Goal: Task Accomplishment & Management: Use online tool/utility

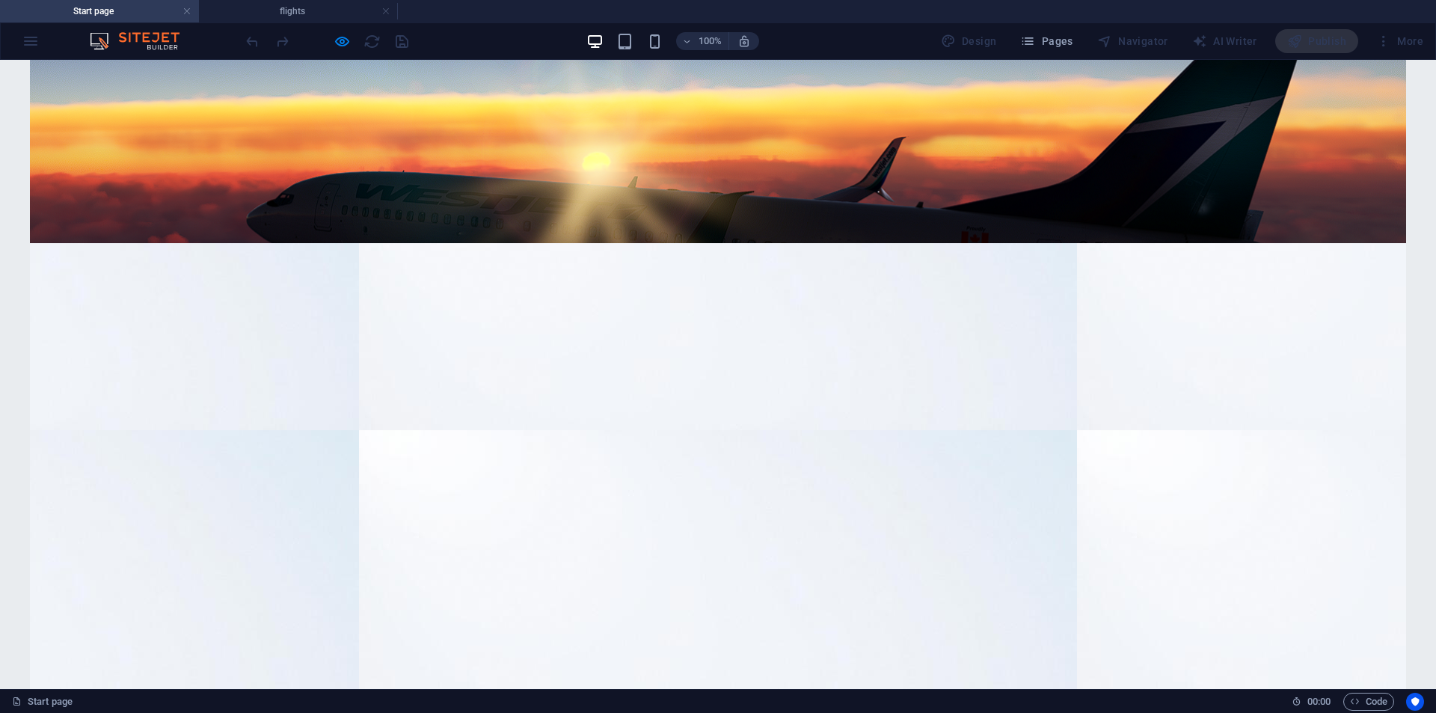
scroll to position [374, 0]
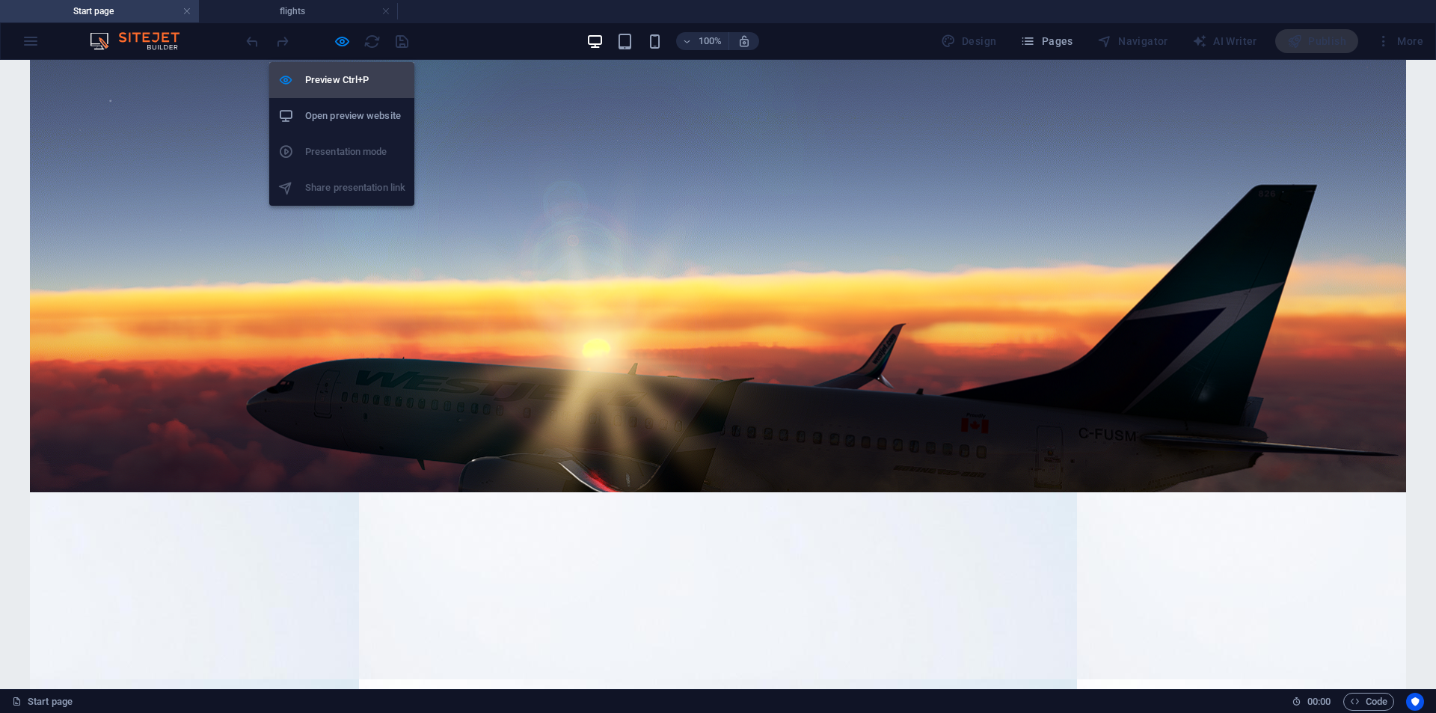
click at [344, 43] on icon "button" at bounding box center [342, 41] width 17 height 17
click at [327, 79] on h6 "Preview Ctrl+P" at bounding box center [355, 80] width 100 height 18
click at [340, 90] on li "Preview Ctrl+P" at bounding box center [341, 80] width 145 height 36
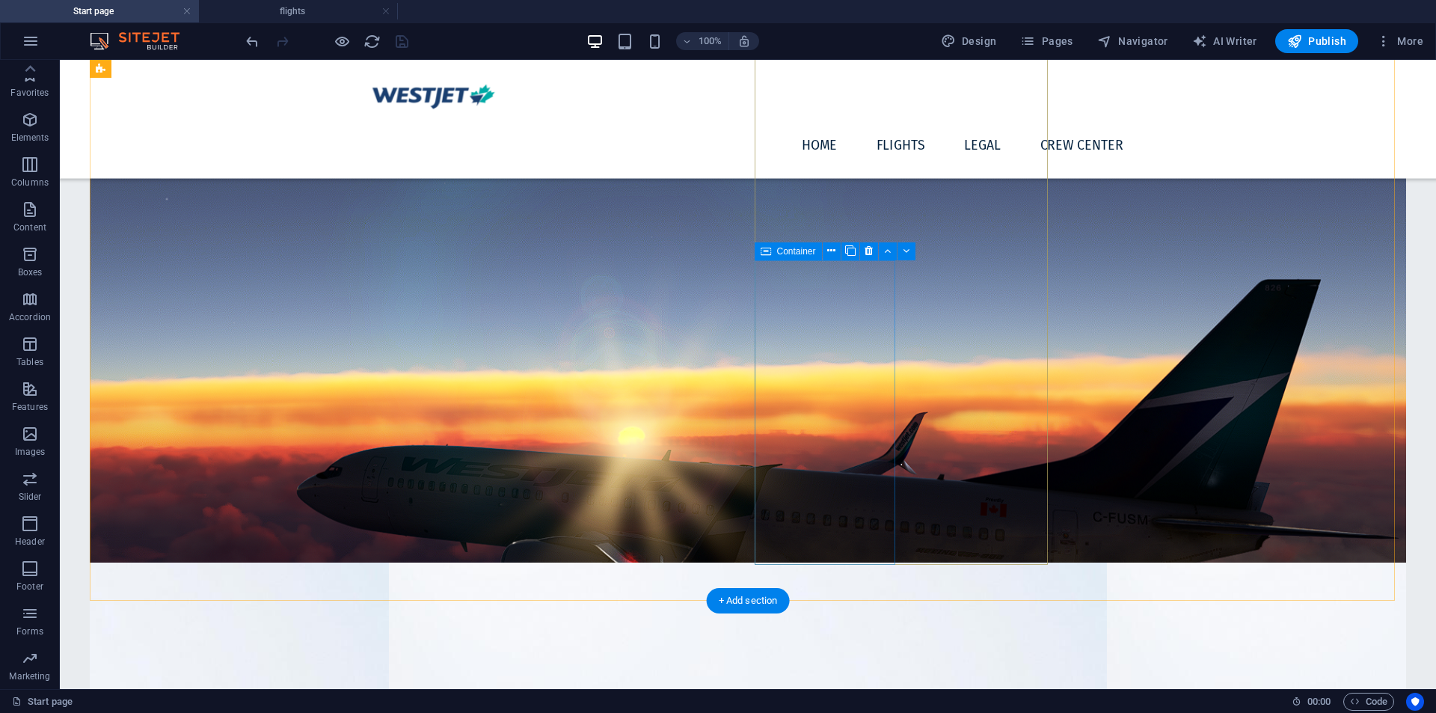
scroll to position [0, 0]
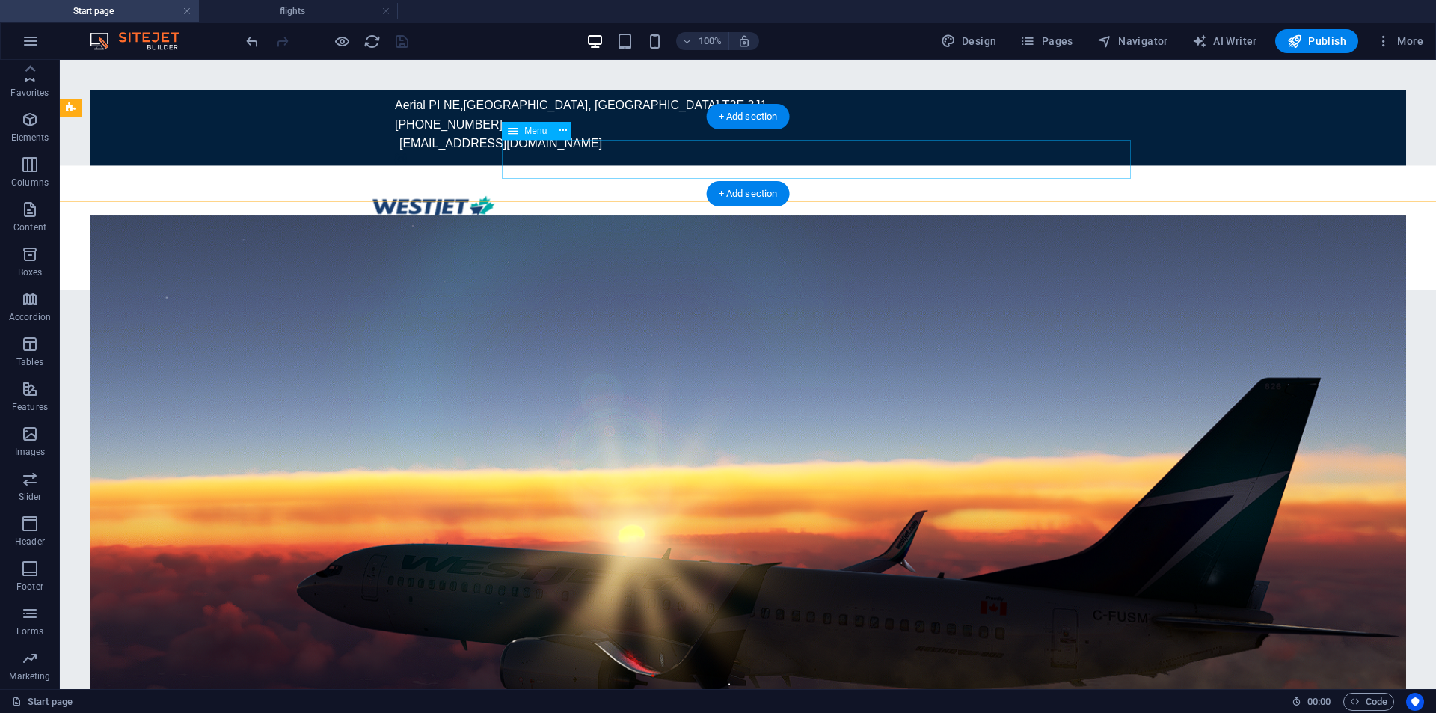
click at [1042, 237] on nav "Home flights Legal Crew Center" at bounding box center [748, 257] width 776 height 40
select select
select select "1"
select select
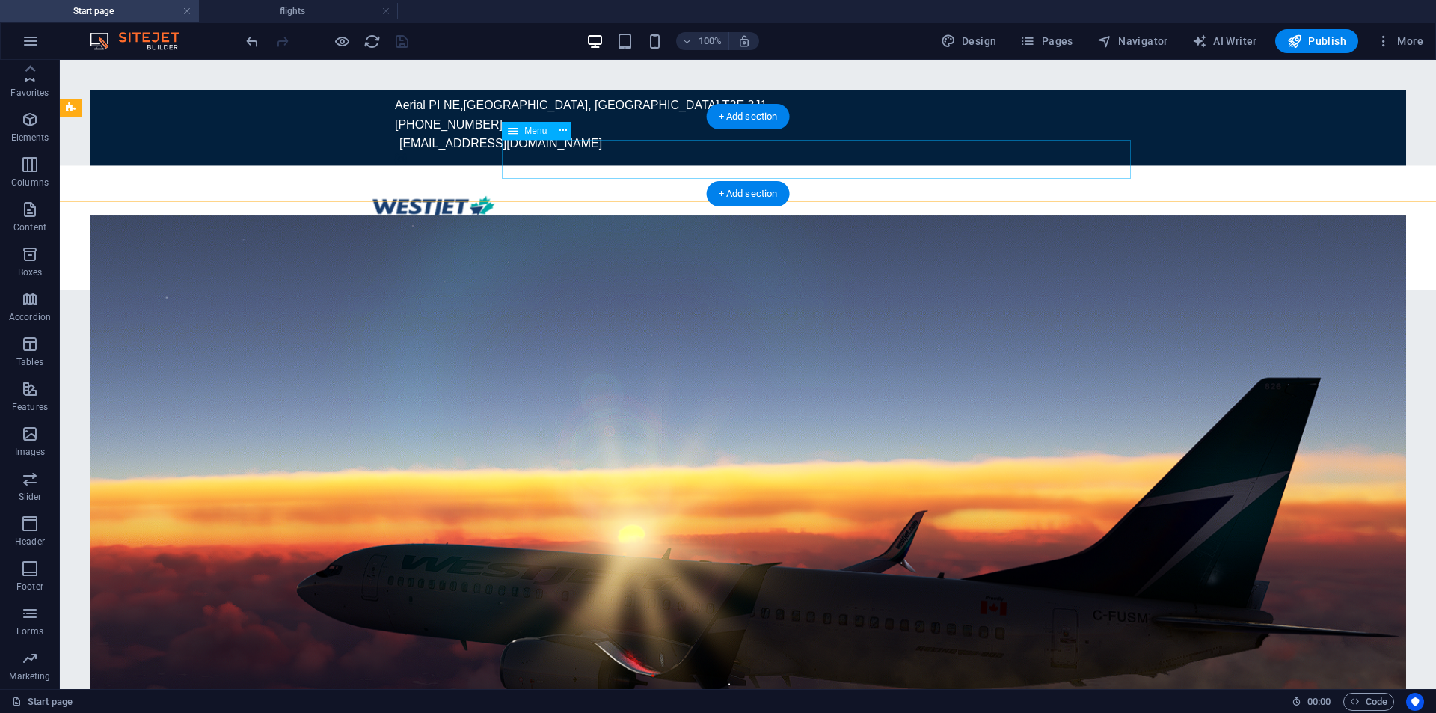
select select "2"
select select
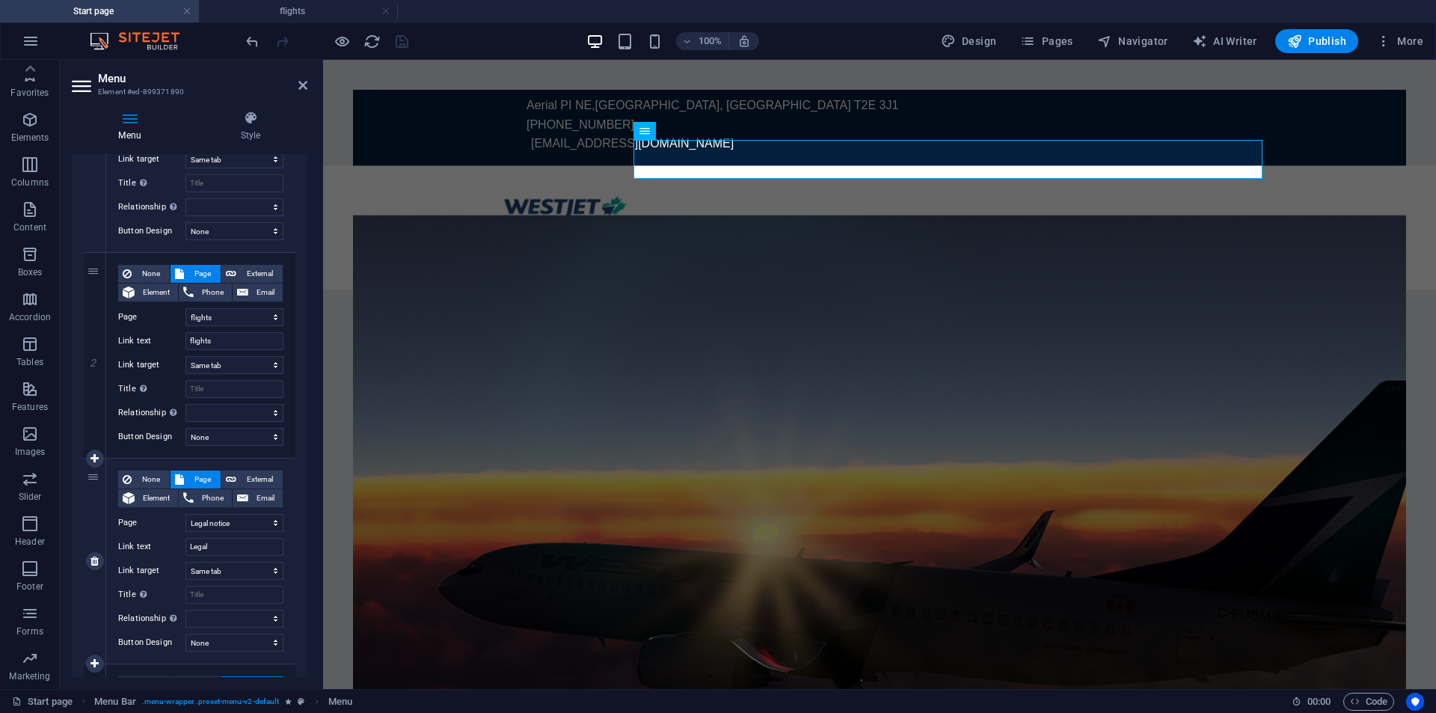
scroll to position [483, 0]
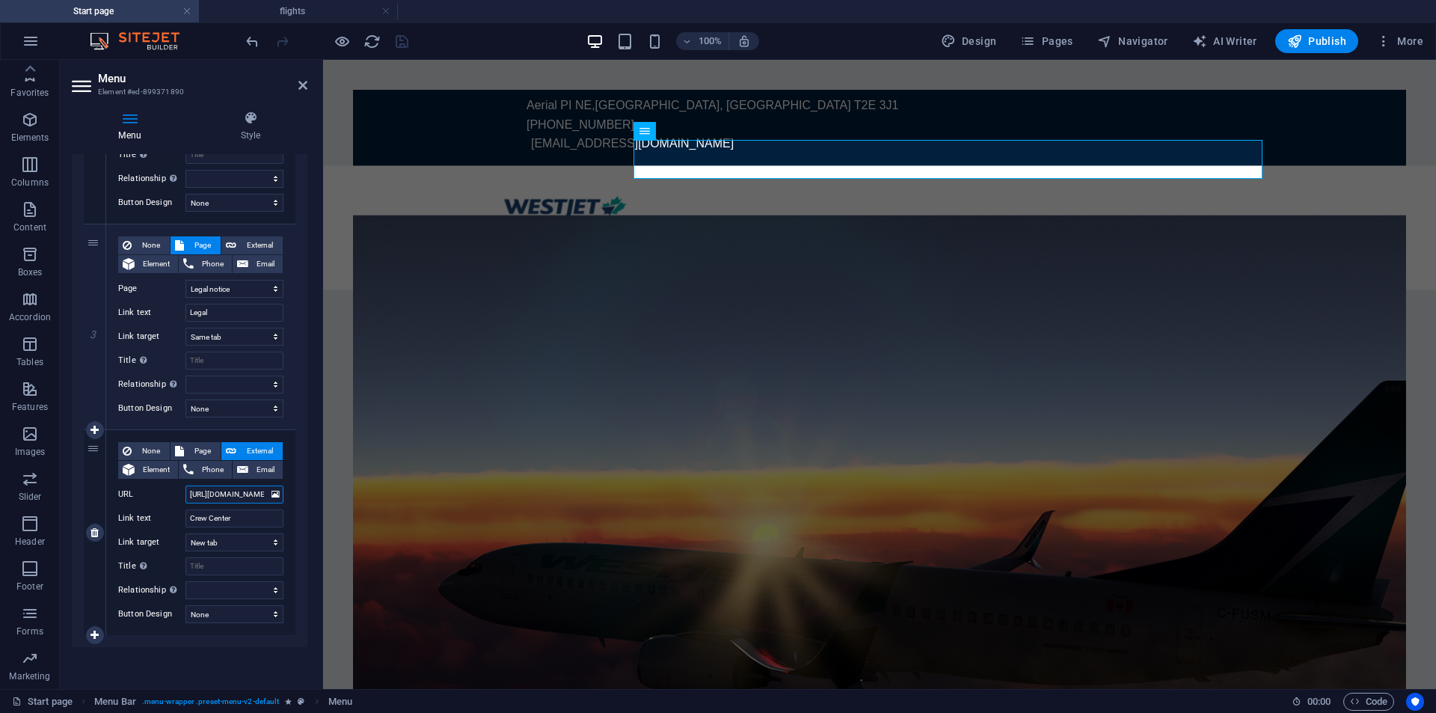
click at [251, 495] on input "https://crew.westjetvirtual.aero" at bounding box center [234, 494] width 98 height 18
type input "https://crew.westjetvirtual.aero/"
select select
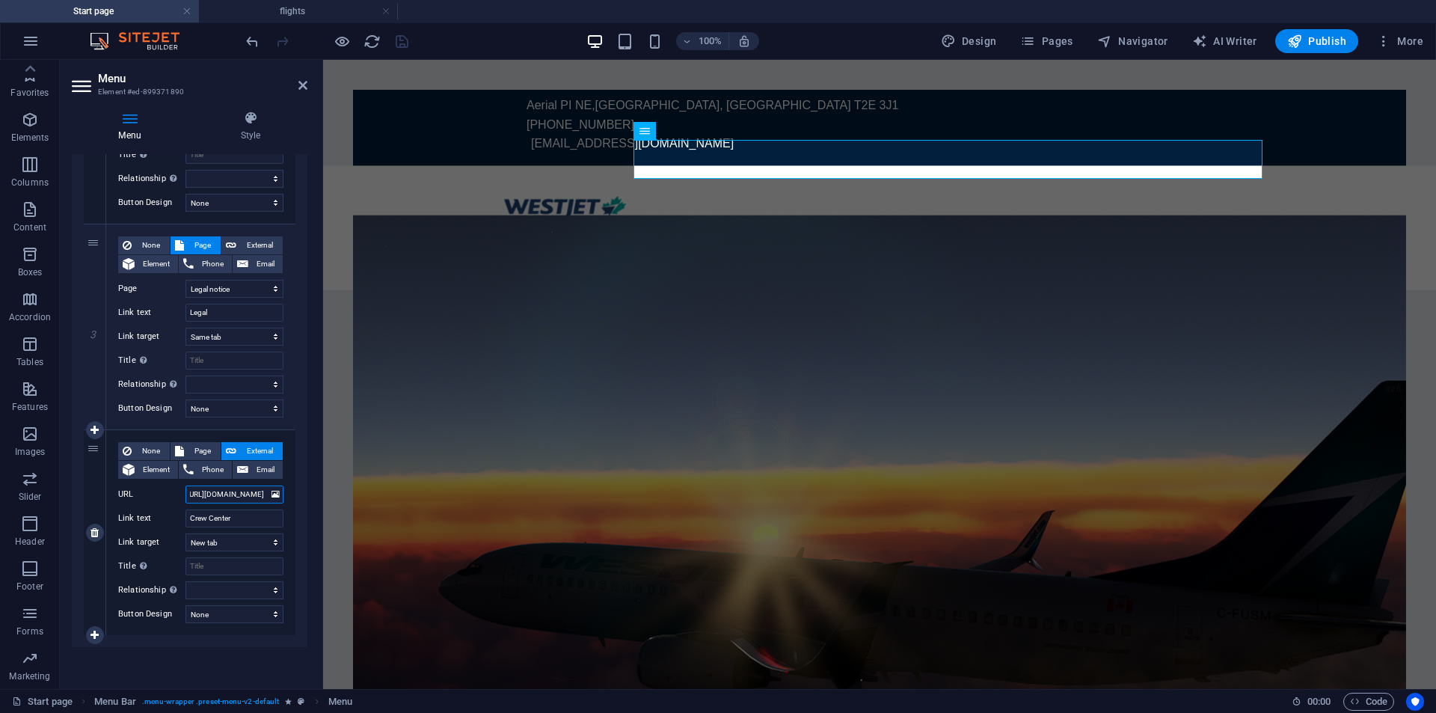
select select
type input "[URL][DOMAIN_NAME]"
select select
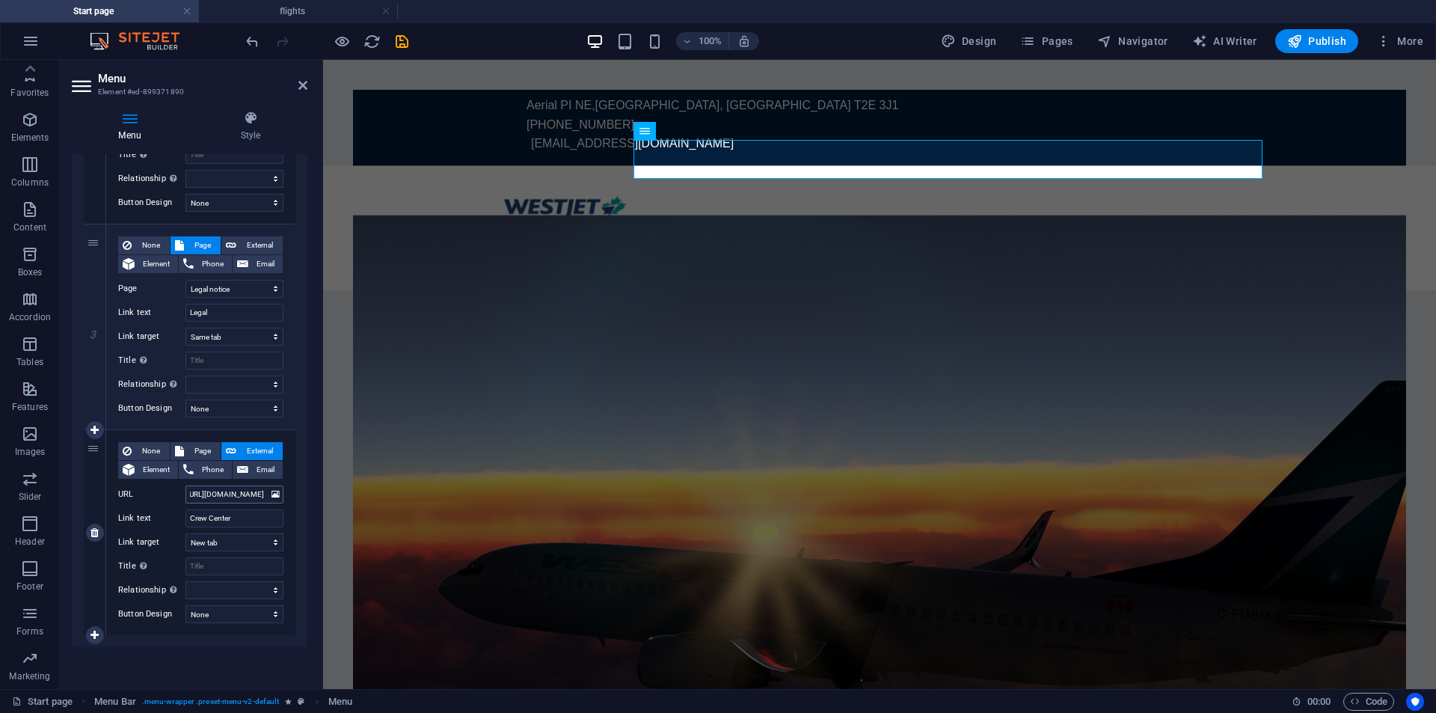
select select
click at [912, 298] on figure at bounding box center [879, 506] width 1053 height 582
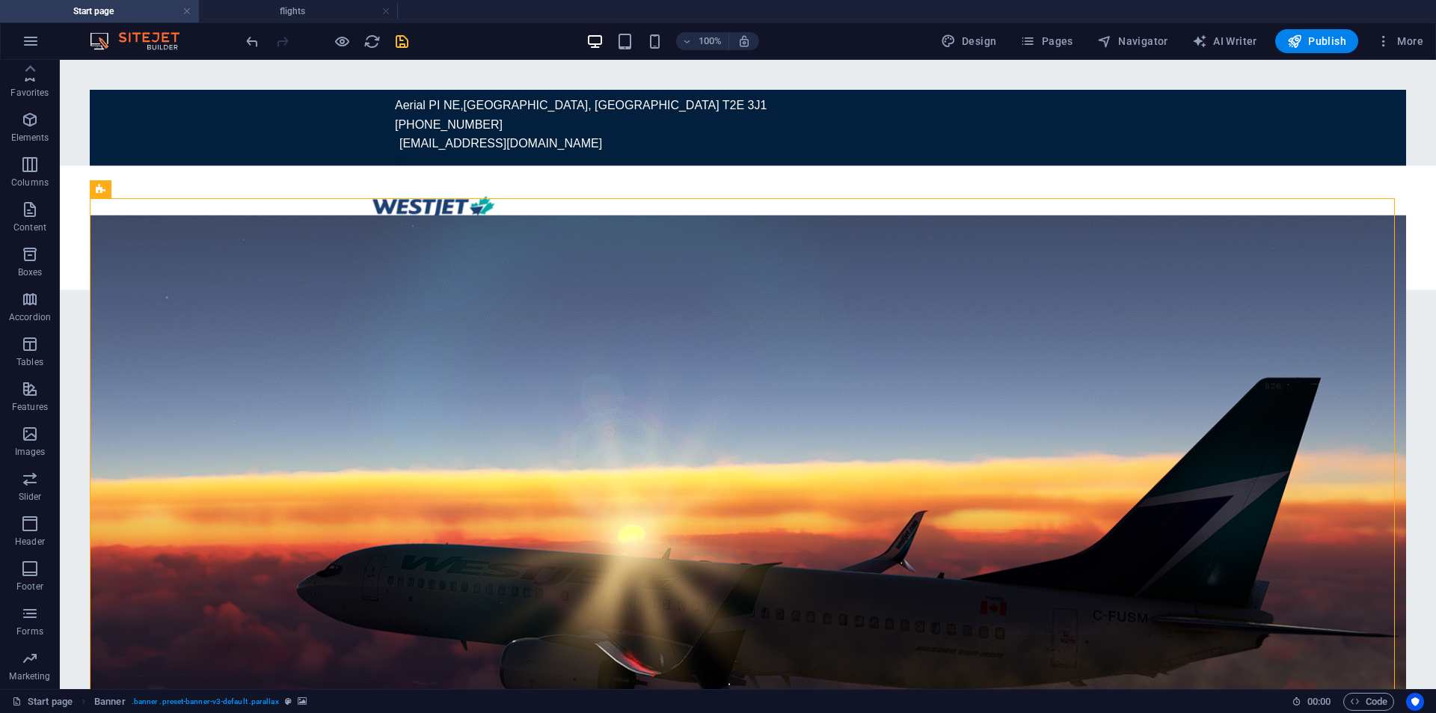
click at [405, 41] on icon "save" at bounding box center [401, 41] width 17 height 17
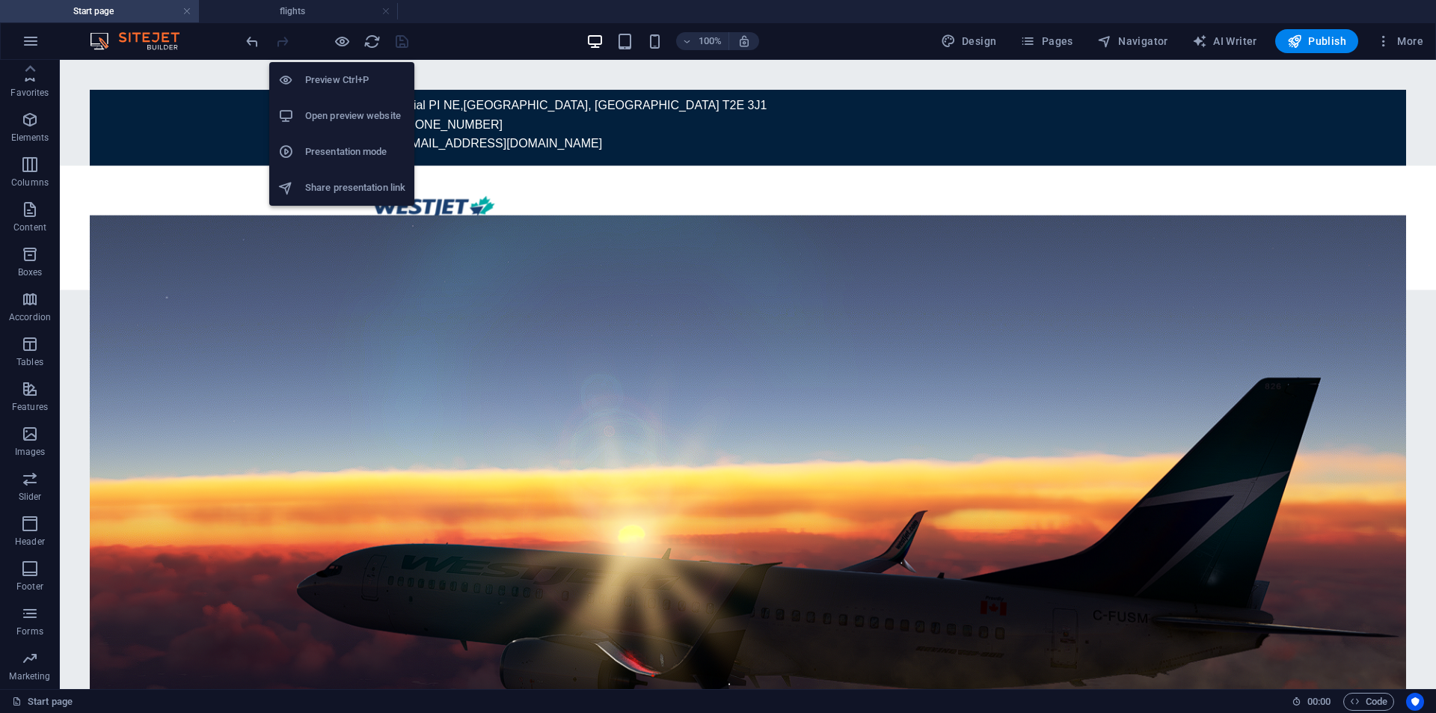
click at [346, 125] on li "Open preview website" at bounding box center [341, 116] width 145 height 36
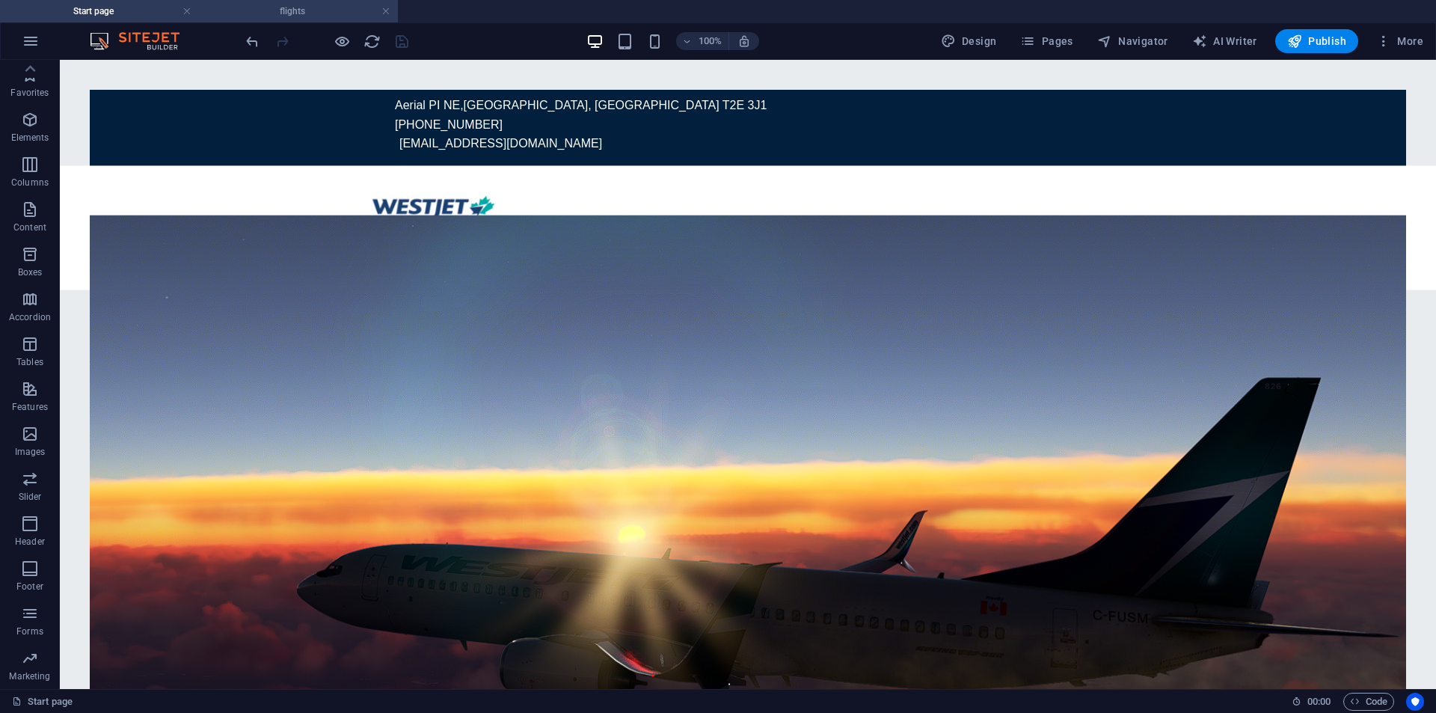
drag, startPoint x: 307, startPoint y: 10, endPoint x: 377, endPoint y: 107, distance: 120.0
click at [307, 10] on h4 "flights" at bounding box center [298, 11] width 199 height 16
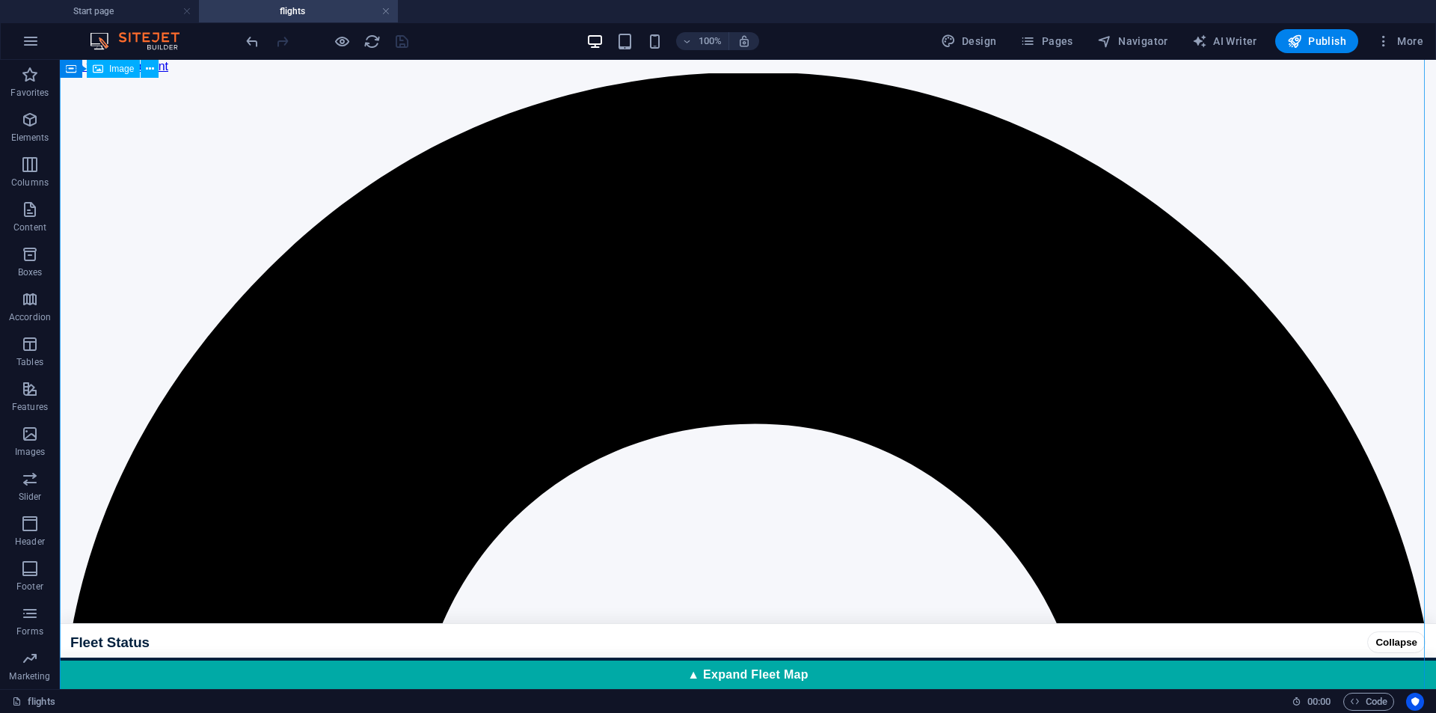
scroll to position [249, 0]
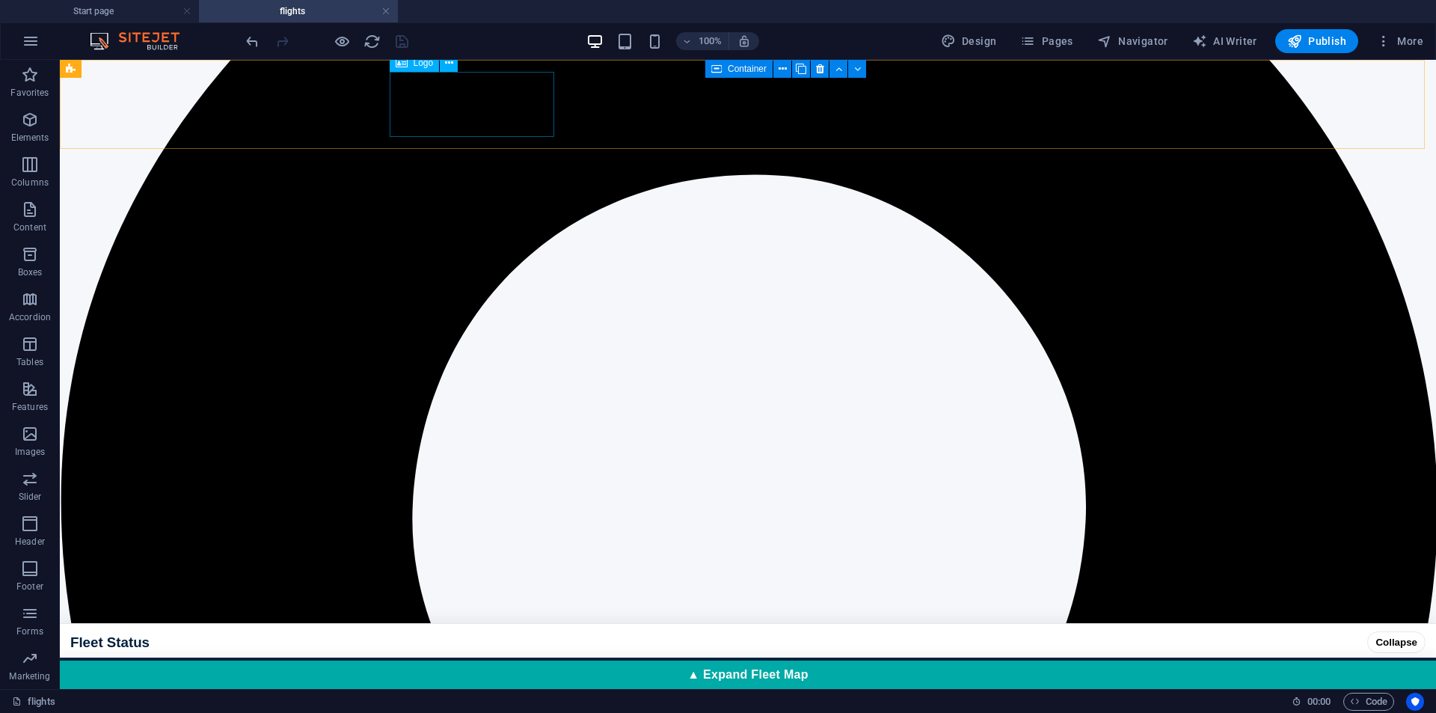
click at [446, 61] on icon at bounding box center [449, 63] width 8 height 16
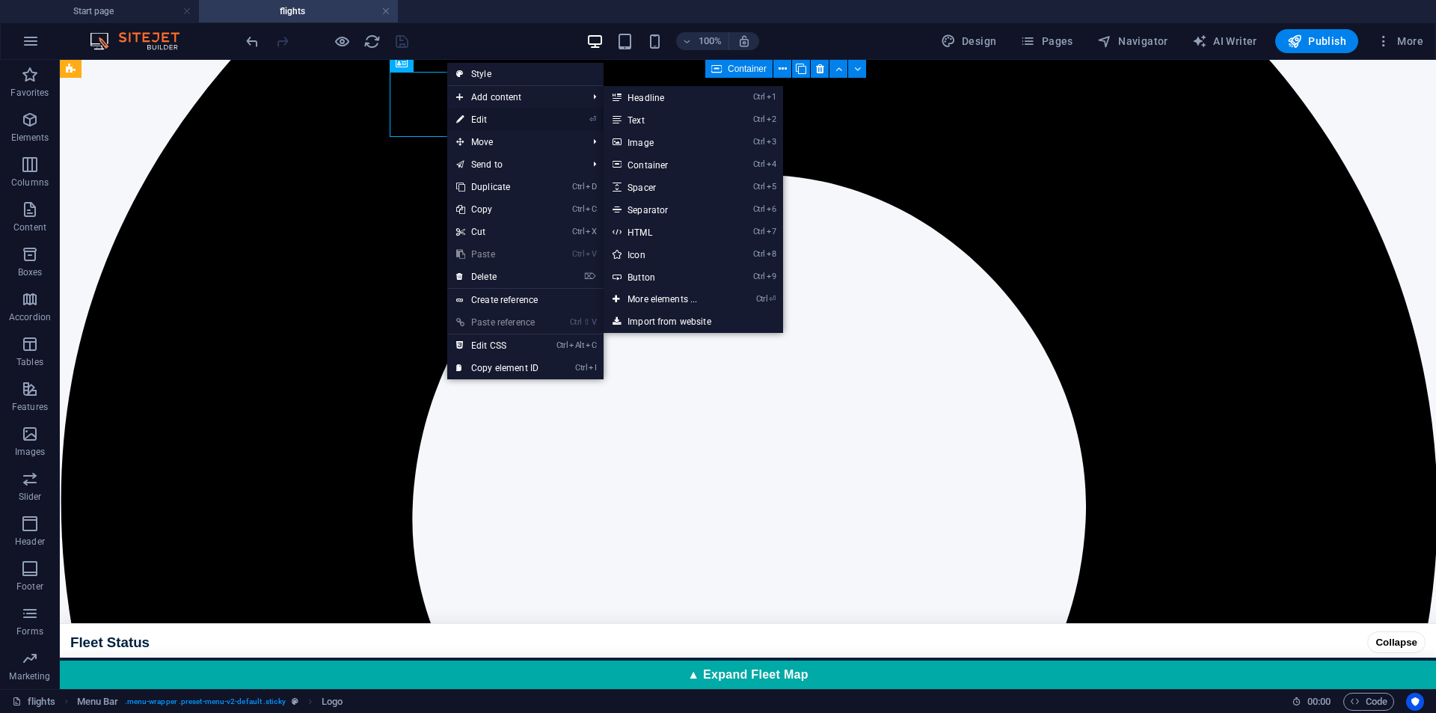
click at [496, 119] on link "⏎ Edit" at bounding box center [497, 119] width 100 height 22
select select "px"
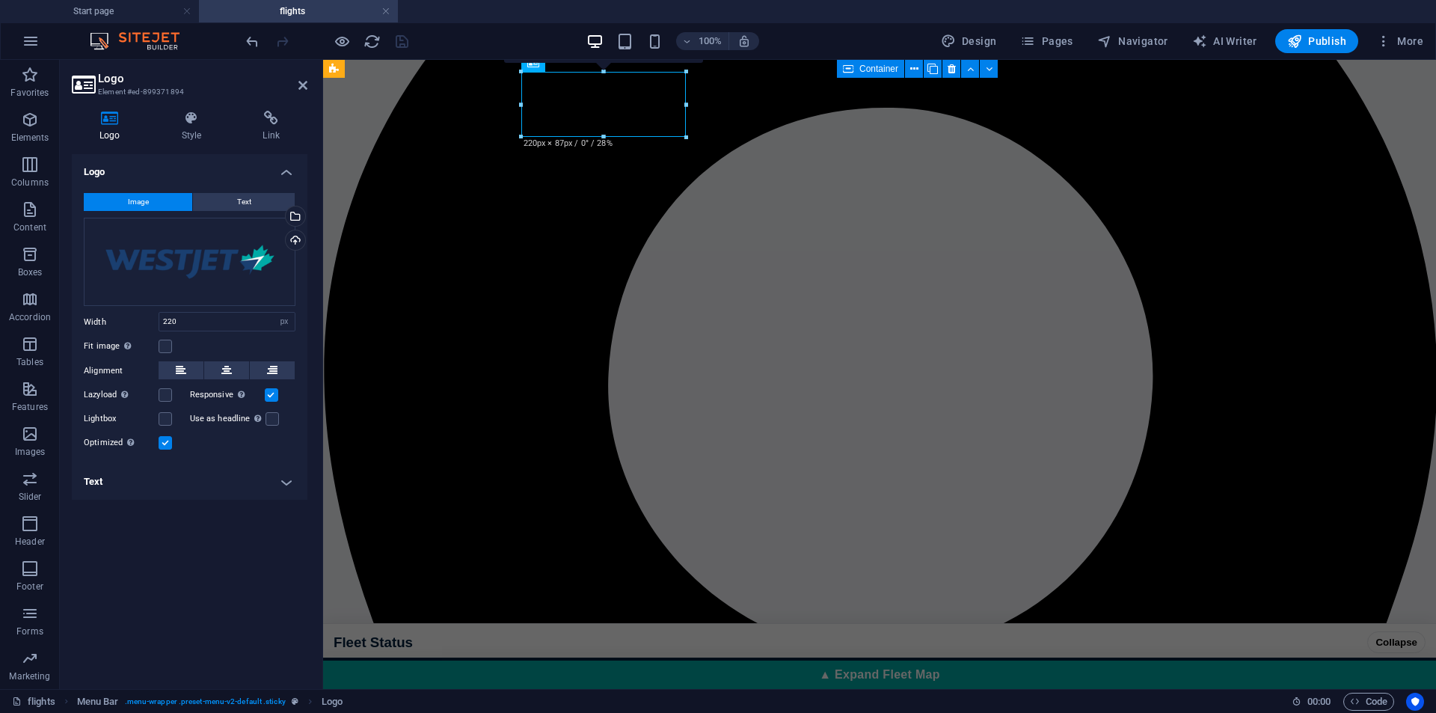
click at [302, 79] on h2 "Logo" at bounding box center [202, 78] width 209 height 13
click at [299, 82] on icon at bounding box center [302, 85] width 9 height 12
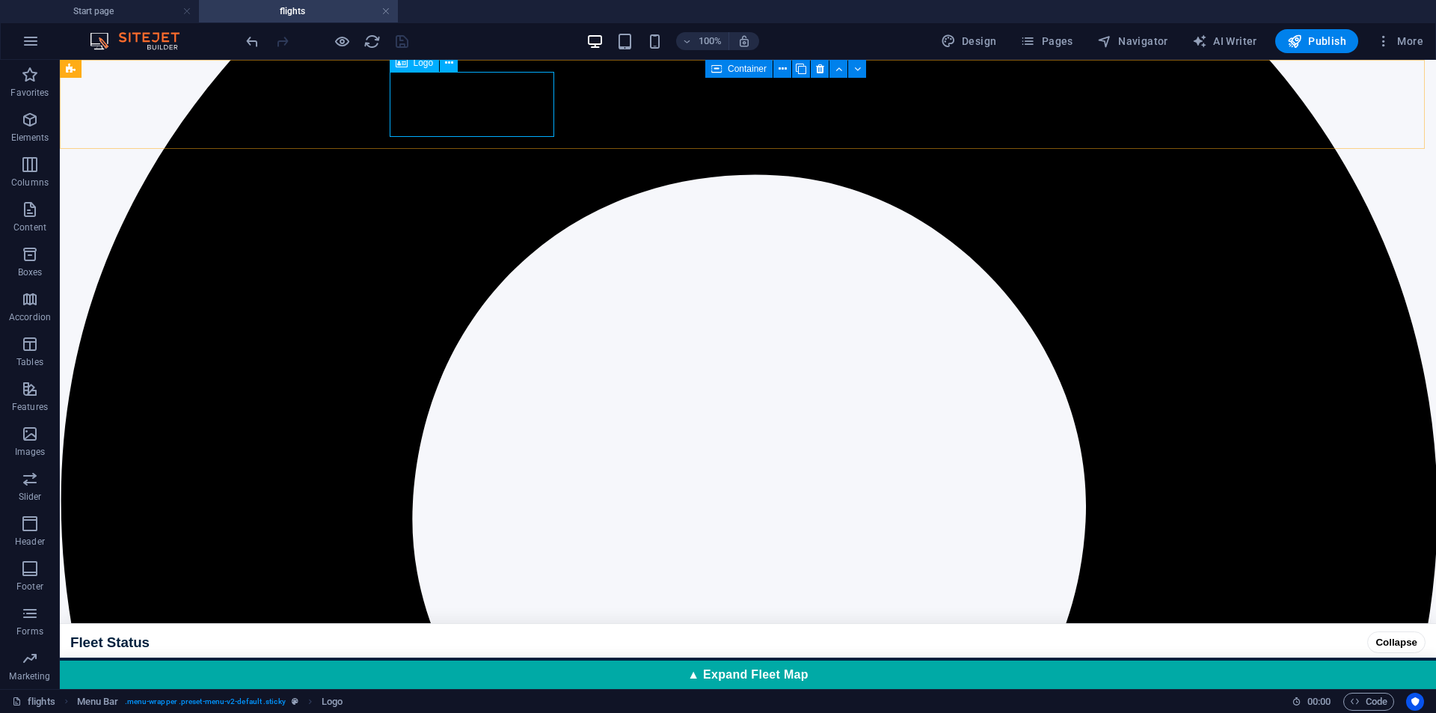
select select "px"
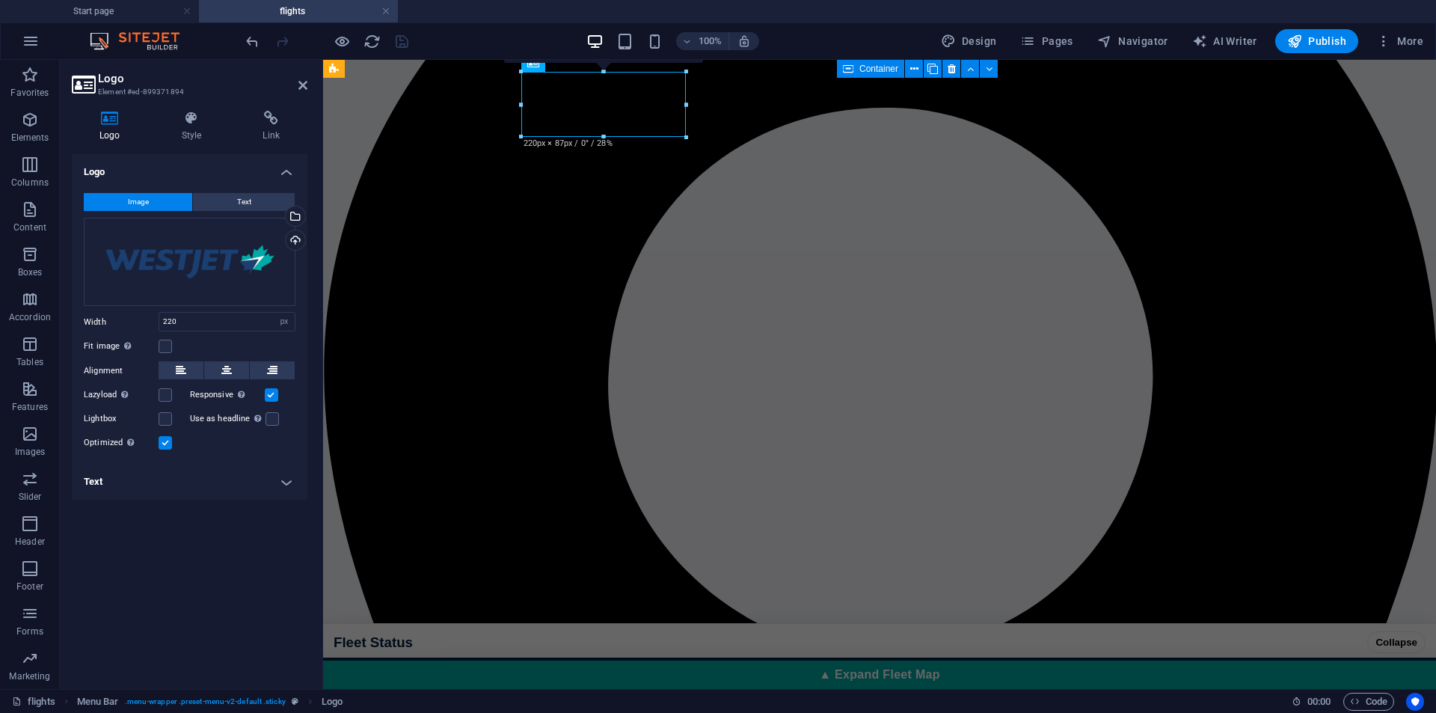
click at [264, 110] on div "Logo Style Link Logo Image Text Drag files here, click to choose files or selec…" at bounding box center [190, 394] width 260 height 590
click at [266, 130] on h4 "Link" at bounding box center [271, 126] width 73 height 31
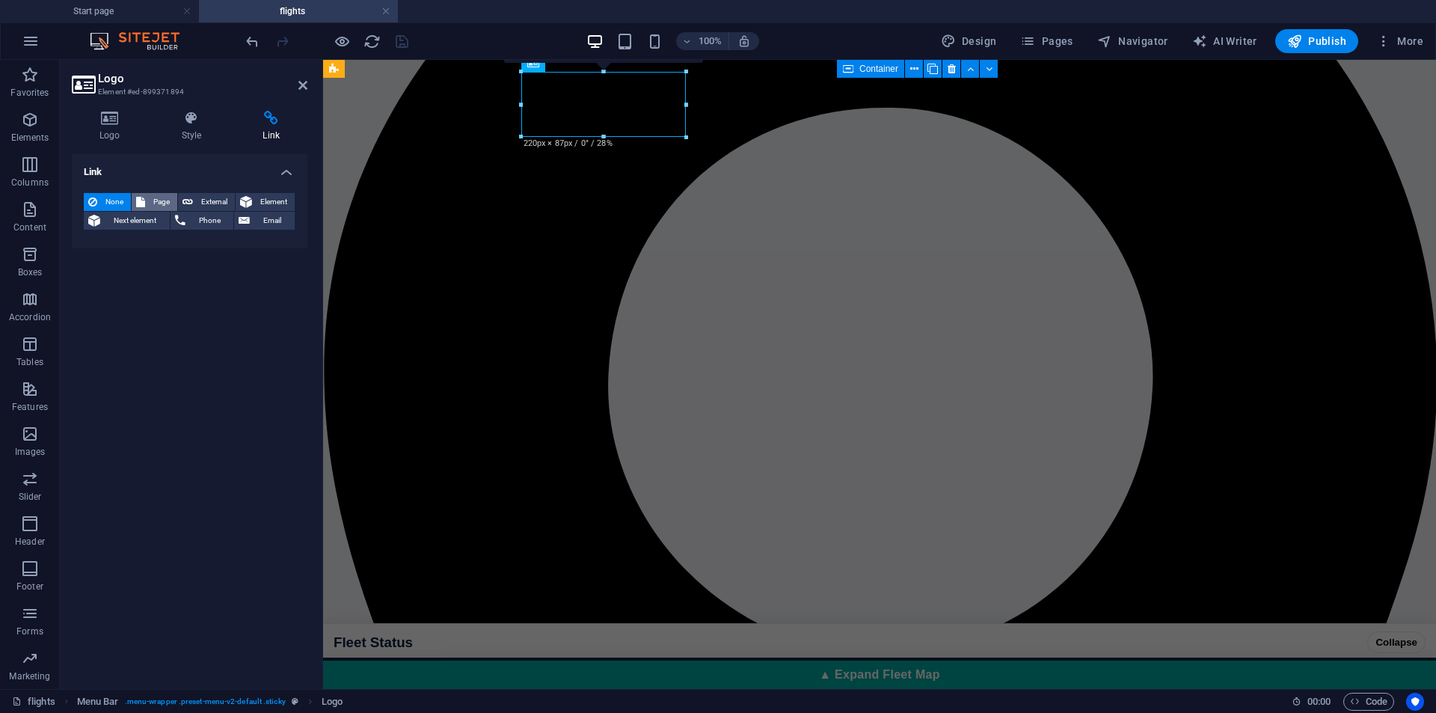
click at [153, 207] on span "Page" at bounding box center [161, 202] width 23 height 18
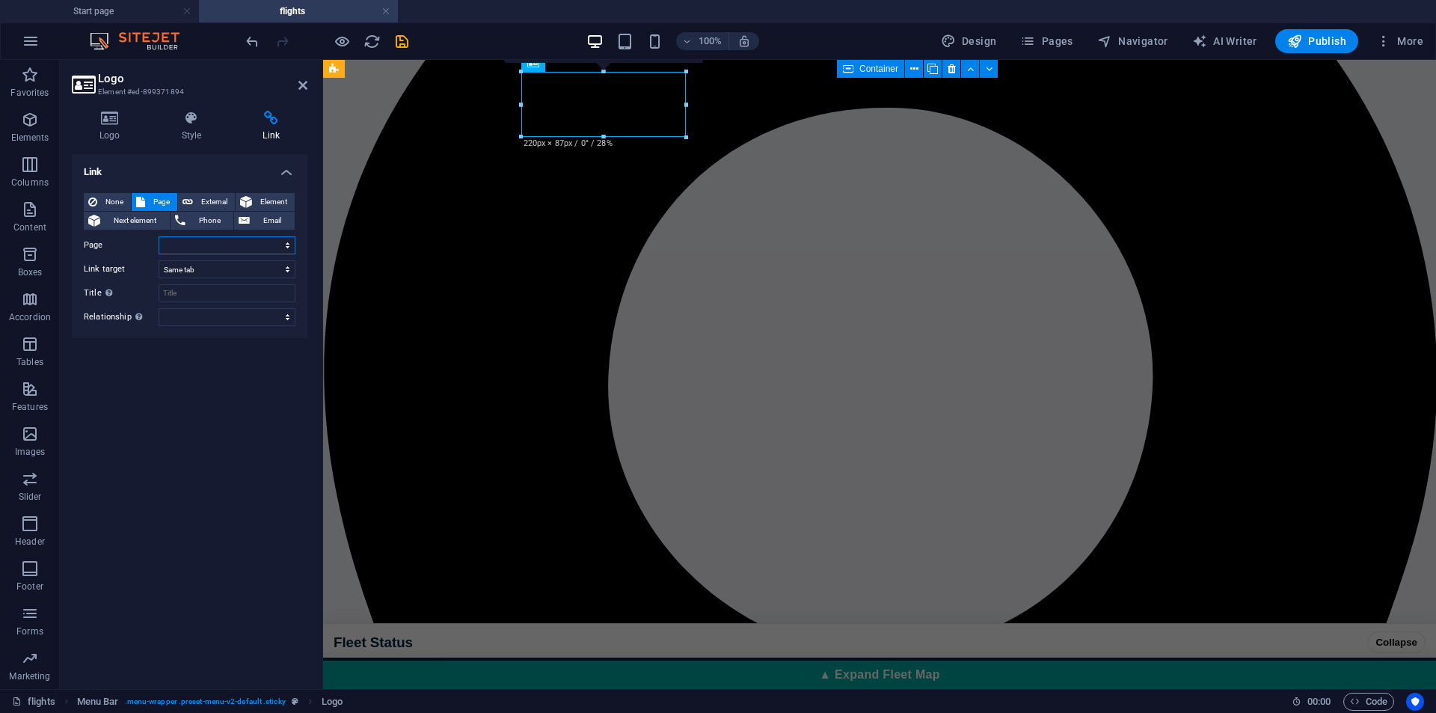
drag, startPoint x: 211, startPoint y: 244, endPoint x: 203, endPoint y: 252, distance: 11.6
click at [211, 244] on select "Start page flights Legal notice" at bounding box center [227, 245] width 137 height 18
select select "0"
click at [159, 236] on select "Start page flights Legal notice" at bounding box center [227, 245] width 137 height 18
click at [199, 266] on select "New tab Same tab Overlay" at bounding box center [227, 269] width 137 height 18
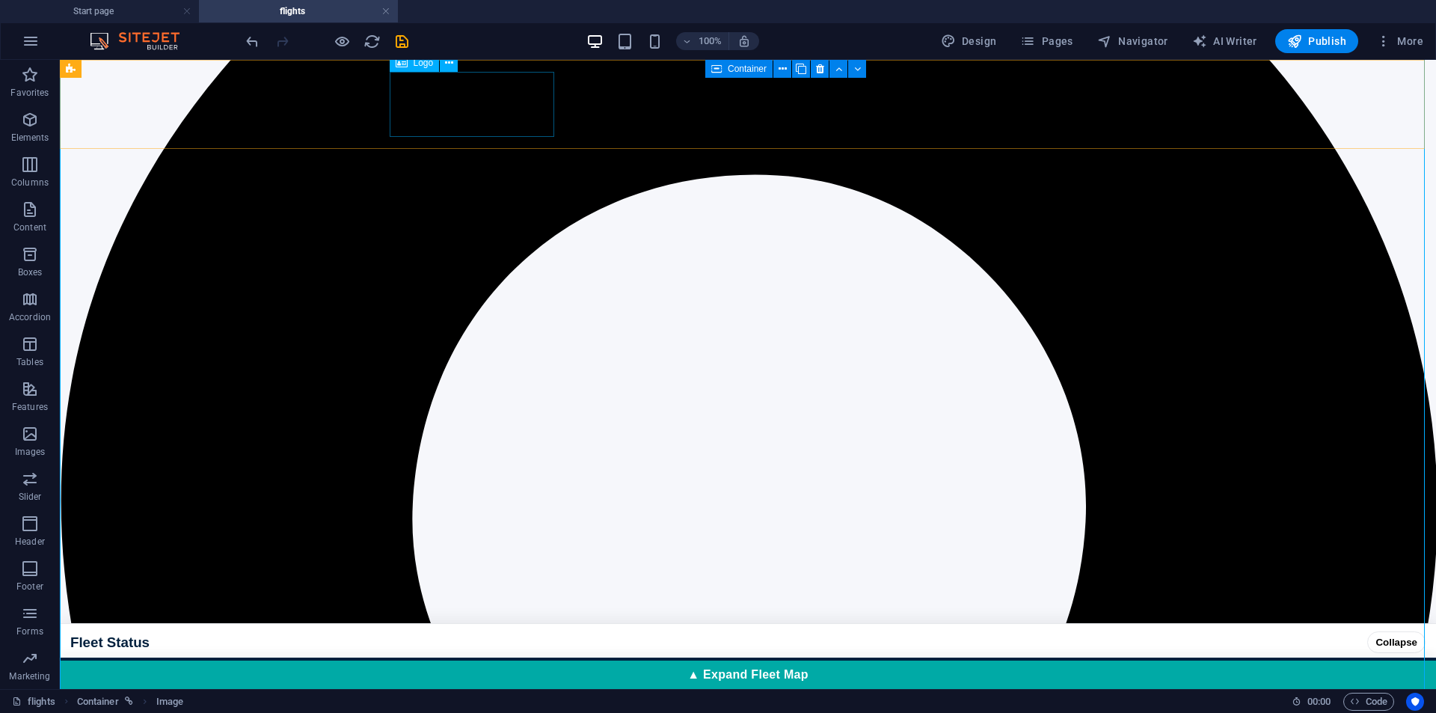
select select
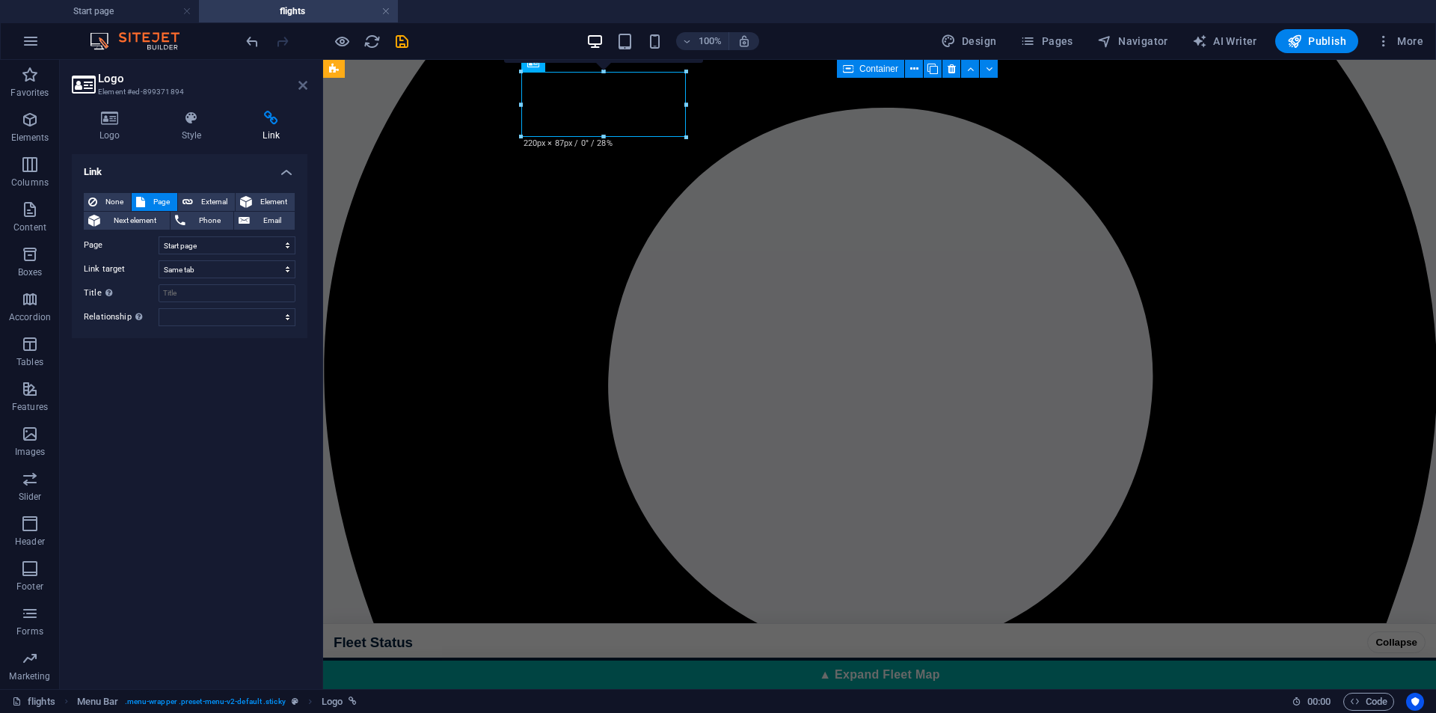
click at [305, 84] on icon at bounding box center [302, 85] width 9 height 12
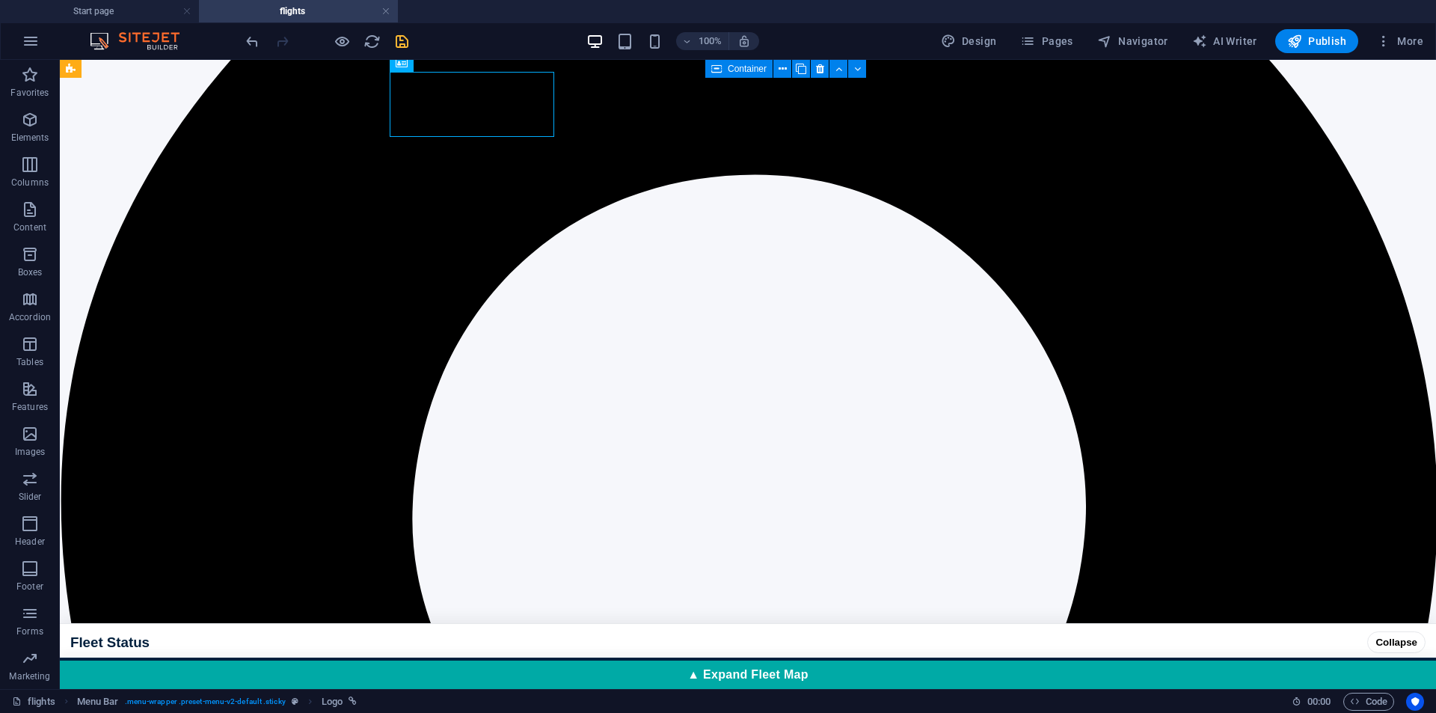
click at [401, 46] on icon "save" at bounding box center [401, 41] width 17 height 17
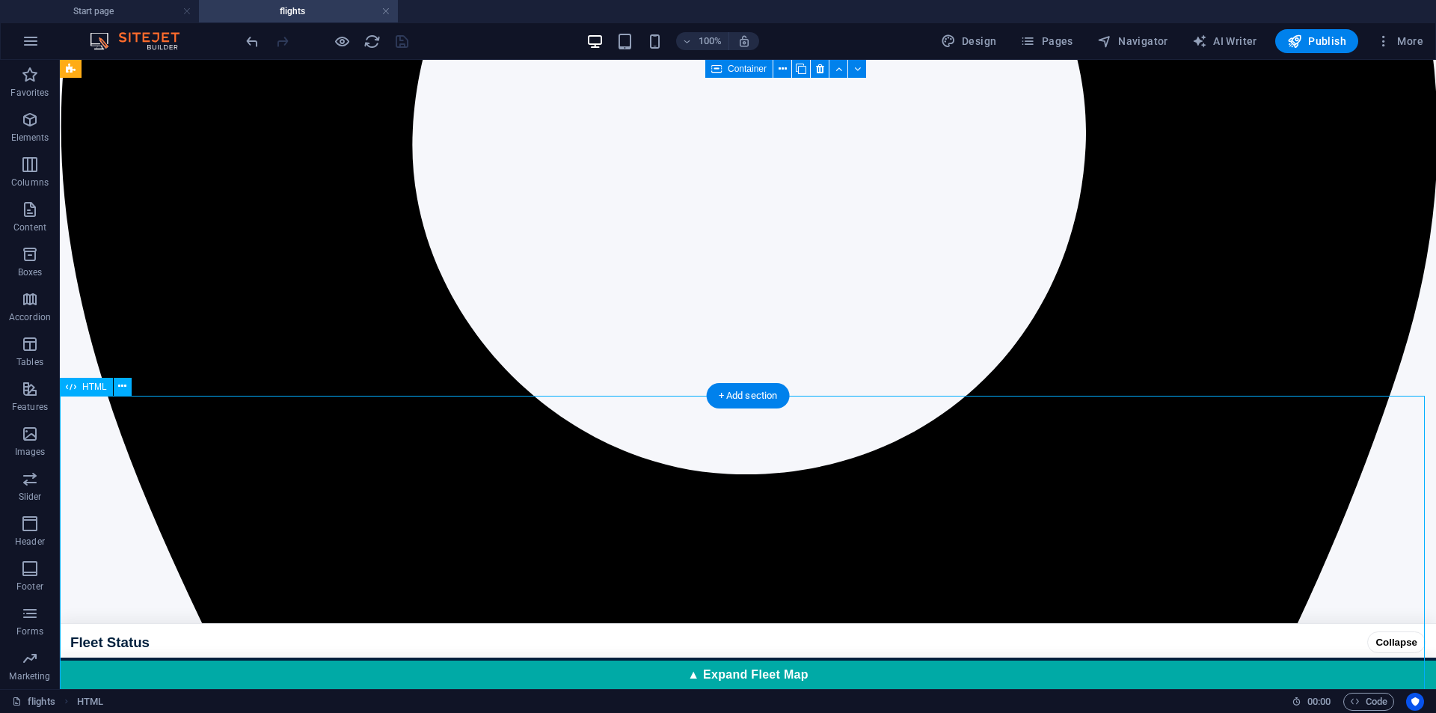
scroll to position [625, 0]
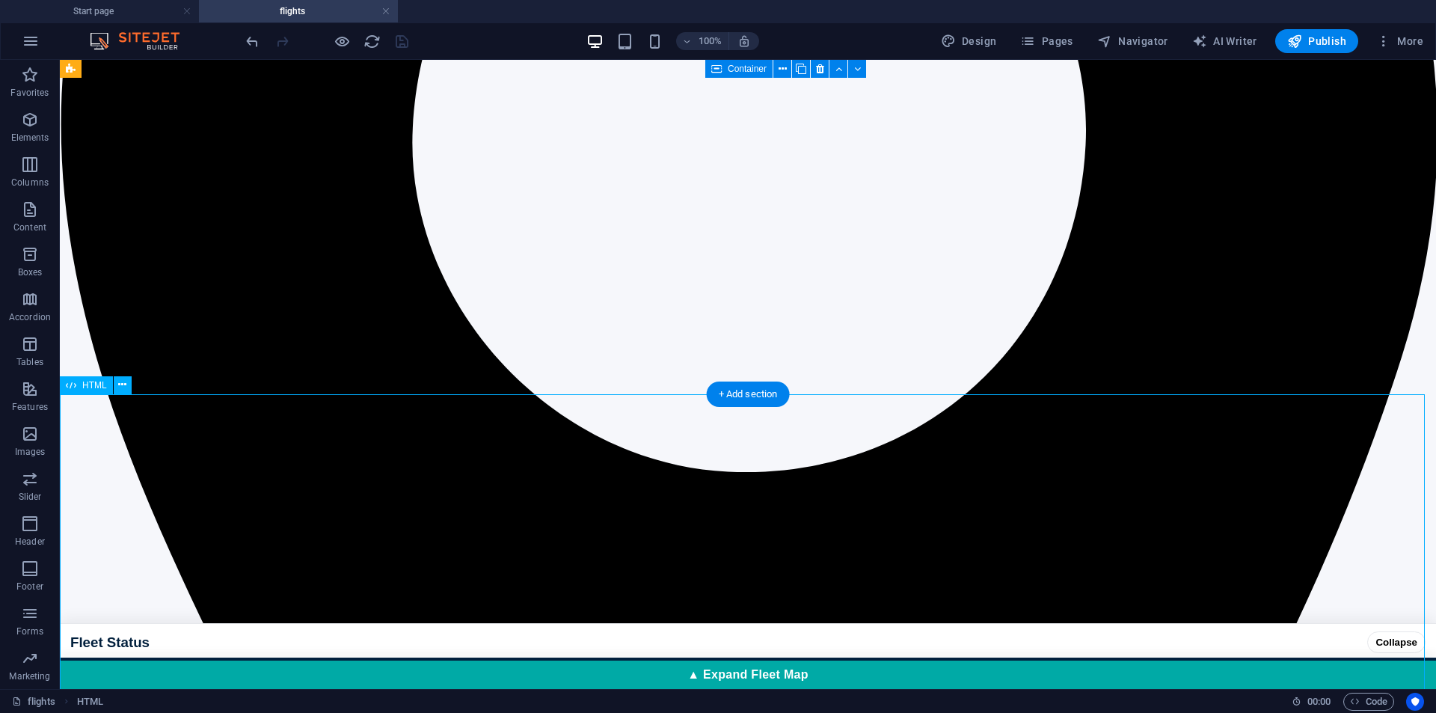
drag, startPoint x: 1193, startPoint y: 627, endPoint x: 1206, endPoint y: 580, distance: 49.0
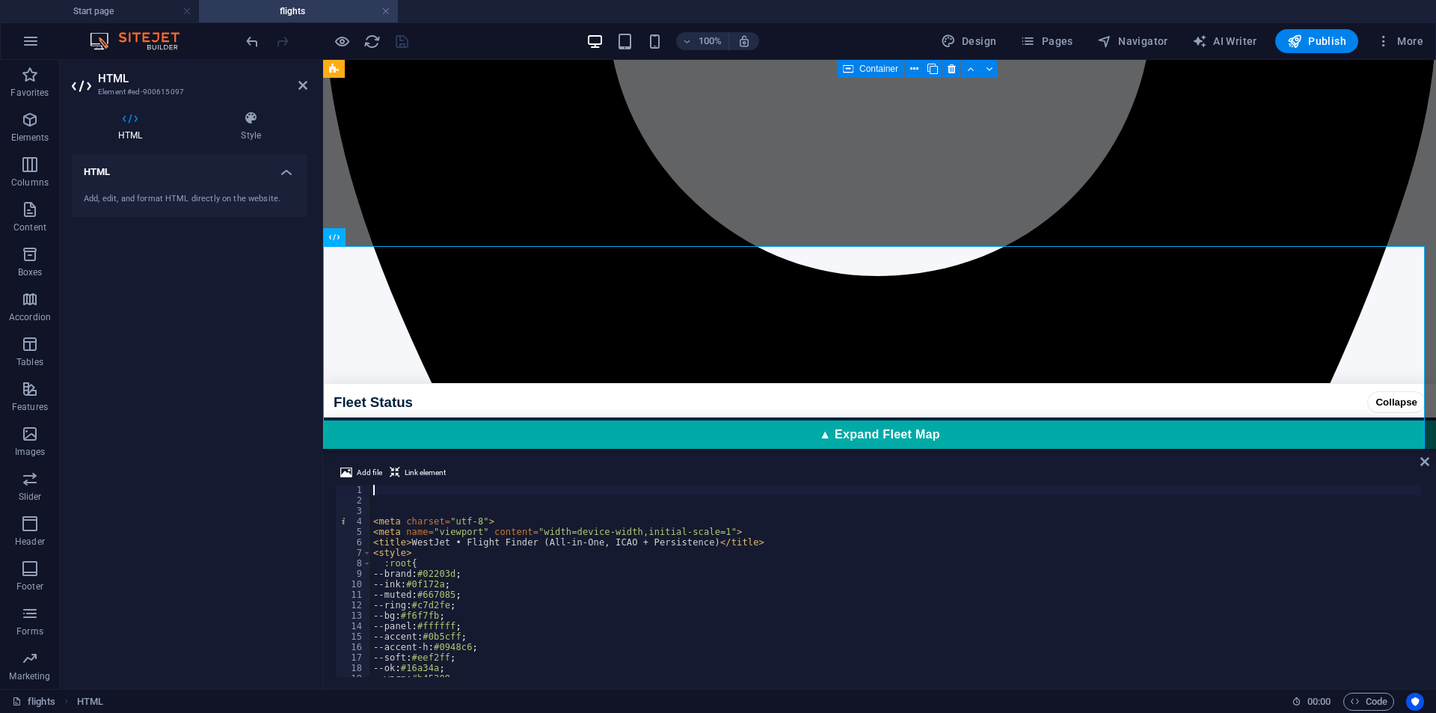
click at [1430, 455] on div "Add file Link element 1 2 3 4 5 6 7 8 9 10 11 12 13 14 15 16 17 18 19 20 < meta…" at bounding box center [879, 570] width 1113 height 237
click at [1417, 473] on div "Add file Link element" at bounding box center [879, 475] width 1089 height 22
click at [1428, 464] on icon at bounding box center [1424, 461] width 9 height 12
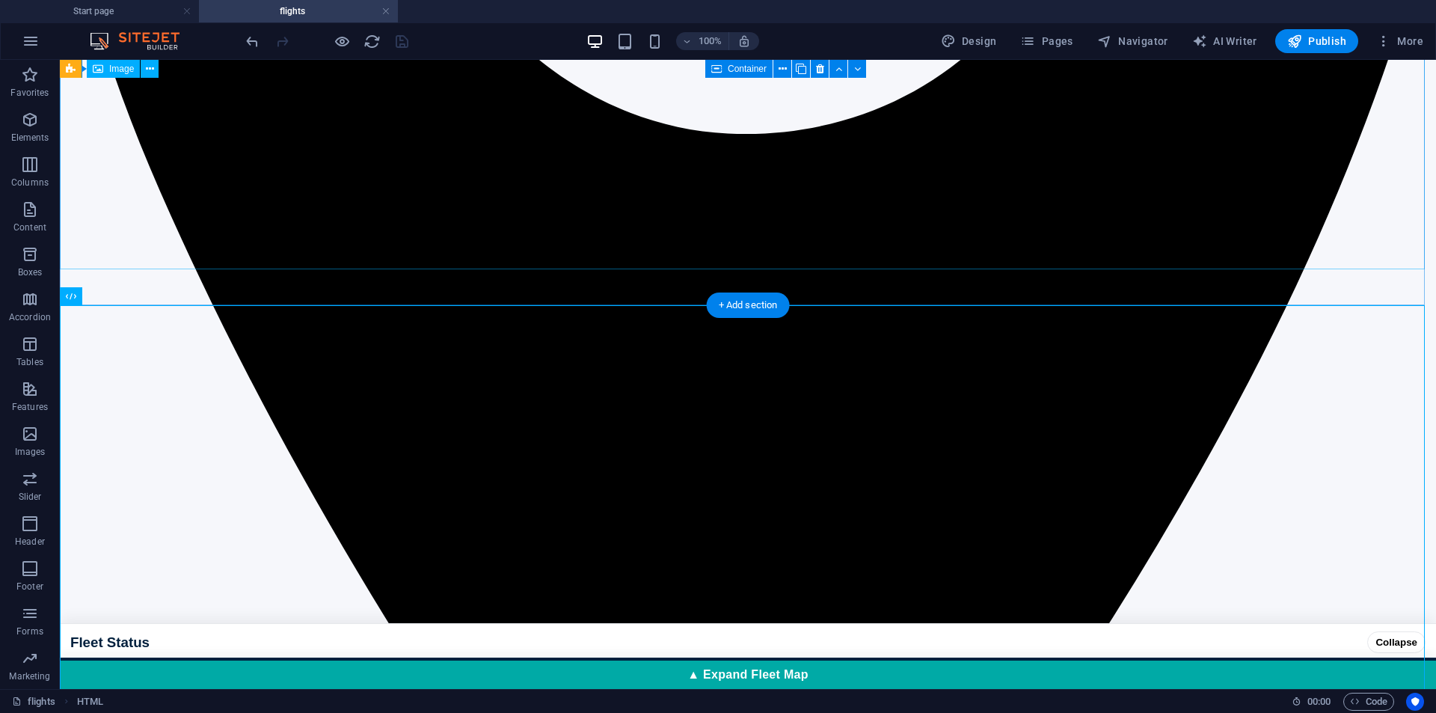
scroll to position [464, 0]
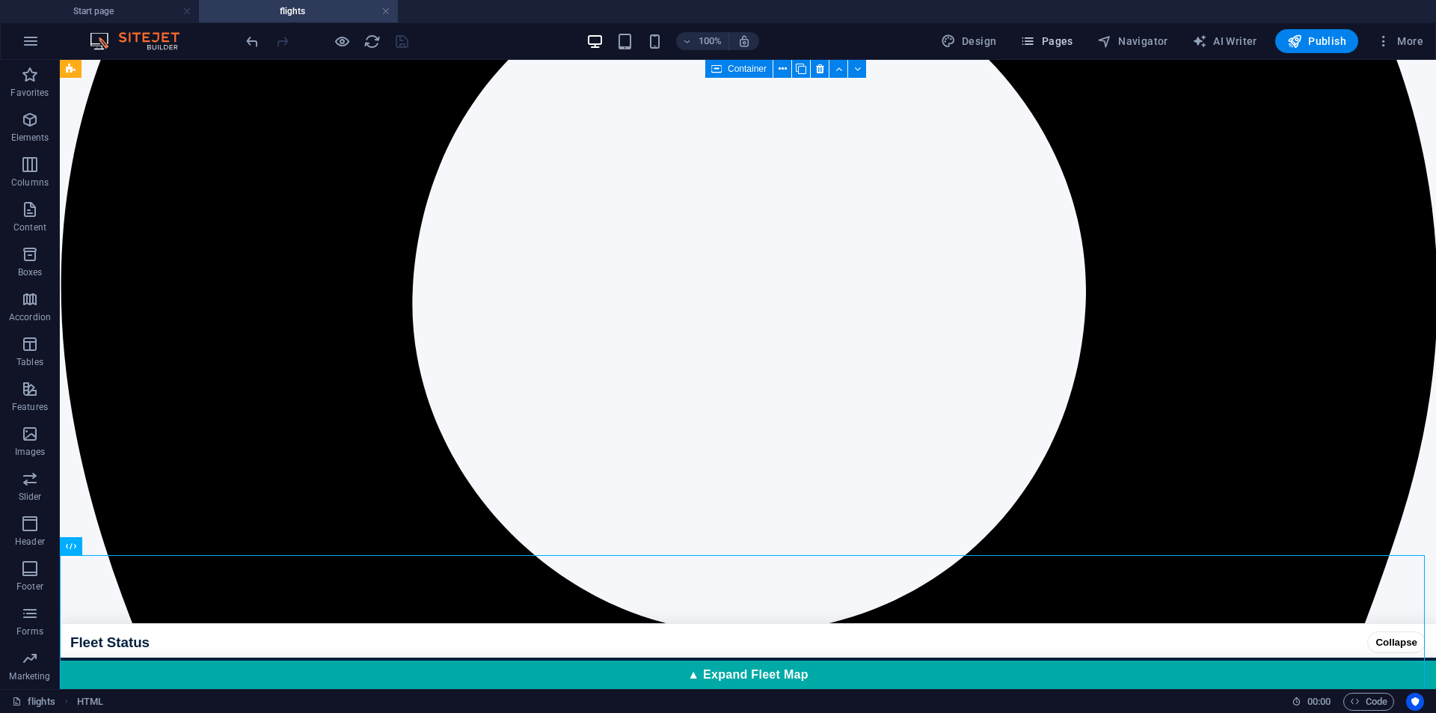
click at [1063, 44] on span "Pages" at bounding box center [1046, 41] width 52 height 15
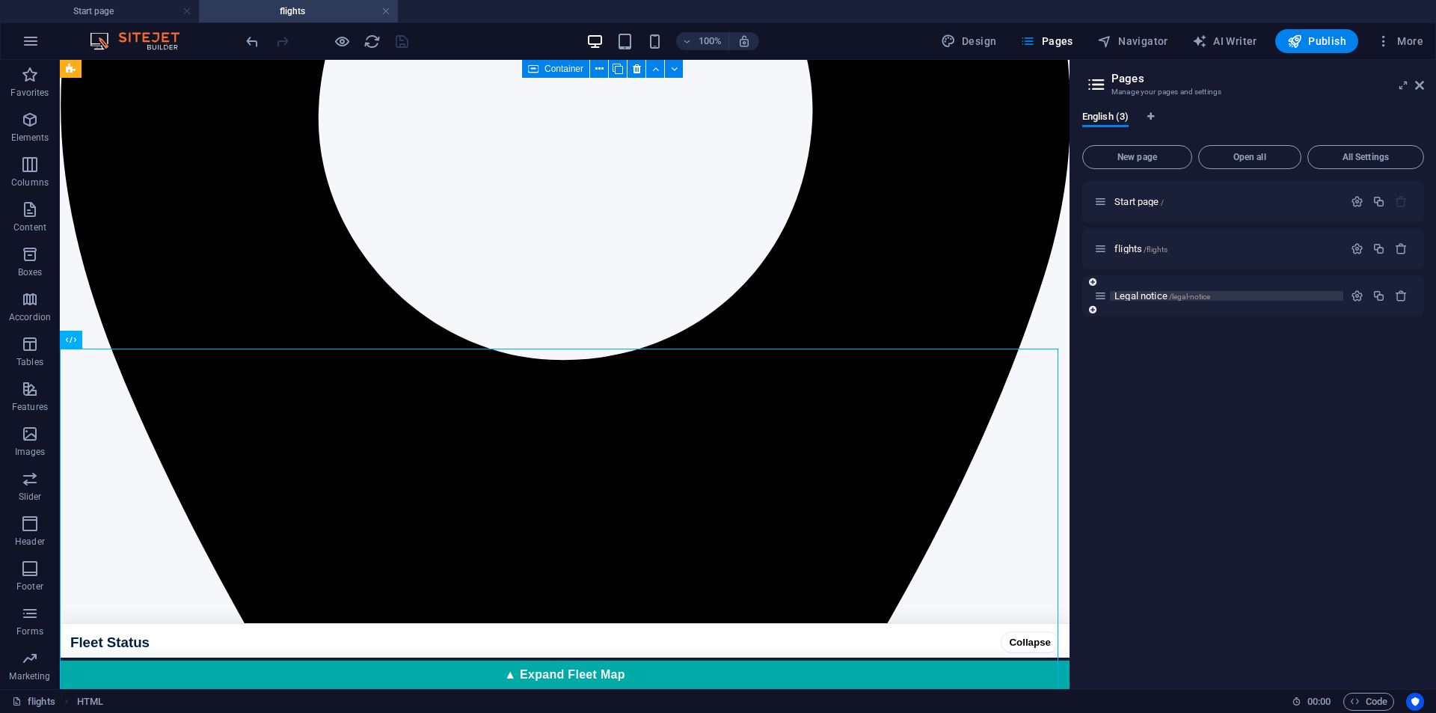
click at [1197, 291] on div "Legal notice /legal-notice" at bounding box center [1218, 295] width 249 height 17
click at [1210, 301] on div "Legal notice /legal-notice" at bounding box center [1218, 295] width 249 height 17
click at [1219, 295] on p "Legal notice /legal-notice" at bounding box center [1226, 296] width 224 height 10
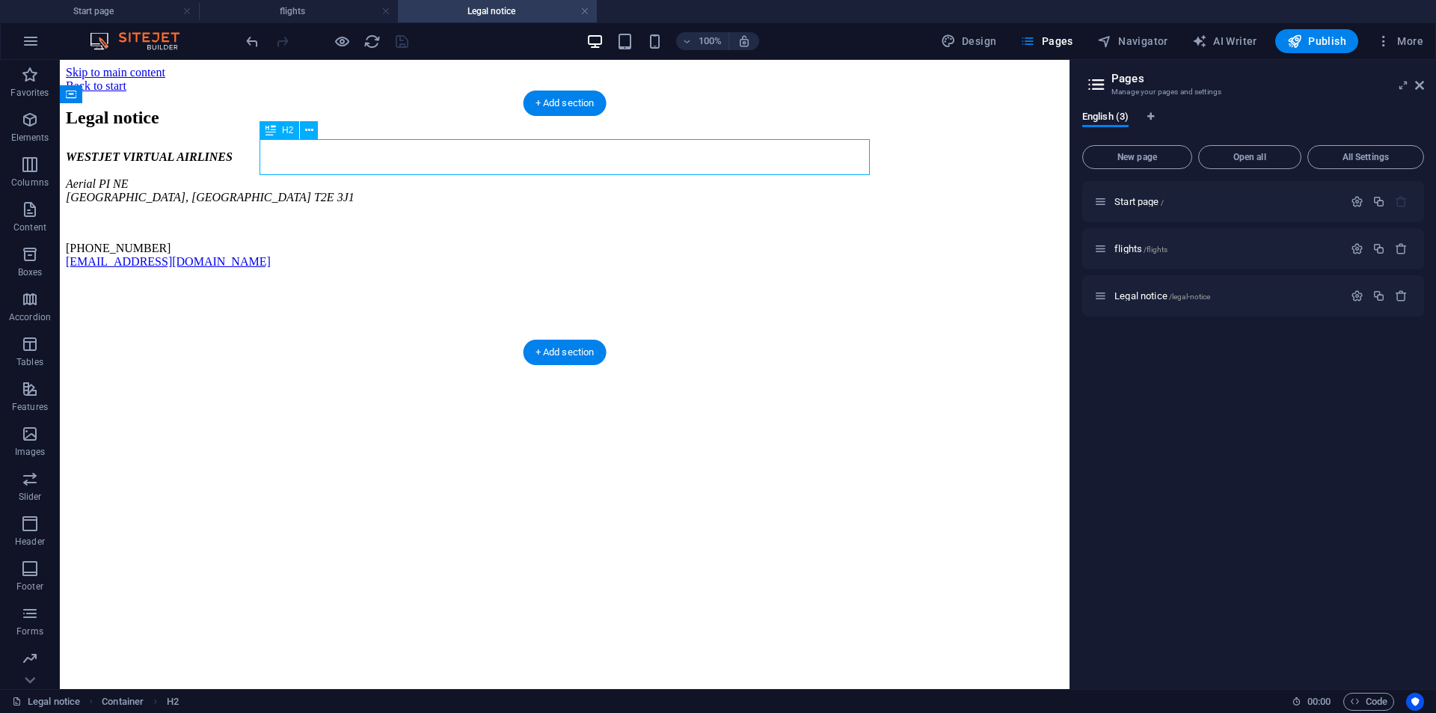
scroll to position [0, 0]
click at [1422, 88] on icon at bounding box center [1419, 85] width 9 height 12
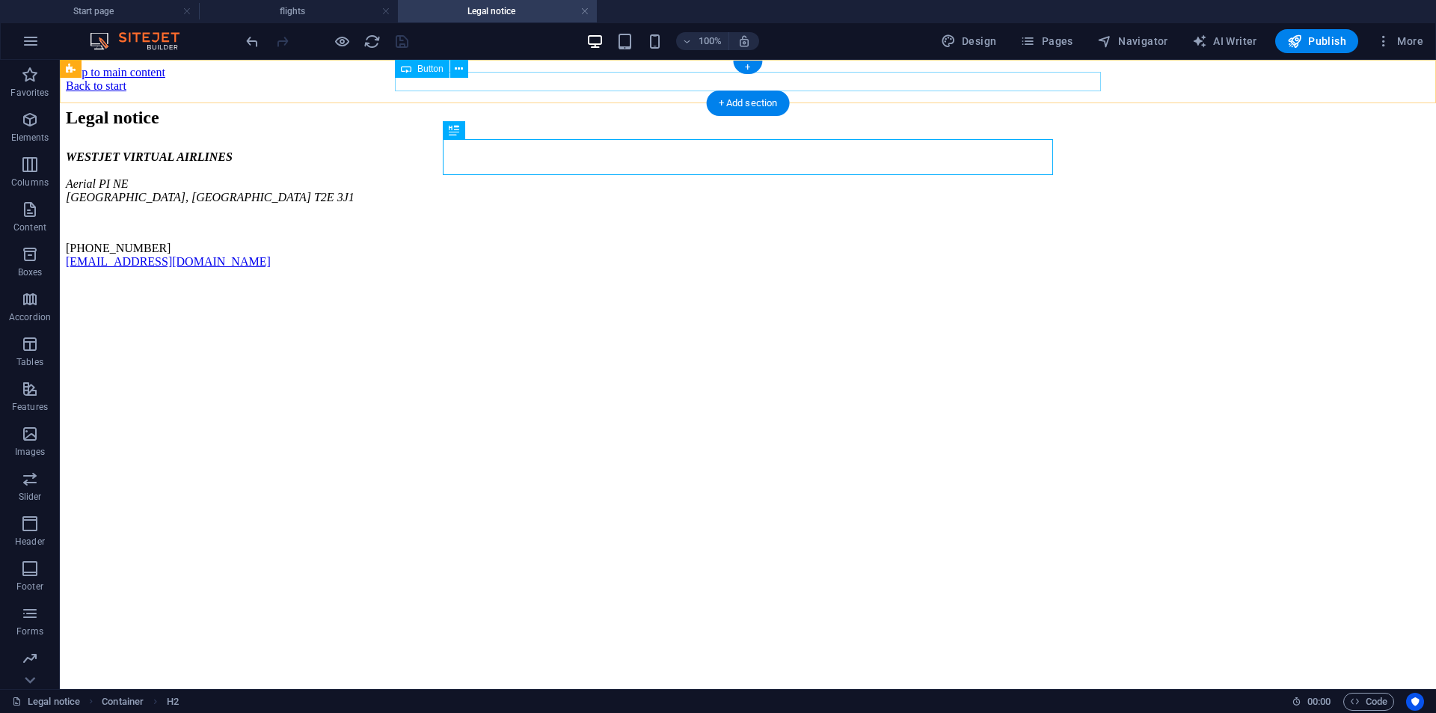
click at [559, 79] on div "Back to start" at bounding box center [748, 85] width 1364 height 13
drag, startPoint x: 559, startPoint y: 79, endPoint x: 283, endPoint y: 188, distance: 296.5
click at [559, 79] on div "Back to start" at bounding box center [748, 85] width 1364 height 13
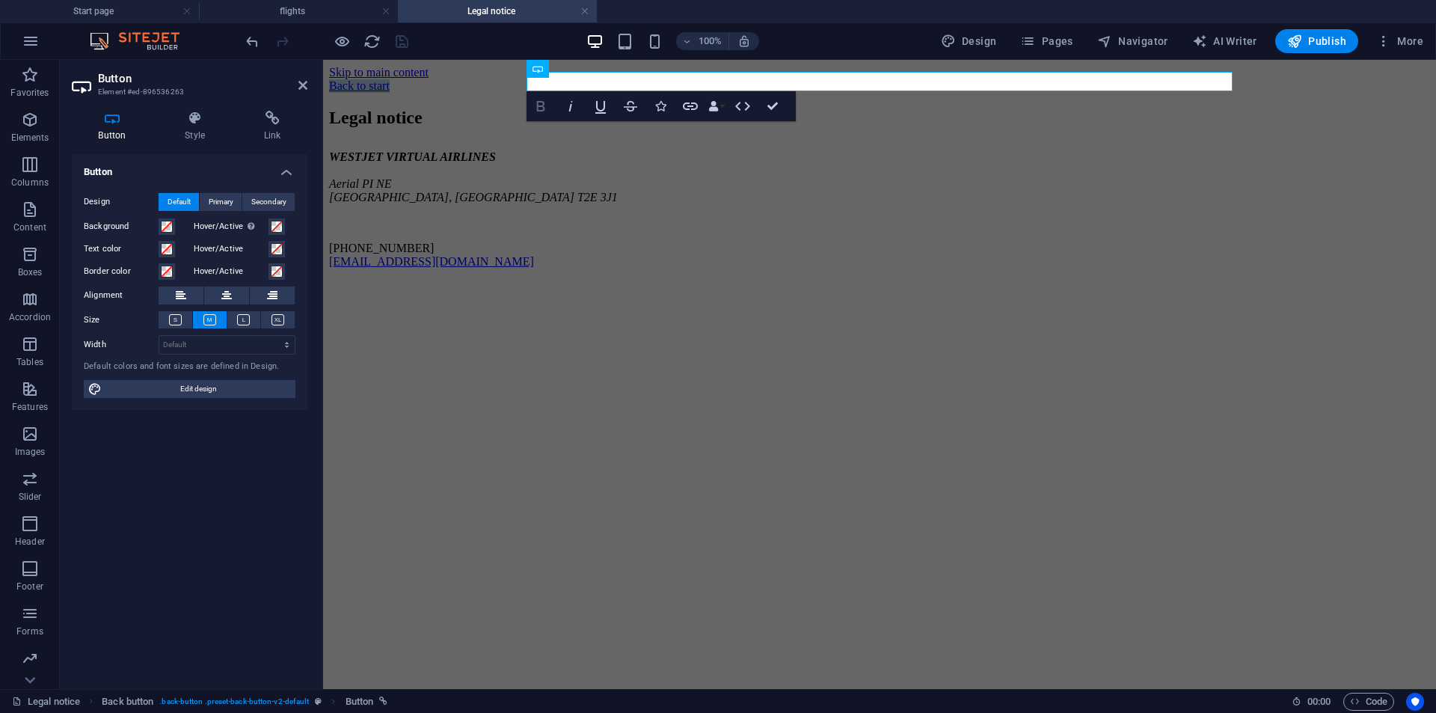
click at [538, 108] on icon "button" at bounding box center [541, 106] width 18 height 18
click at [563, 114] on icon "button" at bounding box center [571, 106] width 18 height 18
click at [580, 114] on button "Italic" at bounding box center [570, 106] width 28 height 30
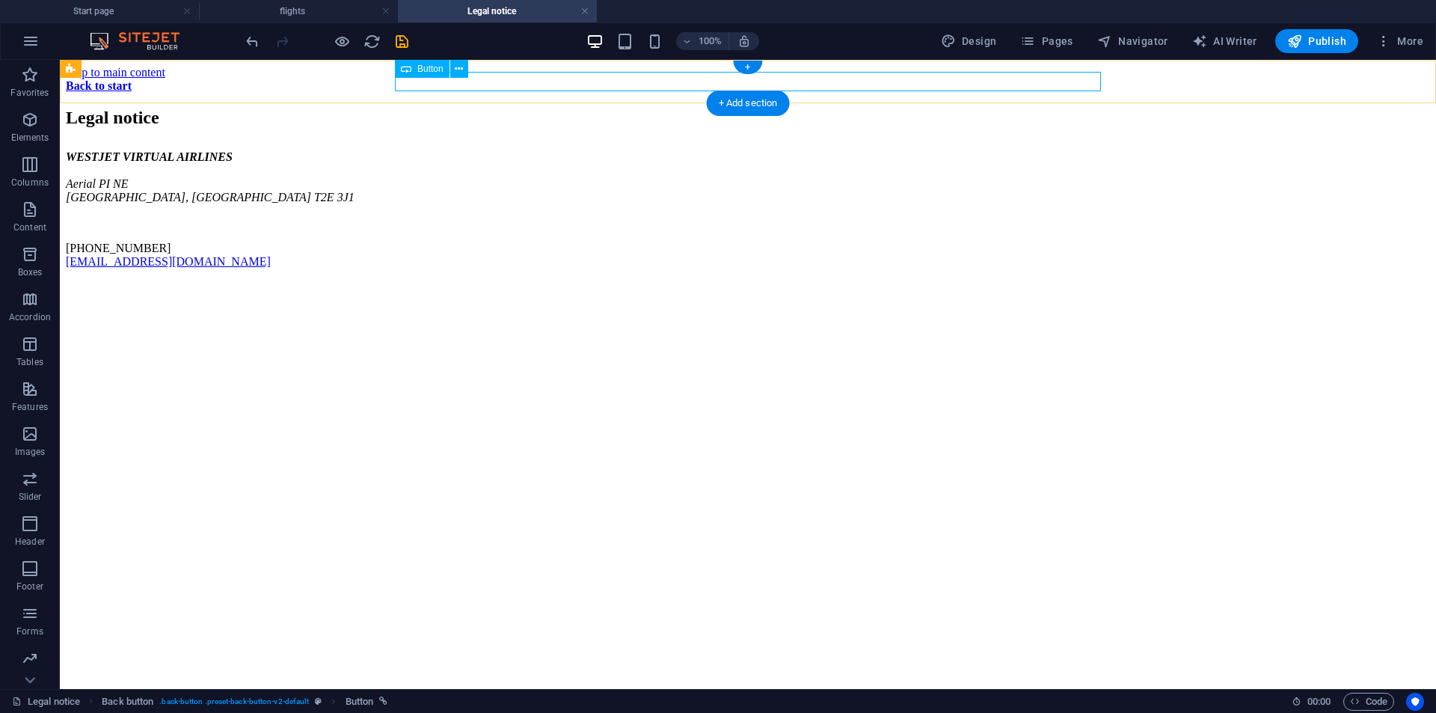
click at [467, 85] on div "Back to start" at bounding box center [748, 85] width 1364 height 13
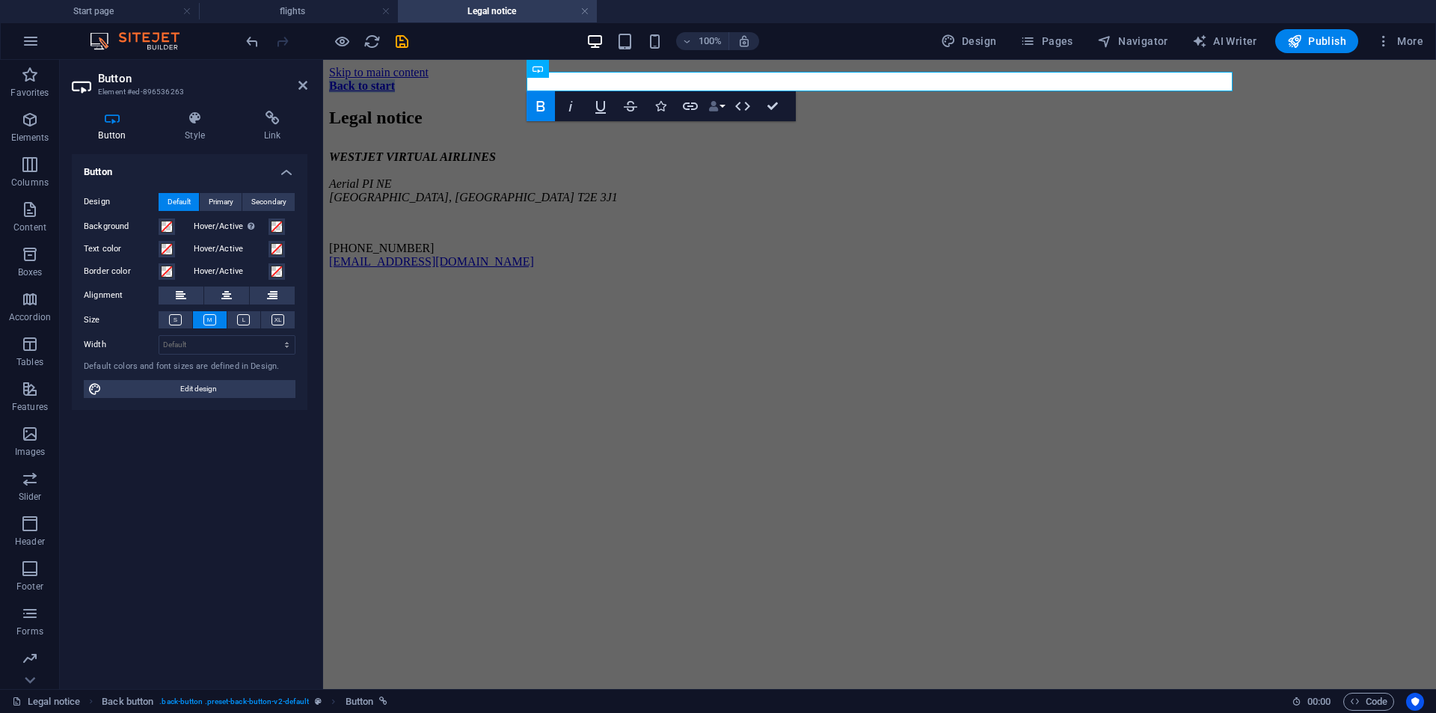
click at [713, 108] on icon "button" at bounding box center [713, 106] width 10 height 10
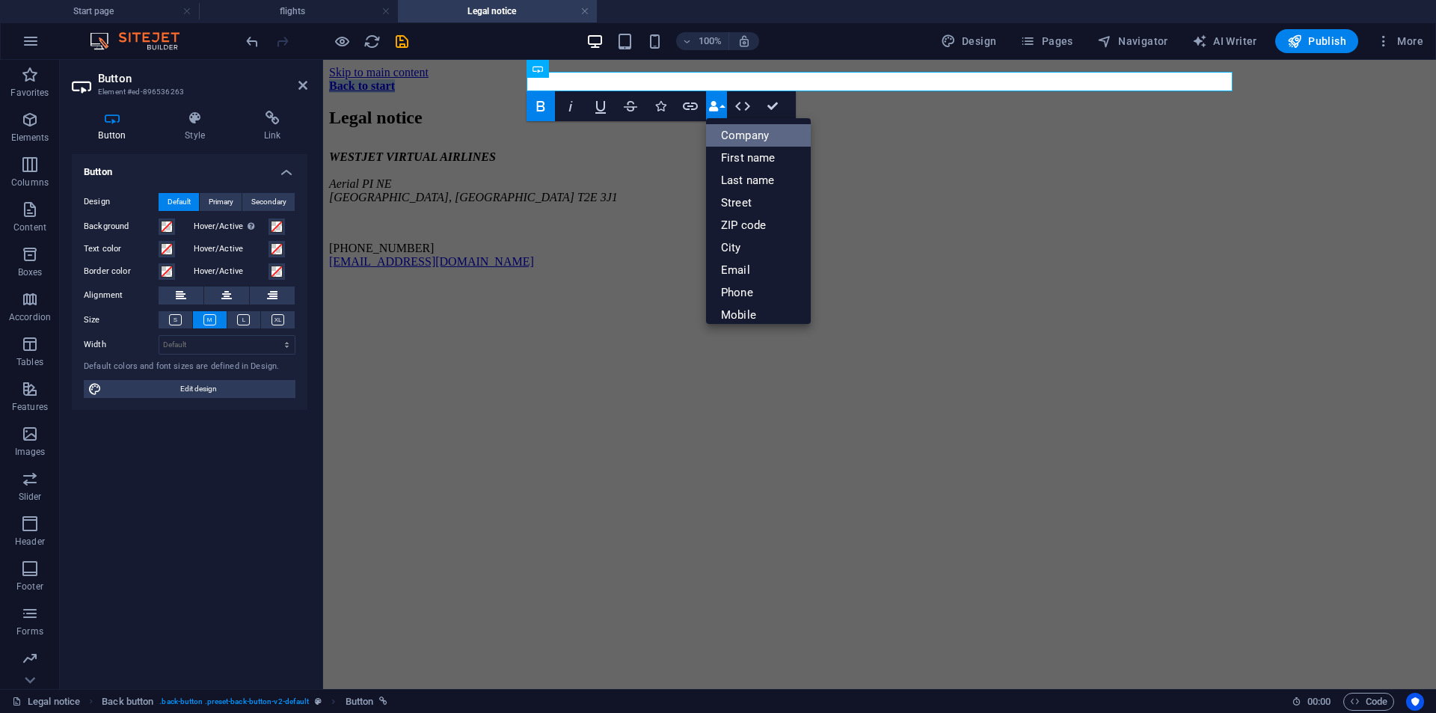
click at [734, 135] on link "Company" at bounding box center [758, 135] width 105 height 22
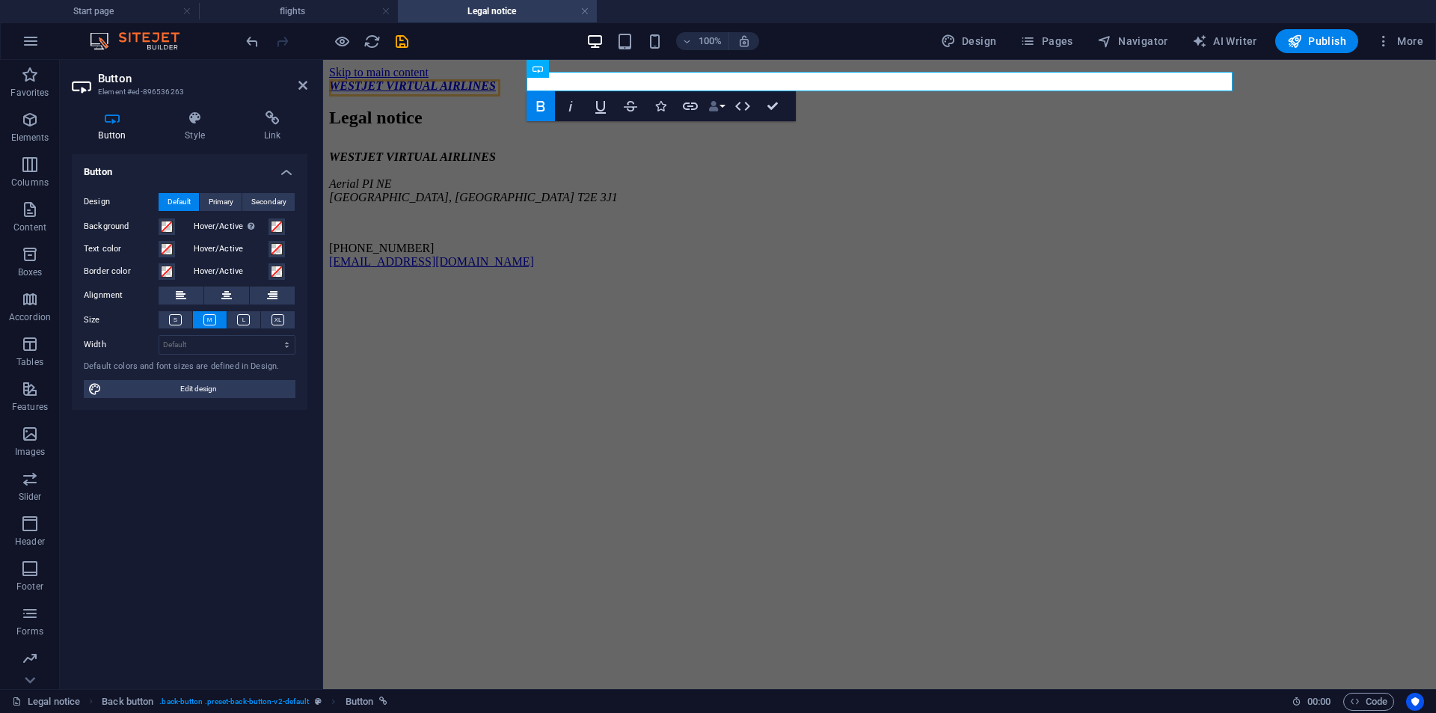
click at [711, 105] on icon "button" at bounding box center [713, 106] width 10 height 10
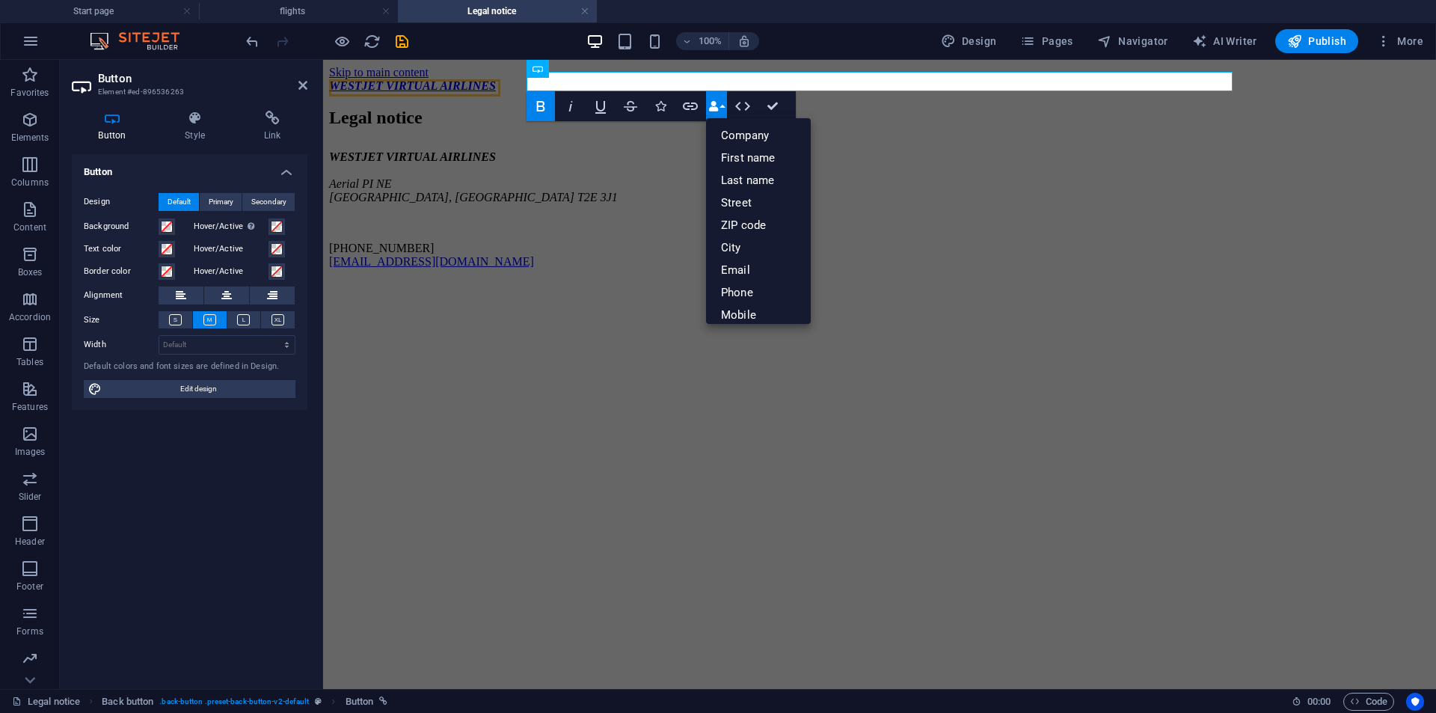
click at [255, 51] on div at bounding box center [327, 41] width 168 height 24
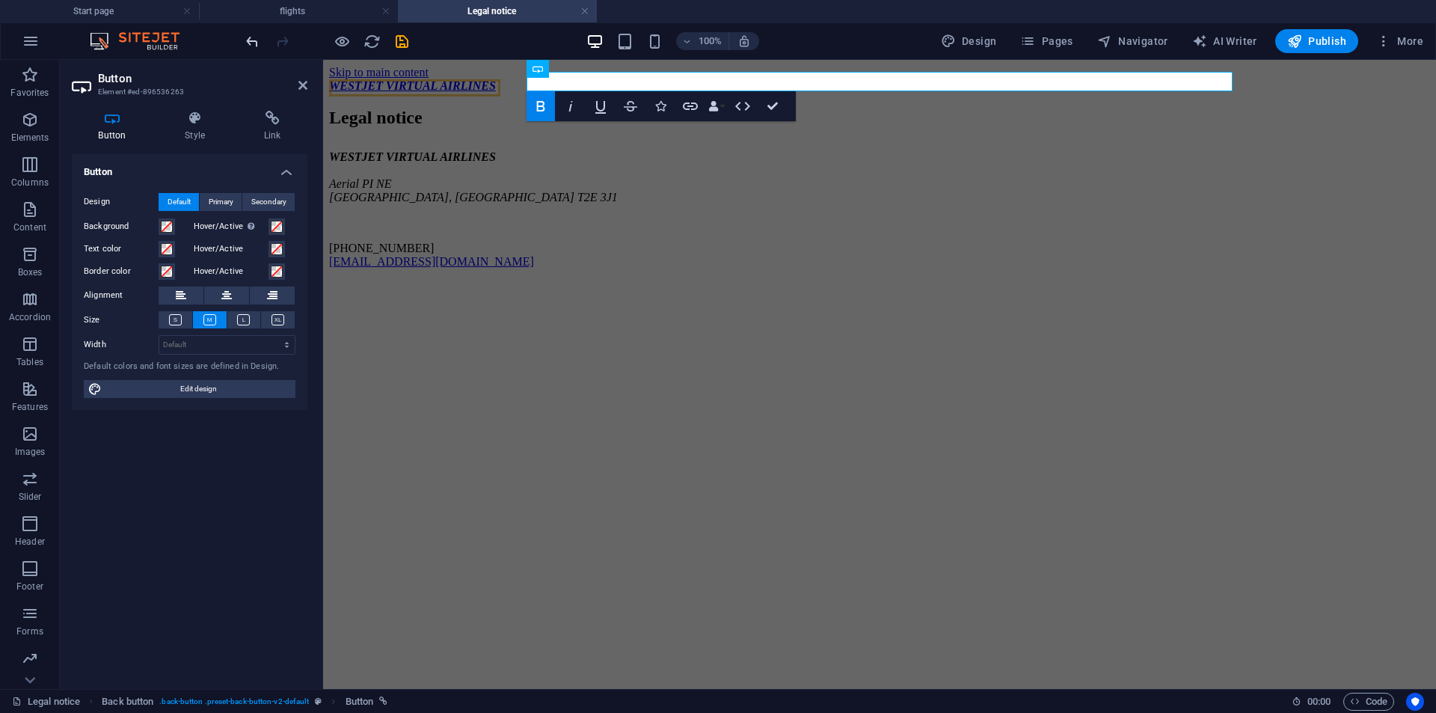
click at [250, 43] on icon "undo" at bounding box center [252, 41] width 17 height 17
click at [257, 40] on icon "undo" at bounding box center [252, 41] width 17 height 17
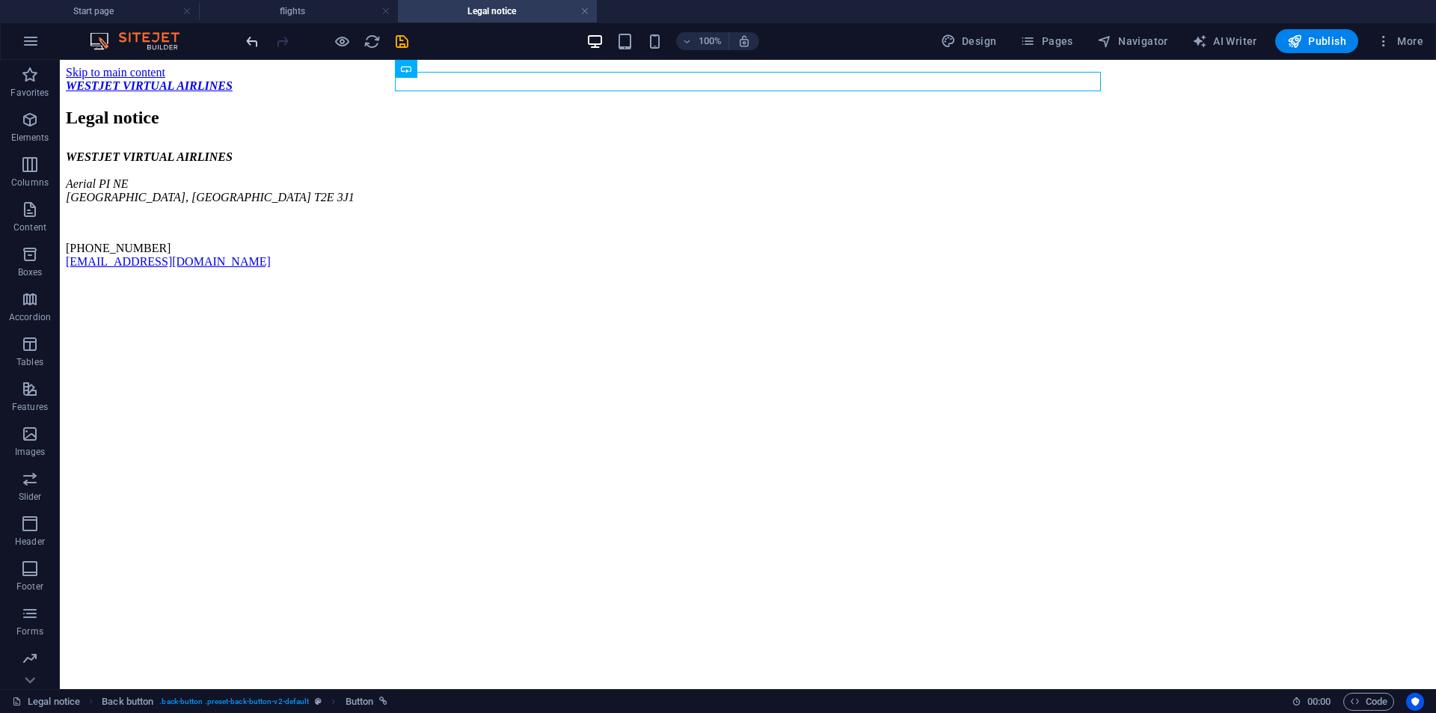
click at [257, 42] on icon "undo" at bounding box center [252, 41] width 17 height 17
click at [460, 79] on div "Back to start" at bounding box center [748, 85] width 1364 height 13
click at [461, 79] on div "Back to start" at bounding box center [748, 85] width 1364 height 13
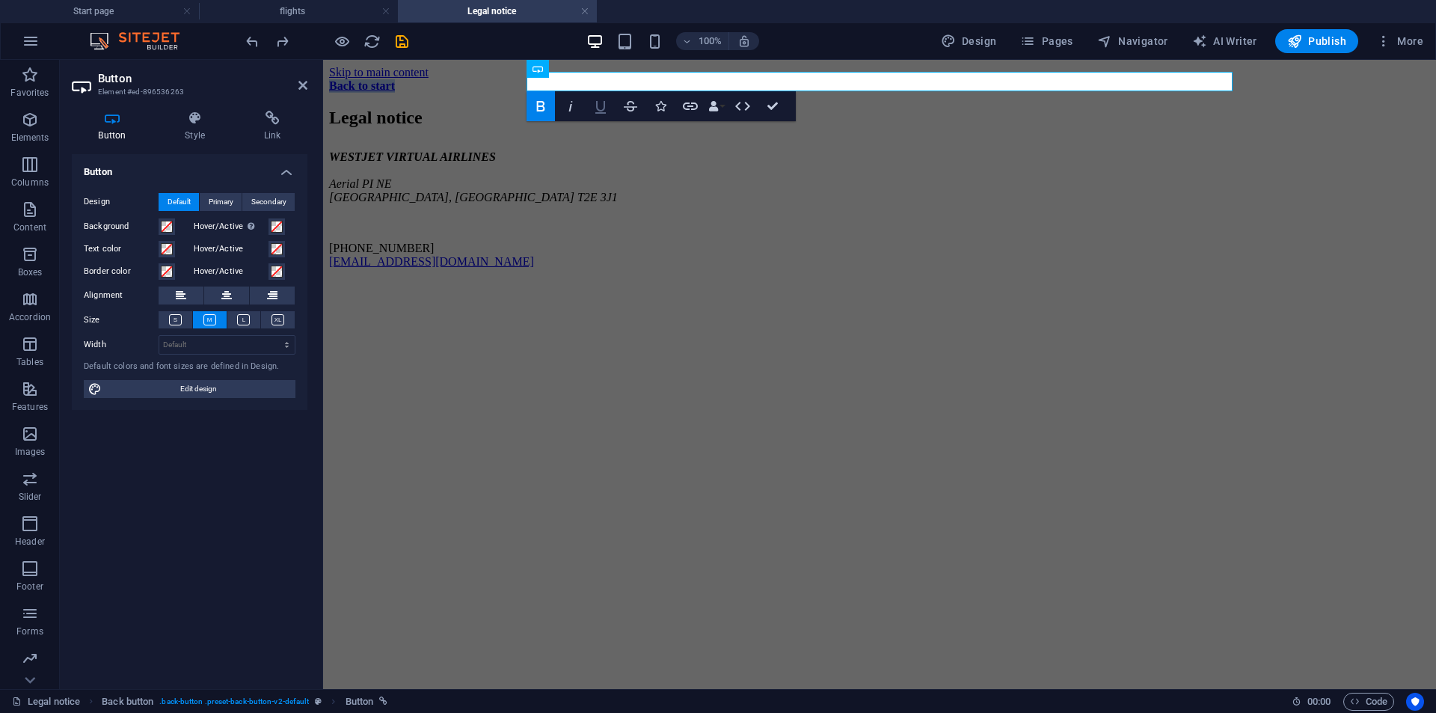
click at [594, 111] on icon "button" at bounding box center [601, 106] width 18 height 18
click at [595, 111] on icon "button" at bounding box center [601, 106] width 18 height 18
click at [593, 75] on icon at bounding box center [590, 69] width 8 height 16
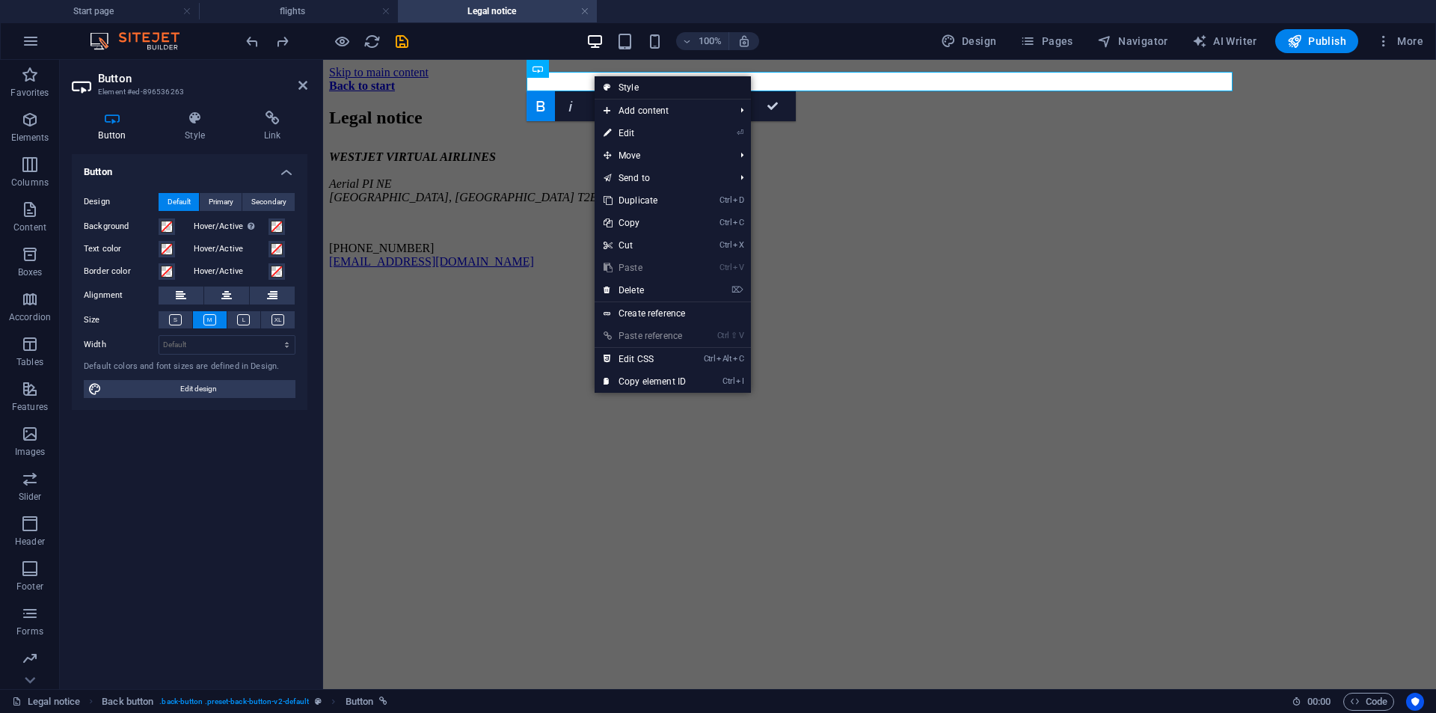
drag, startPoint x: 644, startPoint y: 96, endPoint x: 105, endPoint y: 106, distance: 538.6
click at [644, 96] on link "Style" at bounding box center [673, 87] width 156 height 22
select select "rem"
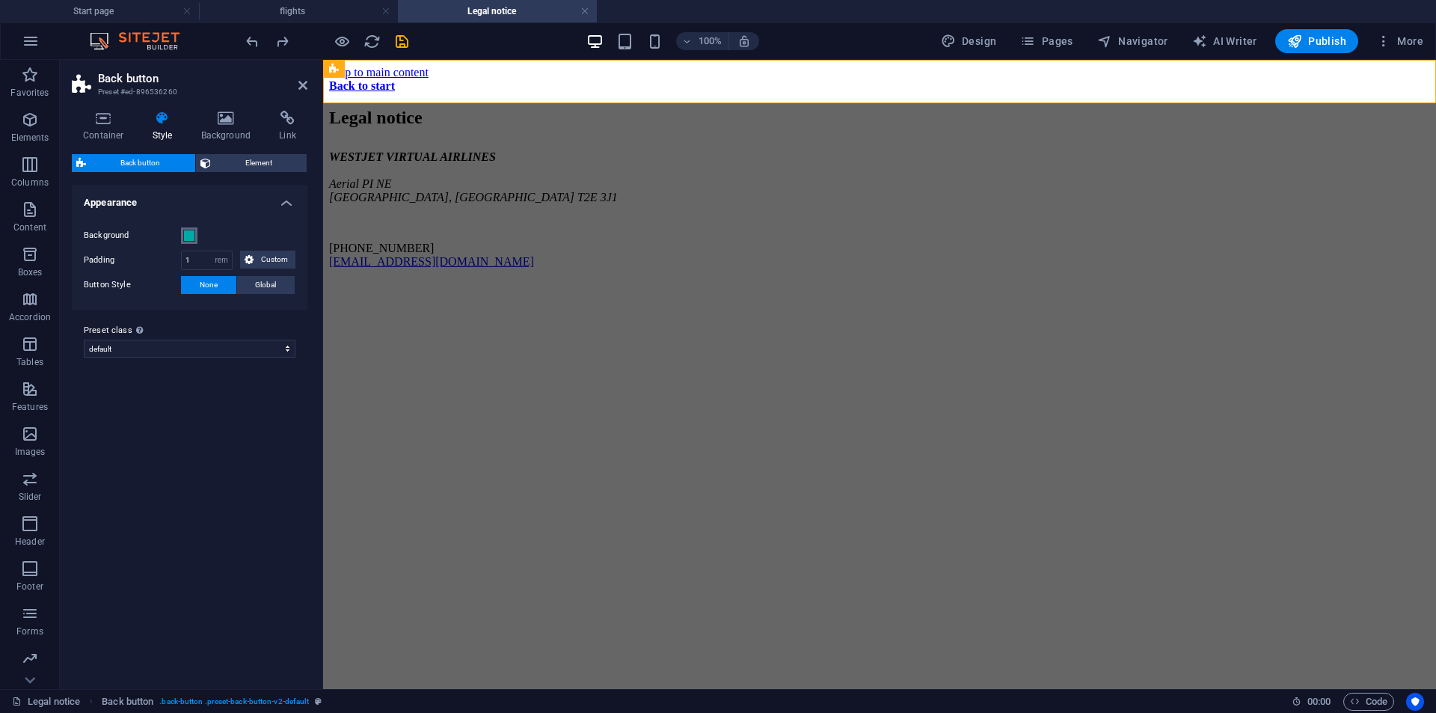
click at [188, 238] on span at bounding box center [189, 236] width 12 height 12
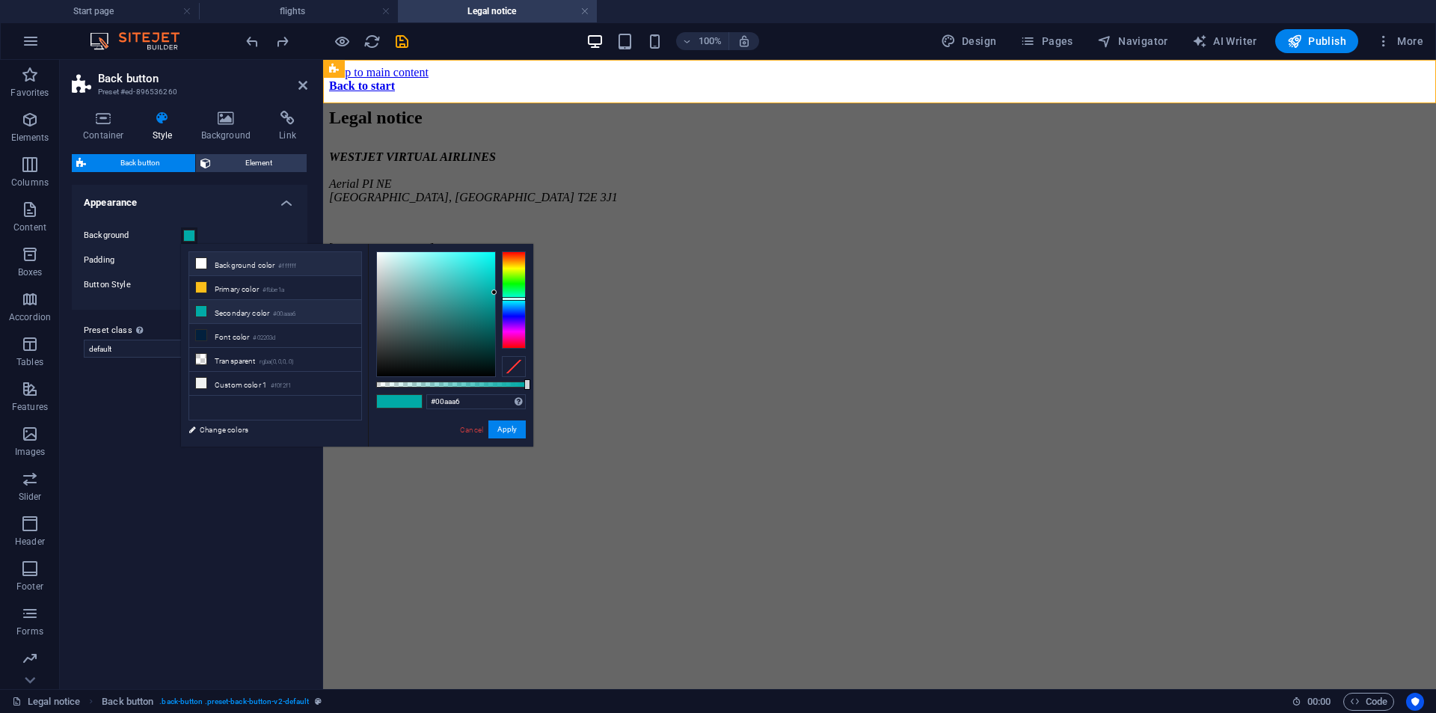
click at [206, 269] on li "Background color #ffffff" at bounding box center [275, 264] width 172 height 24
type input "#ffffff"
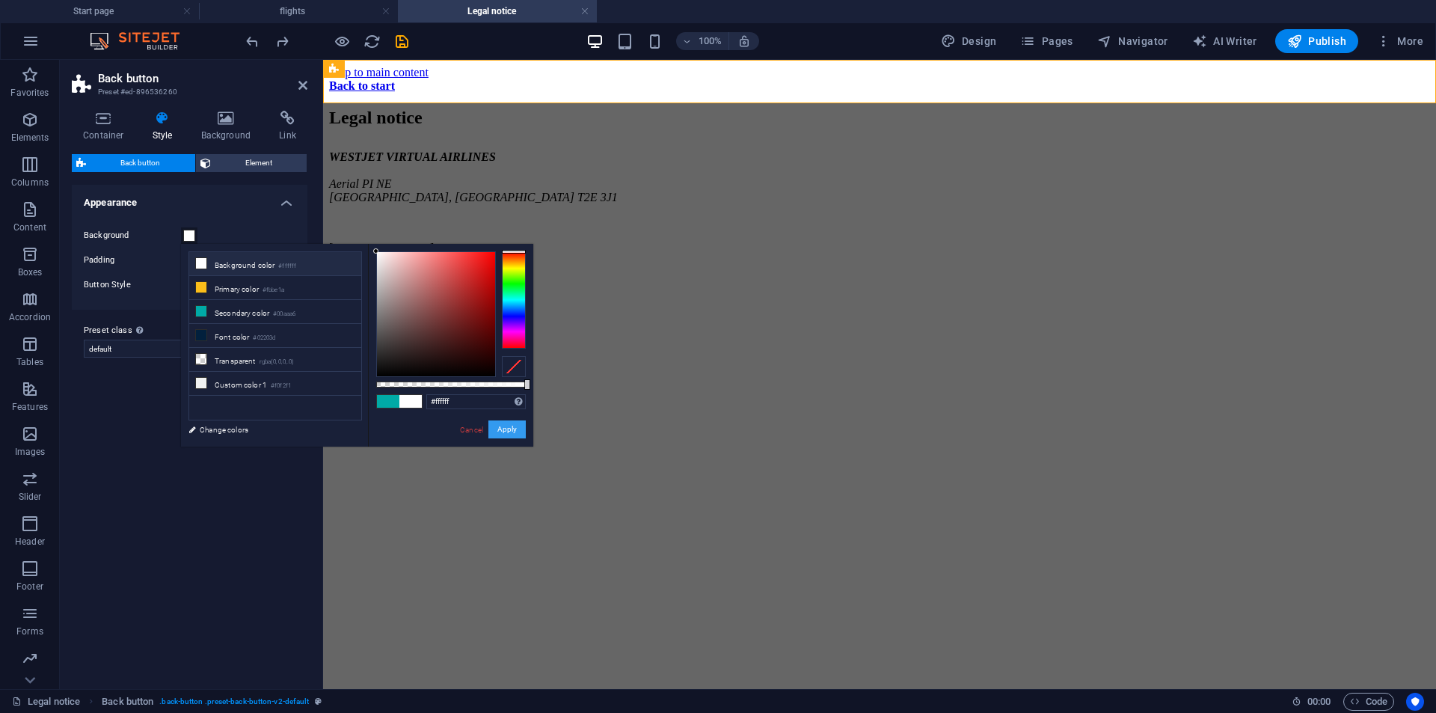
drag, startPoint x: 503, startPoint y: 424, endPoint x: 188, endPoint y: 85, distance: 462.0
click at [503, 424] on button "Apply" at bounding box center [506, 429] width 37 height 18
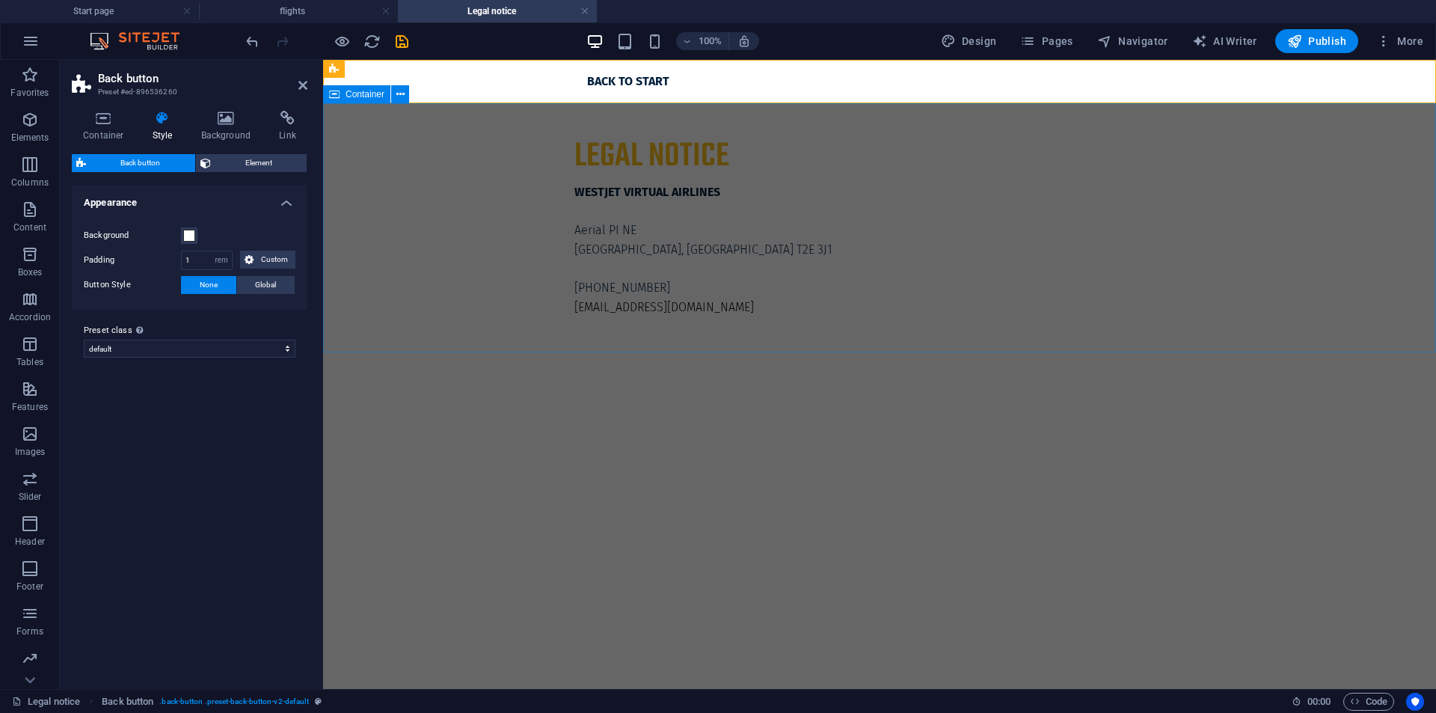
click at [408, 230] on div "Legal notice WESTJET VIRTUAL [STREET_ADDRESS] [PHONE_NUMBER] [EMAIL_ADDRESS][DO…" at bounding box center [879, 227] width 1113 height 249
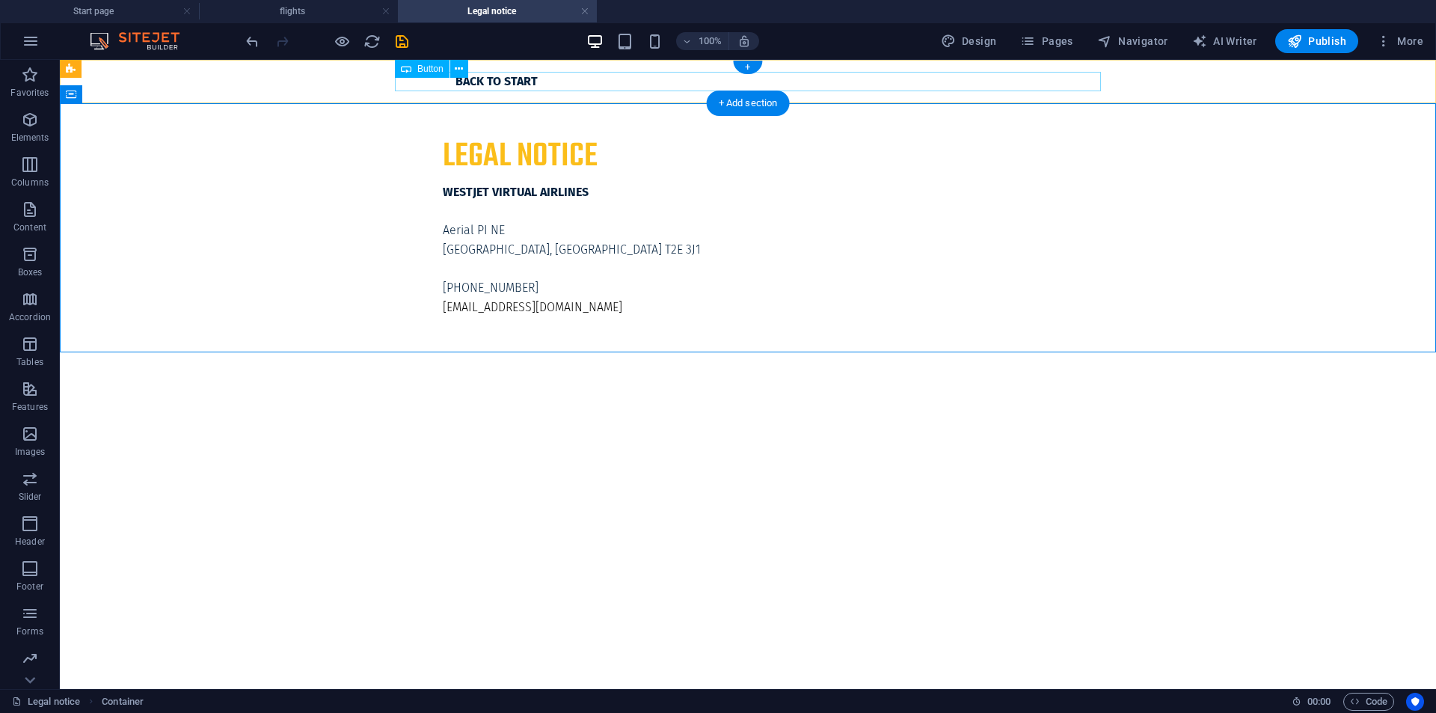
click at [516, 85] on div "Back to start" at bounding box center [748, 81] width 706 height 19
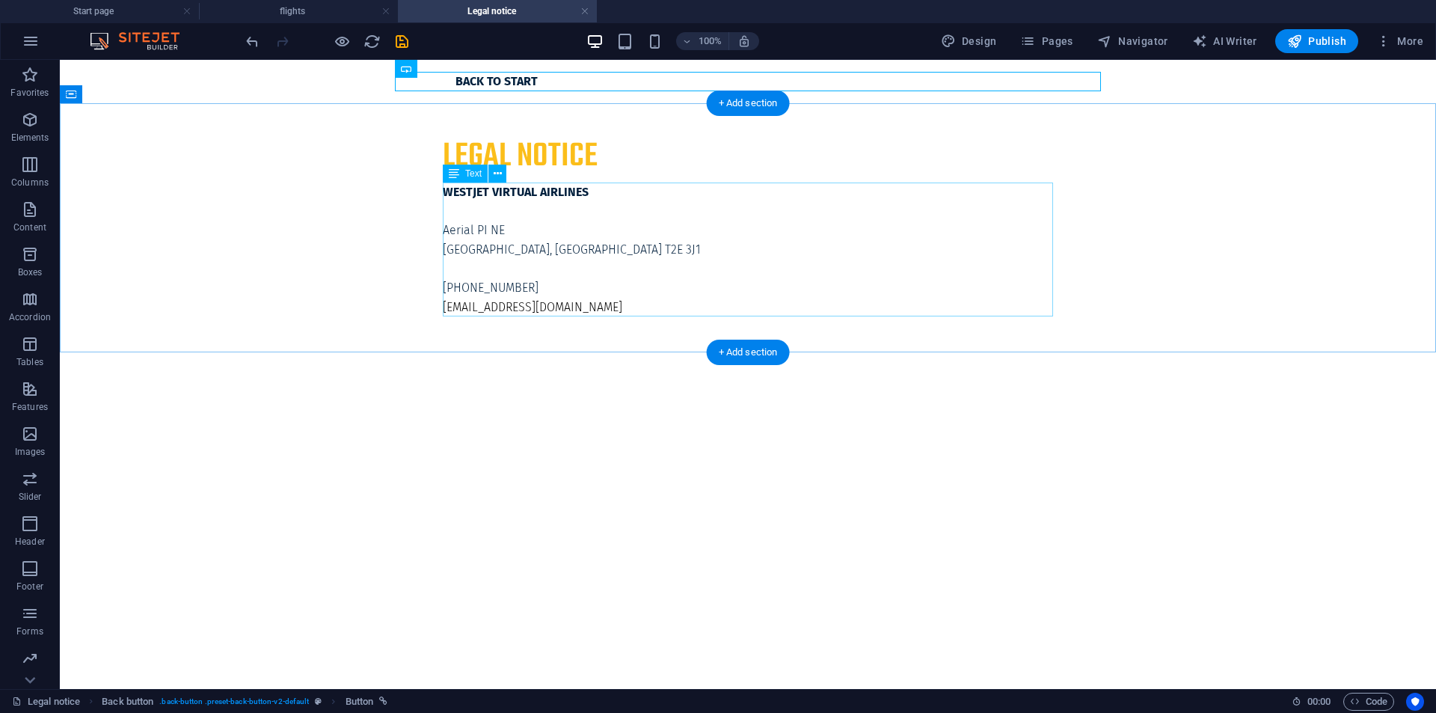
click at [645, 201] on div "WESTJET VIRTUAL AIRLINES Aerial PI NE Calgary, AB T2E 3J1 [PHONE_NUMBER] [EMAIL…" at bounding box center [748, 249] width 610 height 134
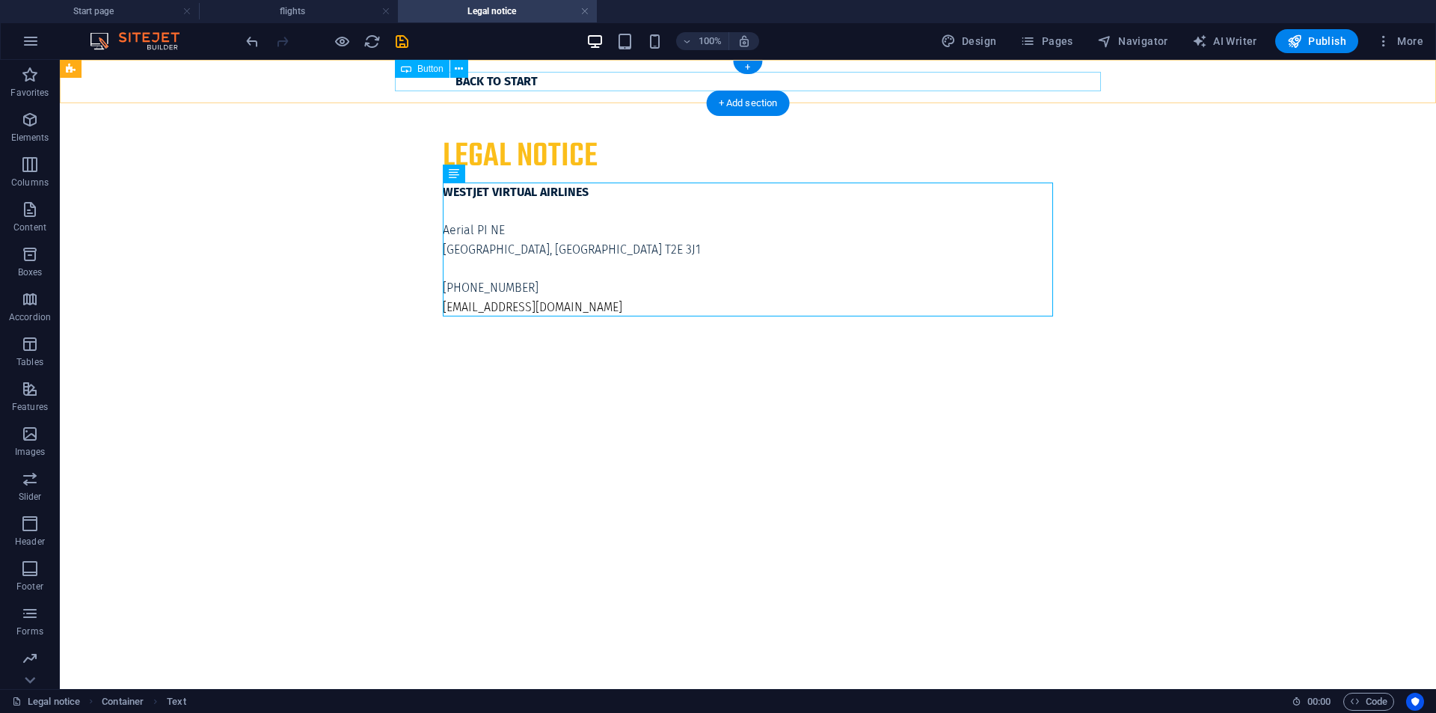
click at [516, 85] on div "Back to start" at bounding box center [748, 81] width 706 height 19
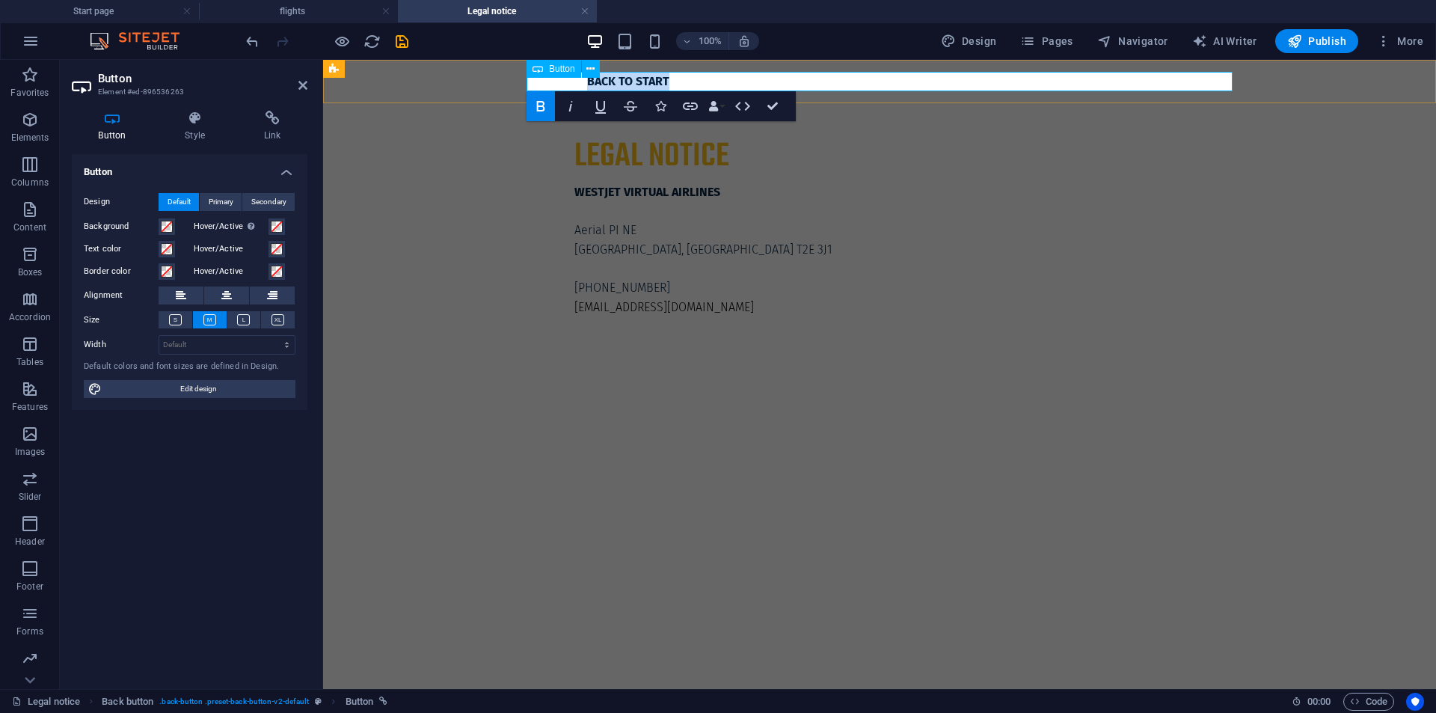
click at [577, 73] on div "Button" at bounding box center [554, 69] width 55 height 18
click at [592, 73] on icon at bounding box center [590, 69] width 8 height 16
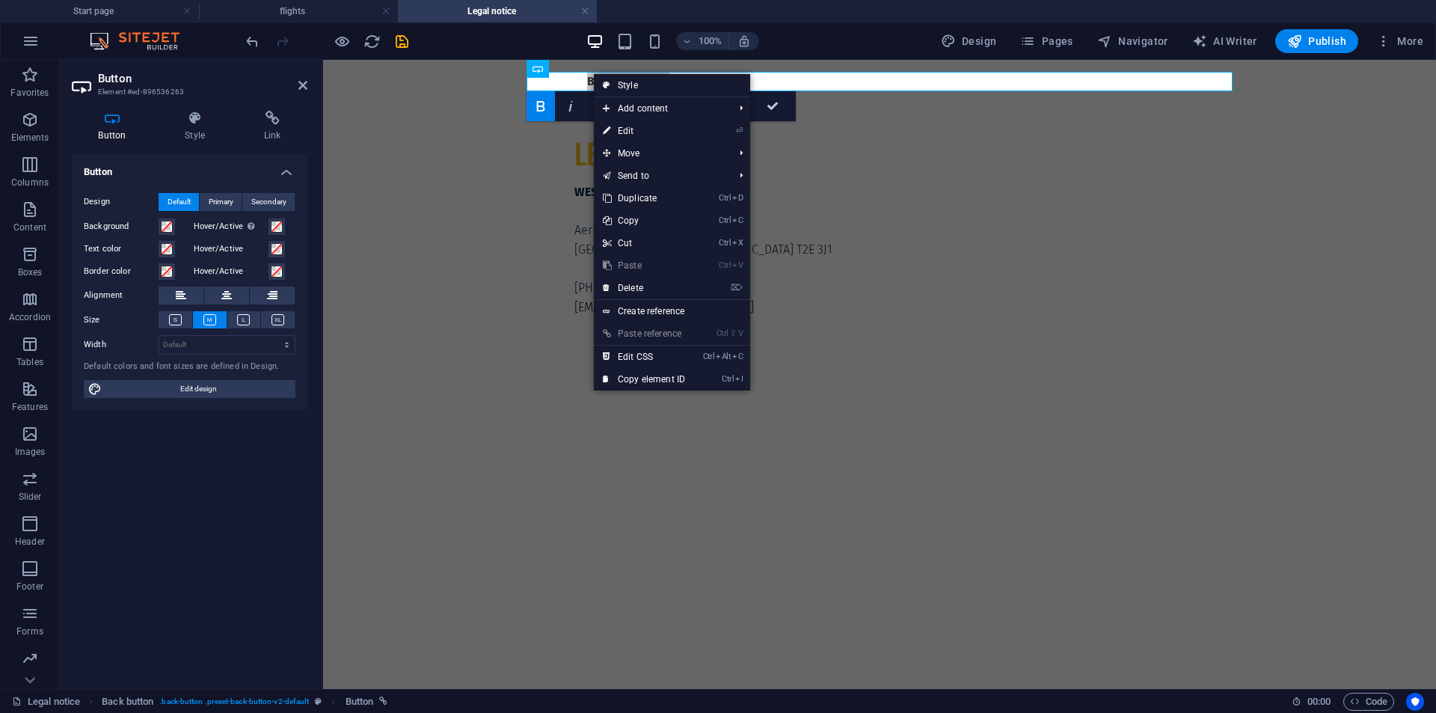
click at [150, 118] on icon at bounding box center [112, 118] width 81 height 15
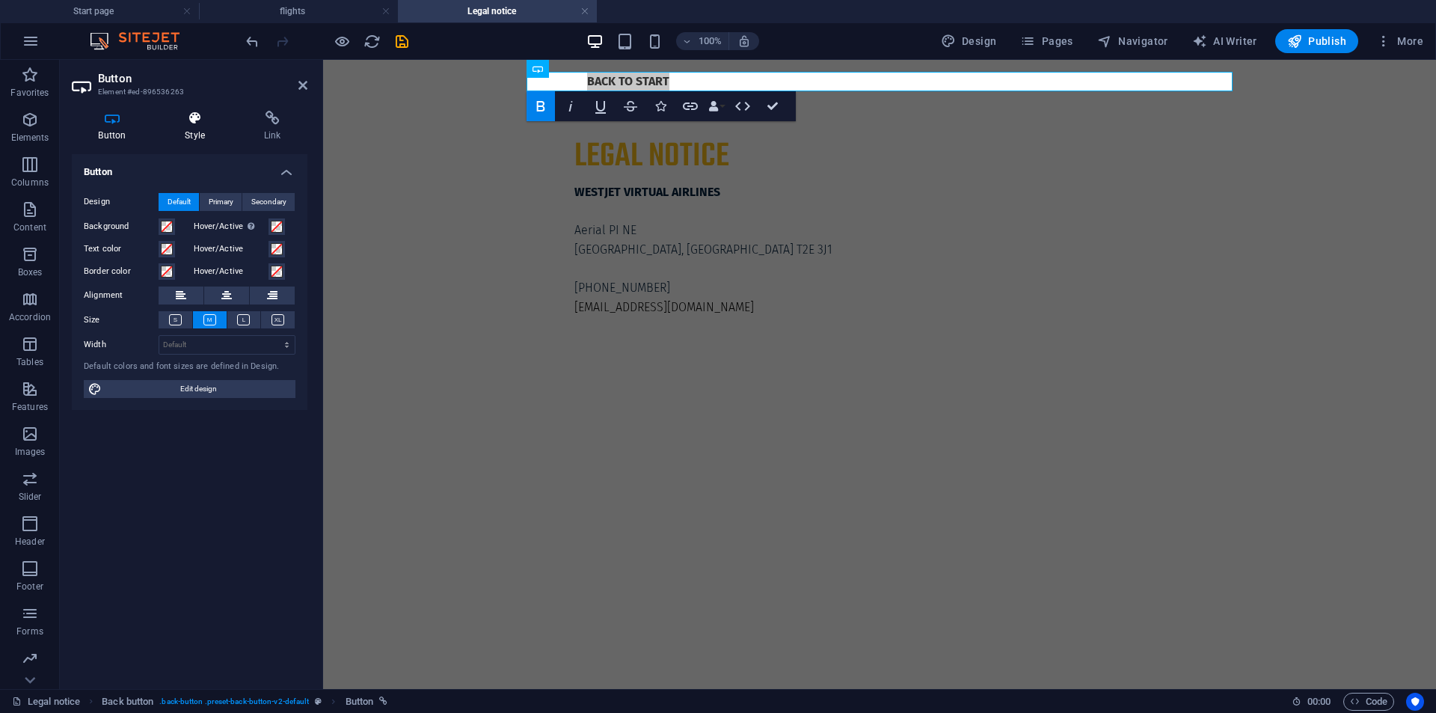
click at [183, 115] on icon at bounding box center [195, 118] width 73 height 15
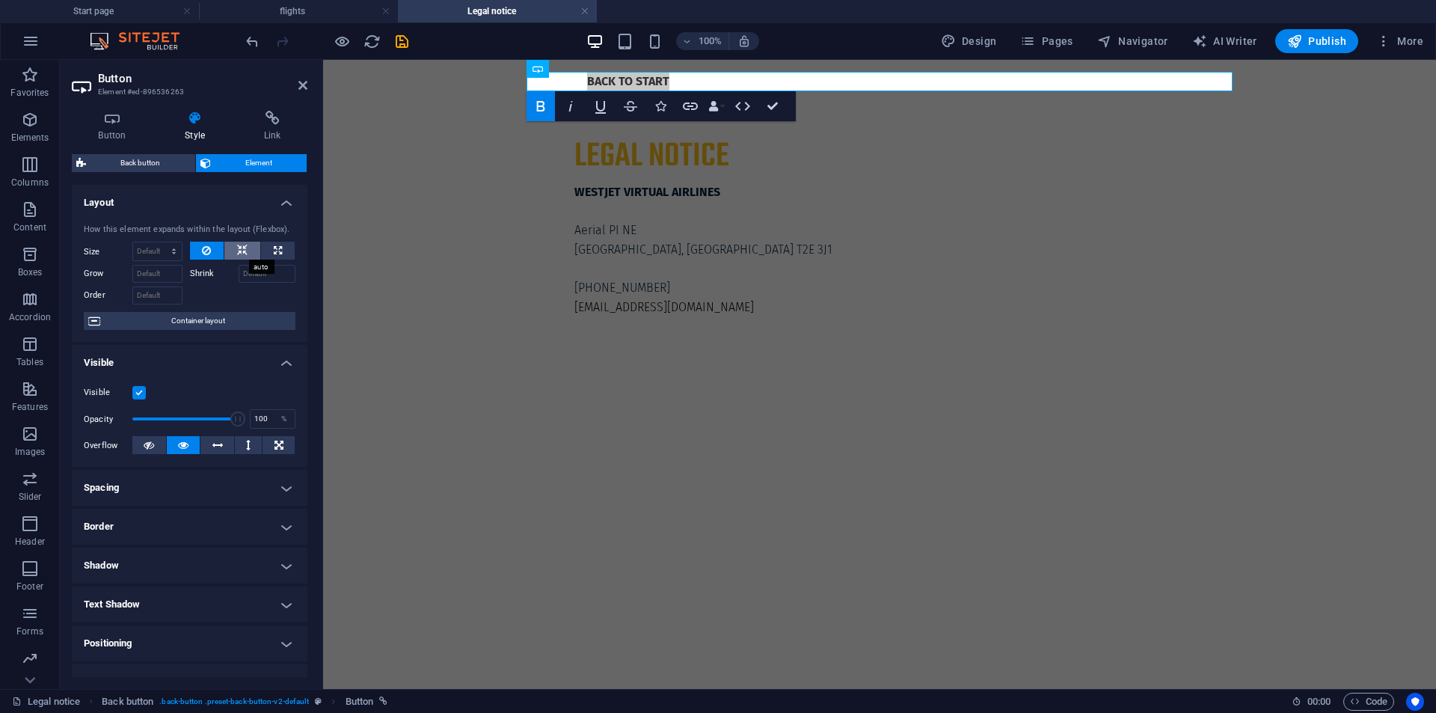
click at [227, 257] on button at bounding box center [242, 251] width 36 height 18
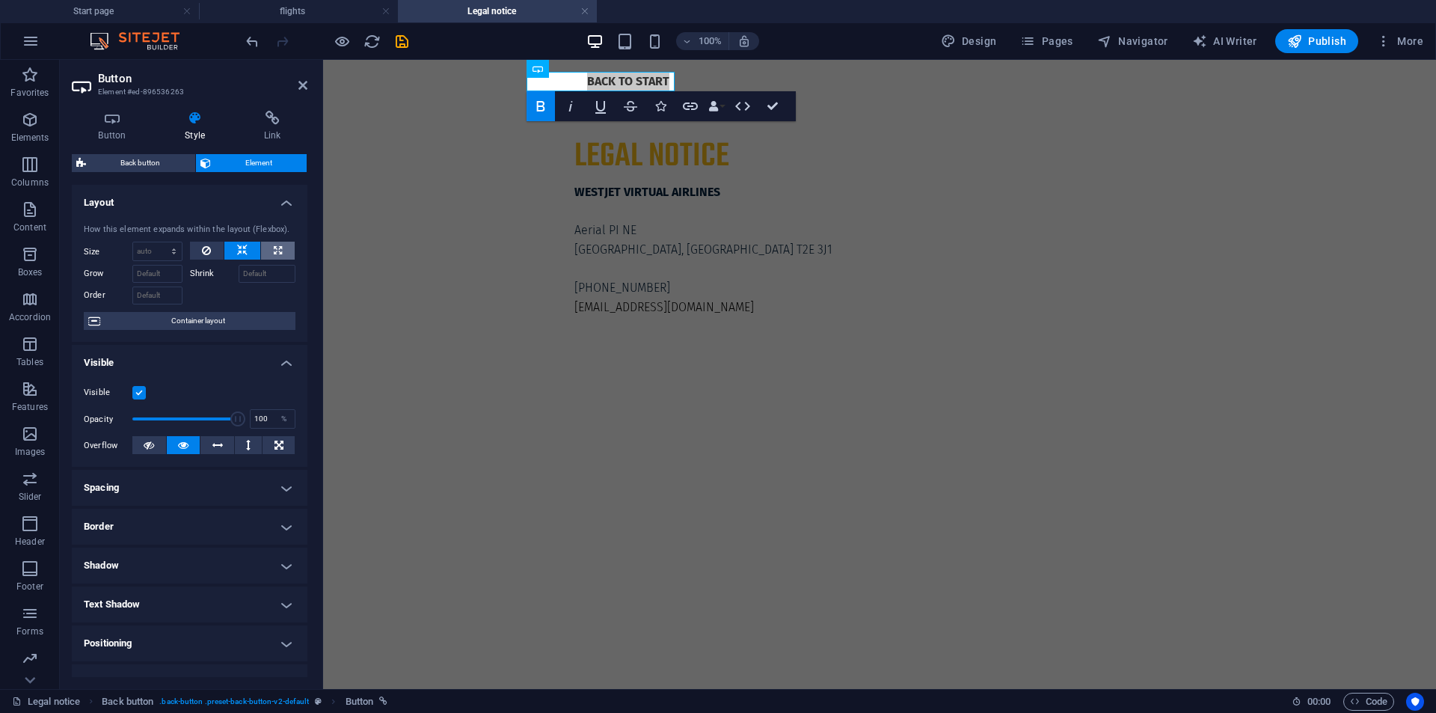
click at [270, 248] on button at bounding box center [278, 251] width 34 height 18
type input "100"
select select "%"
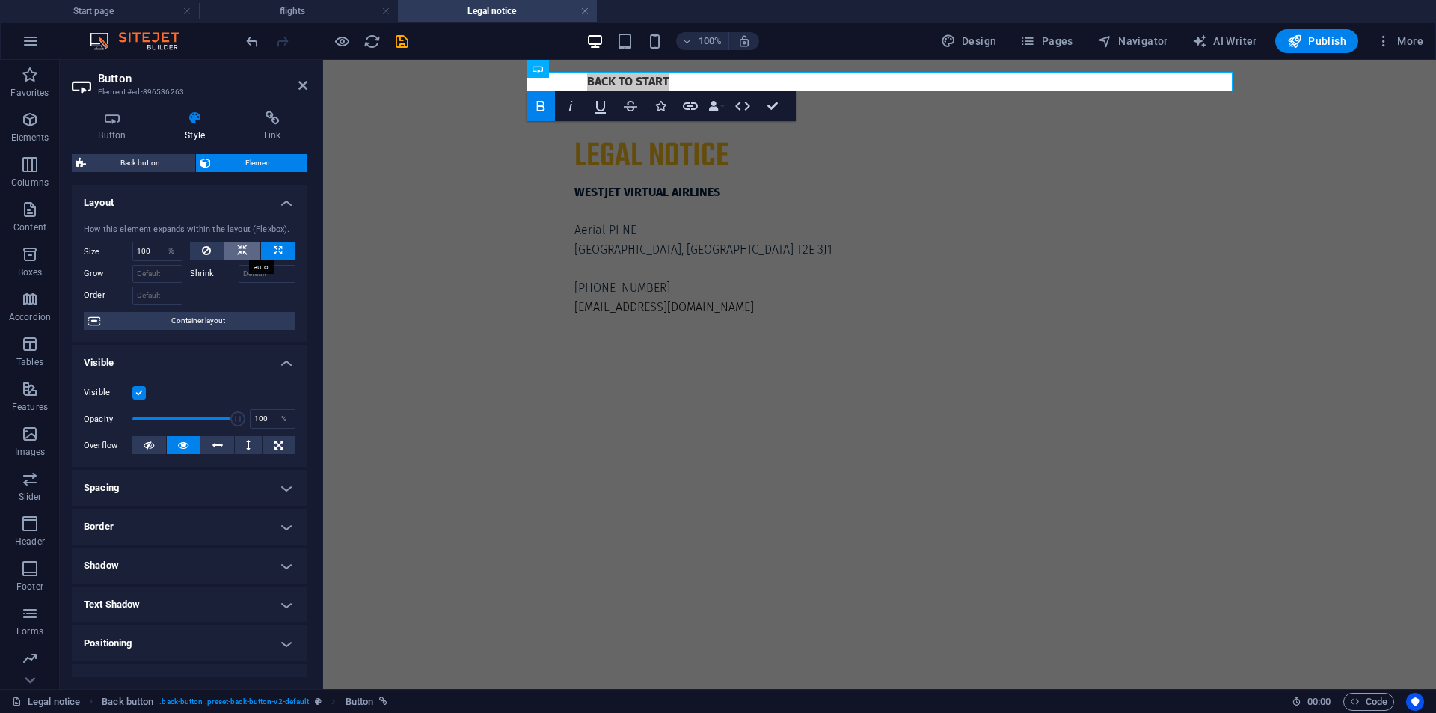
click at [250, 251] on button at bounding box center [242, 251] width 36 height 18
select select "DISABLED_OPTION_VALUE"
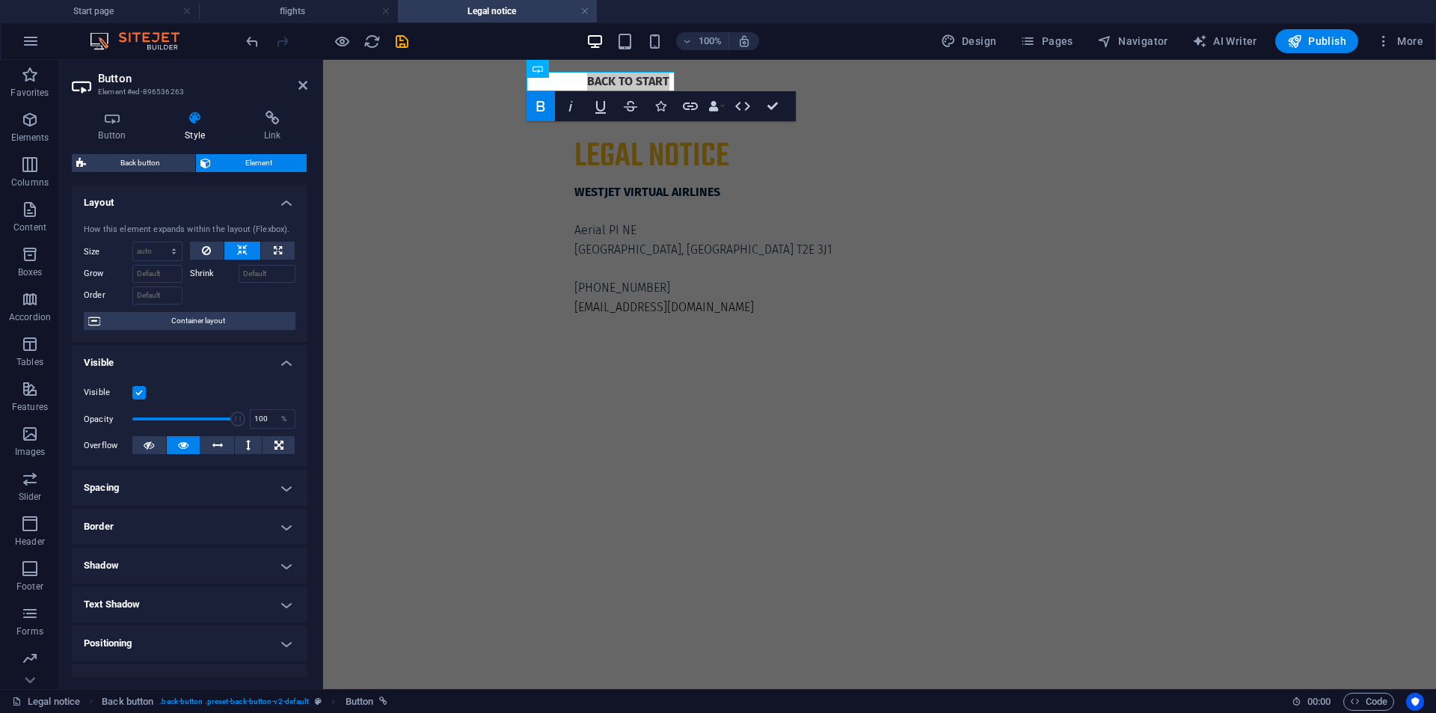
click at [233, 528] on h4 "Border" at bounding box center [190, 527] width 236 height 36
click at [204, 563] on button at bounding box center [196, 557] width 28 height 18
click at [153, 613] on span at bounding box center [156, 608] width 12 height 12
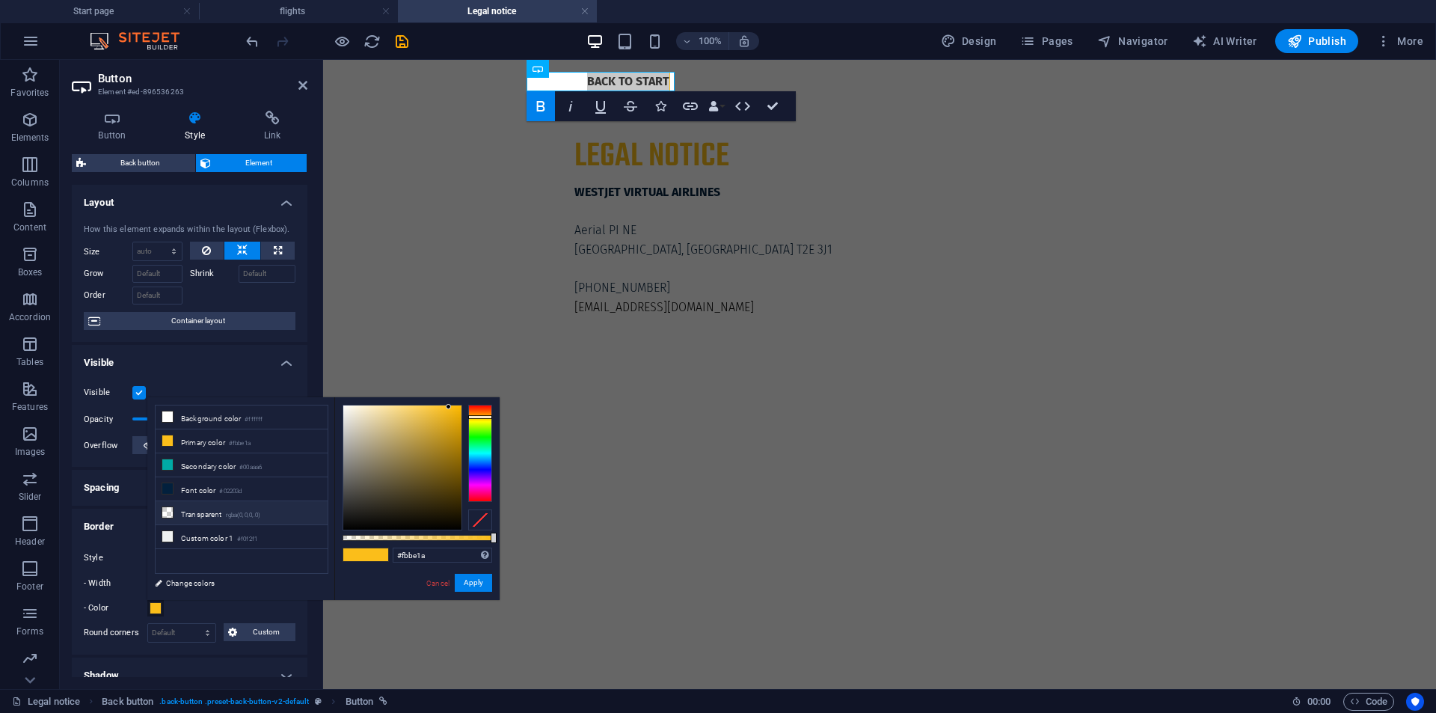
click at [193, 501] on li "Transparent rgba(0,0,0,.0)" at bounding box center [242, 513] width 172 height 24
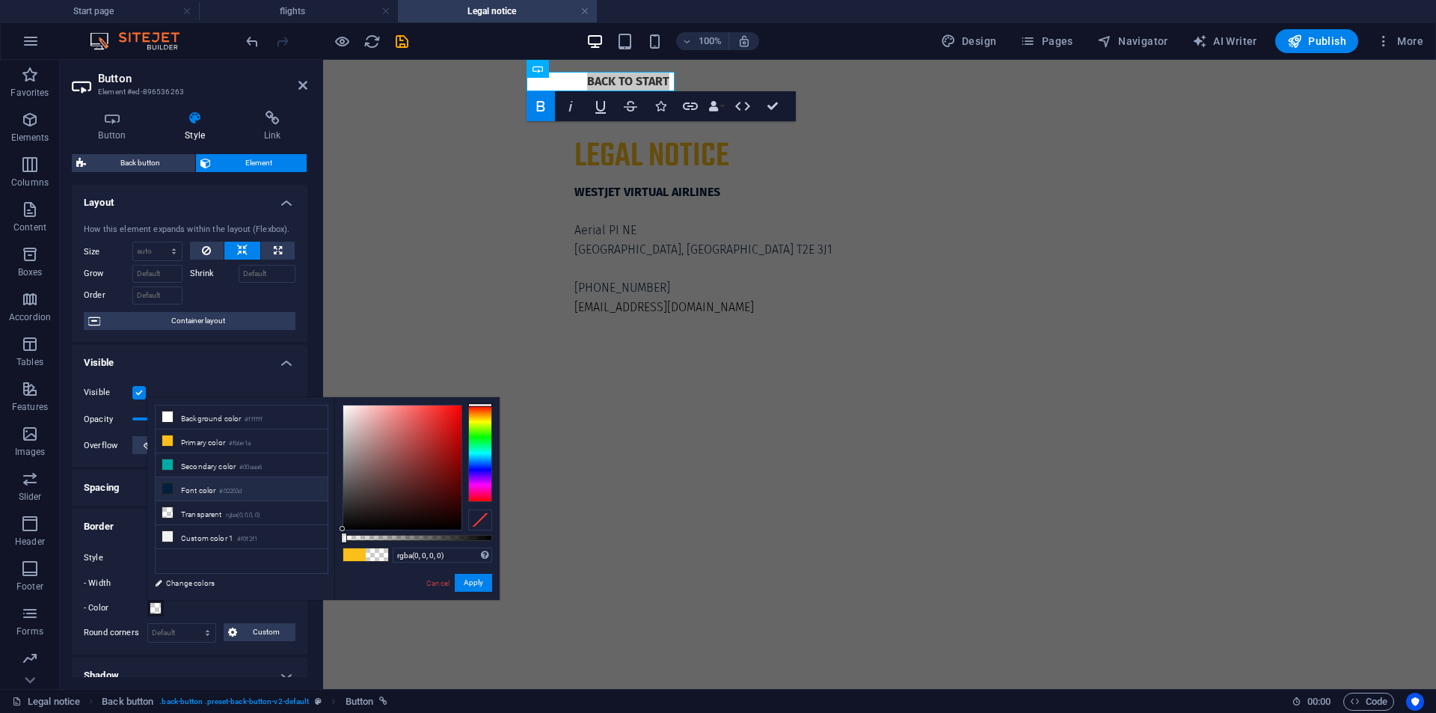
click at [209, 488] on li "Font color #02203d" at bounding box center [242, 489] width 172 height 24
type input "#02203d"
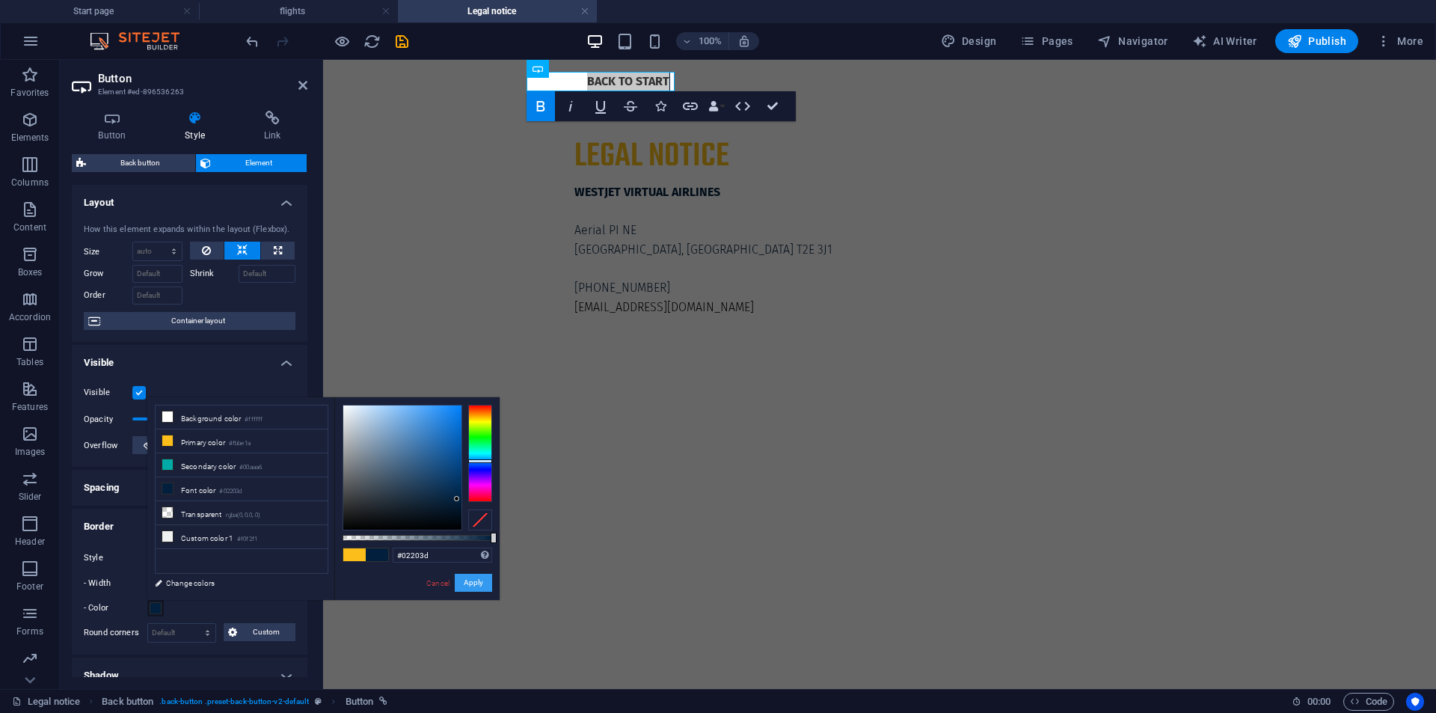
click at [485, 575] on button "Apply" at bounding box center [473, 583] width 37 height 18
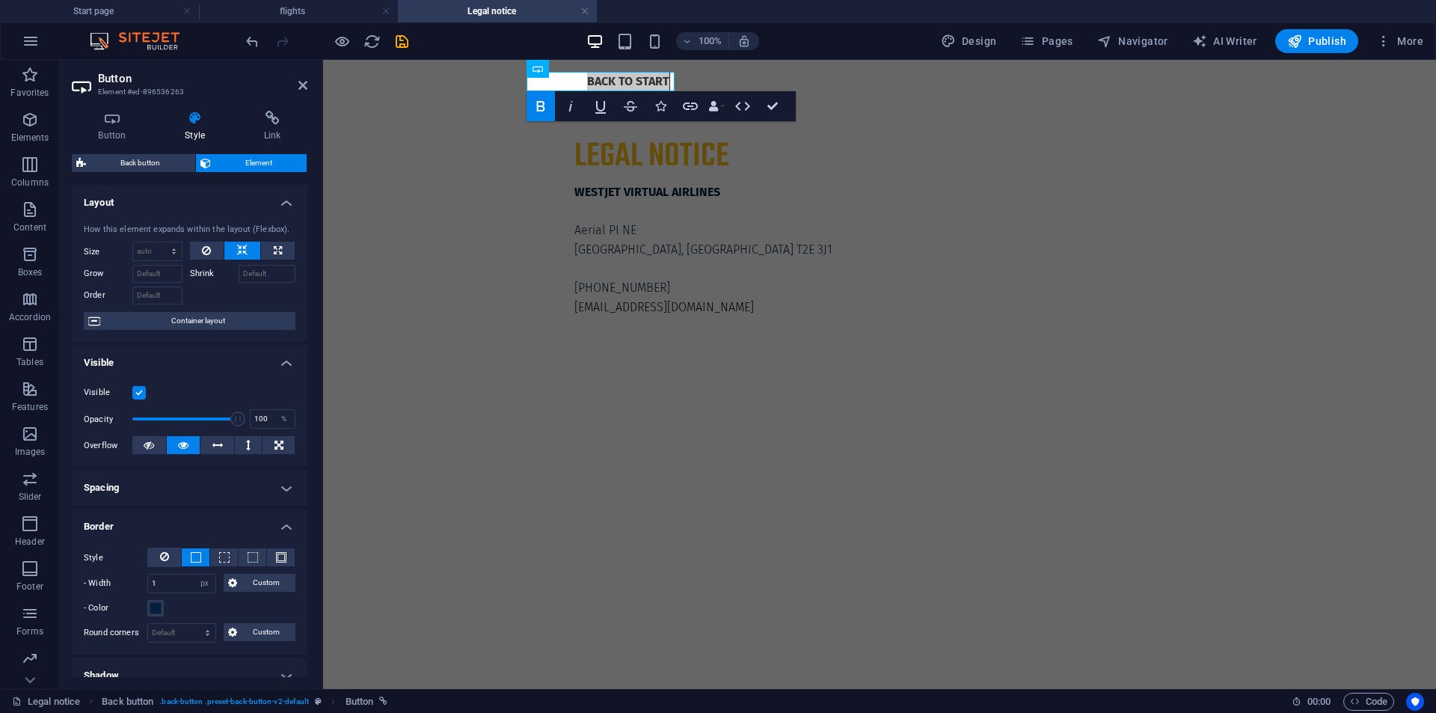
click at [297, 82] on h2 "Button" at bounding box center [202, 78] width 209 height 13
click at [307, 85] on aside "Button Element #ed-896536263 Button Style Link Button Design Default Primary Se…" at bounding box center [191, 374] width 263 height 629
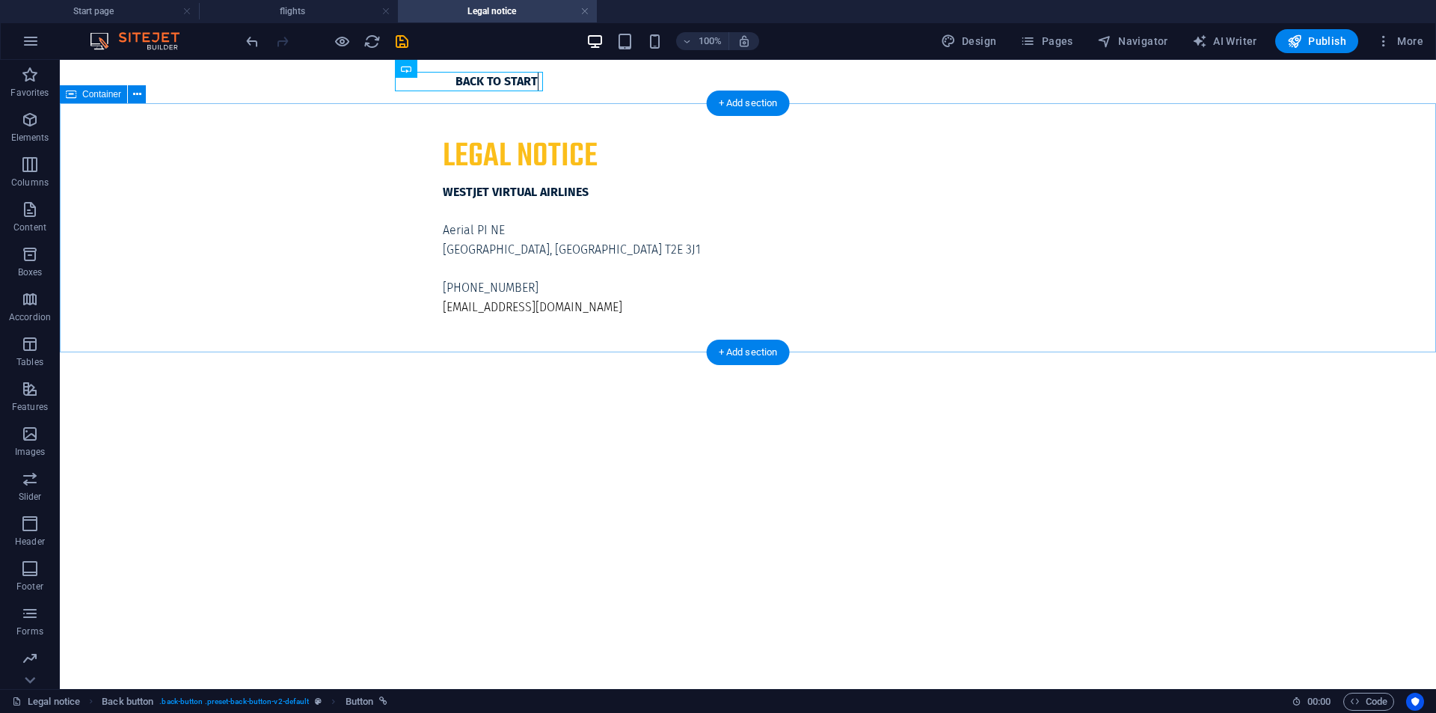
click at [279, 209] on div "Legal notice WESTJET VIRTUAL [STREET_ADDRESS] [PHONE_NUMBER] [EMAIL_ADDRESS][DO…" at bounding box center [748, 227] width 1376 height 249
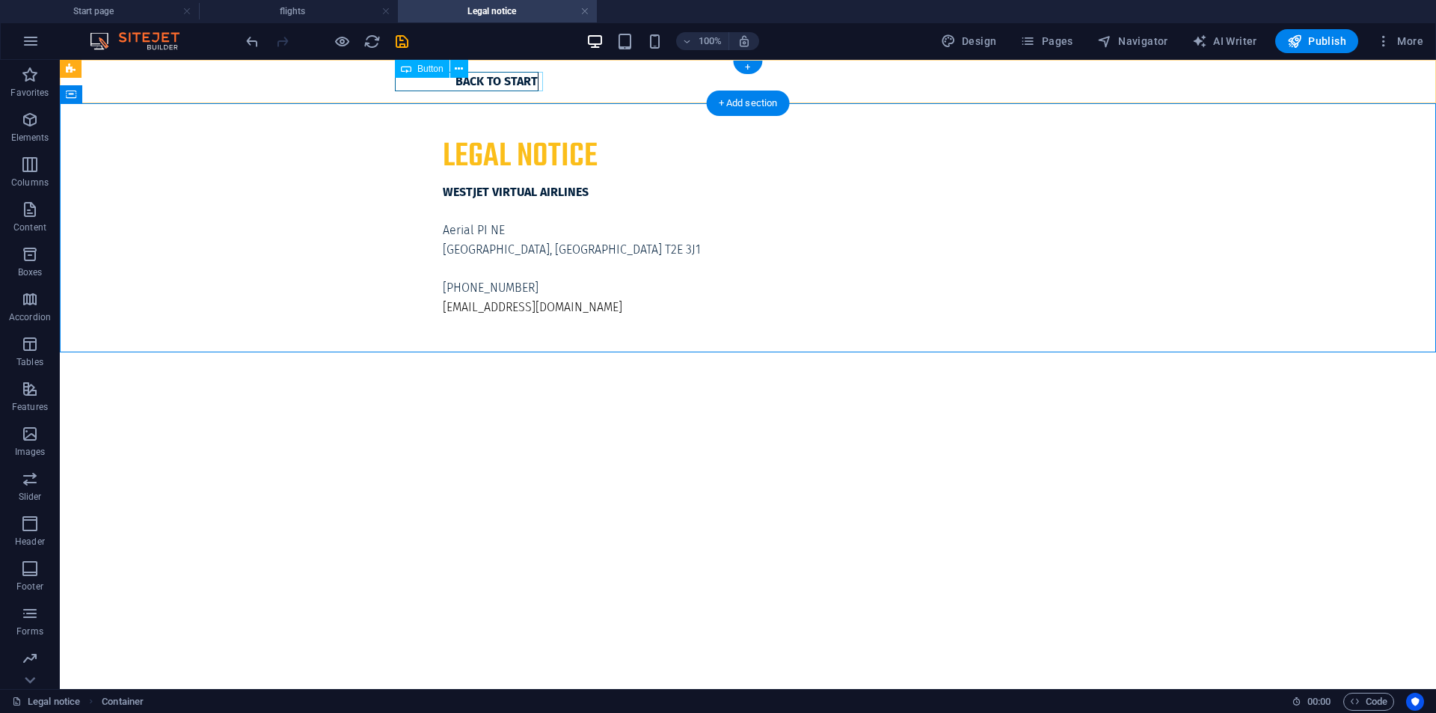
click at [509, 85] on div "Back to start" at bounding box center [748, 81] width 706 height 19
select select "px"
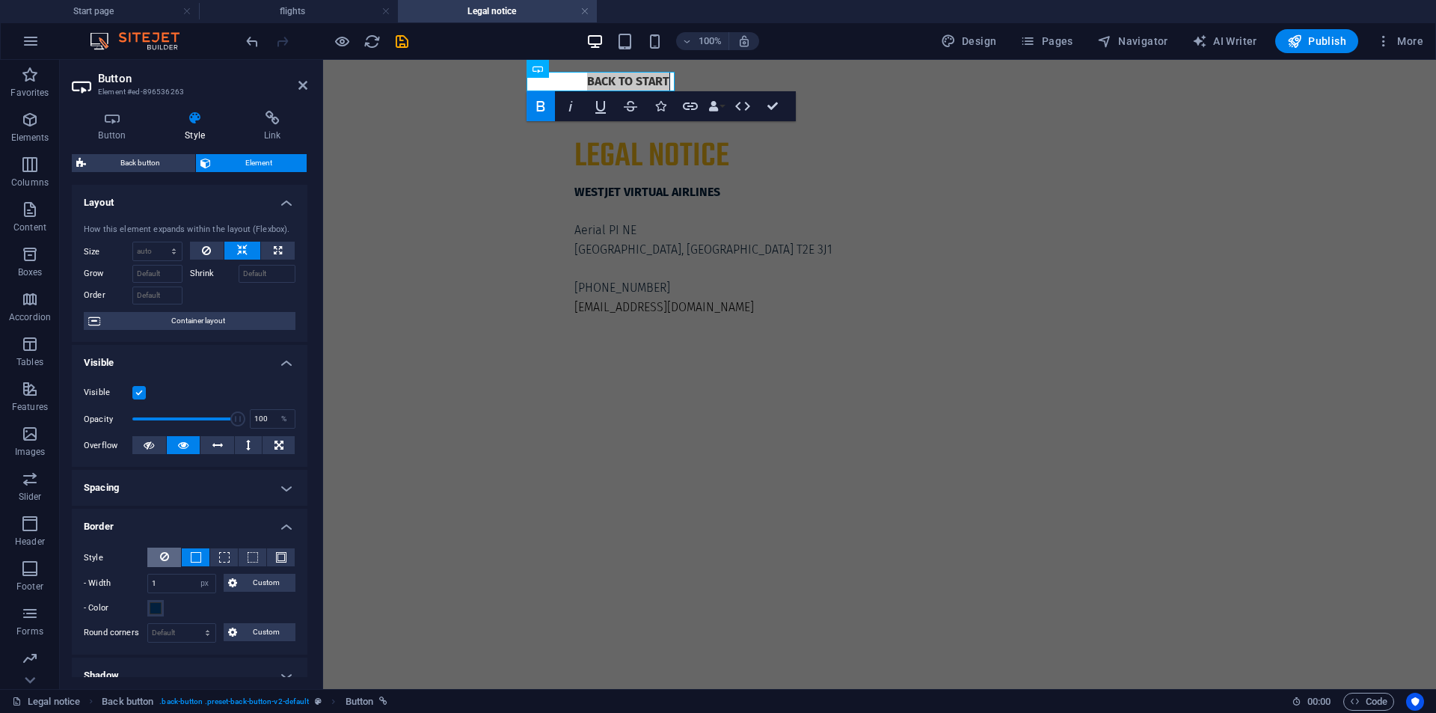
click at [165, 564] on icon at bounding box center [164, 556] width 9 height 18
click at [308, 85] on aside "Button Element #ed-896536263 Button Style Link Button Design Default Primary Se…" at bounding box center [191, 374] width 263 height 629
click at [306, 88] on icon at bounding box center [302, 85] width 9 height 12
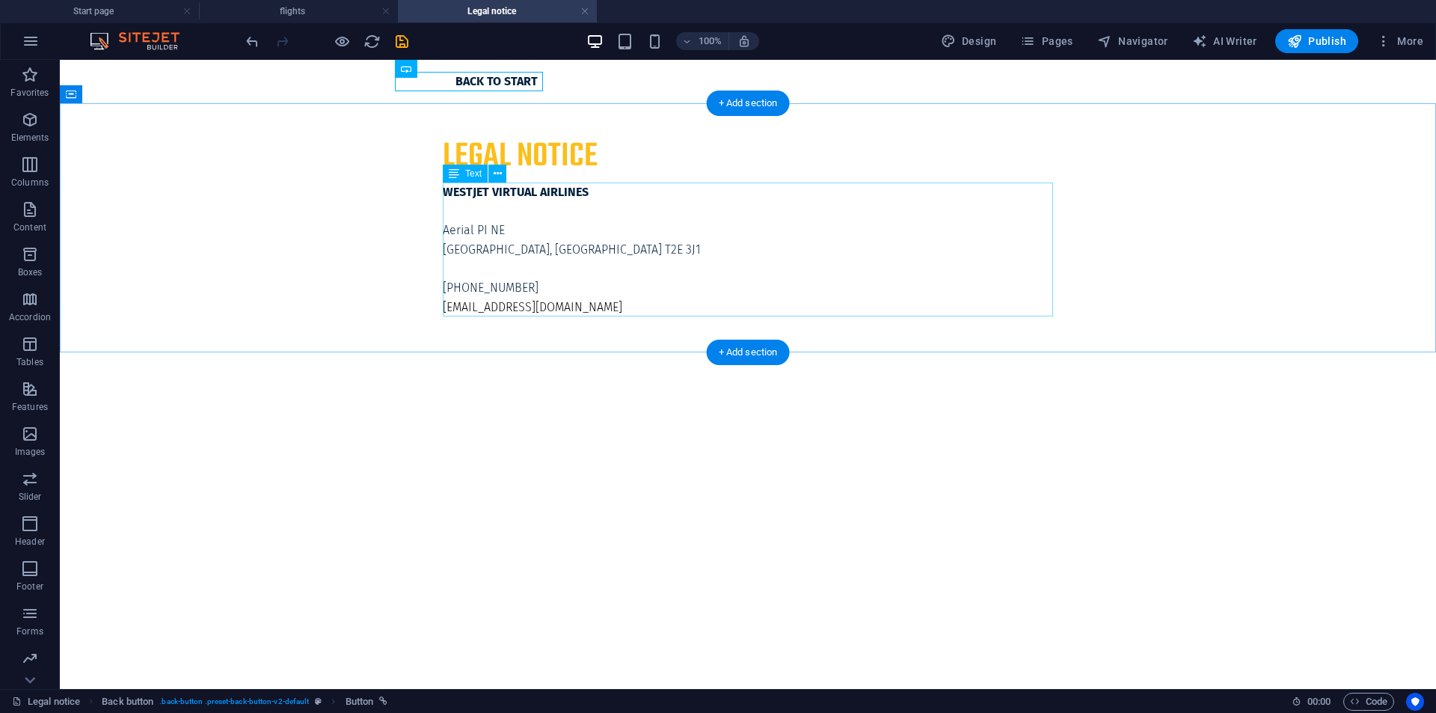
click at [724, 250] on div "WESTJET VIRTUAL AIRLINES Aerial PI NE Calgary, AB T2E 3J1 [PHONE_NUMBER] [EMAIL…" at bounding box center [748, 249] width 610 height 134
click at [556, 156] on div "Legal notice" at bounding box center [748, 157] width 610 height 36
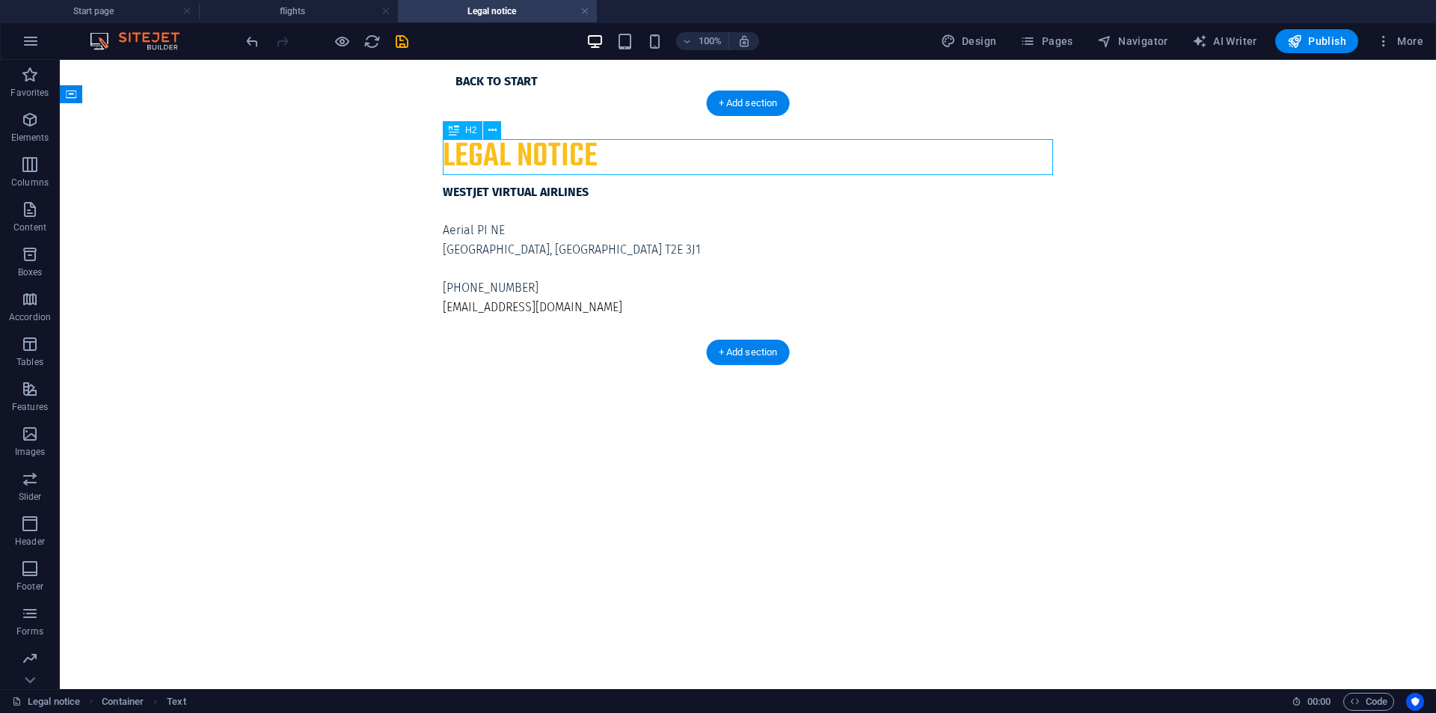
click at [556, 156] on div "Legal notice" at bounding box center [748, 157] width 610 height 36
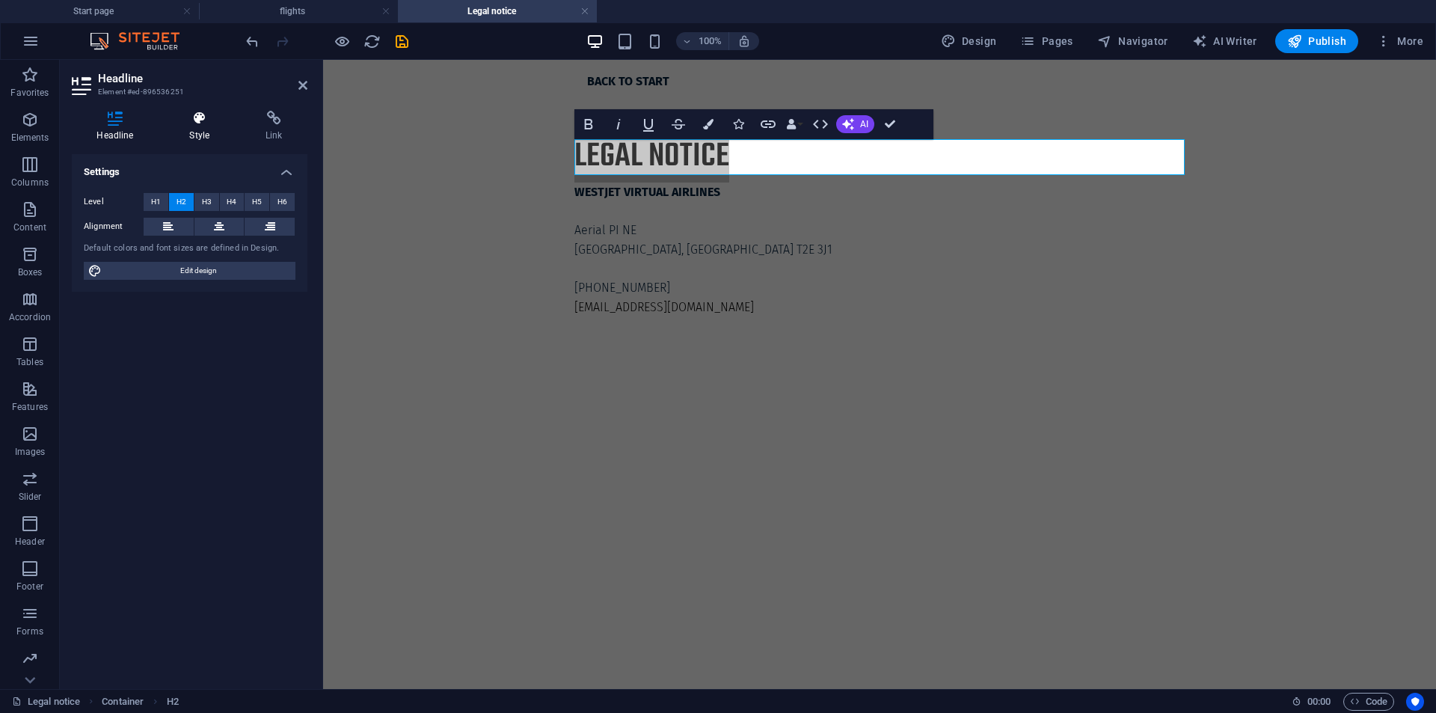
click at [206, 122] on icon at bounding box center [200, 118] width 70 height 15
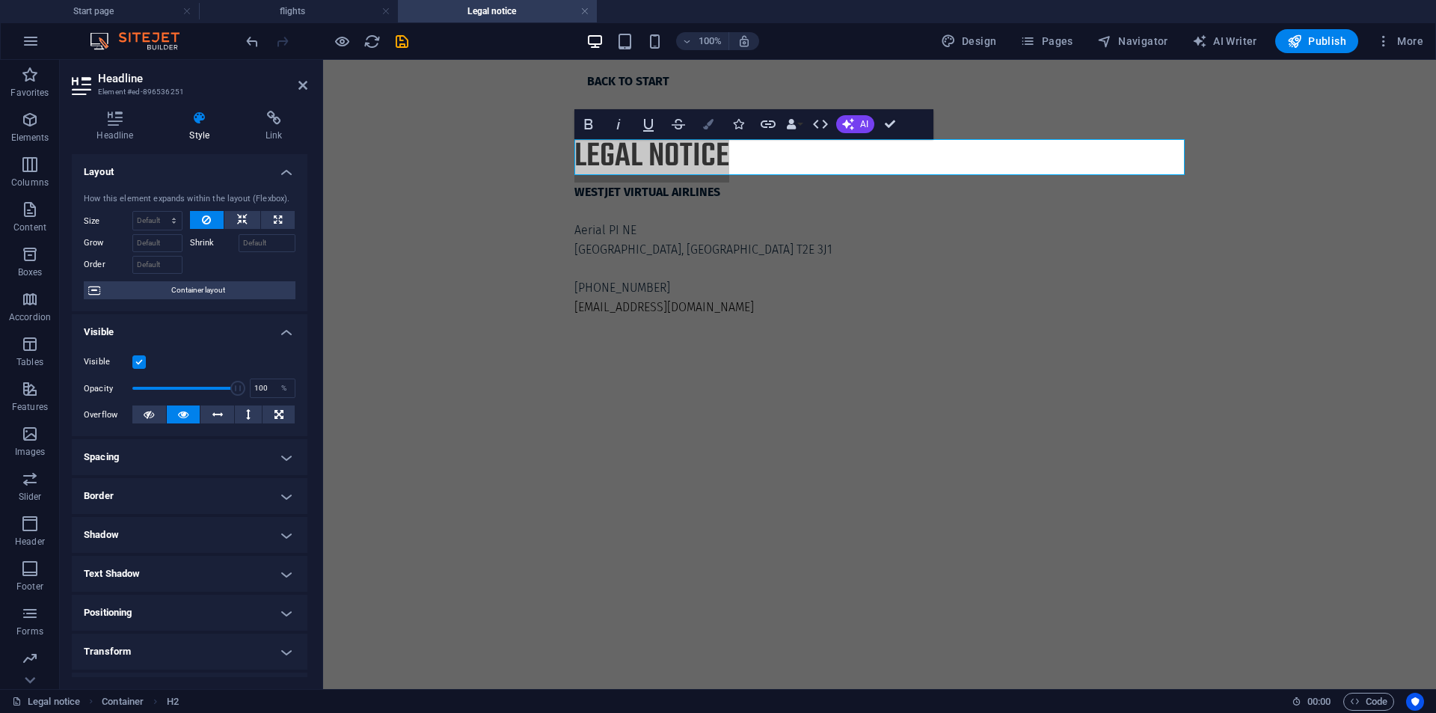
click at [699, 127] on button "Colors" at bounding box center [708, 124] width 28 height 30
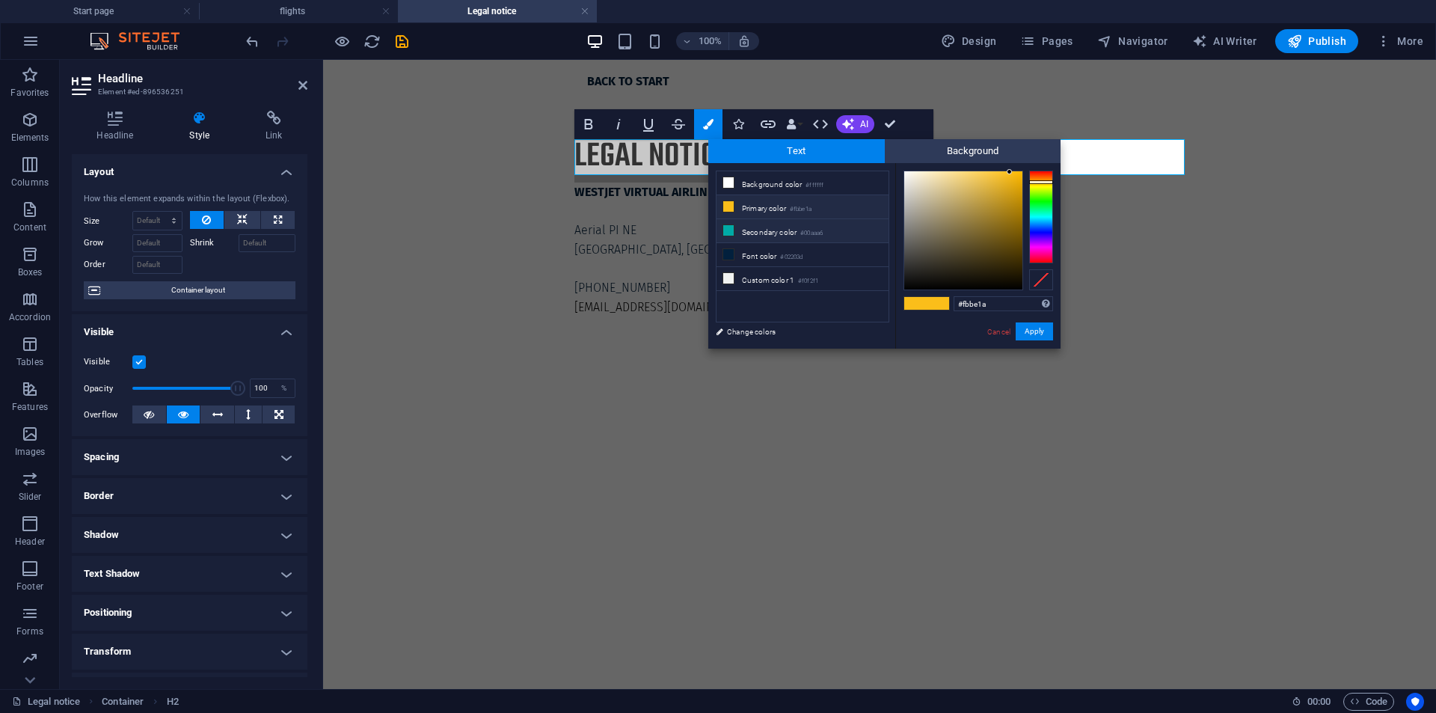
click at [755, 231] on li "Secondary color #00aaa6" at bounding box center [802, 231] width 172 height 24
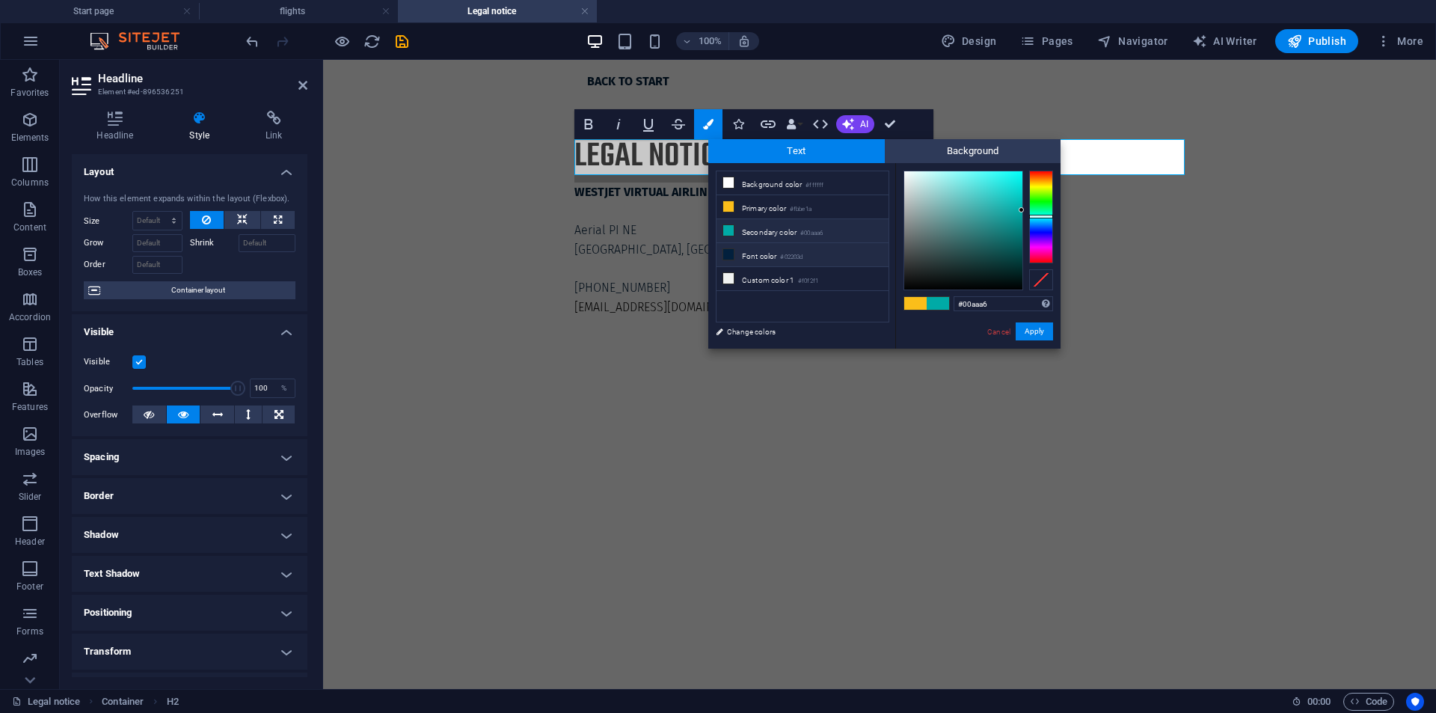
click at [745, 256] on li "Font color #02203d" at bounding box center [802, 255] width 172 height 24
type input "#02203d"
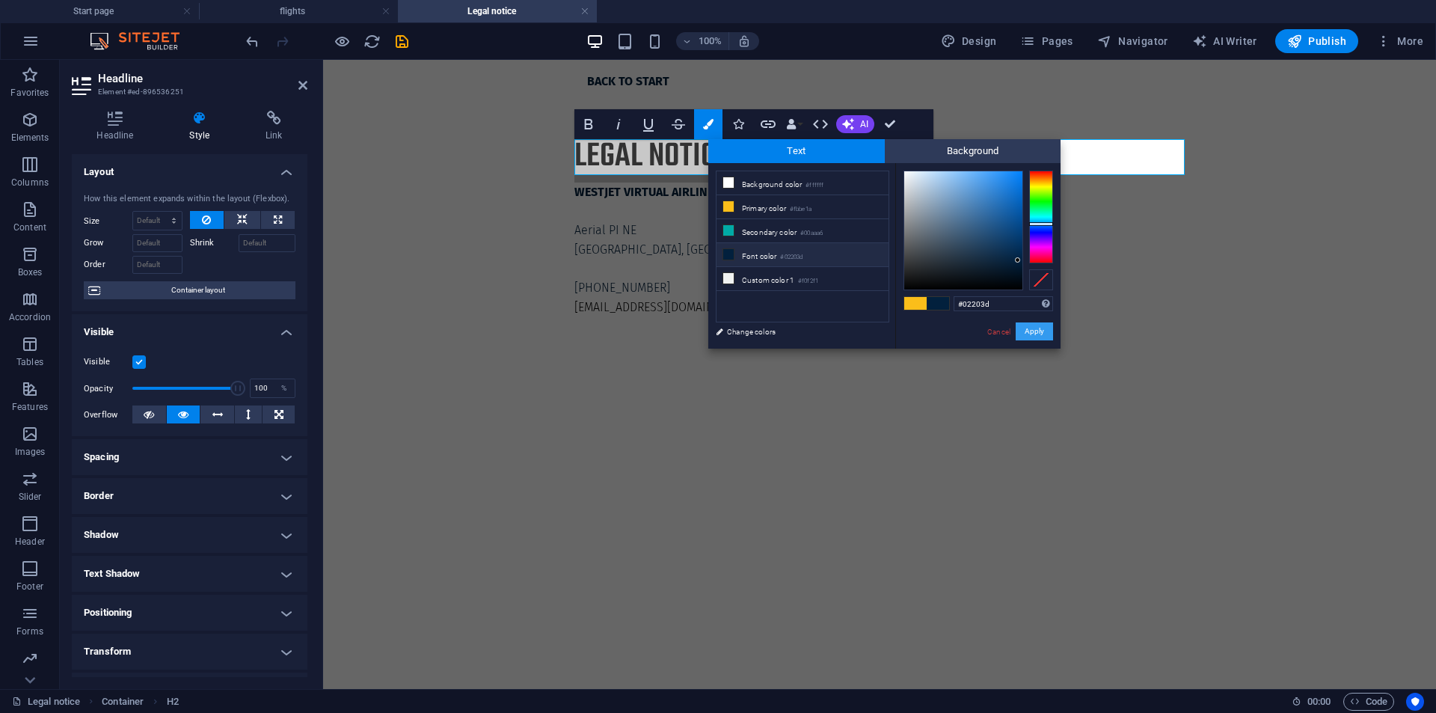
click at [1025, 325] on button "Apply" at bounding box center [1034, 331] width 37 height 18
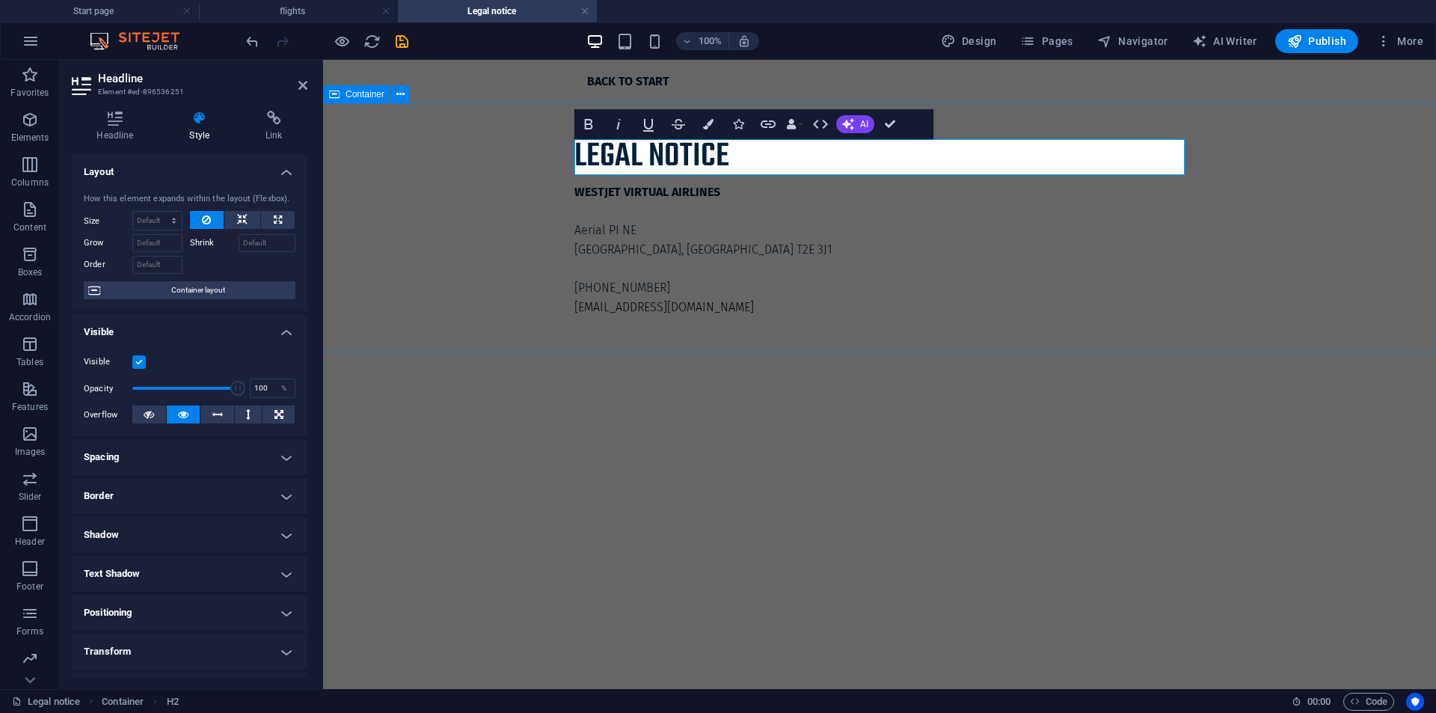
click at [470, 278] on div "Legal notice WESTJET VIRTUAL [STREET_ADDRESS] [PHONE_NUMBER] [EMAIL_ADDRESS][DO…" at bounding box center [879, 227] width 1113 height 249
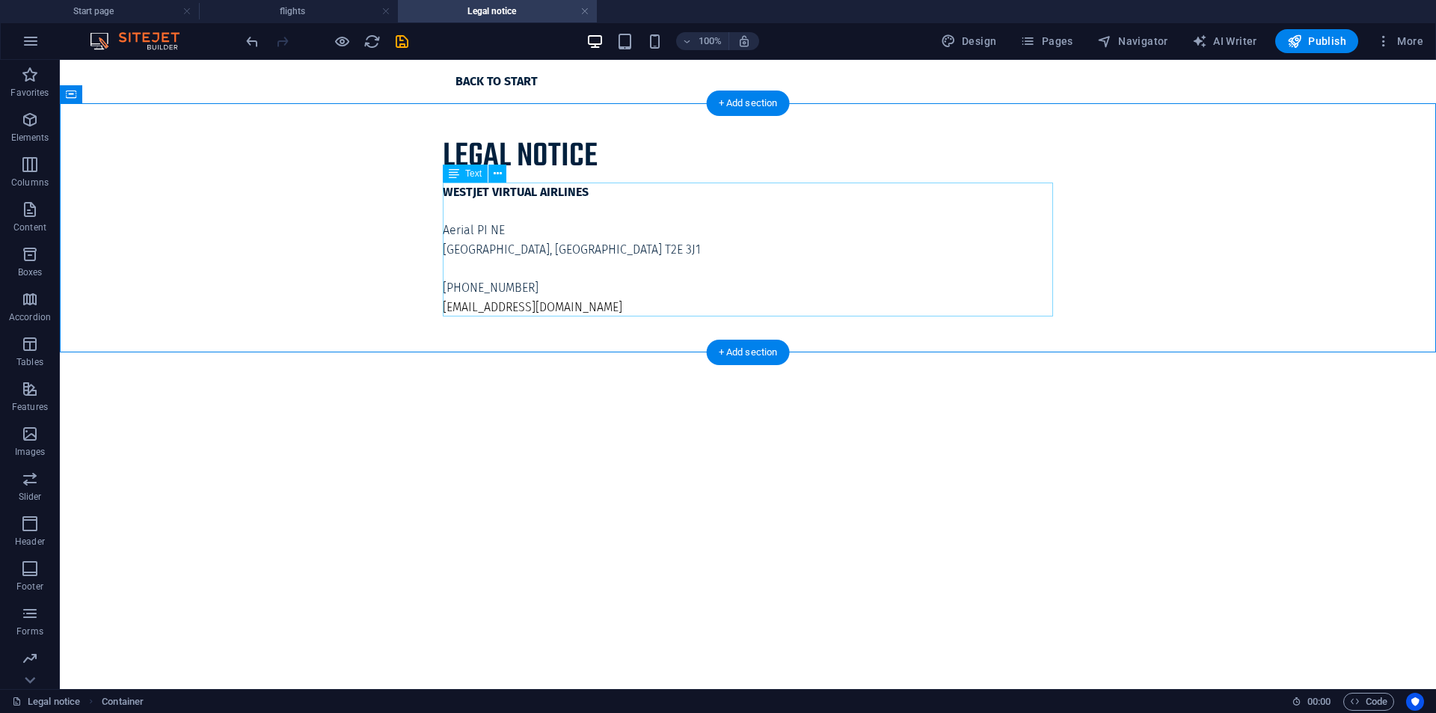
click at [468, 280] on div "WESTJET VIRTUAL AIRLINES Aerial PI NE Calgary, AB T2E 3J1 [PHONE_NUMBER] [EMAIL…" at bounding box center [748, 249] width 610 height 134
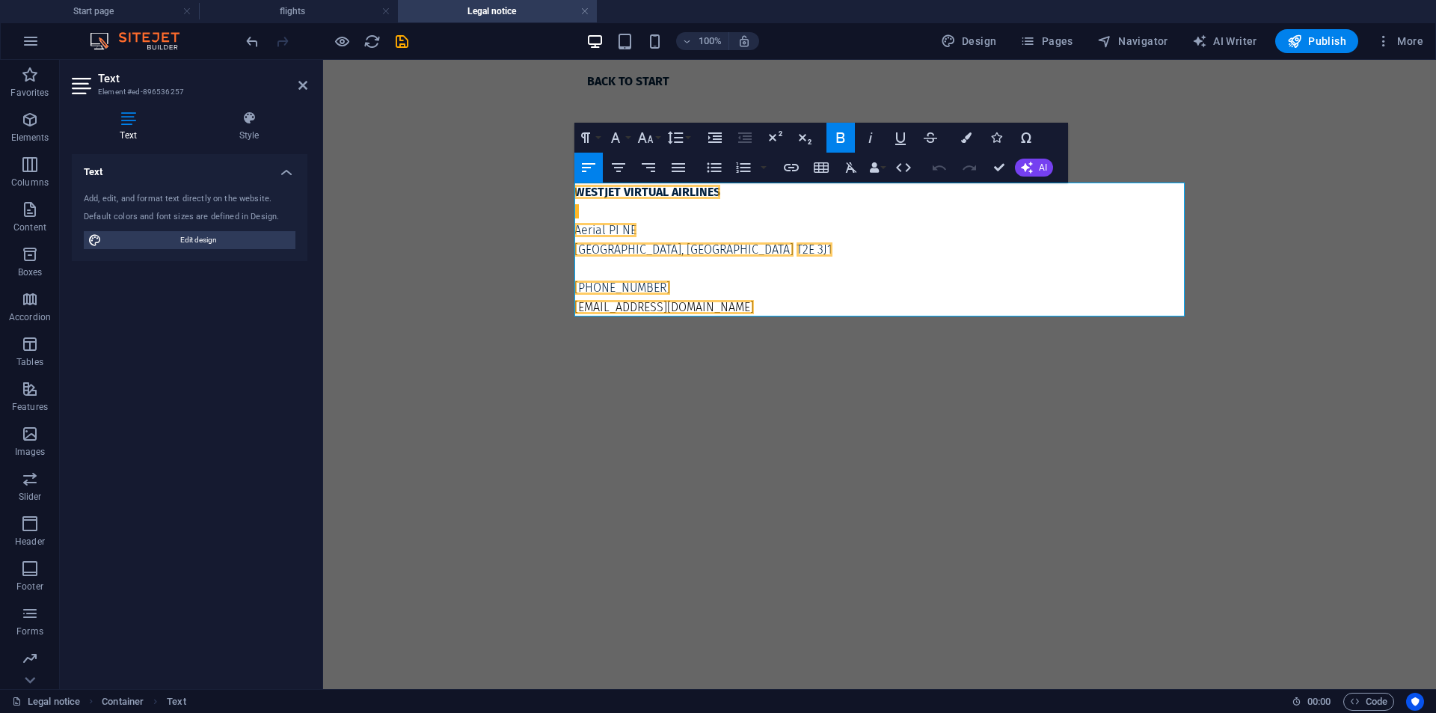
click at [313, 82] on aside "Text Element #ed-896536257 Text Style Text Add, edit, and format text directly …" at bounding box center [191, 374] width 263 height 629
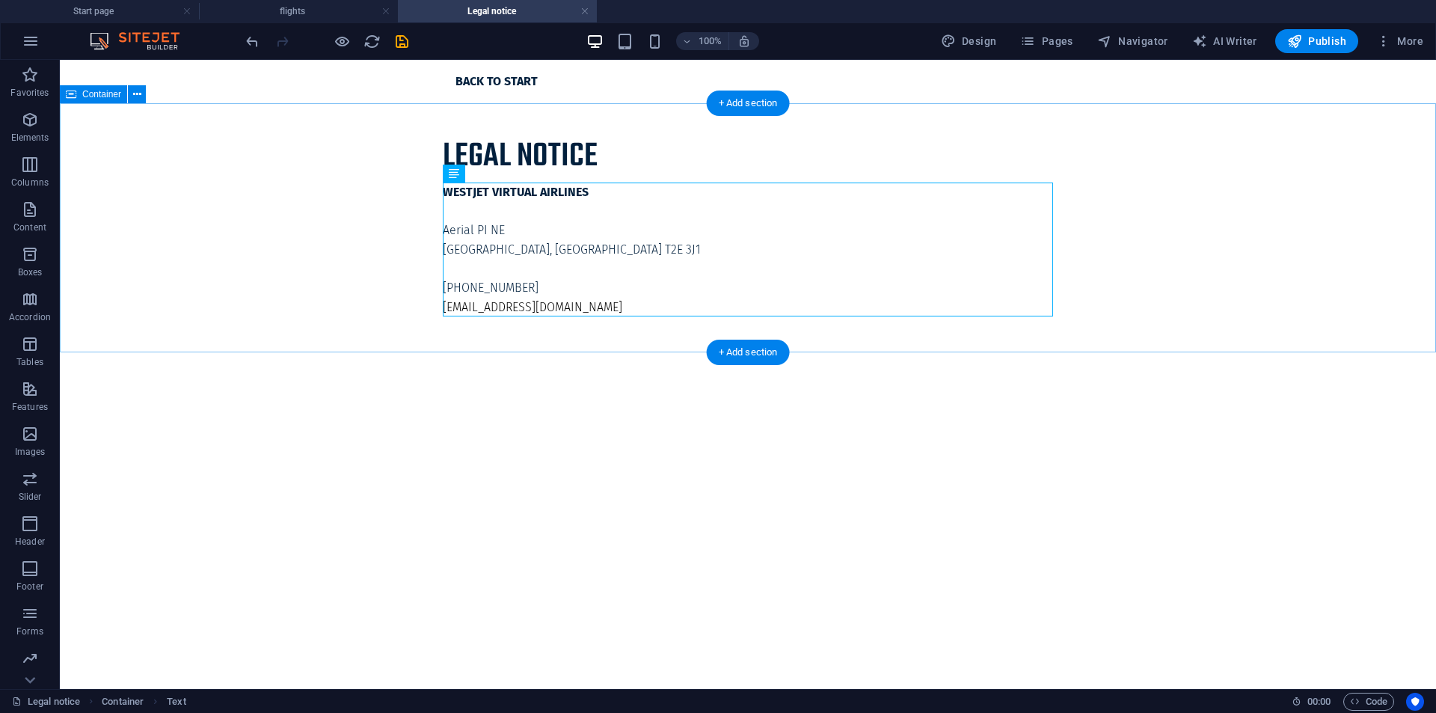
click at [328, 320] on div "Legal notice WESTJET VIRTUAL [STREET_ADDRESS] [PHONE_NUMBER] [EMAIL_ADDRESS][DO…" at bounding box center [748, 227] width 1376 height 249
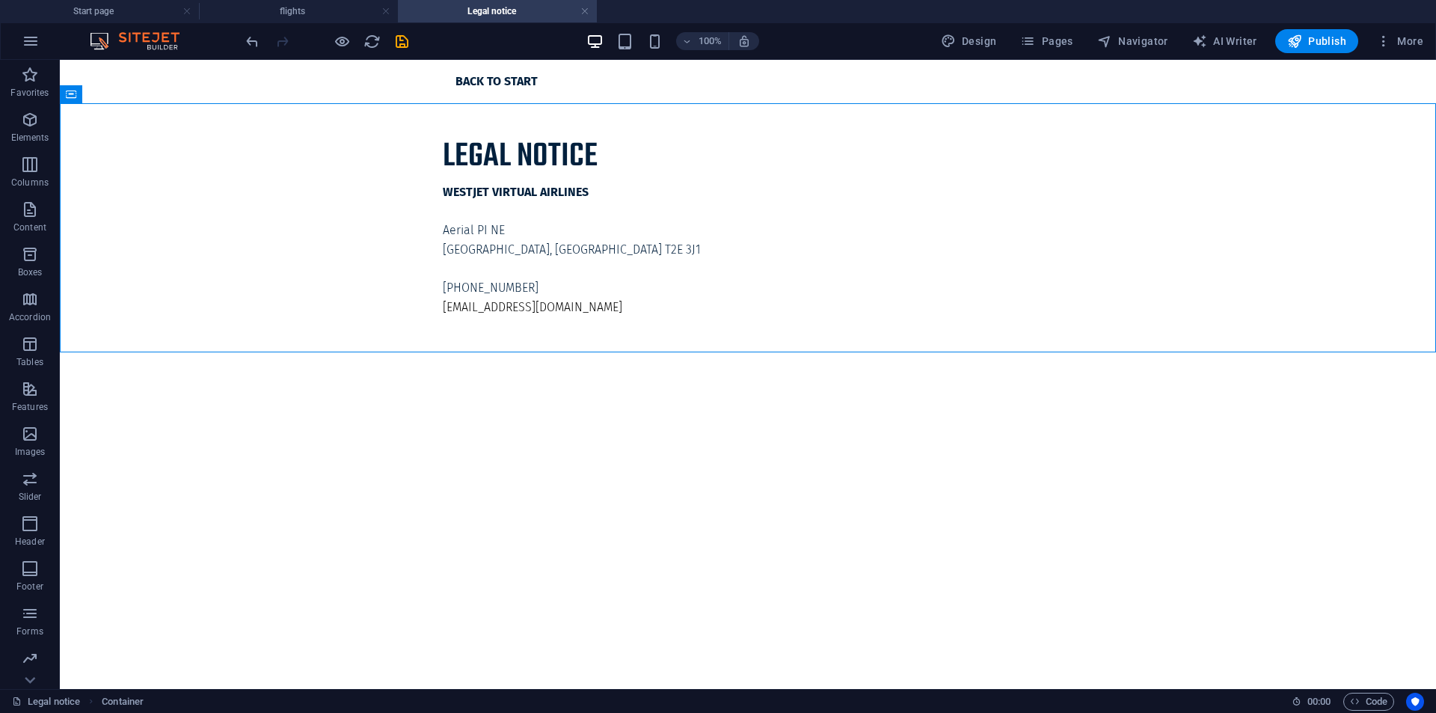
click at [462, 352] on html "Skip to main content Back to start Legal notice WESTJET VIRTUAL AIRLINES Aerial…" at bounding box center [748, 206] width 1376 height 292
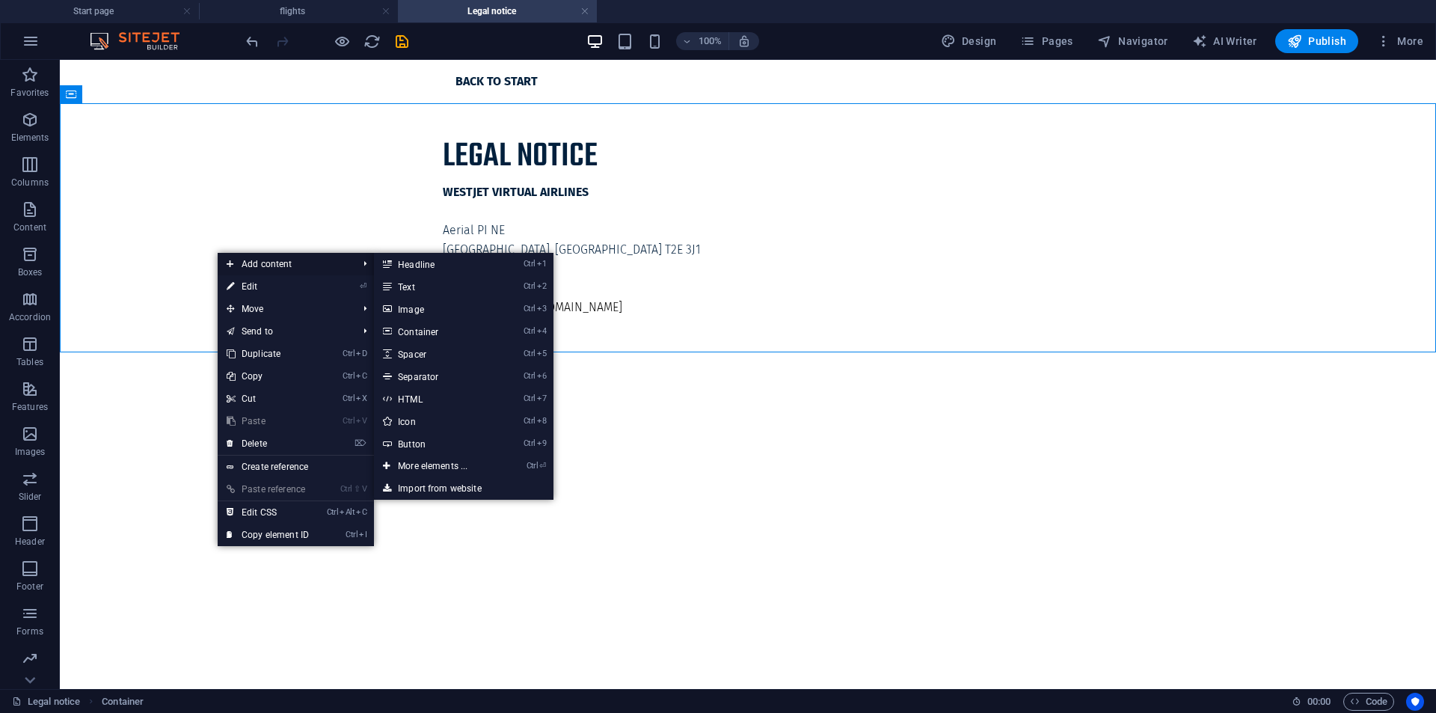
click at [260, 270] on span "Add content" at bounding box center [285, 264] width 134 height 22
click at [263, 268] on span "Add content" at bounding box center [285, 264] width 134 height 22
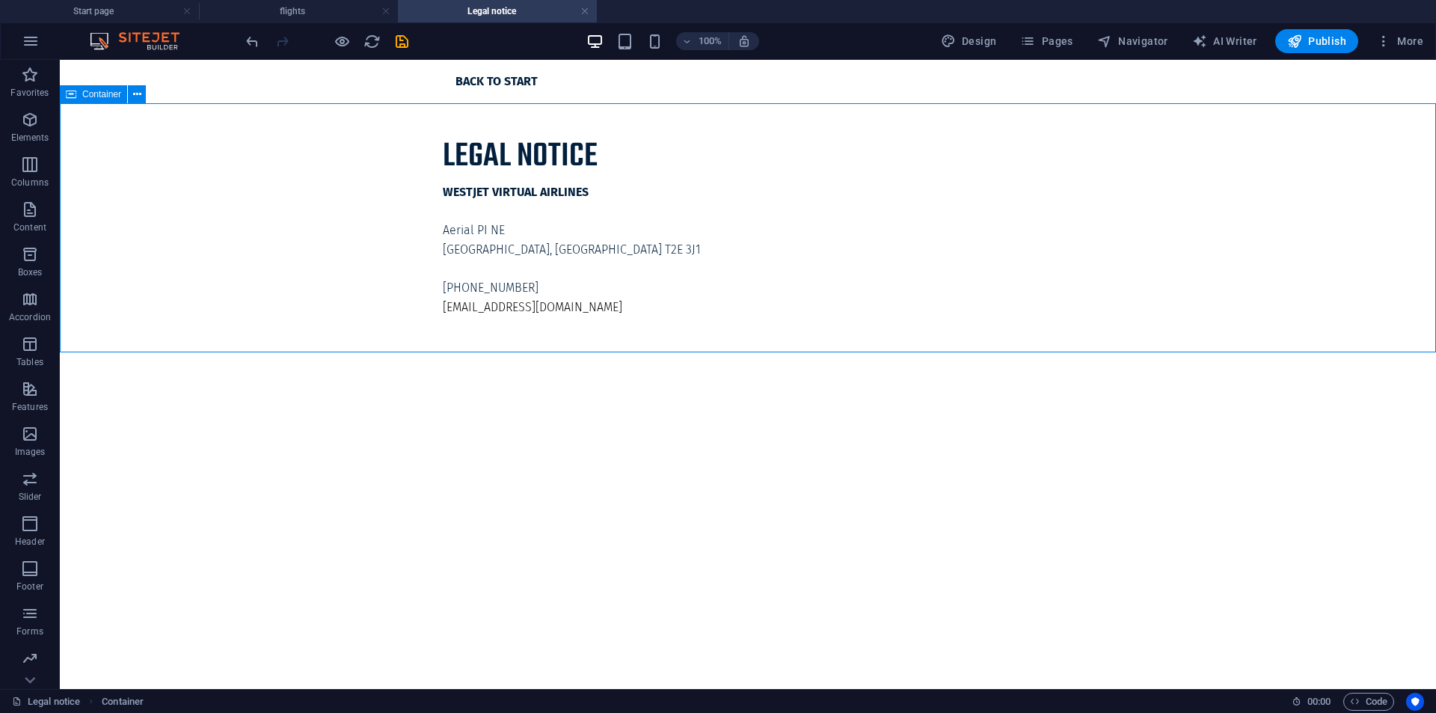
click at [129, 88] on div "Container" at bounding box center [108, 94] width 96 height 19
click at [133, 93] on button at bounding box center [137, 94] width 18 height 18
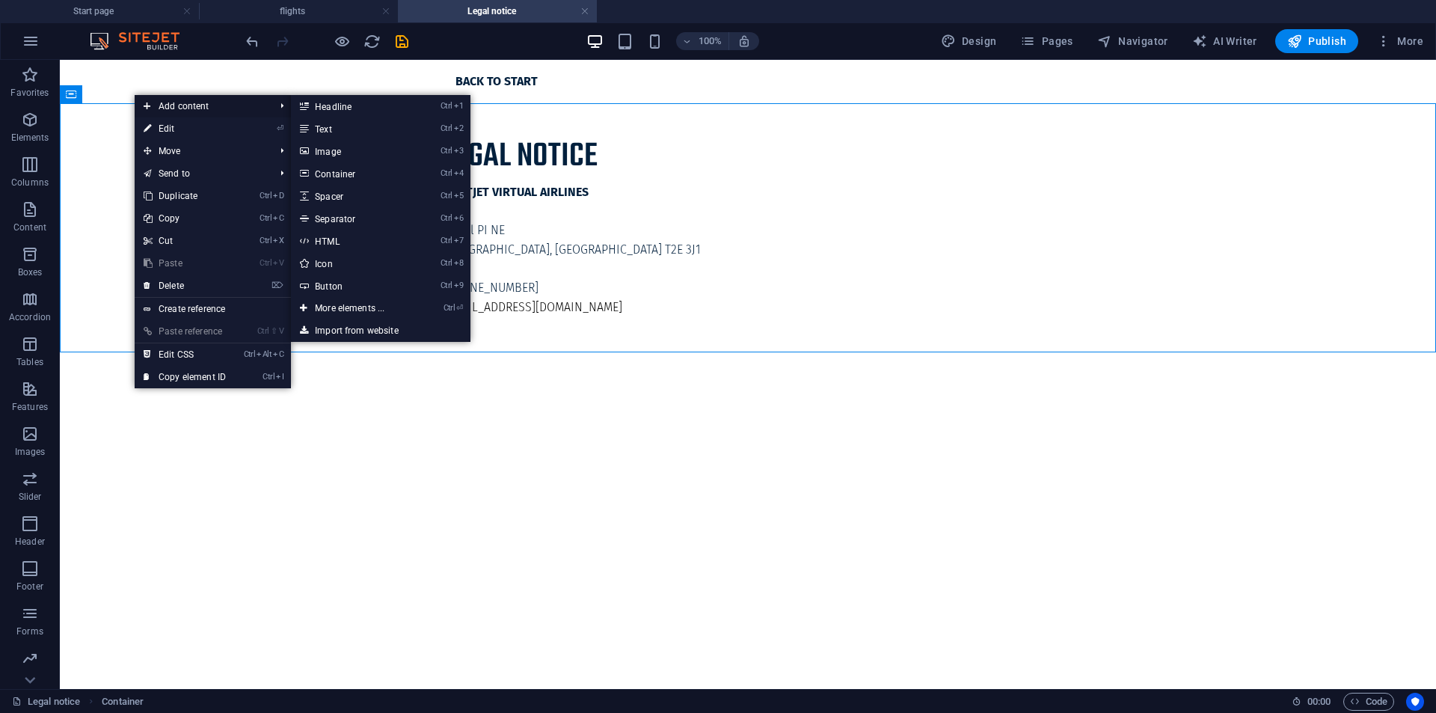
click at [198, 108] on span "Add content" at bounding box center [202, 106] width 134 height 22
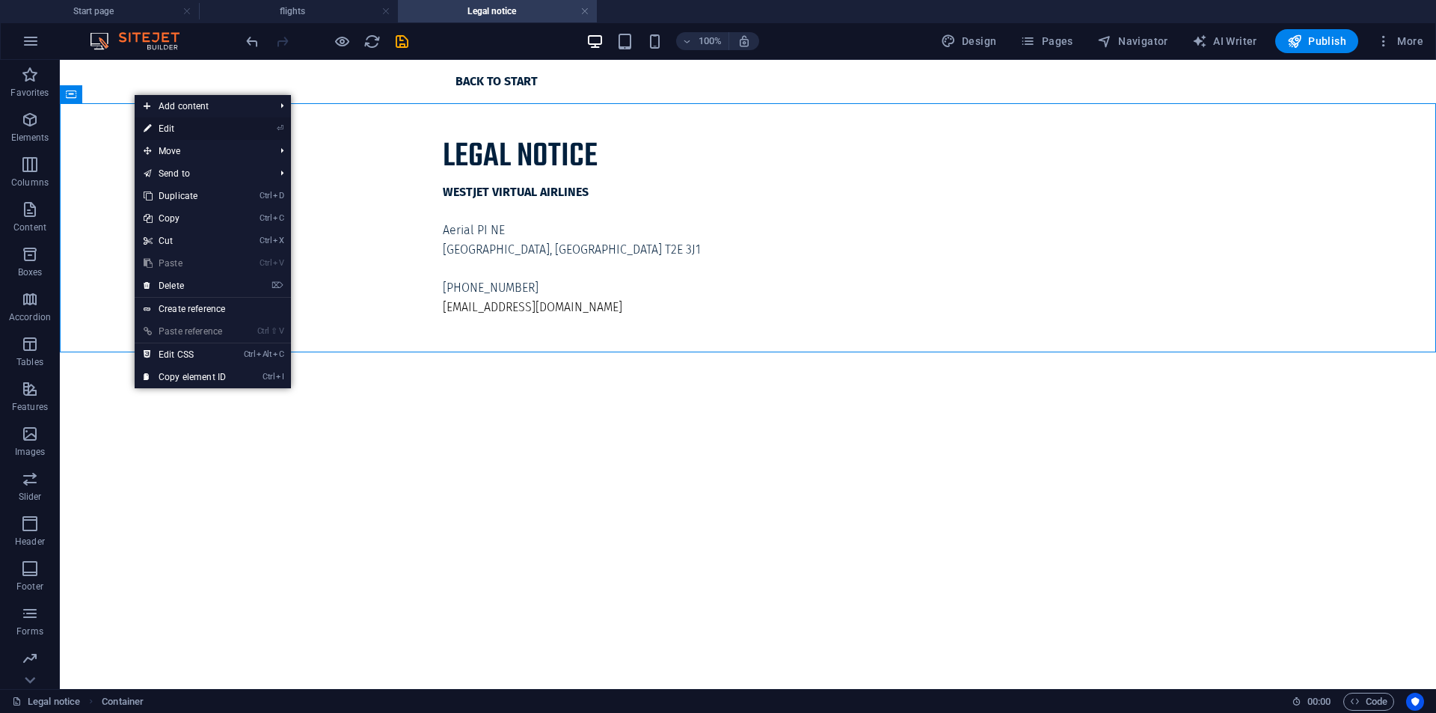
click at [170, 135] on link "⏎ Edit" at bounding box center [185, 128] width 100 height 22
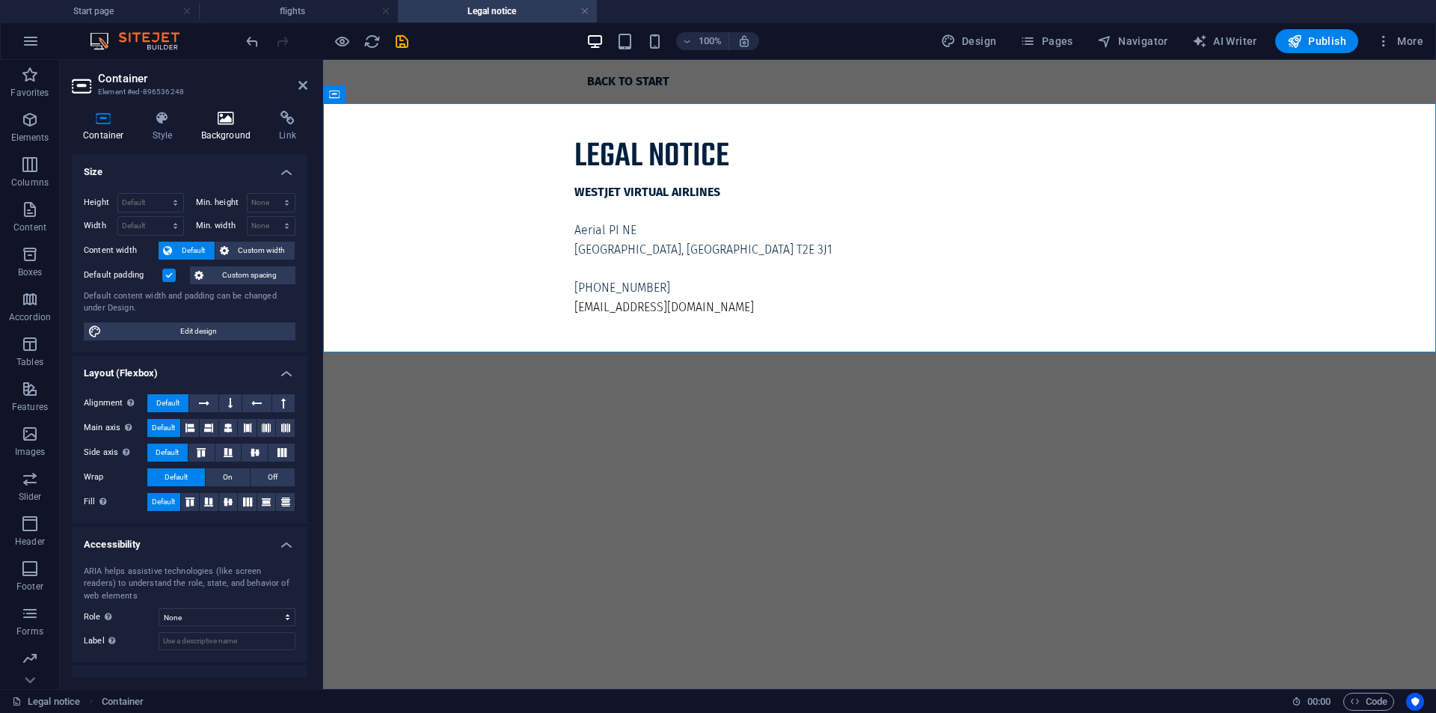
click at [208, 127] on h4 "Background" at bounding box center [229, 126] width 79 height 31
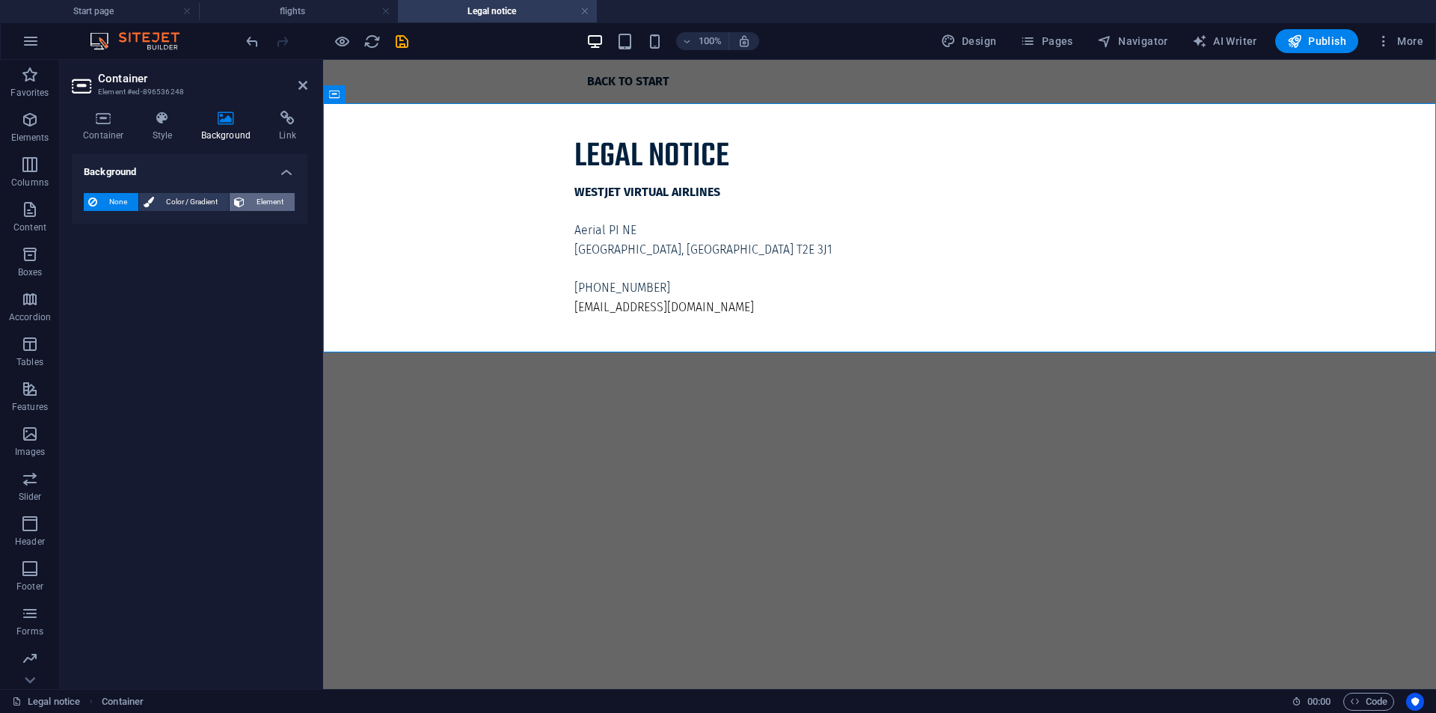
click at [264, 200] on span "Element" at bounding box center [269, 202] width 41 height 18
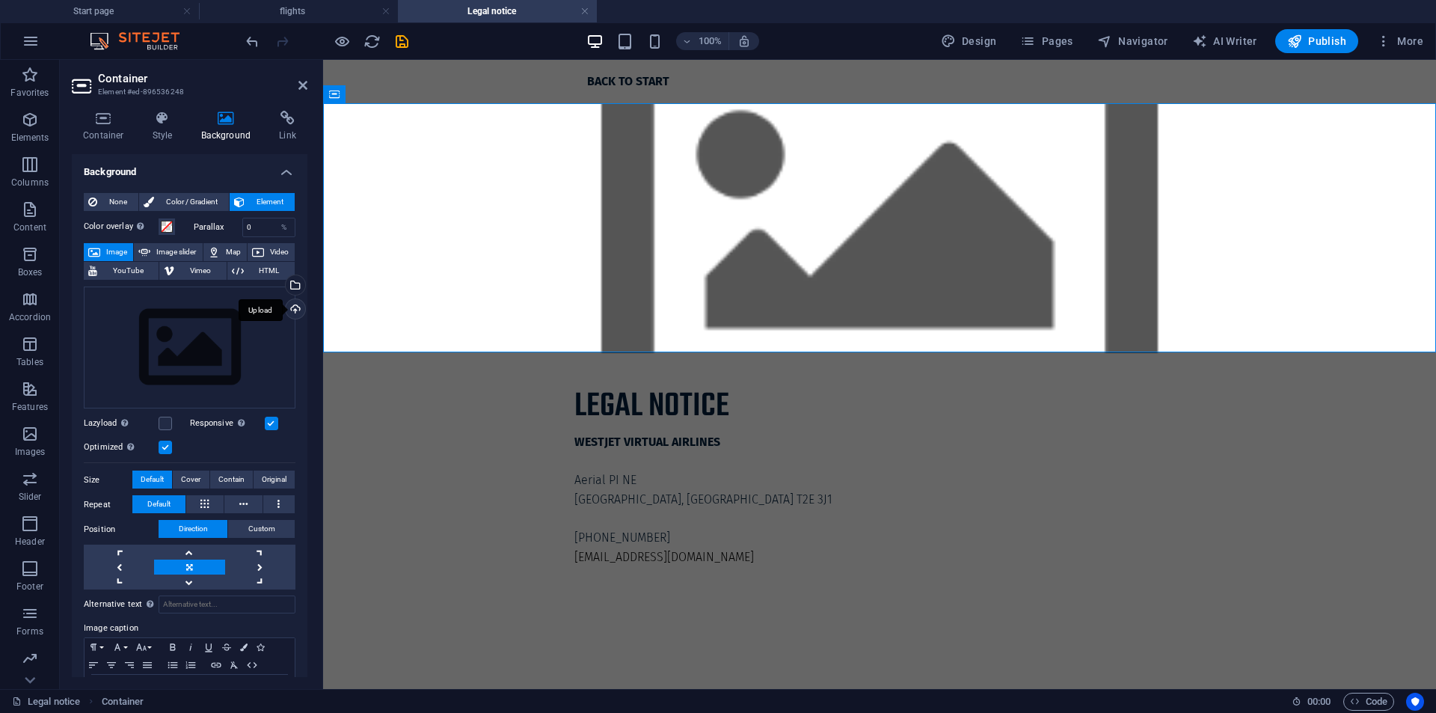
click at [294, 308] on div "Upload" at bounding box center [294, 310] width 22 height 22
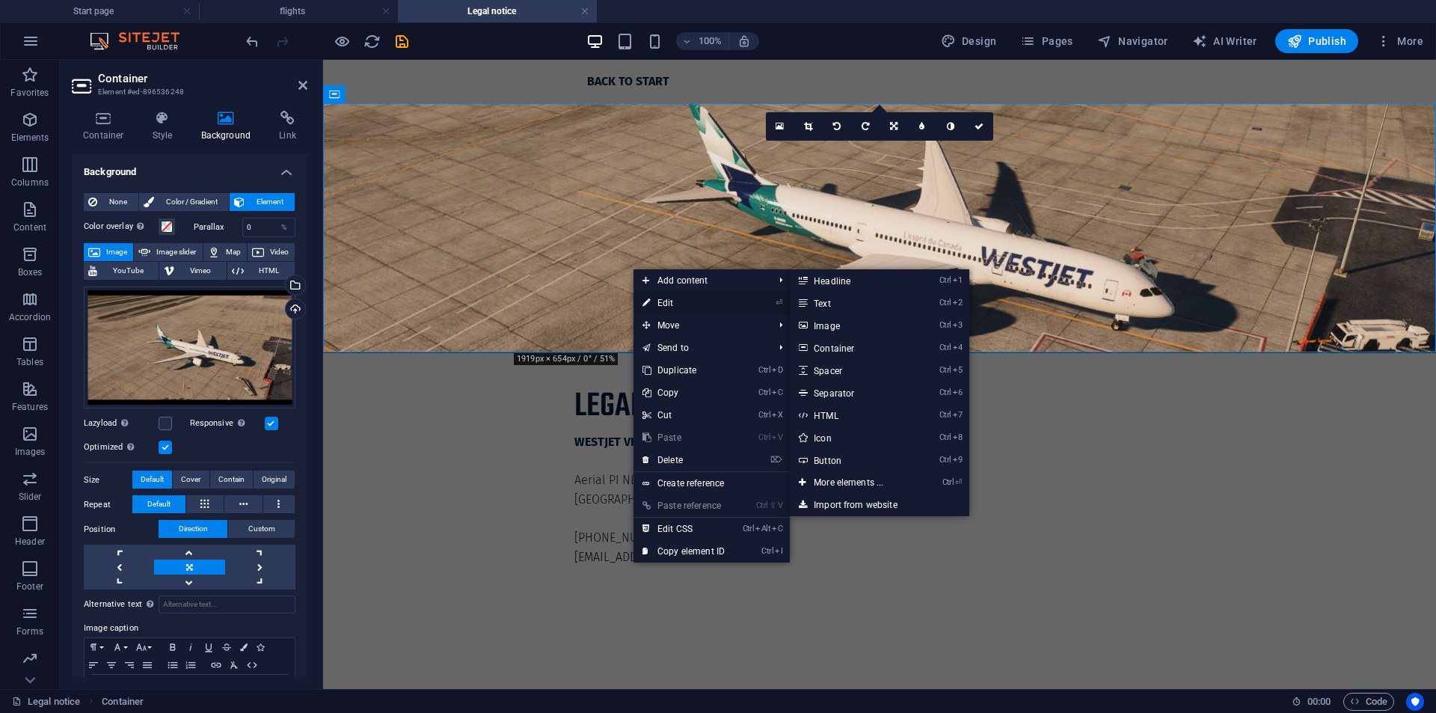
click at [678, 300] on link "⏎ Edit" at bounding box center [683, 303] width 100 height 22
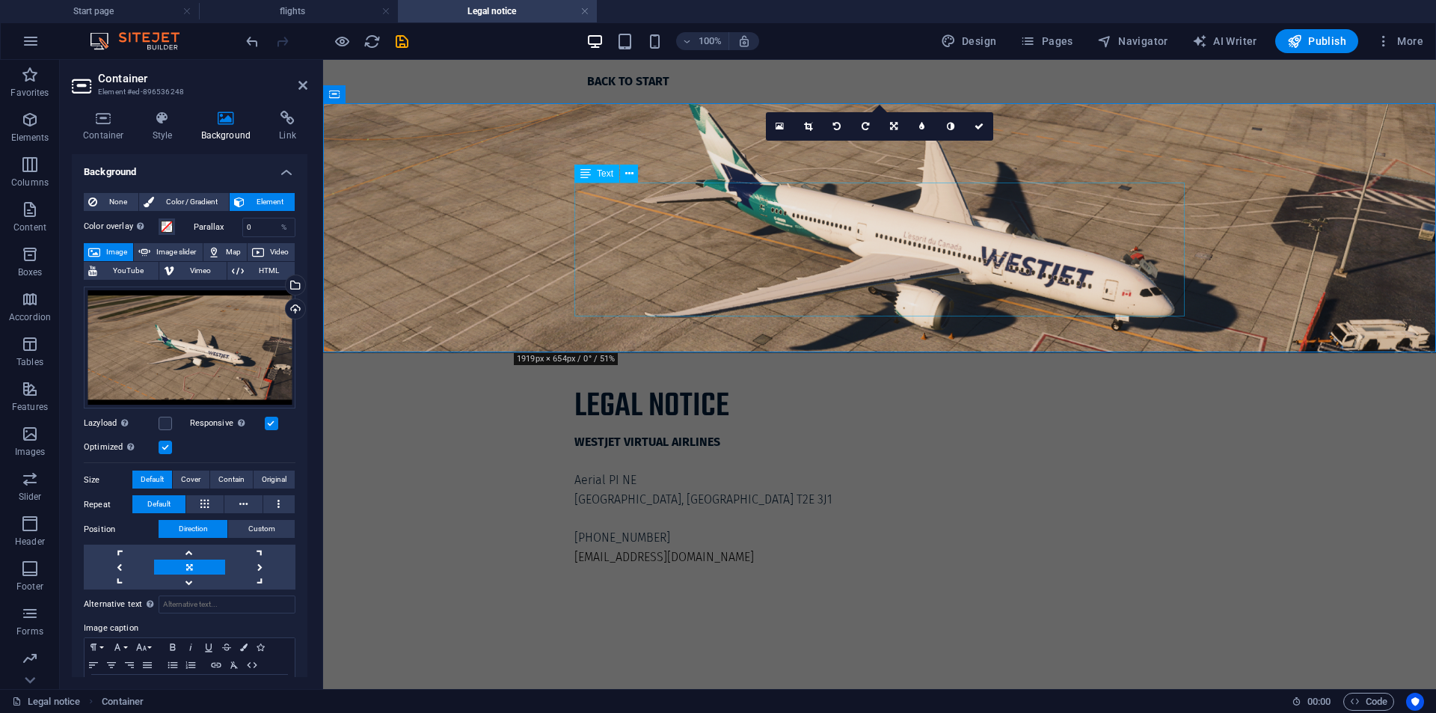
click at [669, 432] on div "WESTJET VIRTUAL AIRLINES Aerial PI NE Calgary, AB T2E 3J1 [PHONE_NUMBER] [EMAIL…" at bounding box center [879, 499] width 610 height 134
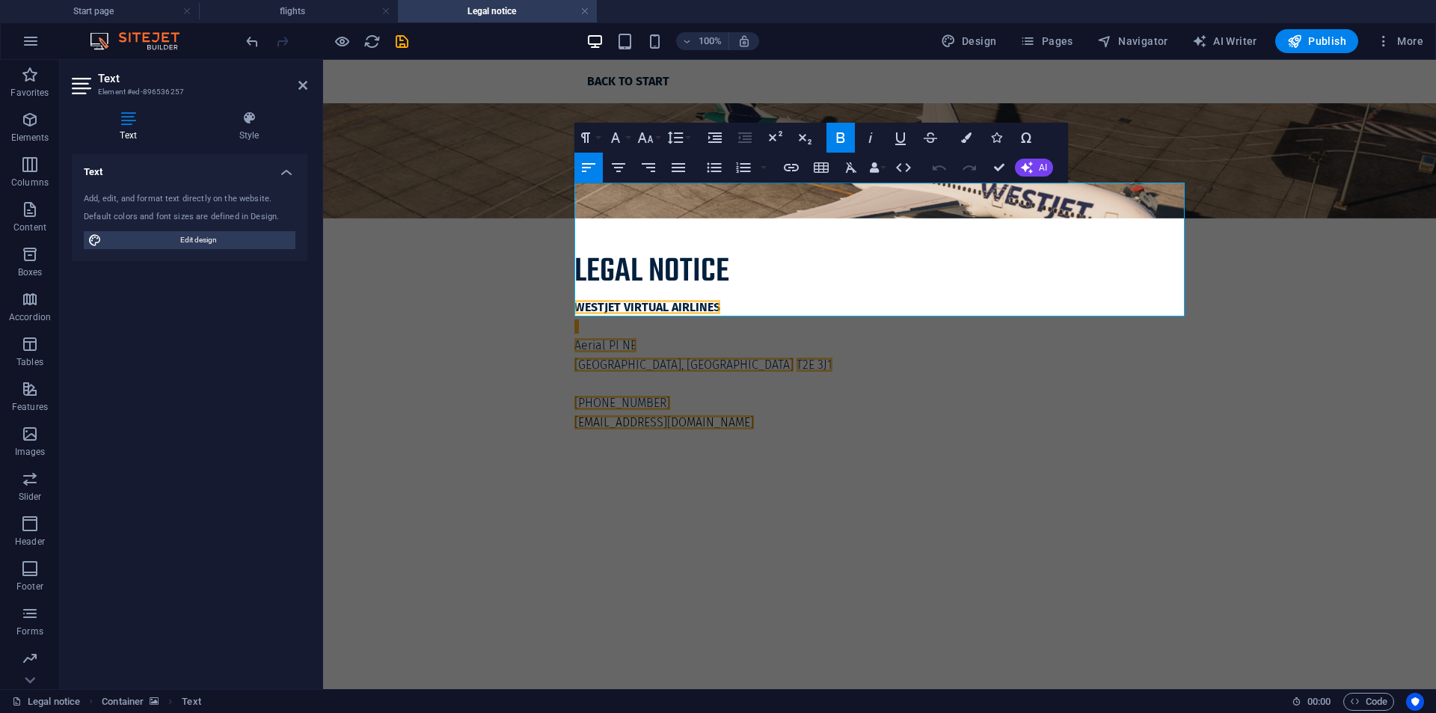
click at [842, 143] on icon "button" at bounding box center [841, 138] width 18 height 18
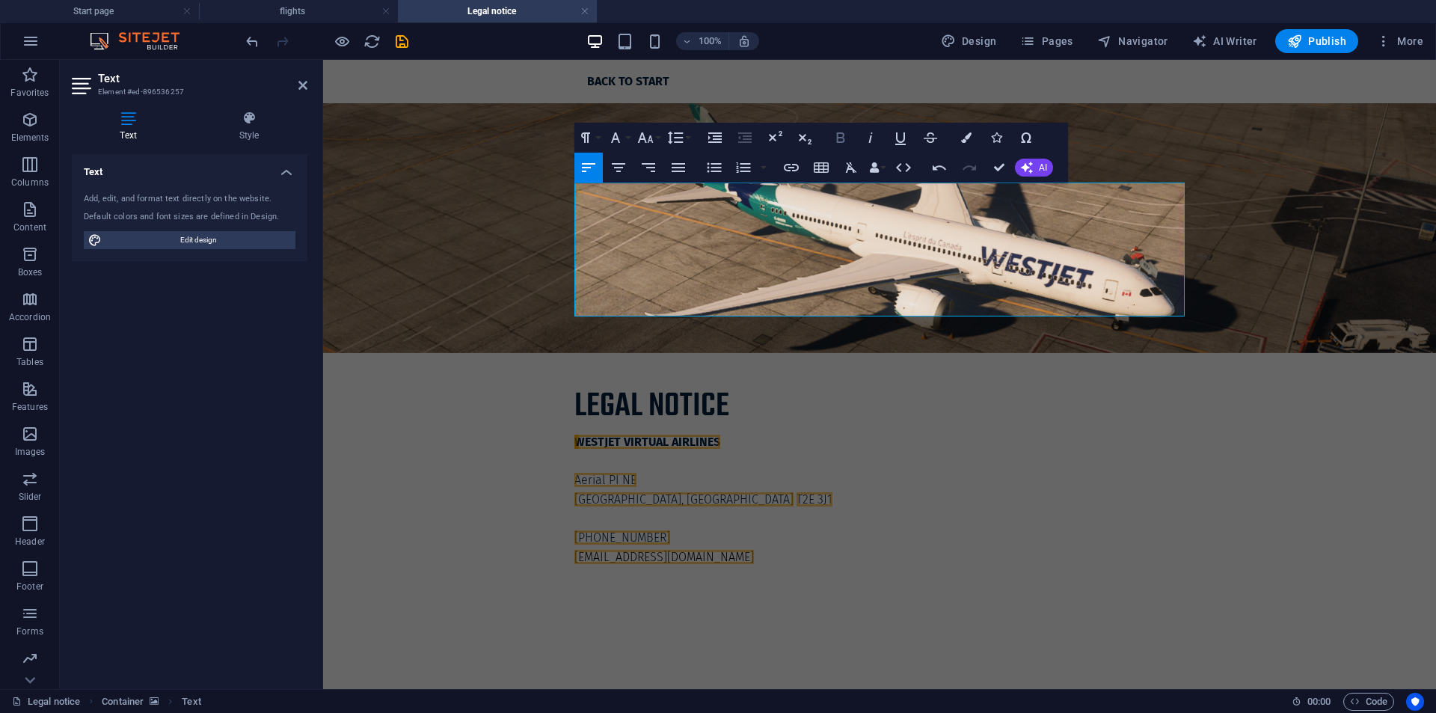
click at [842, 143] on icon "button" at bounding box center [841, 138] width 18 height 18
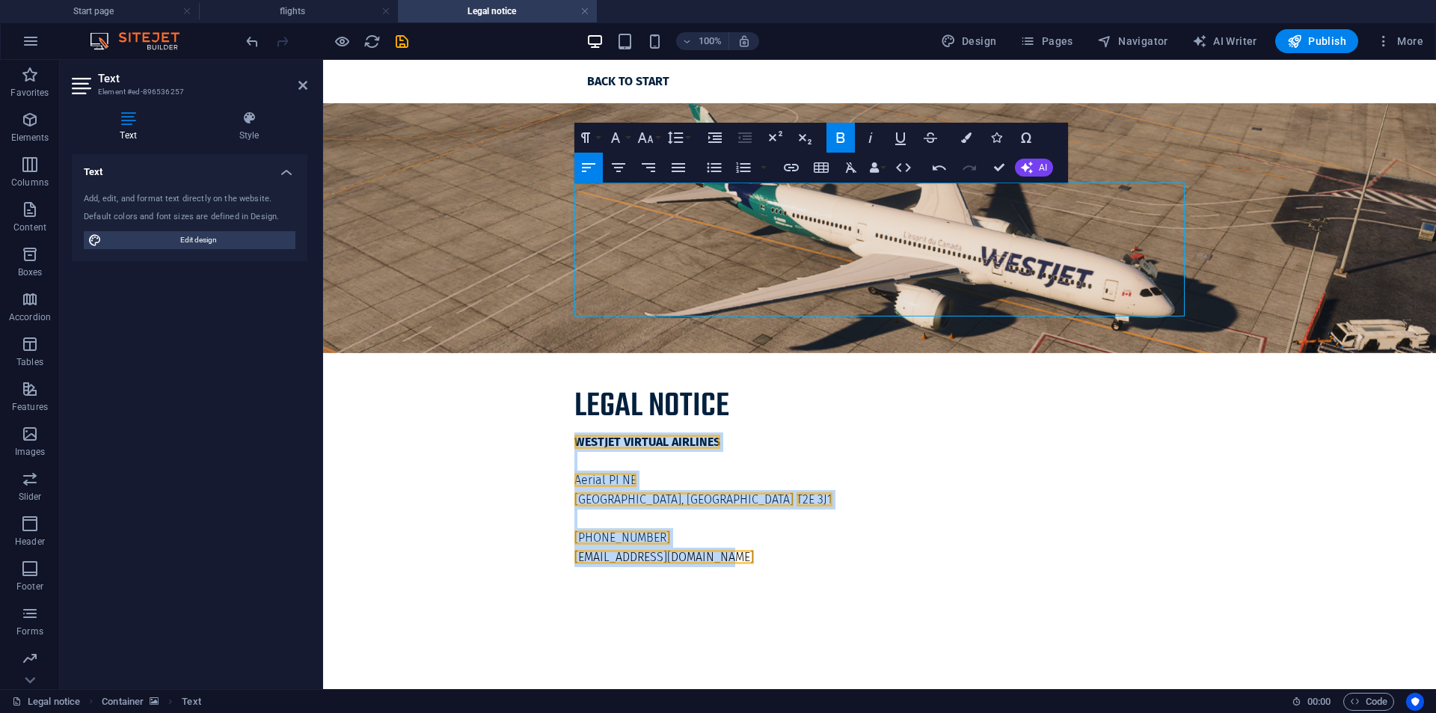
drag, startPoint x: 744, startPoint y: 315, endPoint x: 571, endPoint y: 184, distance: 217.3
click at [571, 184] on div "Legal notice ​​ WESTJET VIRTUAL AIRLINES Aerial PI NE Calgary, AB T2E 3J1 +1 (2…" at bounding box center [879, 352] width 1113 height 499
click at [844, 137] on icon "button" at bounding box center [841, 138] width 18 height 18
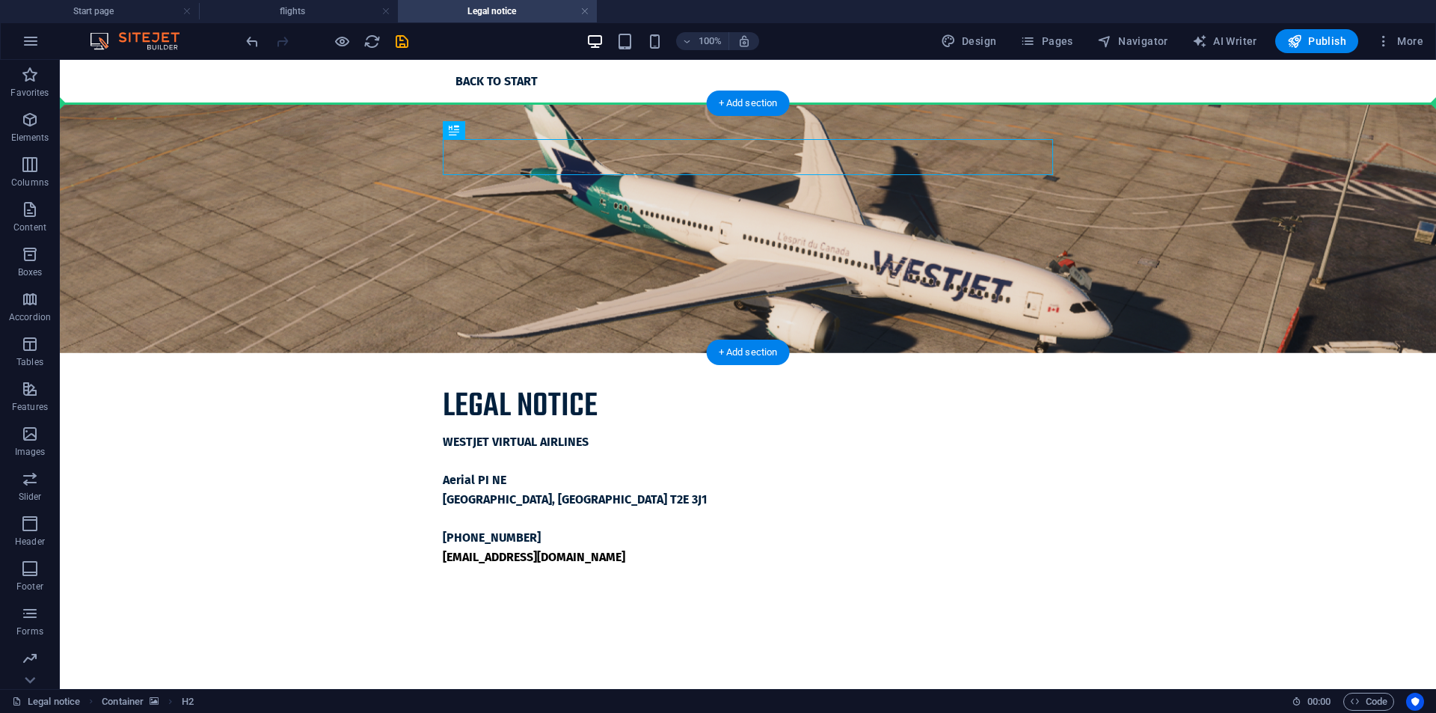
drag, startPoint x: 603, startPoint y: 155, endPoint x: 203, endPoint y: 157, distance: 400.1
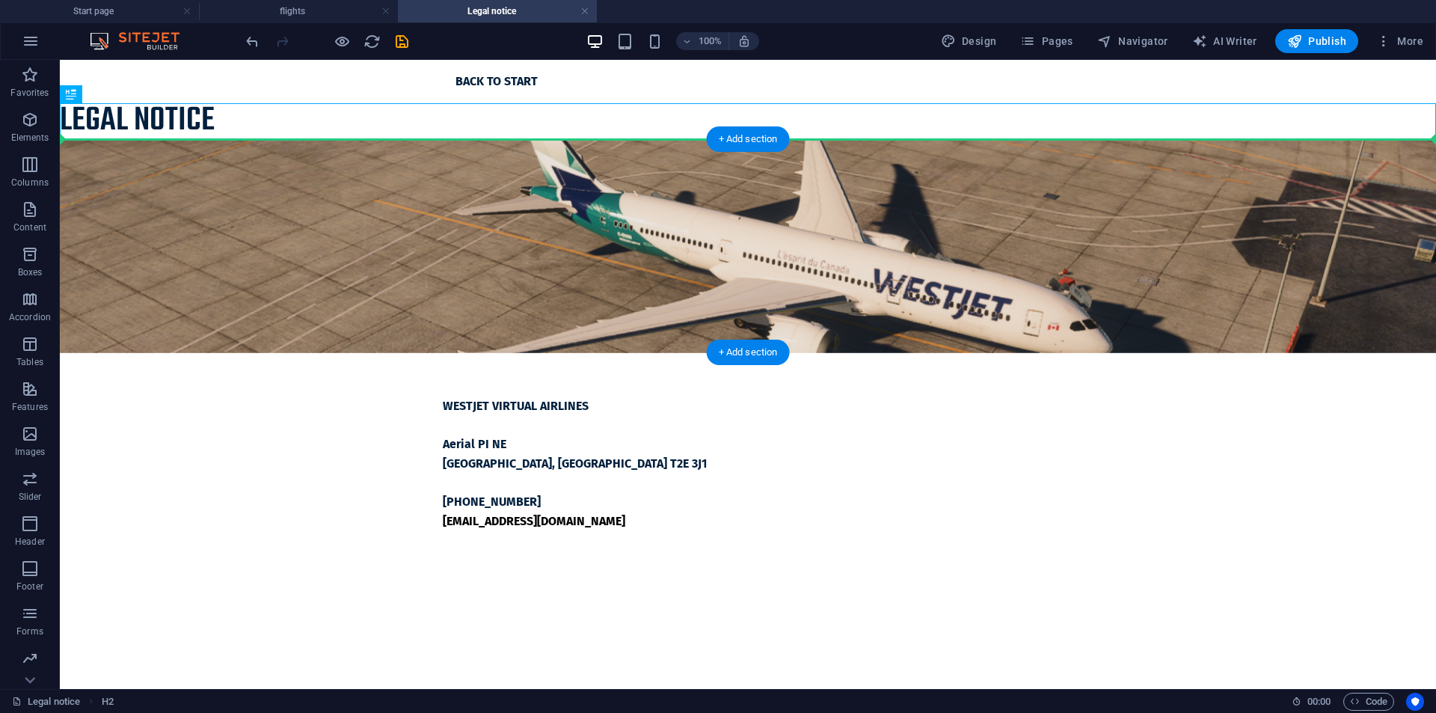
drag, startPoint x: 268, startPoint y: 117, endPoint x: 271, endPoint y: 174, distance: 56.9
drag, startPoint x: 298, startPoint y: 113, endPoint x: 322, endPoint y: 186, distance: 77.1
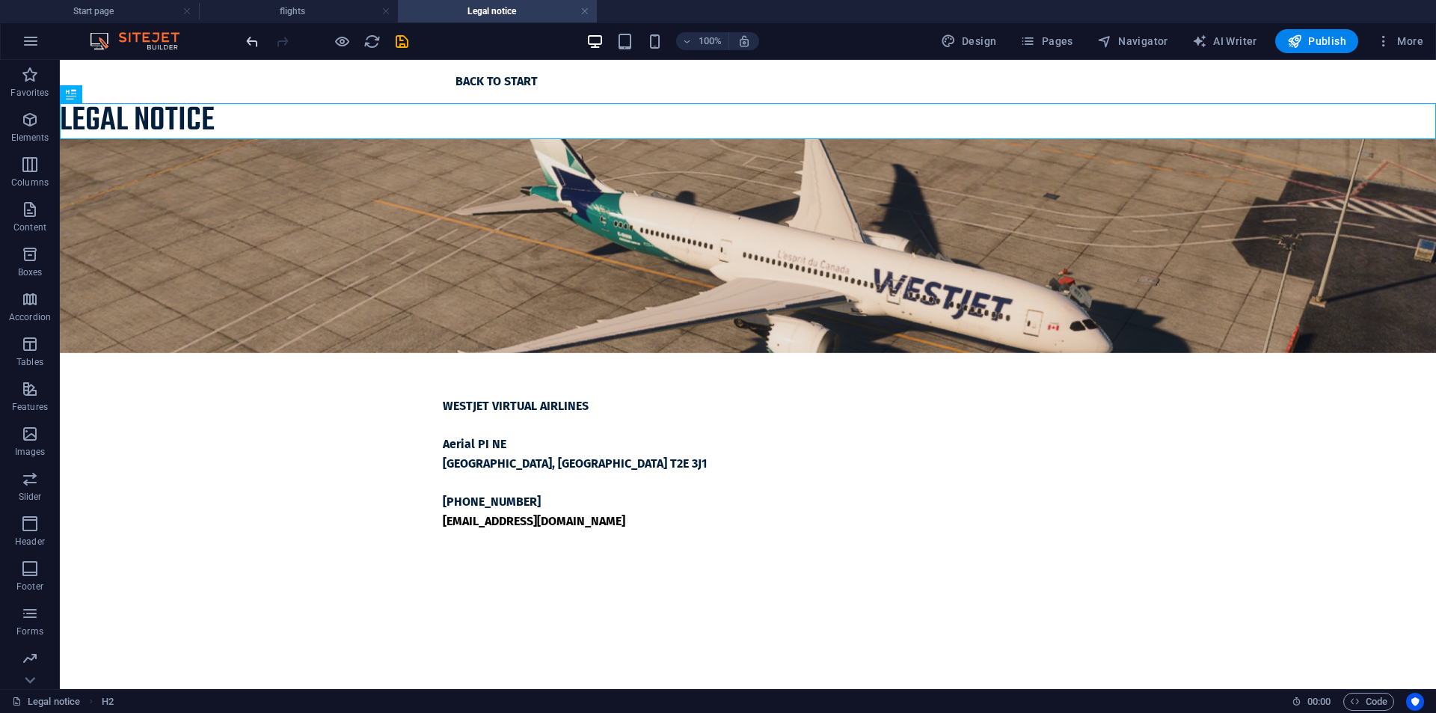
click at [257, 37] on icon "undo" at bounding box center [252, 41] width 17 height 17
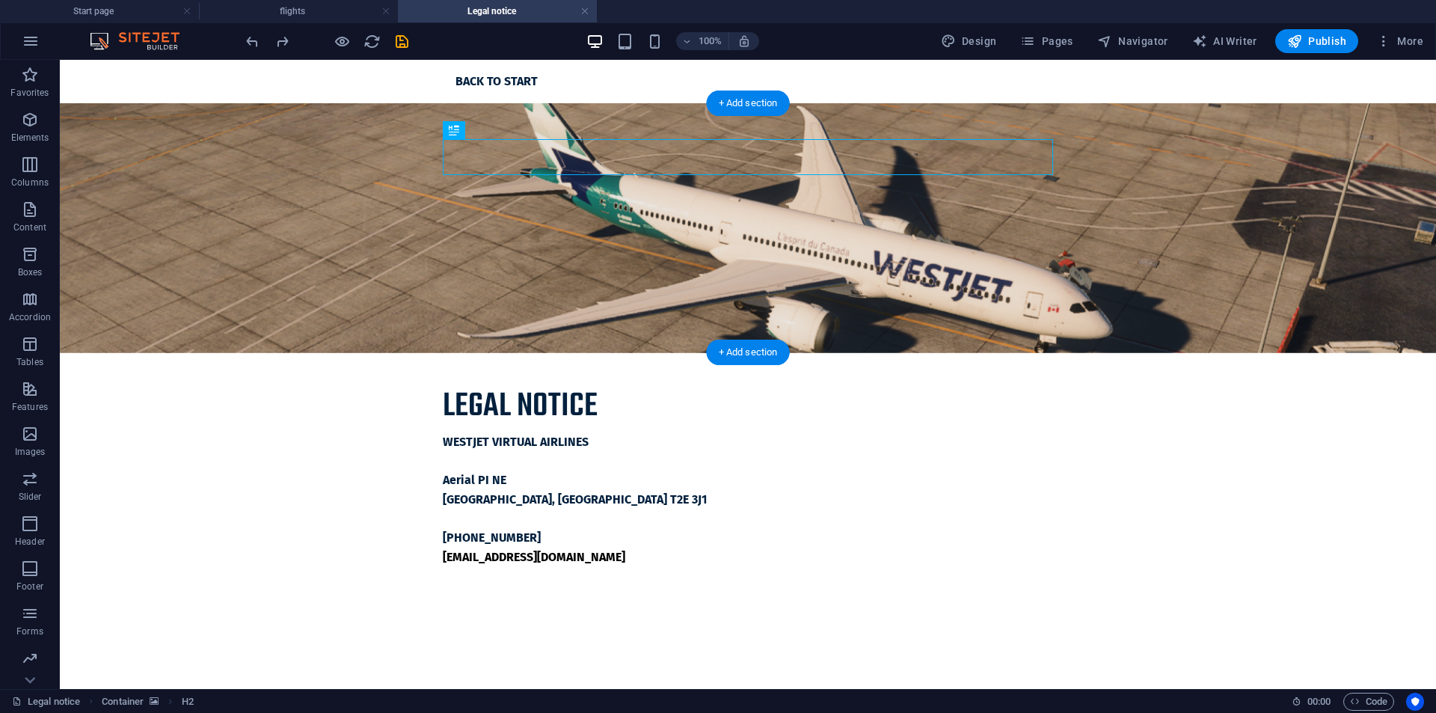
click at [346, 218] on figure at bounding box center [748, 228] width 1376 height 250
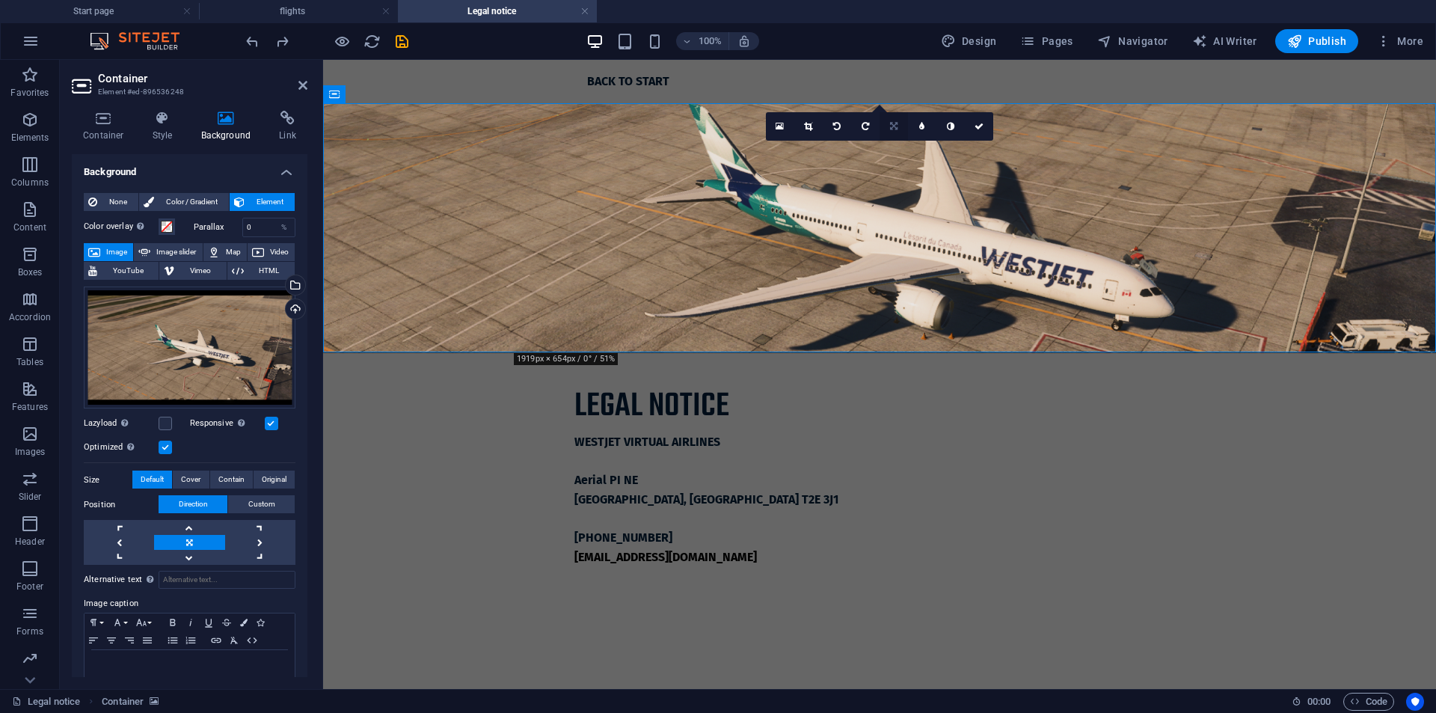
click at [892, 118] on link at bounding box center [894, 126] width 28 height 28
click at [858, 146] on link at bounding box center [865, 149] width 28 height 28
click at [889, 132] on link at bounding box center [894, 126] width 28 height 28
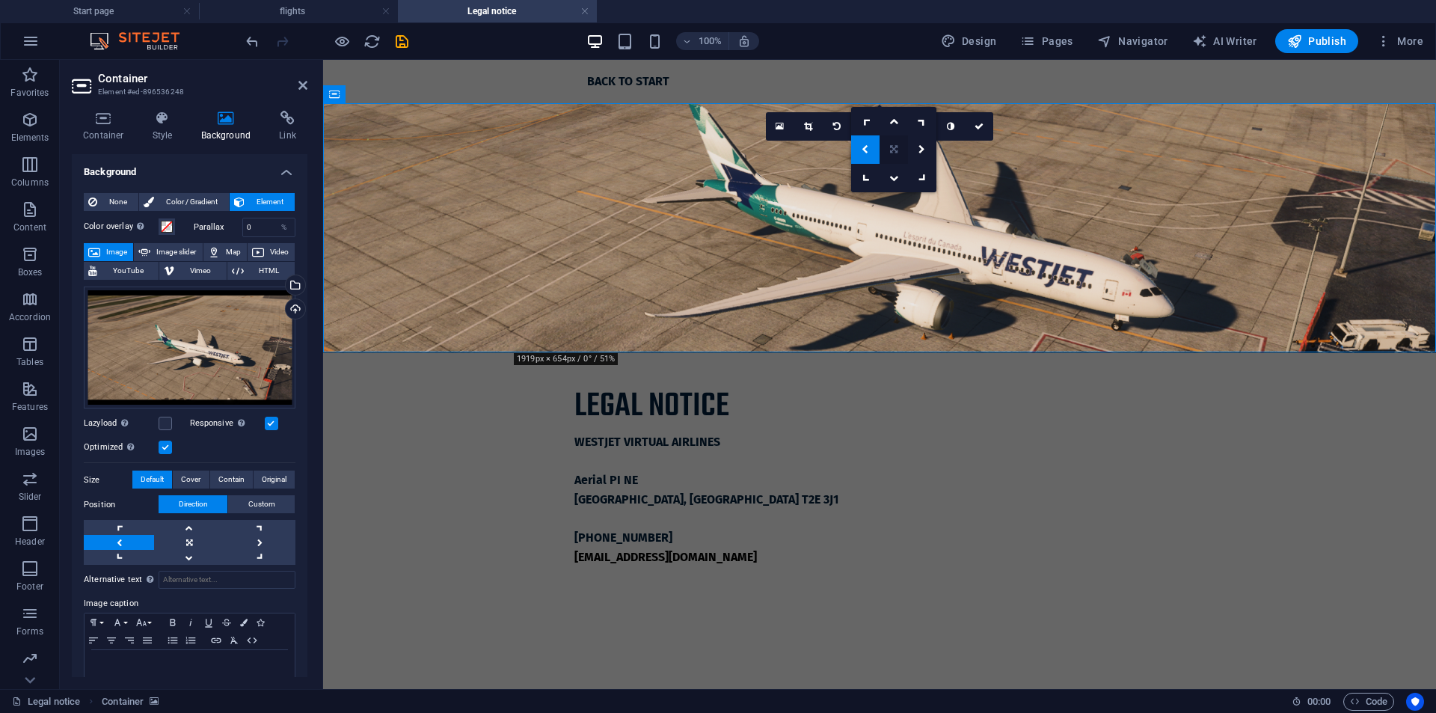
click at [894, 151] on icon at bounding box center [893, 149] width 7 height 9
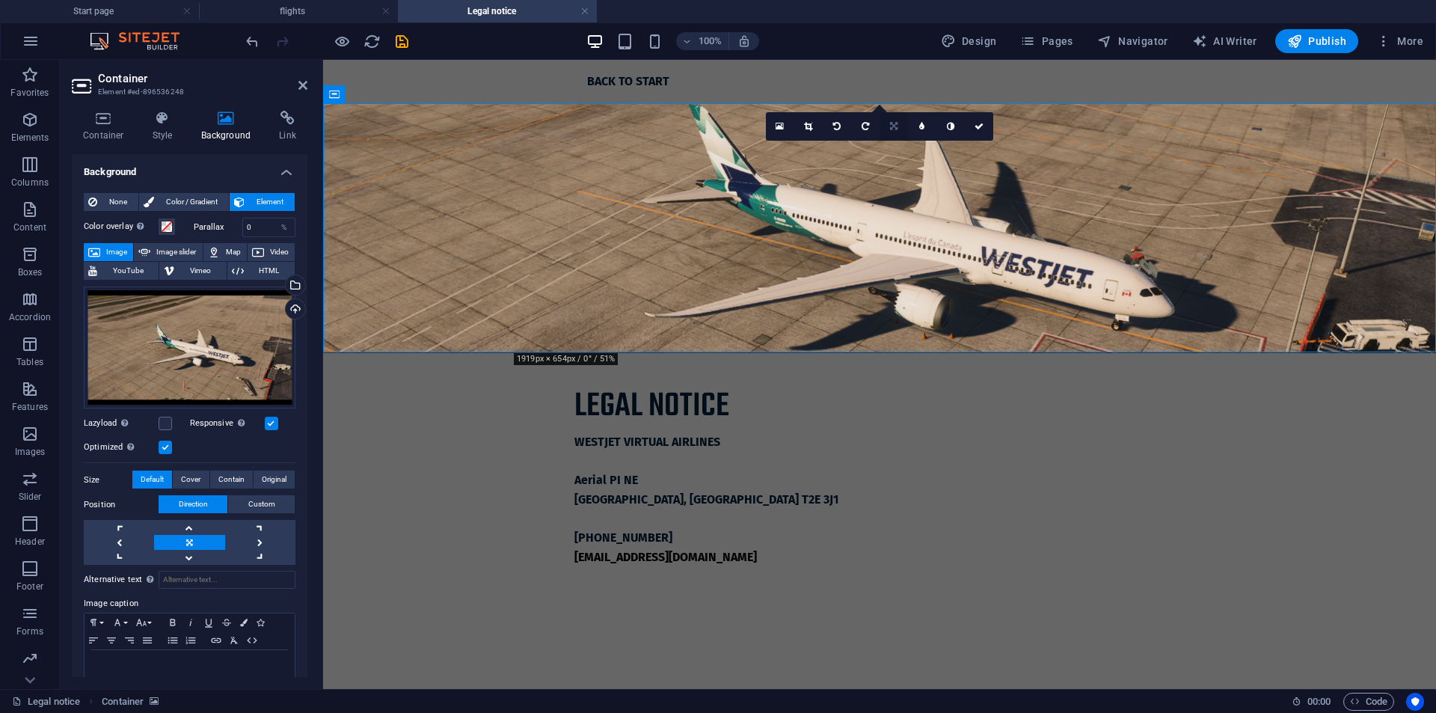
click at [897, 129] on icon at bounding box center [893, 126] width 7 height 9
click at [921, 152] on icon at bounding box center [921, 149] width 7 height 9
click at [916, 129] on link at bounding box center [922, 126] width 28 height 28
click at [907, 132] on link at bounding box center [911, 126] width 28 height 28
click at [939, 126] on link at bounding box center [950, 126] width 28 height 28
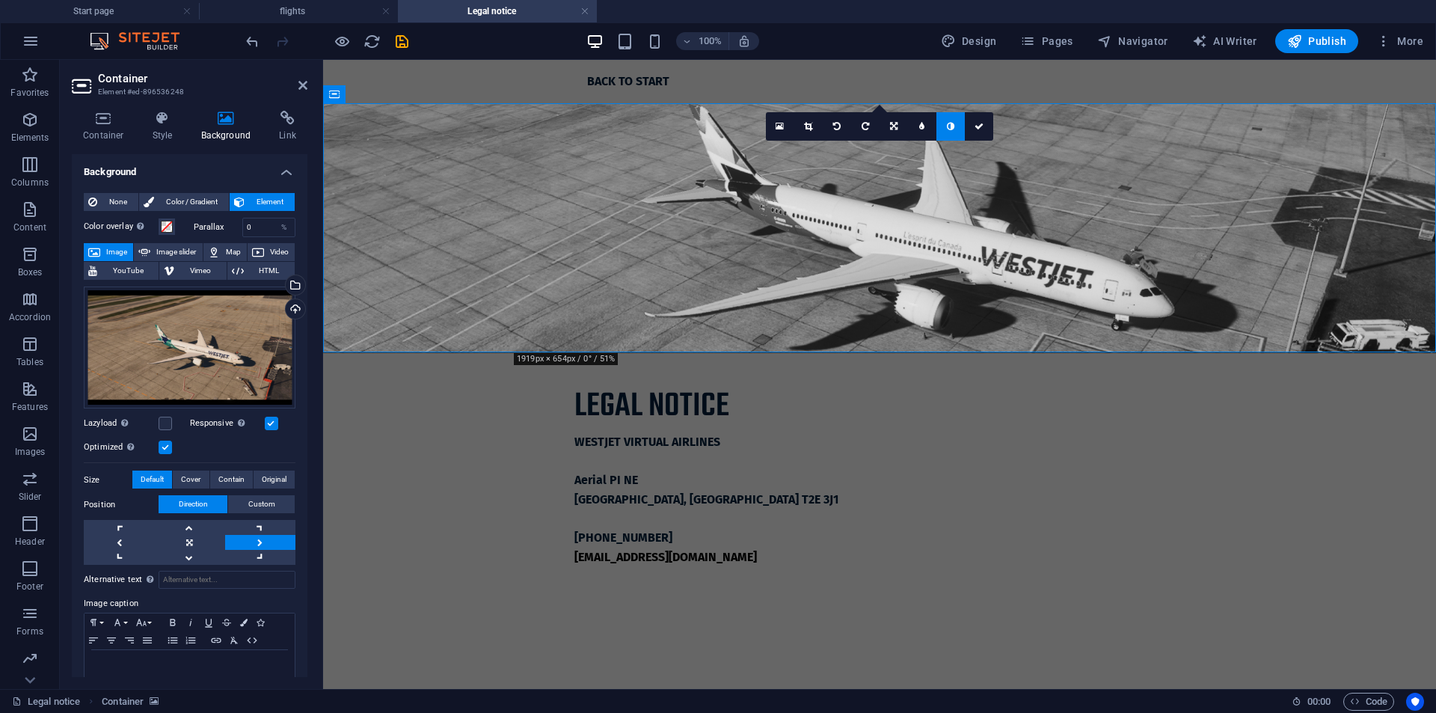
click at [942, 127] on link at bounding box center [950, 126] width 28 height 28
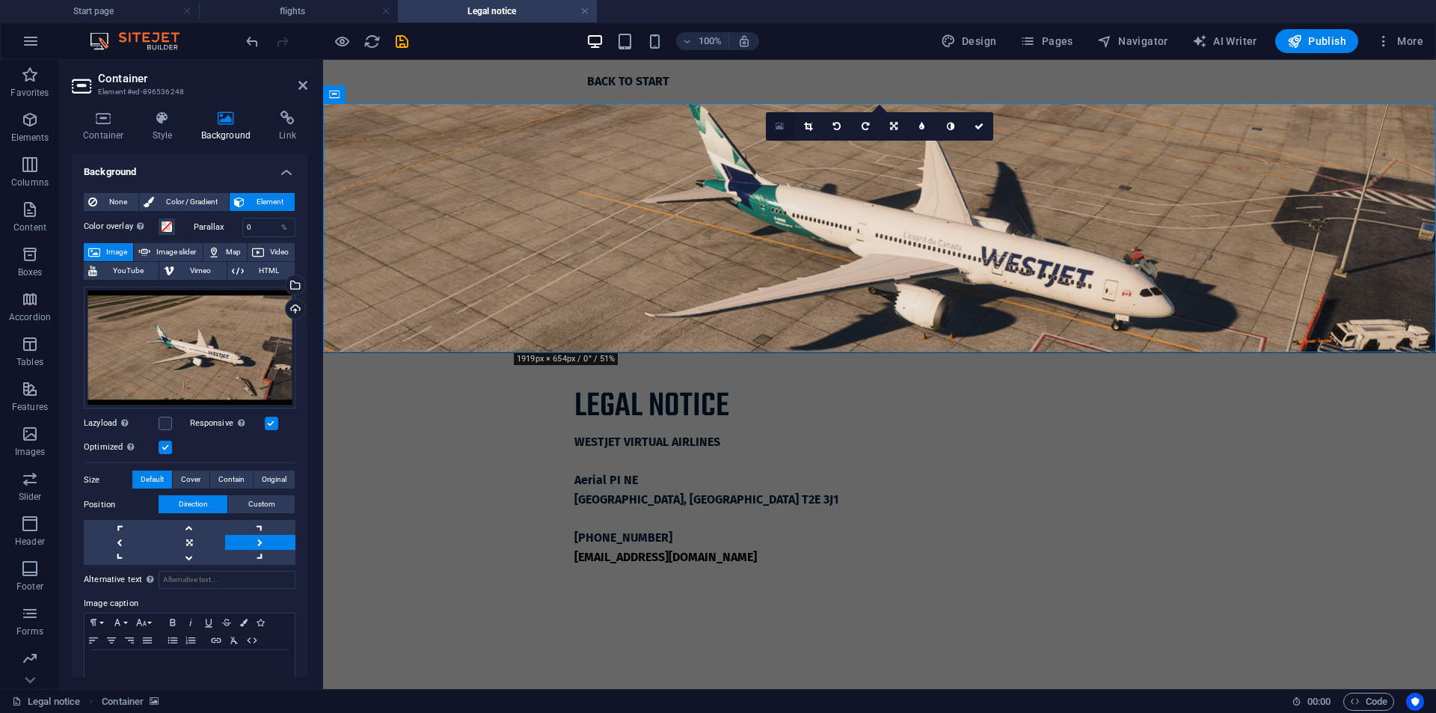
click at [773, 127] on link at bounding box center [780, 126] width 28 height 28
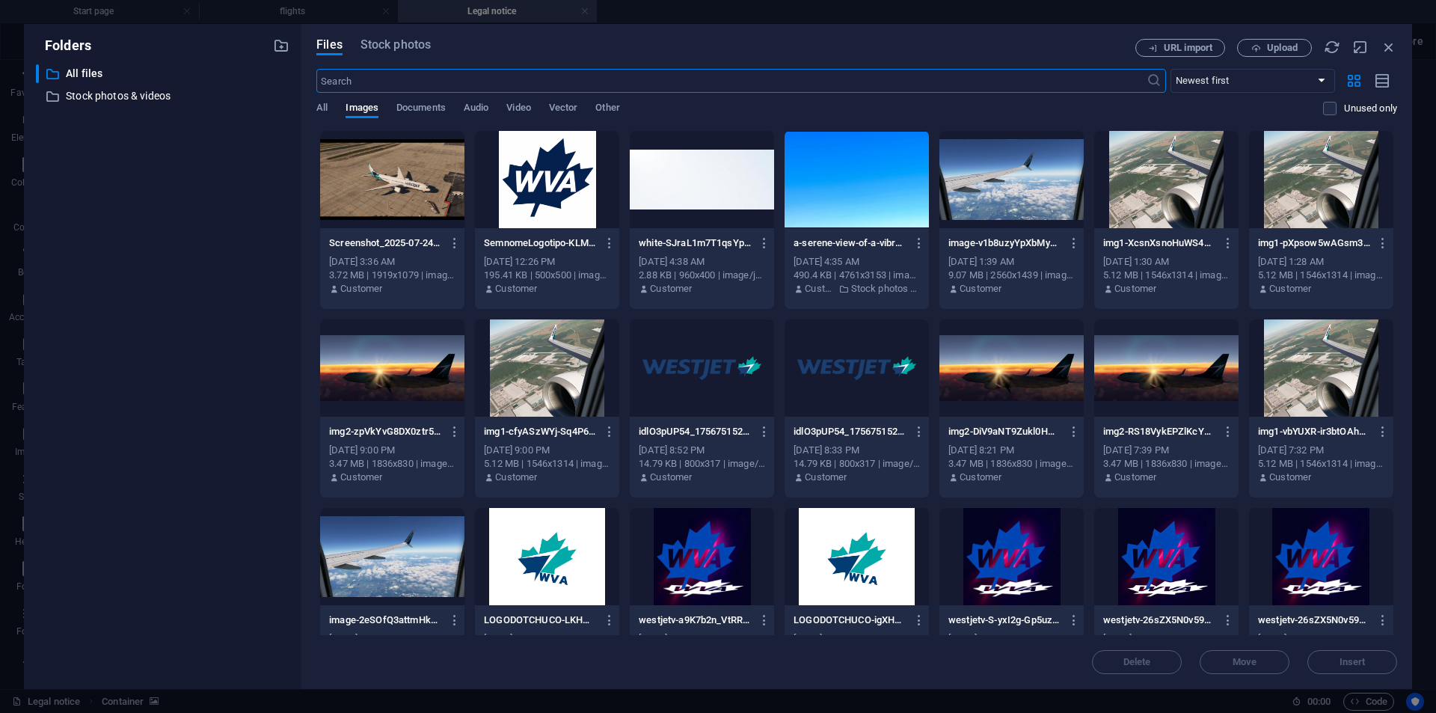
scroll to position [240, 0]
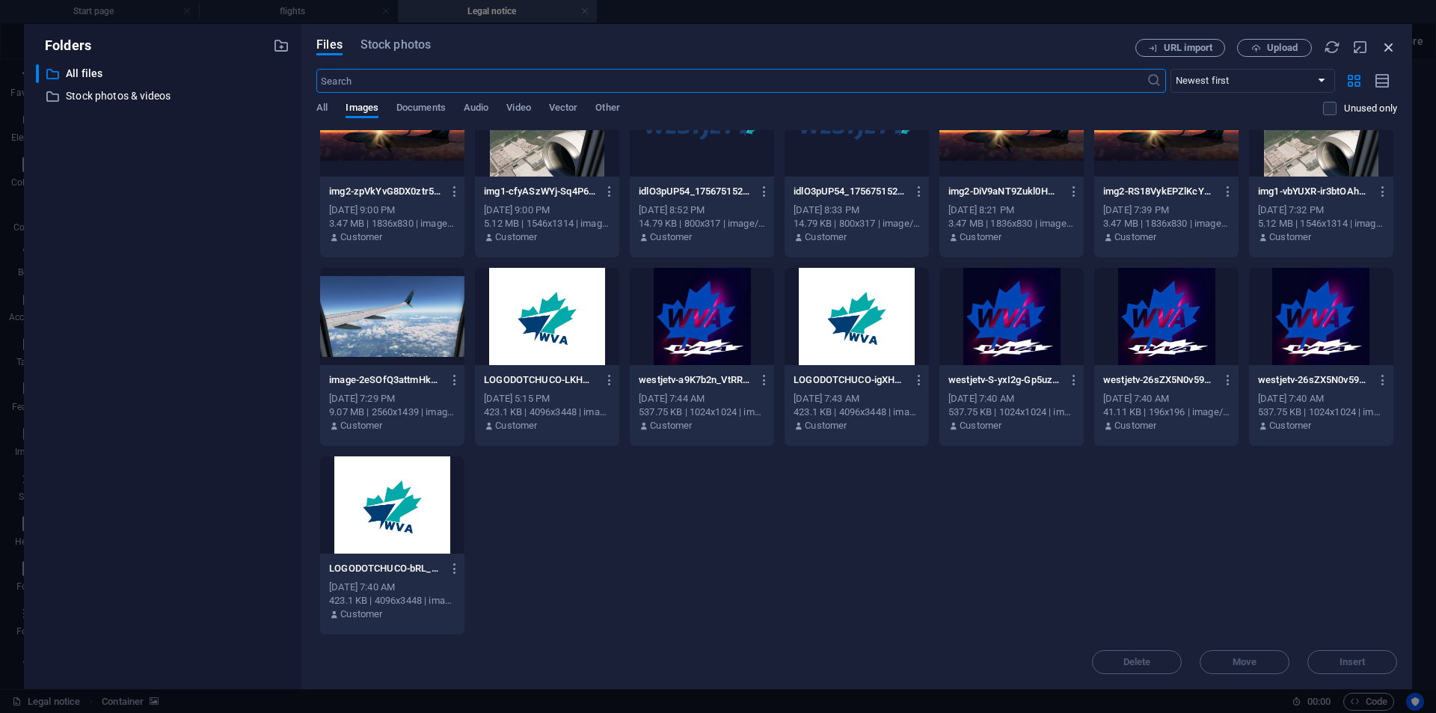
click at [1388, 45] on icon "button" at bounding box center [1389, 47] width 16 height 16
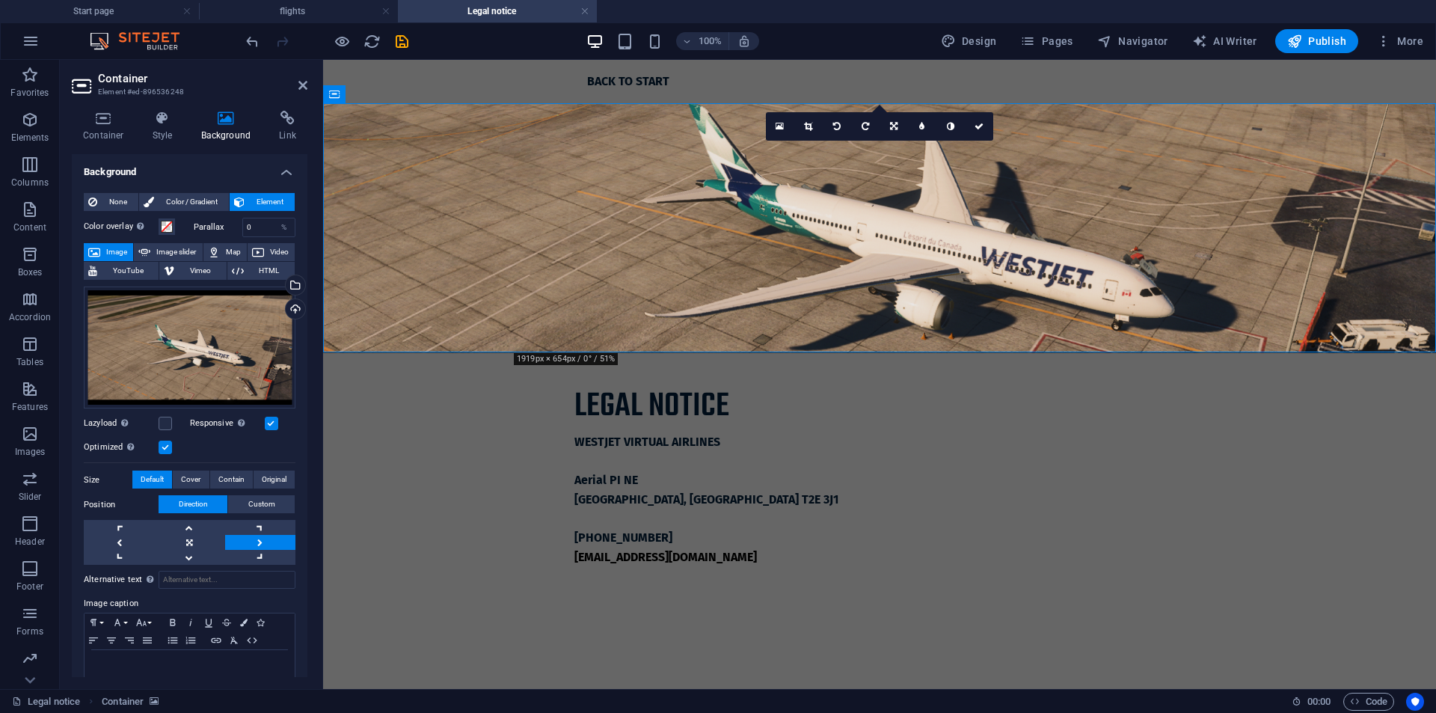
click at [976, 499] on html "Skip to main content Back to start Legal notice WESTJET VIRTUAL AIRLINES Aerial…" at bounding box center [879, 331] width 1113 height 542
click at [983, 130] on icon at bounding box center [979, 126] width 9 height 9
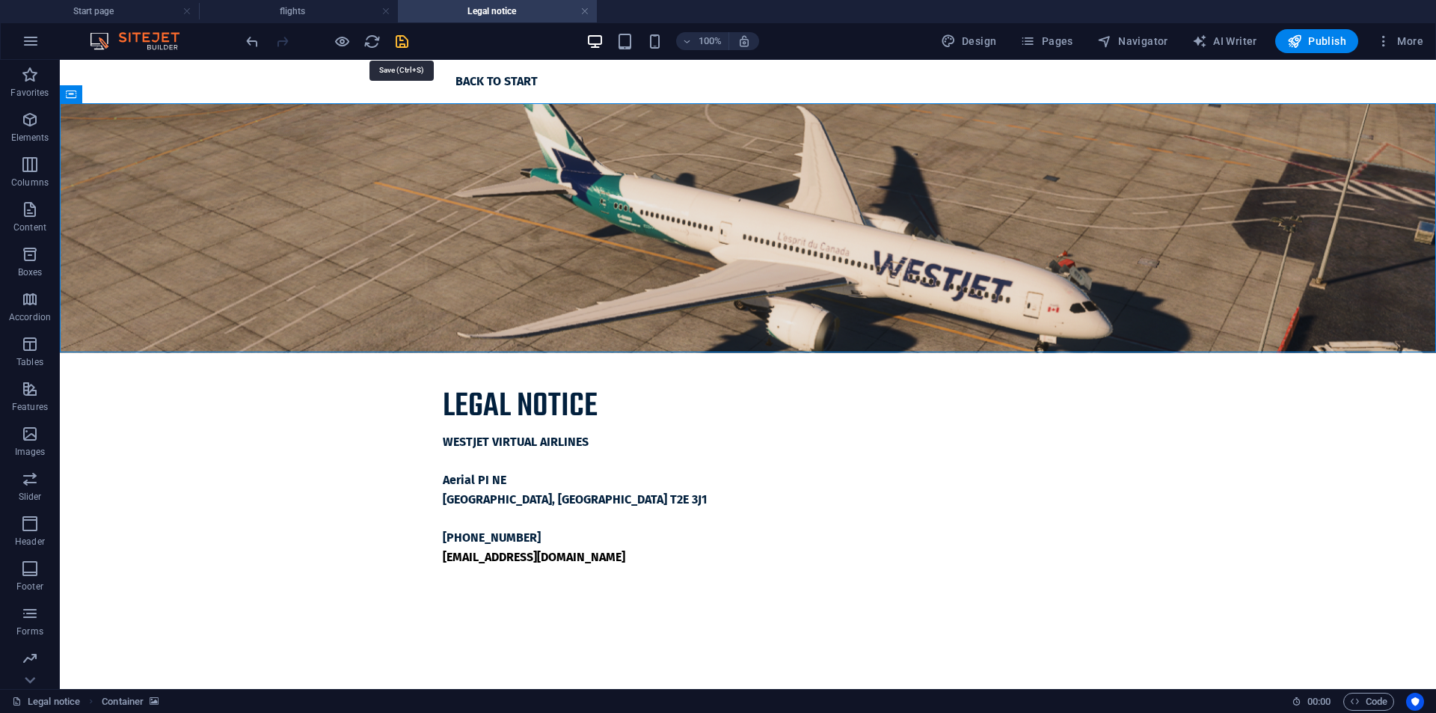
click at [409, 39] on icon "save" at bounding box center [401, 41] width 17 height 17
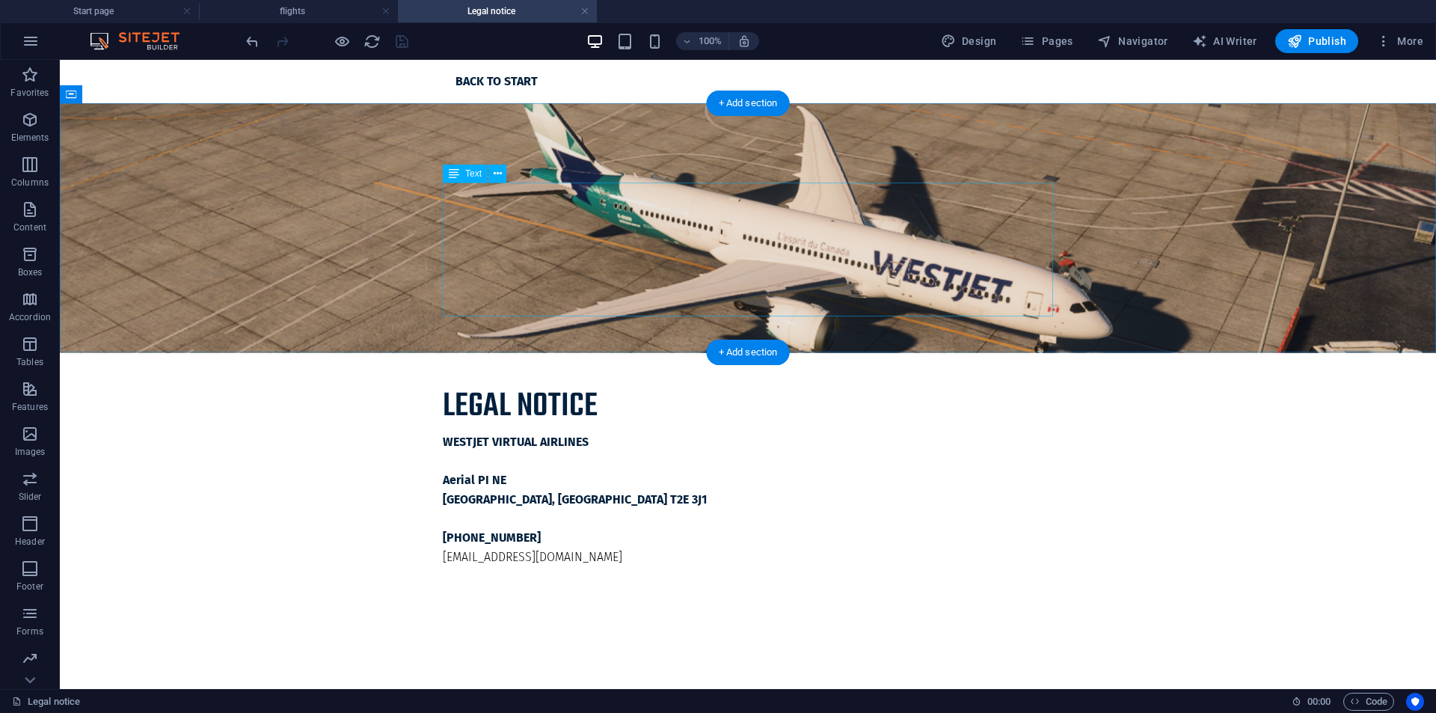
click at [582, 432] on div "WESTJET VIRTUAL AIRLINES Aerial PI NE Calgary, AB T2E 3J1 [PHONE_NUMBER] [EMAIL…" at bounding box center [748, 499] width 610 height 134
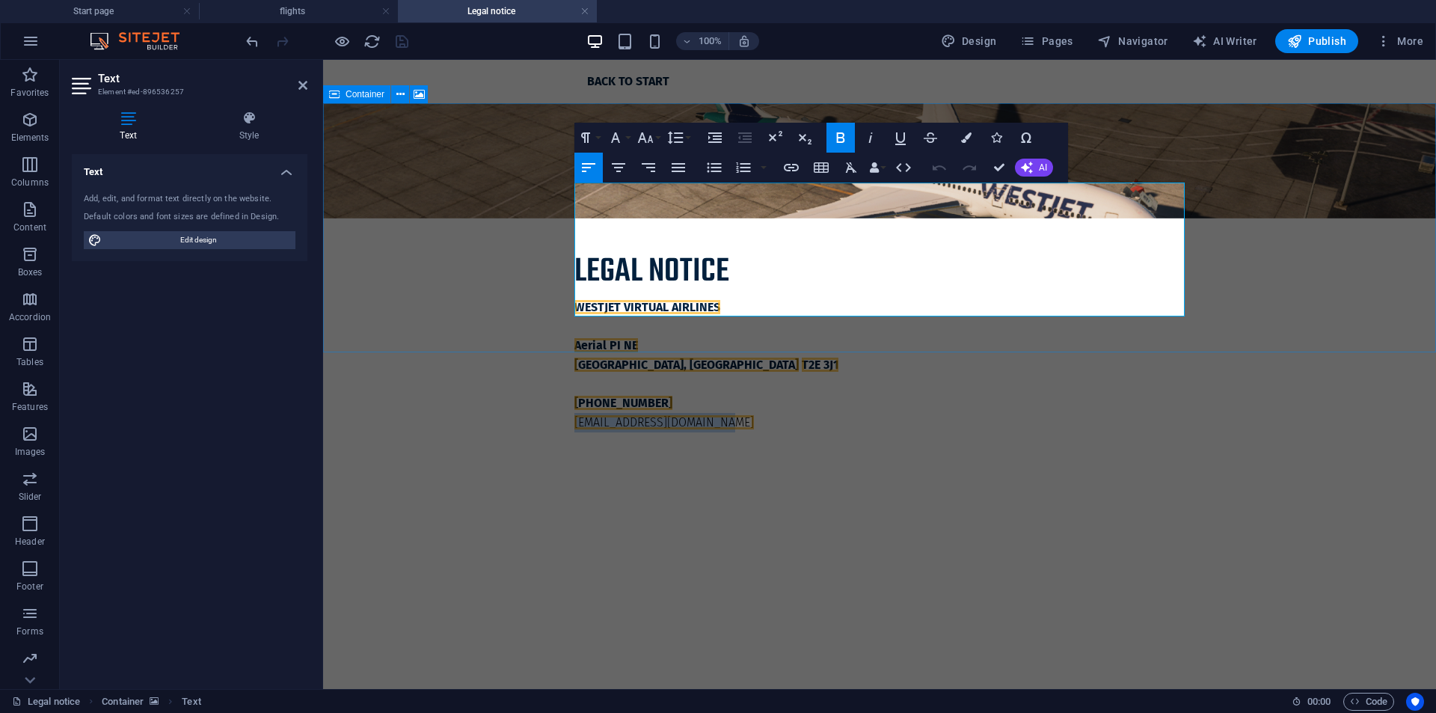
drag, startPoint x: 728, startPoint y: 309, endPoint x: 547, endPoint y: 310, distance: 181.7
click at [548, 311] on div "Legal notice WESTJET VIRTUAL [STREET_ADDRESS] [PHONE_NUMBER] [EMAIL_ADDRESS][DO…" at bounding box center [879, 285] width 1113 height 364
click at [841, 134] on icon "button" at bounding box center [841, 137] width 8 height 10
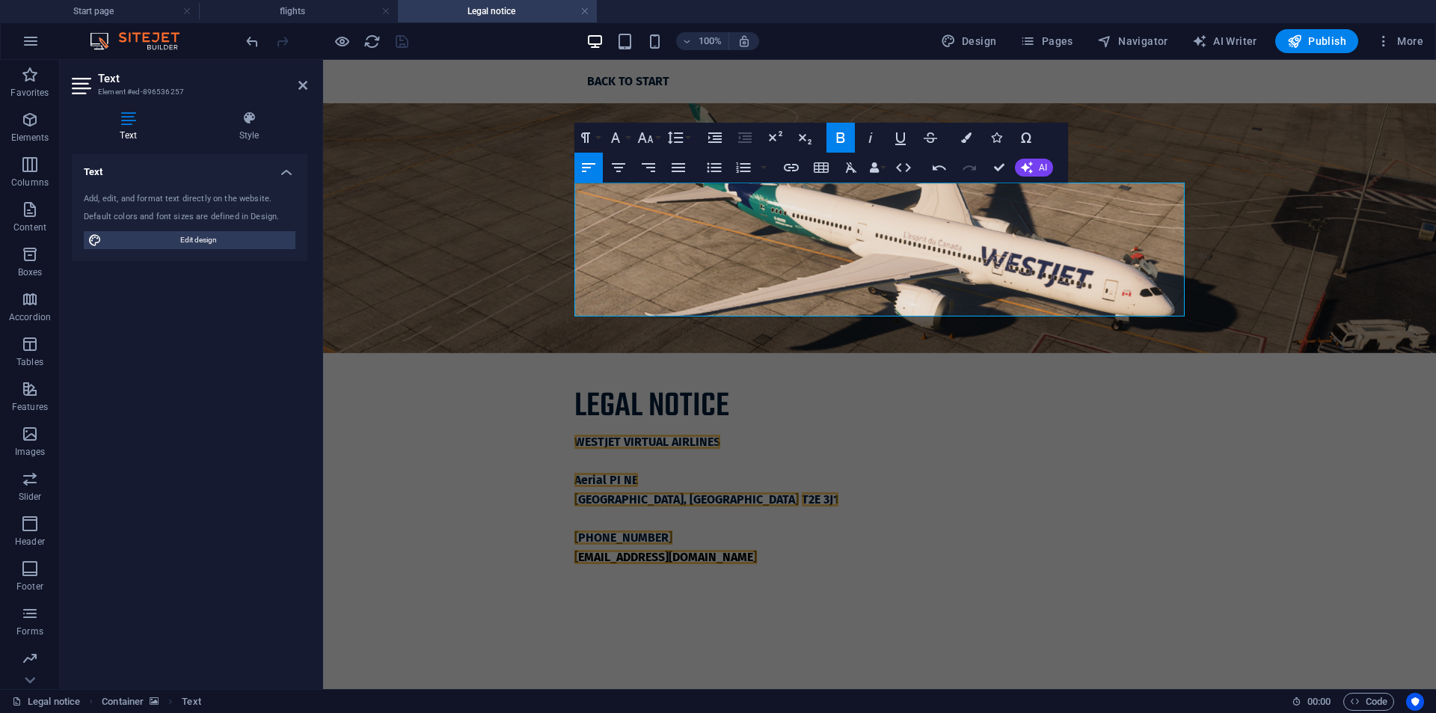
click at [841, 134] on icon "button" at bounding box center [841, 137] width 8 height 10
click at [770, 465] on html "Skip to main content Back to start Legal notice WESTJET VIRTUAL AIRLINES Aerial…" at bounding box center [879, 331] width 1113 height 542
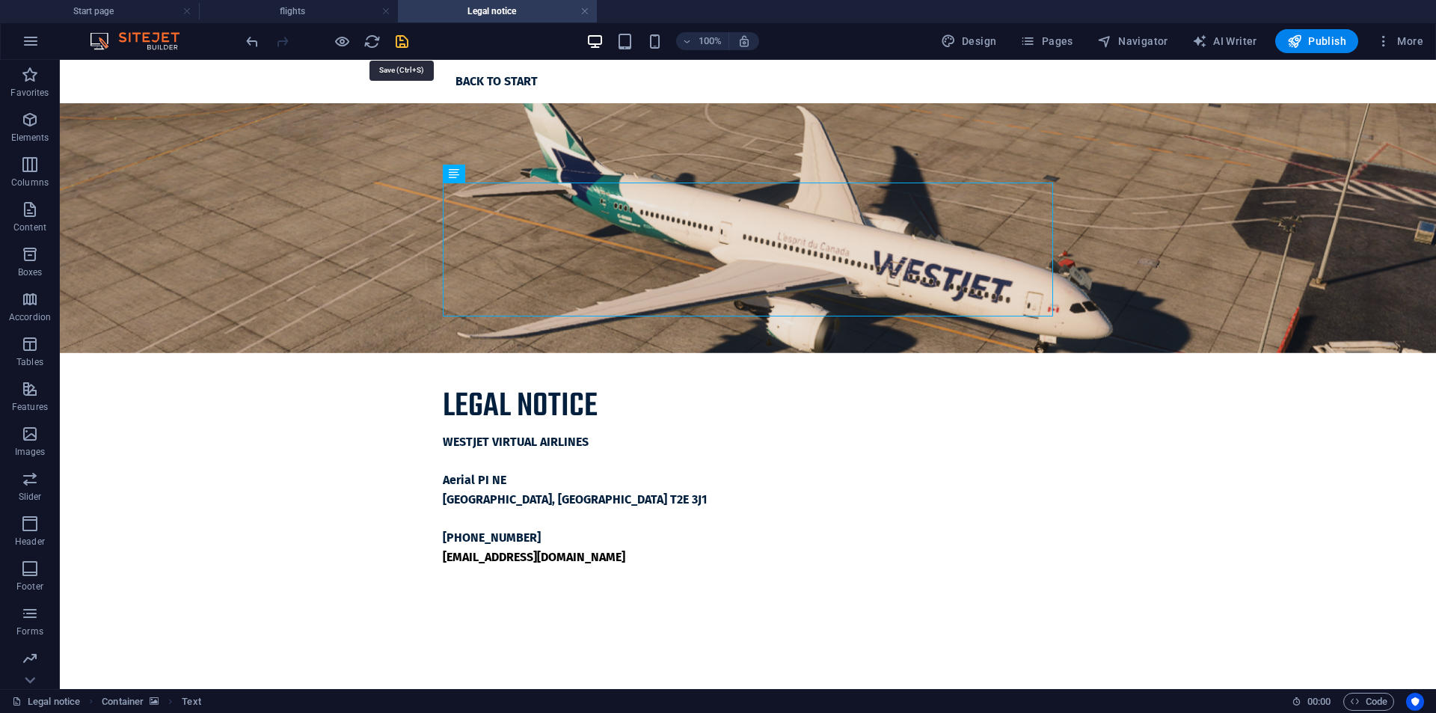
click at [400, 39] on icon "save" at bounding box center [401, 41] width 17 height 17
click at [658, 51] on div "100%" at bounding box center [672, 41] width 173 height 24
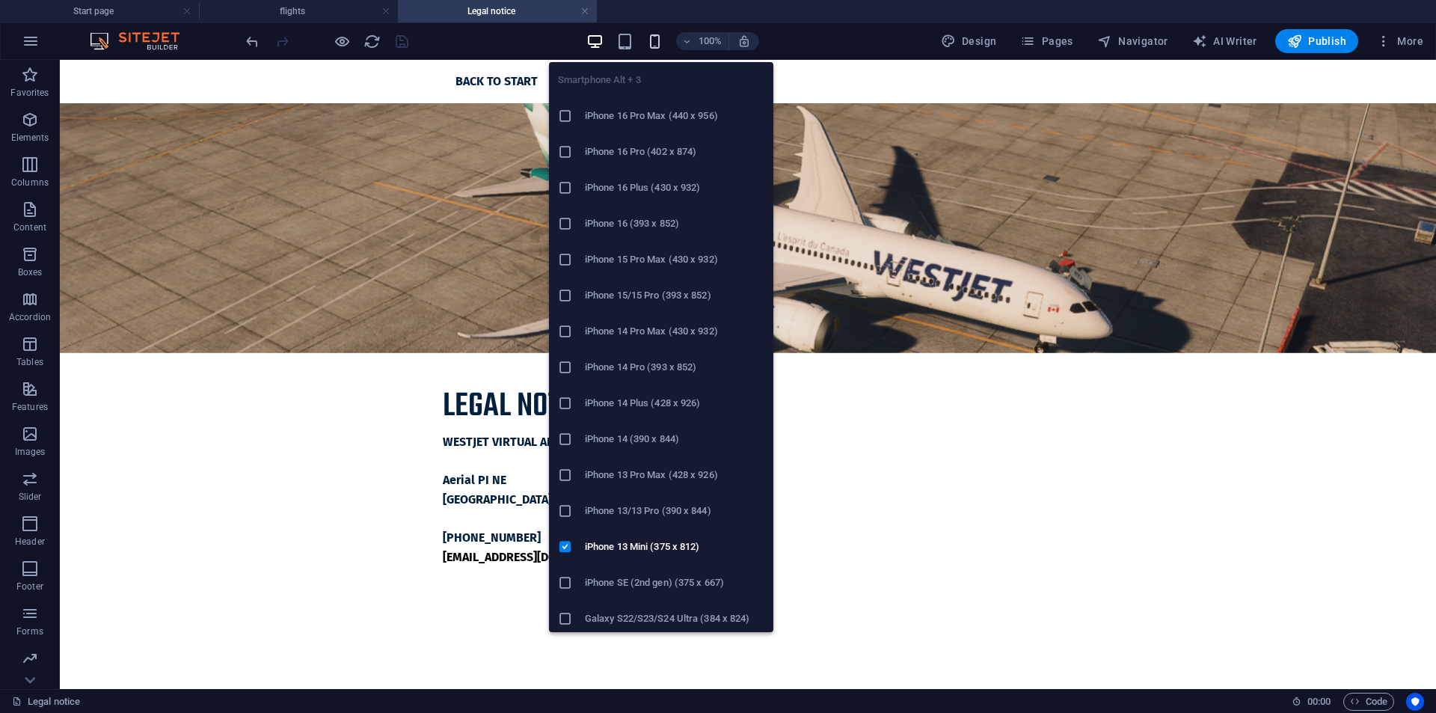
click at [655, 47] on icon "button" at bounding box center [654, 41] width 17 height 17
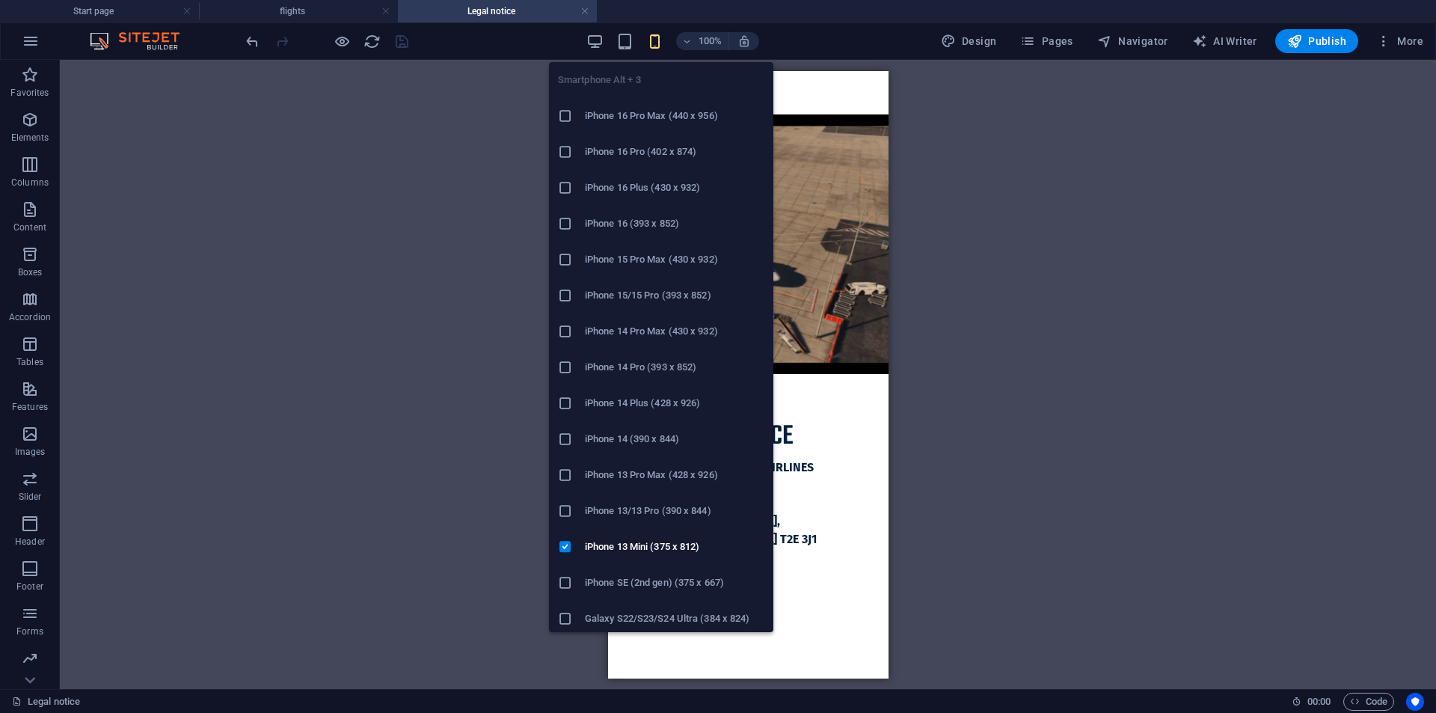
click at [655, 122] on h6 "iPhone 16 Pro Max (440 x 956)" at bounding box center [674, 116] width 179 height 18
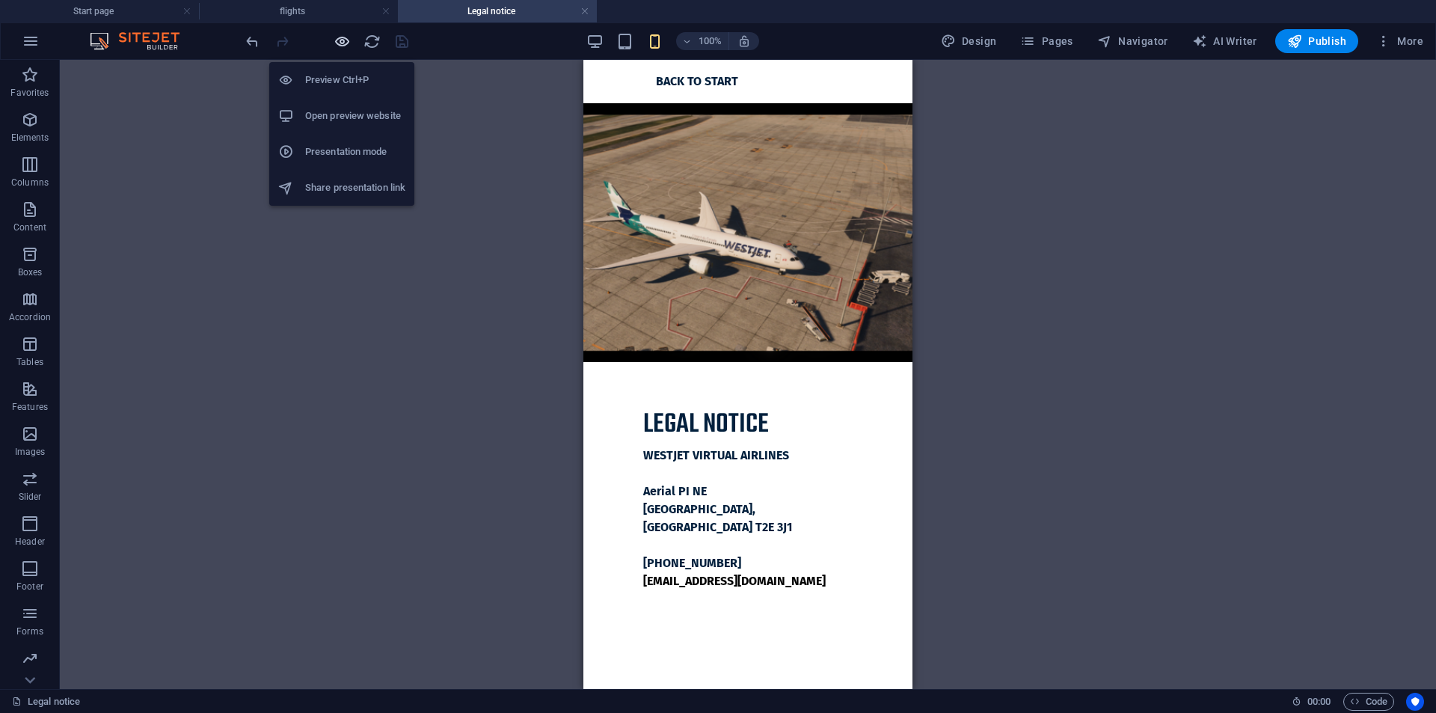
click at [334, 38] on icon "button" at bounding box center [342, 41] width 17 height 17
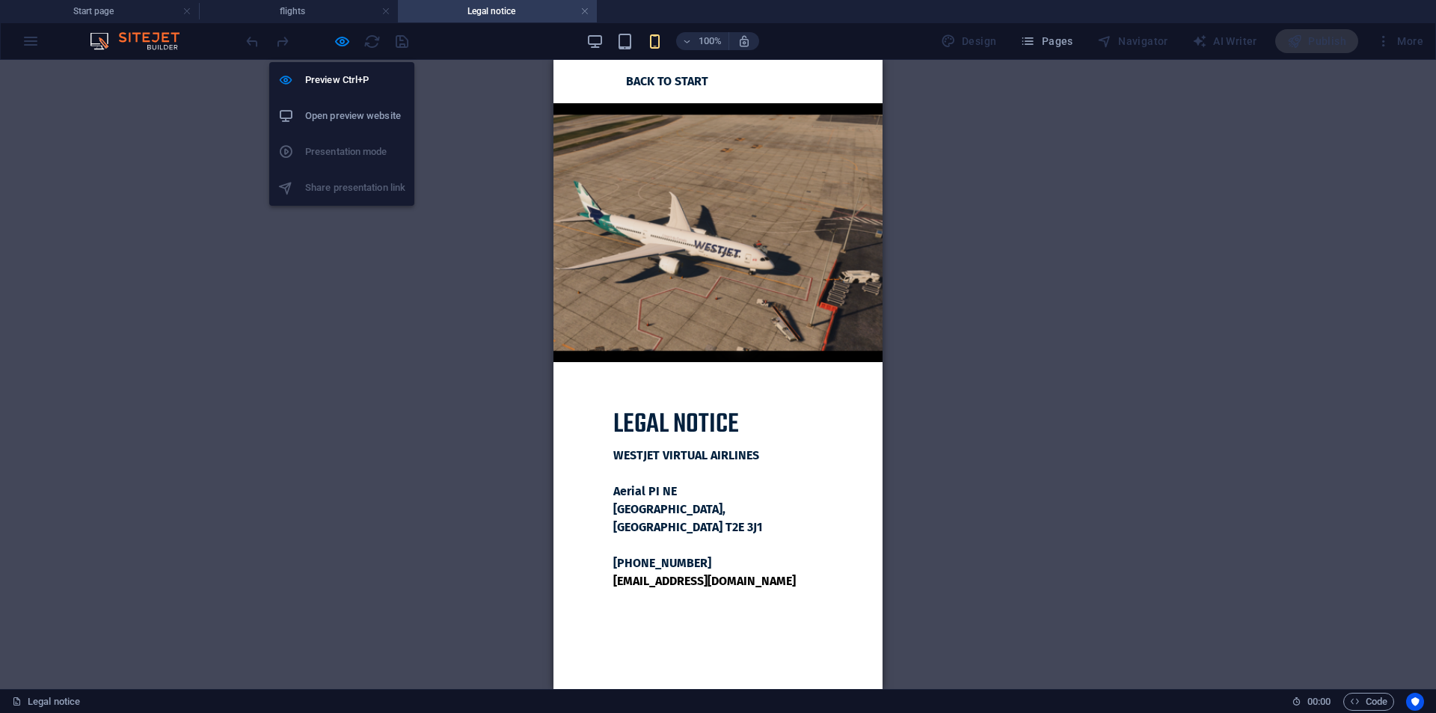
click at [359, 124] on h6 "Open preview website" at bounding box center [355, 116] width 100 height 18
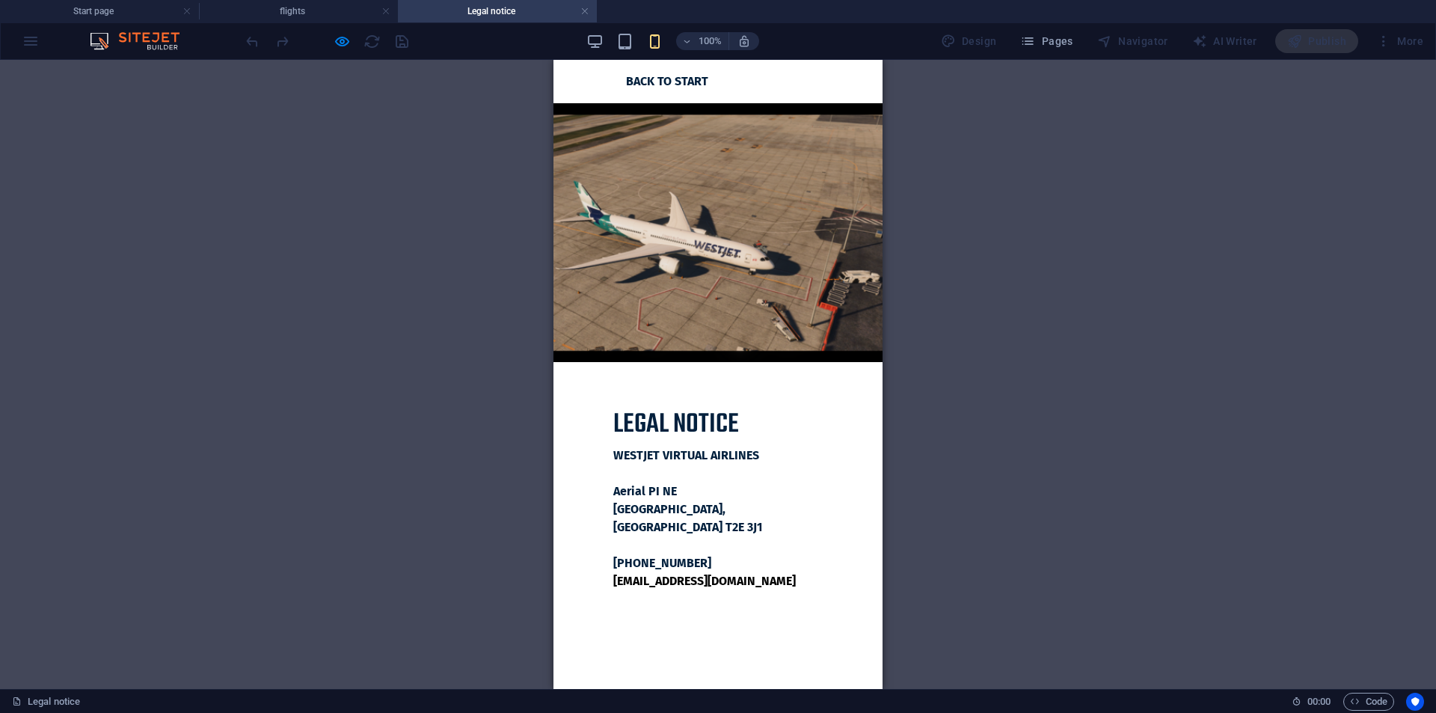
drag, startPoint x: 651, startPoint y: 86, endPoint x: 1120, endPoint y: 90, distance: 469.0
click at [651, 86] on strong "Back to start" at bounding box center [637, 81] width 142 height 14
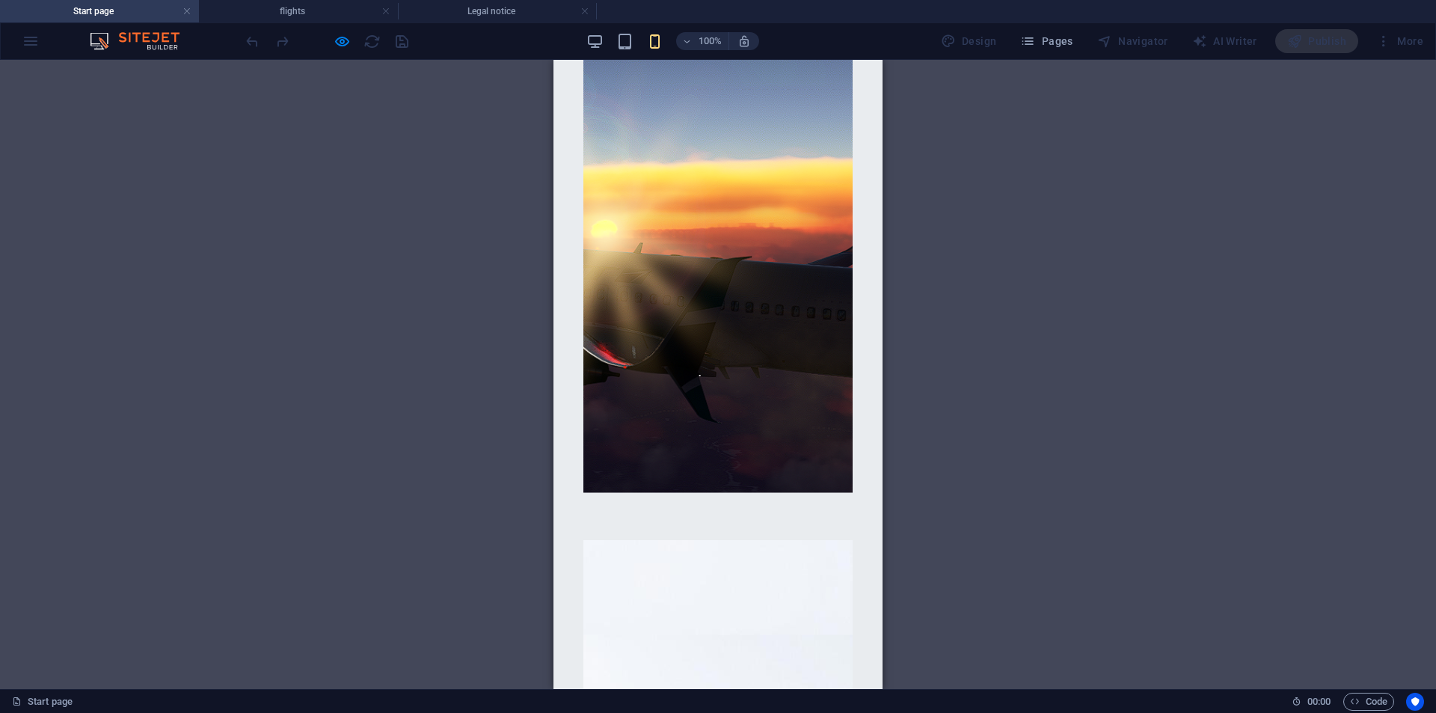
scroll to position [0, 0]
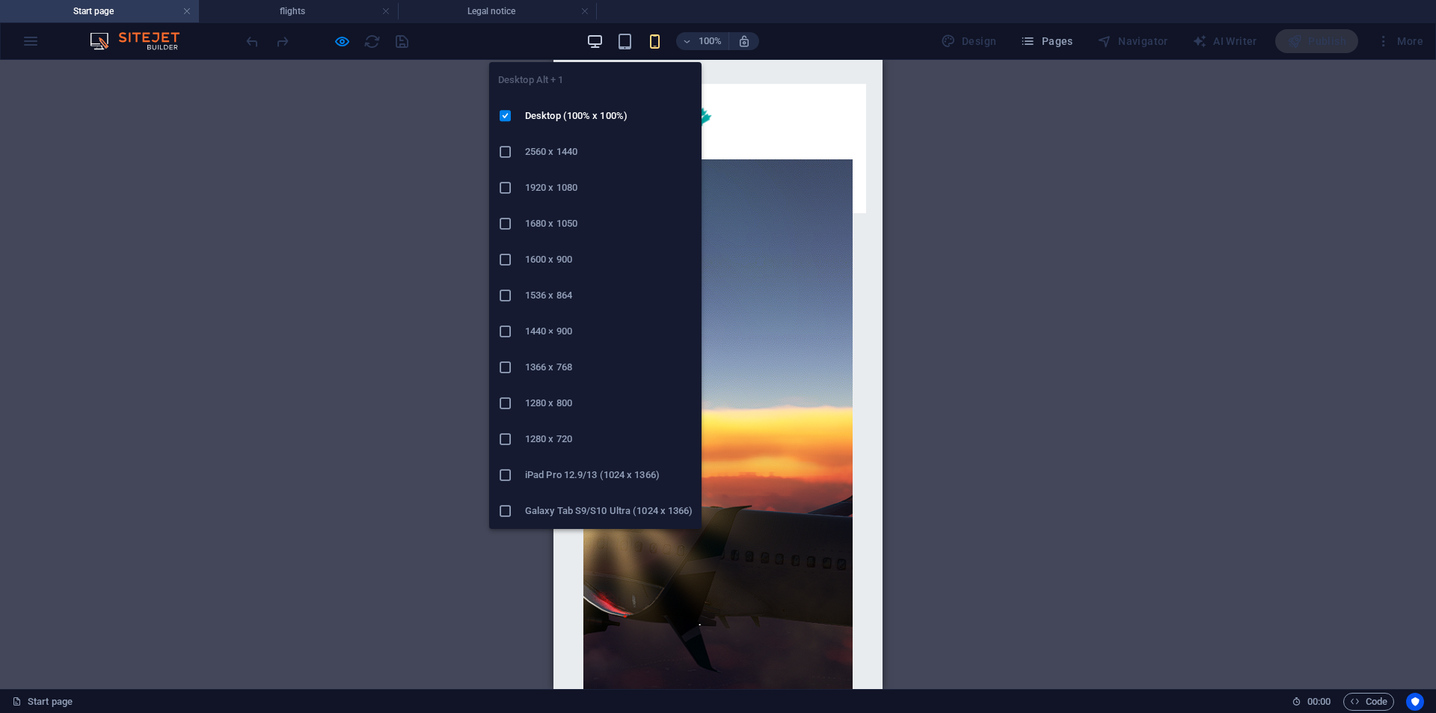
click at [219, 40] on icon "button" at bounding box center [164, 61] width 109 height 48
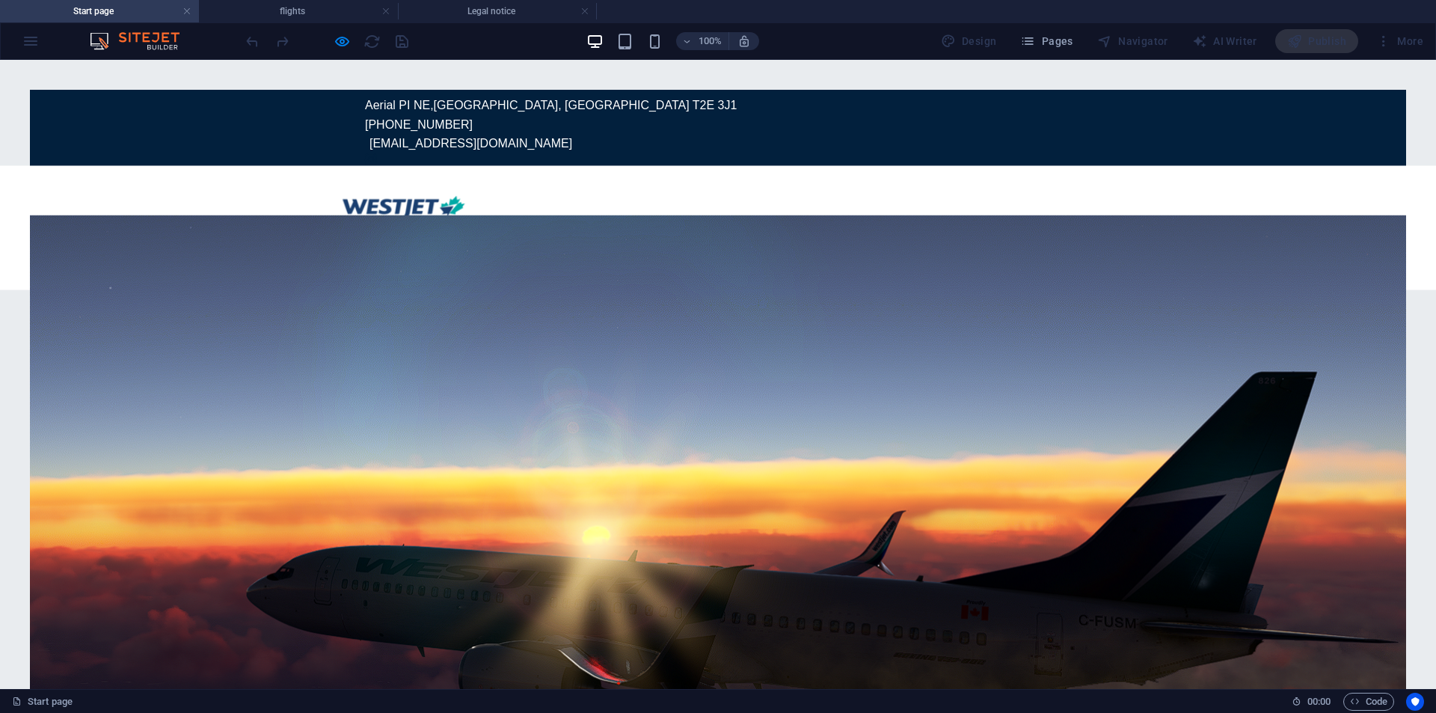
click at [316, 307] on div at bounding box center [718, 506] width 1376 height 582
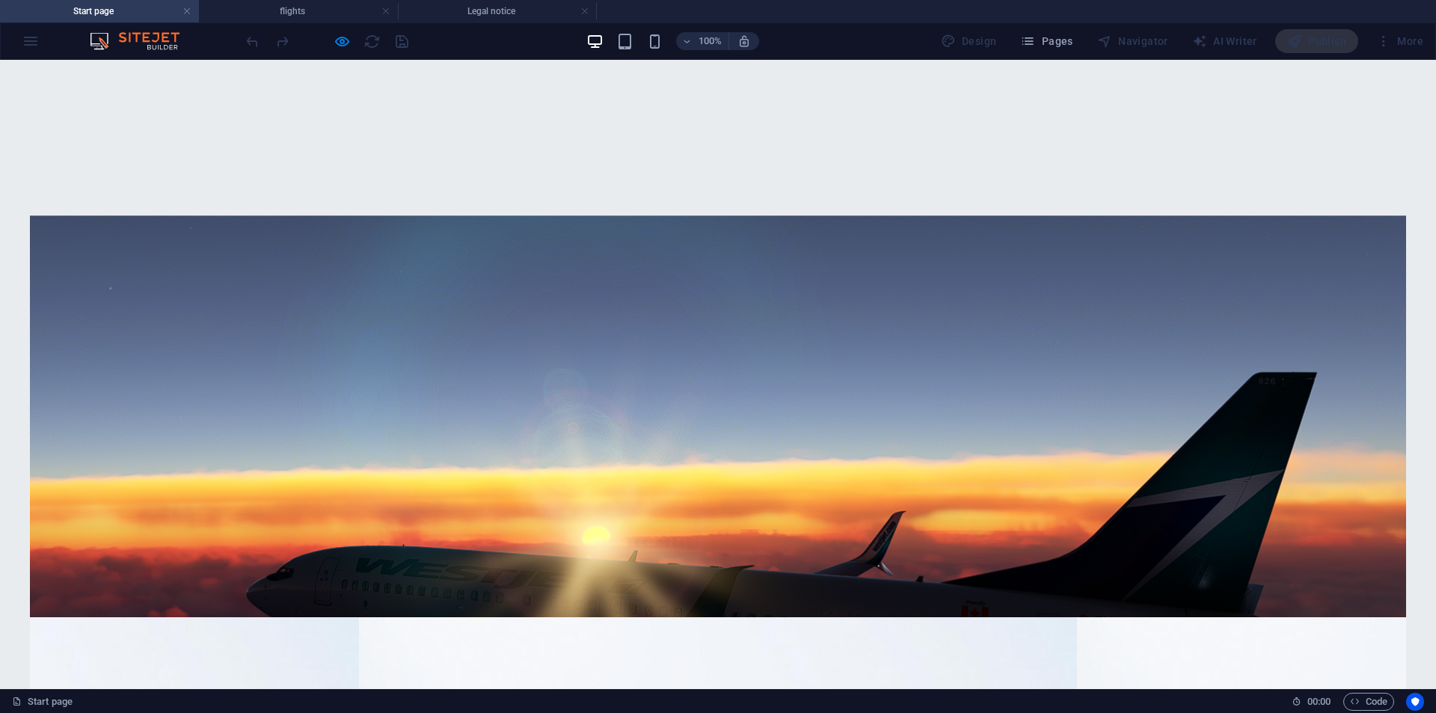
scroll to position [623, 0]
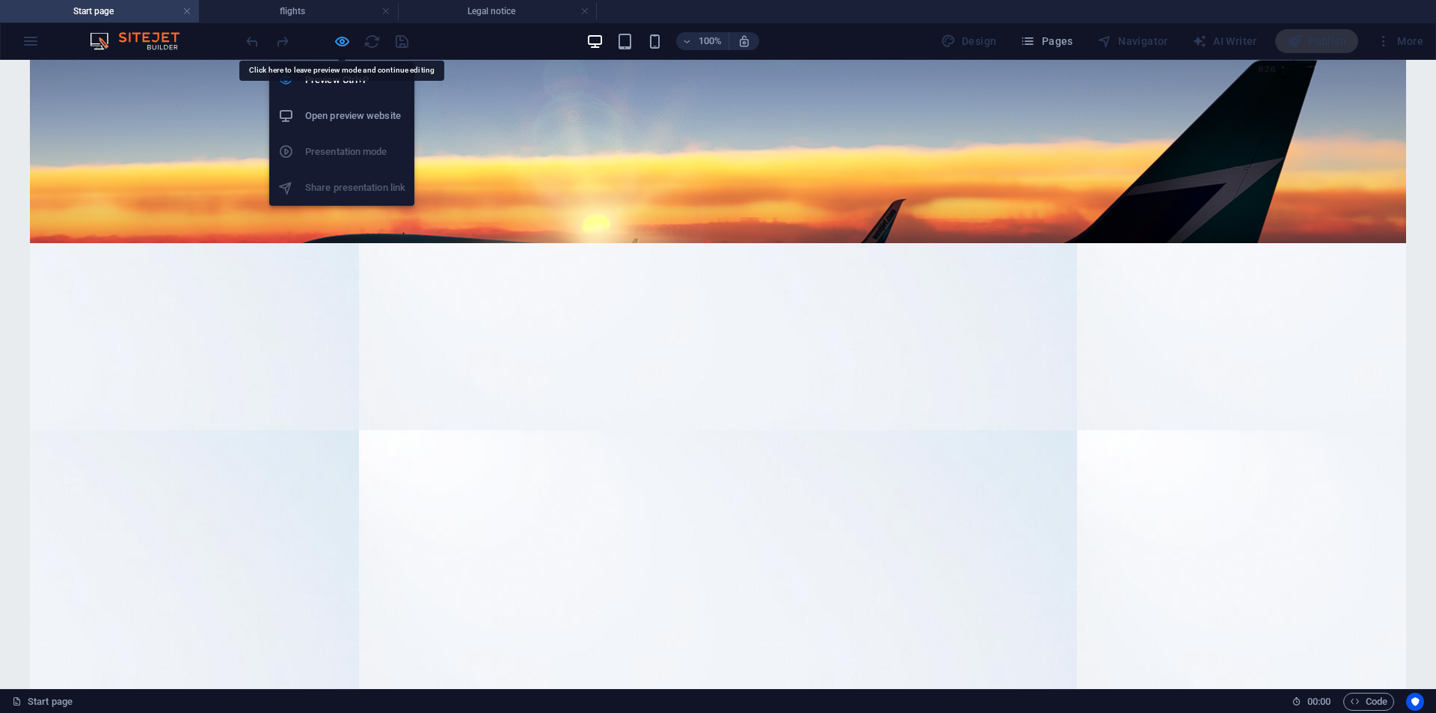
click at [341, 42] on icon "button" at bounding box center [342, 41] width 17 height 17
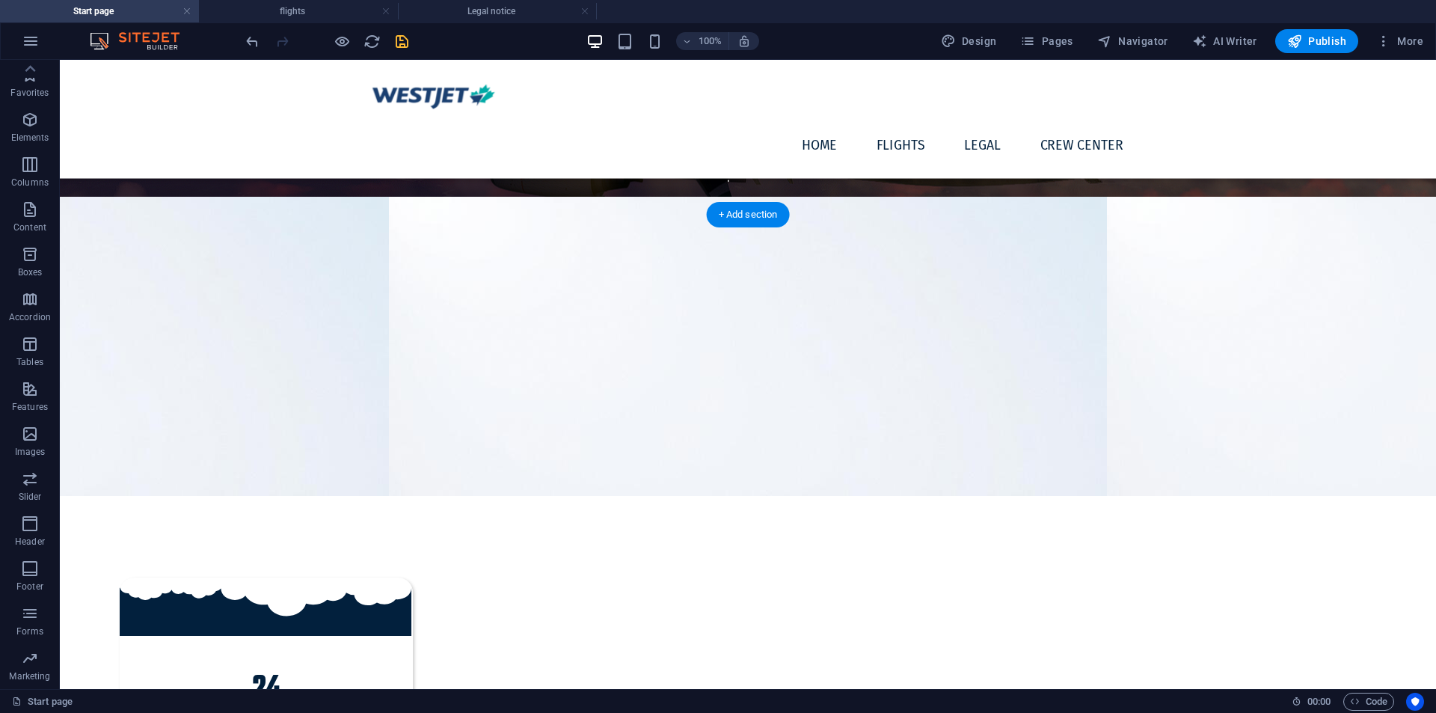
scroll to position [336, 0]
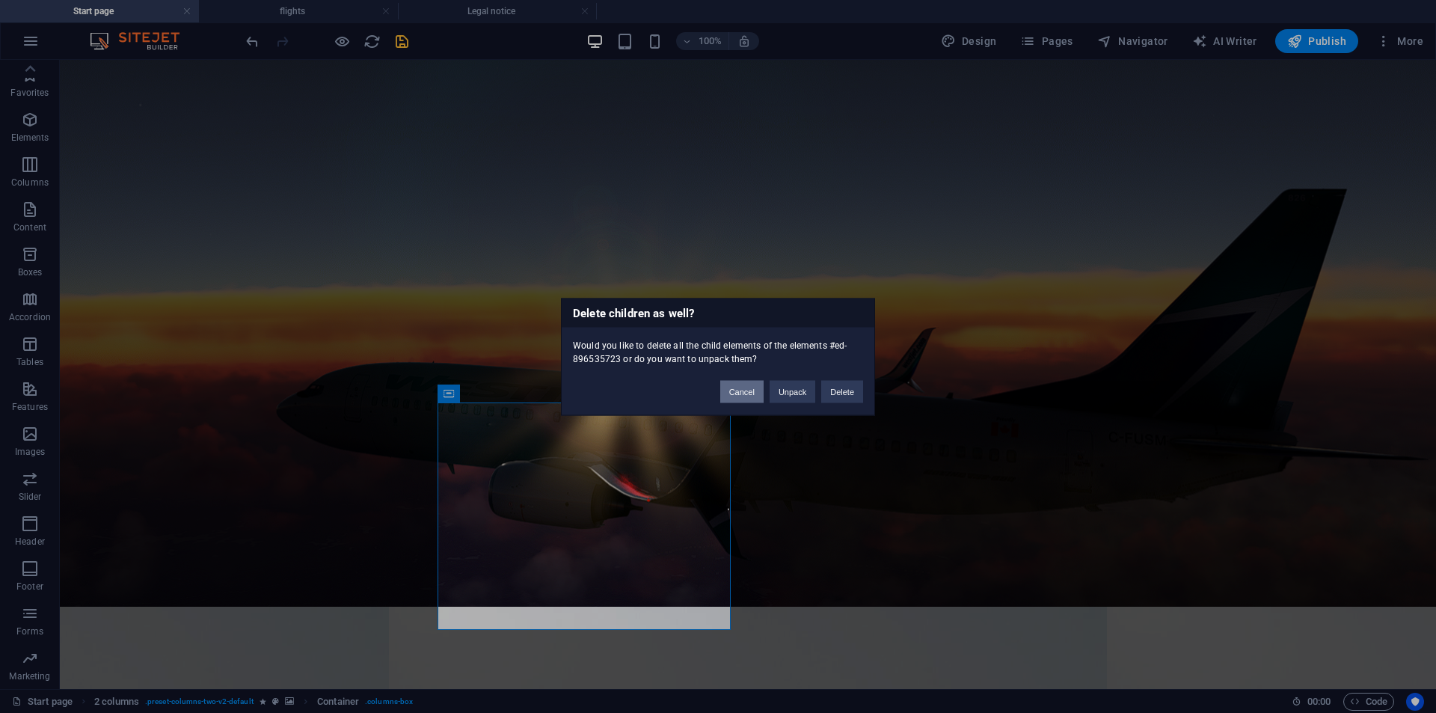
click at [752, 396] on button "Cancel" at bounding box center [741, 391] width 43 height 22
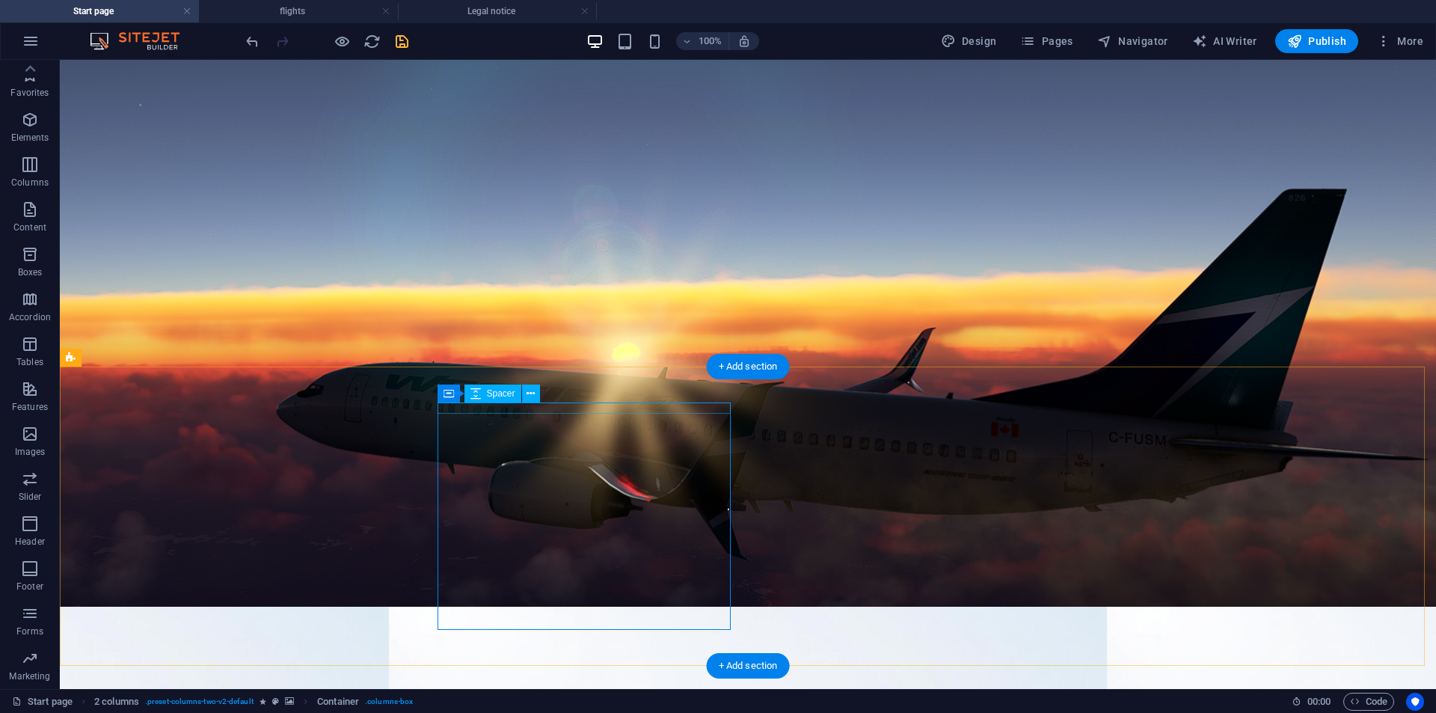
select select "px"
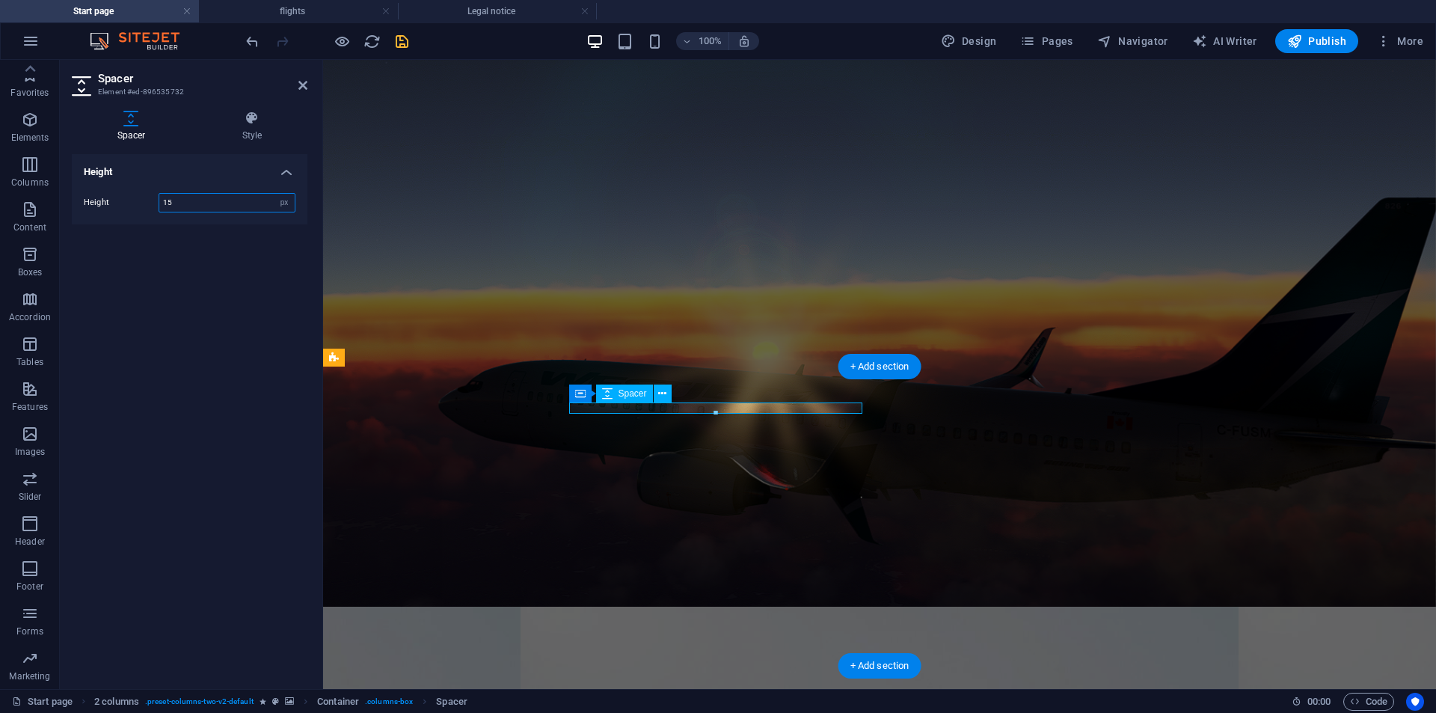
type input "1"
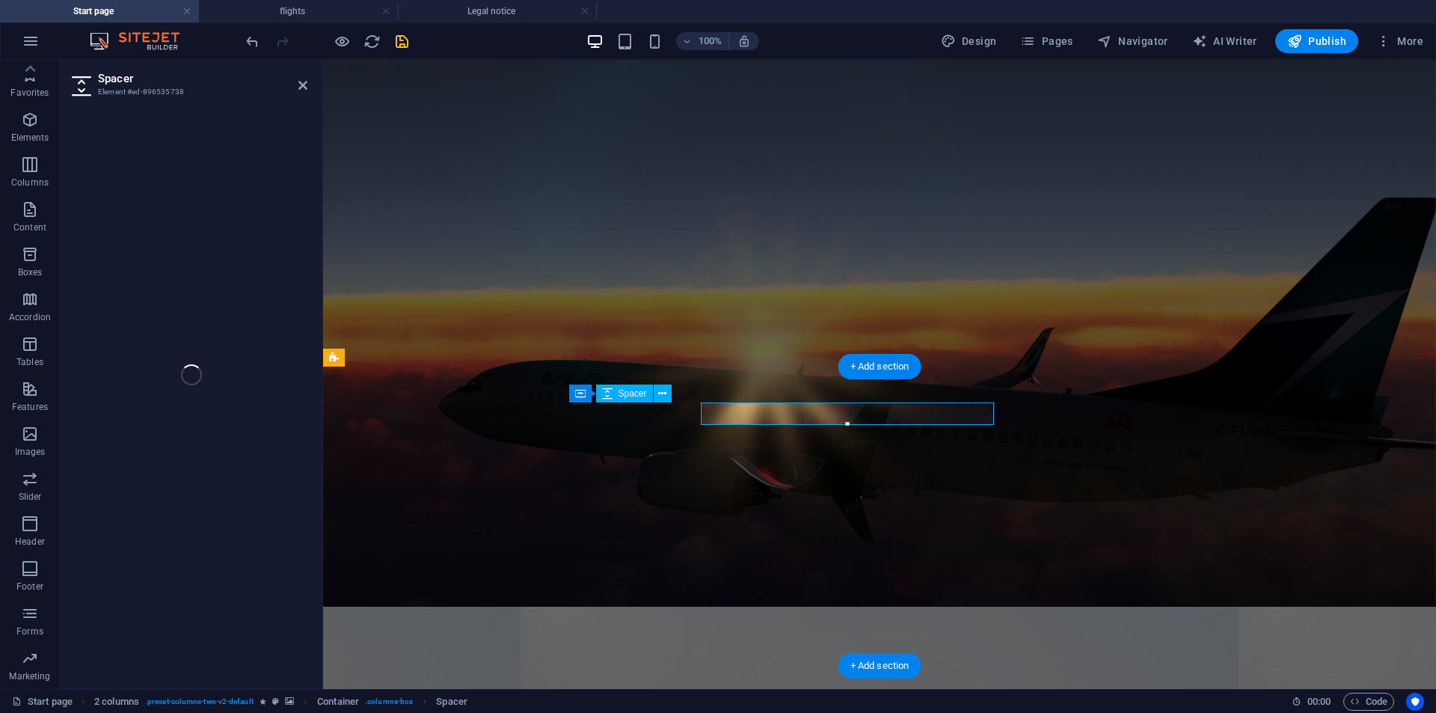
select select "px"
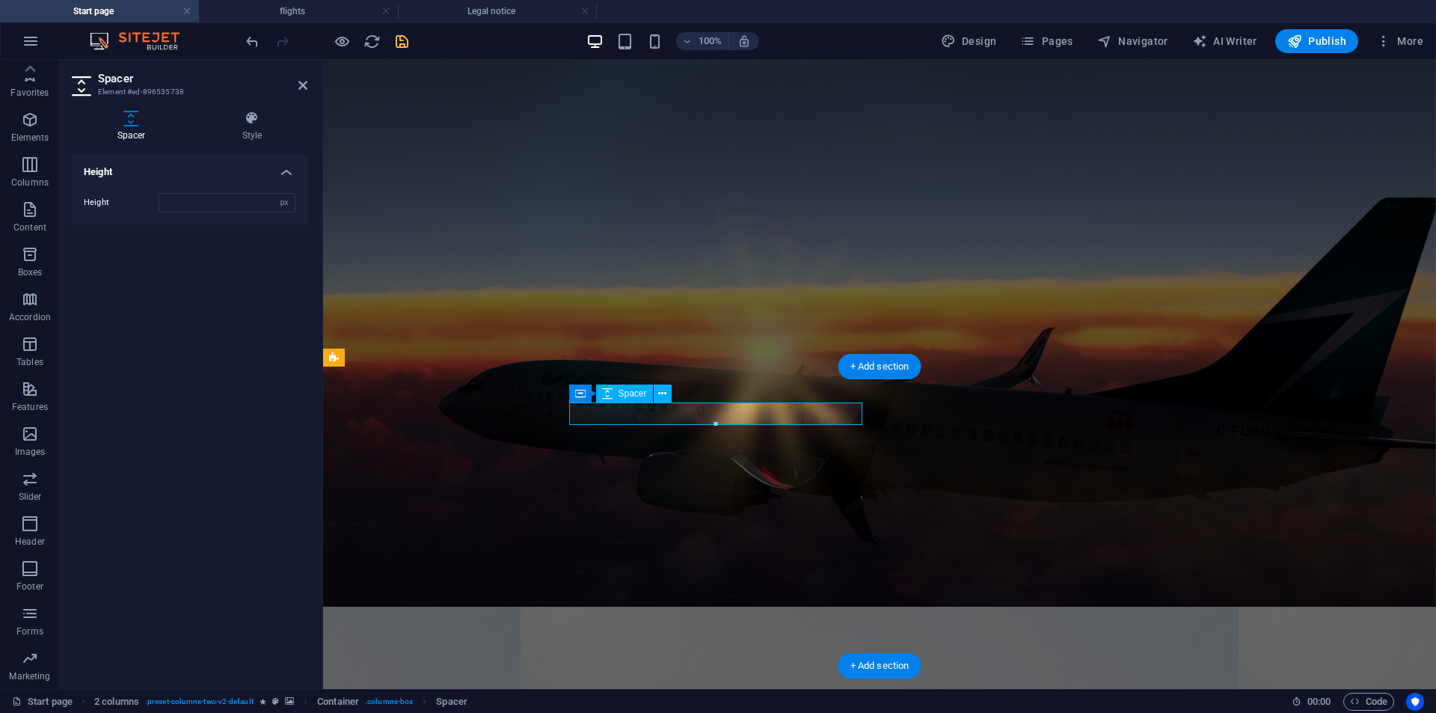
click at [664, 402] on button at bounding box center [663, 393] width 18 height 18
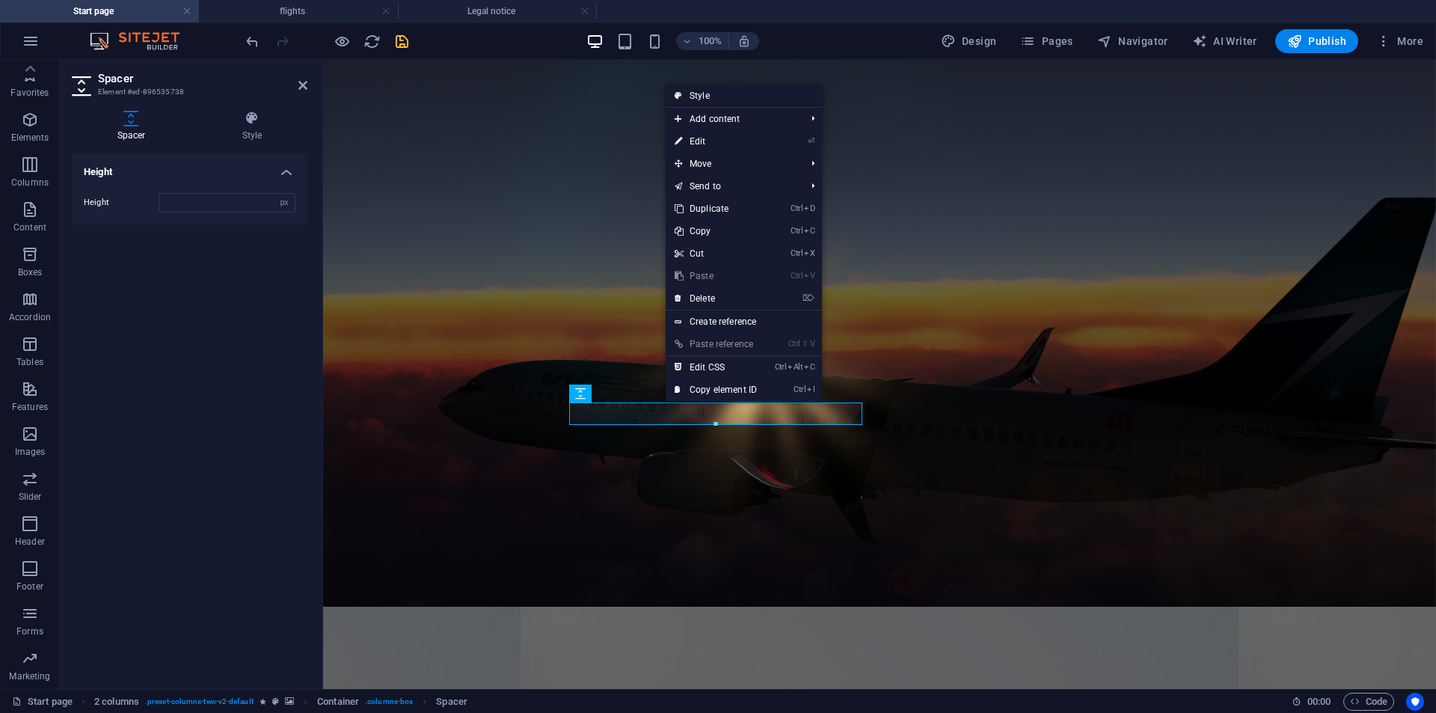
click at [725, 286] on link "Ctrl V Paste" at bounding box center [716, 276] width 100 height 22
click at [718, 294] on link "⌦ Delete" at bounding box center [716, 298] width 100 height 22
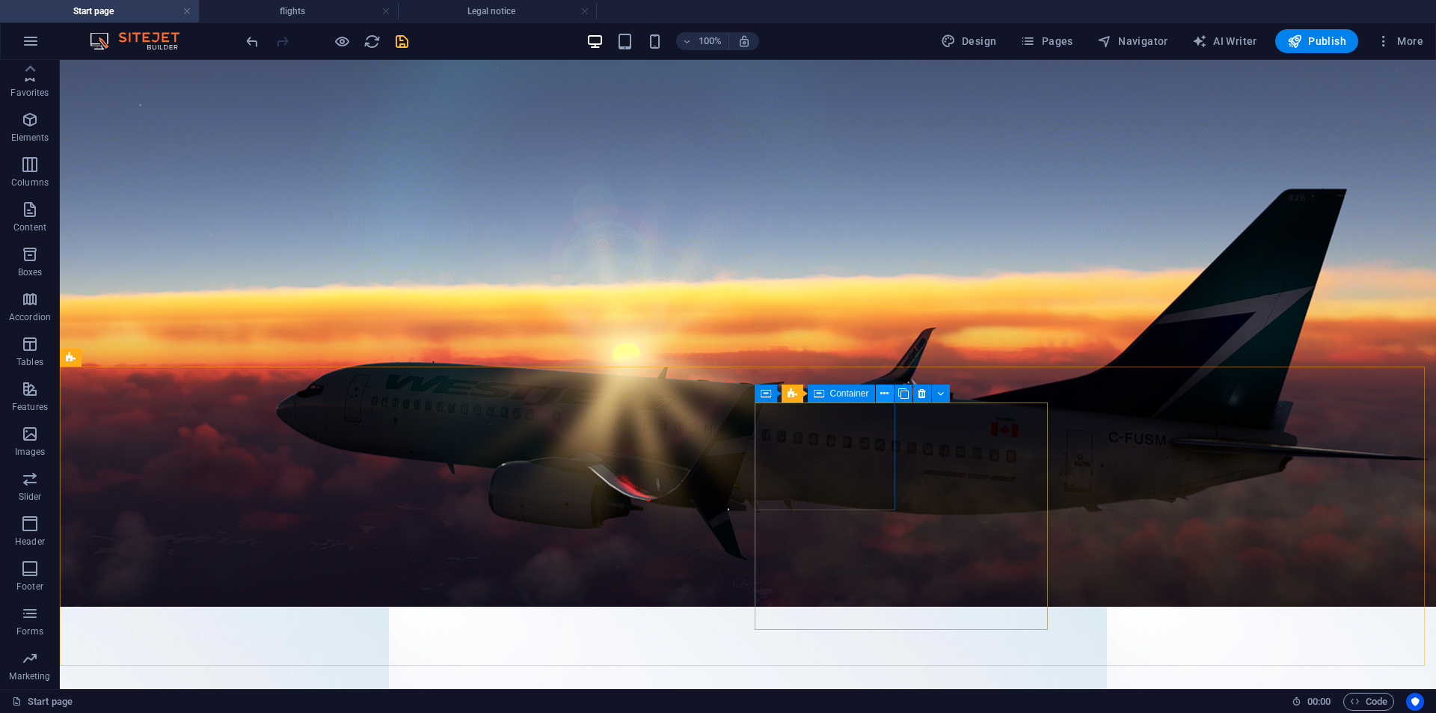
click at [884, 392] on icon at bounding box center [884, 394] width 8 height 16
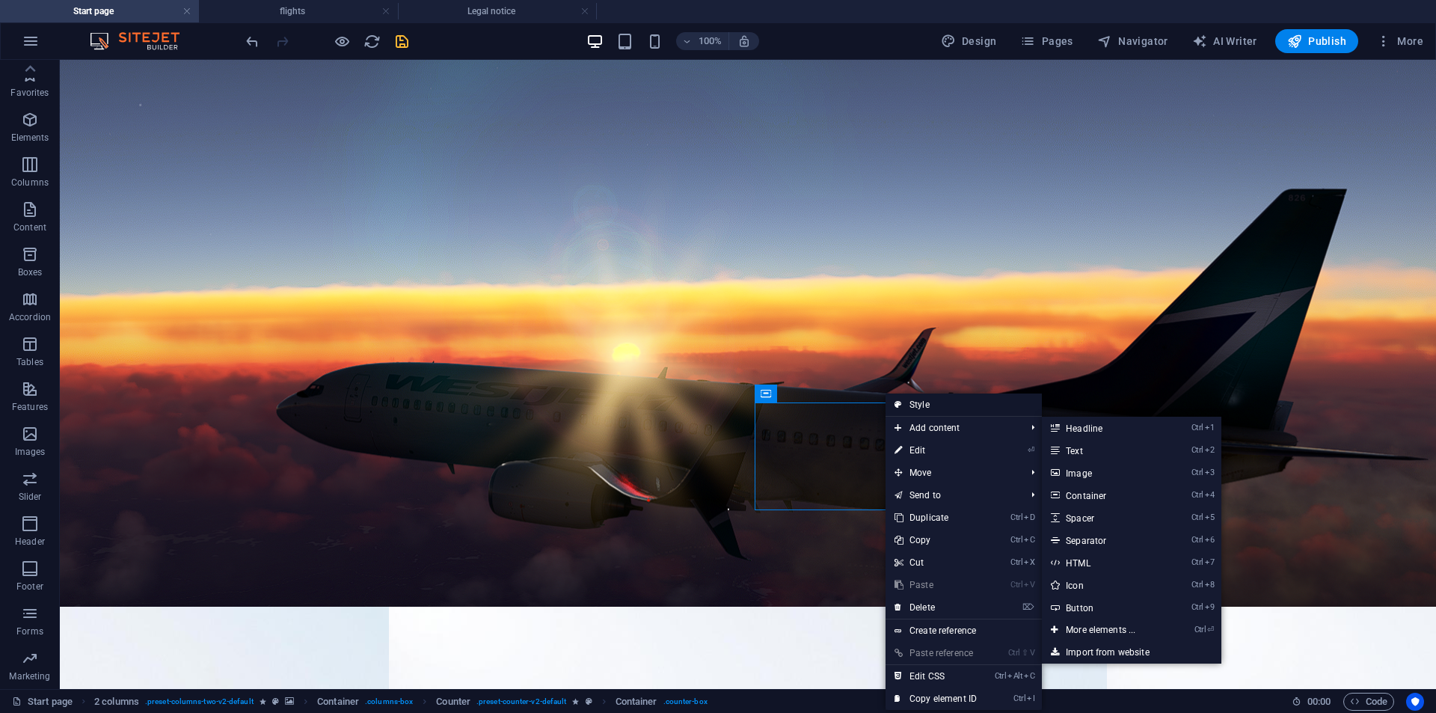
click at [938, 407] on link "Style" at bounding box center [964, 404] width 156 height 22
select select "px"
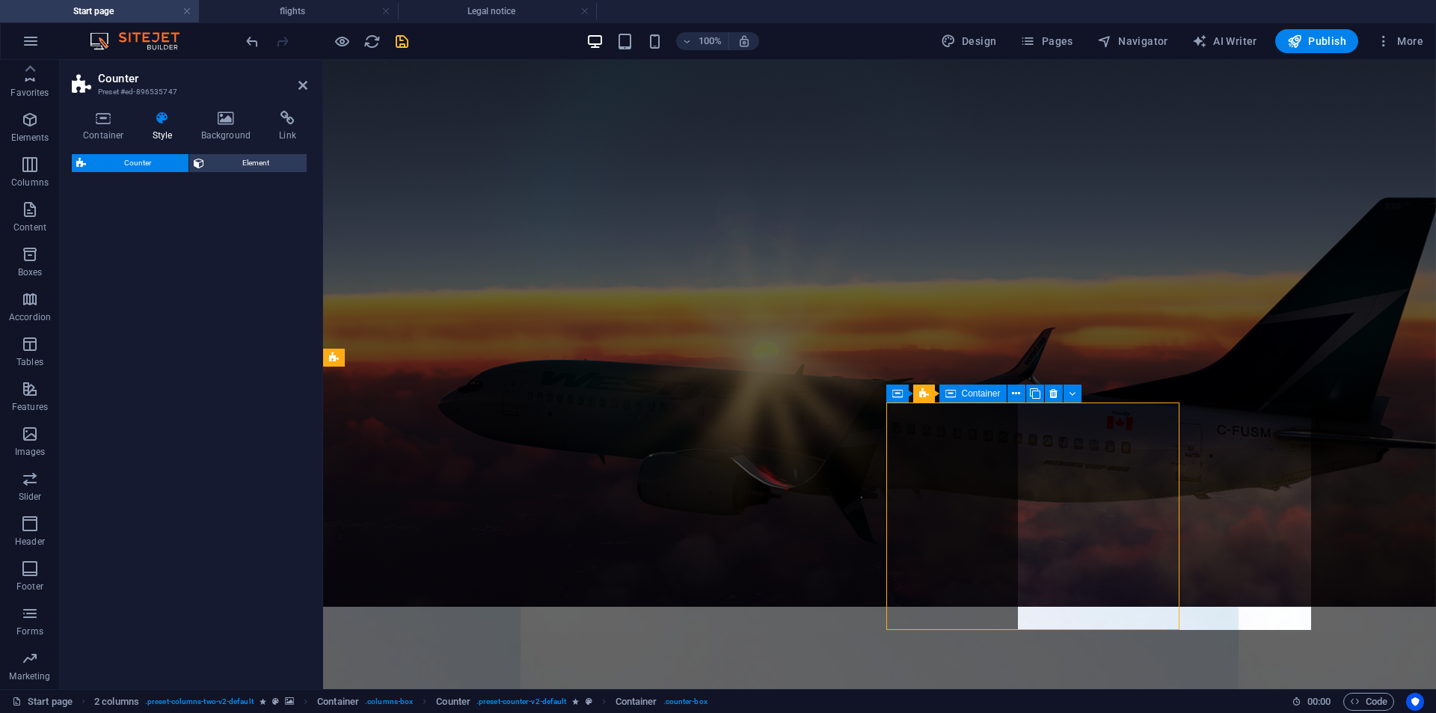
select select "rem"
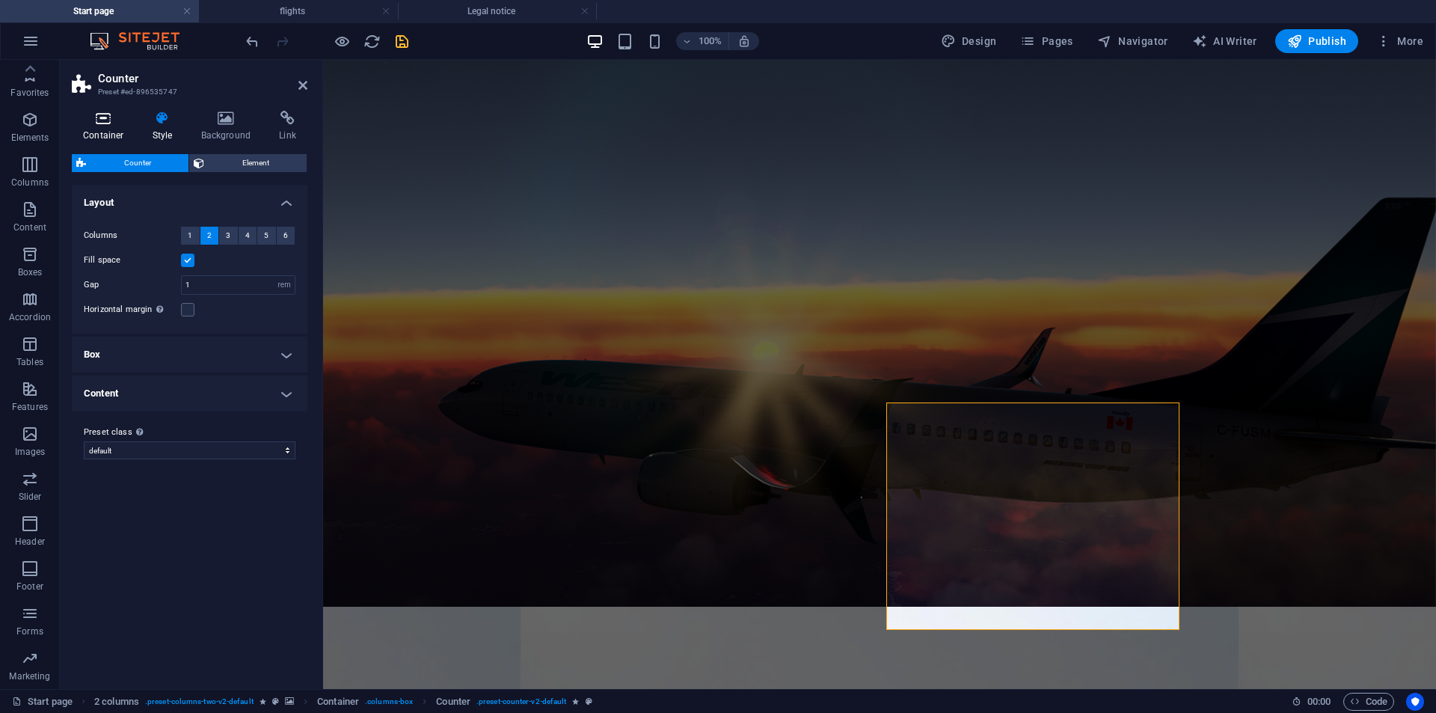
click at [108, 137] on h4 "Container" at bounding box center [107, 126] width 70 height 31
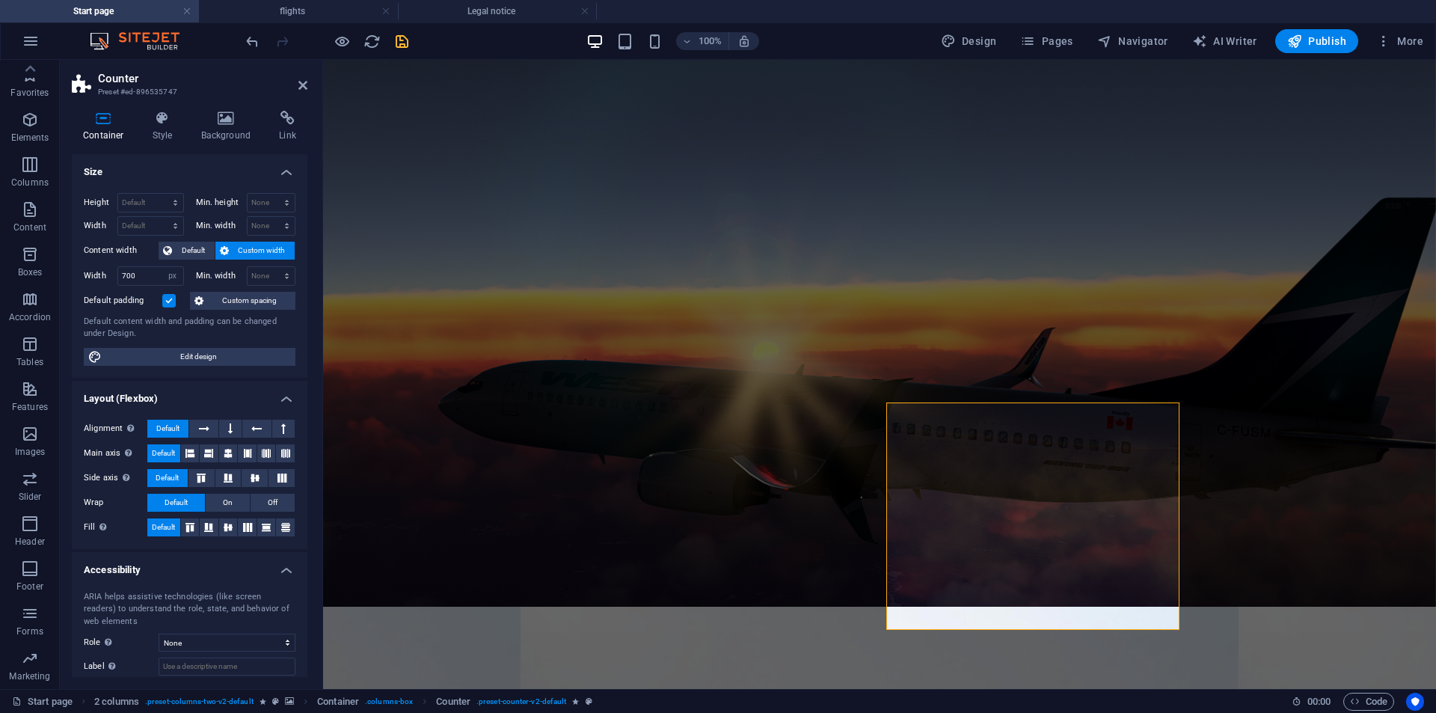
scroll to position [82, 0]
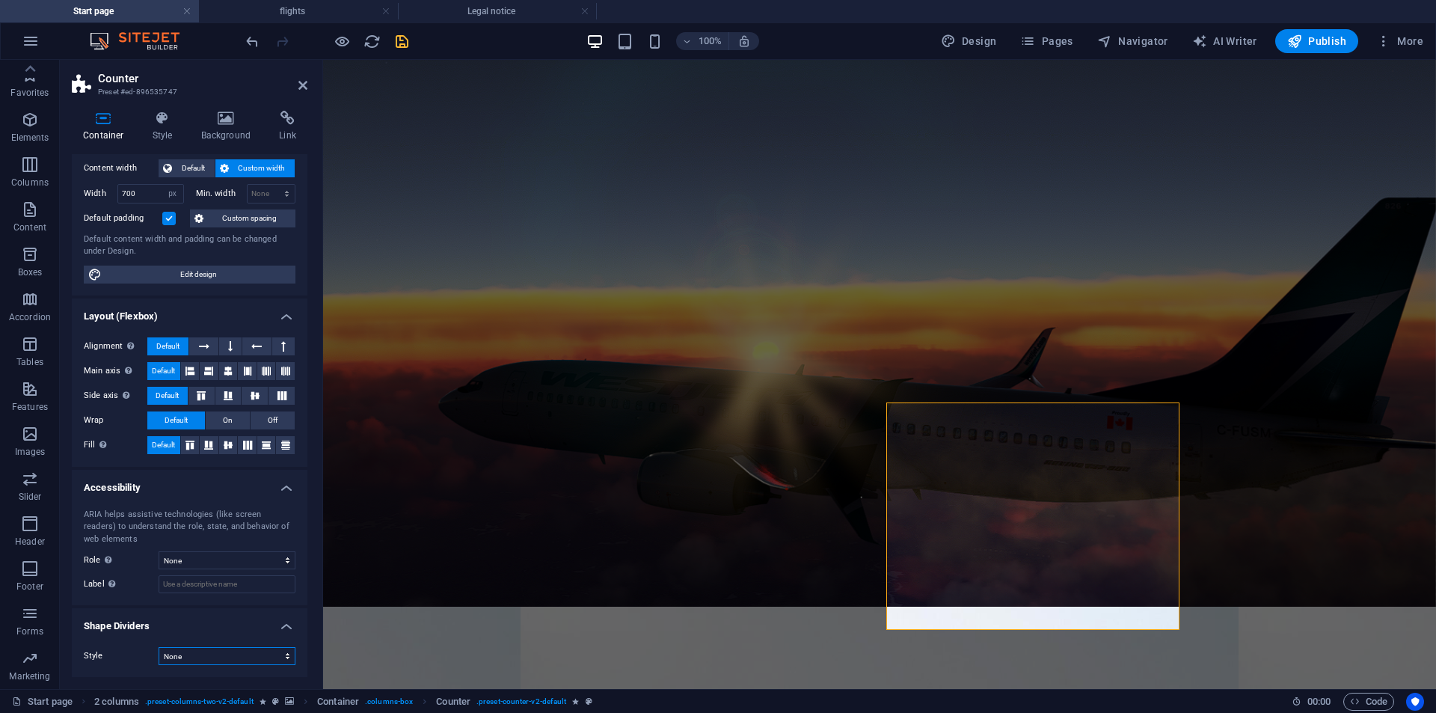
click at [212, 663] on select "None Triangle Square Diagonal Polygon 1 Polygon 2 Zigzag Multiple Zigzags Waves…" at bounding box center [227, 656] width 137 height 18
click at [209, 657] on select "None Triangle Square Diagonal Polygon 1 Polygon 2 Zigzag Multiple Zigzags Waves…" at bounding box center [227, 656] width 137 height 18
click at [209, 660] on select "None Triangle Square Diagonal Polygon 1 Polygon 2 Zigzag Multiple Zigzags Waves…" at bounding box center [227, 656] width 137 height 18
click at [159, 647] on select "None Triangle Square Diagonal Polygon 1 Polygon 2 Zigzag Multiple Zigzags Waves…" at bounding box center [227, 656] width 137 height 18
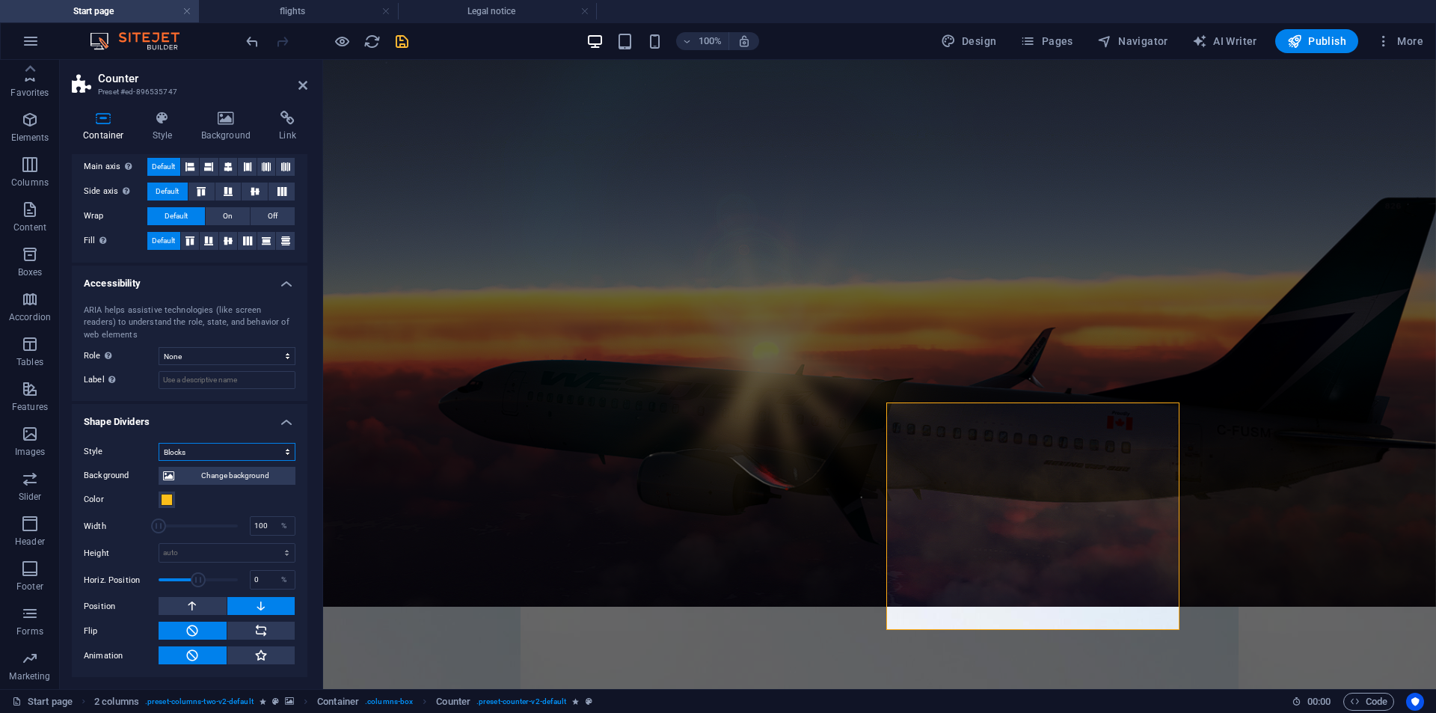
click at [197, 447] on select "None Triangle Square Diagonal Polygon 1 Polygon 2 Zigzag Multiple Zigzags Waves…" at bounding box center [227, 452] width 137 height 18
click at [159, 443] on select "None Triangle Square Diagonal Polygon 1 Polygon 2 Zigzag Multiple Zigzags Waves…" at bounding box center [227, 452] width 137 height 18
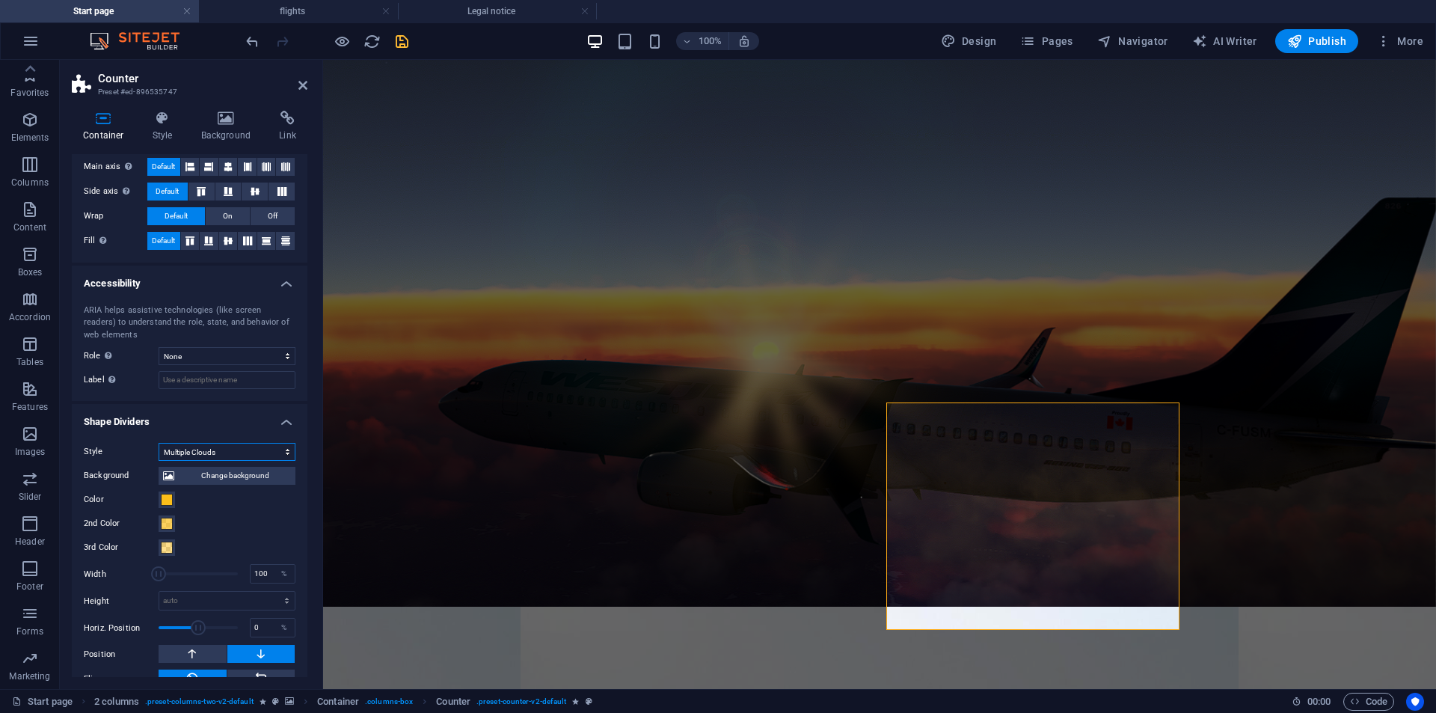
click at [242, 453] on select "None Triangle Square Diagonal Polygon 1 Polygon 2 Zigzag Multiple Zigzags Waves…" at bounding box center [227, 452] width 137 height 18
click at [159, 443] on select "None Triangle Square Diagonal Polygon 1 Polygon 2 Zigzag Multiple Zigzags Waves…" at bounding box center [227, 452] width 137 height 18
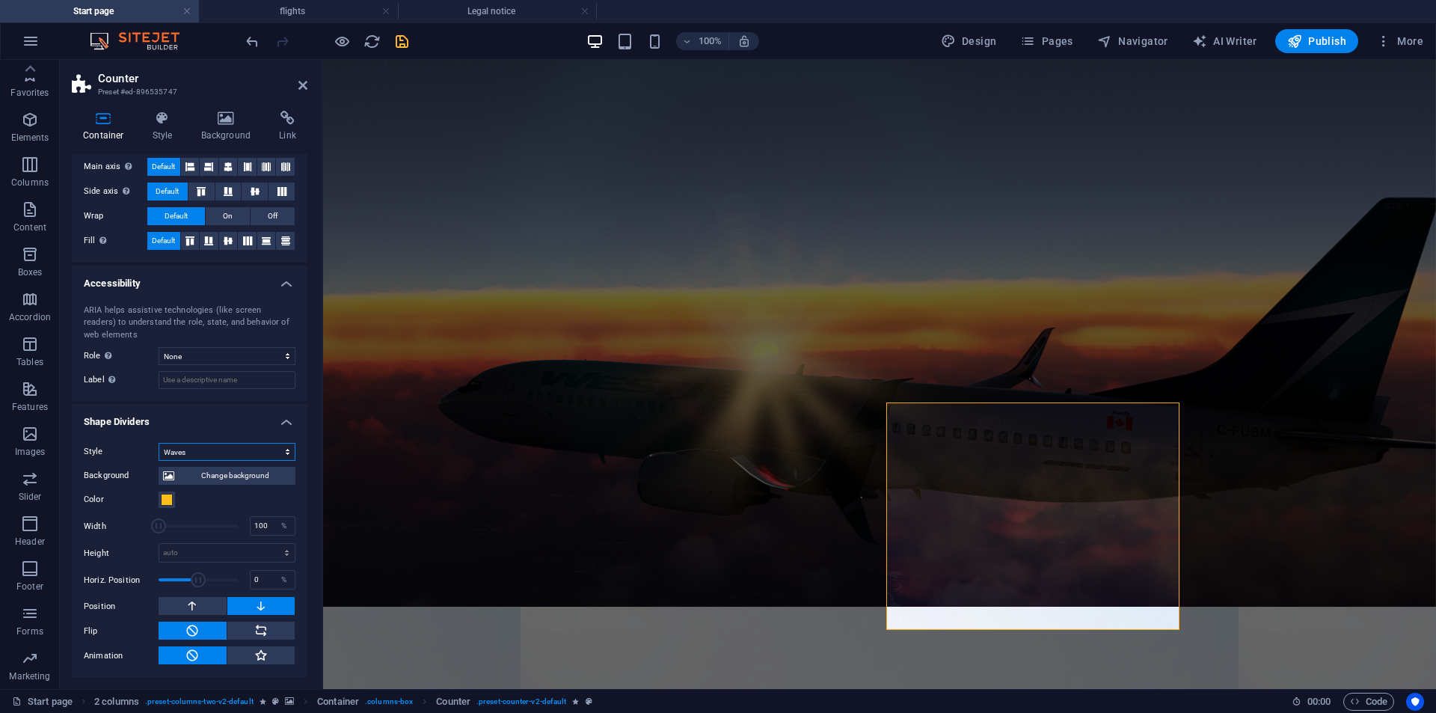
click at [208, 454] on select "None Triangle Square Diagonal Polygon 1 Polygon 2 Zigzag Multiple Zigzags Waves…" at bounding box center [227, 452] width 137 height 18
select select "none"
click at [159, 461] on select "None Triangle Square Diagonal Polygon 1 Polygon 2 Zigzag Multiple Zigzags Waves…" at bounding box center [227, 452] width 137 height 18
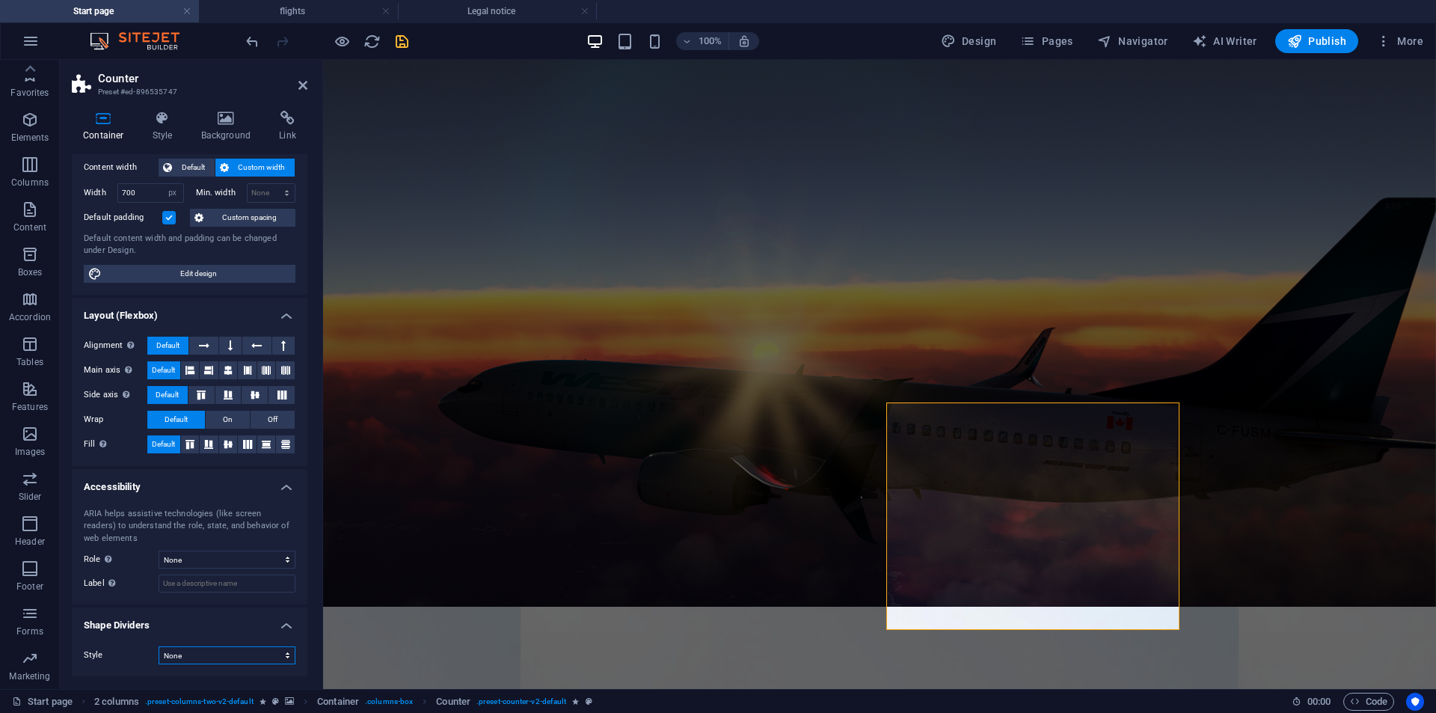
scroll to position [82, 0]
click at [153, 117] on icon at bounding box center [162, 118] width 43 height 15
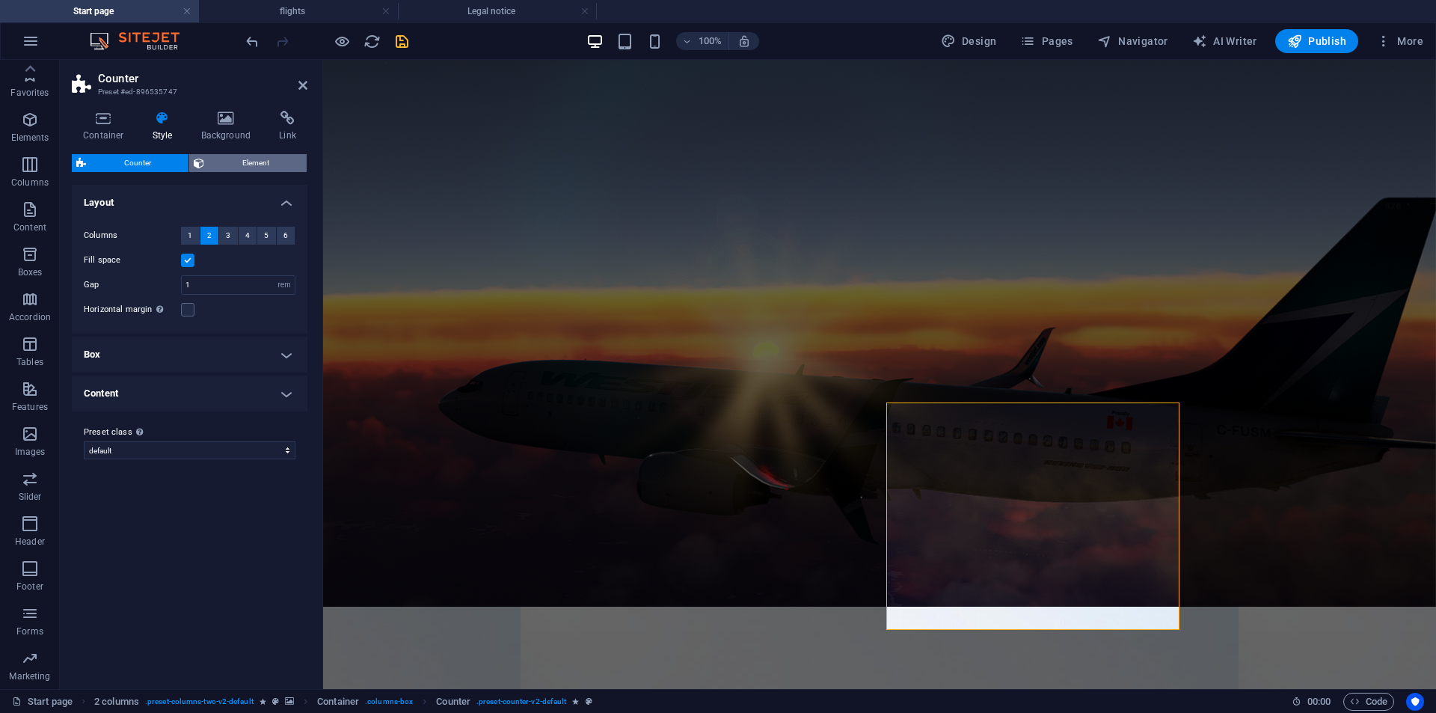
click at [266, 165] on span "Element" at bounding box center [255, 163] width 93 height 18
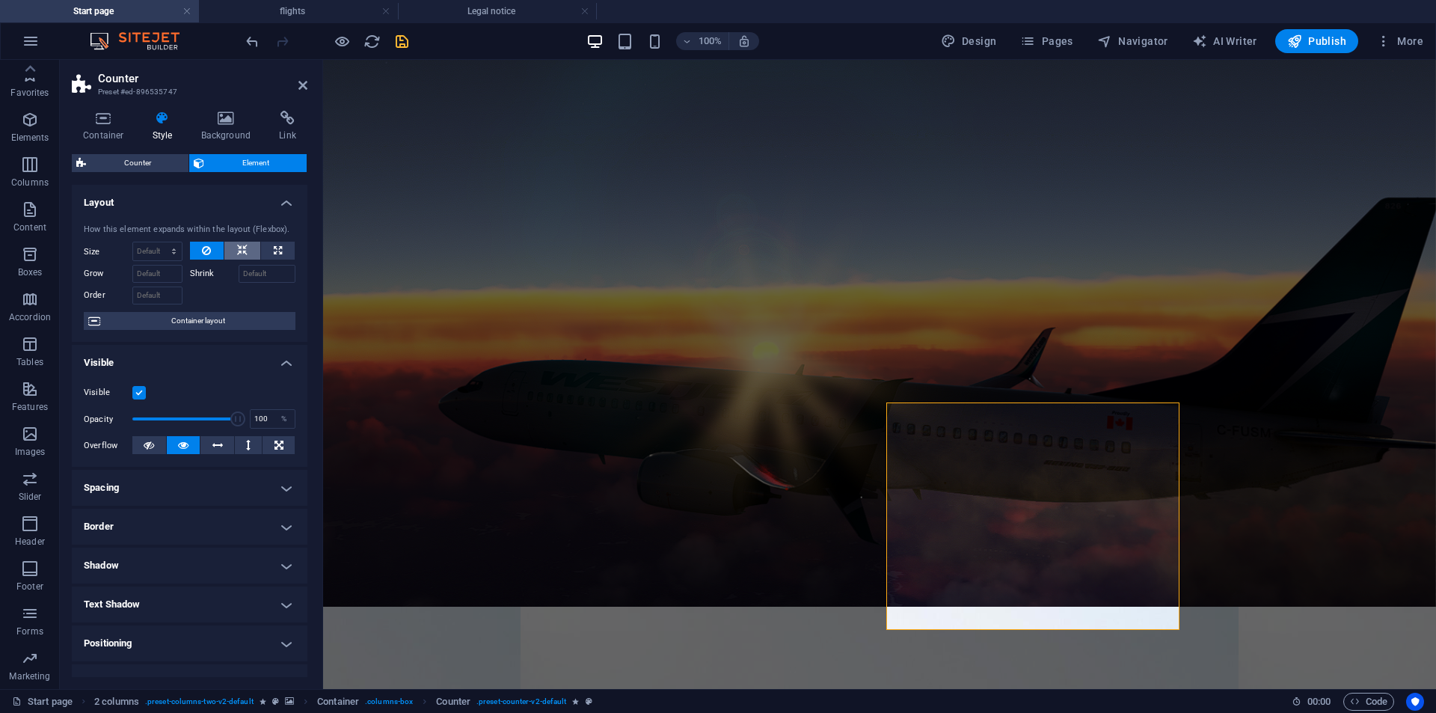
click at [237, 245] on icon at bounding box center [242, 251] width 10 height 18
click at [263, 245] on button at bounding box center [278, 251] width 34 height 18
type input "100"
select select "%"
click at [229, 245] on button at bounding box center [242, 251] width 36 height 18
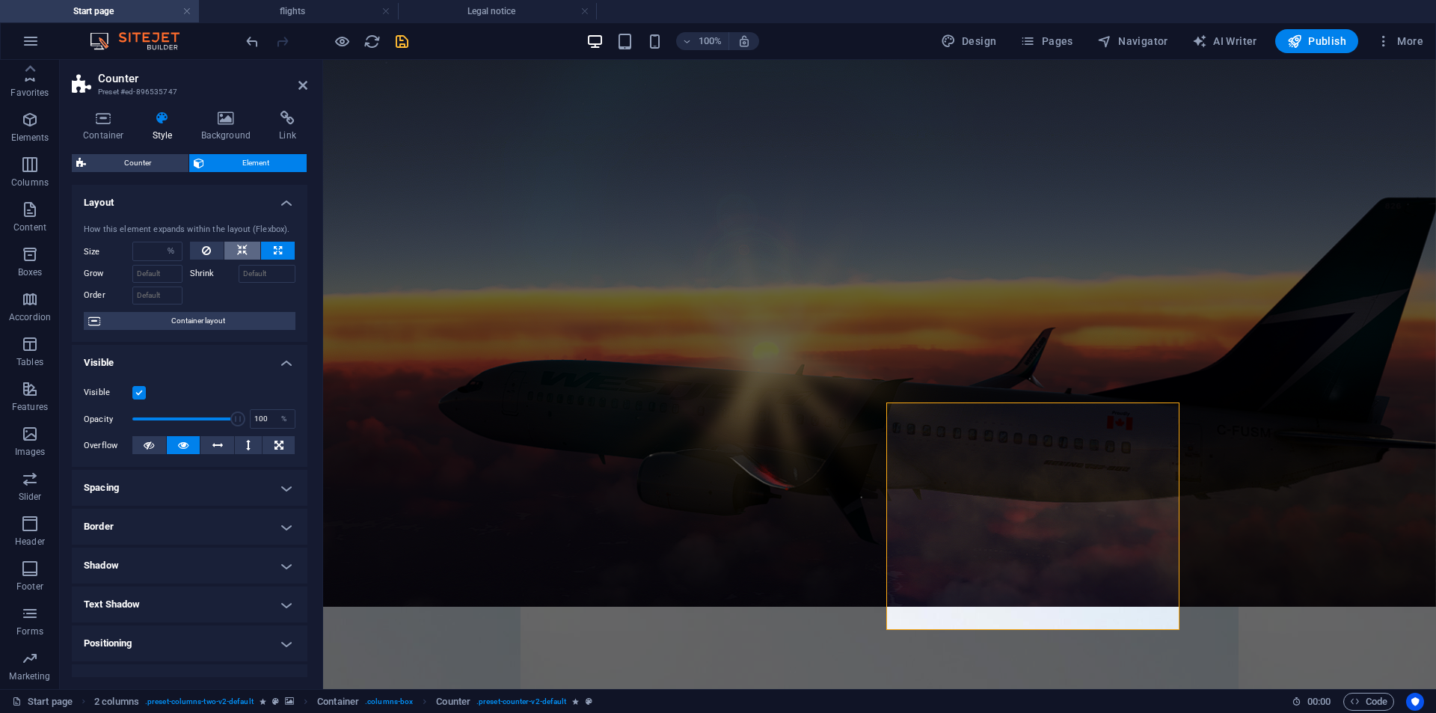
select select "DISABLED_OPTION_VALUE"
click at [206, 255] on icon at bounding box center [206, 251] width 9 height 18
click at [280, 439] on icon at bounding box center [278, 445] width 9 height 18
click at [257, 452] on button at bounding box center [249, 445] width 28 height 18
click at [206, 451] on button at bounding box center [217, 445] width 34 height 18
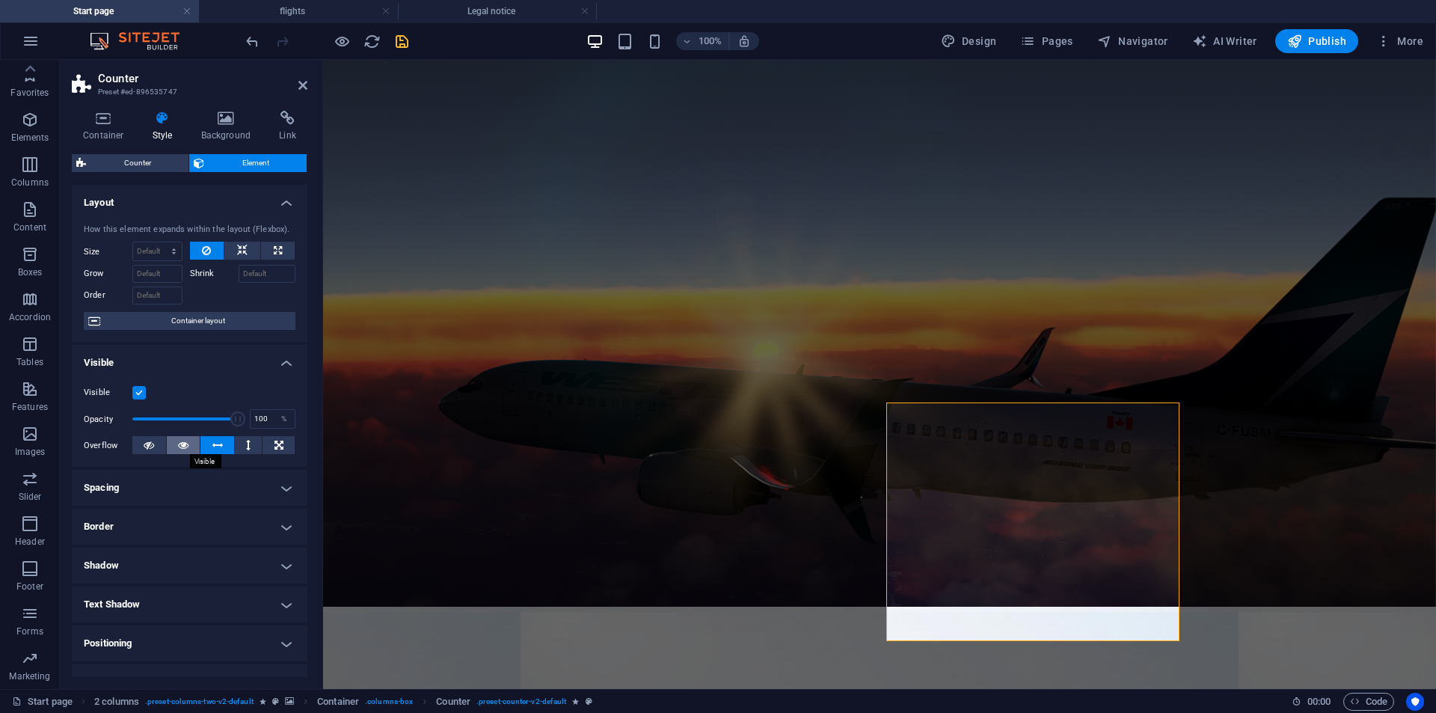
click at [185, 448] on icon at bounding box center [183, 445] width 10 height 18
click at [146, 442] on icon at bounding box center [149, 445] width 10 height 18
click at [171, 441] on button at bounding box center [184, 445] width 34 height 18
click at [223, 495] on h4 "Spacing" at bounding box center [190, 488] width 236 height 36
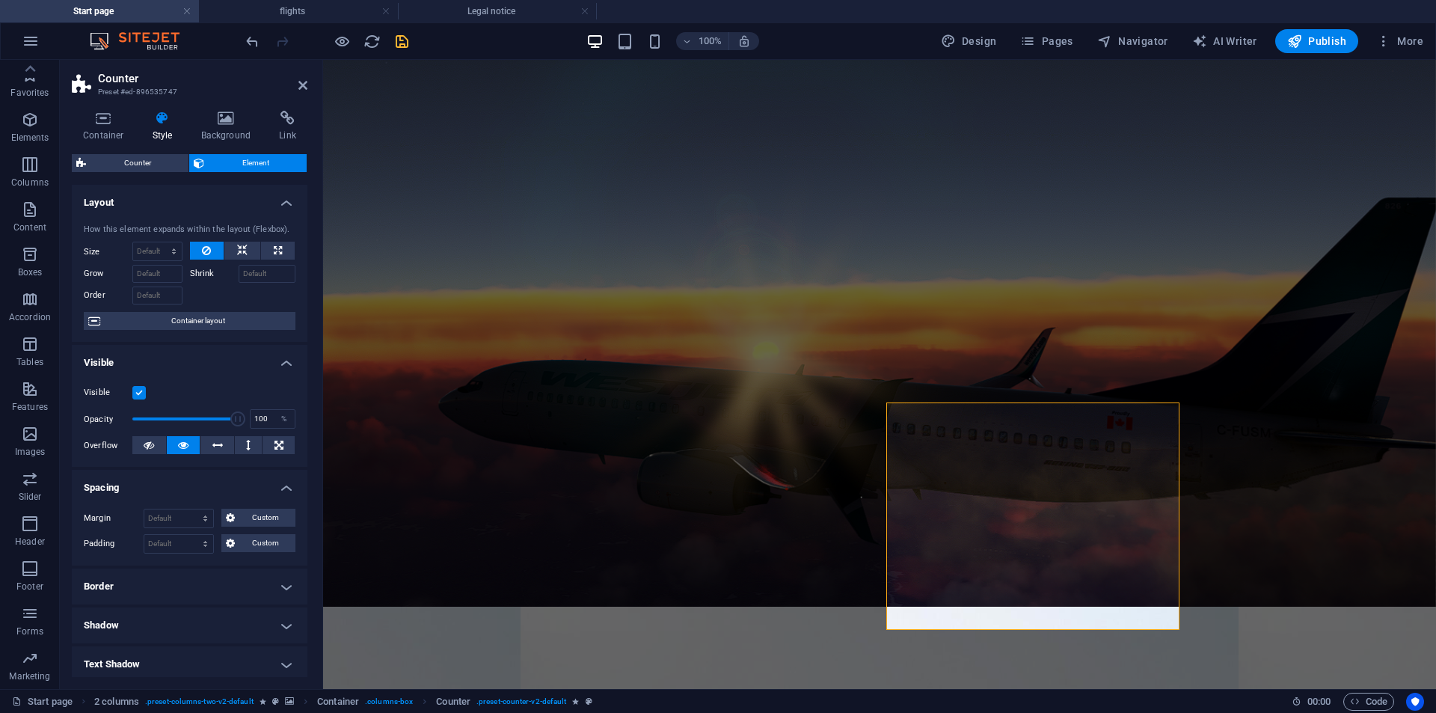
click at [224, 491] on h4 "Spacing" at bounding box center [190, 483] width 236 height 27
click at [206, 491] on h4 "Spacing" at bounding box center [190, 488] width 236 height 36
click at [228, 489] on h4 "Spacing" at bounding box center [190, 483] width 236 height 27
click at [200, 540] on h4 "Border" at bounding box center [190, 527] width 236 height 36
click at [193, 580] on select "Default px rem % vh vw Custom" at bounding box center [187, 583] width 64 height 18
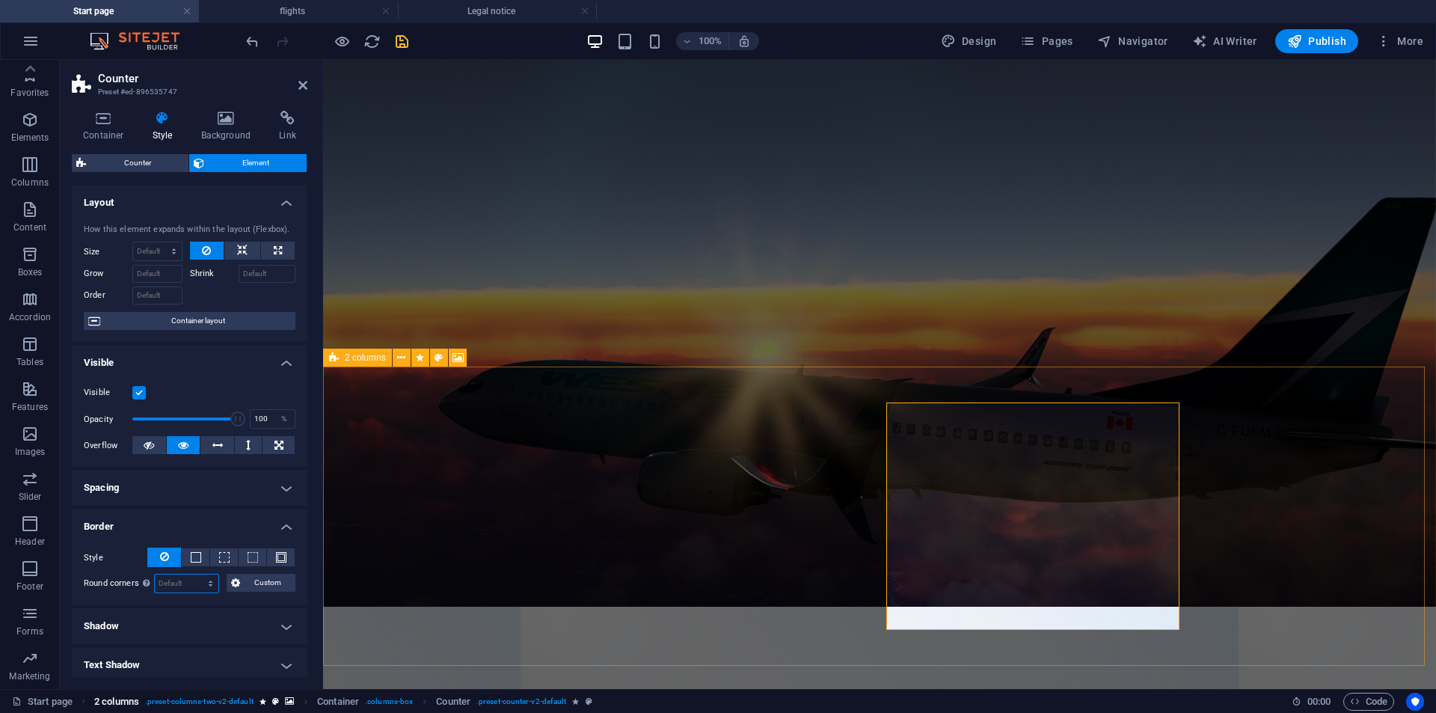
select select "%"
click at [196, 574] on select "Default px rem % vh vw Custom" at bounding box center [187, 583] width 64 height 18
type input "100"
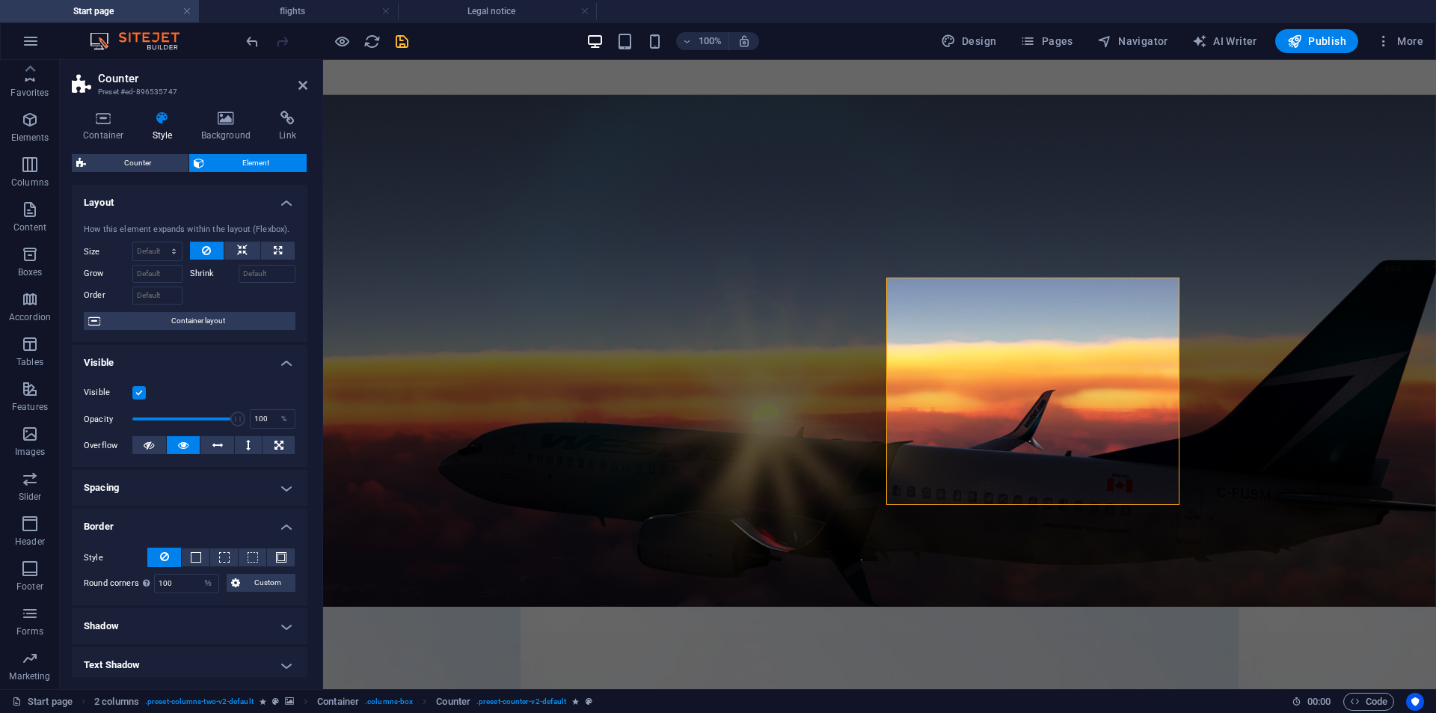
scroll to position [461, 0]
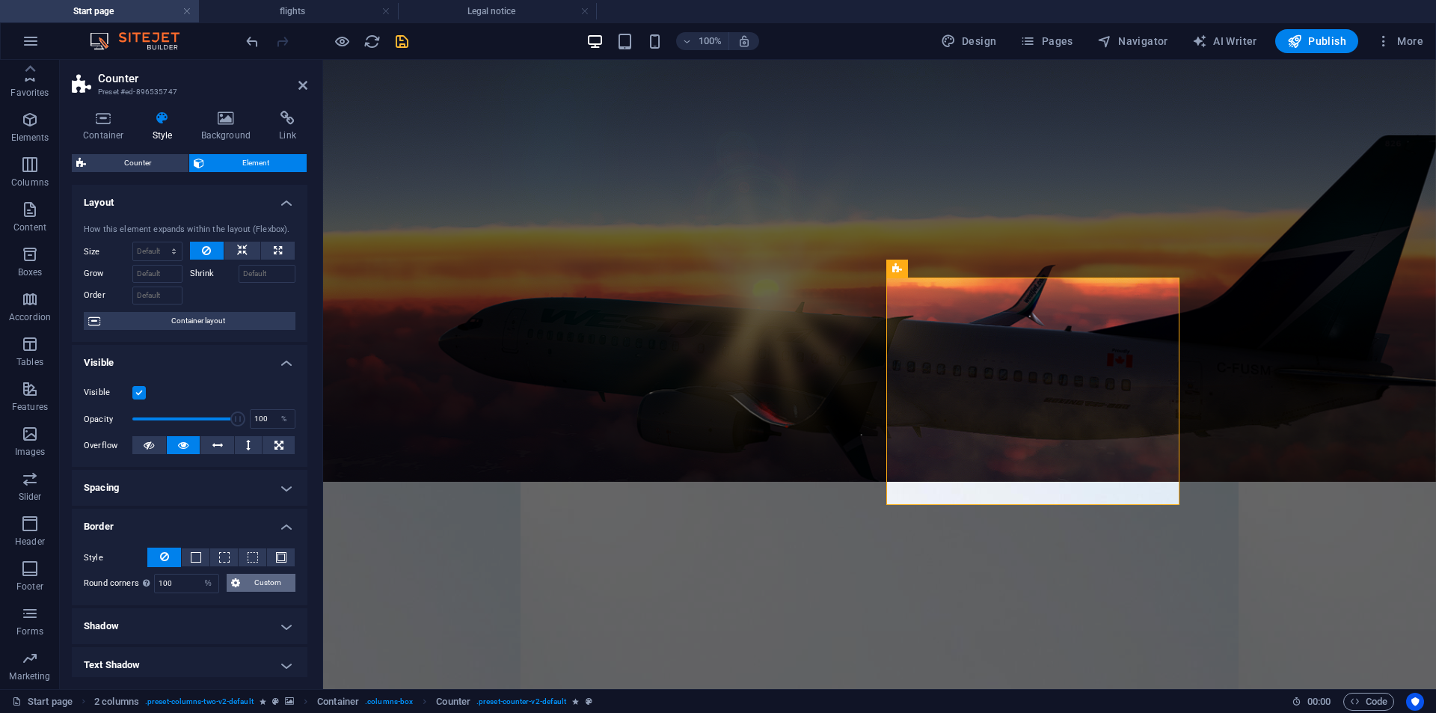
click at [254, 589] on span "Custom" at bounding box center [268, 583] width 46 height 18
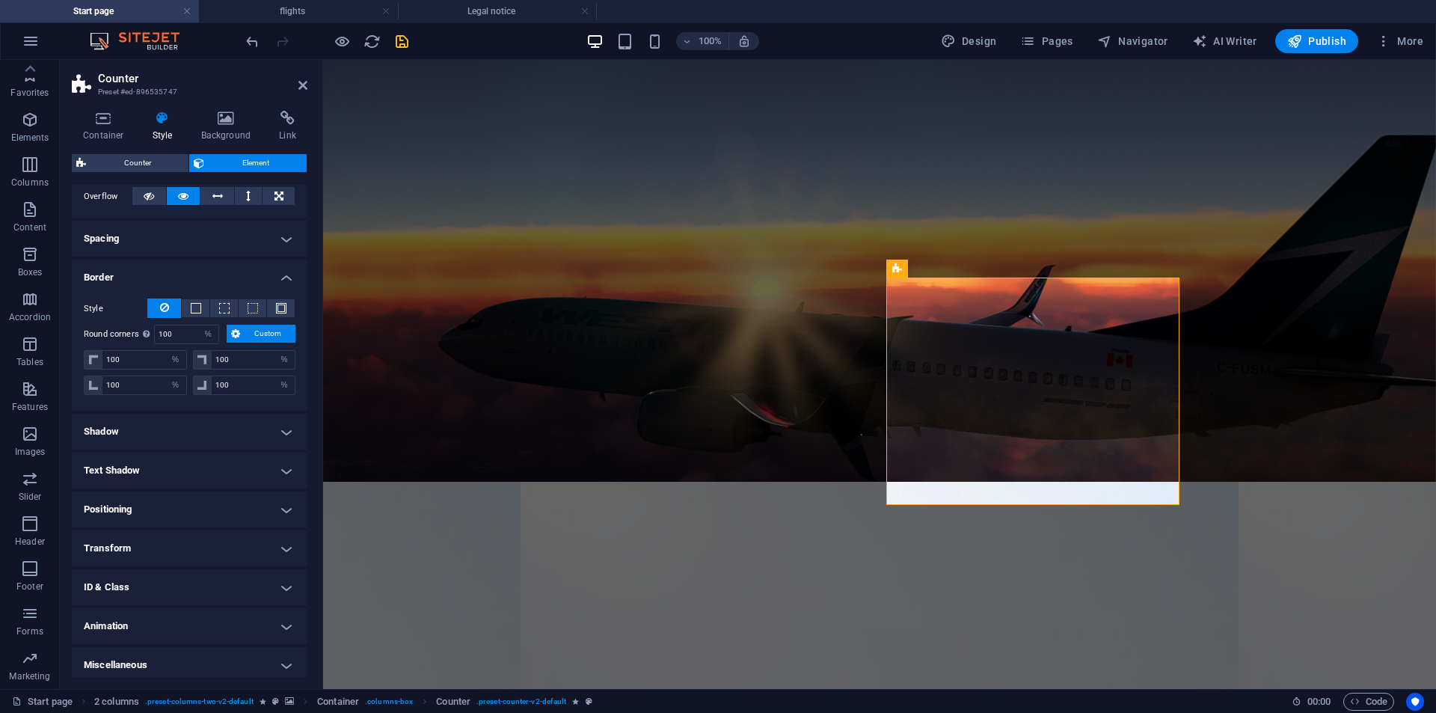
click at [263, 334] on span "Custom" at bounding box center [268, 334] width 46 height 18
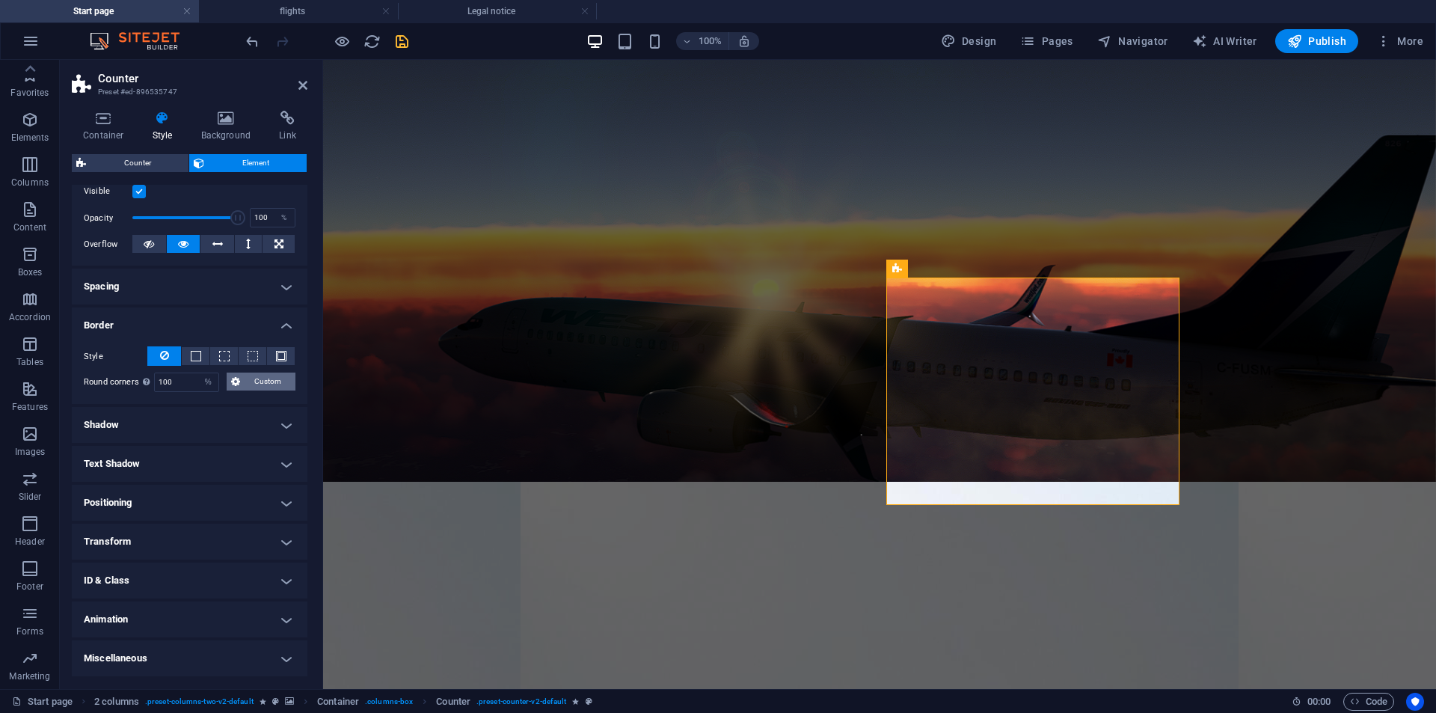
scroll to position [201, 0]
click at [280, 354] on span at bounding box center [281, 356] width 10 height 10
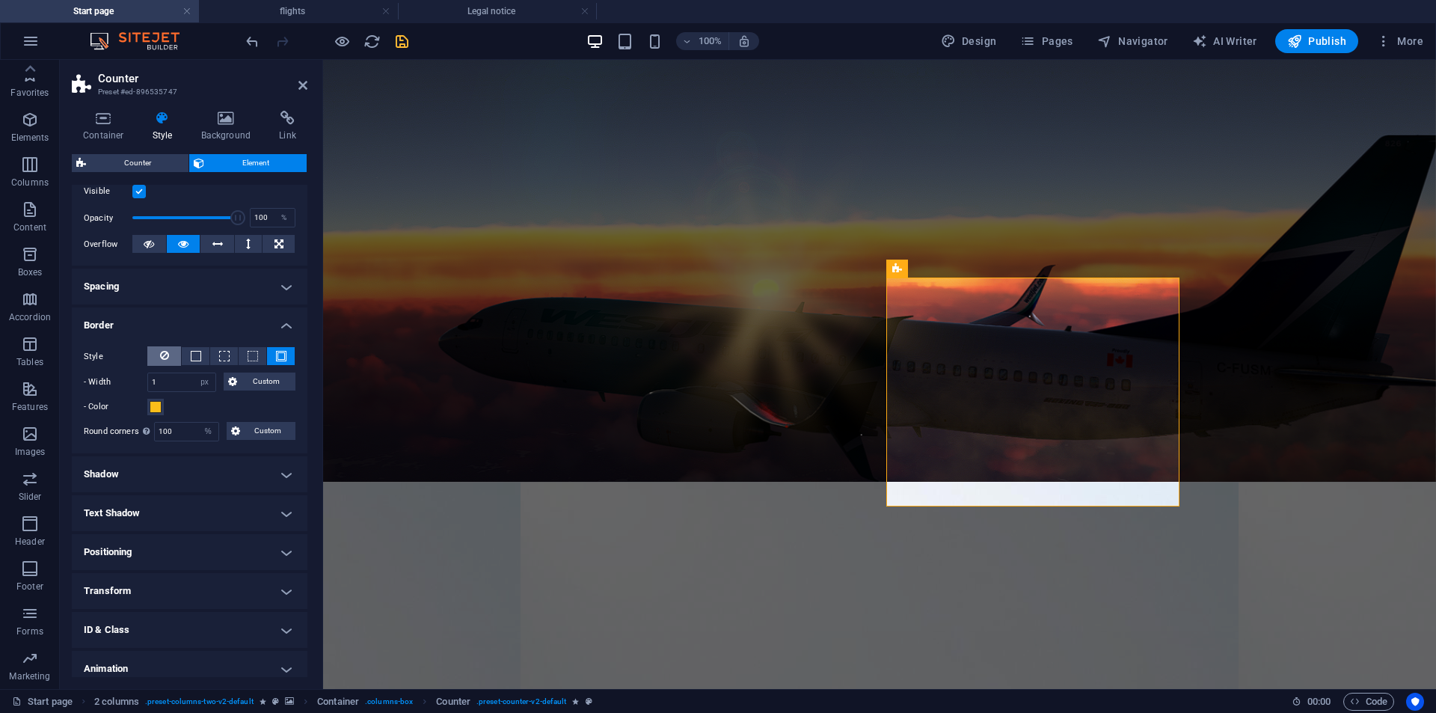
click at [167, 357] on icon at bounding box center [164, 355] width 9 height 18
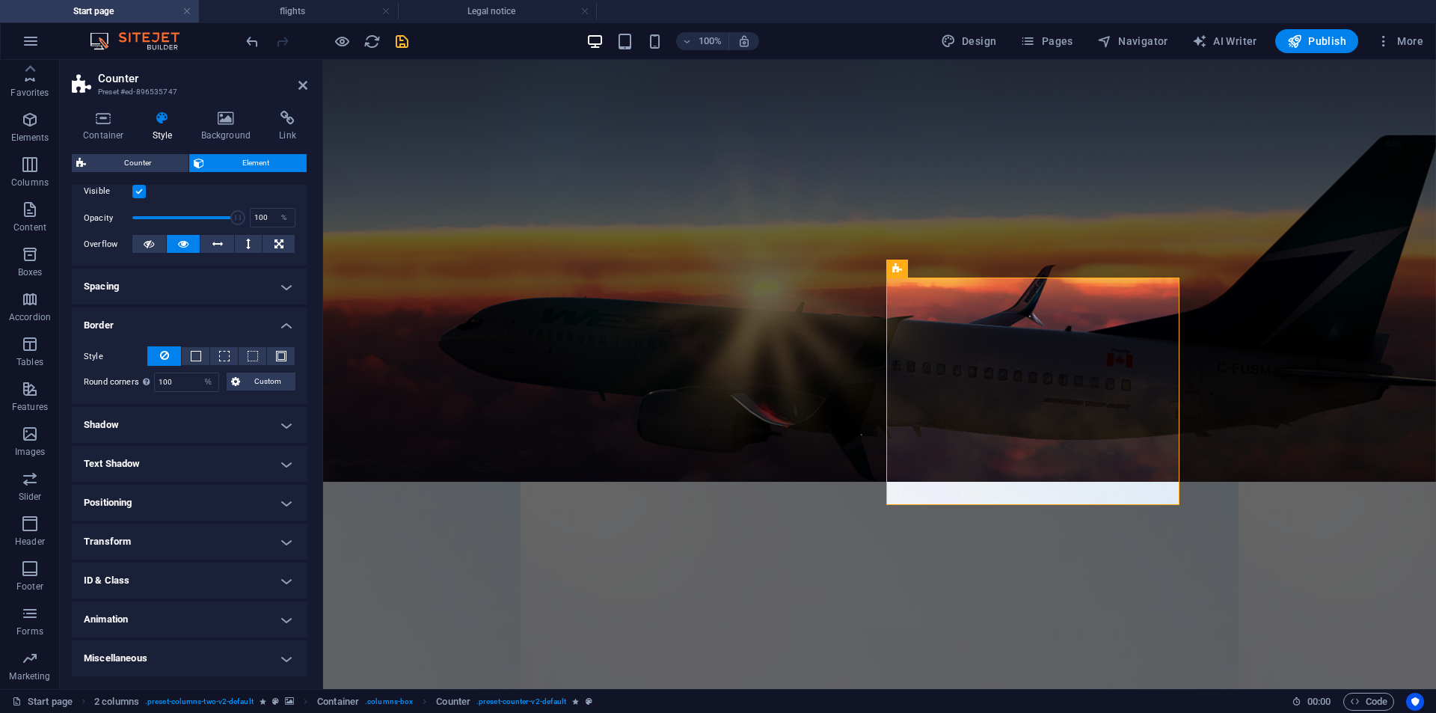
scroll to position [200, 0]
click at [91, 622] on h4 "Animation" at bounding box center [190, 620] width 236 height 36
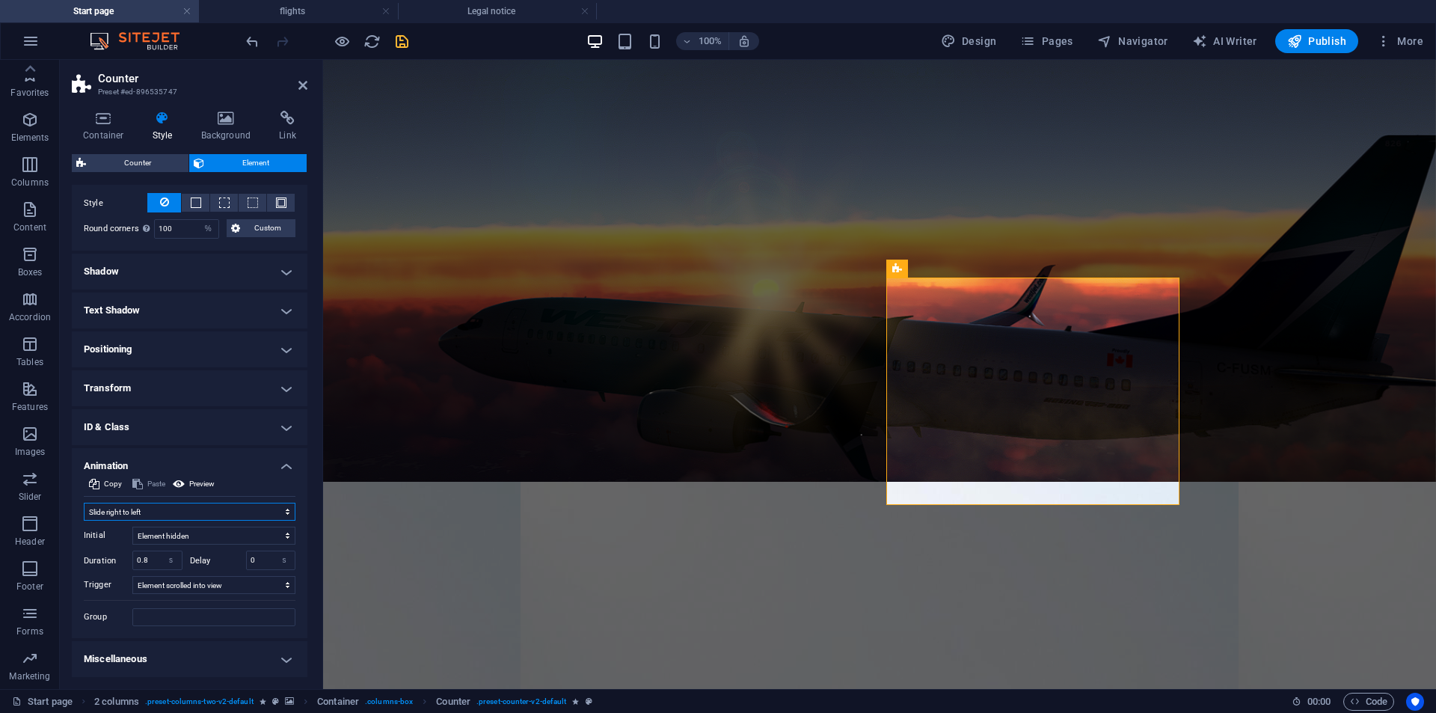
click at [197, 509] on select "Don't animate Show / Hide Slide up/down Zoom in/out Slide left to right Slide r…" at bounding box center [190, 512] width 212 height 18
select select "move-left-to-right"
click at [84, 503] on select "Don't animate Show / Hide Slide up/down Zoom in/out Slide left to right Slide r…" at bounding box center [190, 512] width 212 height 18
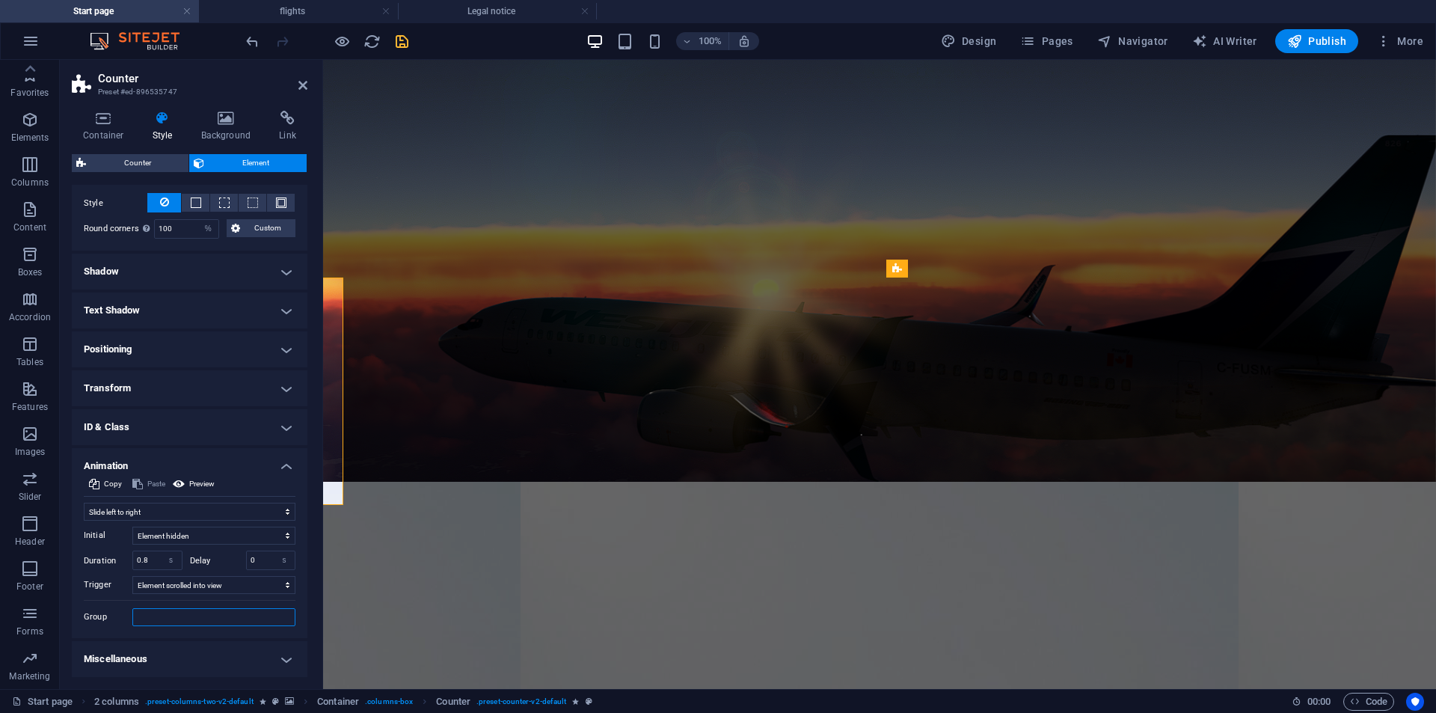
click at [221, 610] on input "Group" at bounding box center [213, 617] width 163 height 18
click at [188, 663] on h4 "Miscellaneous" at bounding box center [190, 659] width 236 height 36
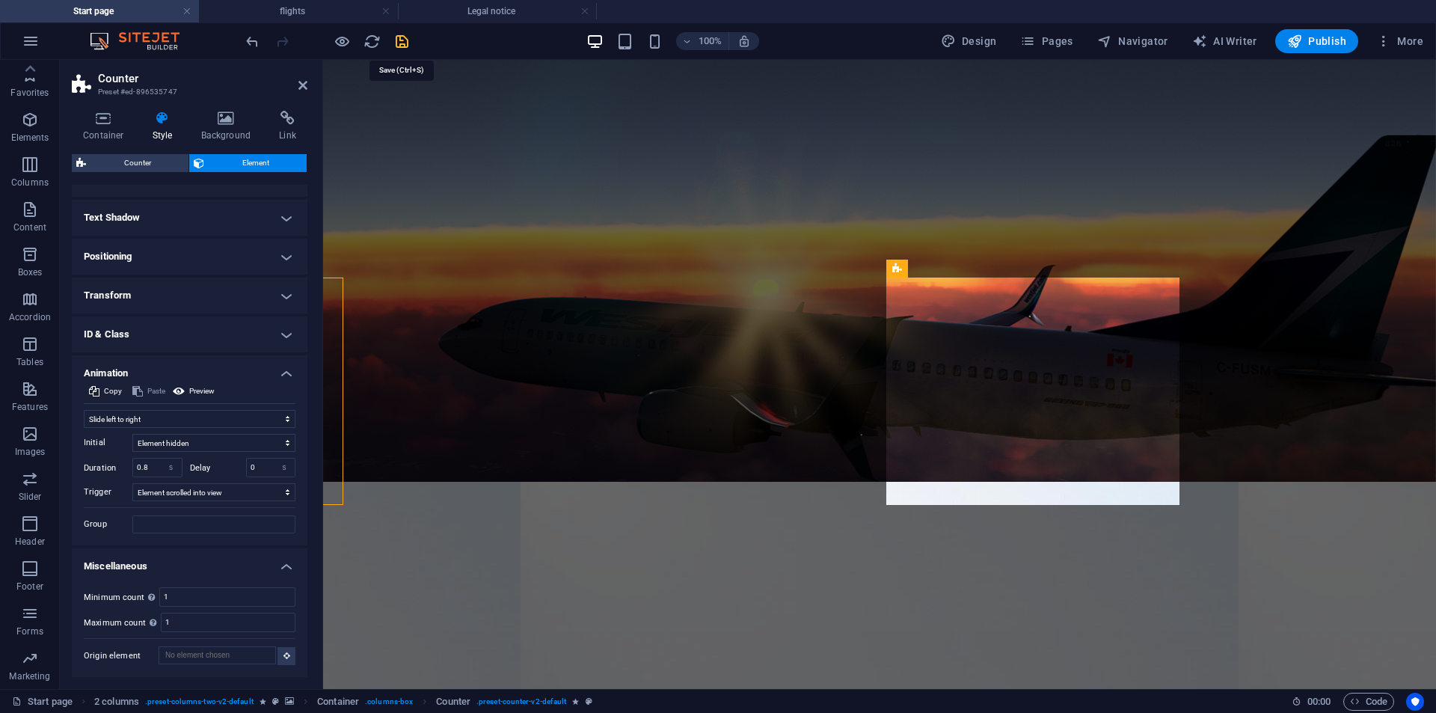
click at [410, 38] on icon "save" at bounding box center [401, 41] width 17 height 17
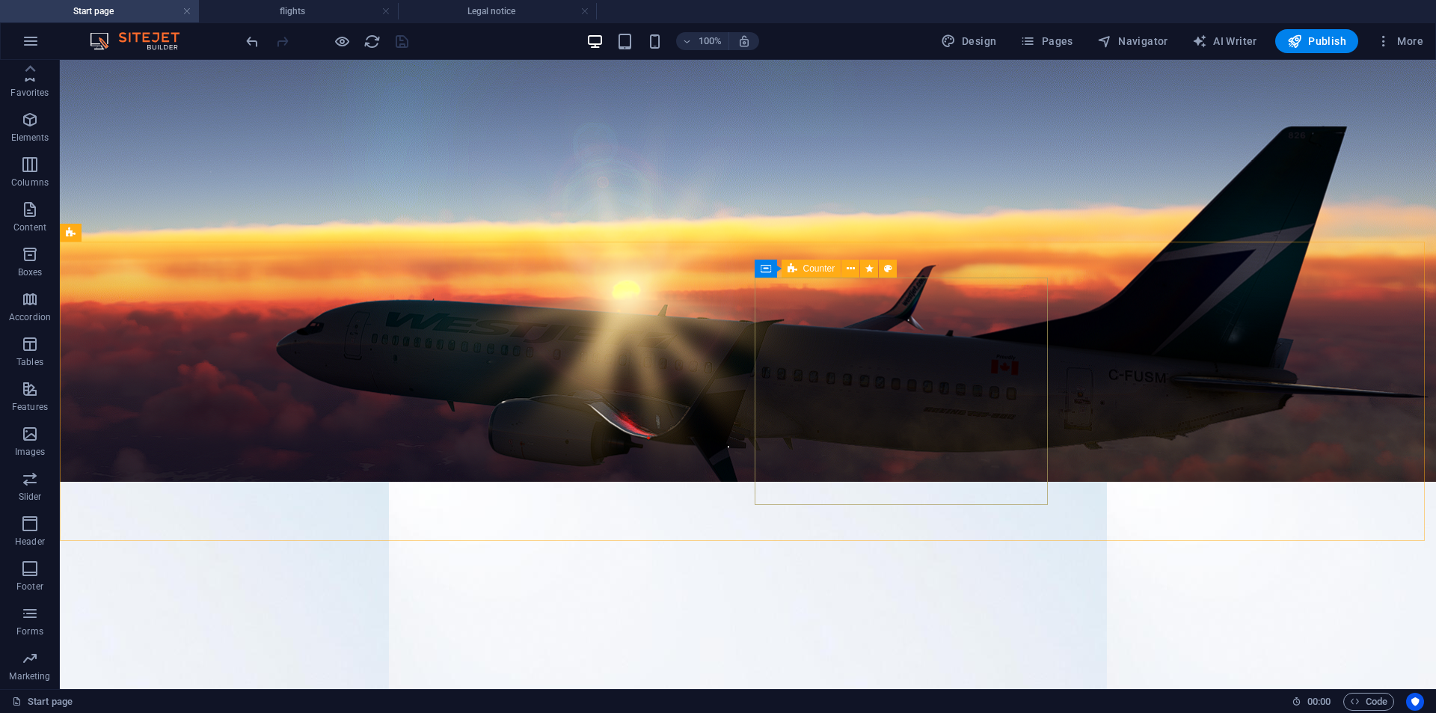
click at [794, 274] on icon at bounding box center [793, 269] width 10 height 18
click at [846, 274] on button at bounding box center [850, 269] width 18 height 18
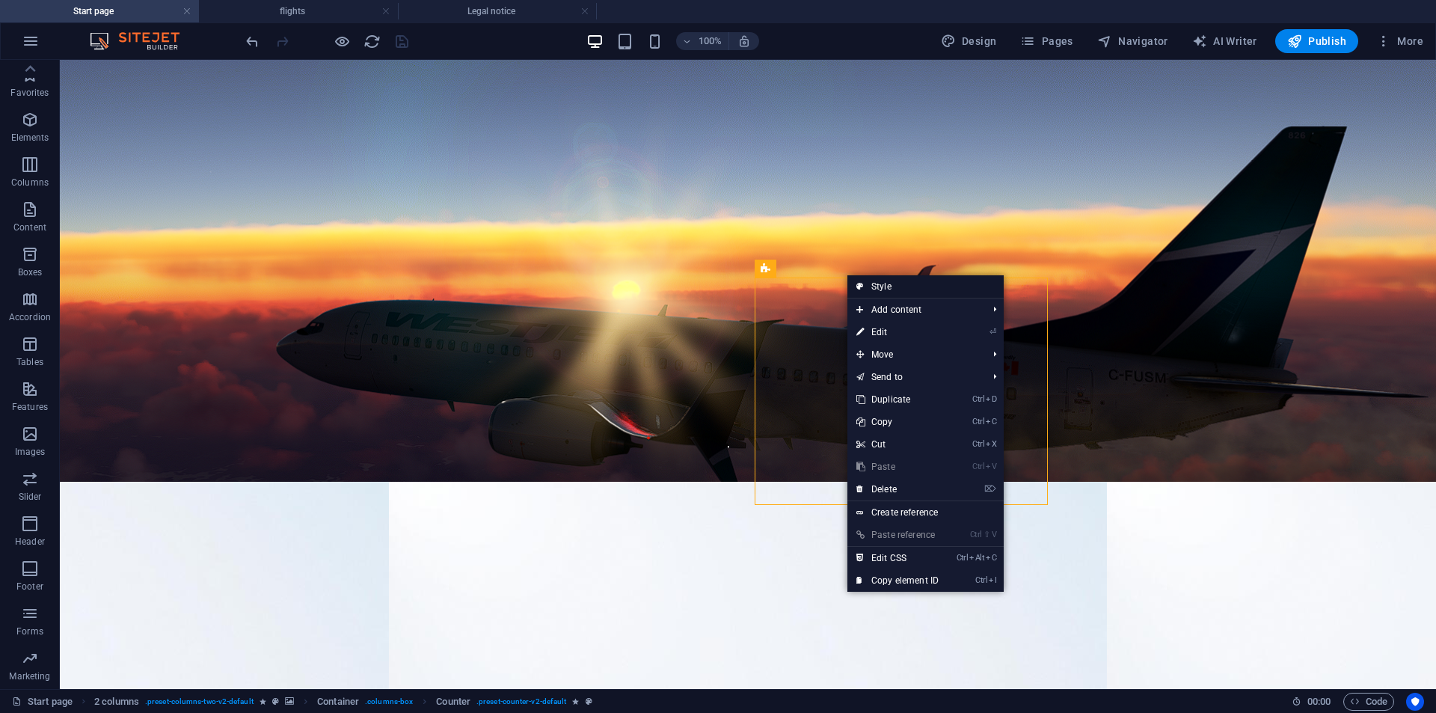
click at [880, 288] on link "Style" at bounding box center [925, 286] width 156 height 22
select select "rem"
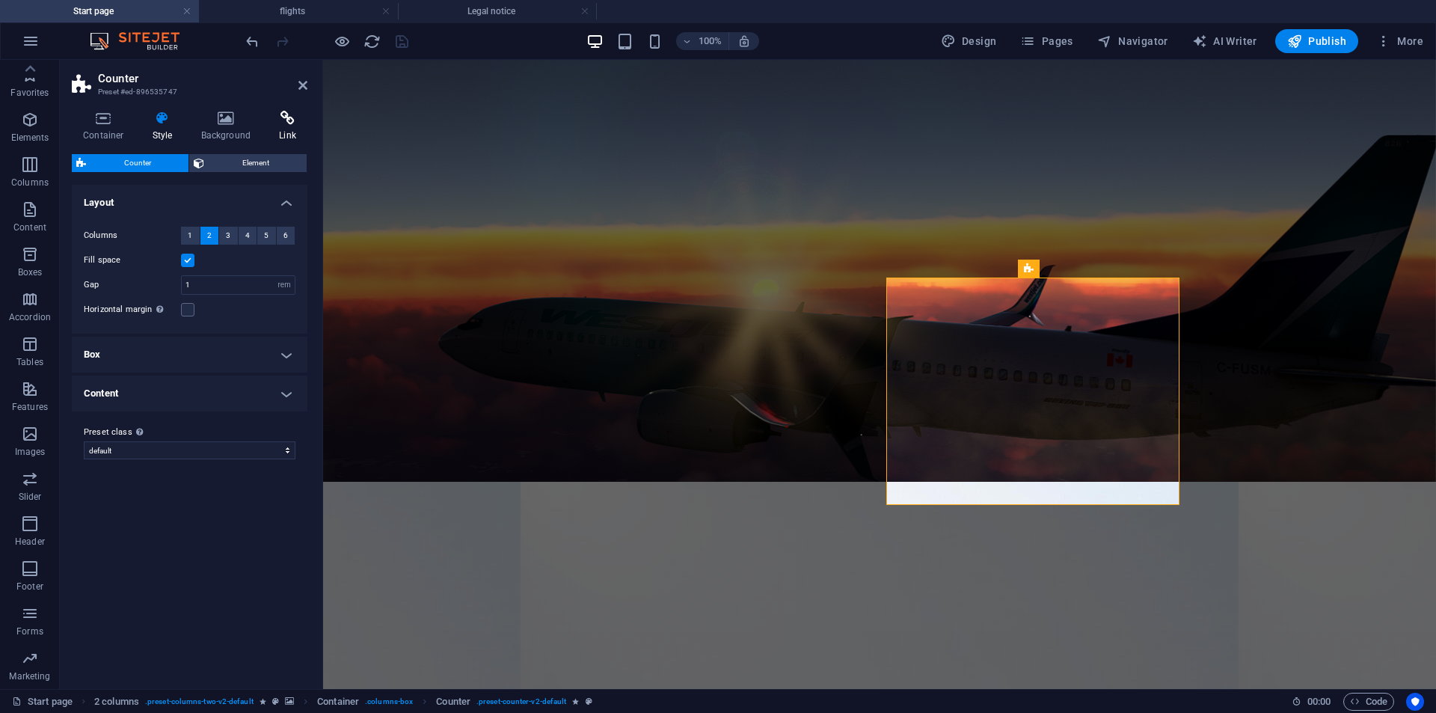
click at [280, 129] on h4 "Link" at bounding box center [288, 126] width 40 height 31
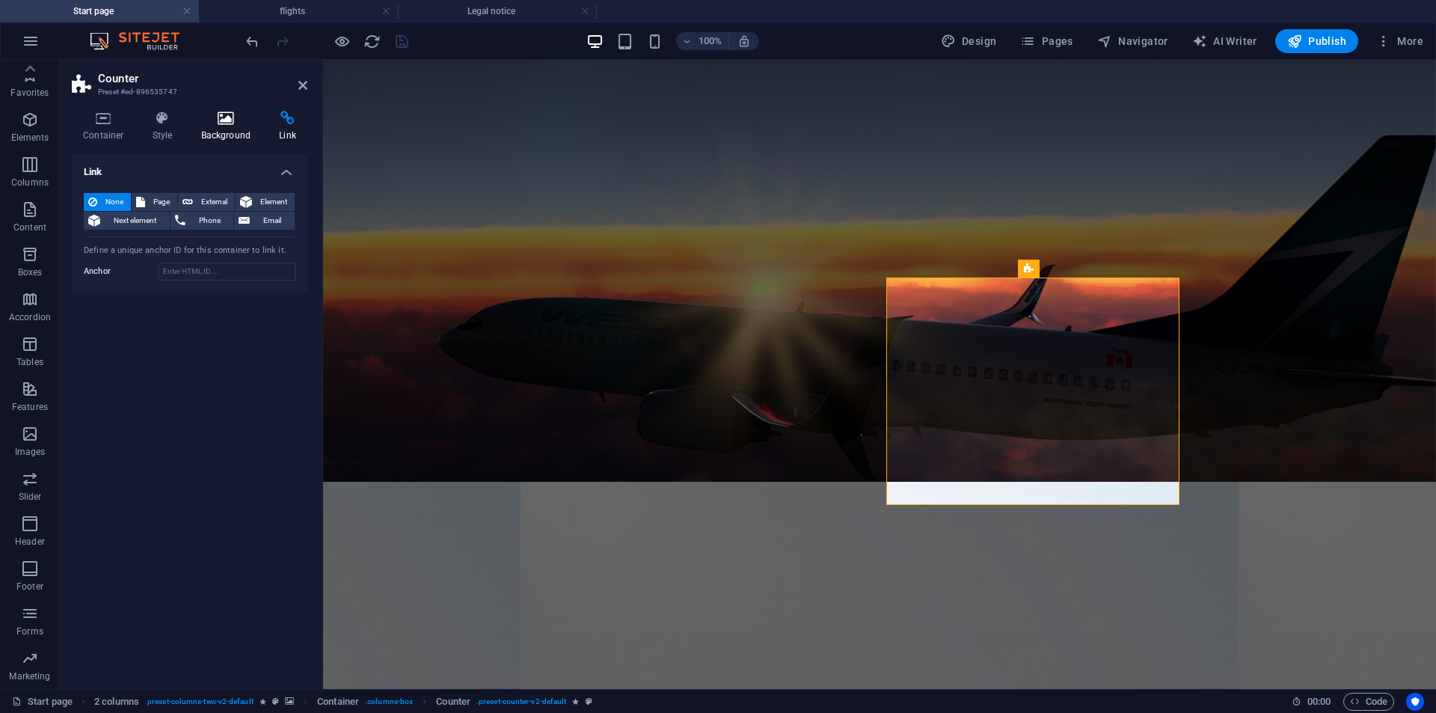
click at [236, 119] on icon at bounding box center [226, 118] width 73 height 15
click at [277, 126] on h4 "Link" at bounding box center [288, 126] width 40 height 31
click at [212, 204] on span "External" at bounding box center [213, 202] width 33 height 18
select select "blank"
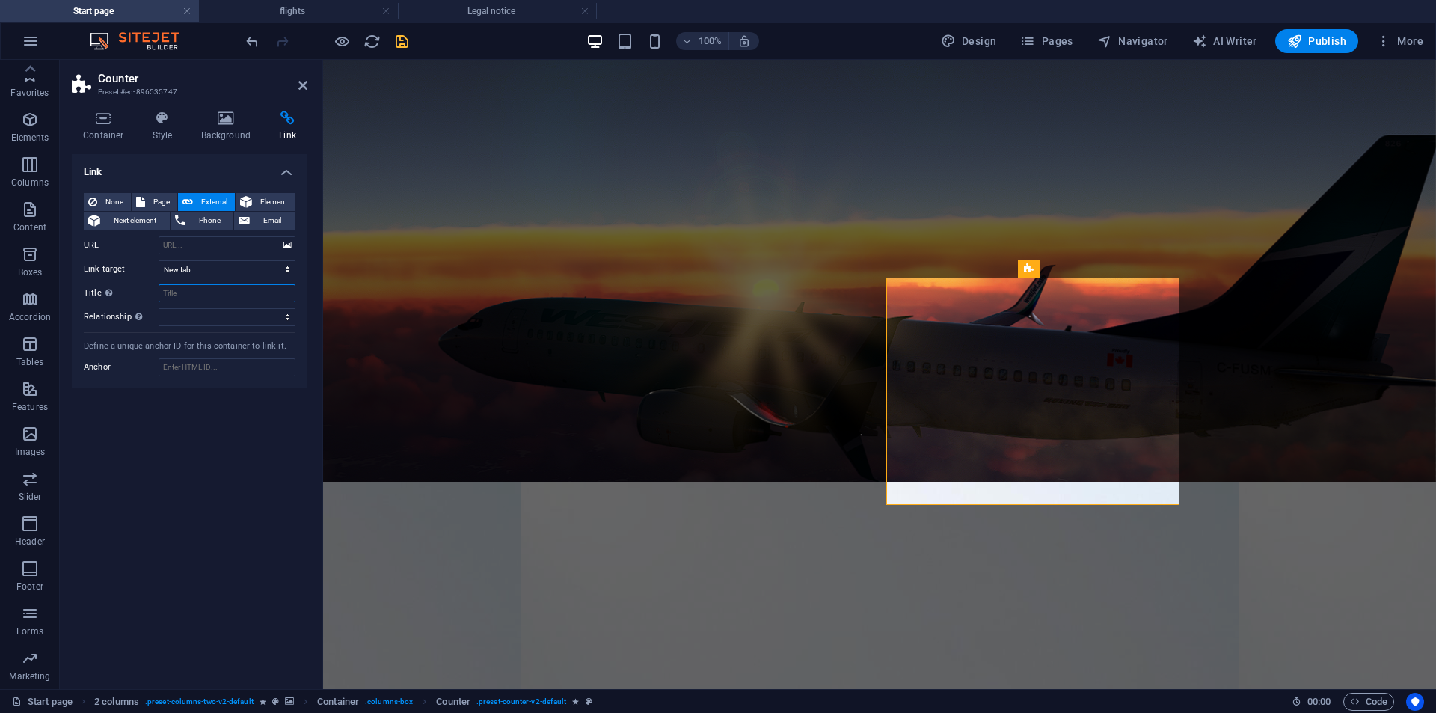
click at [203, 286] on input "Title Additional link description, should not be the same as the link text. The…" at bounding box center [227, 293] width 137 height 18
click at [219, 242] on input "URL" at bounding box center [227, 245] width 137 height 18
drag, startPoint x: 105, startPoint y: 202, endPoint x: 141, endPoint y: 164, distance: 51.9
click at [105, 202] on span "None" at bounding box center [114, 202] width 25 height 18
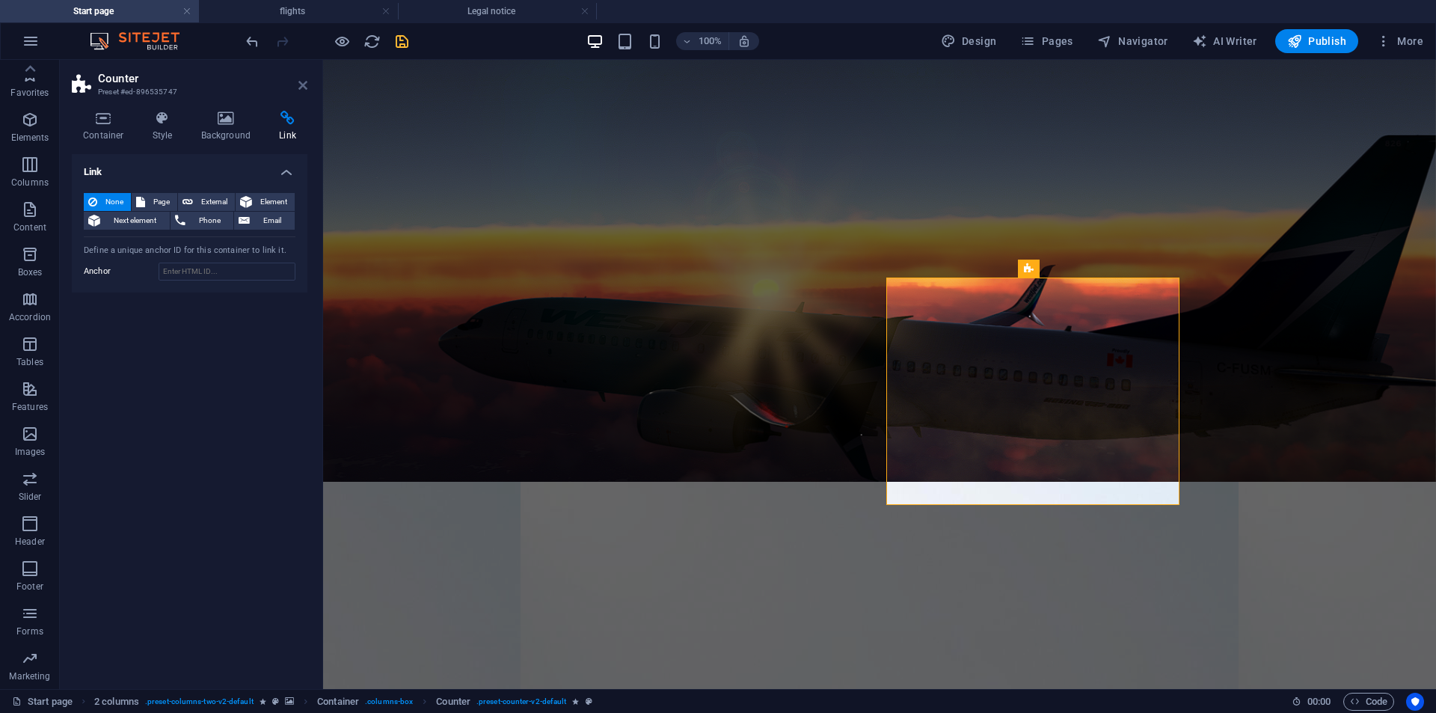
click at [304, 80] on icon at bounding box center [302, 85] width 9 height 12
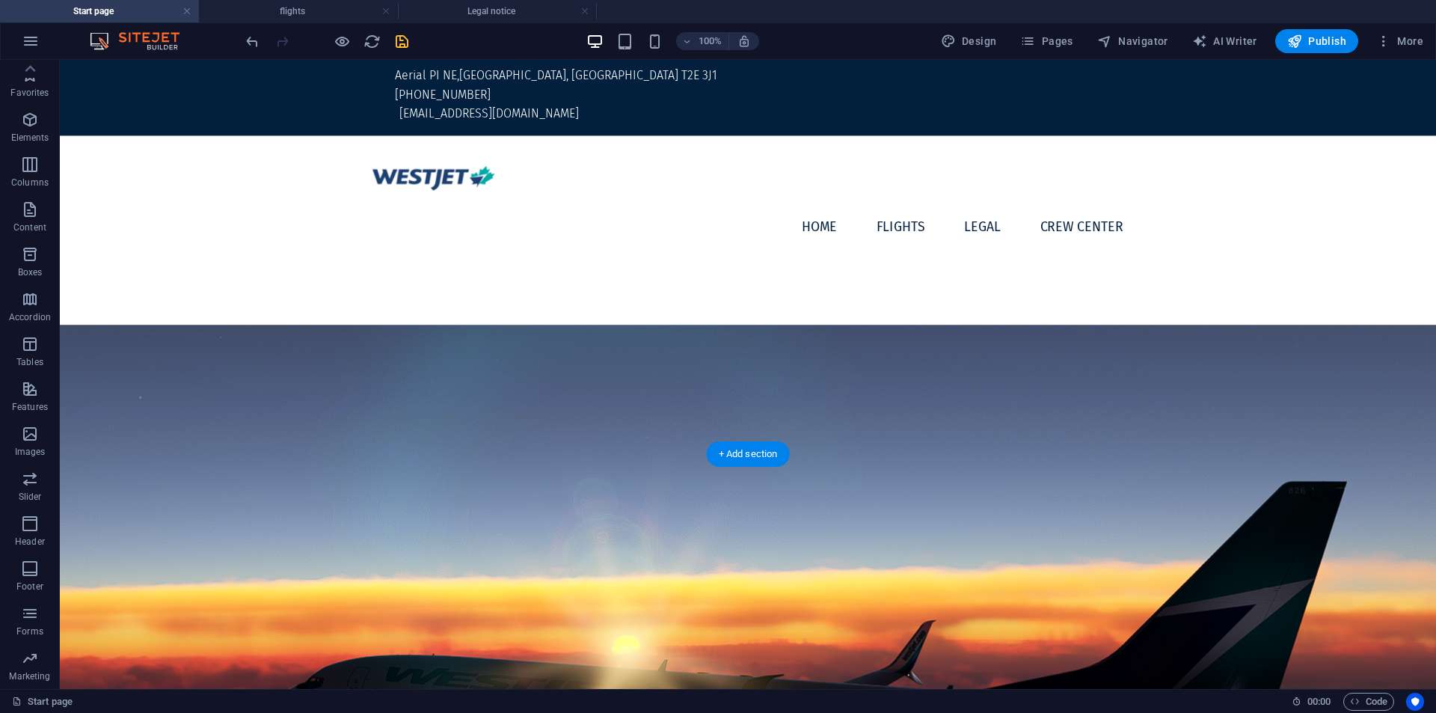
scroll to position [499, 0]
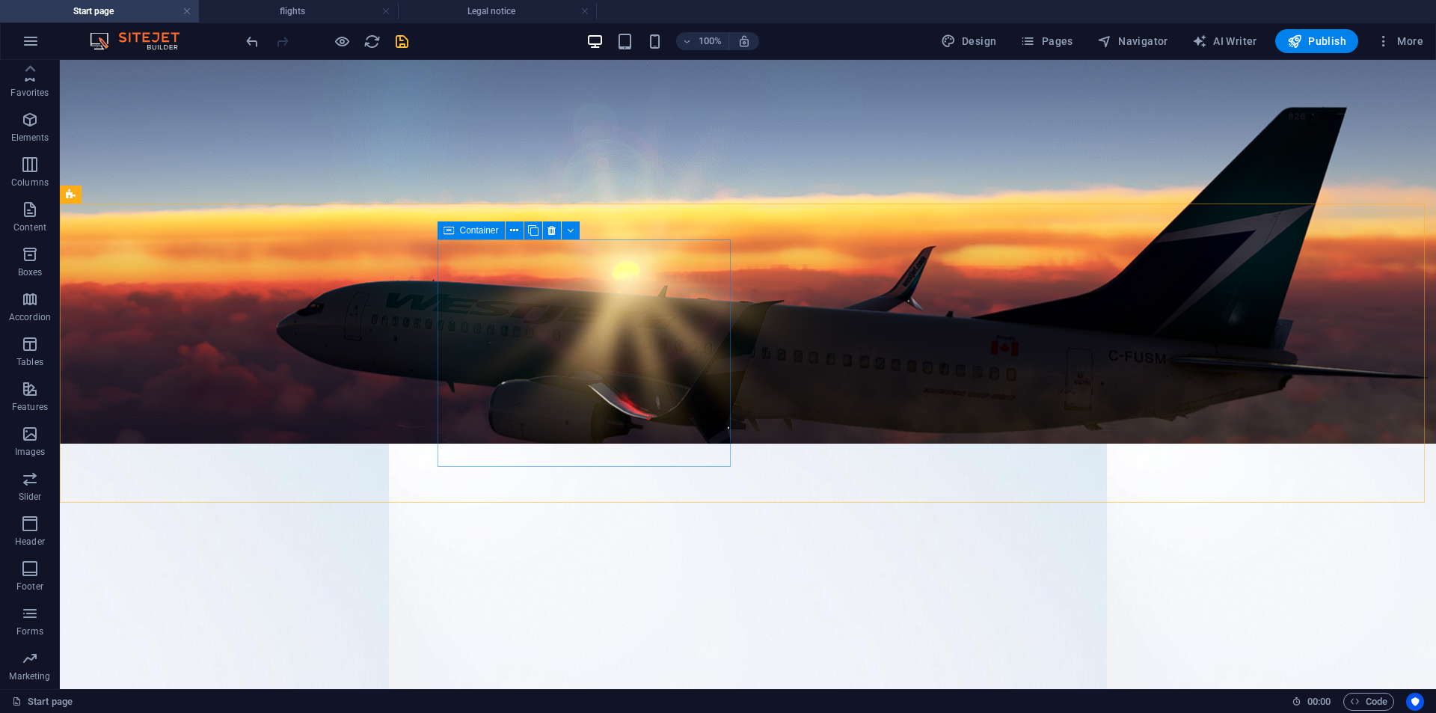
click at [470, 235] on span "Container" at bounding box center [479, 230] width 39 height 9
click at [518, 237] on icon at bounding box center [514, 231] width 8 height 16
click at [37, 156] on span "Columns" at bounding box center [30, 174] width 60 height 36
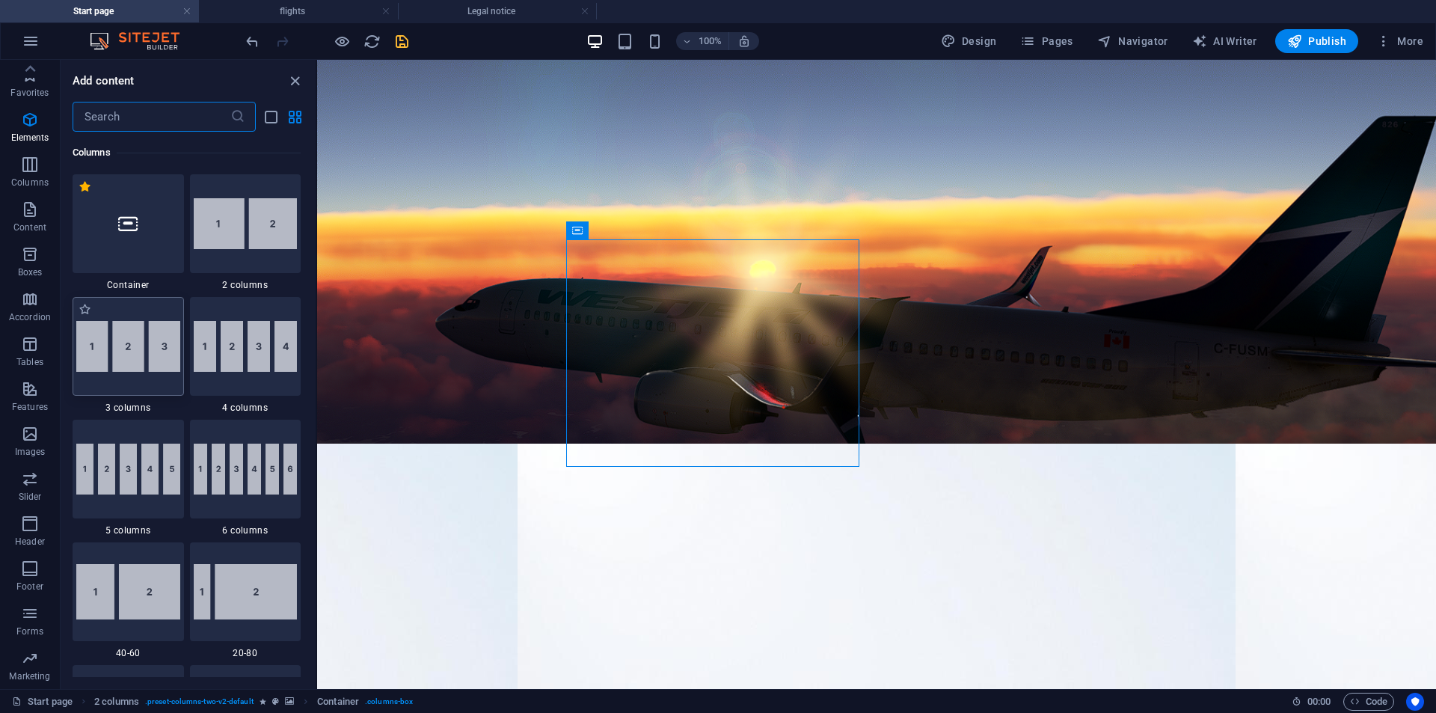
scroll to position [489, 0]
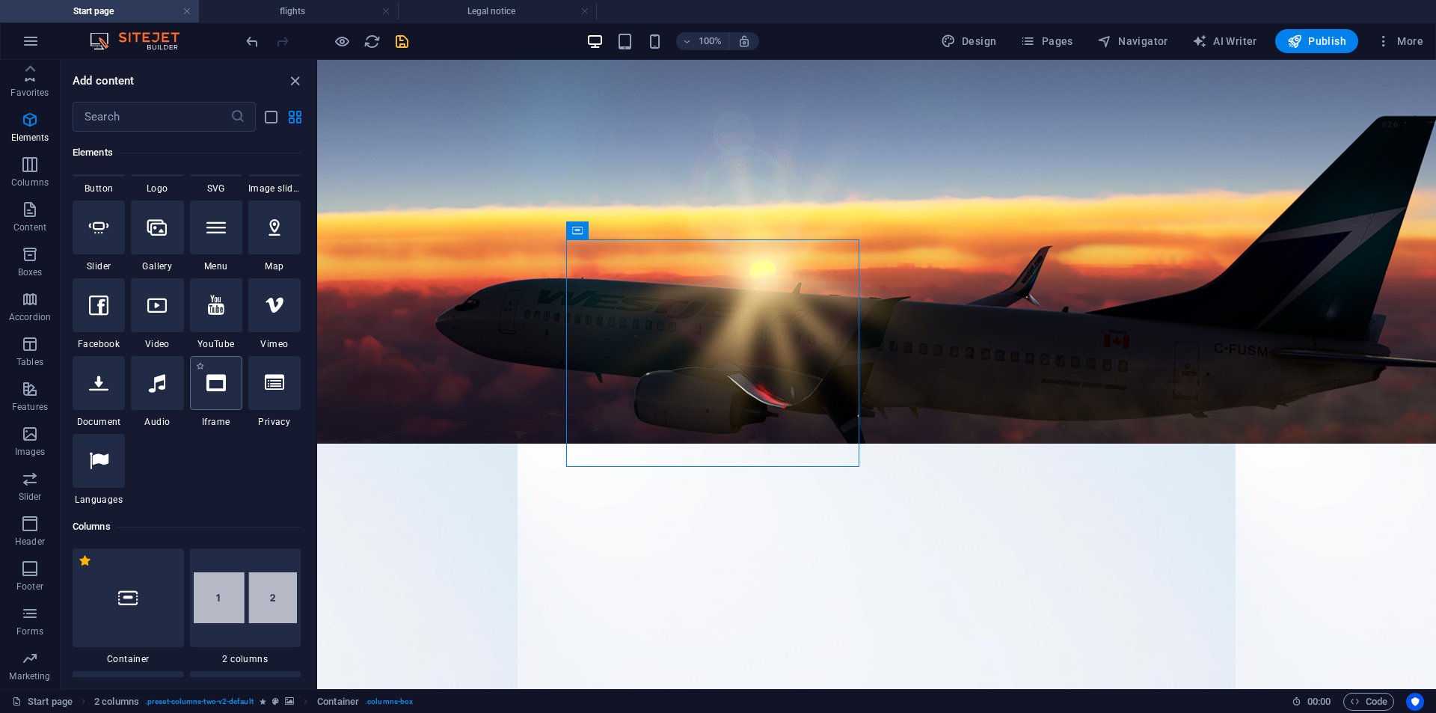
click at [212, 396] on div at bounding box center [216, 383] width 52 height 54
select select "%"
select select "px"
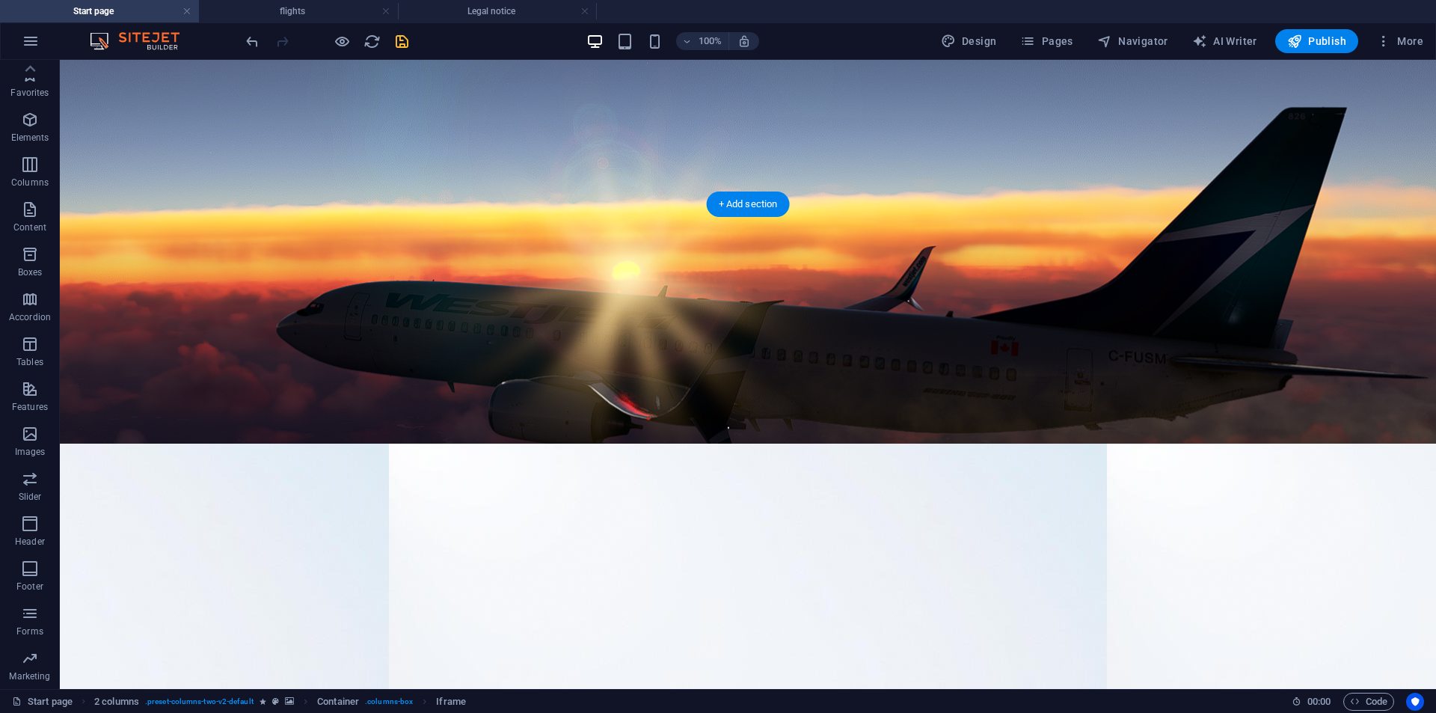
click at [307, 88] on figure at bounding box center [748, 242] width 1376 height 582
click at [302, 79] on figure at bounding box center [748, 242] width 1376 height 582
click at [34, 221] on p "Content" at bounding box center [29, 227] width 33 height 12
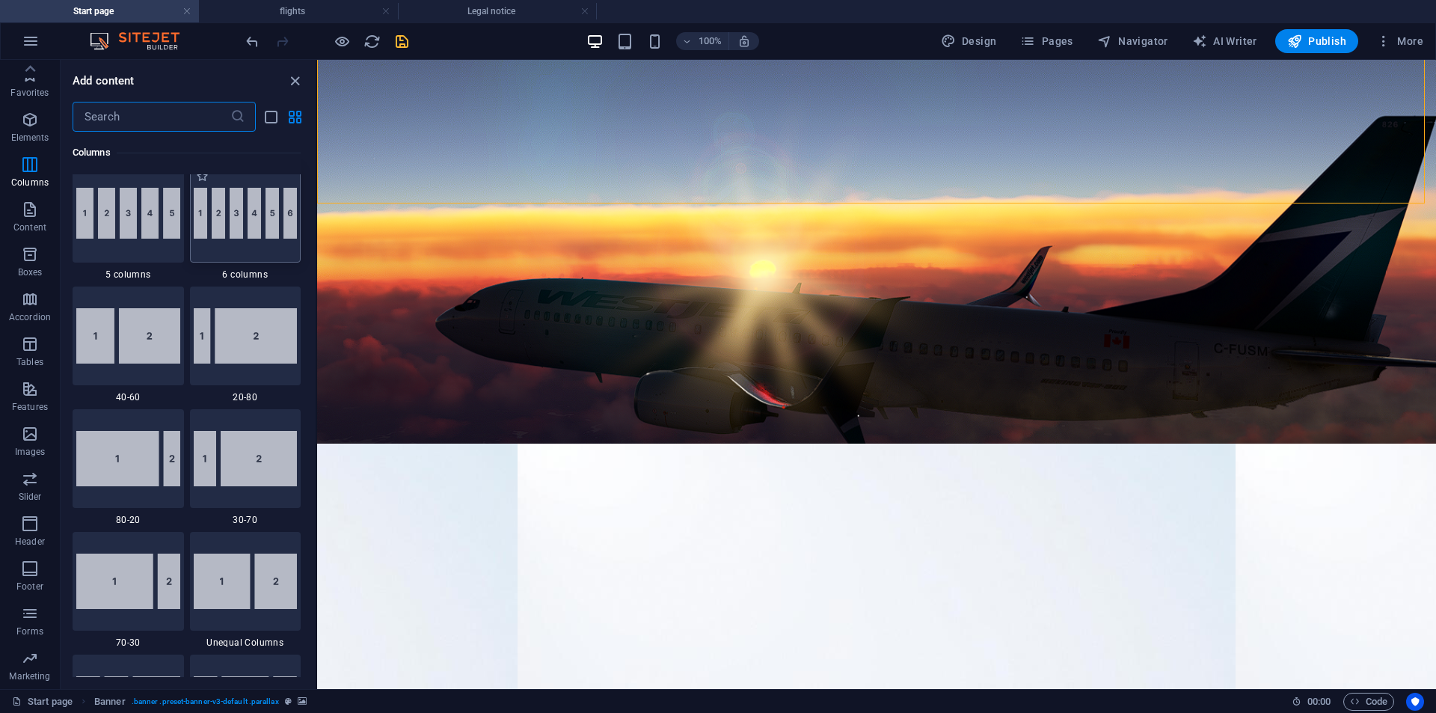
scroll to position [870, 0]
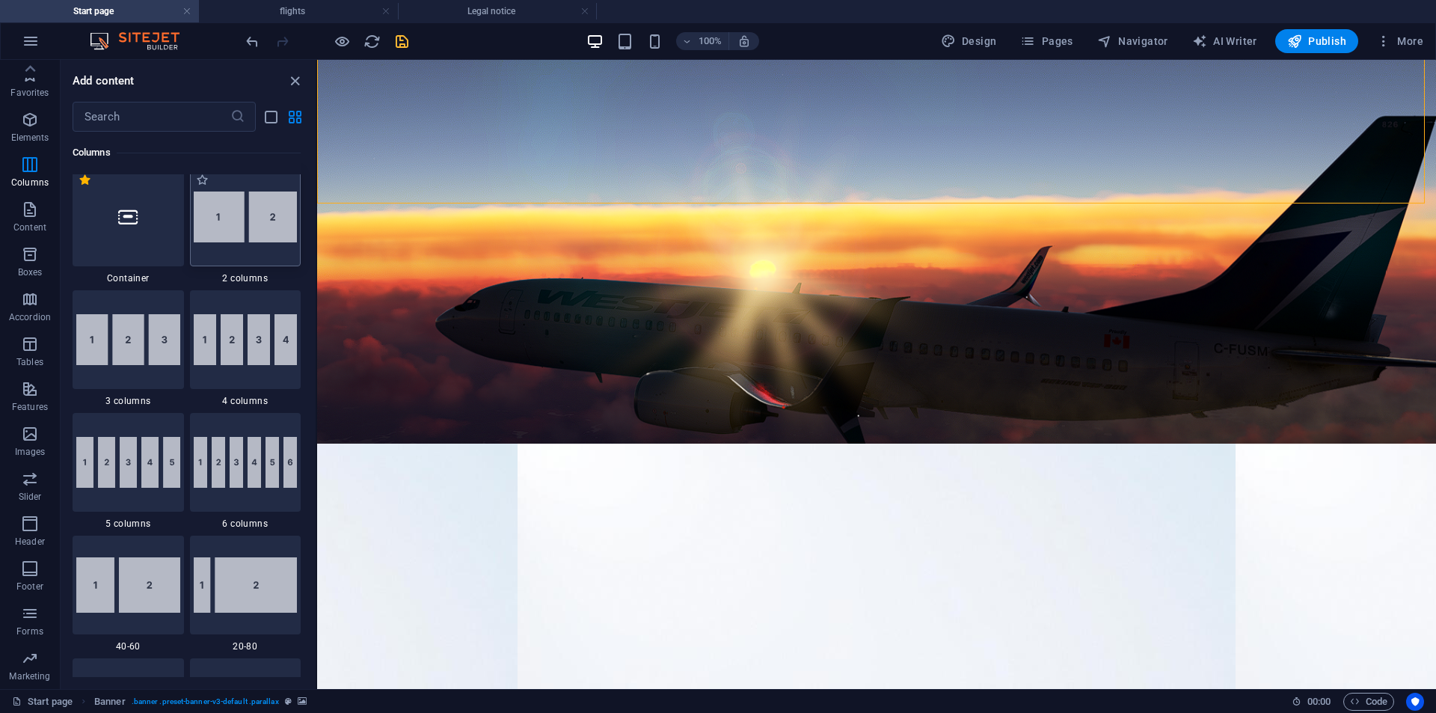
click at [240, 254] on div at bounding box center [245, 217] width 111 height 99
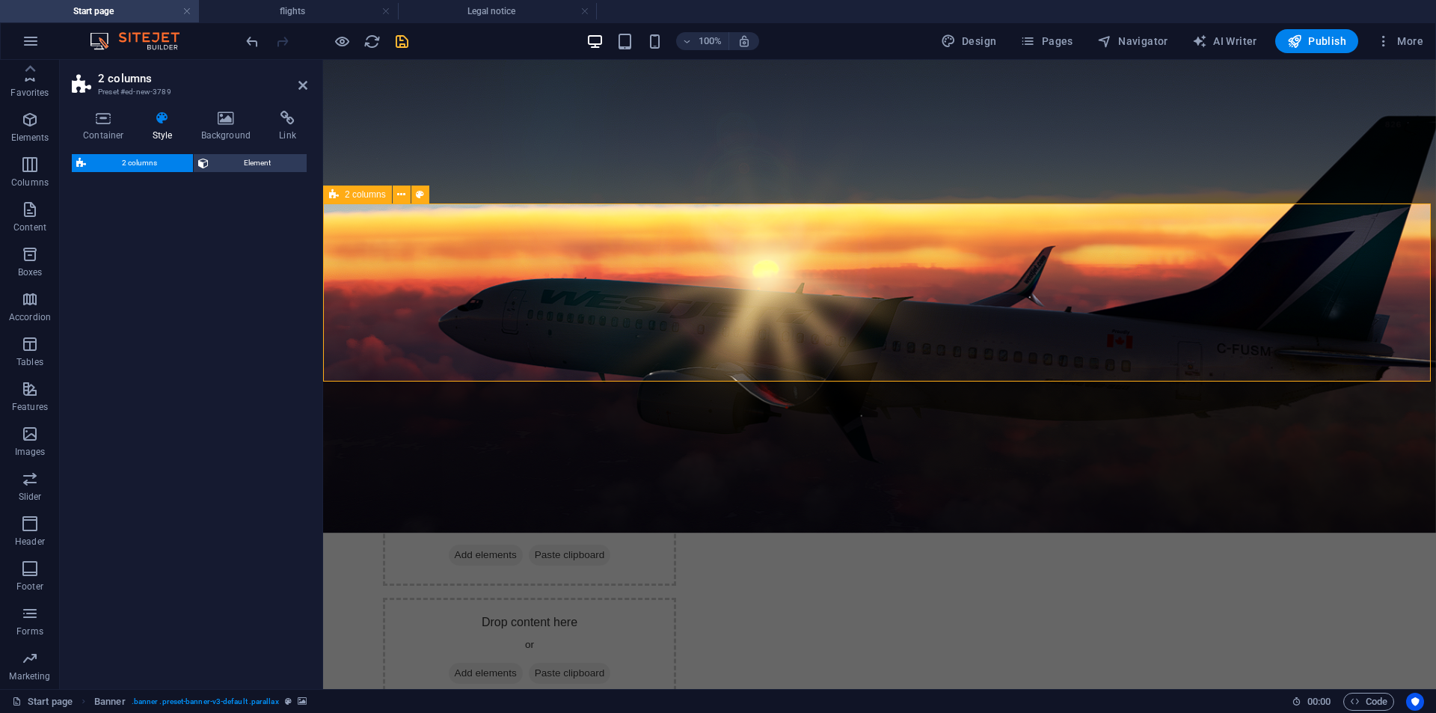
select select "rem"
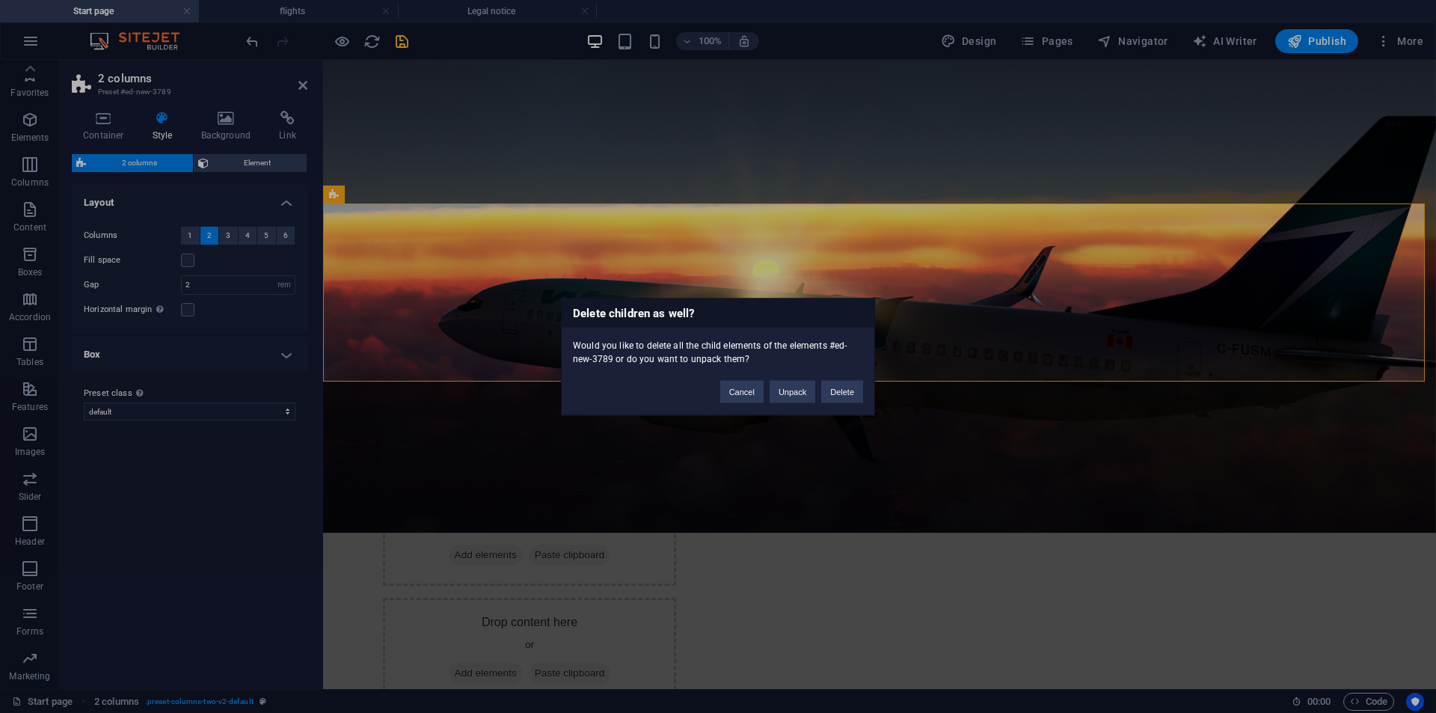
click at [842, 378] on div "Cancel Unpack Delete" at bounding box center [791, 384] width 165 height 38
click at [846, 394] on button "Delete" at bounding box center [842, 391] width 42 height 22
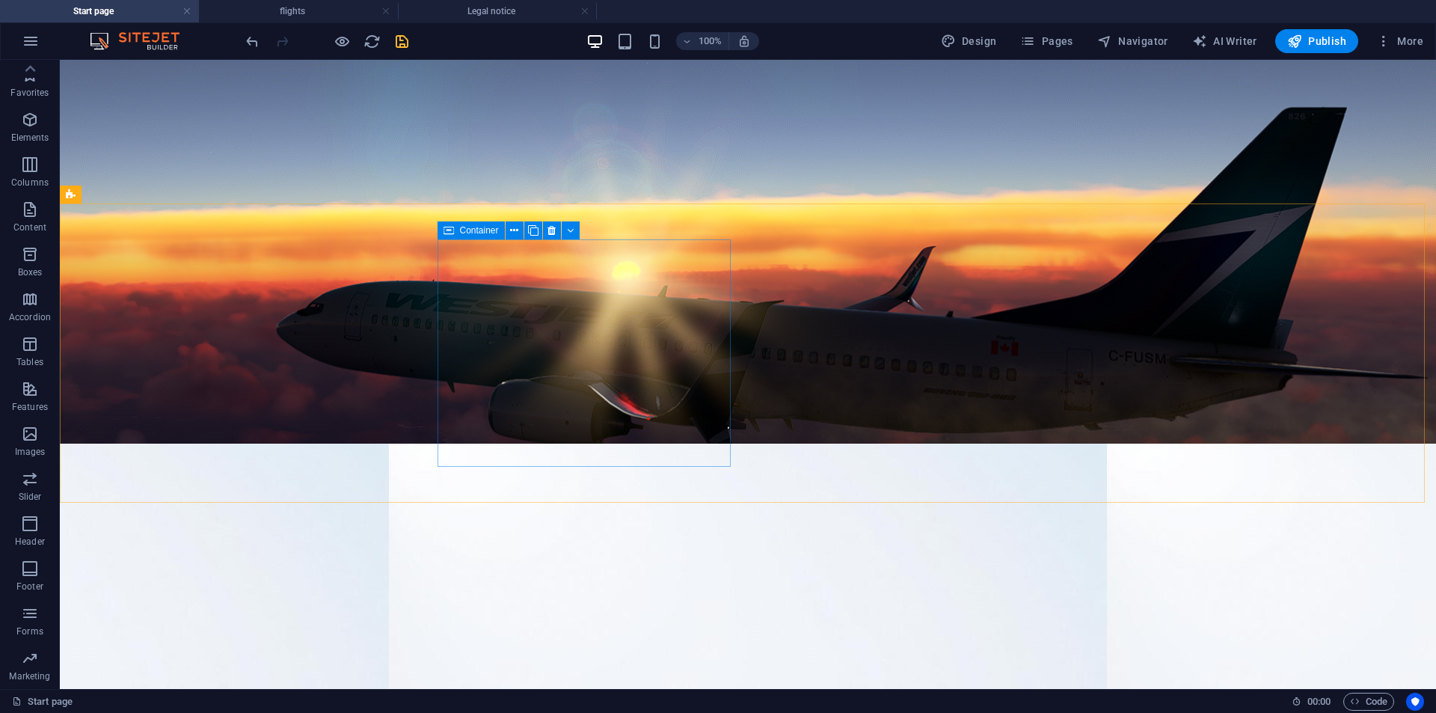
click at [491, 230] on span "Container" at bounding box center [479, 230] width 39 height 9
click at [513, 232] on icon at bounding box center [514, 231] width 8 height 16
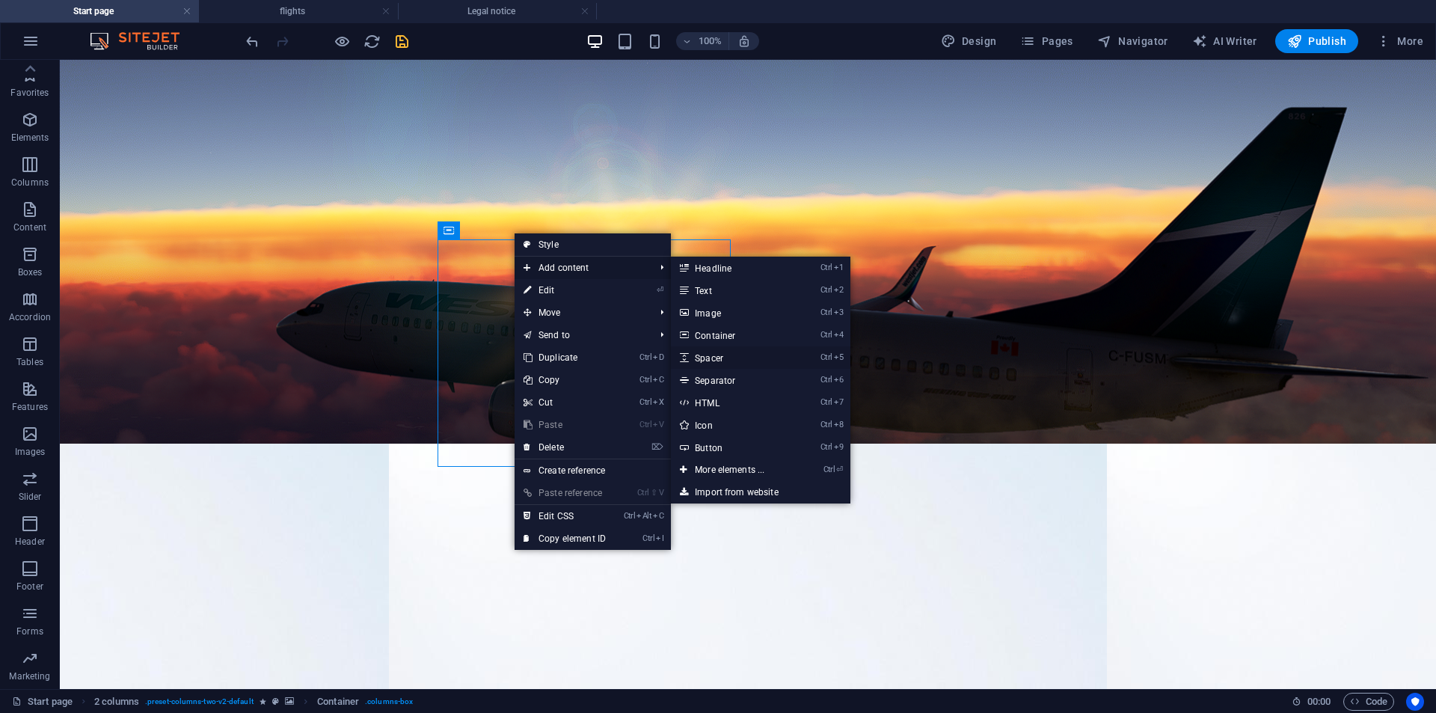
click at [726, 363] on link "Ctrl 5 Spacer" at bounding box center [732, 357] width 123 height 22
select select "px"
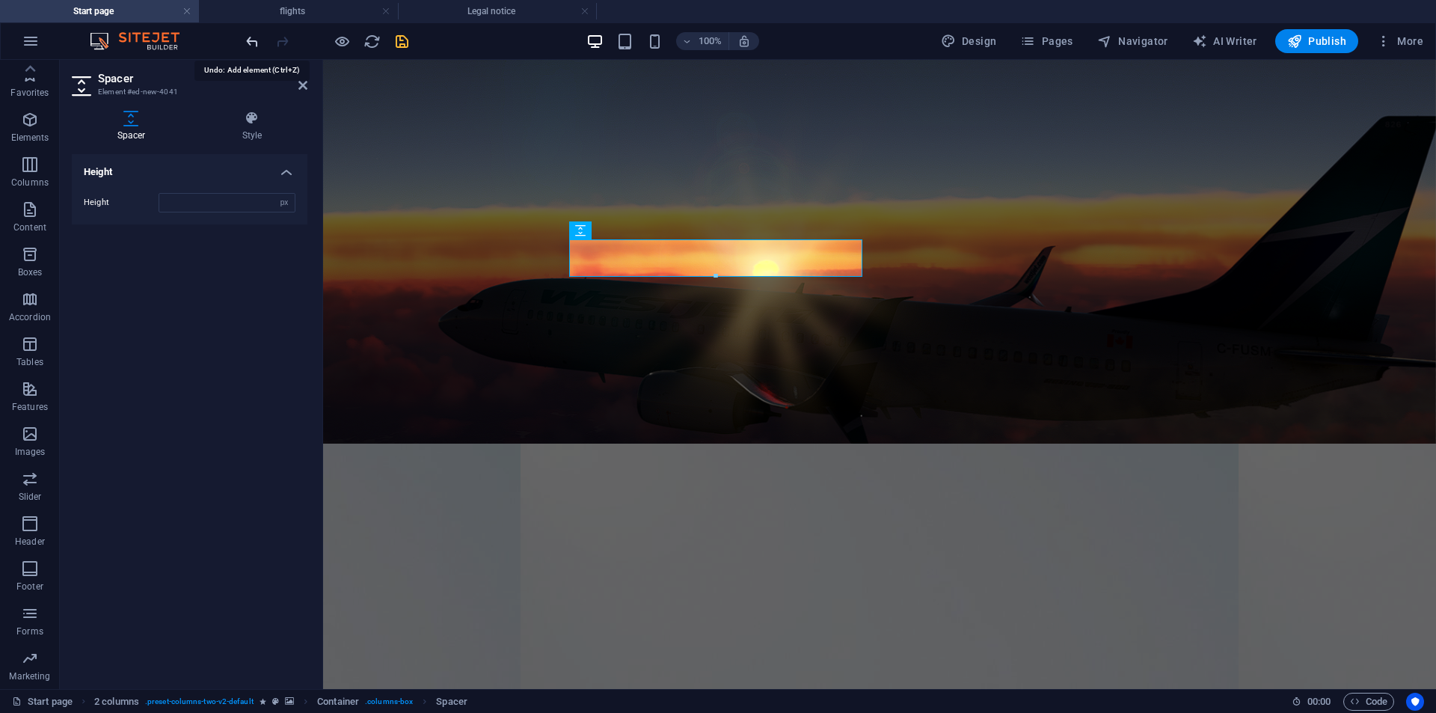
click at [244, 45] on icon "undo" at bounding box center [252, 41] width 17 height 17
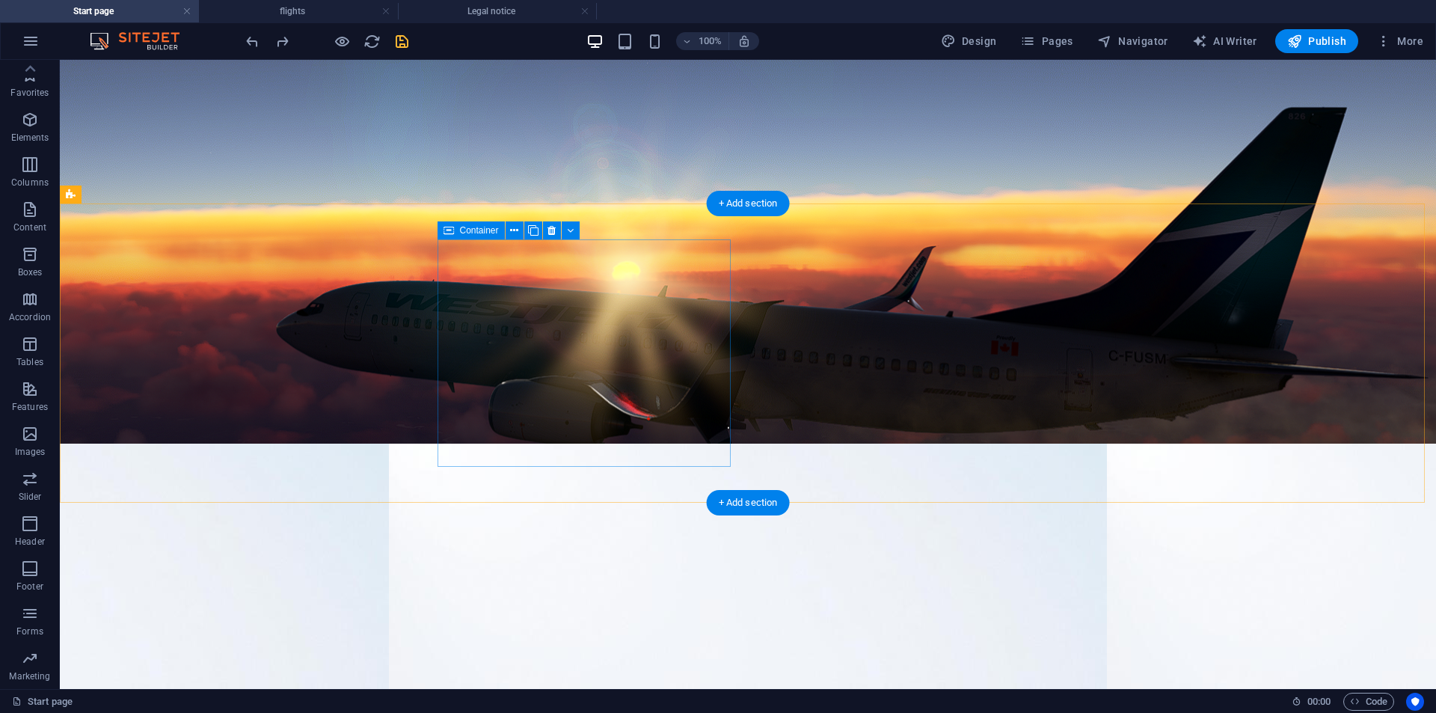
click at [568, 231] on icon at bounding box center [570, 231] width 7 height 16
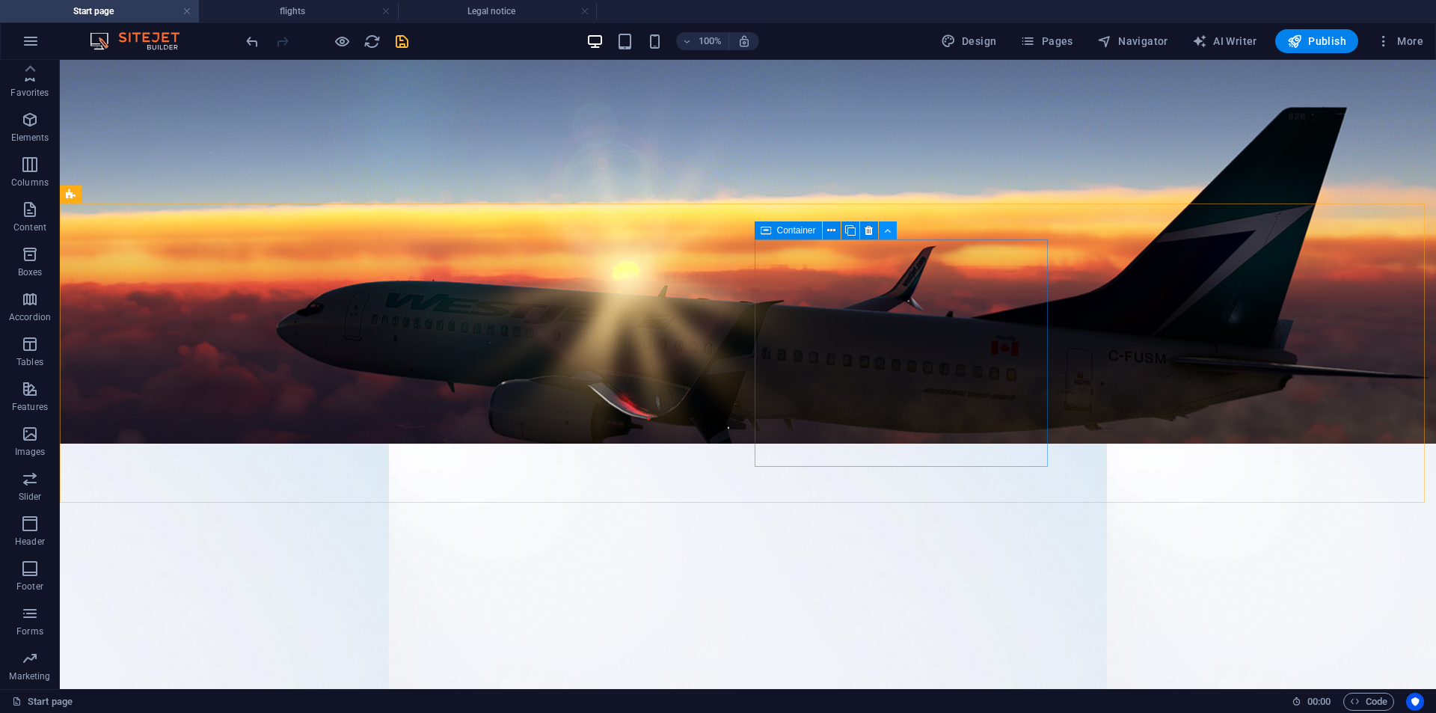
click at [890, 239] on button at bounding box center [888, 230] width 18 height 18
click at [574, 234] on icon at bounding box center [570, 231] width 7 height 16
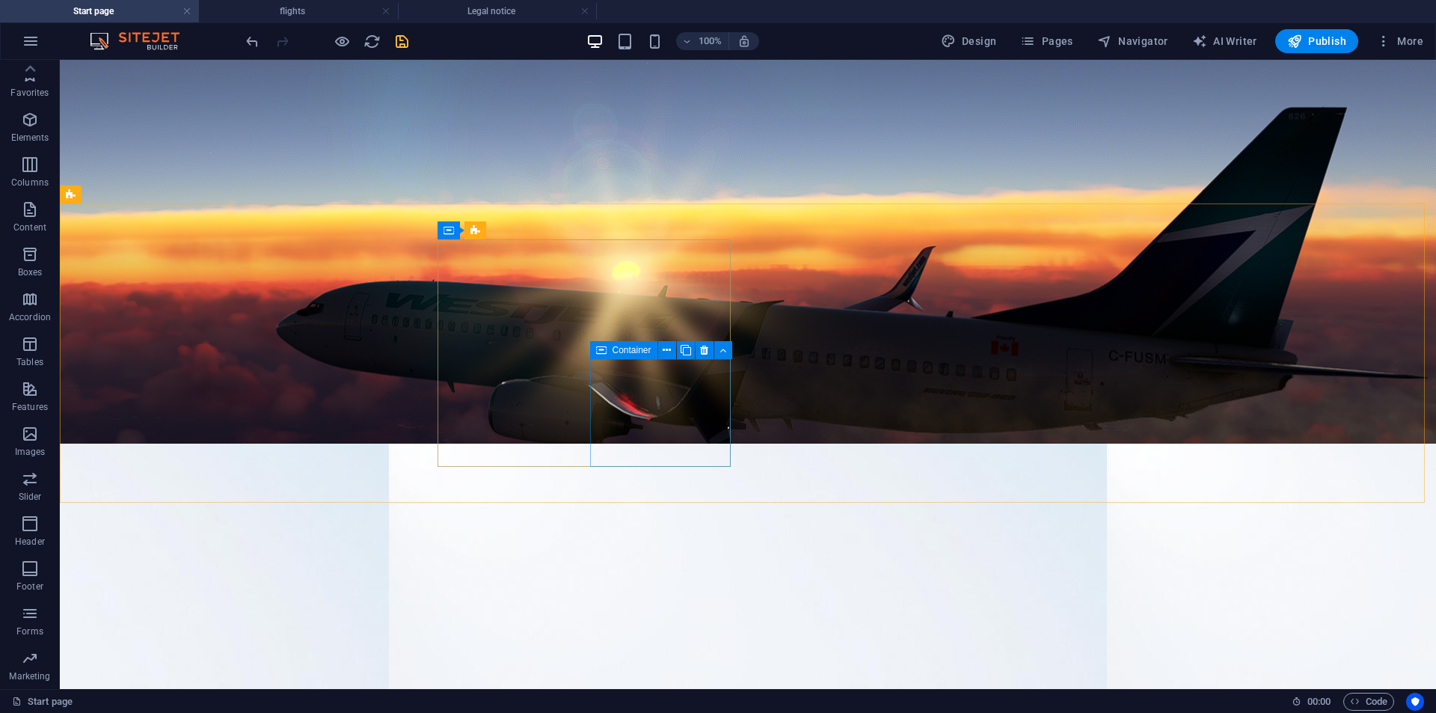
click at [601, 352] on icon at bounding box center [601, 350] width 10 height 18
click at [670, 354] on icon at bounding box center [667, 351] width 8 height 16
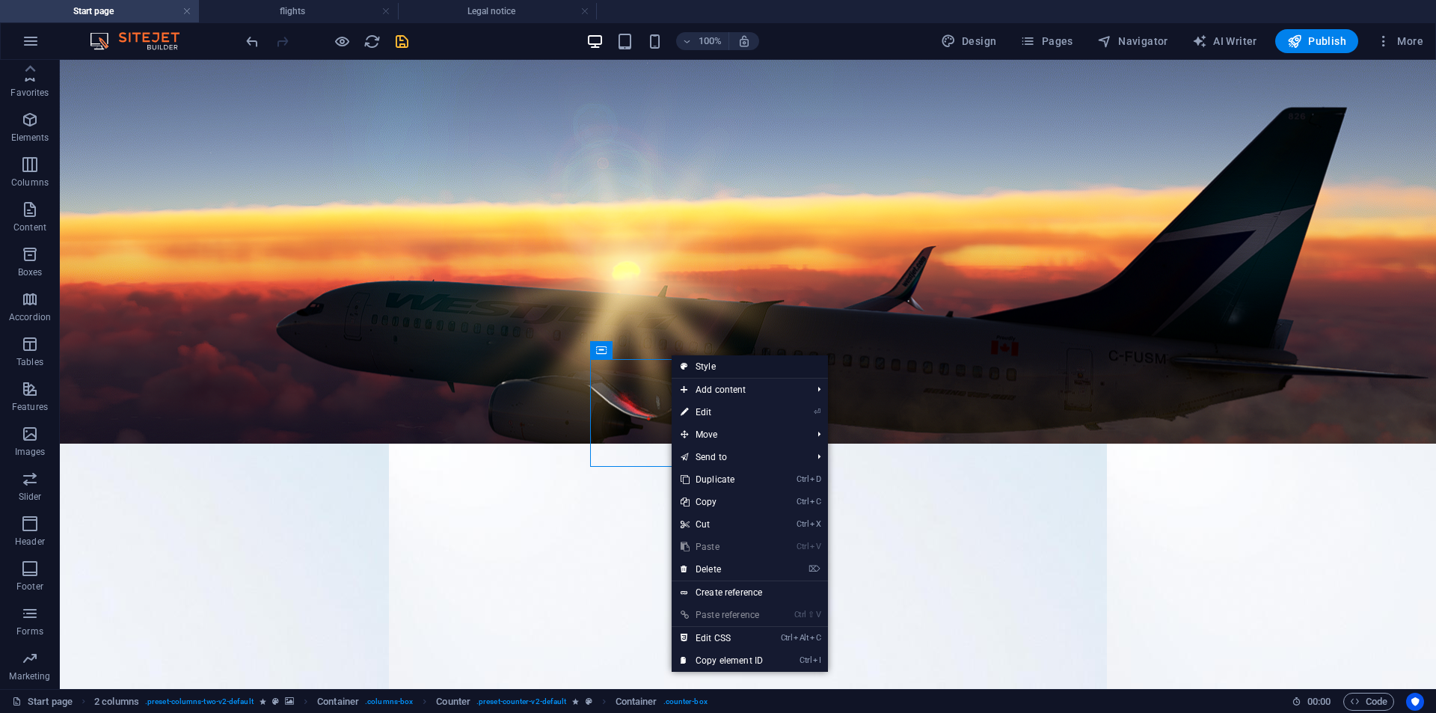
click at [720, 366] on link "Style" at bounding box center [750, 366] width 156 height 22
select select "rem"
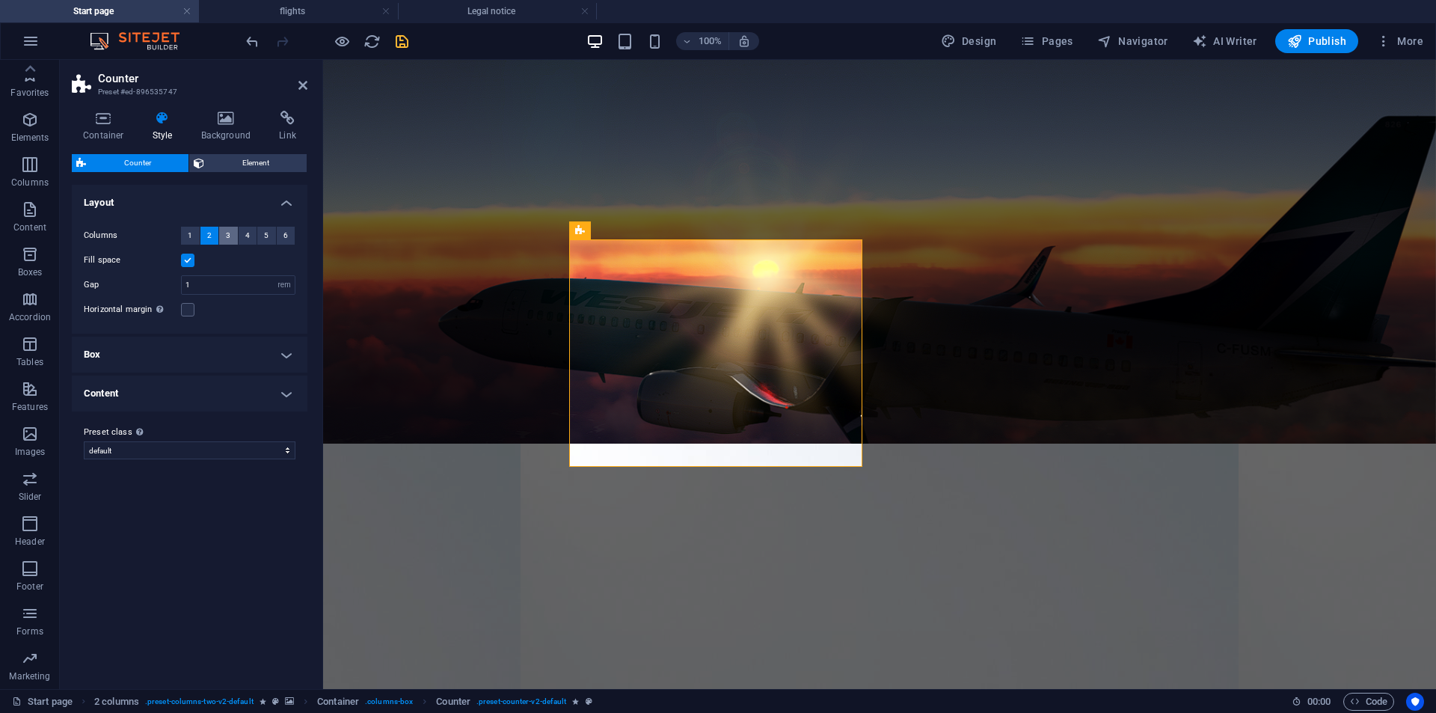
click at [230, 243] on span "3" at bounding box center [228, 236] width 4 height 18
click at [216, 282] on input "1" at bounding box center [238, 285] width 113 height 18
click at [197, 265] on div "Fill space" at bounding box center [190, 260] width 212 height 18
click at [193, 265] on label at bounding box center [187, 260] width 13 height 13
click at [0, 0] on input "Fill space" at bounding box center [0, 0] width 0 height 0
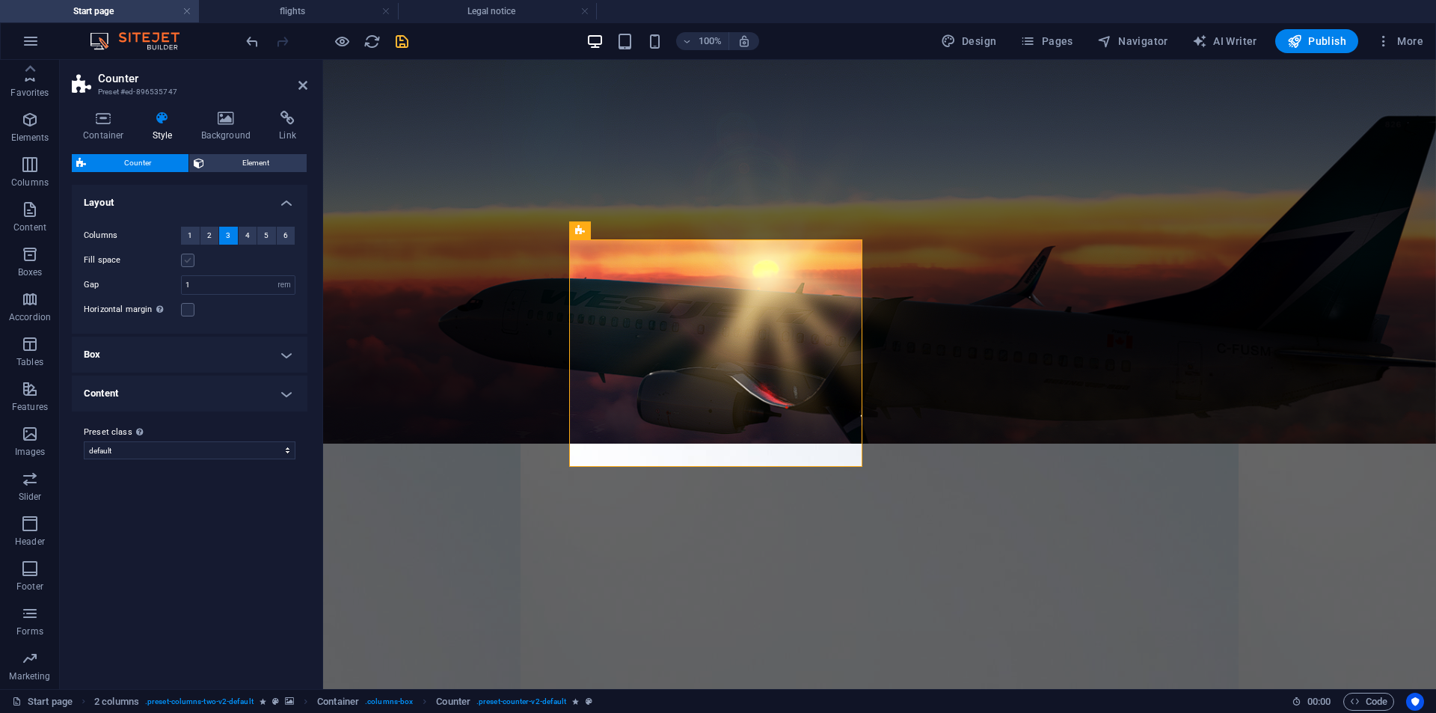
click at [187, 266] on label at bounding box center [187, 260] width 13 height 13
click at [0, 0] on input "Fill space" at bounding box center [0, 0] width 0 height 0
click at [205, 238] on button "2" at bounding box center [209, 236] width 19 height 18
click at [194, 239] on button "1" at bounding box center [190, 236] width 19 height 18
click at [283, 203] on h4 "Layout" at bounding box center [190, 198] width 236 height 27
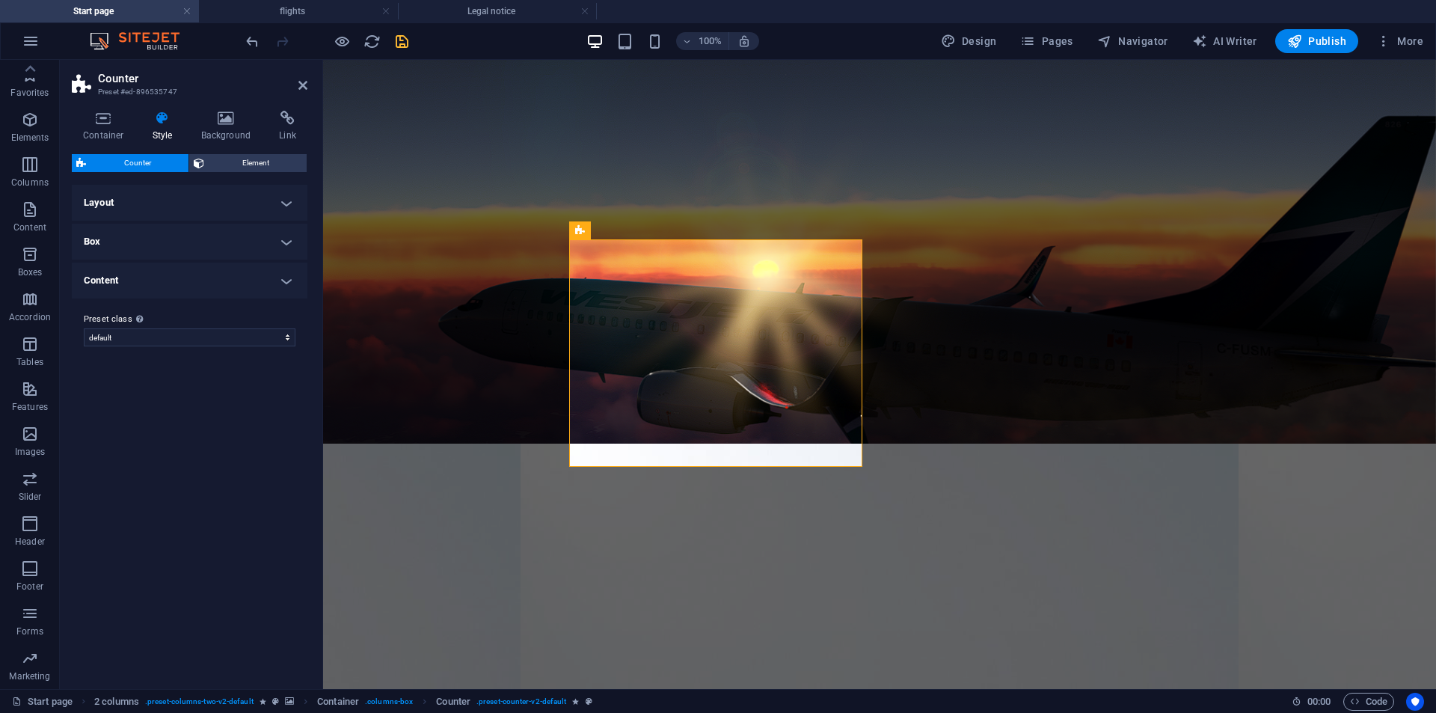
click at [283, 203] on h4 "Layout" at bounding box center [190, 203] width 236 height 36
click at [283, 208] on h4 "Layout" at bounding box center [190, 198] width 236 height 27
click at [286, 233] on h4 "Box" at bounding box center [190, 242] width 236 height 36
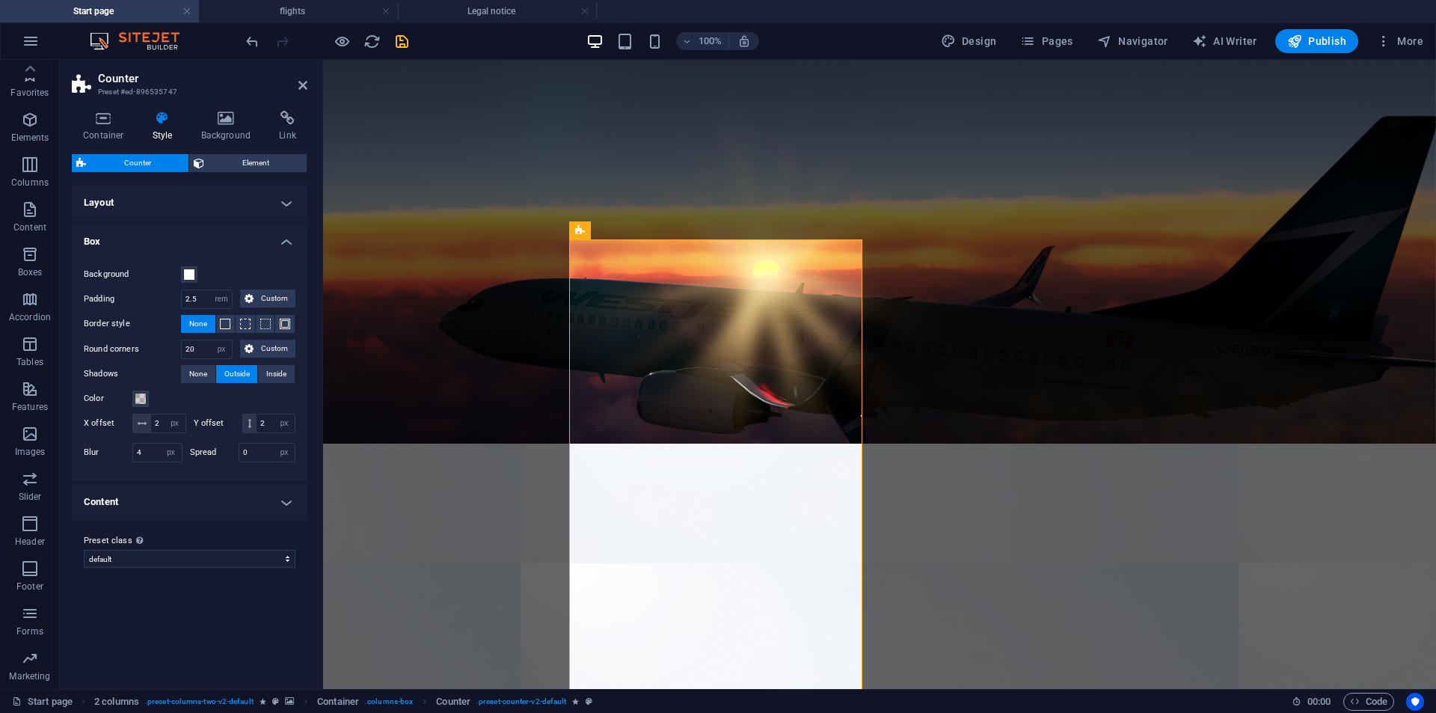
click at [286, 233] on h4 "Box" at bounding box center [190, 237] width 236 height 27
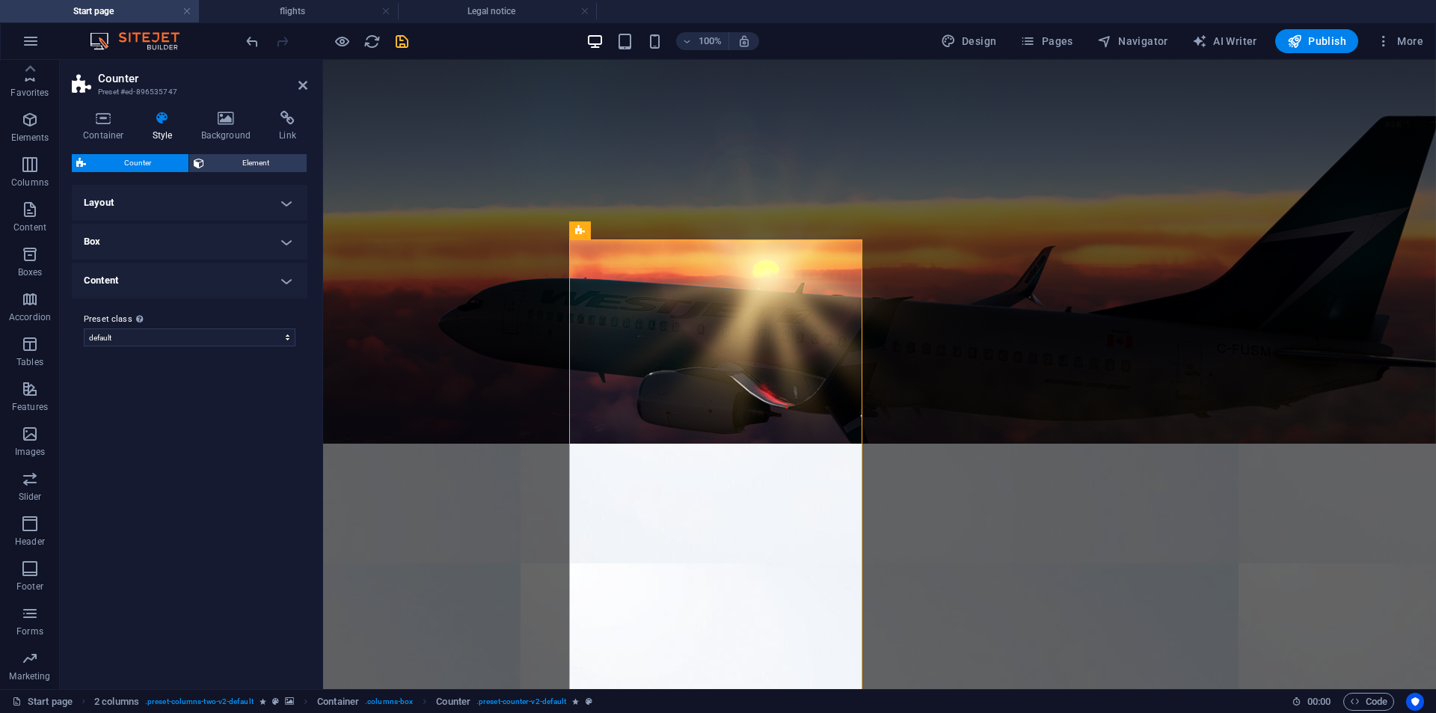
click at [285, 210] on h4 "Layout" at bounding box center [190, 203] width 236 height 36
drag, startPoint x: 207, startPoint y: 239, endPoint x: 260, endPoint y: 206, distance: 62.2
click at [207, 240] on span "2" at bounding box center [209, 236] width 4 height 18
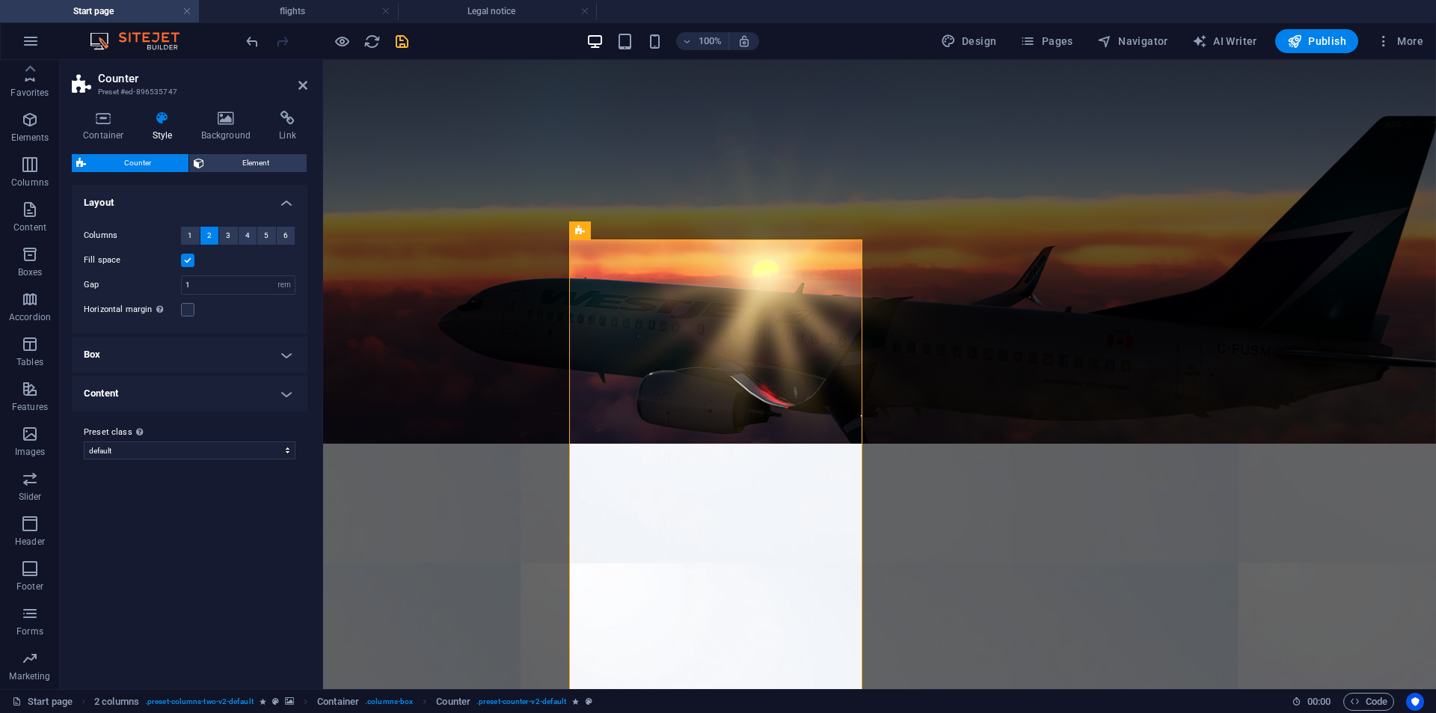
click at [283, 200] on h4 "Layout" at bounding box center [190, 198] width 236 height 27
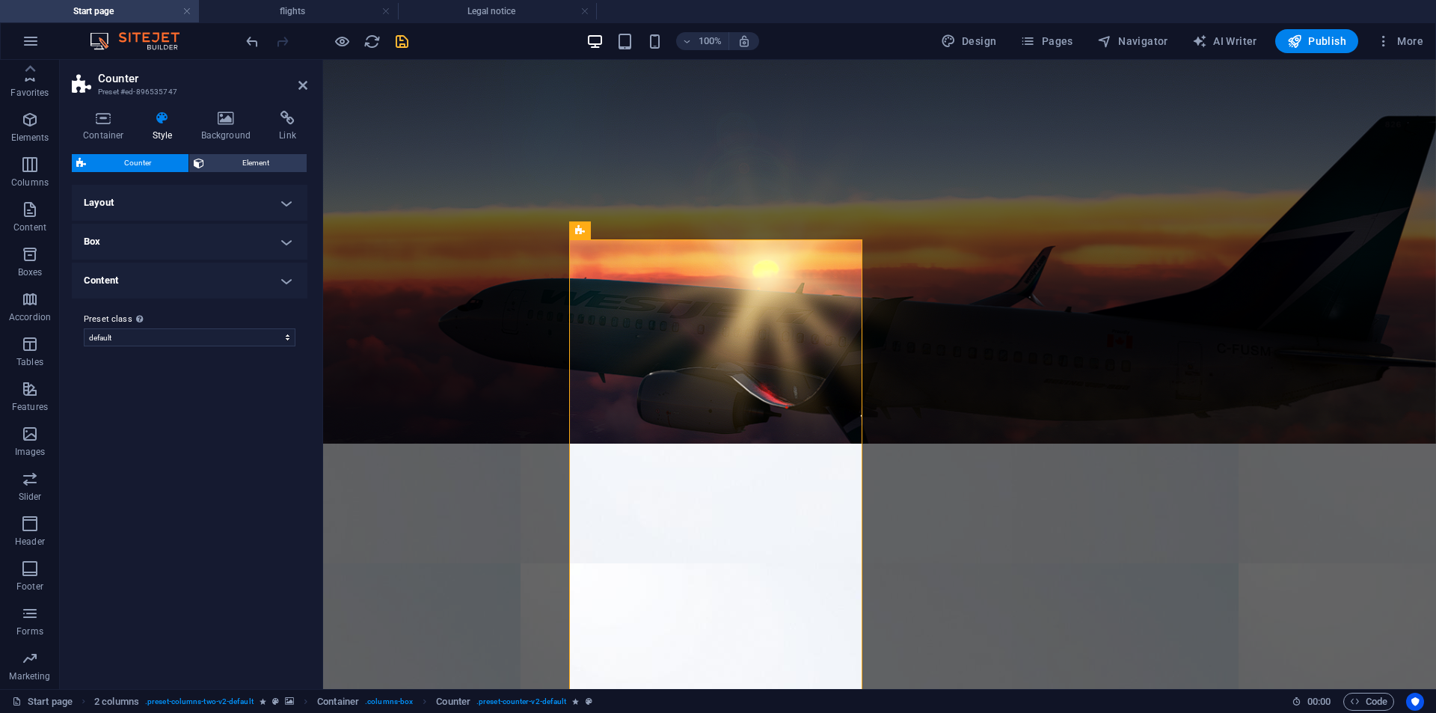
click at [276, 239] on h4 "Box" at bounding box center [190, 242] width 236 height 36
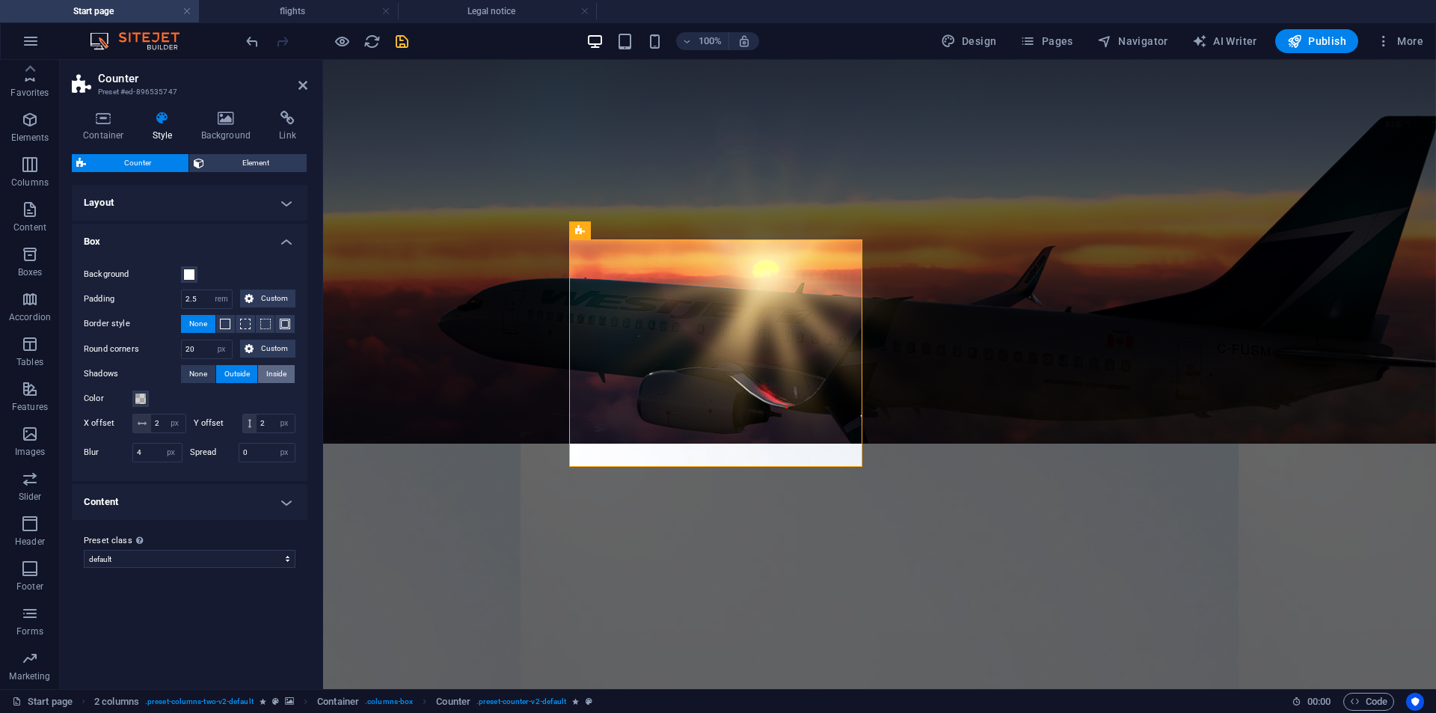
click at [293, 377] on button "Inside" at bounding box center [276, 374] width 37 height 18
click at [194, 380] on span "None" at bounding box center [198, 374] width 18 height 18
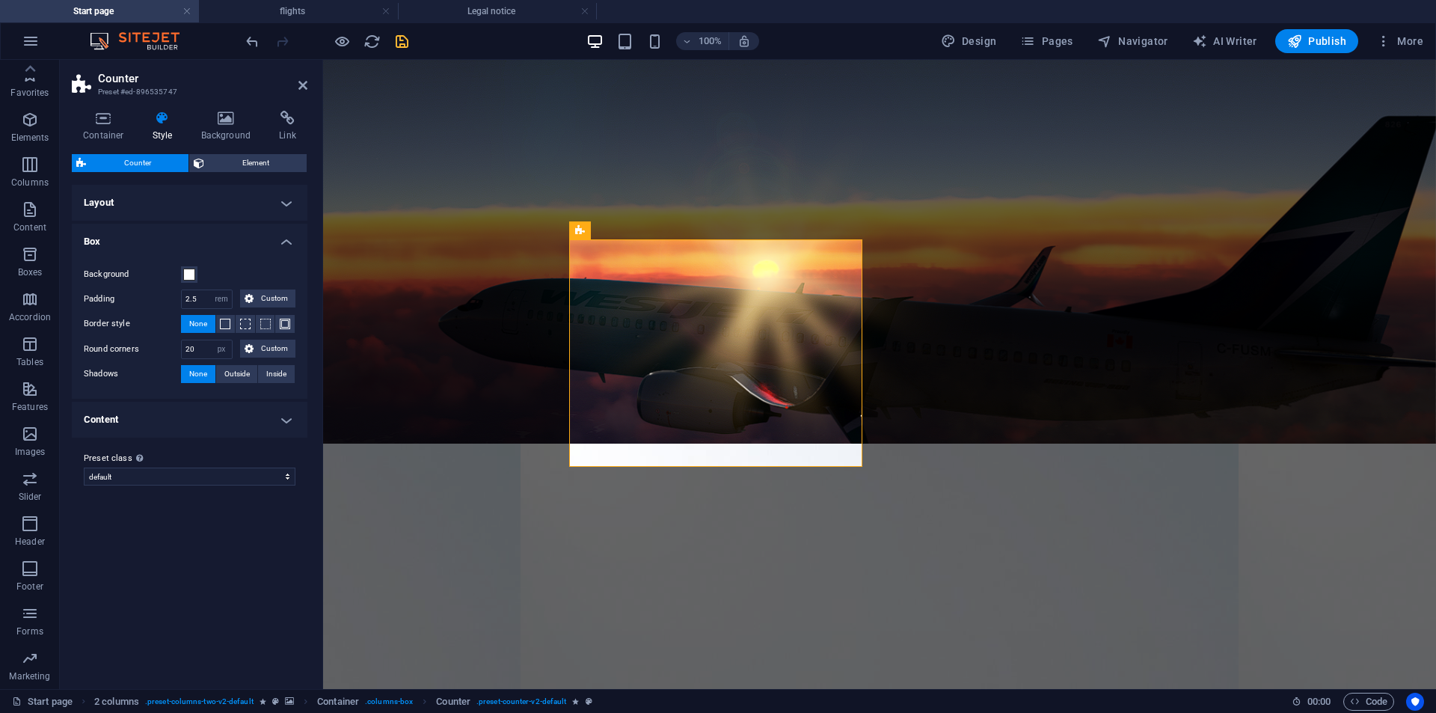
click at [194, 426] on h4 "Content" at bounding box center [190, 420] width 236 height 36
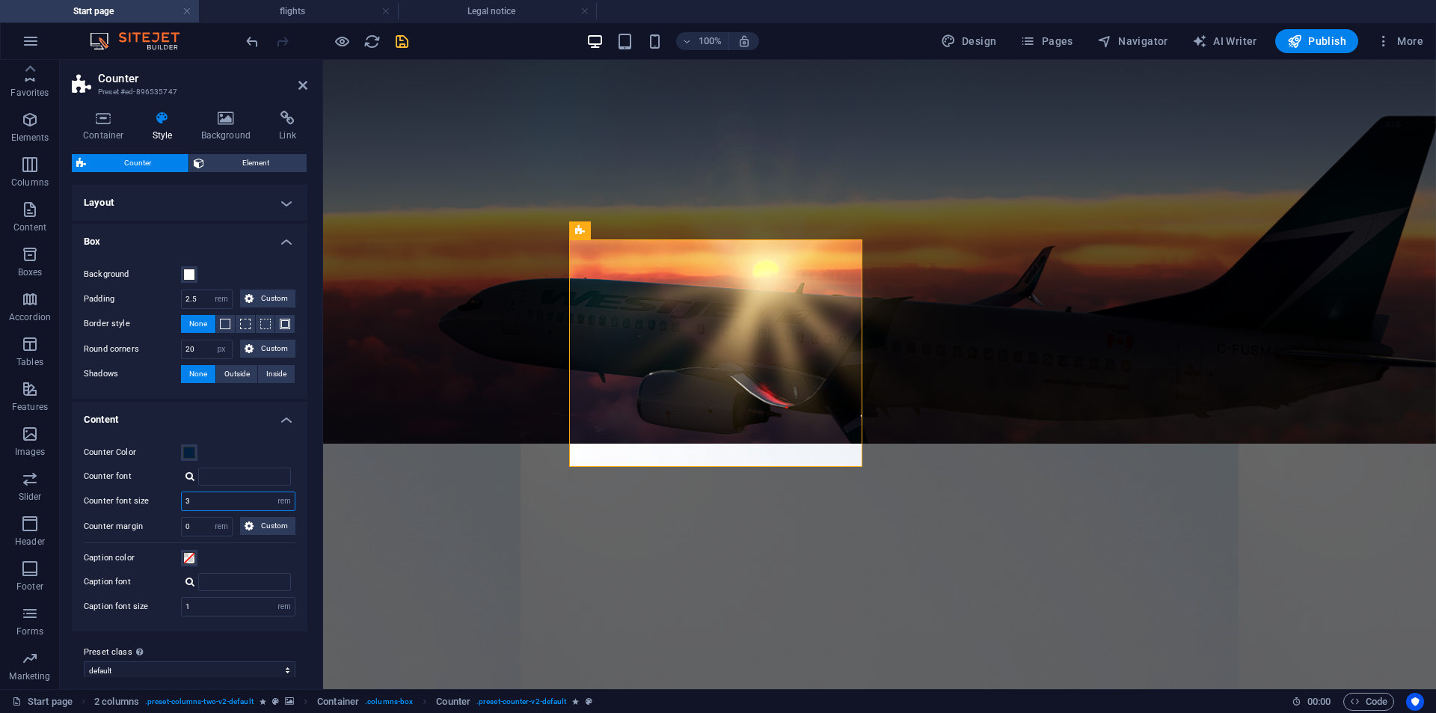
drag, startPoint x: 198, startPoint y: 506, endPoint x: 162, endPoint y: 506, distance: 36.7
click at [162, 506] on div "Counter font size 3 px rem % vh vw" at bounding box center [190, 500] width 212 height 19
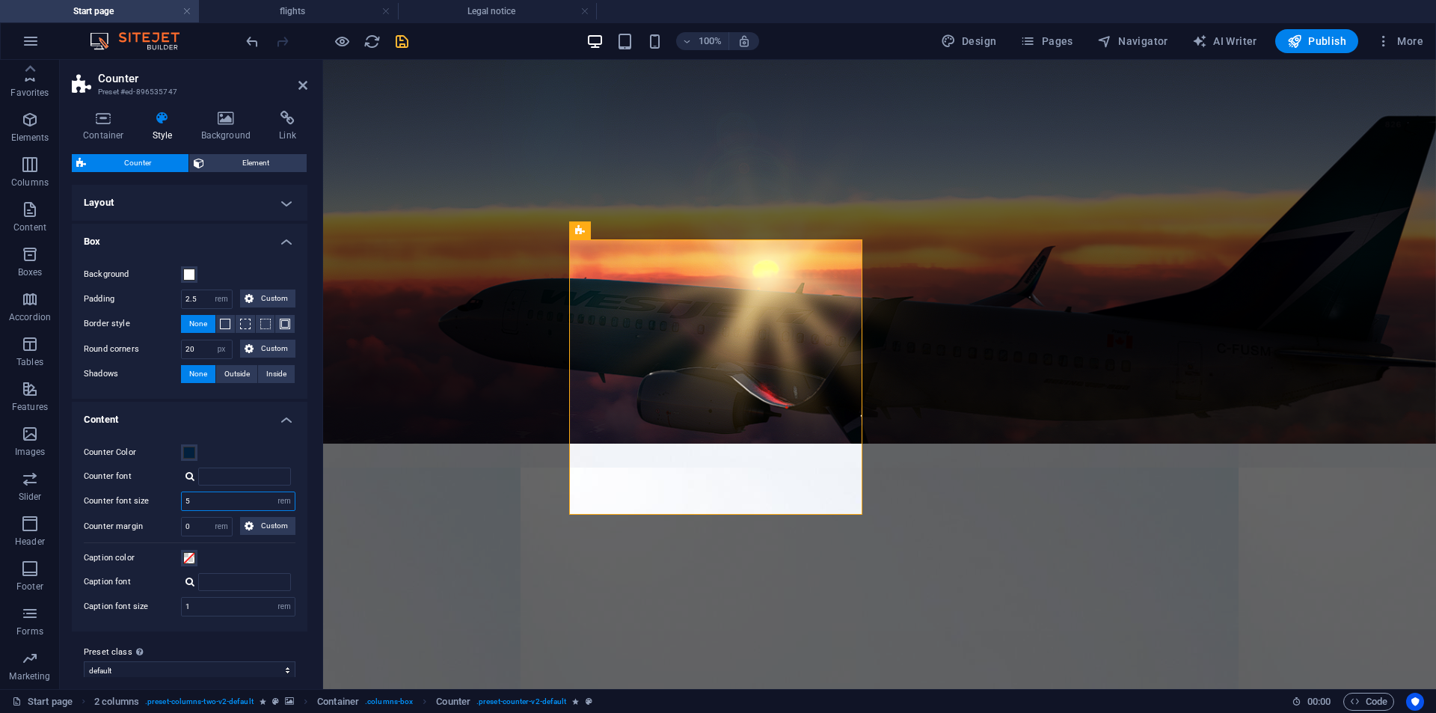
scroll to position [14, 0]
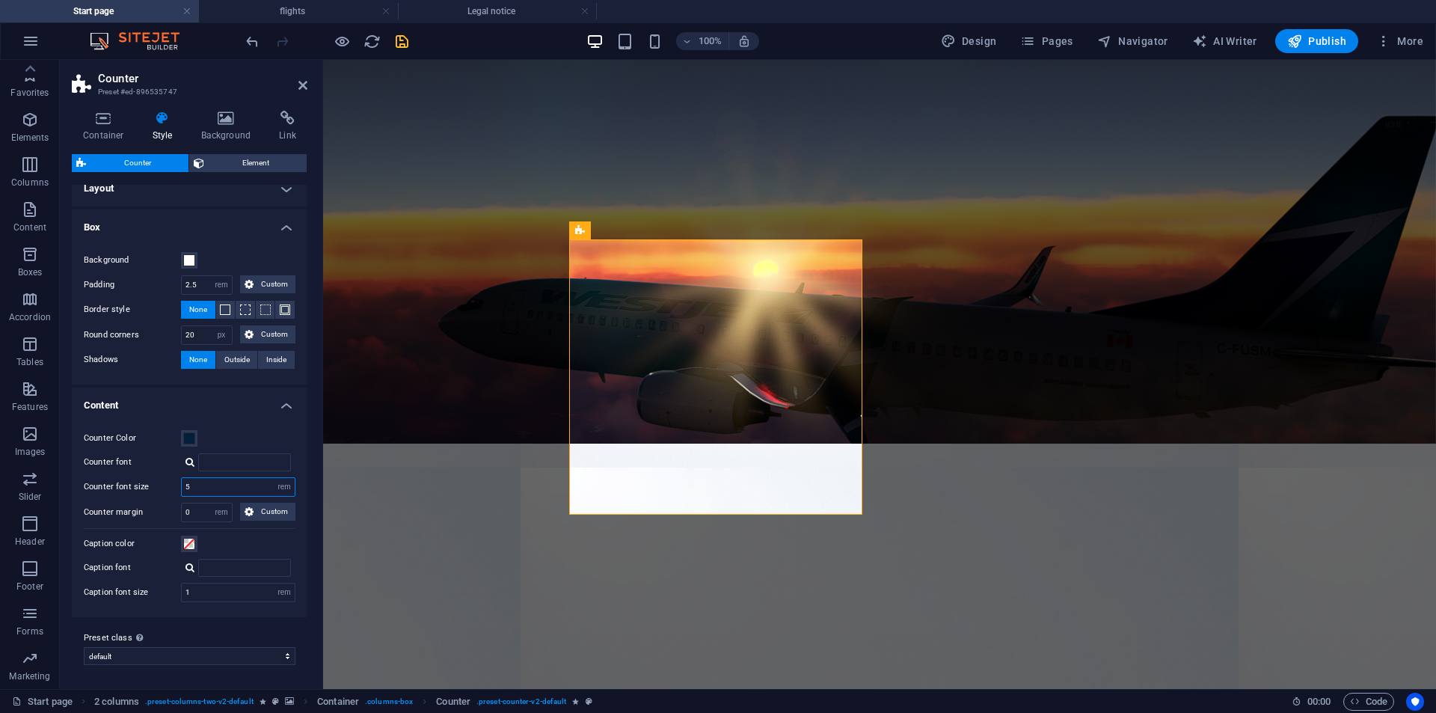
type input "5"
drag, startPoint x: 132, startPoint y: 331, endPoint x: 188, endPoint y: 341, distance: 57.1
click at [120, 329] on label "Round corners" at bounding box center [132, 335] width 97 height 18
drag, startPoint x: 205, startPoint y: 340, endPoint x: 156, endPoint y: 319, distance: 53.6
click at [142, 334] on div "Round corners 20 px rem % vh vw Custom Custom" at bounding box center [190, 334] width 212 height 19
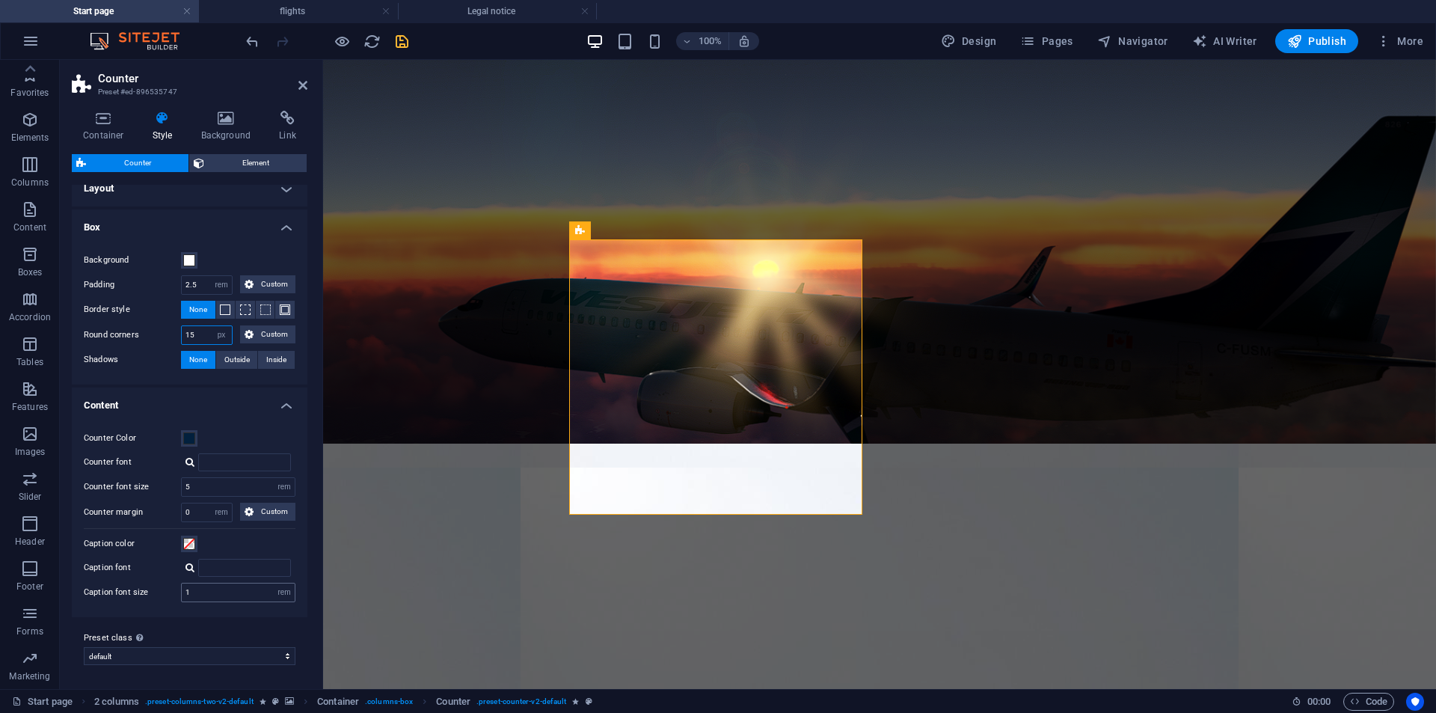
type input "15"
drag, startPoint x: 218, startPoint y: 590, endPoint x: 114, endPoint y: 601, distance: 104.6
click at [119, 604] on div "Counter Color Counter font Counter font size 5 px rem % vh vw Counter margin 0 …" at bounding box center [190, 515] width 242 height 203
type input "3"
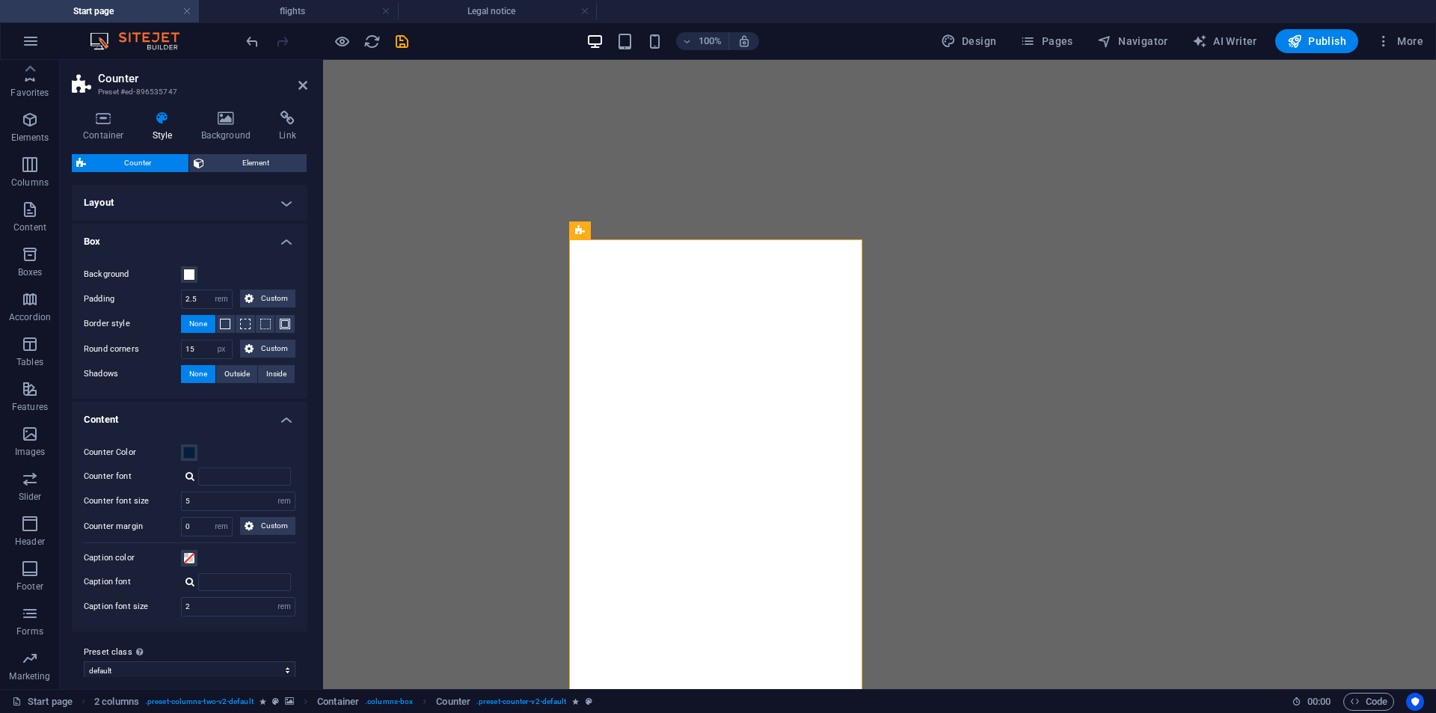
select select "rem"
select select "px"
select select "rem"
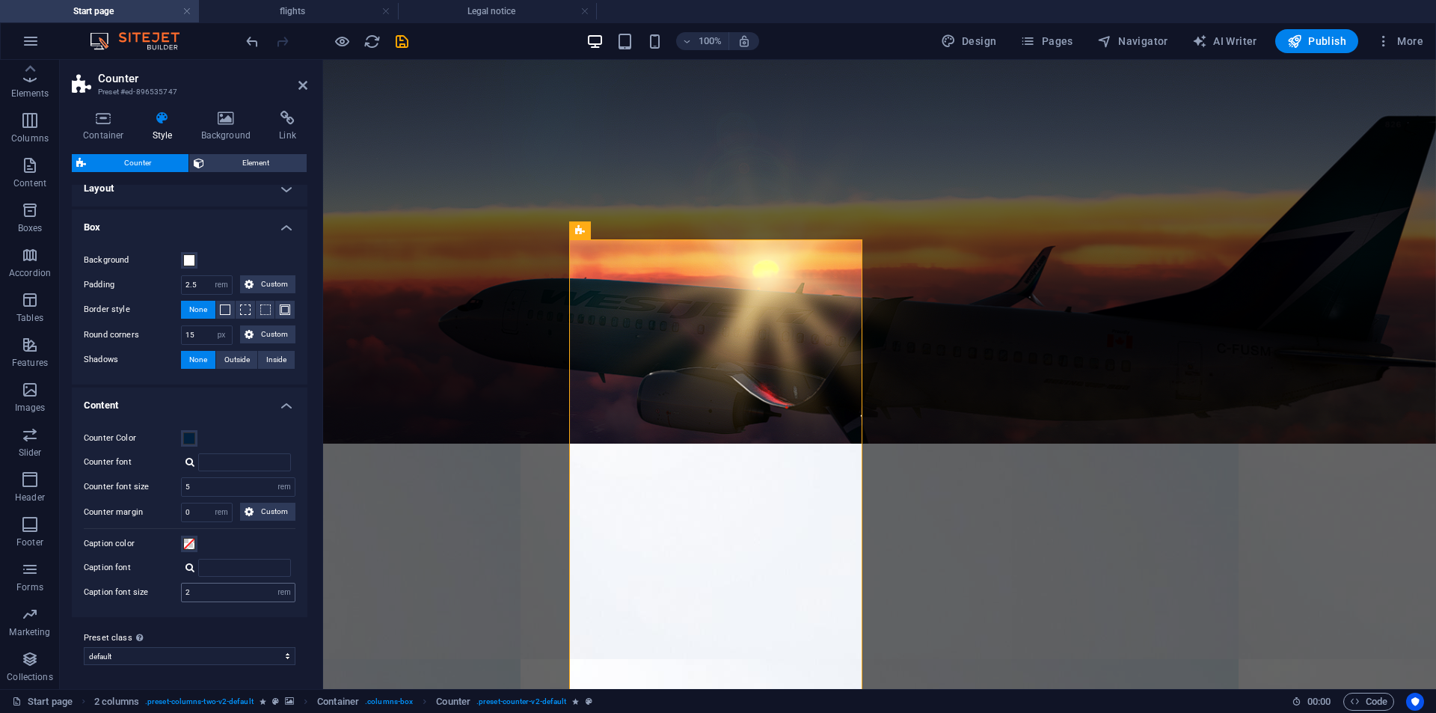
scroll to position [499, 0]
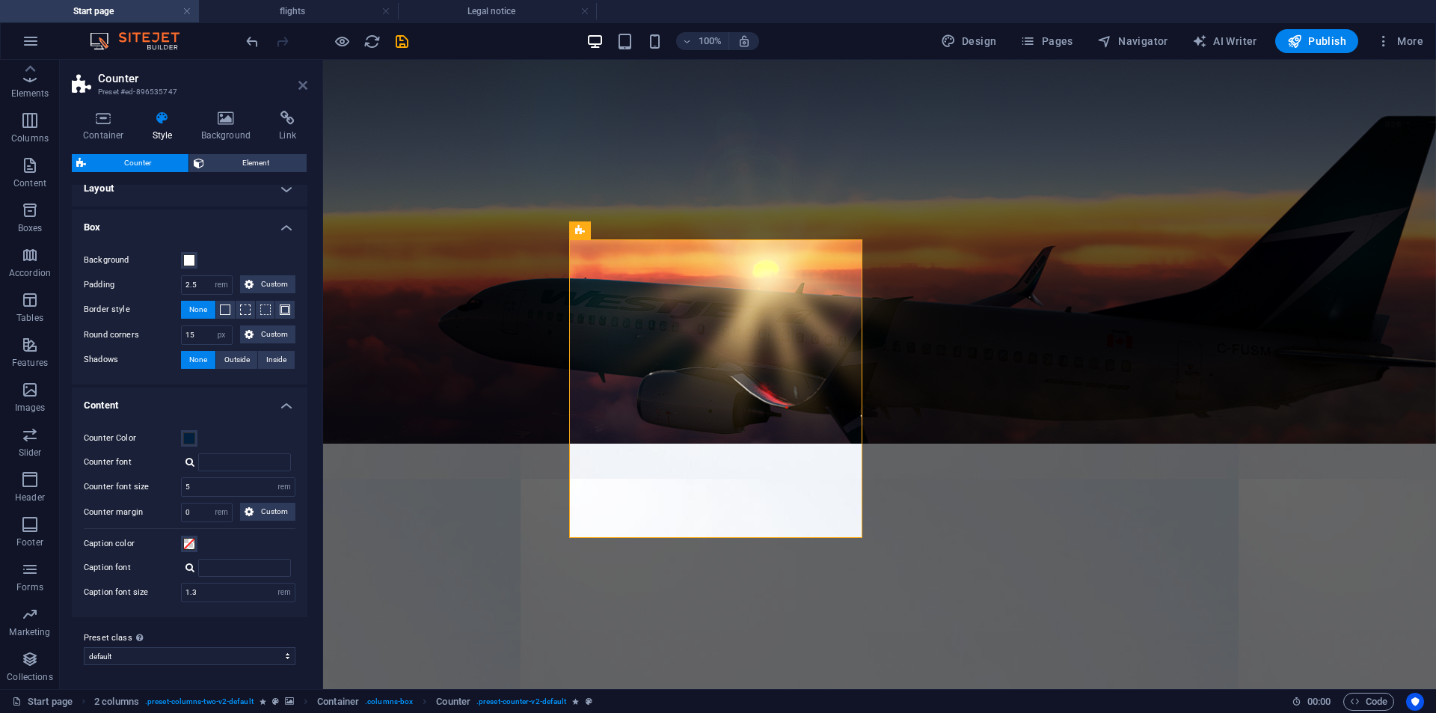
type input "1.3"
click at [303, 89] on icon at bounding box center [302, 85] width 9 height 12
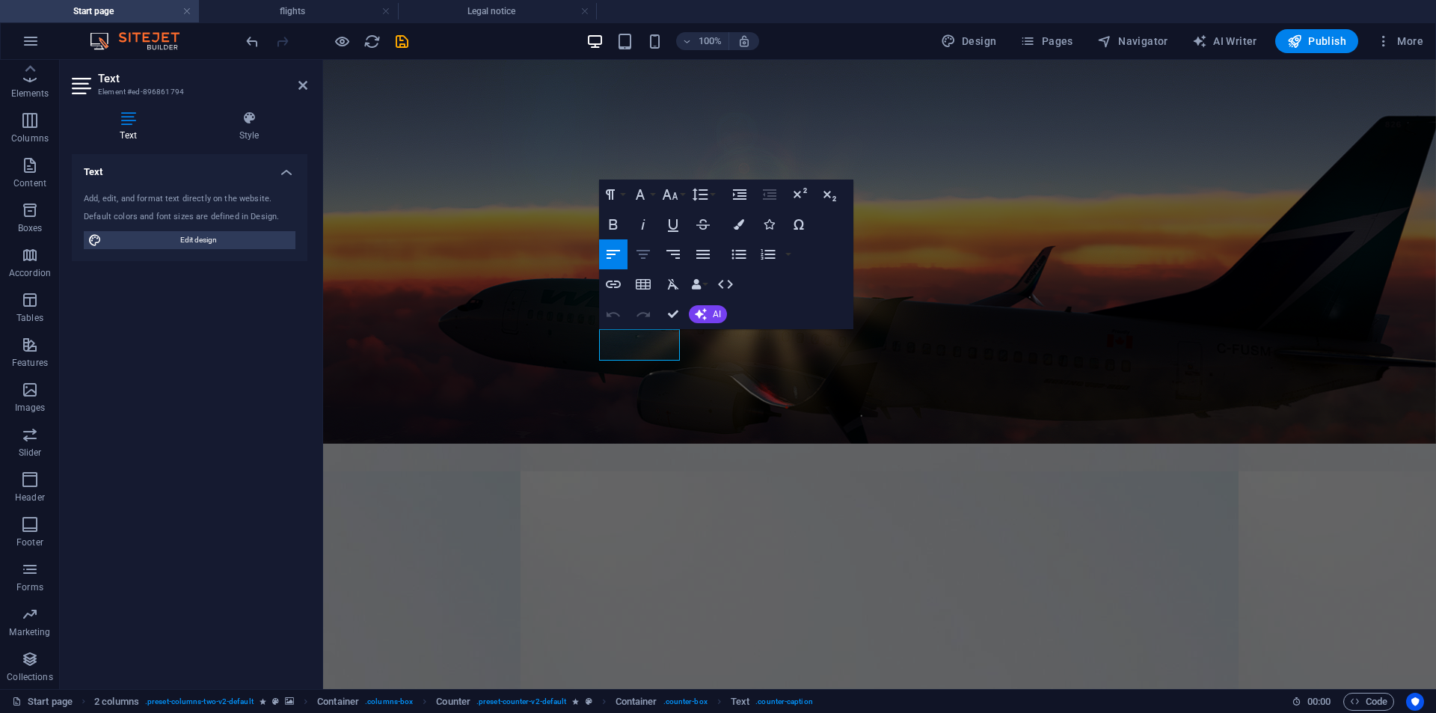
click at [642, 251] on icon "button" at bounding box center [642, 254] width 13 height 9
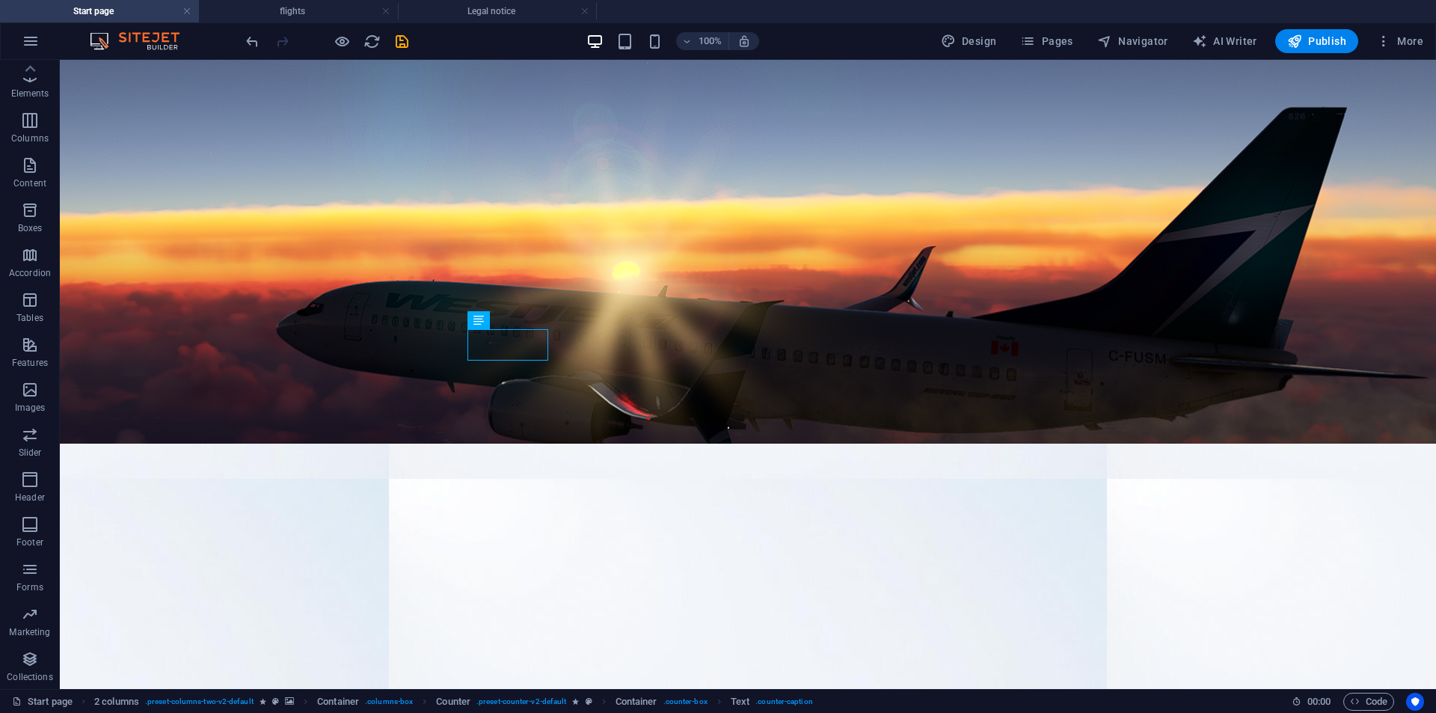
click at [414, 55] on div "100% Design Pages Navigator AI Writer Publish More" at bounding box center [718, 41] width 1434 height 36
click at [402, 39] on icon "save" at bounding box center [401, 41] width 17 height 17
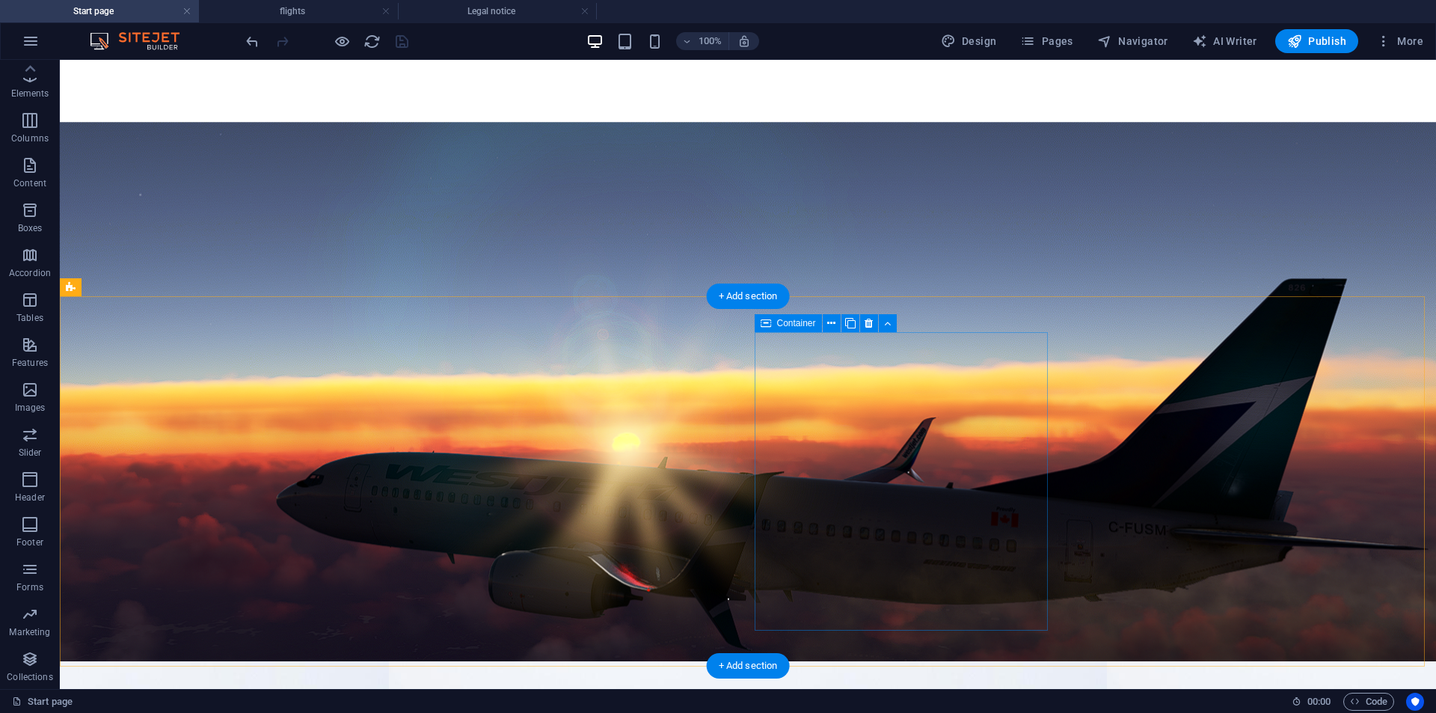
scroll to position [406, 0]
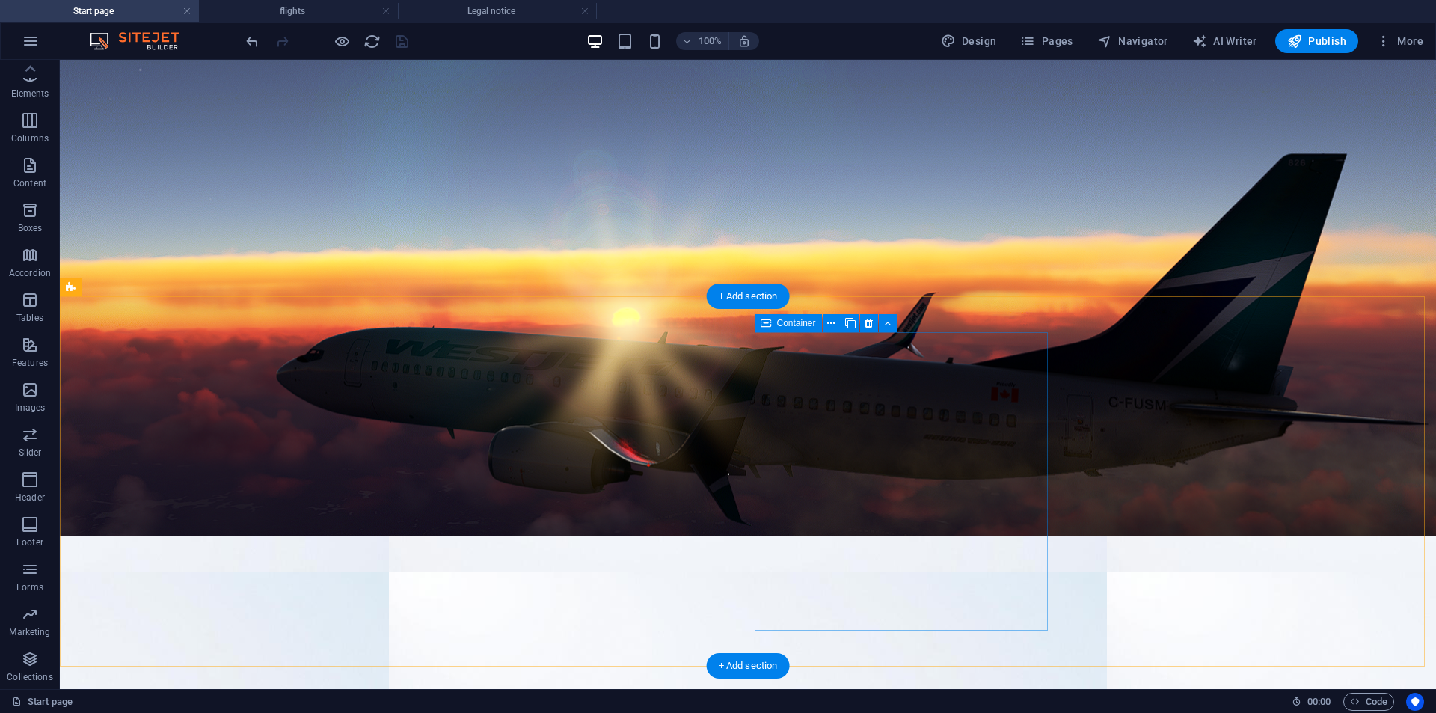
click at [797, 325] on span "Container" at bounding box center [796, 323] width 39 height 9
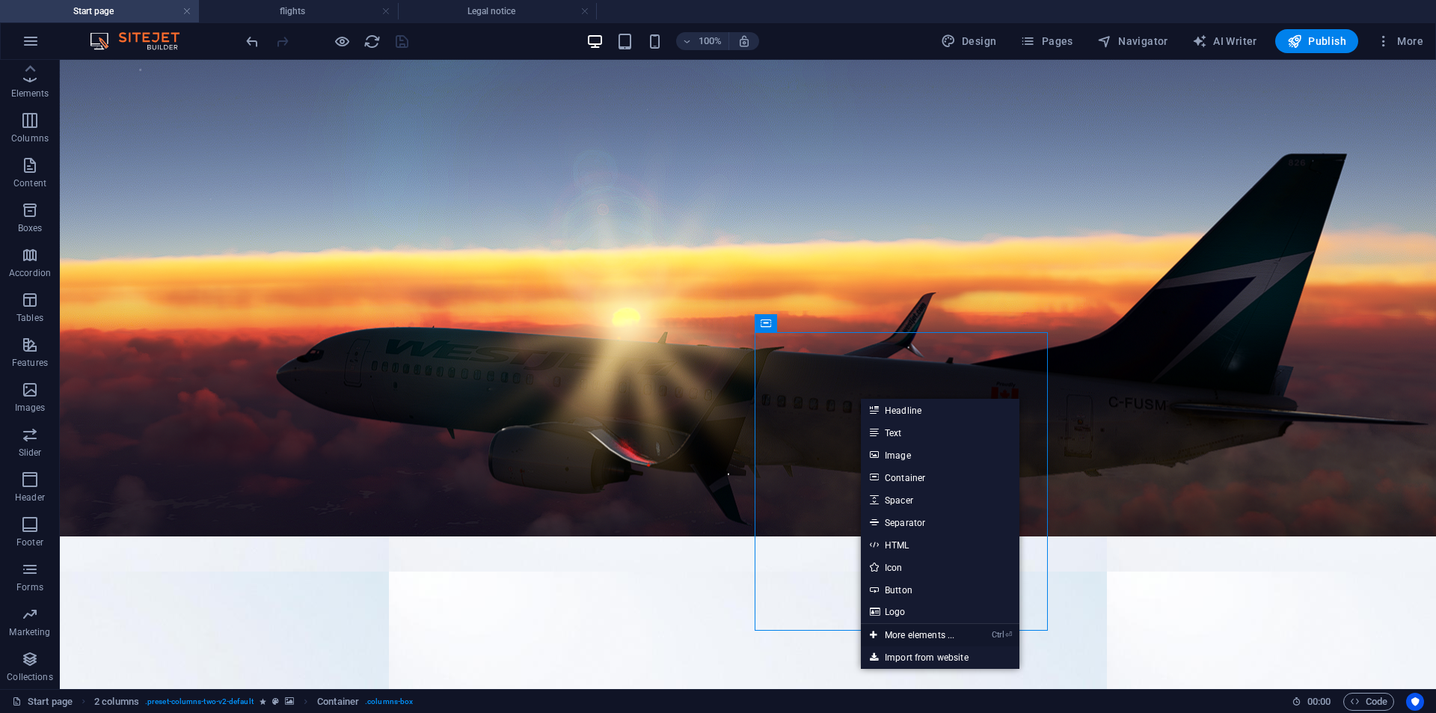
click at [929, 640] on link "Ctrl ⏎ More elements ..." at bounding box center [912, 635] width 102 height 22
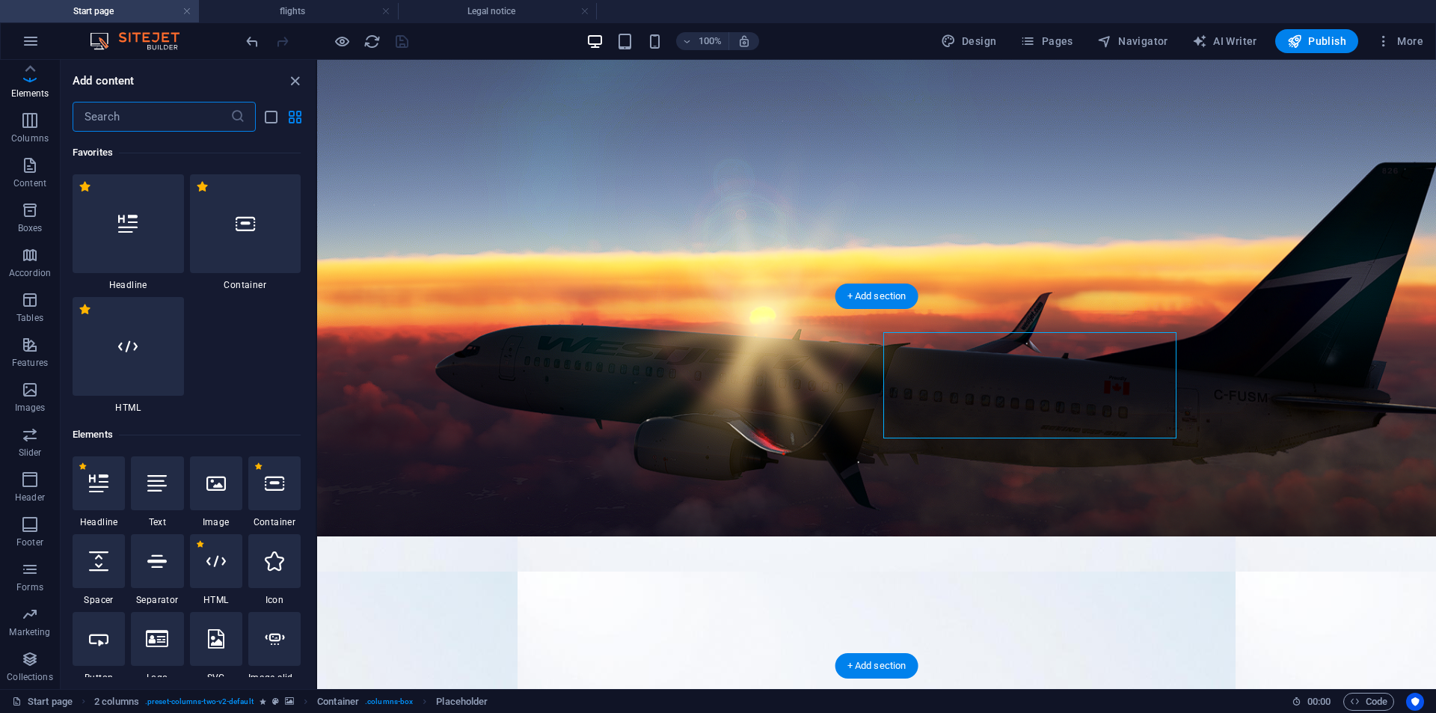
scroll to position [282, 0]
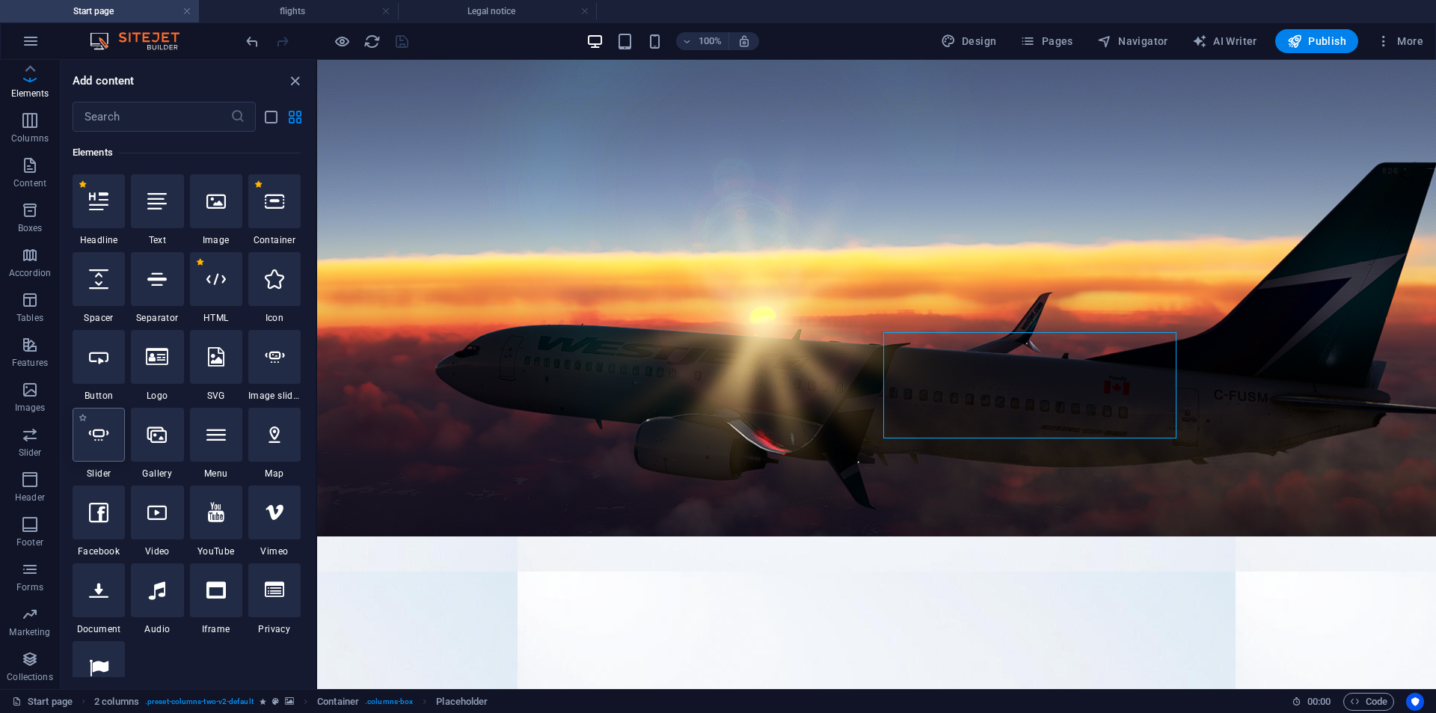
click at [116, 444] on div at bounding box center [99, 435] width 52 height 54
select select "ms"
select select "s"
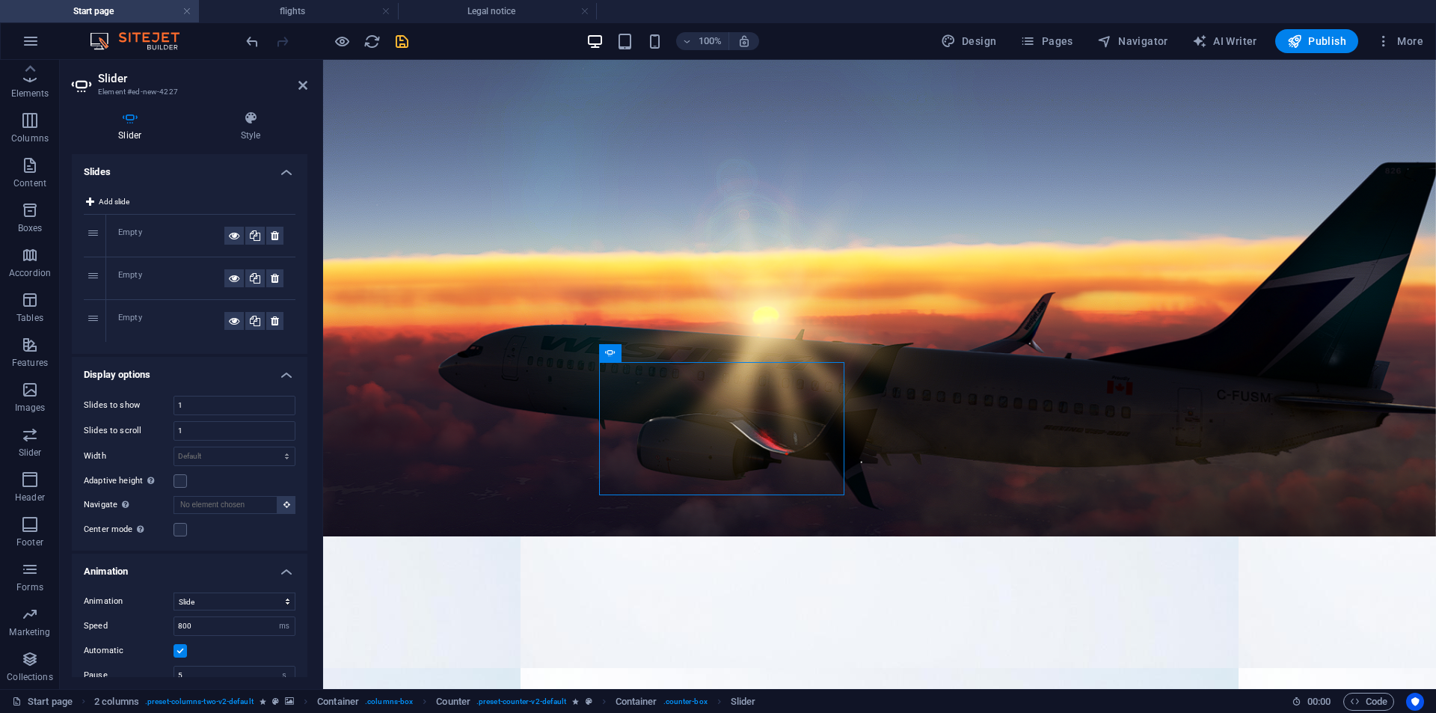
drag, startPoint x: 627, startPoint y: 386, endPoint x: 994, endPoint y: 363, distance: 367.9
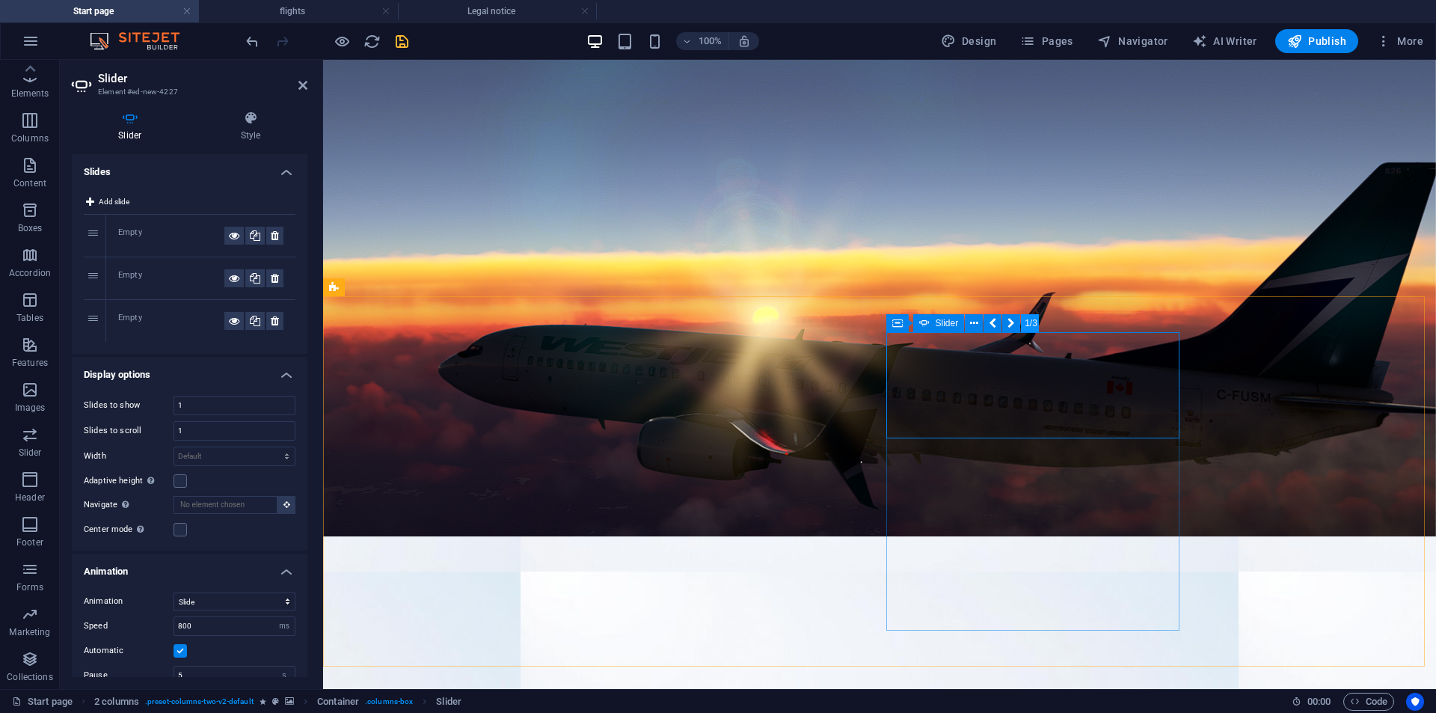
click at [1023, 324] on button "1/3" at bounding box center [1030, 323] width 18 height 18
click at [1007, 324] on button at bounding box center [1011, 323] width 18 height 18
click at [992, 323] on icon at bounding box center [992, 324] width 7 height 16
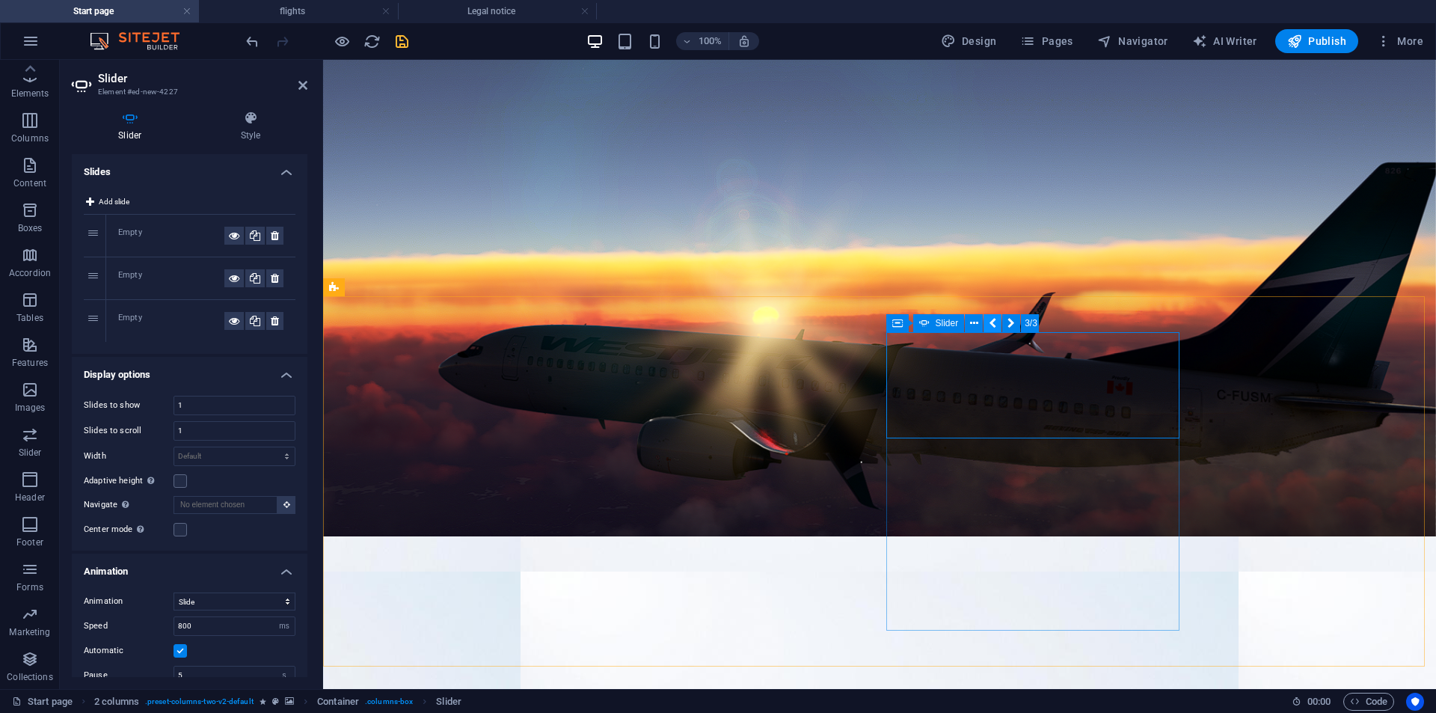
click at [992, 323] on icon at bounding box center [992, 324] width 7 height 16
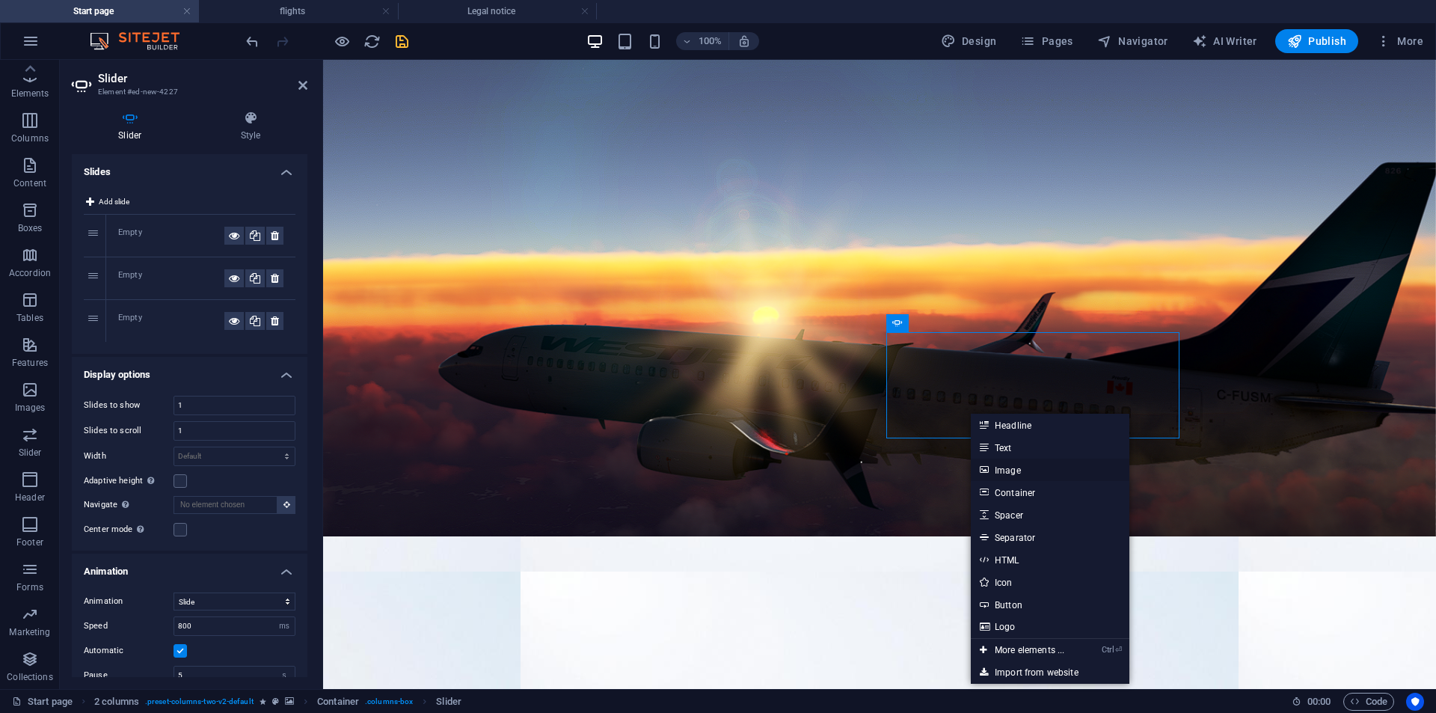
click at [1029, 469] on link "Image" at bounding box center [1050, 469] width 159 height 22
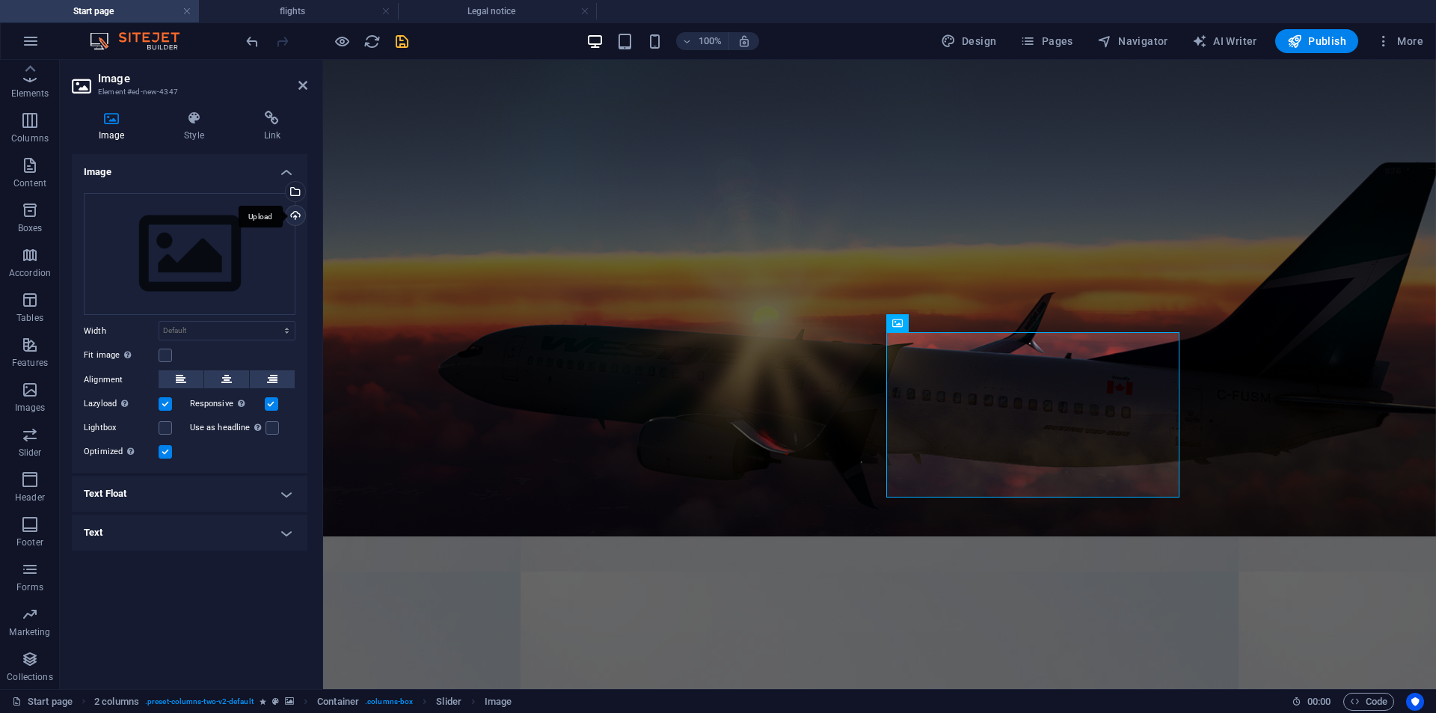
click at [301, 215] on div "Upload" at bounding box center [294, 217] width 22 height 22
click at [166, 356] on label at bounding box center [165, 355] width 13 height 13
click at [0, 0] on input "Fit image Automatically fit image to a fixed width and height" at bounding box center [0, 0] width 0 height 0
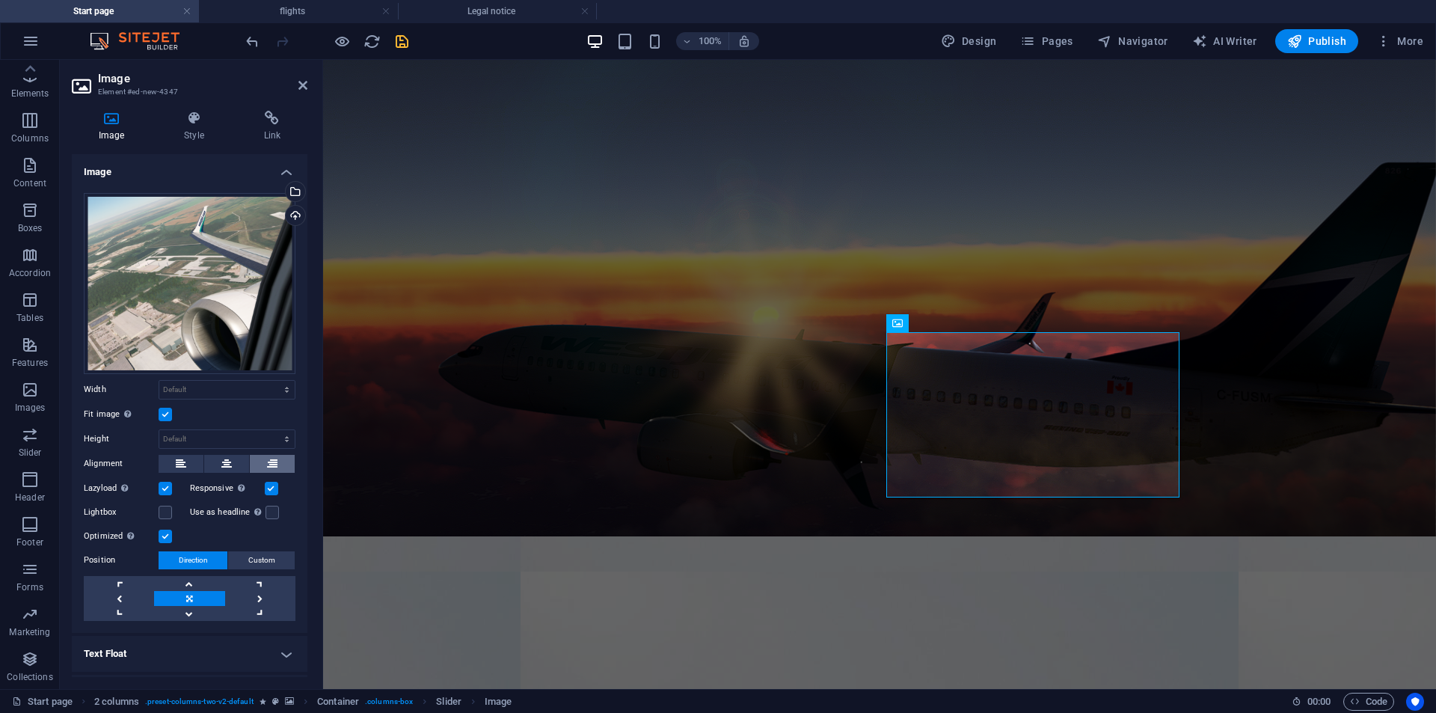
click at [272, 453] on div "Drag files here, click to choose files or select files from Files or our free s…" at bounding box center [190, 407] width 236 height 452
click at [266, 509] on label at bounding box center [272, 512] width 13 height 13
click at [0, 0] on input "Use as headline The image will be wrapped in an H1 headline tag. Useful for giv…" at bounding box center [0, 0] width 0 height 0
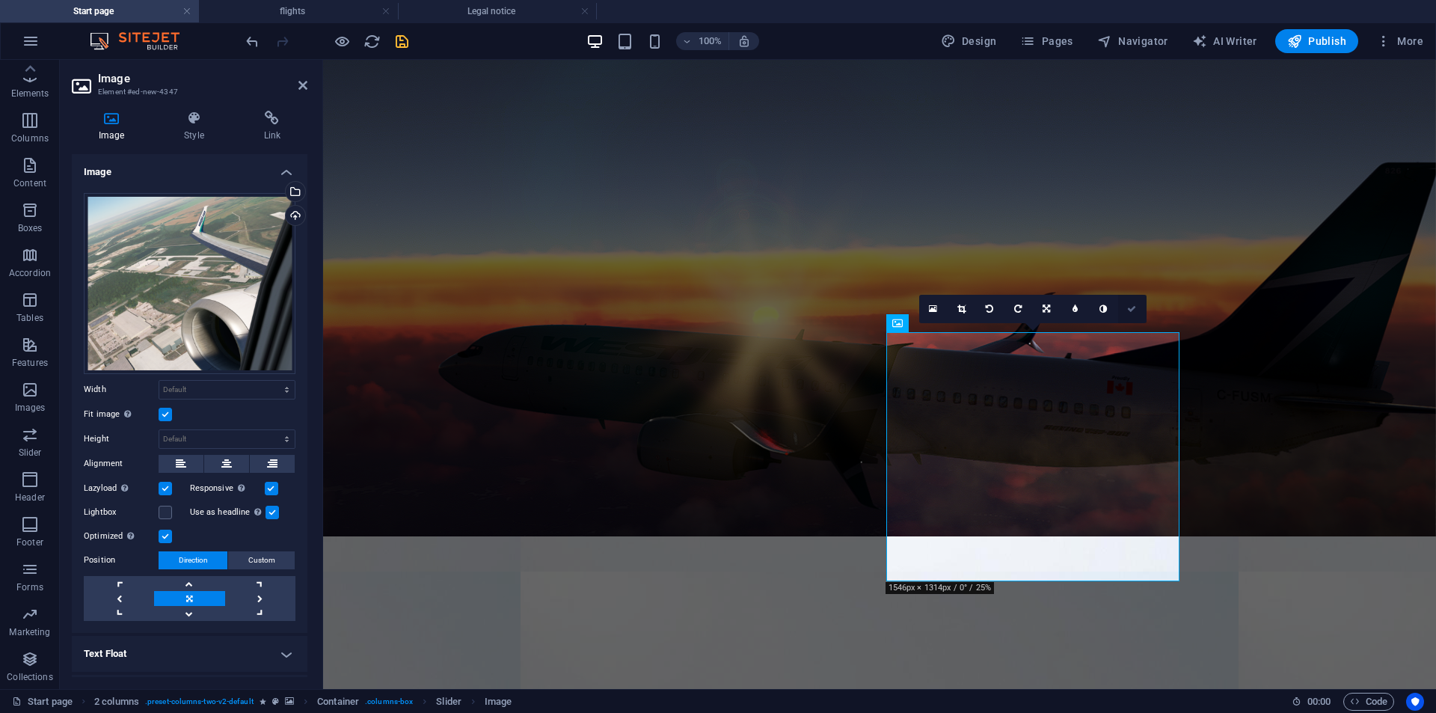
click at [1121, 310] on link at bounding box center [1132, 309] width 28 height 28
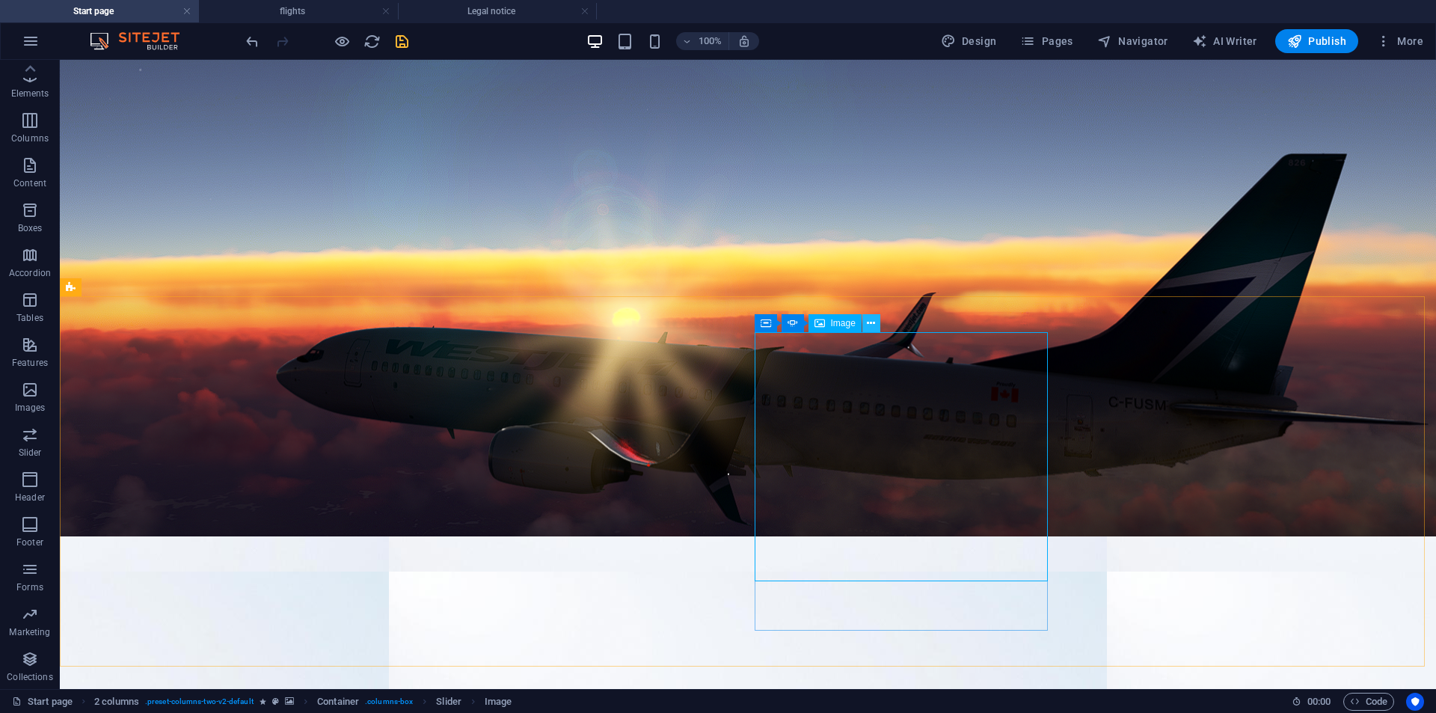
click at [873, 325] on icon at bounding box center [871, 324] width 8 height 16
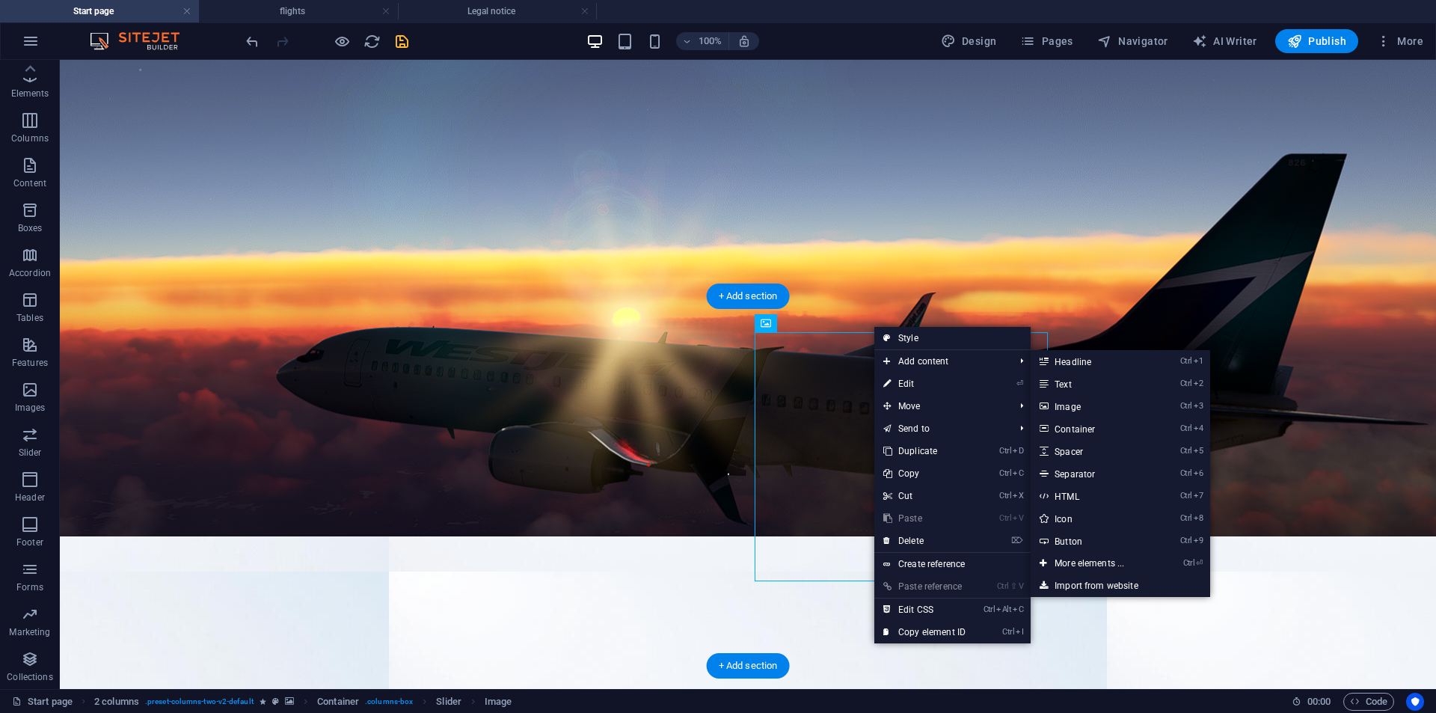
click at [1200, 536] on figure at bounding box center [748, 720] width 1376 height 369
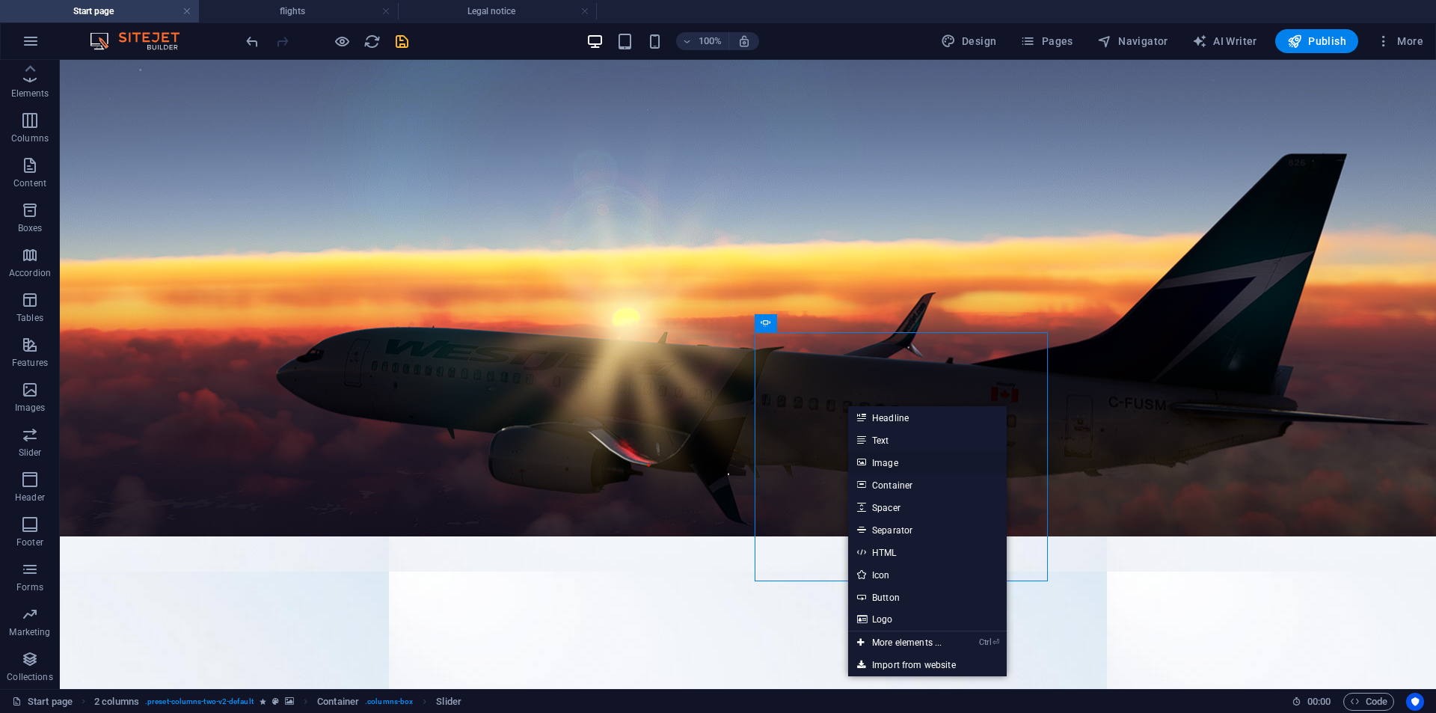
click at [886, 454] on link "Image" at bounding box center [927, 462] width 159 height 22
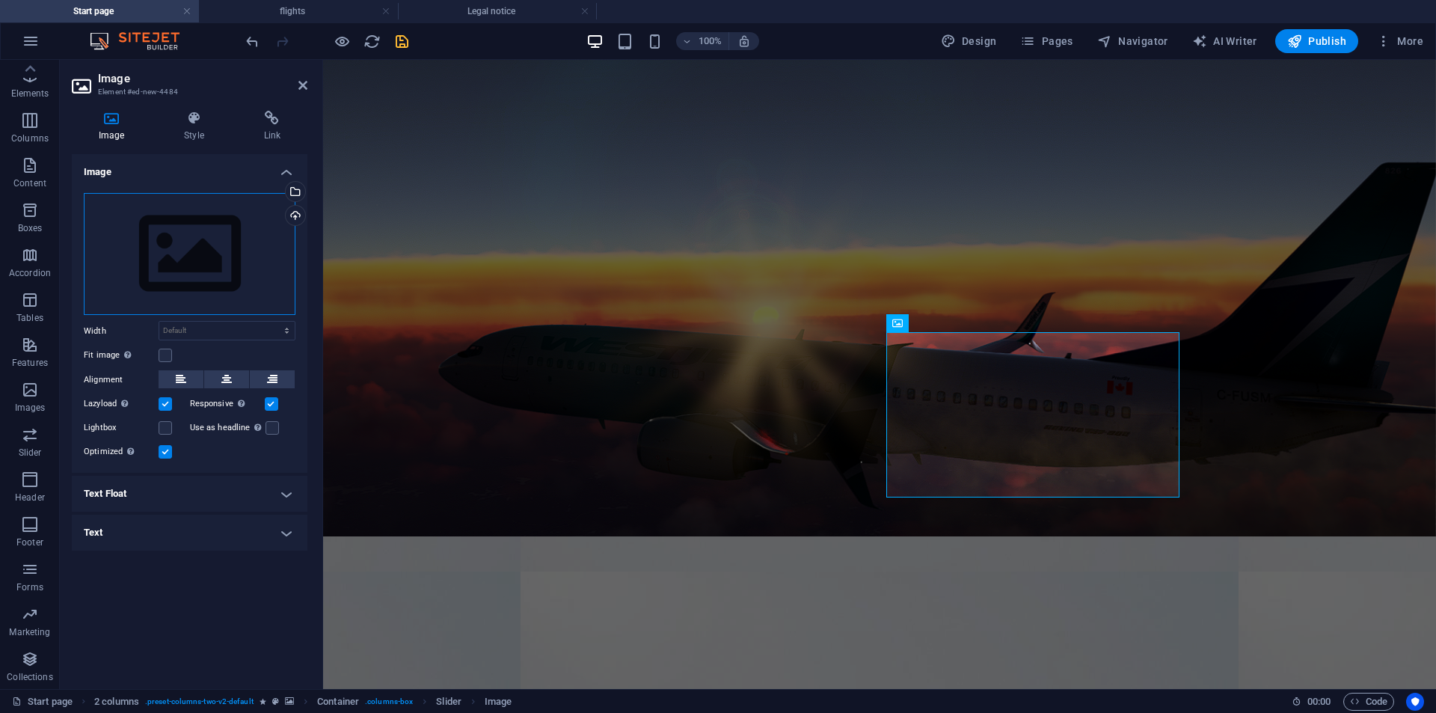
click at [281, 221] on div "Drag files here, click to choose files or select files from Files or our free s…" at bounding box center [190, 254] width 212 height 123
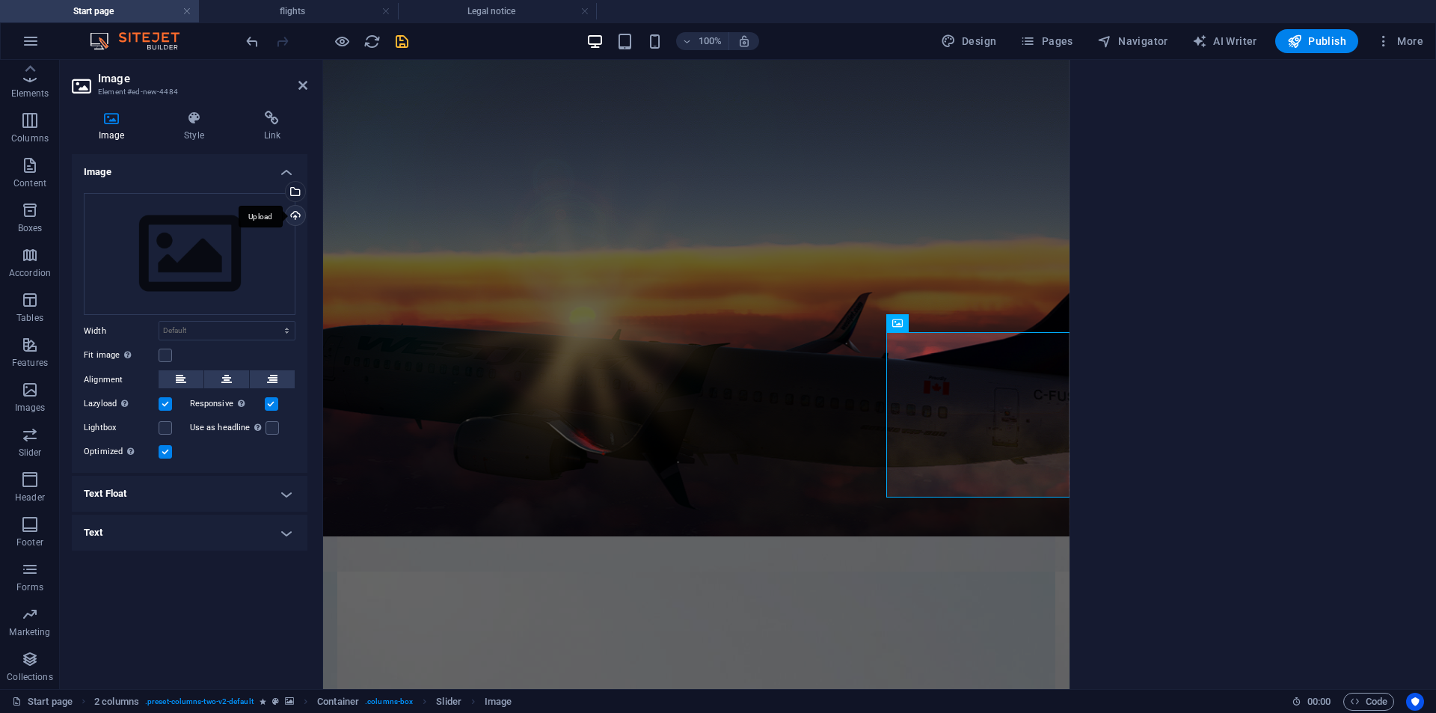
click at [291, 212] on body "WESTJET VIRTUAL AIRLINES Start page flights Legal notice Favorites Elements Col…" at bounding box center [718, 356] width 1436 height 713
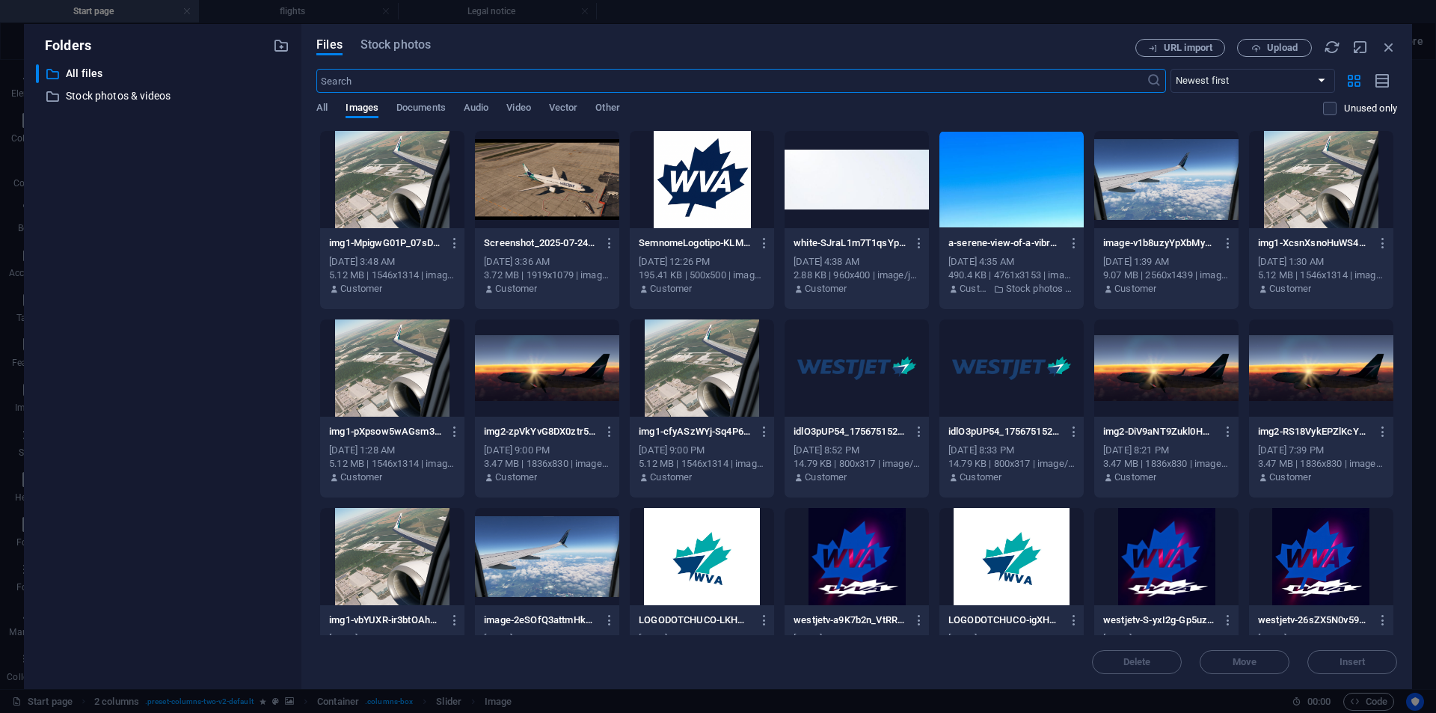
click at [1136, 174] on div at bounding box center [1166, 179] width 144 height 97
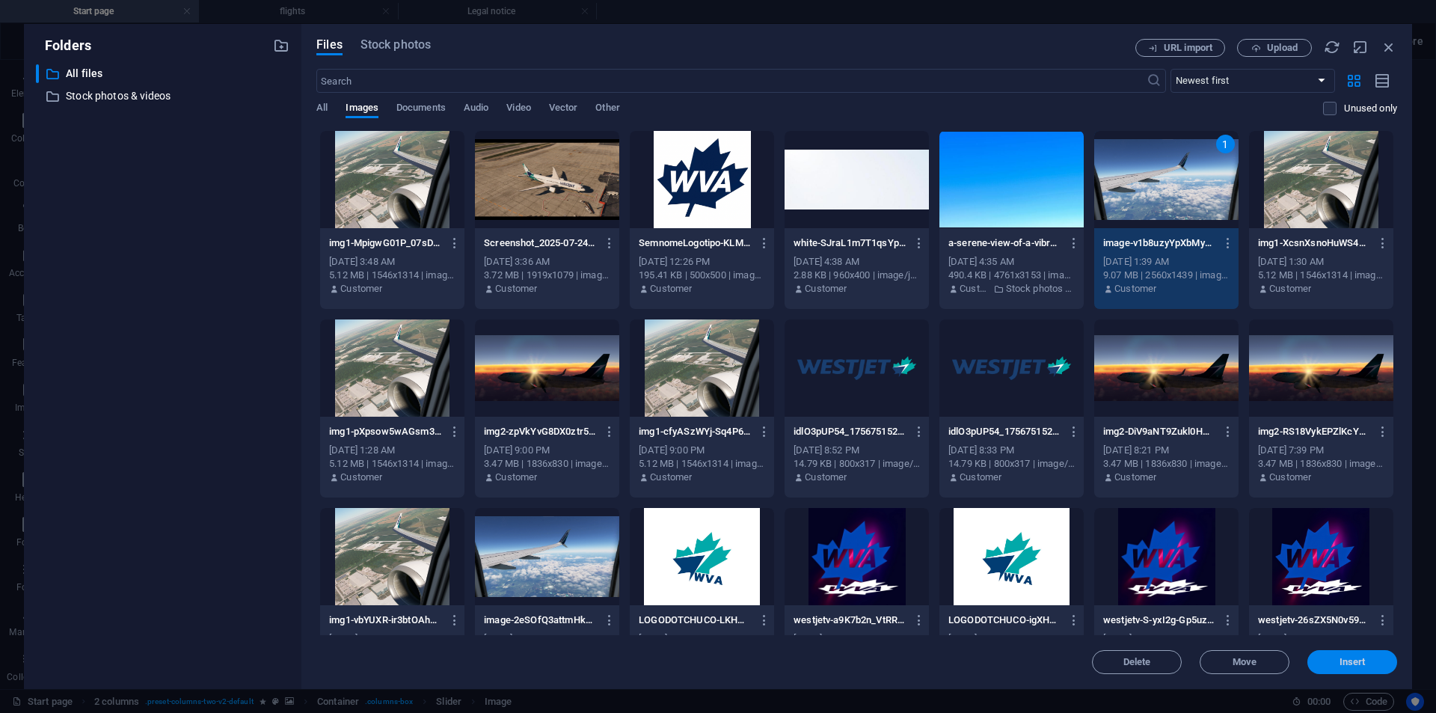
click at [1363, 665] on span "Insert" at bounding box center [1352, 661] width 26 height 9
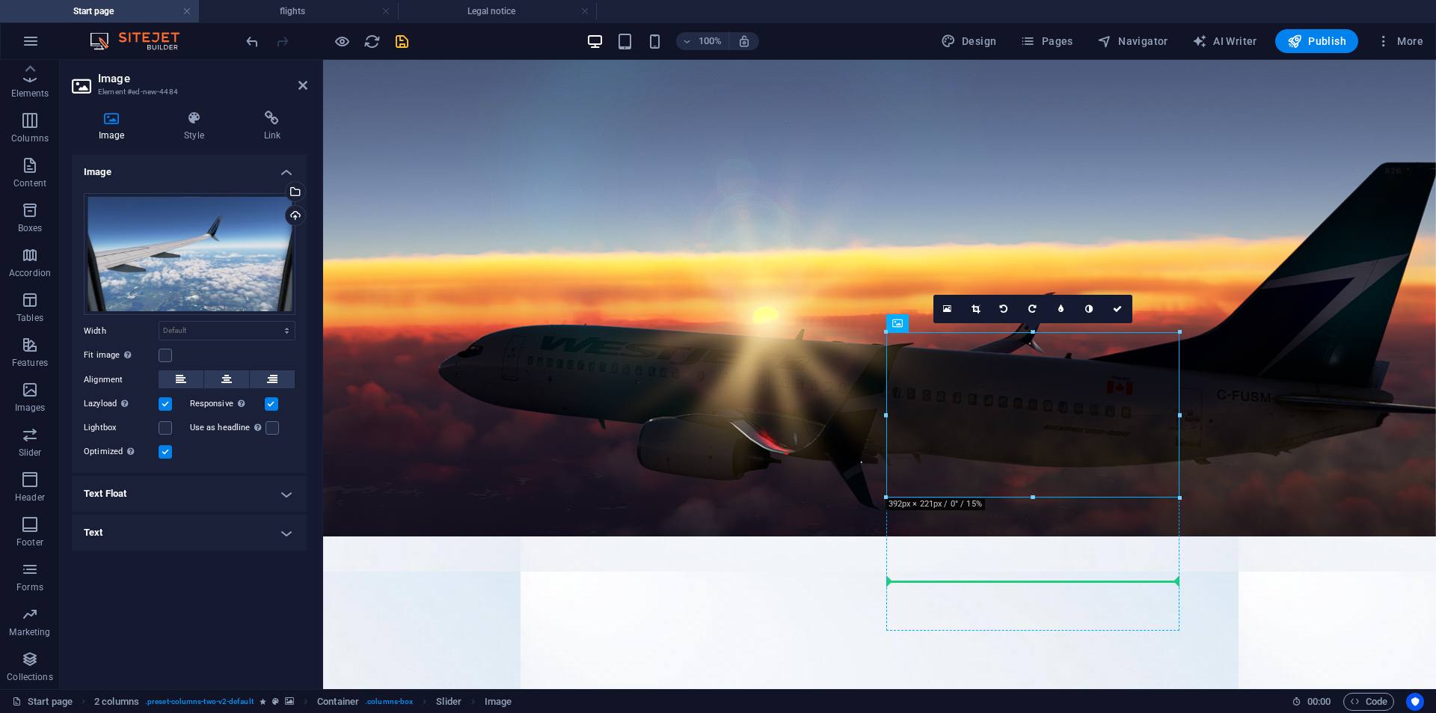
drag, startPoint x: 1064, startPoint y: 399, endPoint x: 1046, endPoint y: 531, distance: 133.0
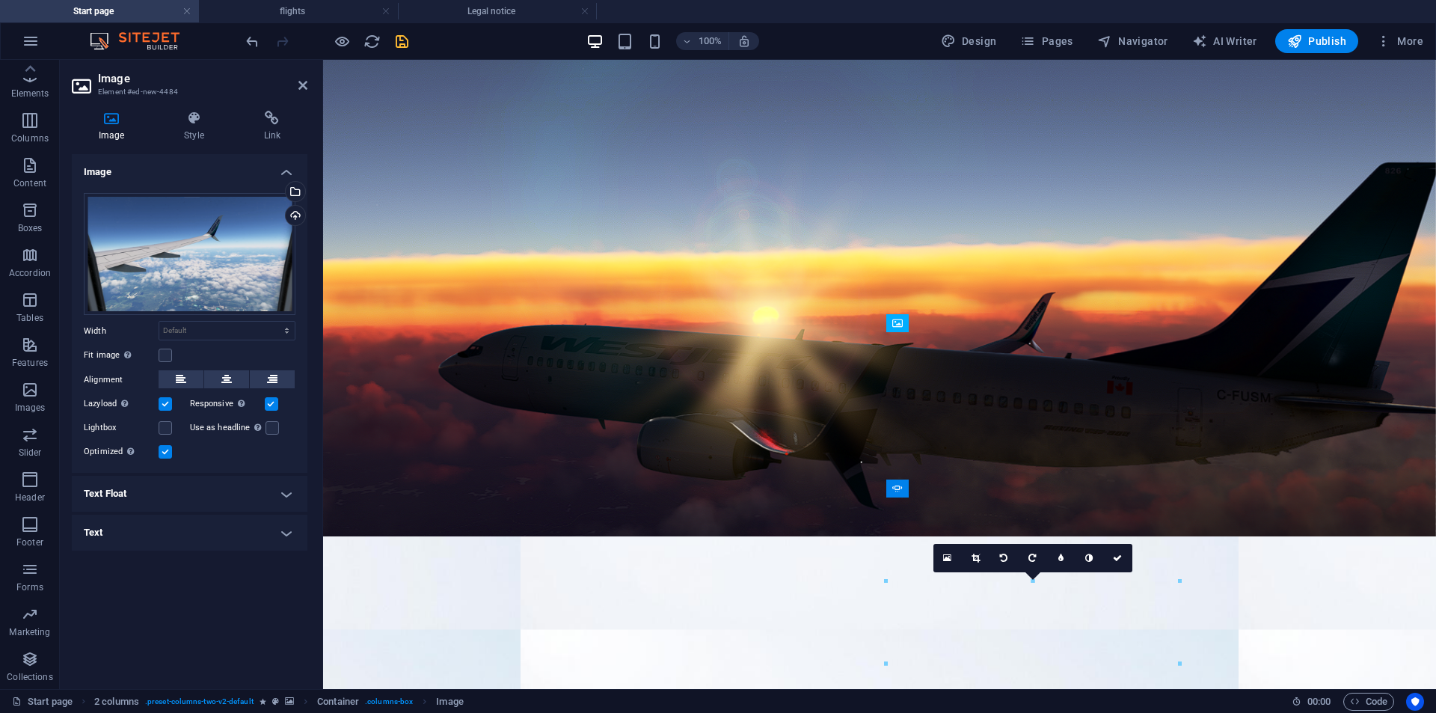
drag, startPoint x: 1034, startPoint y: 630, endPoint x: 1019, endPoint y: 402, distance: 228.6
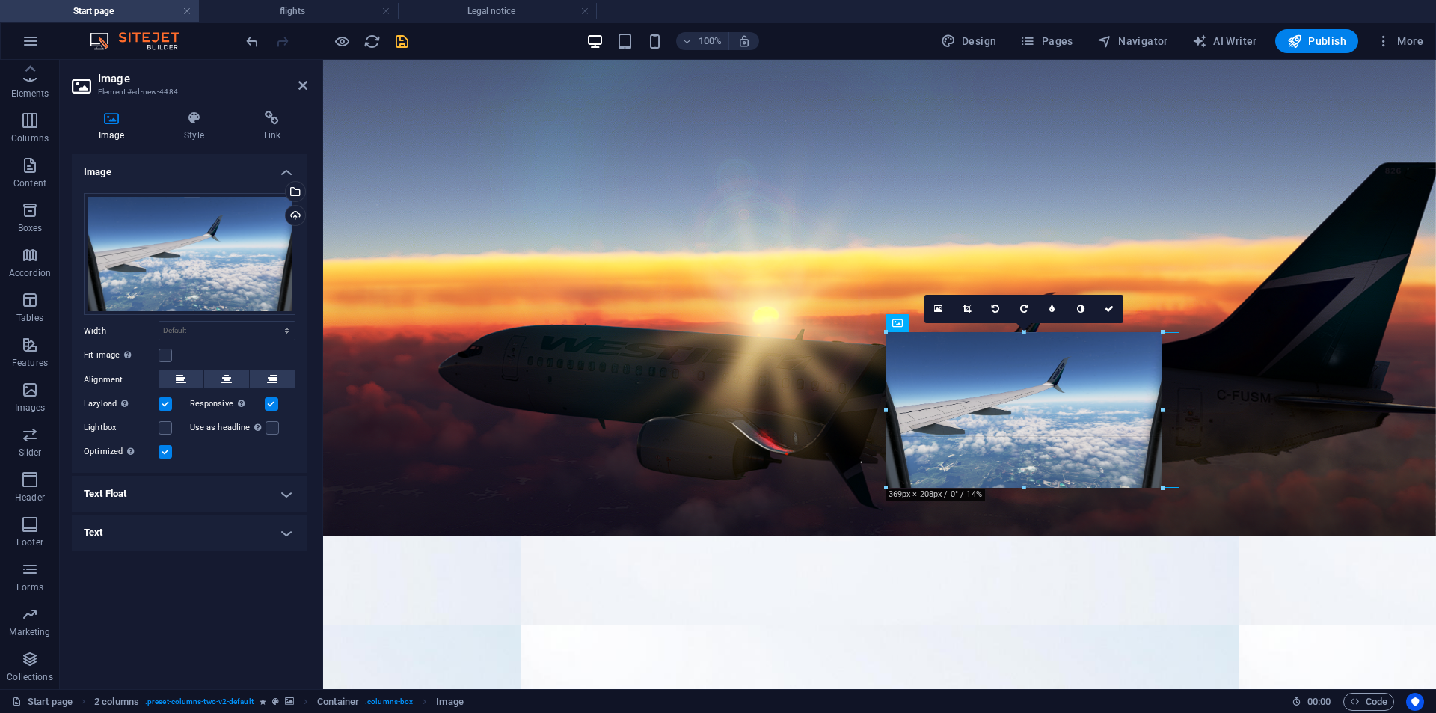
drag, startPoint x: 1181, startPoint y: 497, endPoint x: 1164, endPoint y: 574, distance: 78.9
type input "369"
select select "px"
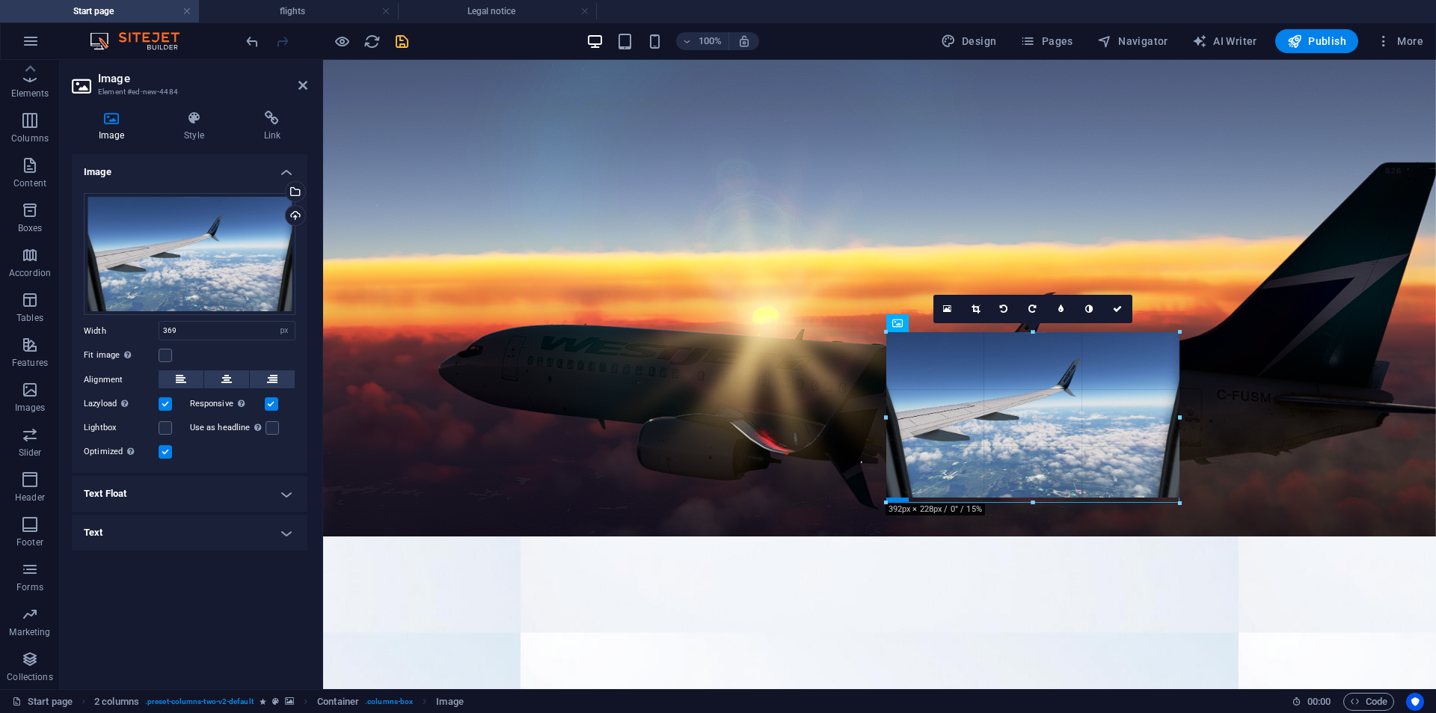
drag, startPoint x: 1165, startPoint y: 490, endPoint x: 1182, endPoint y: 492, distance: 17.3
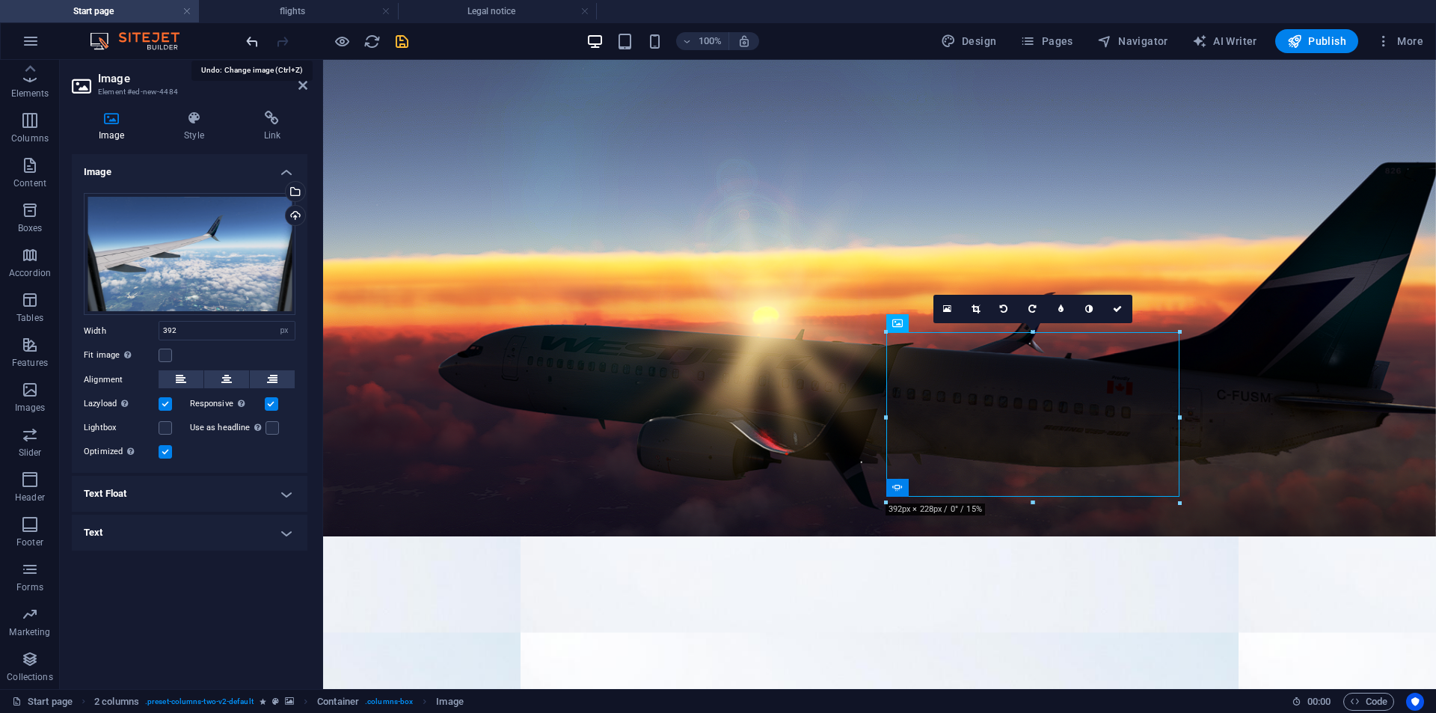
click at [251, 43] on icon "undo" at bounding box center [252, 41] width 17 height 17
type input "369"
click at [251, 43] on icon "undo" at bounding box center [252, 41] width 17 height 17
select select "DISABLED_OPTION_VALUE"
click at [251, 43] on icon "undo" at bounding box center [252, 41] width 17 height 17
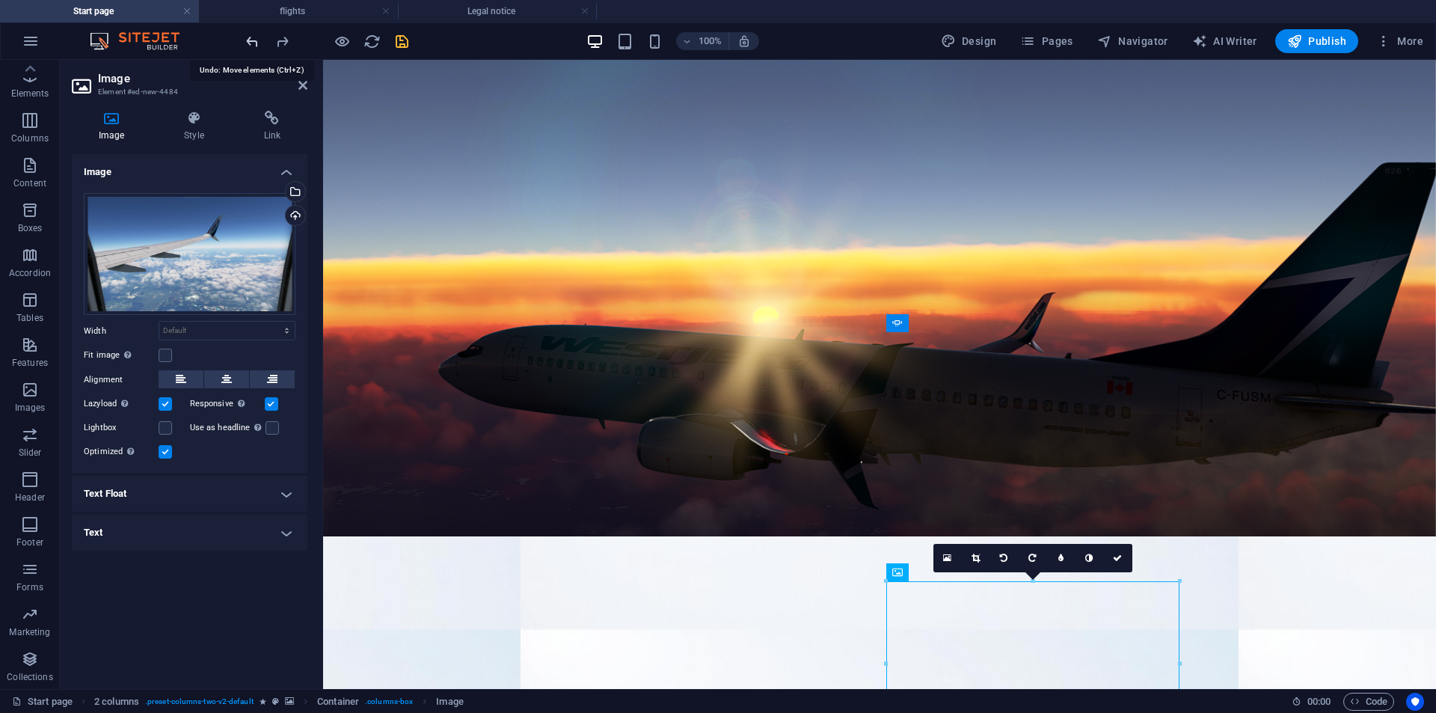
click at [251, 43] on icon "undo" at bounding box center [252, 41] width 17 height 17
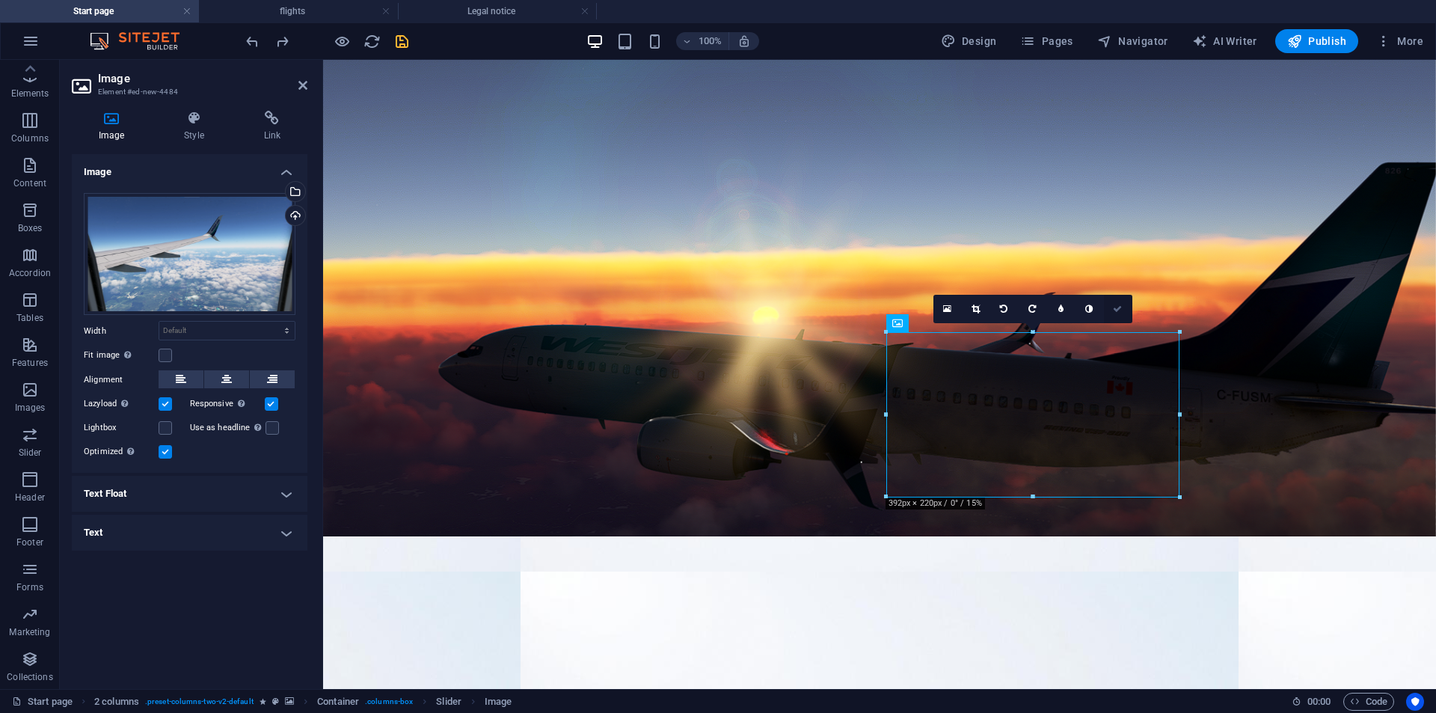
click at [1115, 298] on link at bounding box center [1118, 309] width 28 height 28
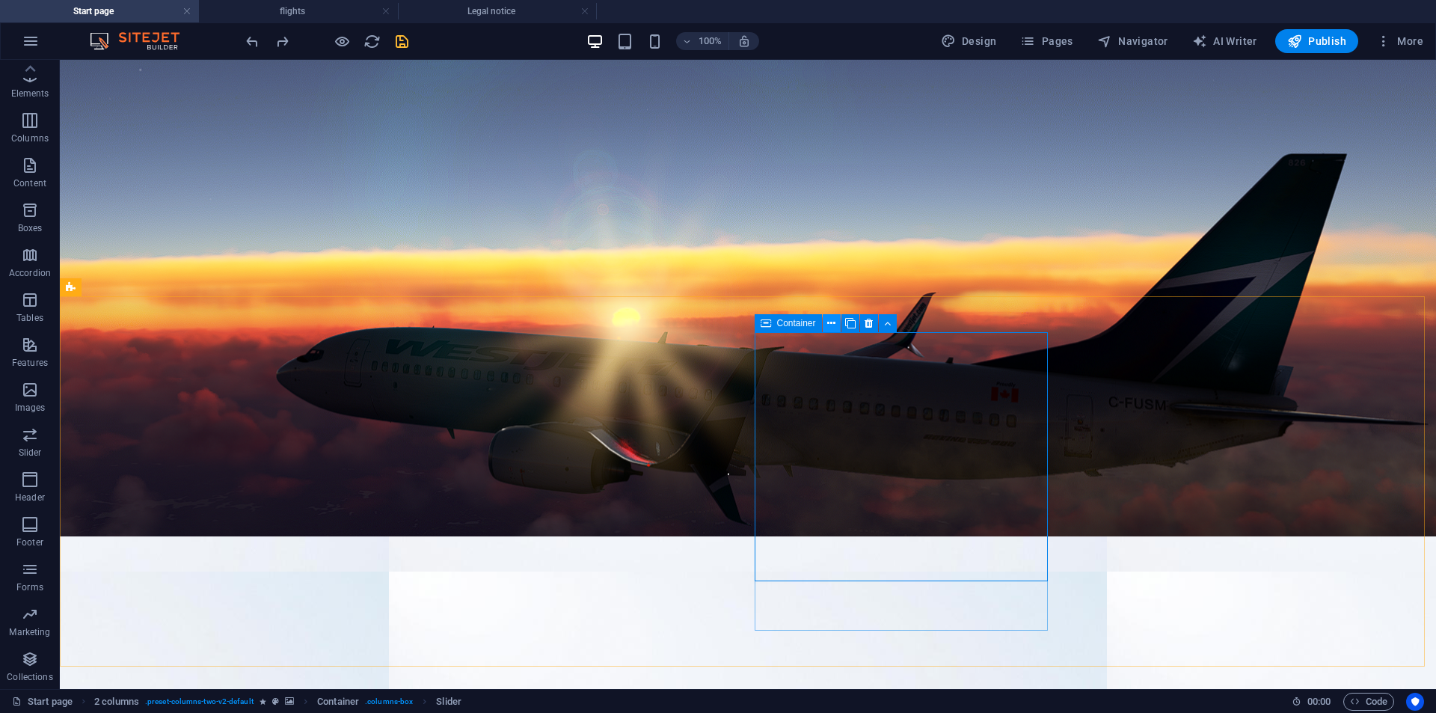
click at [832, 327] on icon at bounding box center [831, 324] width 8 height 16
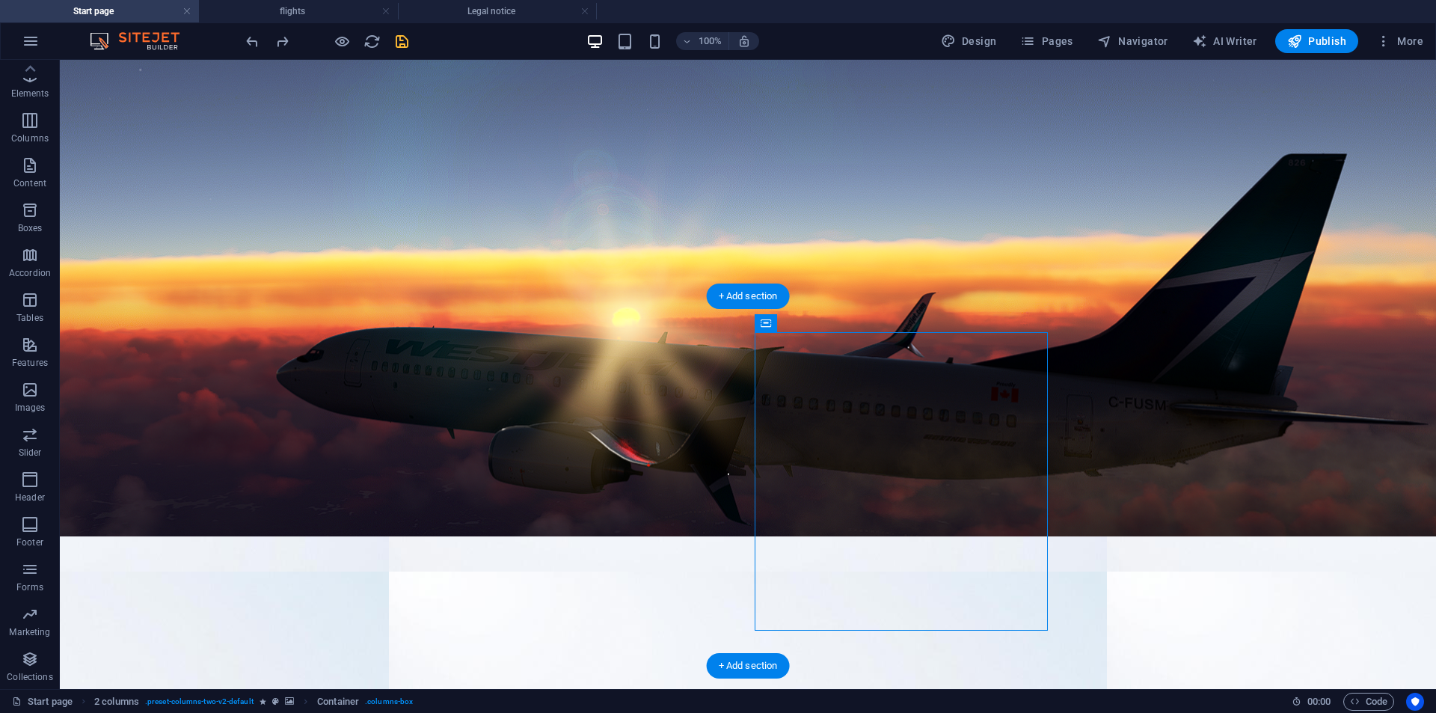
click at [1167, 536] on figure at bounding box center [748, 720] width 1376 height 369
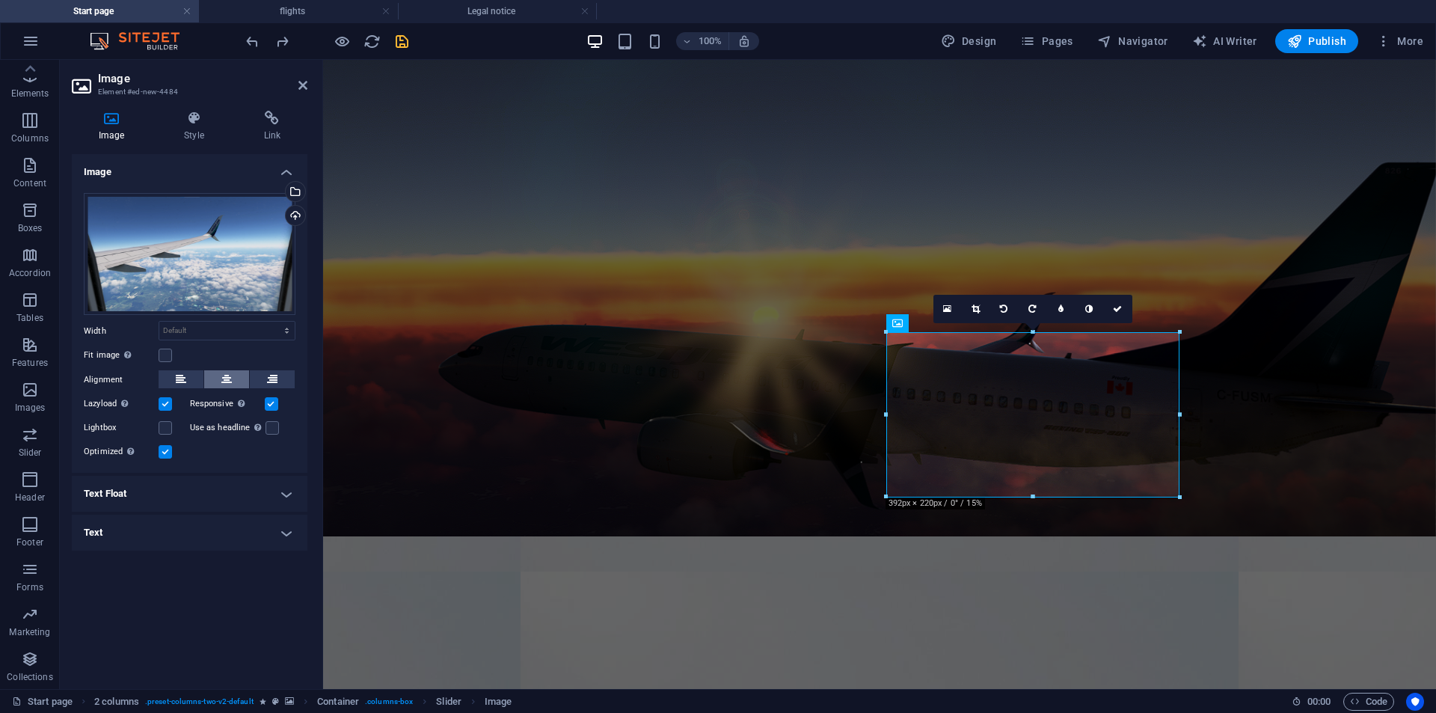
click at [227, 380] on icon at bounding box center [226, 379] width 10 height 18
click at [168, 354] on label at bounding box center [165, 355] width 13 height 13
click at [0, 0] on input "Fit image Automatically fit image to a fixed width and height" at bounding box center [0, 0] width 0 height 0
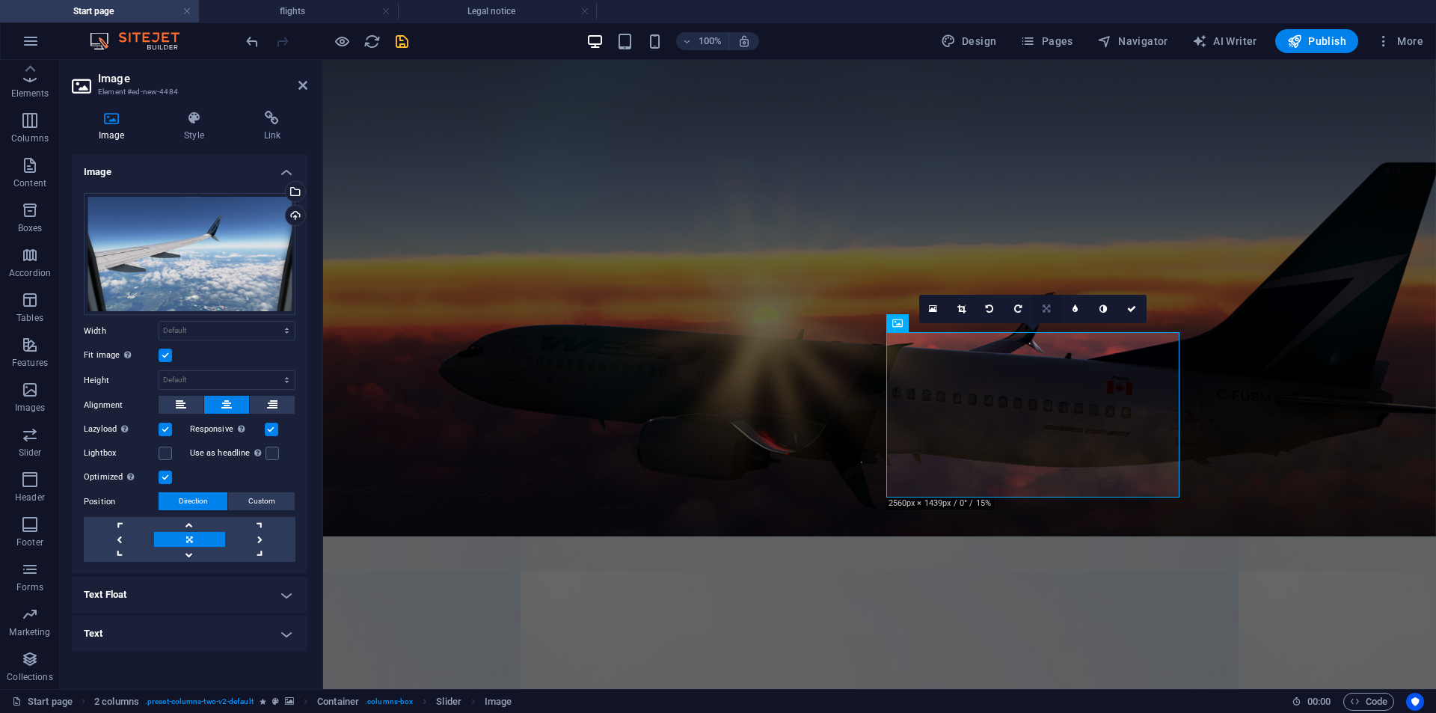
click at [1055, 316] on link at bounding box center [1047, 309] width 28 height 28
click at [1075, 304] on icon at bounding box center [1075, 308] width 7 height 9
click at [1069, 309] on link at bounding box center [1075, 309] width 28 height 28
type input "6"
type input "5"
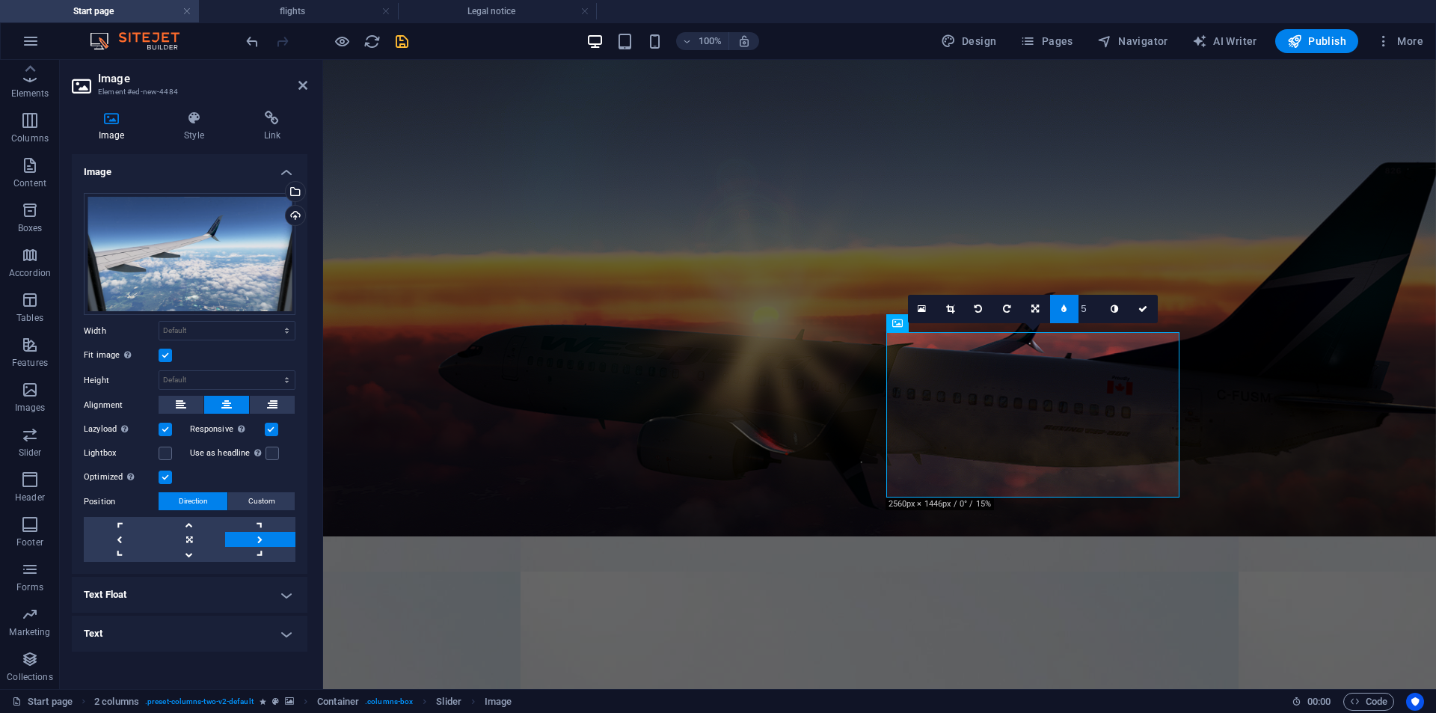
click at [1070, 312] on link at bounding box center [1064, 309] width 28 height 28
click at [1131, 310] on icon at bounding box center [1131, 308] width 9 height 9
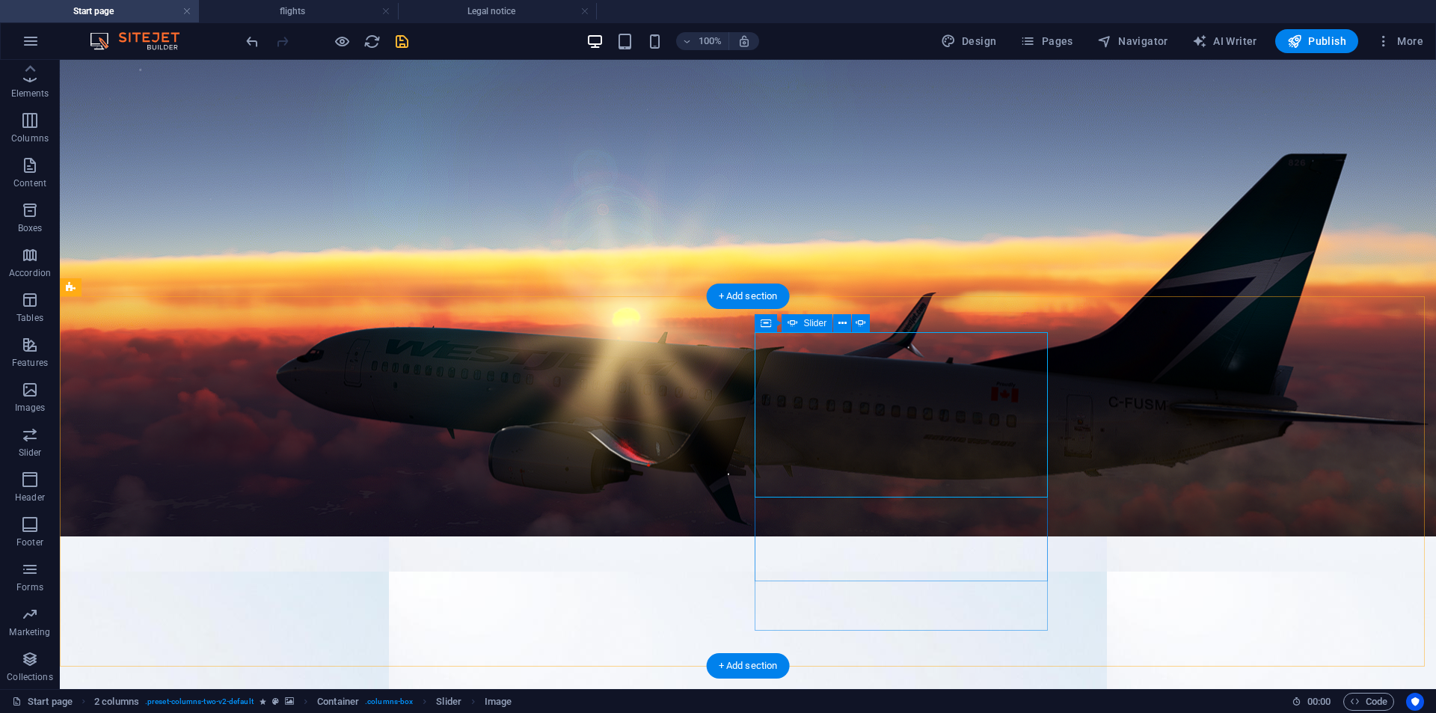
click at [811, 326] on span "Slider" at bounding box center [815, 323] width 23 height 9
click at [848, 324] on button at bounding box center [842, 323] width 18 height 18
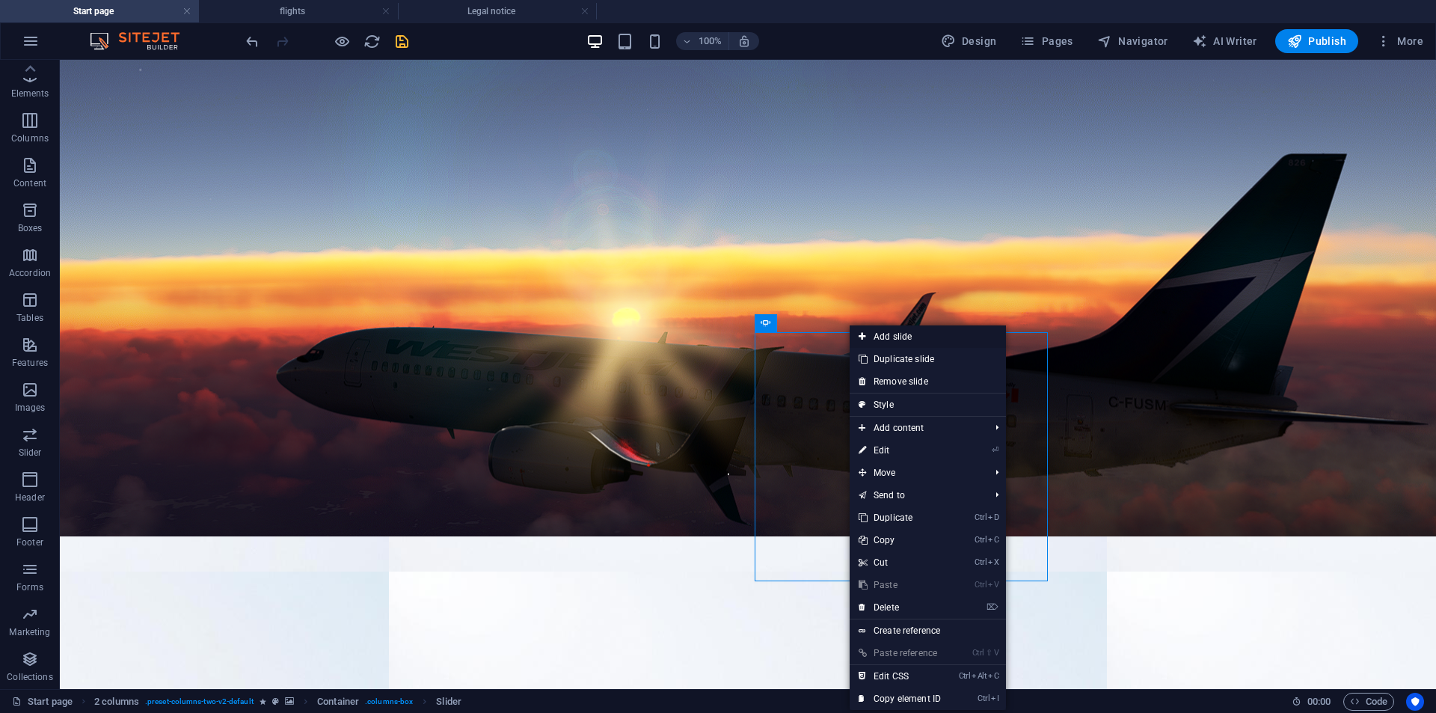
click at [901, 340] on link "Add slide" at bounding box center [928, 336] width 156 height 22
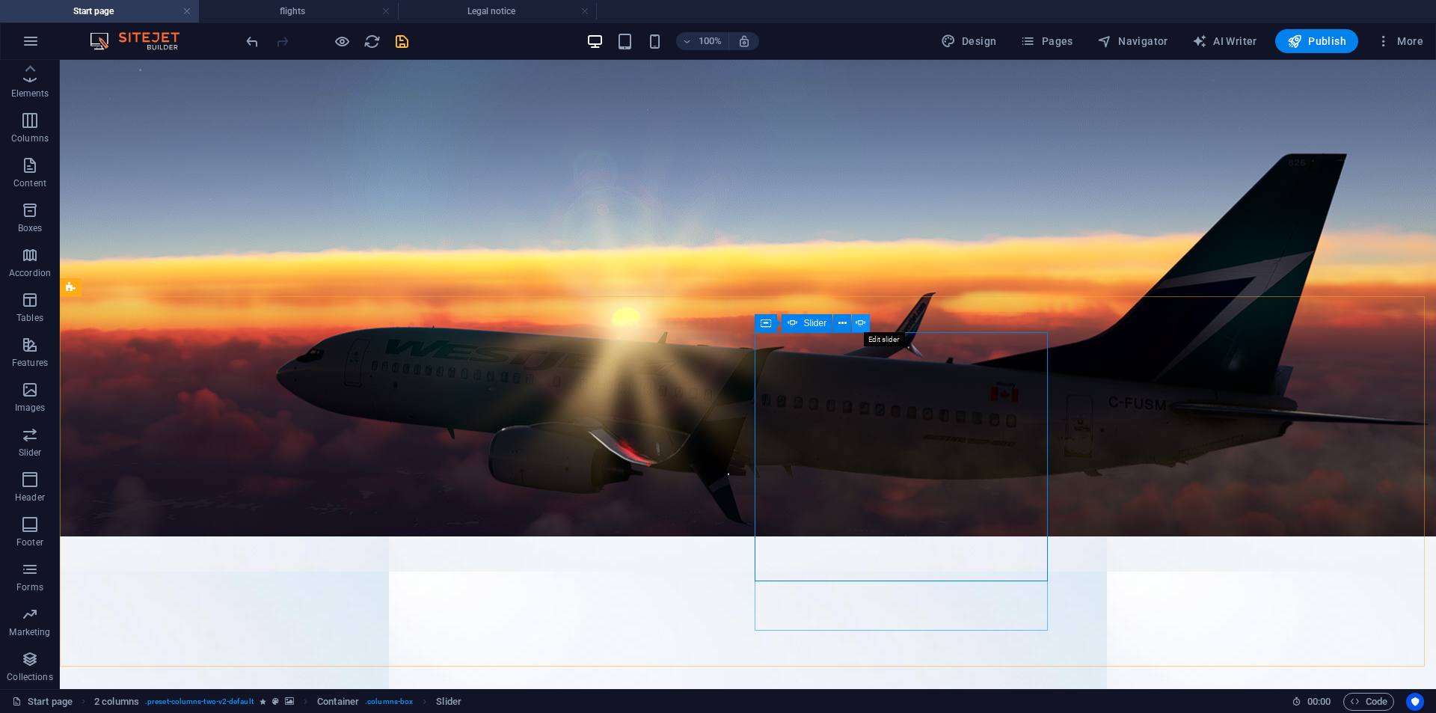
drag, startPoint x: 859, startPoint y: 322, endPoint x: 540, endPoint y: 274, distance: 322.1
click at [859, 322] on icon at bounding box center [861, 324] width 10 height 16
select select "ms"
select select "s"
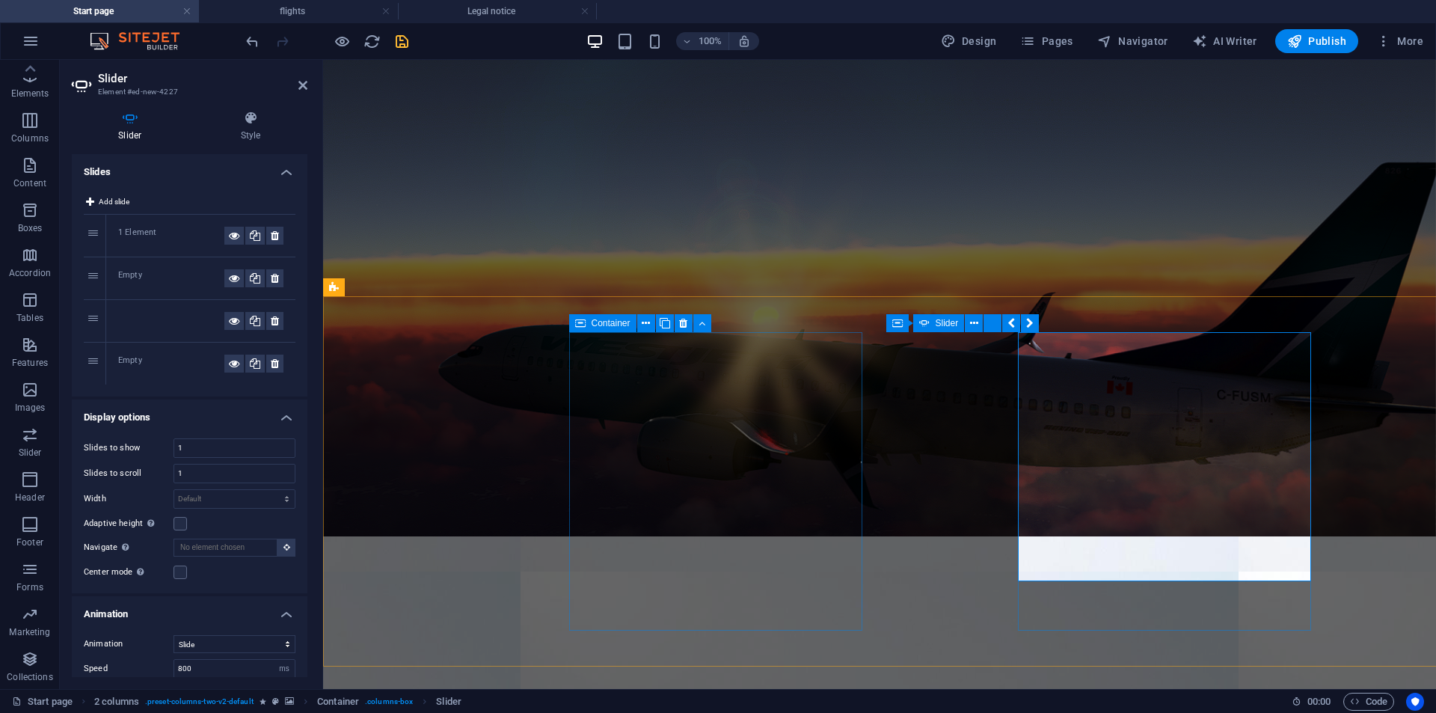
click at [843, 536] on figure at bounding box center [879, 720] width 1113 height 369
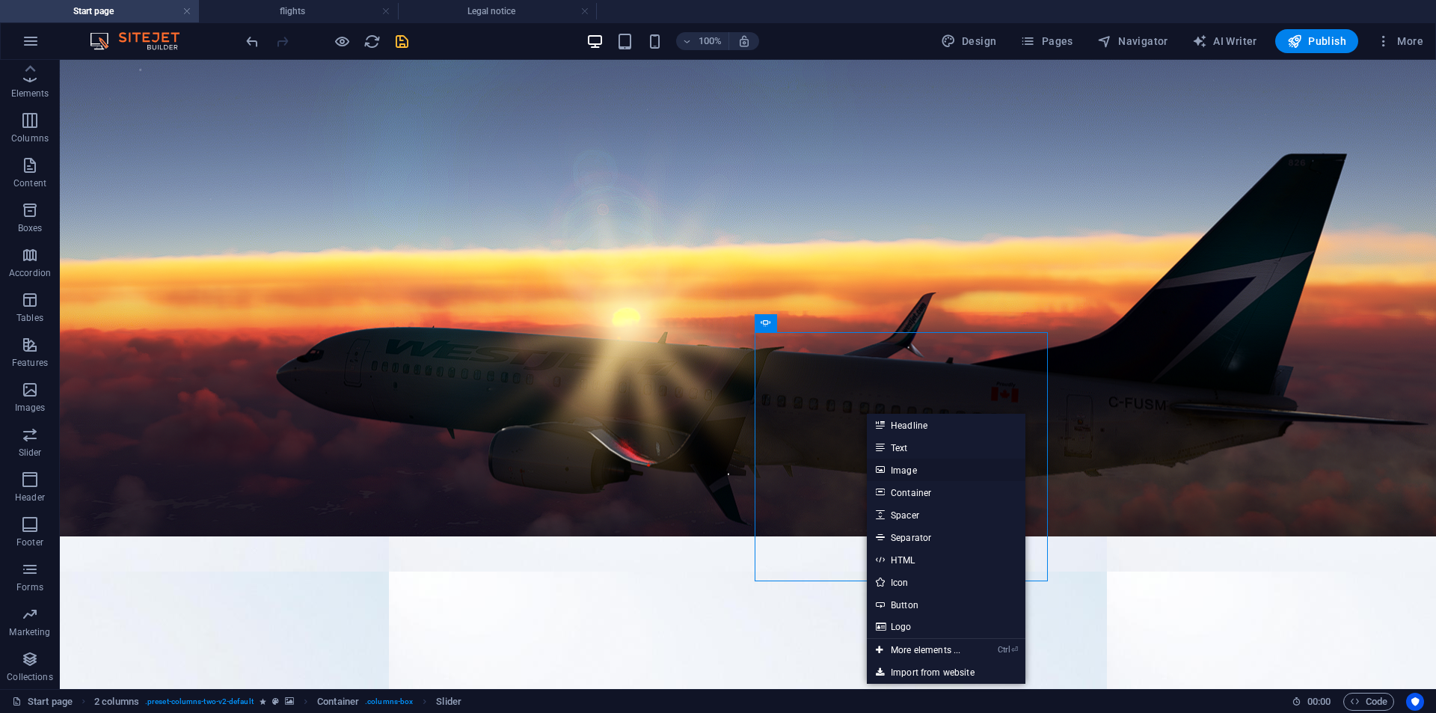
click at [915, 472] on link "Image" at bounding box center [946, 469] width 159 height 22
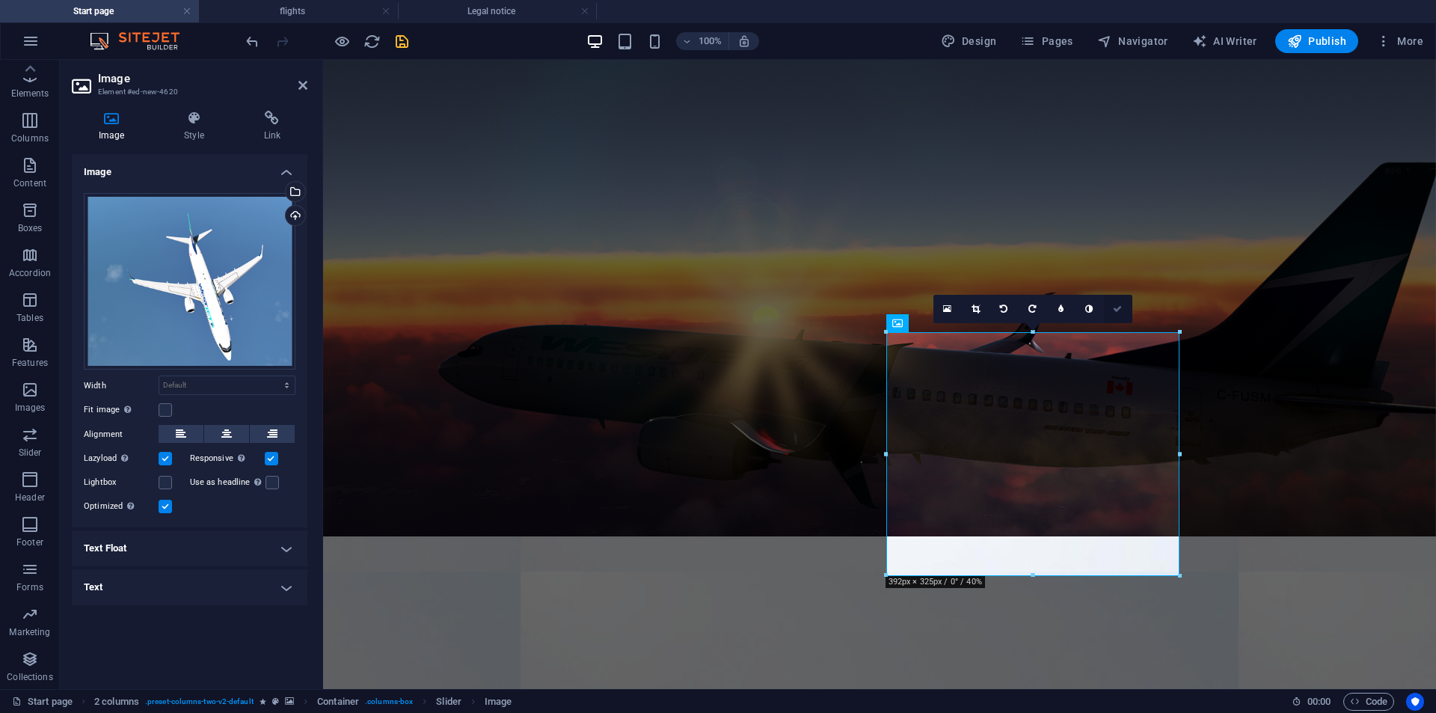
click at [1114, 313] on icon at bounding box center [1117, 308] width 9 height 9
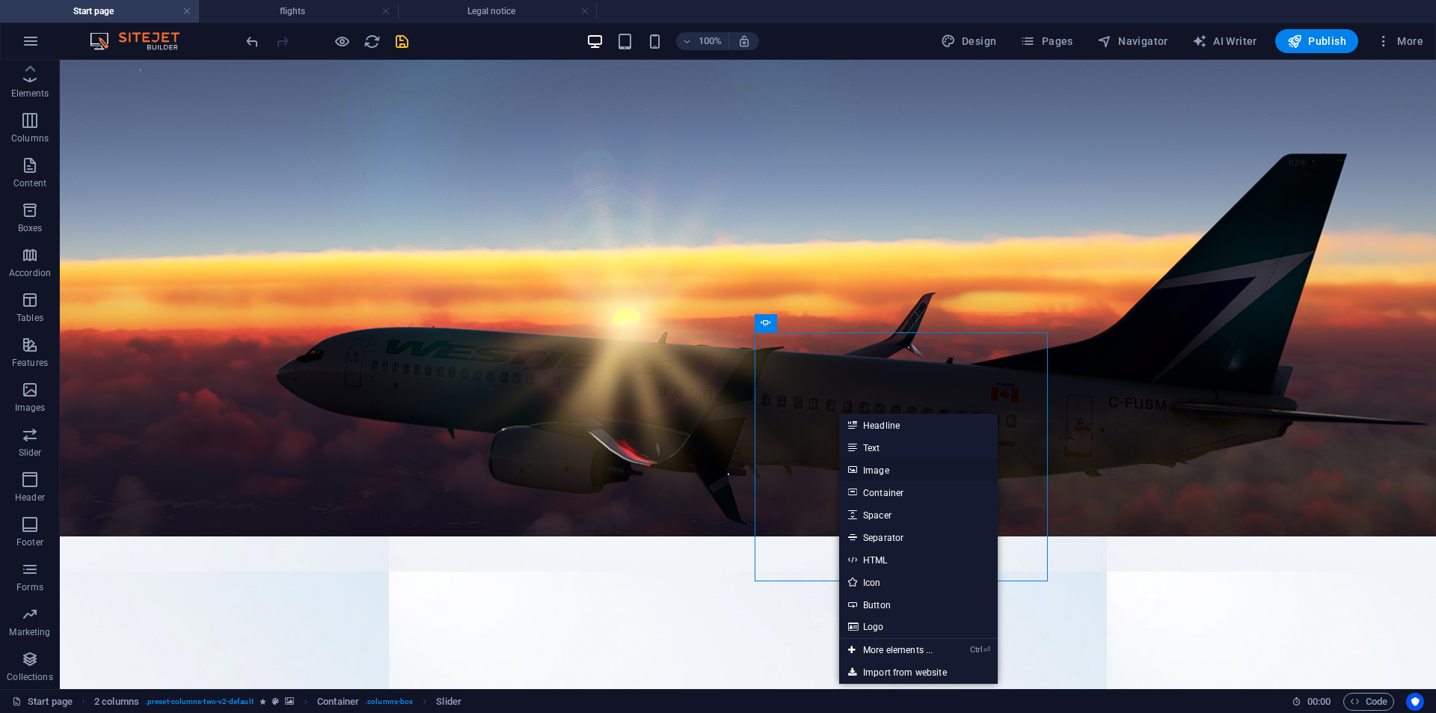
click at [907, 470] on link "Image" at bounding box center [918, 469] width 159 height 22
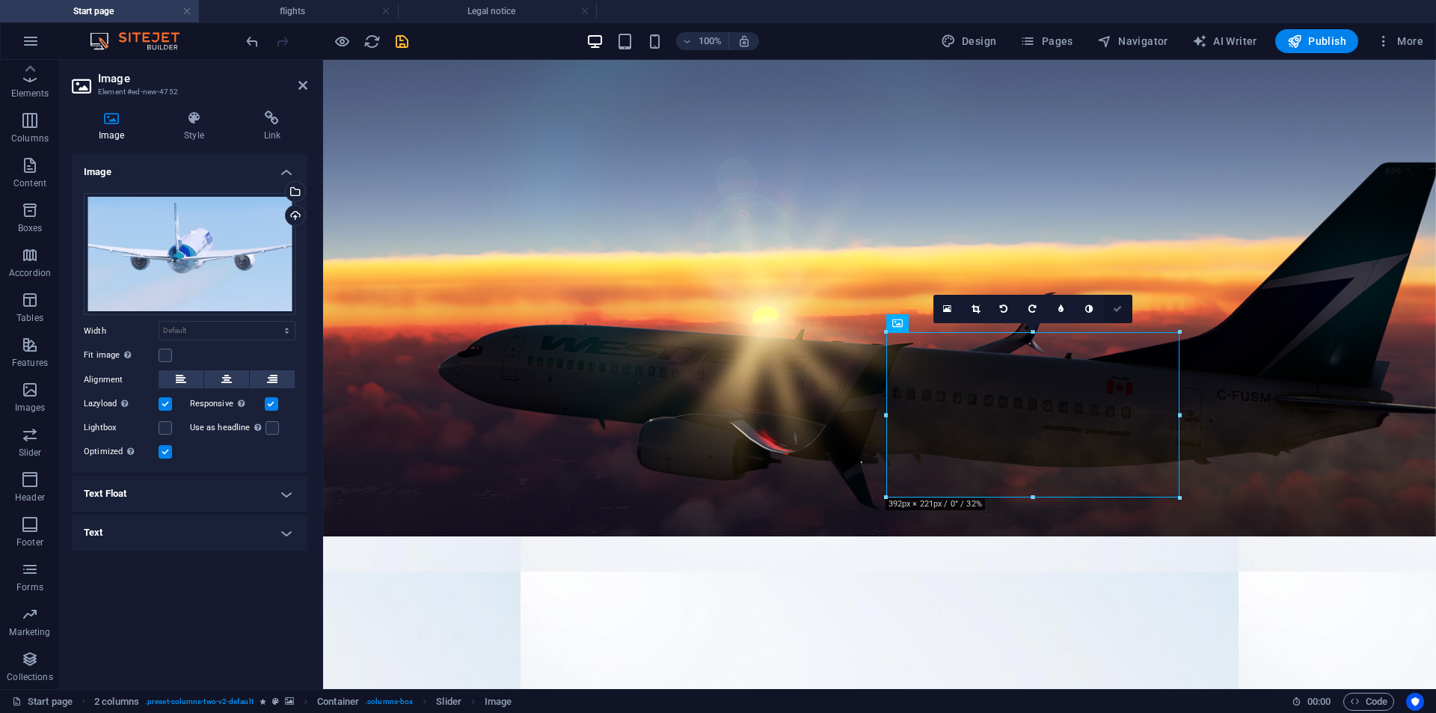
click at [1117, 312] on icon at bounding box center [1117, 308] width 9 height 9
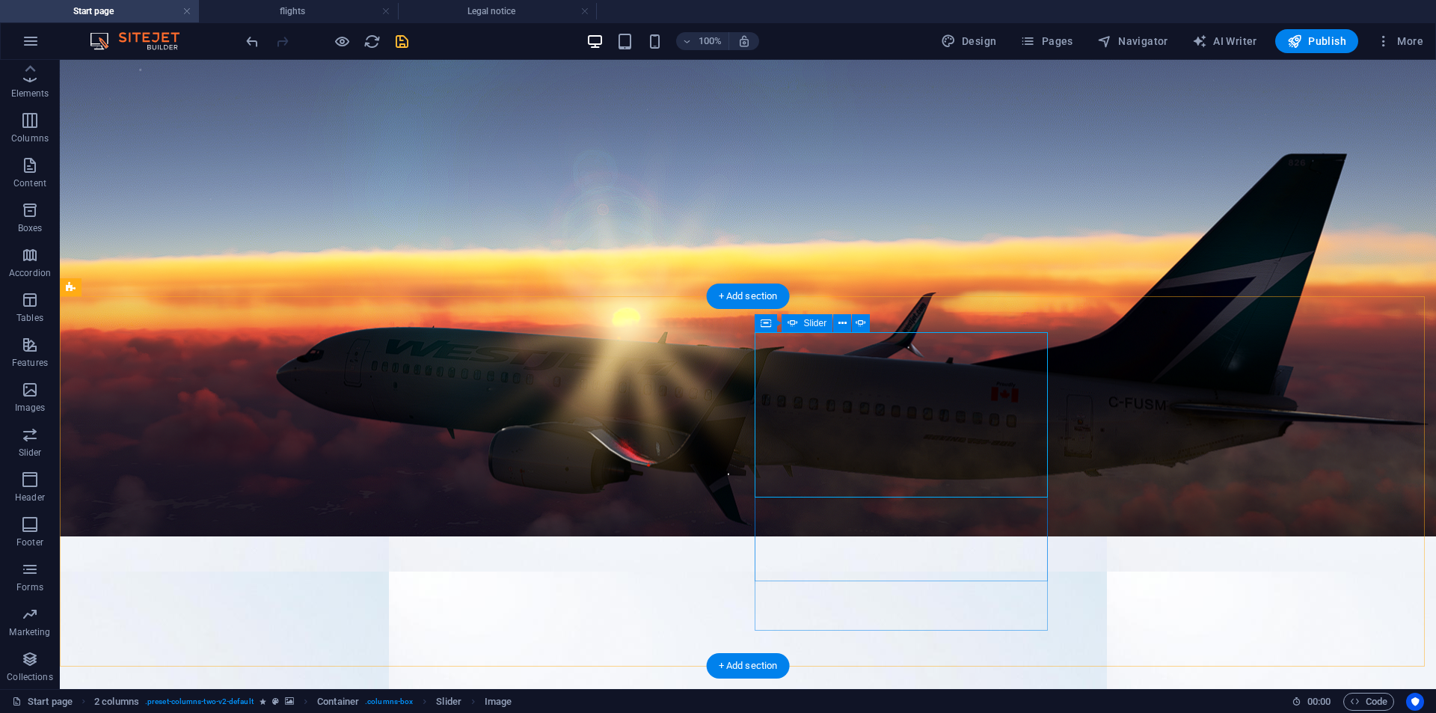
select select "ms"
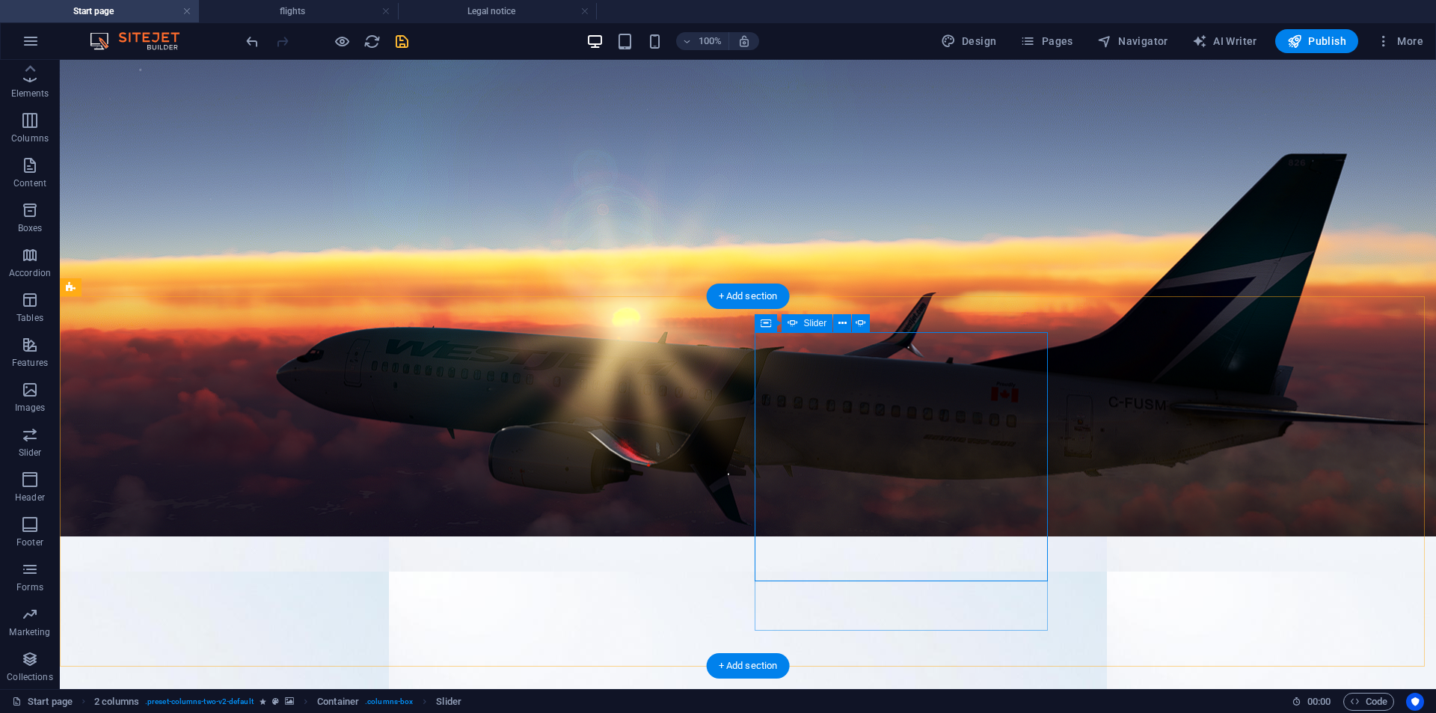
select select "s"
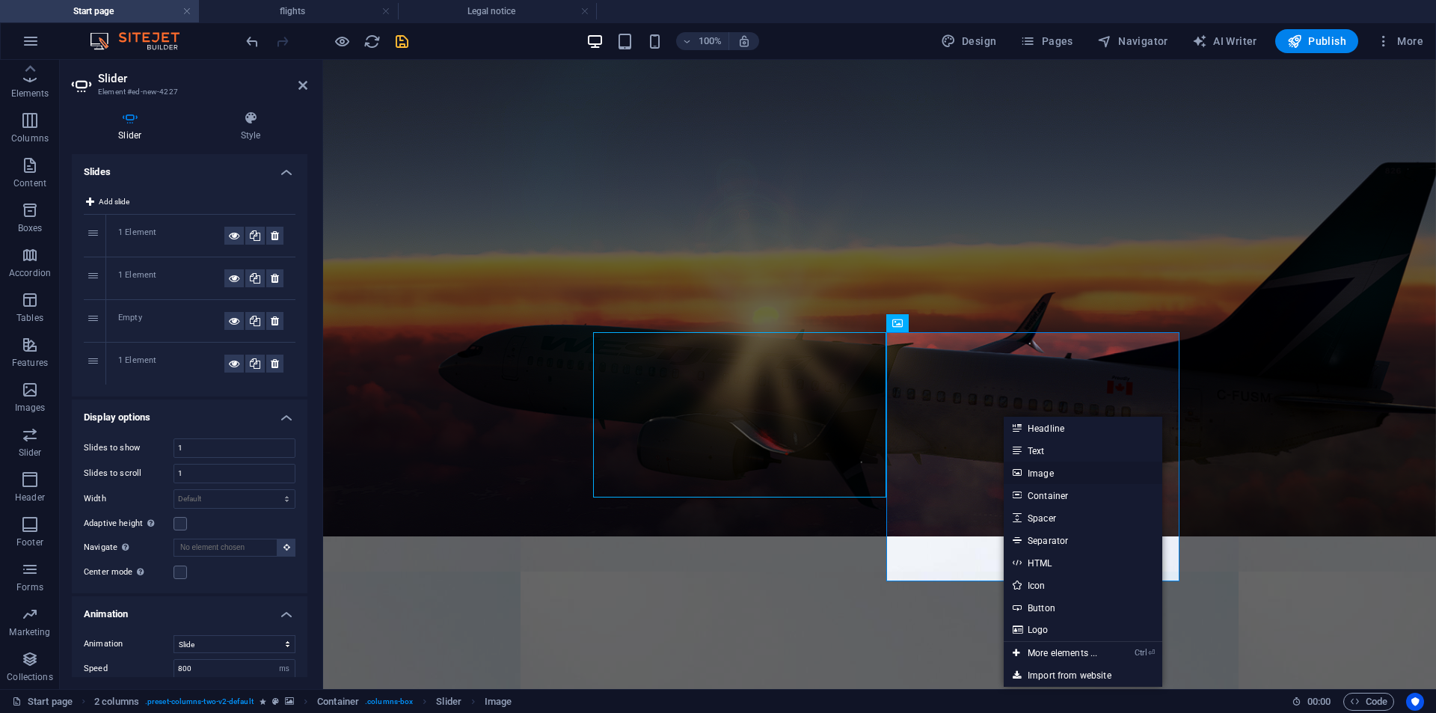
click at [1054, 475] on link "Image" at bounding box center [1083, 472] width 159 height 22
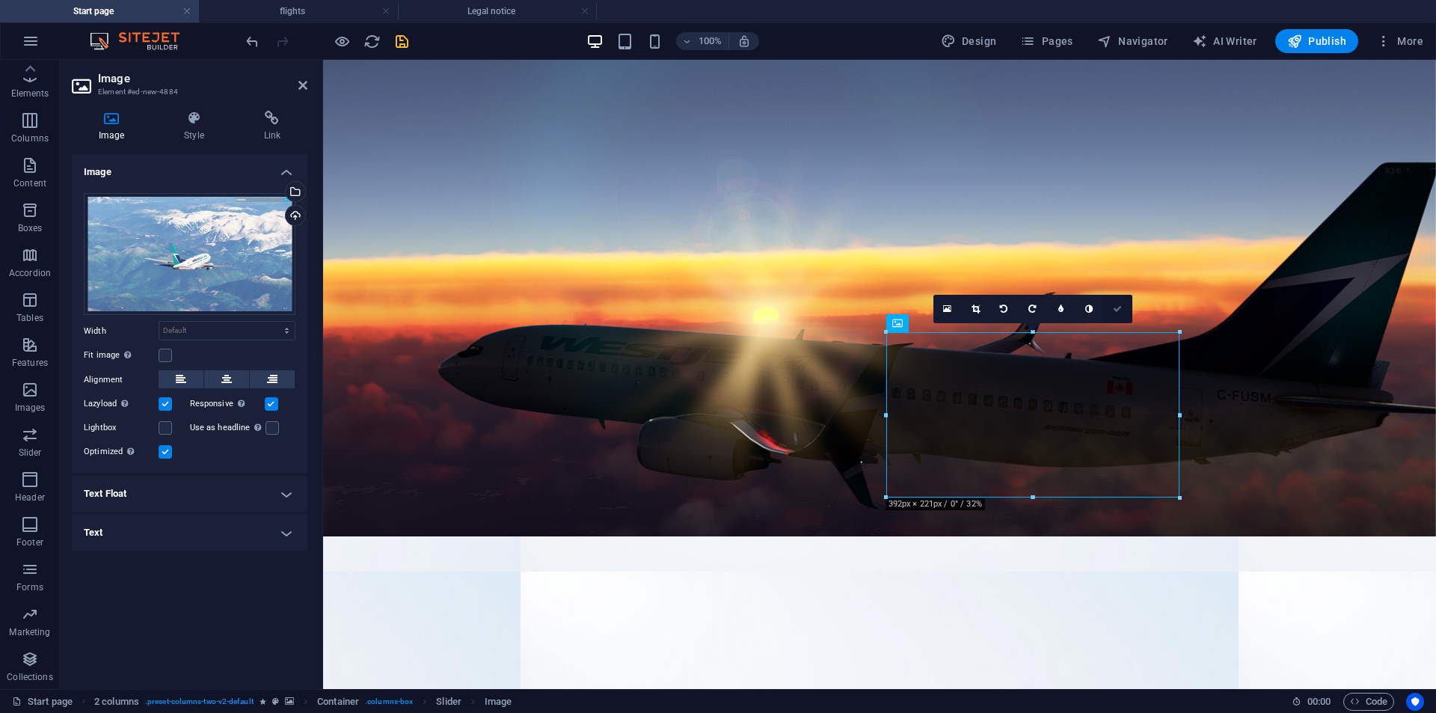
click at [1114, 303] on link at bounding box center [1118, 309] width 28 height 28
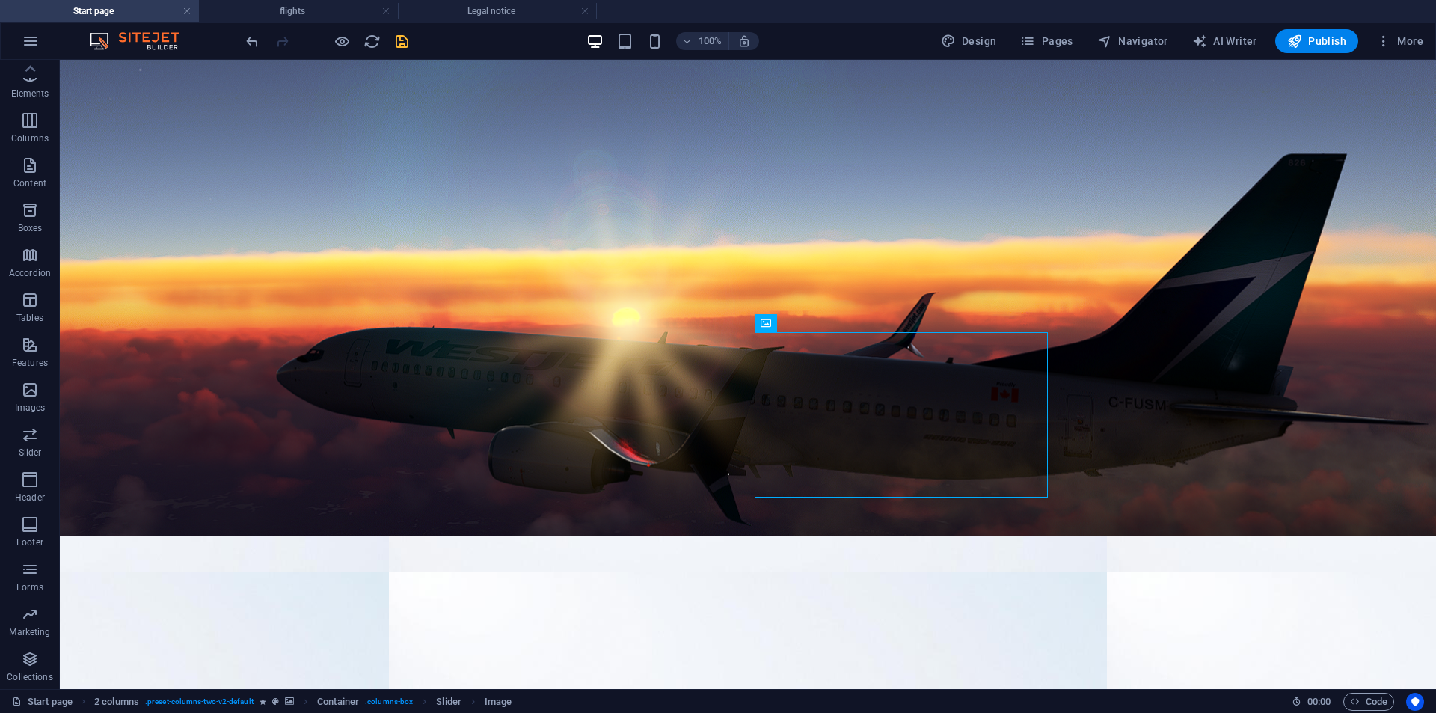
click at [409, 48] on icon "save" at bounding box center [401, 41] width 17 height 17
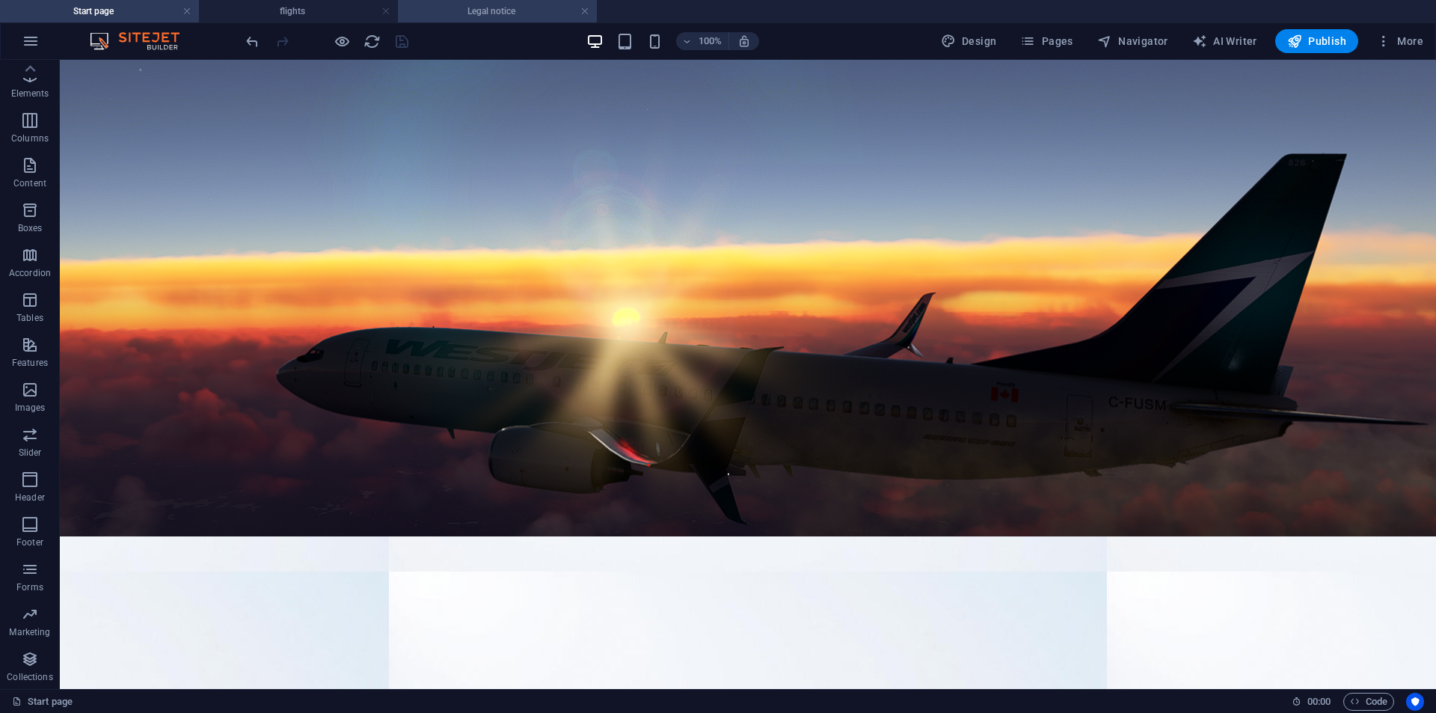
click at [503, 13] on h4 "Legal notice" at bounding box center [497, 11] width 199 height 16
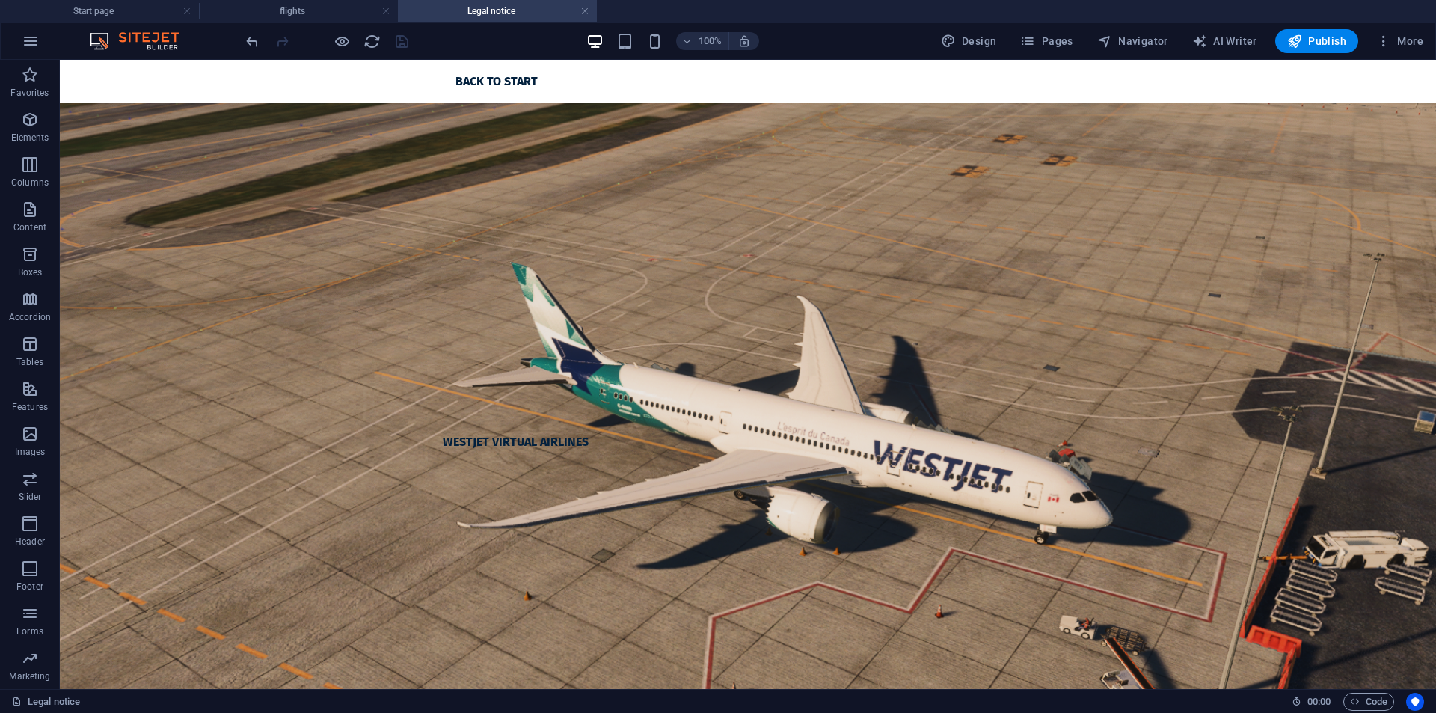
scroll to position [0, 0]
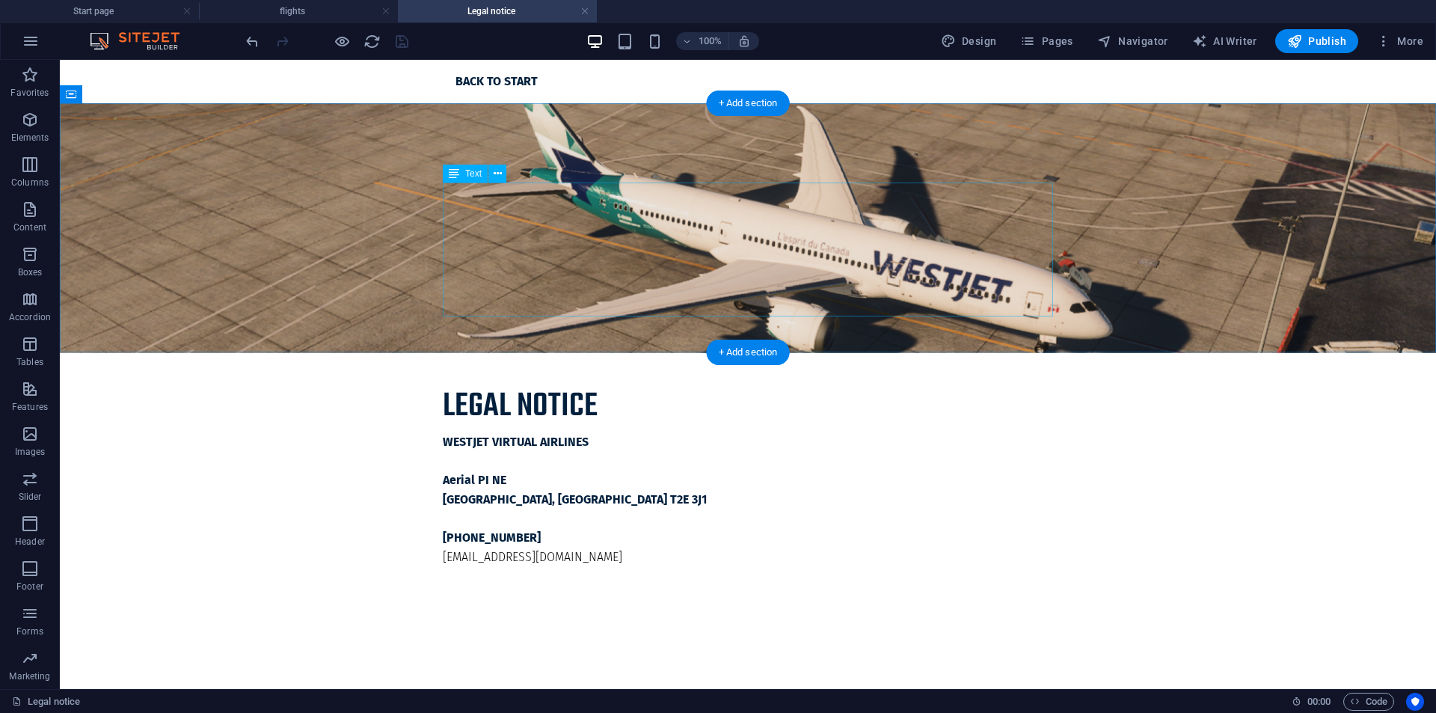
click at [595, 432] on div "WESTJET VIRTUAL AIRLINES Aerial PI NE Calgary, AB T2E 3J1 [PHONE_NUMBER] [EMAIL…" at bounding box center [748, 499] width 610 height 134
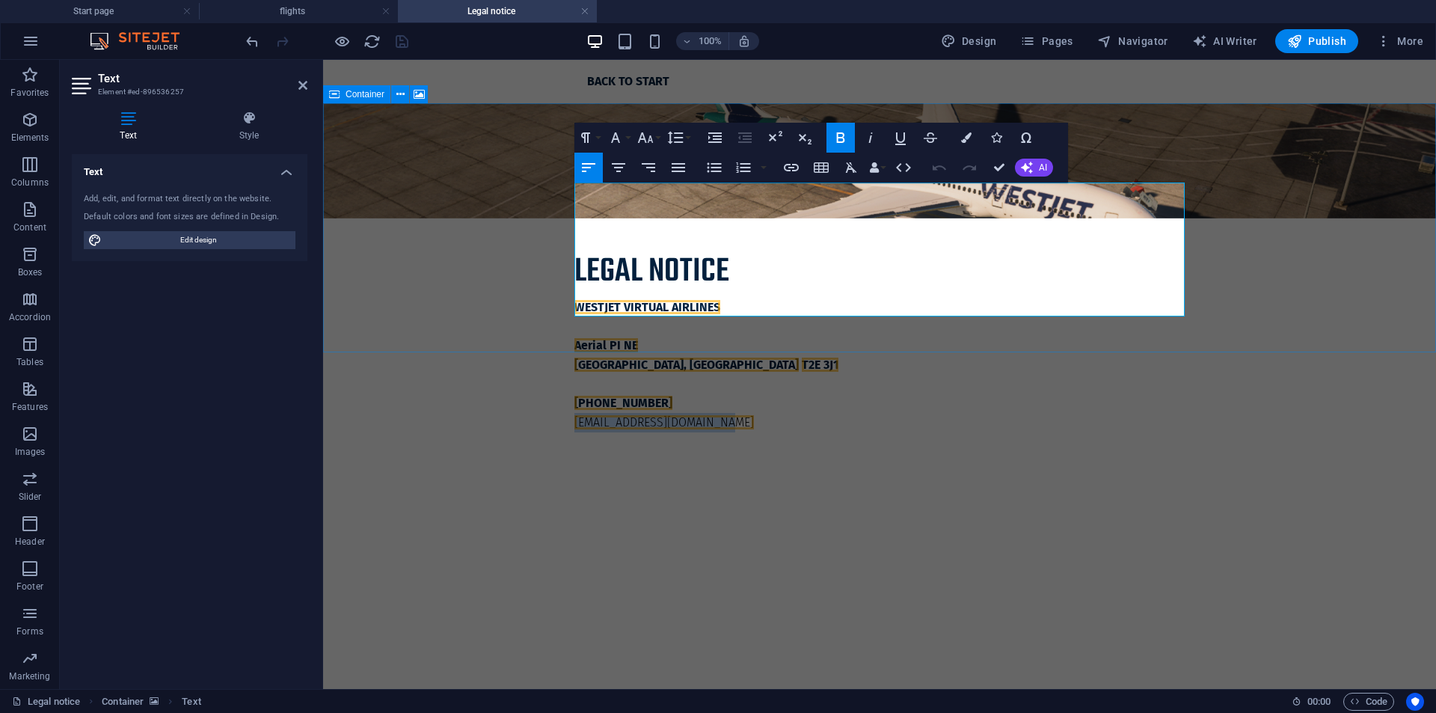
drag, startPoint x: 723, startPoint y: 299, endPoint x: 535, endPoint y: 299, distance: 188.5
click at [535, 299] on div "Legal notice WESTJET VIRTUAL [STREET_ADDRESS] [PHONE_NUMBER] [EMAIL_ADDRESS][DO…" at bounding box center [879, 285] width 1113 height 364
click at [838, 147] on button "Bold" at bounding box center [840, 138] width 28 height 30
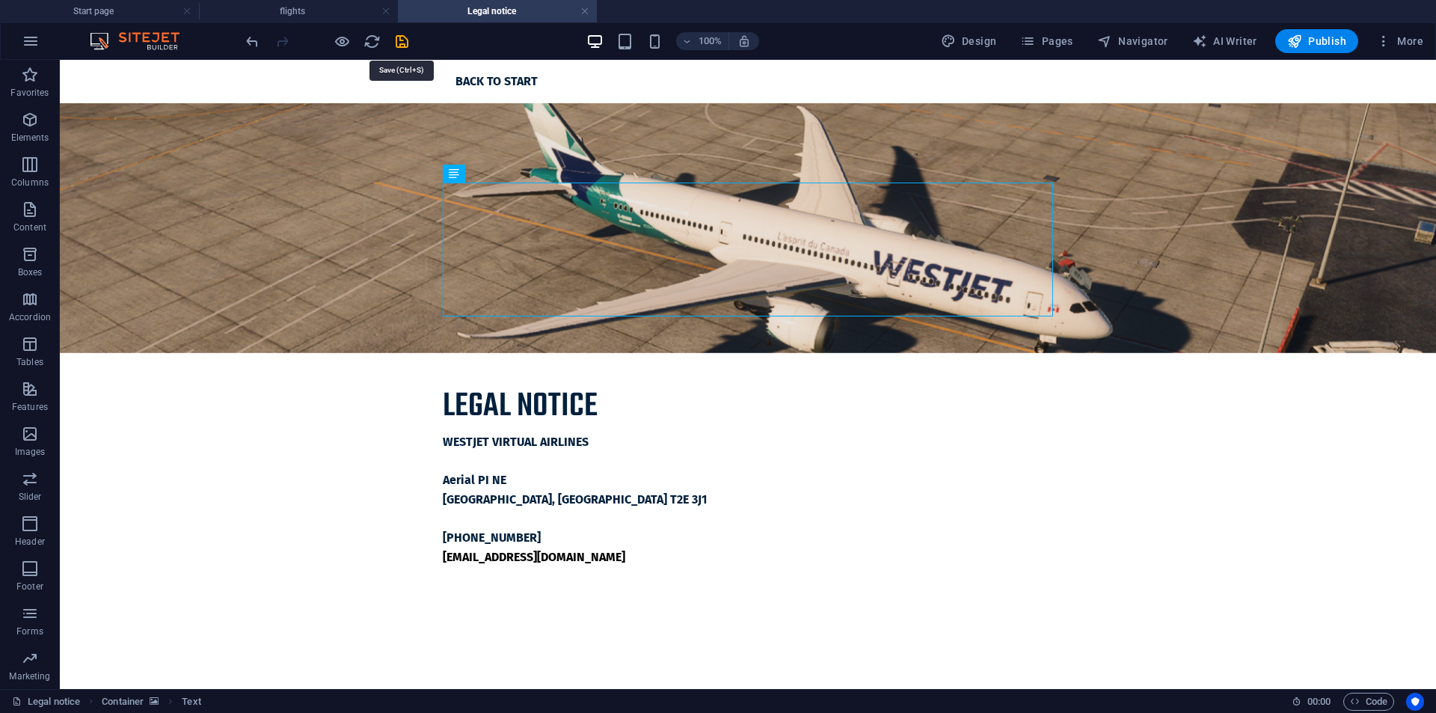
click at [404, 43] on icon "save" at bounding box center [401, 41] width 17 height 17
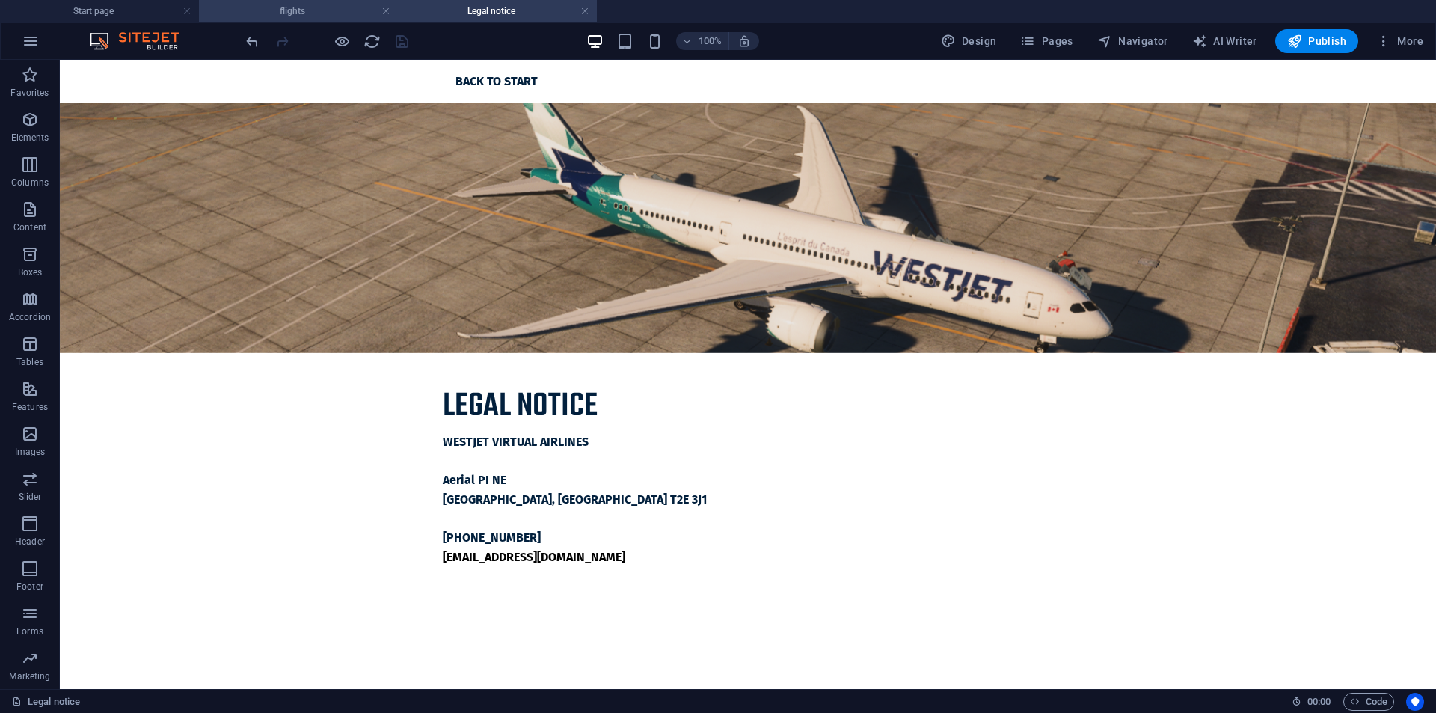
click at [305, 9] on h4 "flights" at bounding box center [298, 11] width 199 height 16
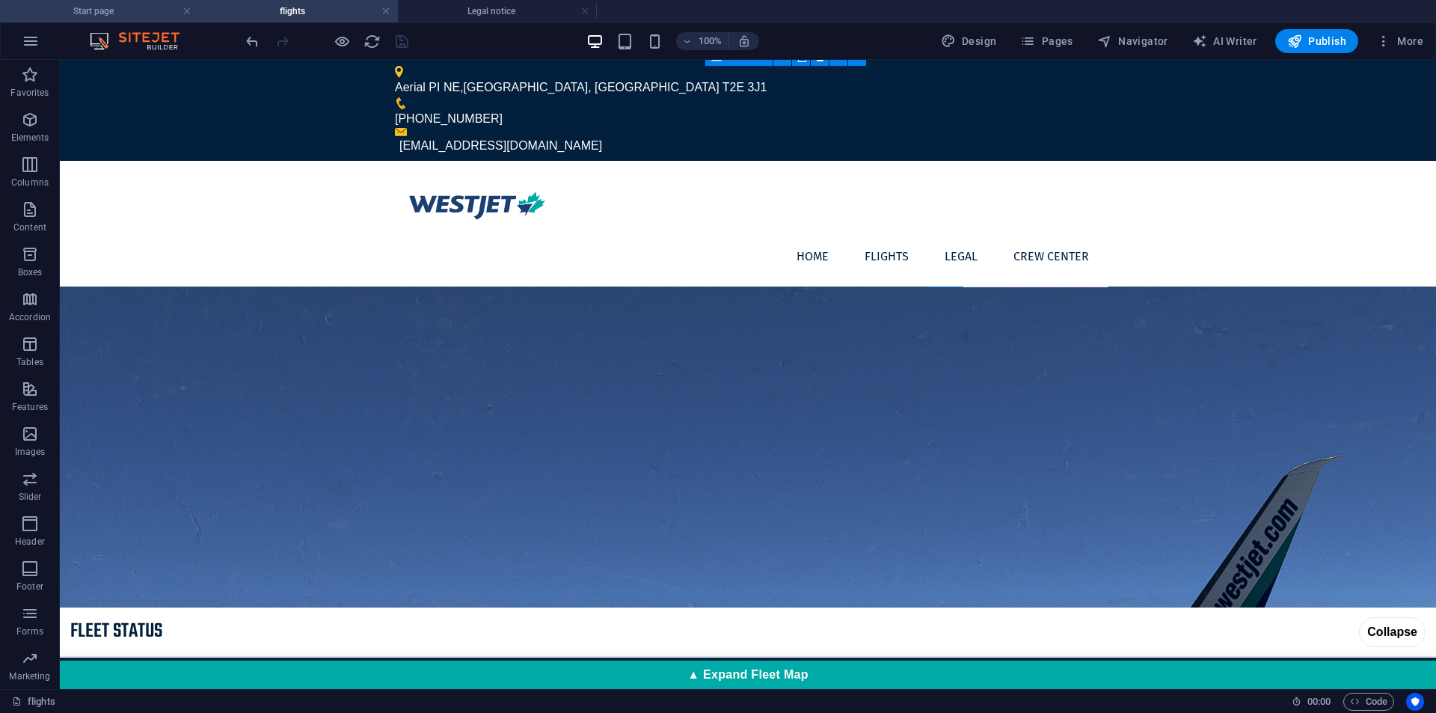
scroll to position [464, 0]
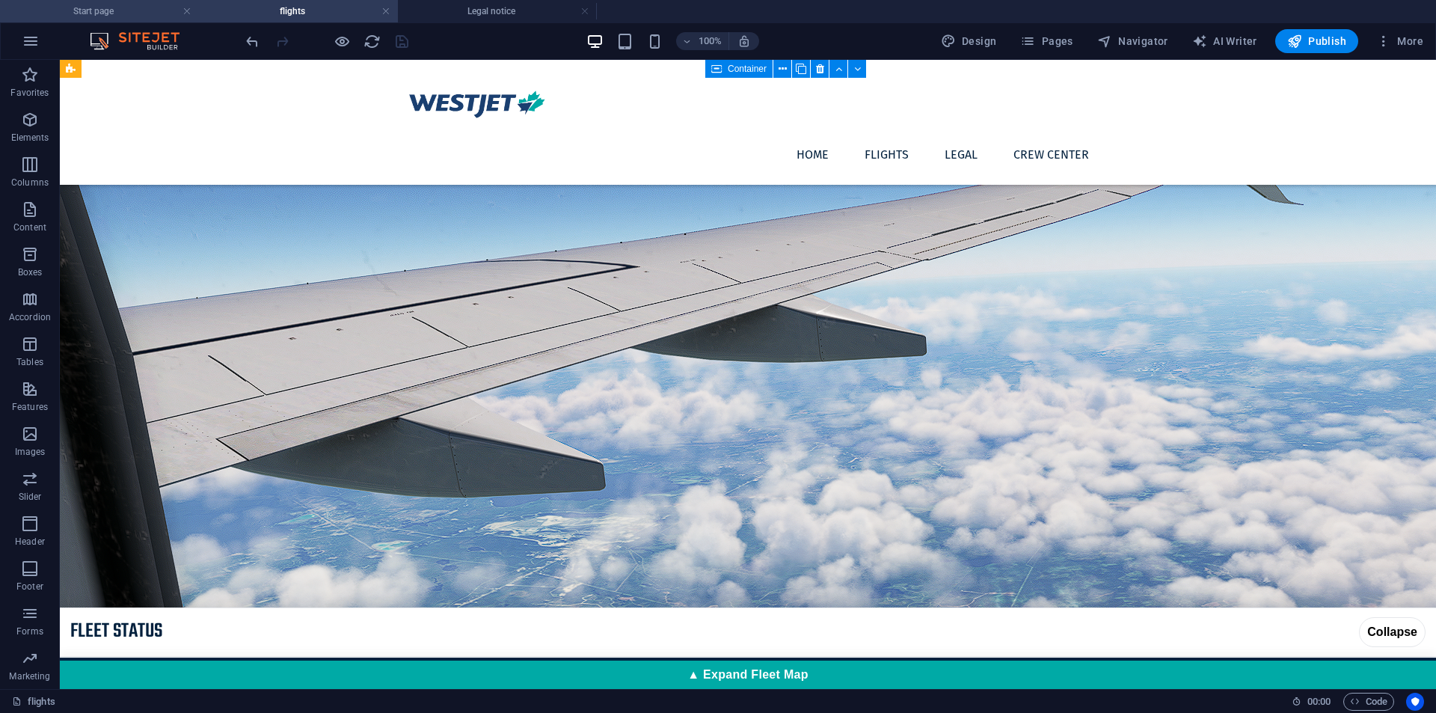
click at [162, 17] on h4 "Start page" at bounding box center [99, 11] width 199 height 16
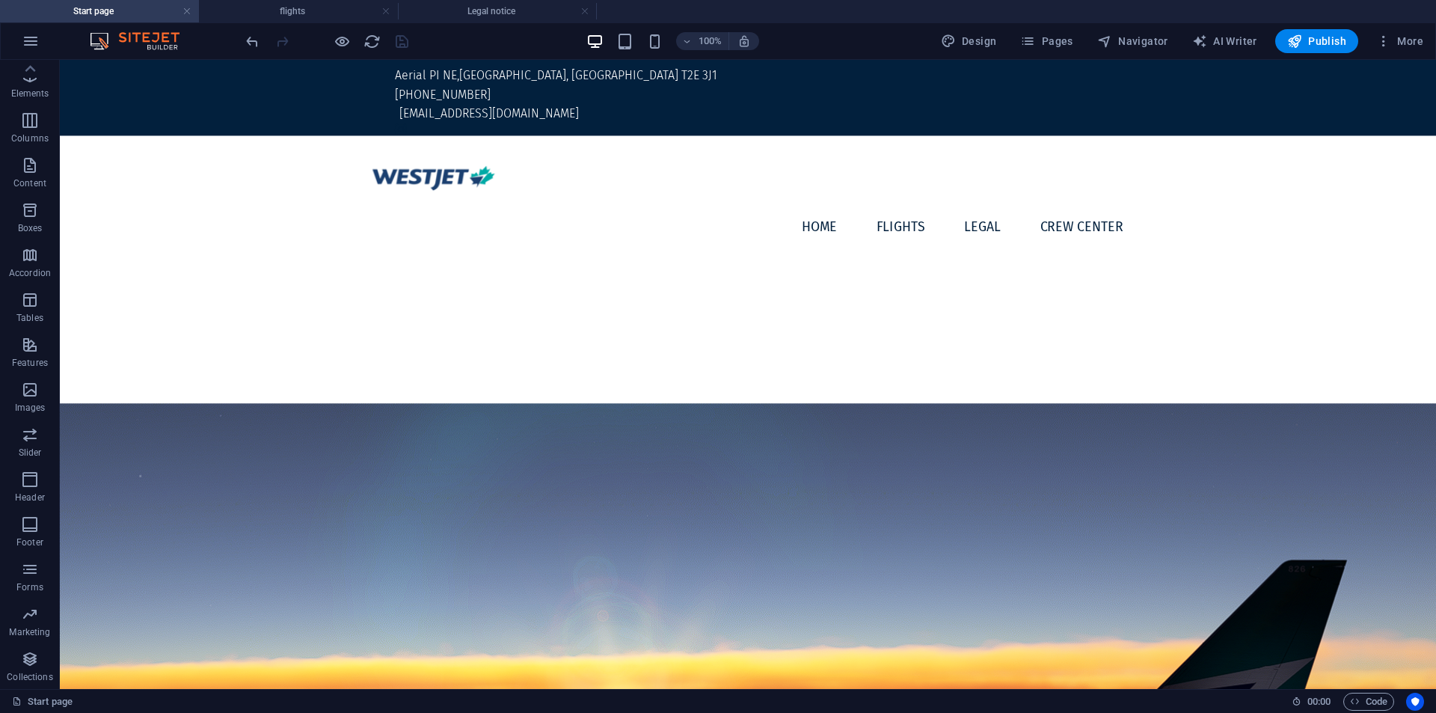
scroll to position [406, 0]
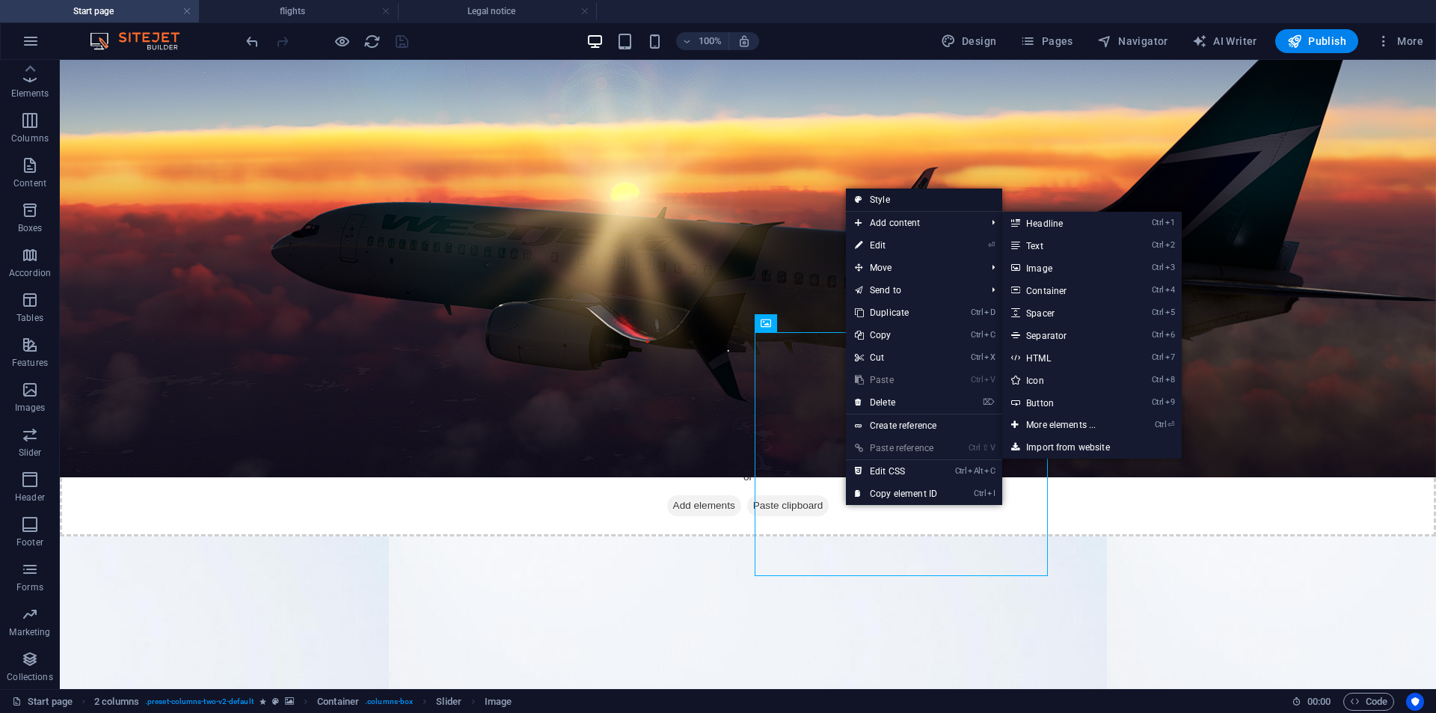
click at [915, 198] on link "Style" at bounding box center [924, 199] width 156 height 22
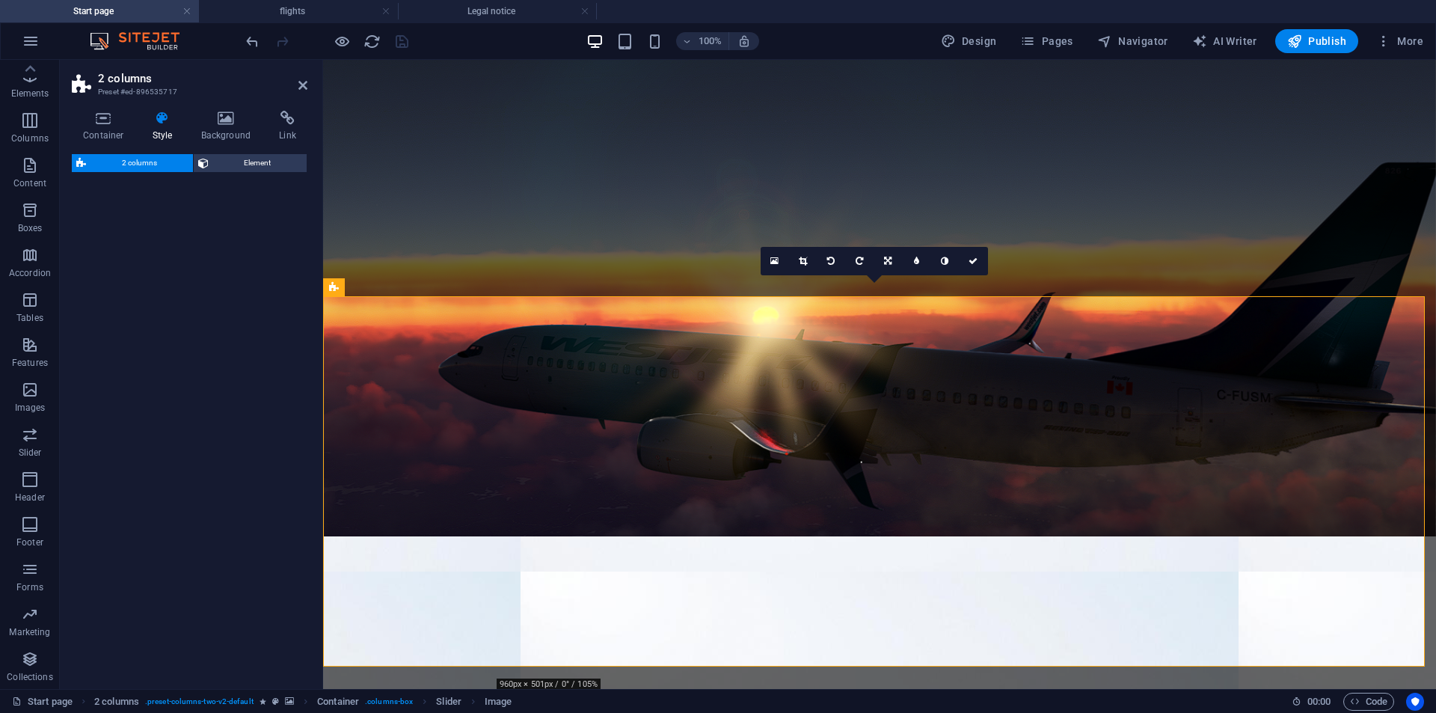
select select "rem"
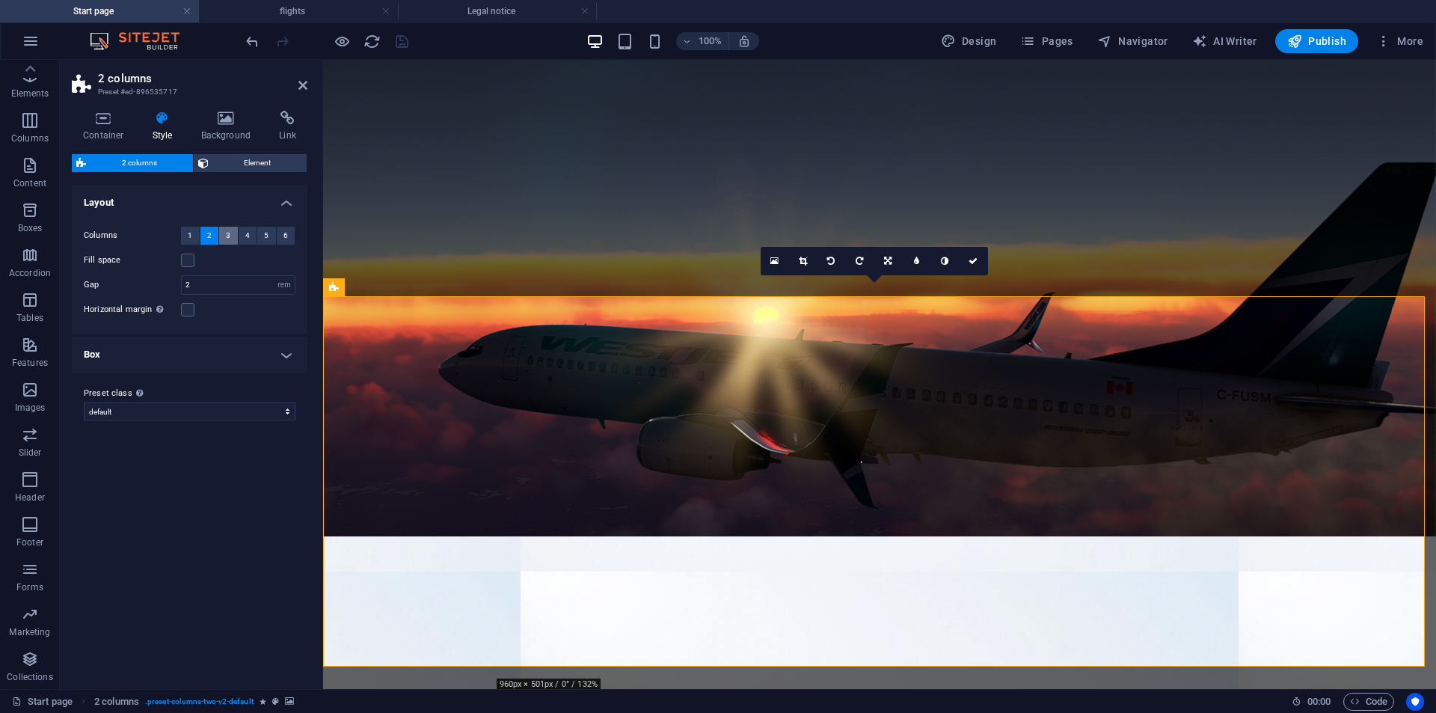
click at [224, 238] on button "3" at bounding box center [228, 236] width 19 height 18
click at [210, 241] on span "2" at bounding box center [209, 236] width 4 height 18
click at [230, 358] on h4 "Box" at bounding box center [190, 355] width 236 height 36
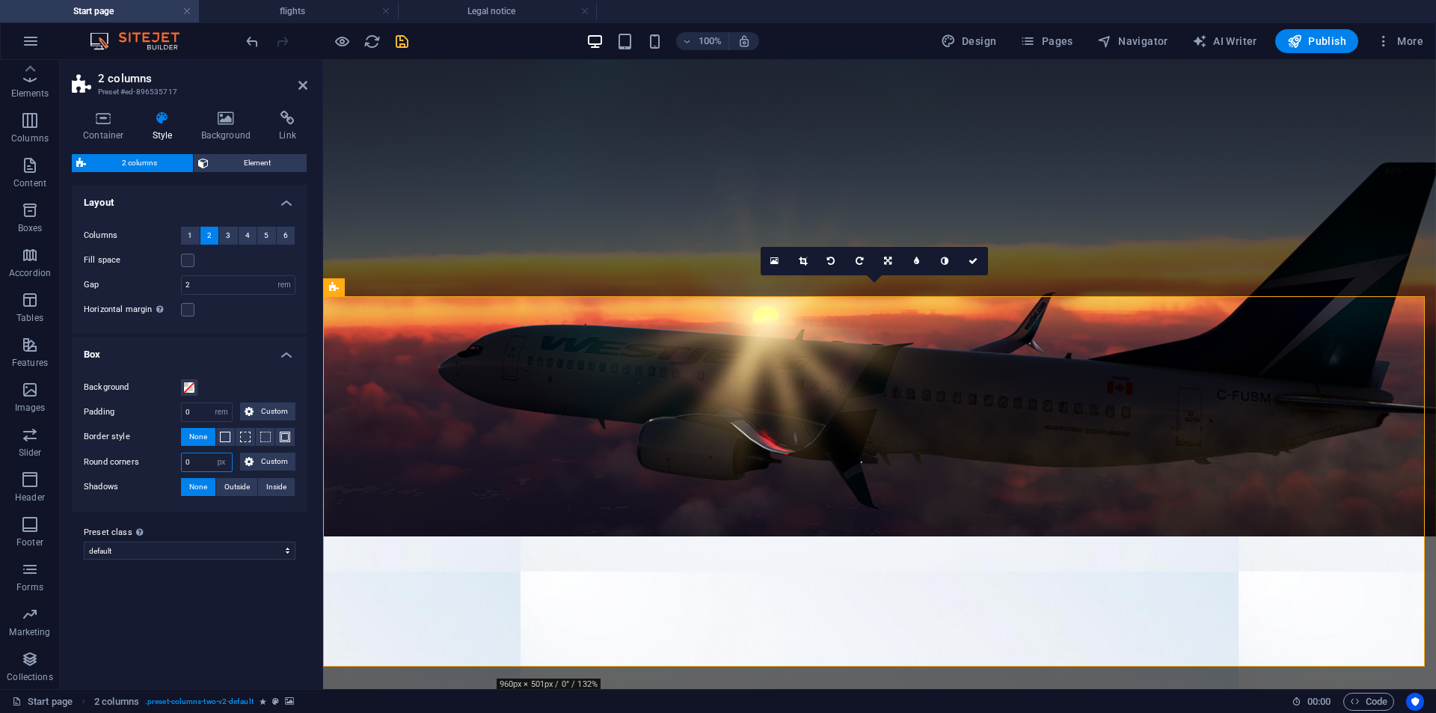
drag, startPoint x: 200, startPoint y: 456, endPoint x: 182, endPoint y: 462, distance: 18.2
click at [182, 462] on input "0" at bounding box center [207, 462] width 50 height 18
type input "30"
click at [280, 461] on span "Custom" at bounding box center [274, 461] width 33 height 18
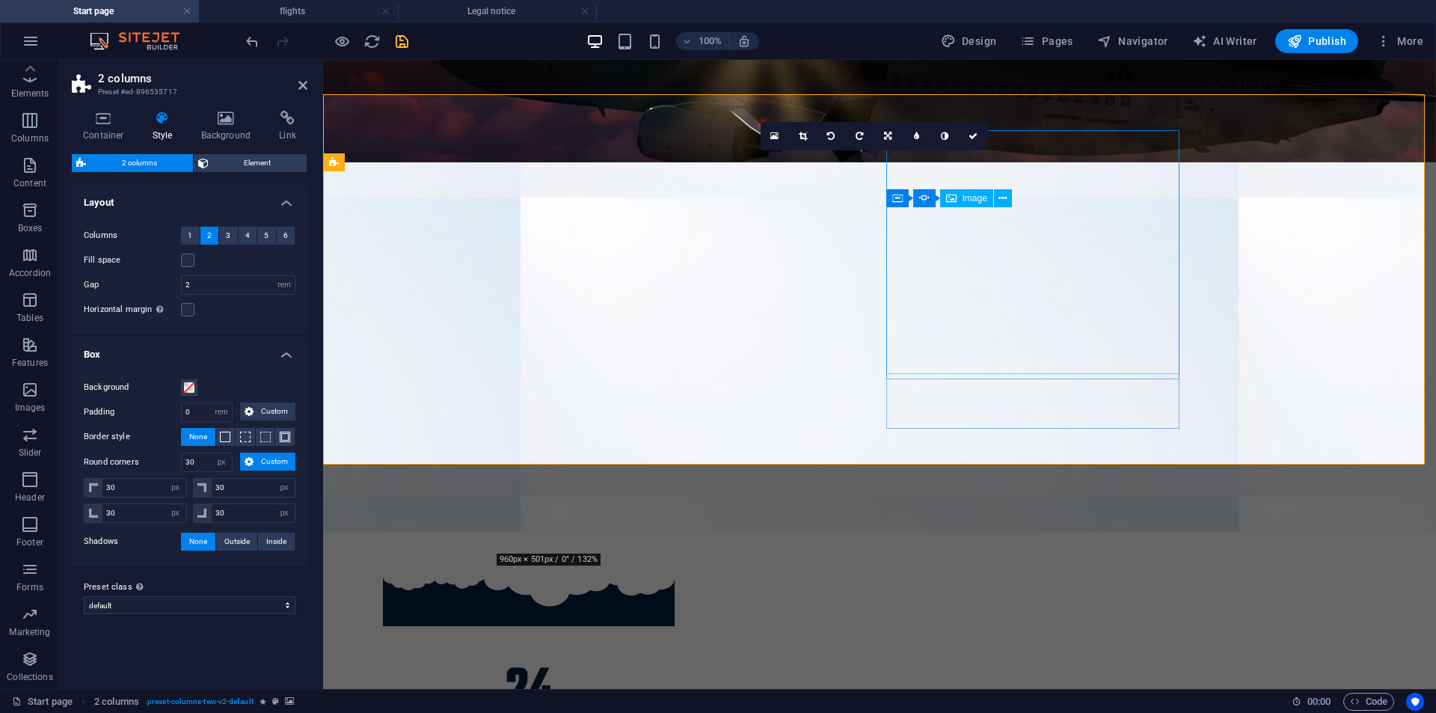
scroll to position [531, 0]
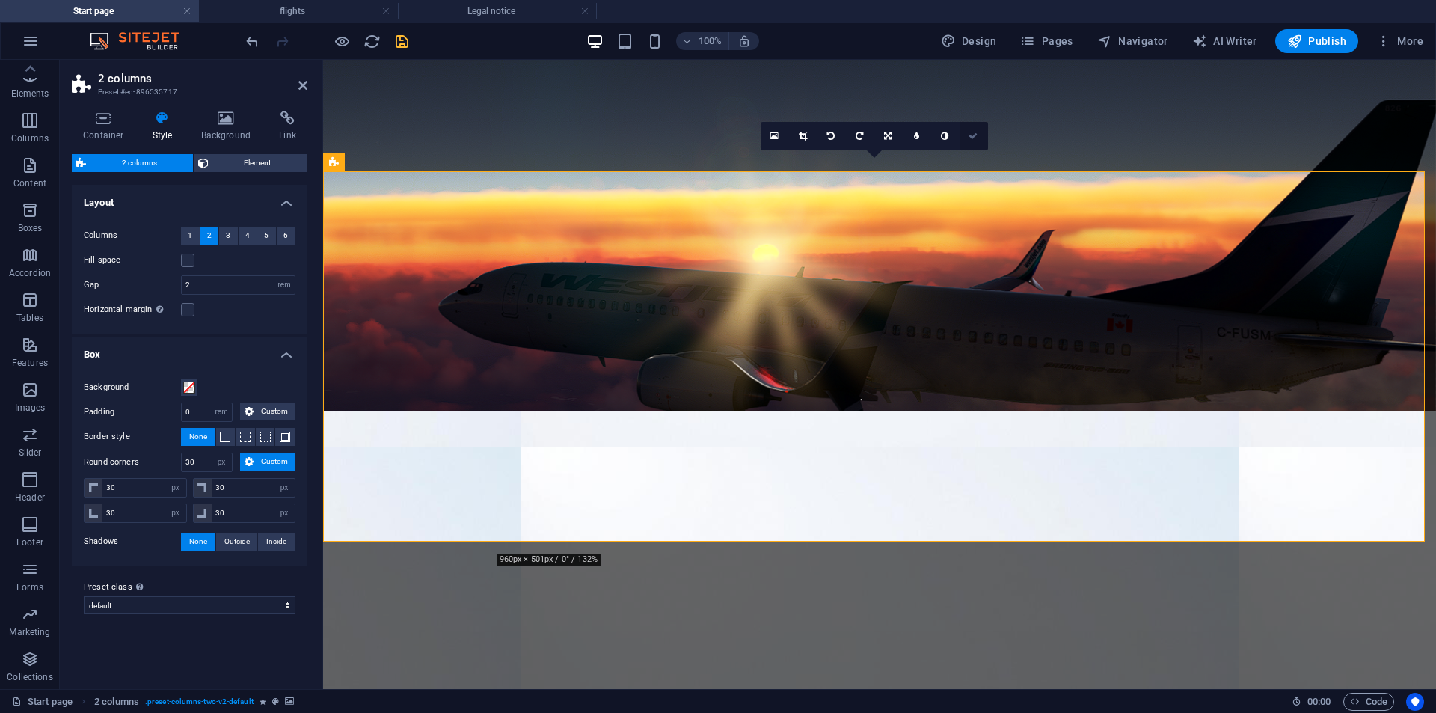
click at [975, 132] on icon at bounding box center [973, 136] width 9 height 9
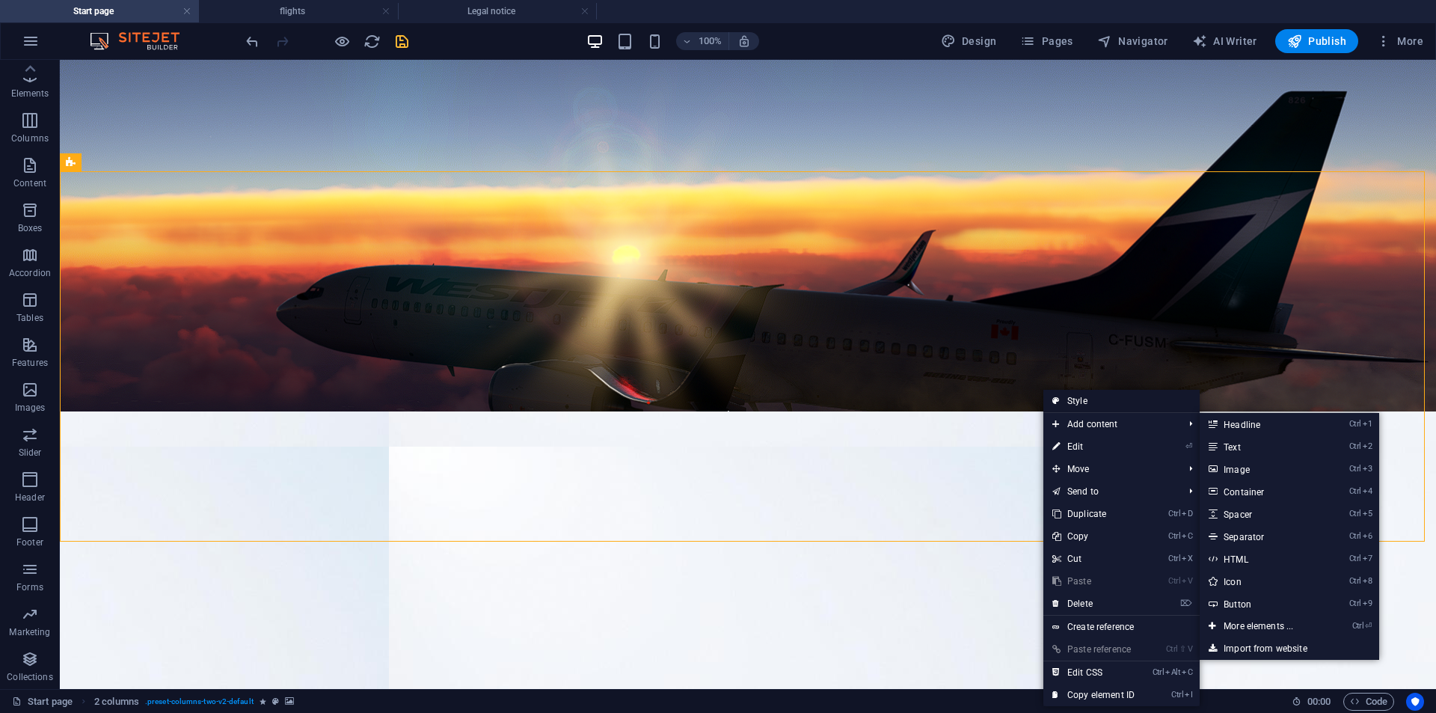
click at [1087, 405] on link "Style" at bounding box center [1121, 401] width 156 height 22
select select "rem"
select select "px"
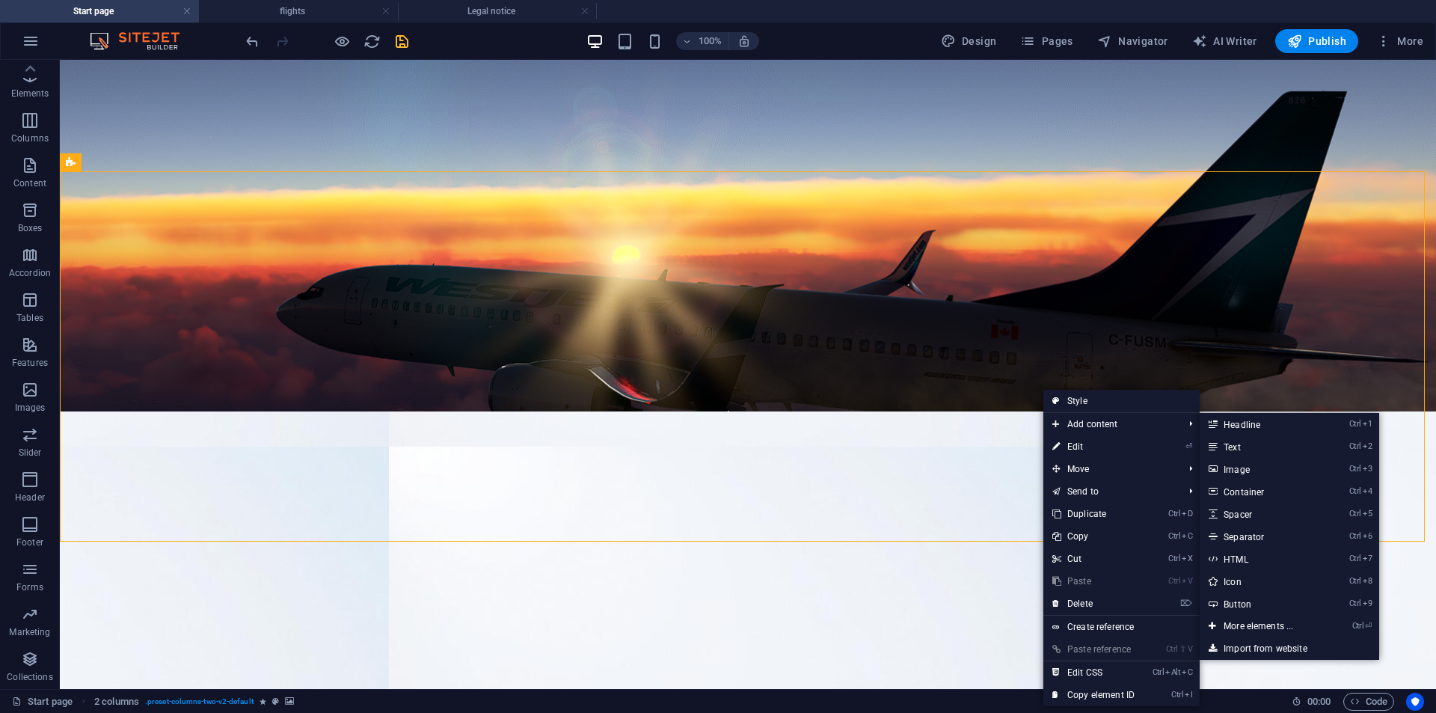
select select "px"
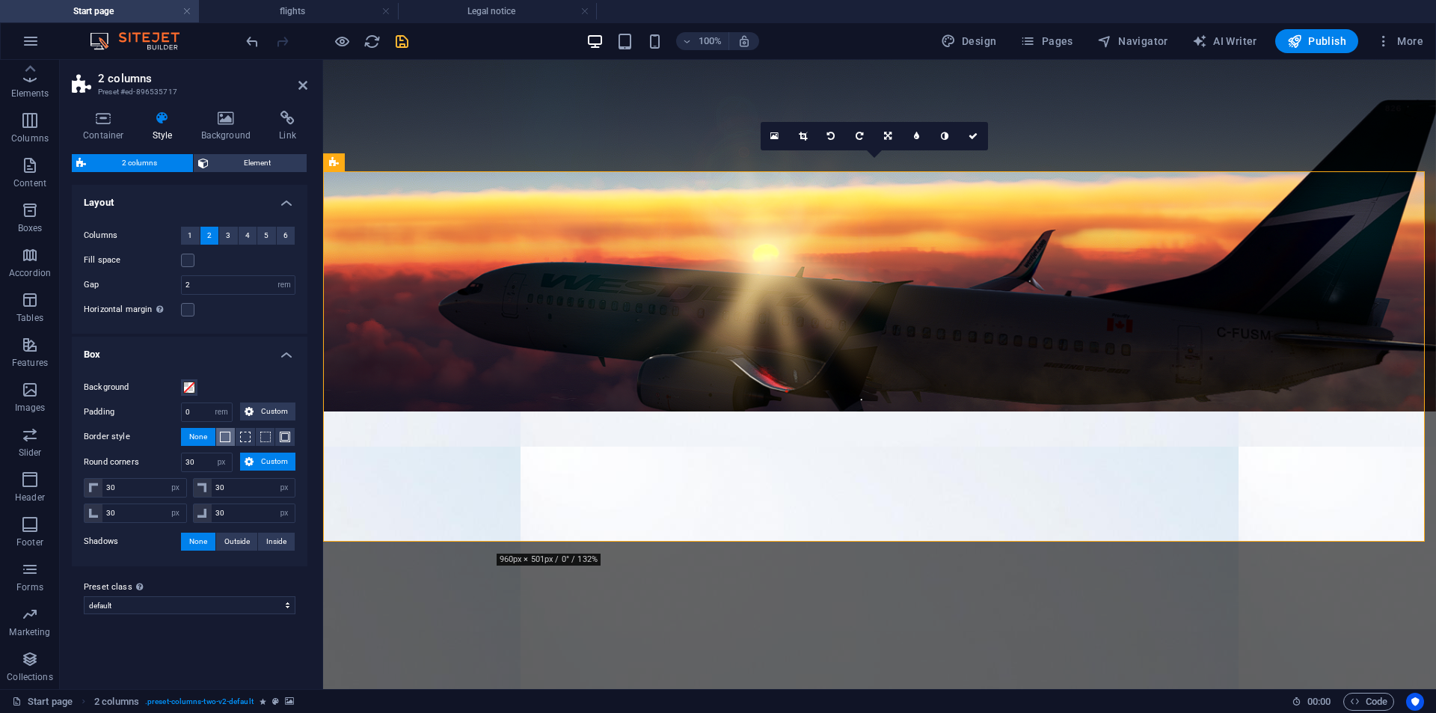
click at [224, 431] on span at bounding box center [225, 437] width 3 height 18
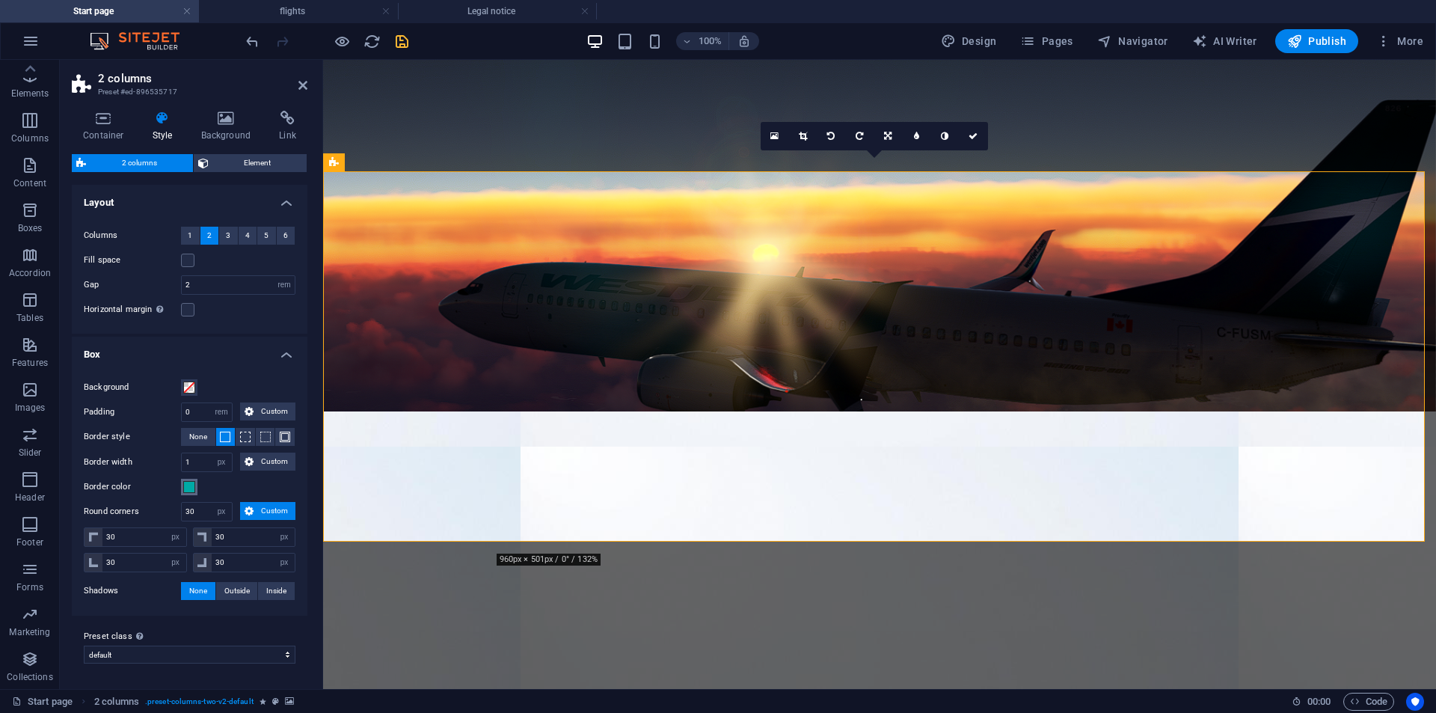
click at [183, 493] on button "Border color" at bounding box center [189, 487] width 16 height 16
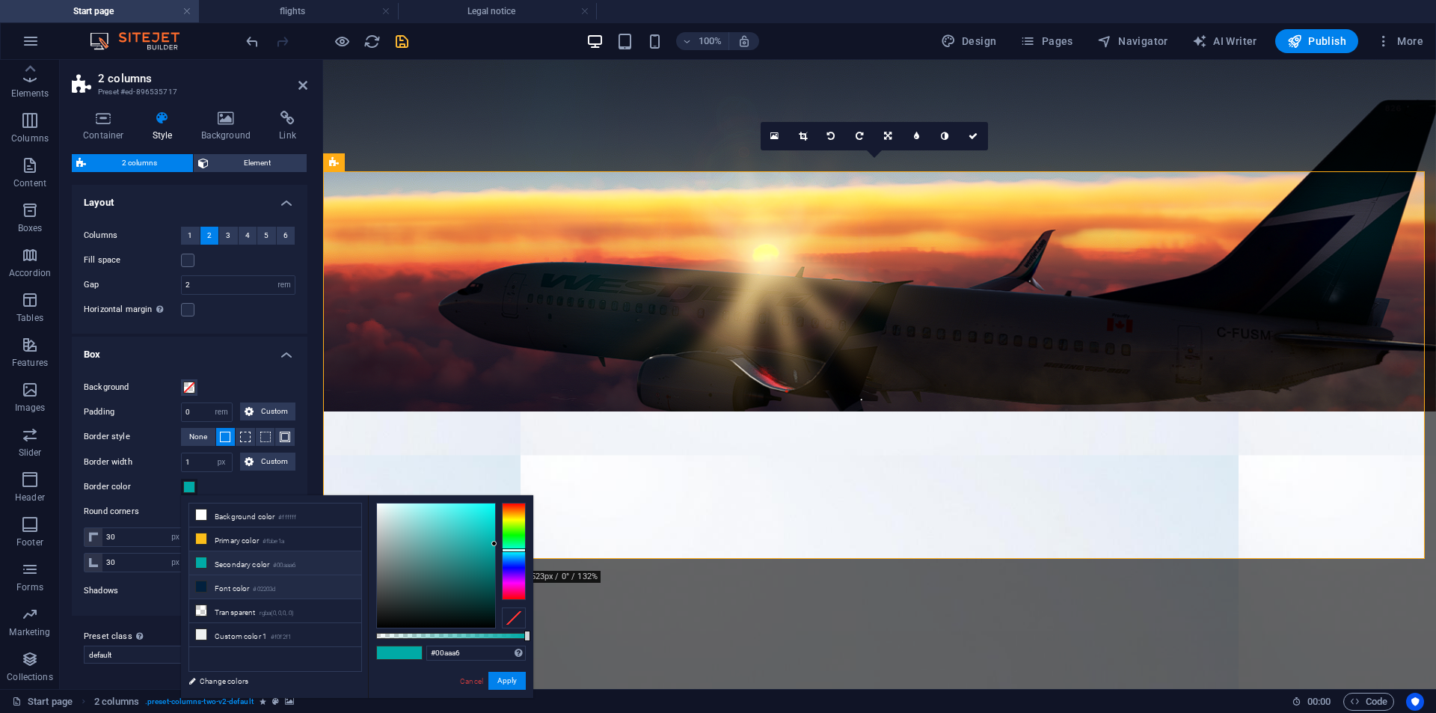
click at [246, 575] on li "Font color #02203d" at bounding box center [275, 587] width 172 height 24
type input "#02203d"
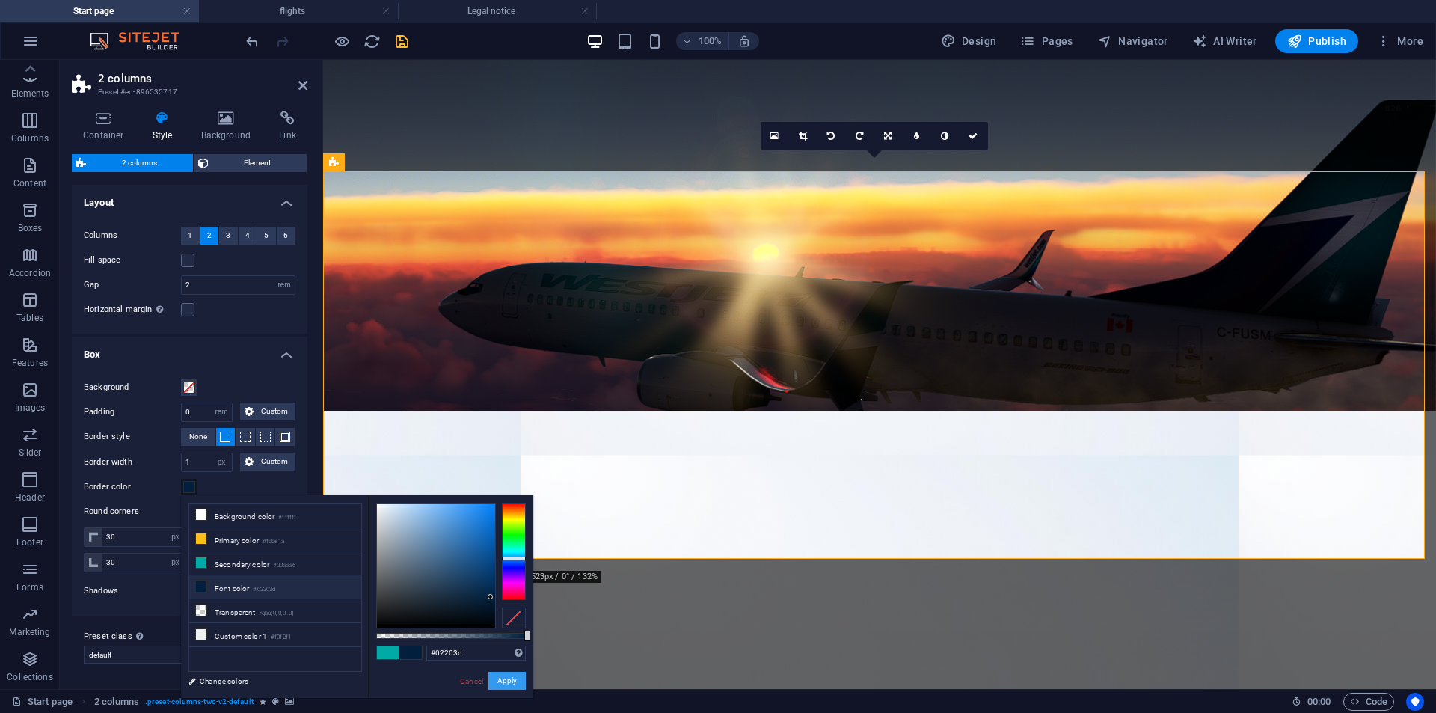
click at [506, 679] on button "Apply" at bounding box center [506, 681] width 37 height 18
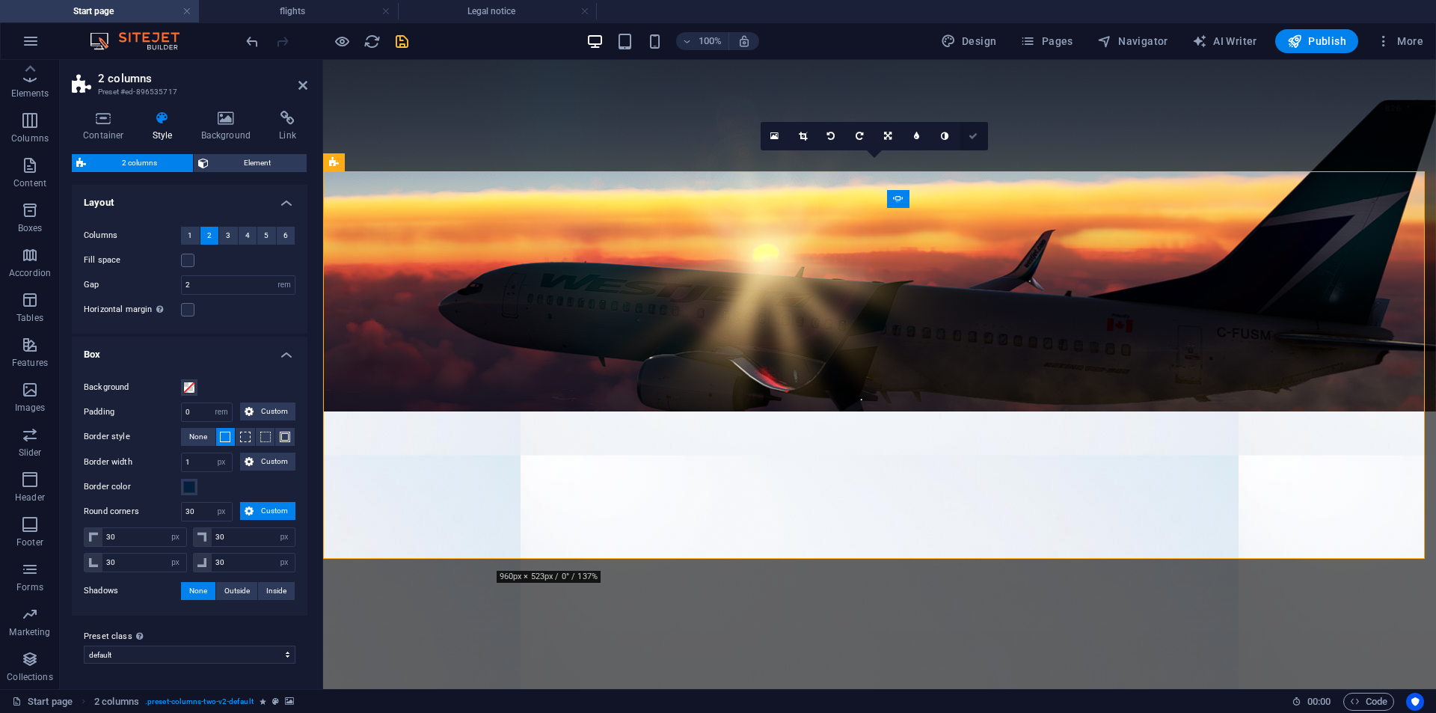
click at [978, 141] on link at bounding box center [974, 136] width 28 height 28
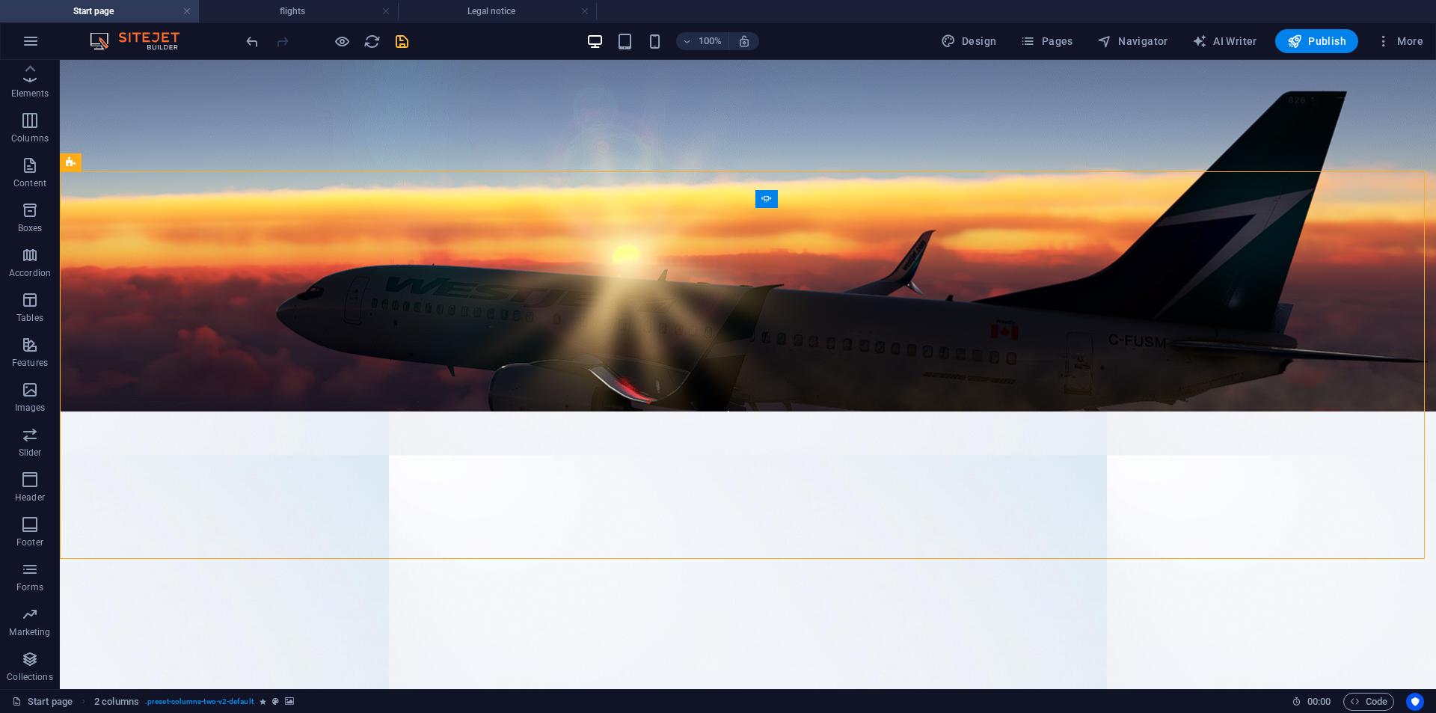
click at [406, 34] on icon "save" at bounding box center [401, 41] width 17 height 17
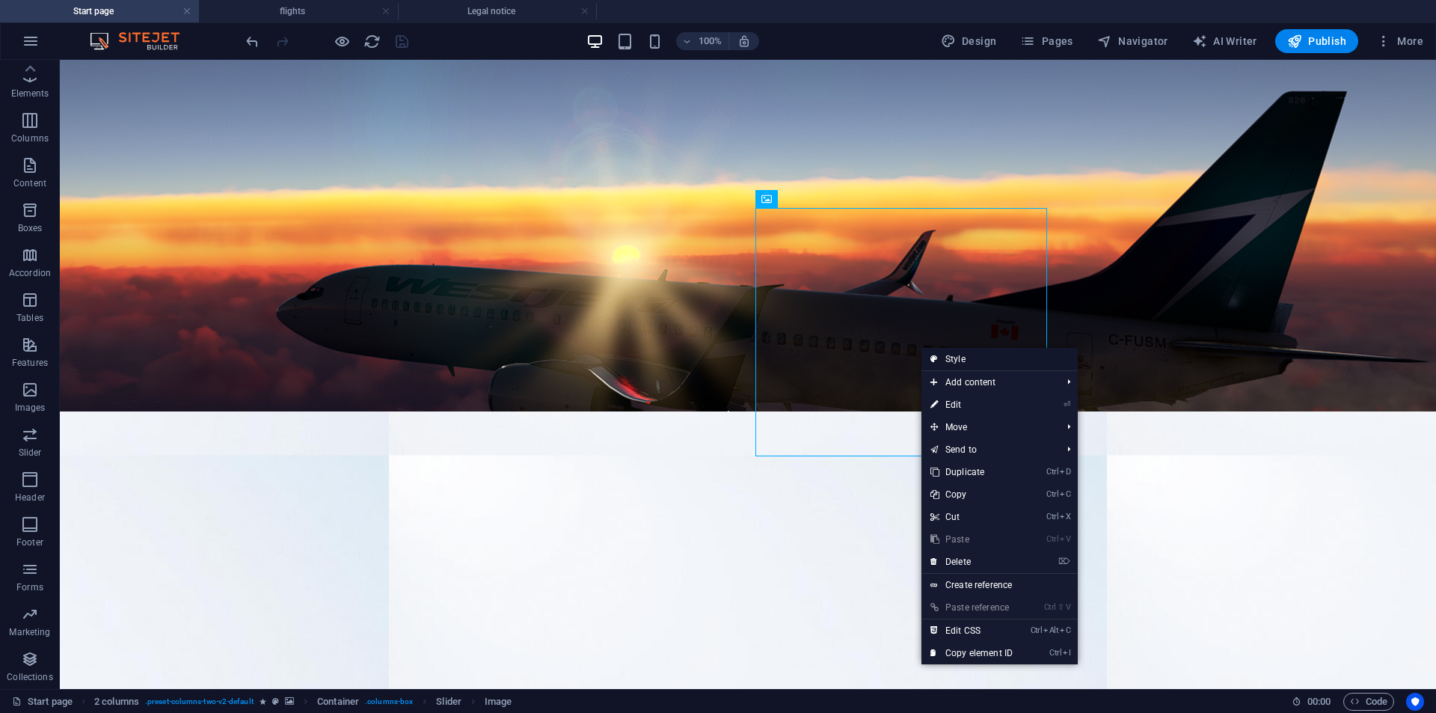
click at [978, 354] on link "Style" at bounding box center [999, 359] width 156 height 22
select select "rem"
select select "px"
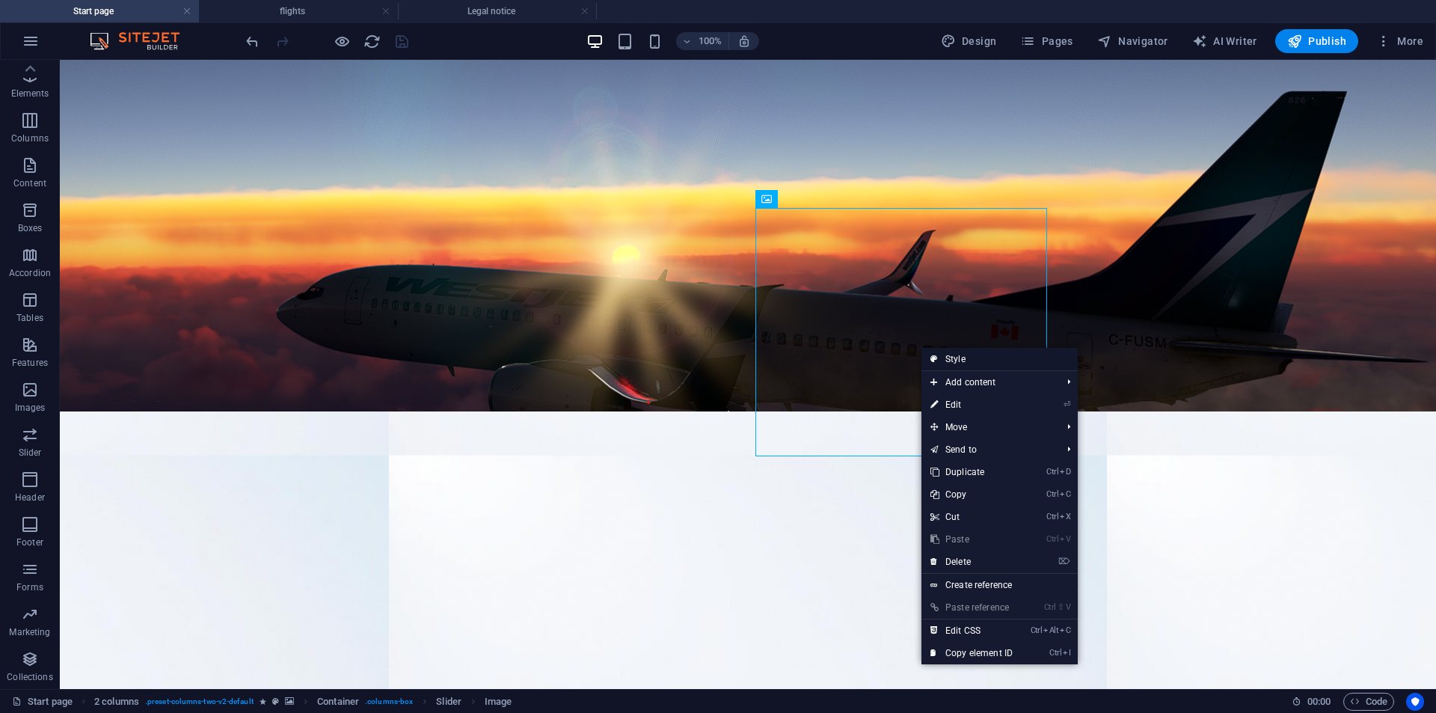
select select "px"
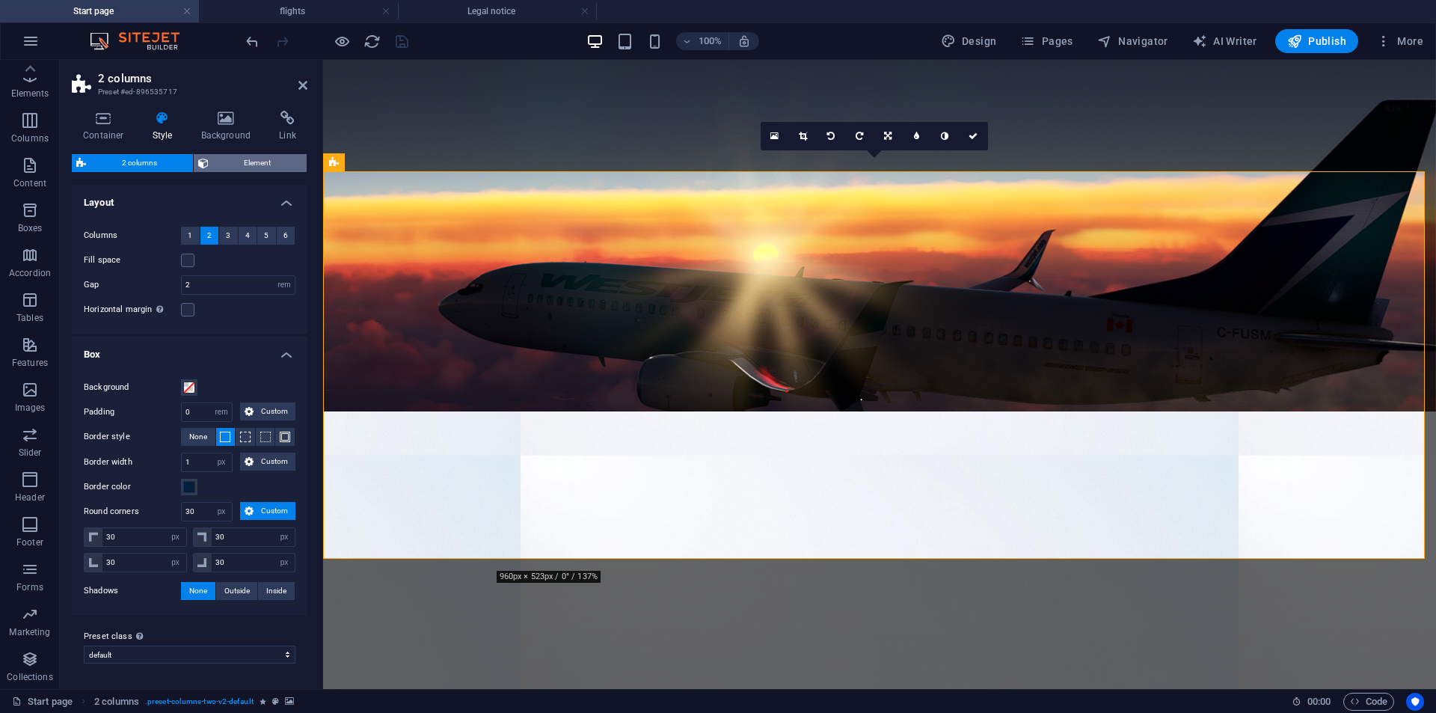
click at [254, 170] on span "Element" at bounding box center [258, 163] width 90 height 18
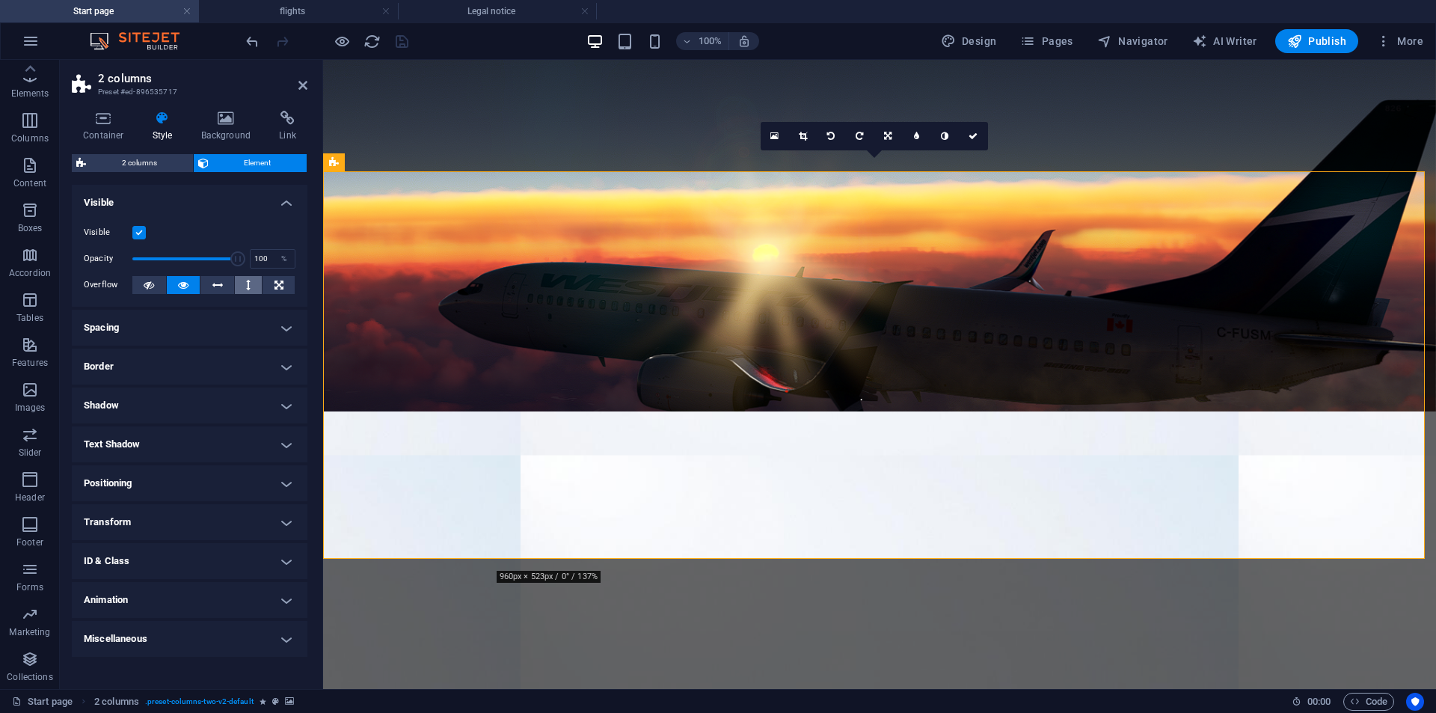
click at [245, 287] on button at bounding box center [249, 285] width 28 height 18
click at [220, 289] on icon at bounding box center [217, 285] width 10 height 18
click at [138, 287] on button at bounding box center [149, 285] width 34 height 18
click at [175, 278] on button at bounding box center [184, 285] width 34 height 18
click at [210, 359] on h4 "Border" at bounding box center [190, 367] width 236 height 36
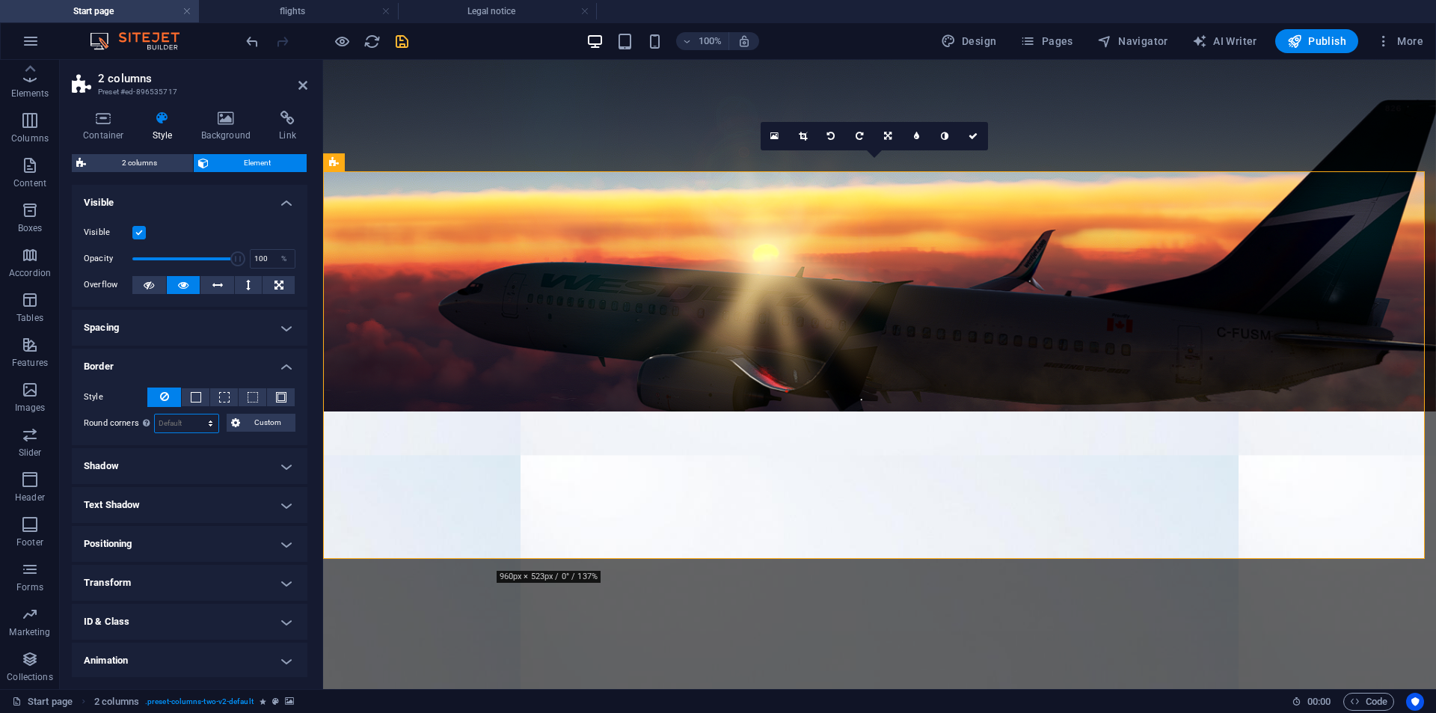
click at [196, 426] on select "Default px rem % vh vw Custom" at bounding box center [187, 423] width 64 height 18
click at [240, 423] on button "Custom" at bounding box center [261, 423] width 69 height 18
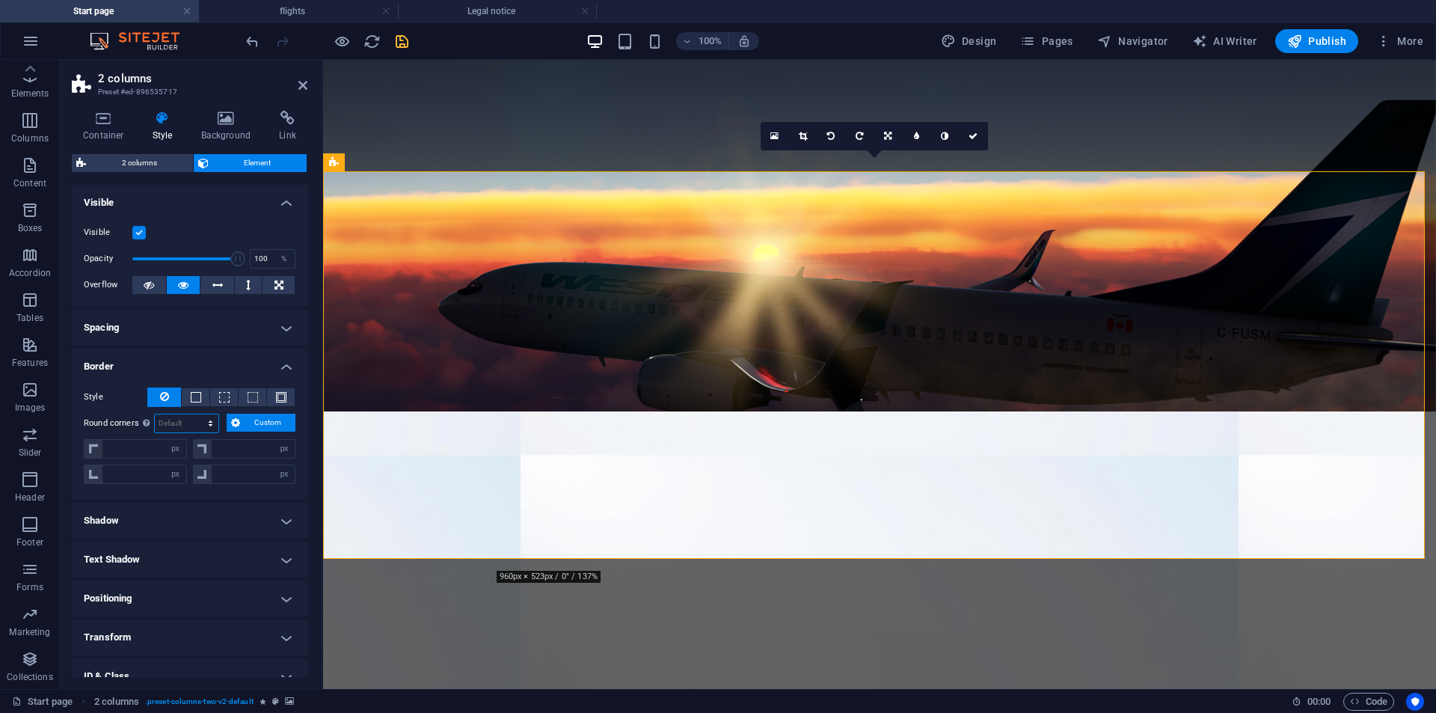
click at [183, 426] on select "Default px rem % vh vw Custom" at bounding box center [187, 423] width 64 height 18
select select "px"
click at [196, 414] on select "Default px rem % vh vw Custom" at bounding box center [187, 423] width 64 height 18
type input "0"
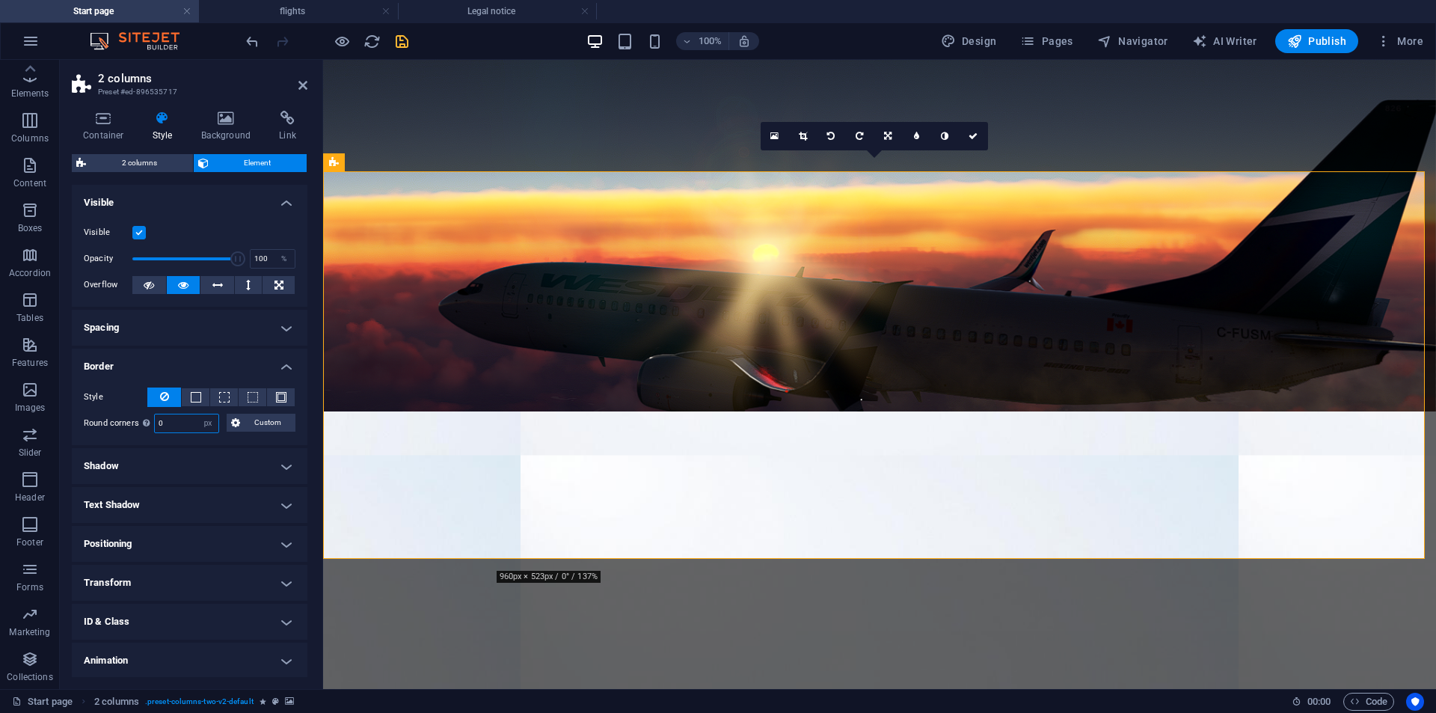
click at [184, 431] on input "0" at bounding box center [187, 423] width 64 height 18
type input "30"
click at [966, 125] on link at bounding box center [974, 136] width 28 height 28
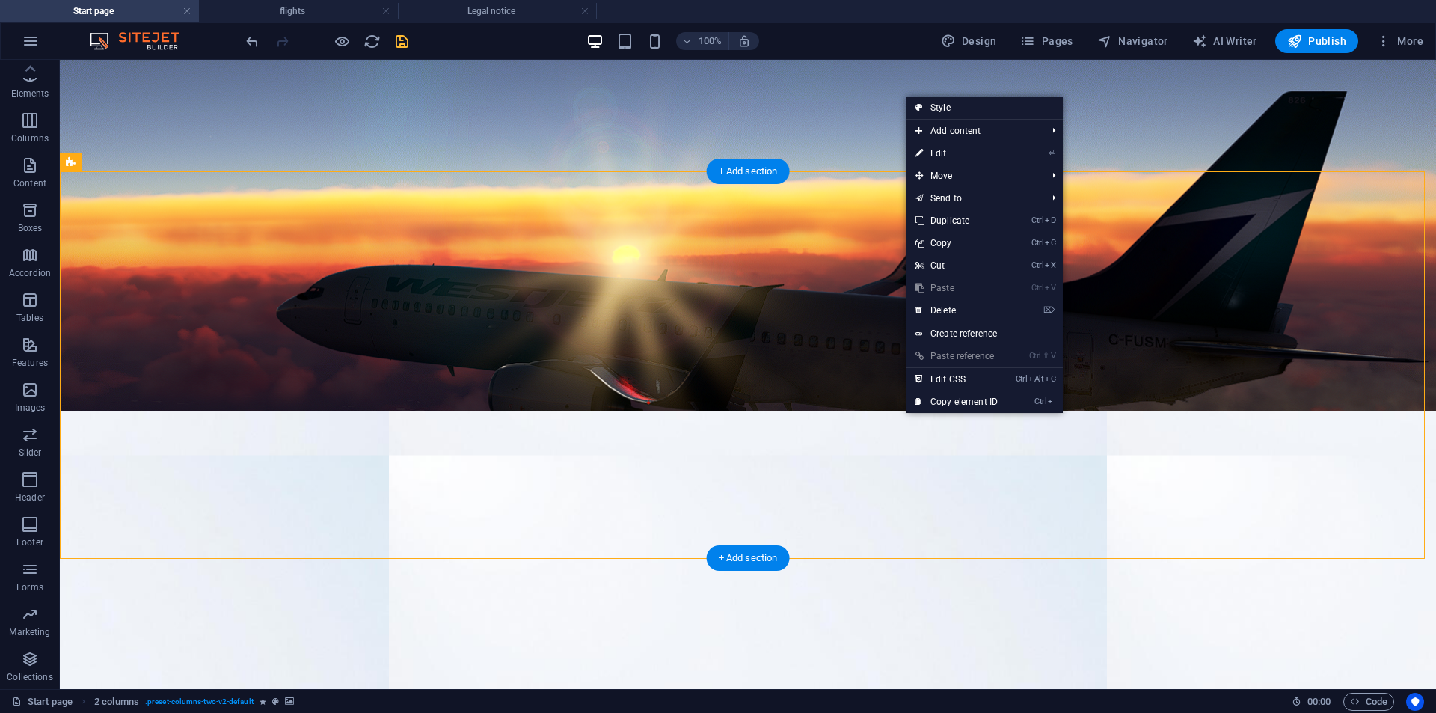
click at [1266, 411] on figure at bounding box center [748, 604] width 1376 height 387
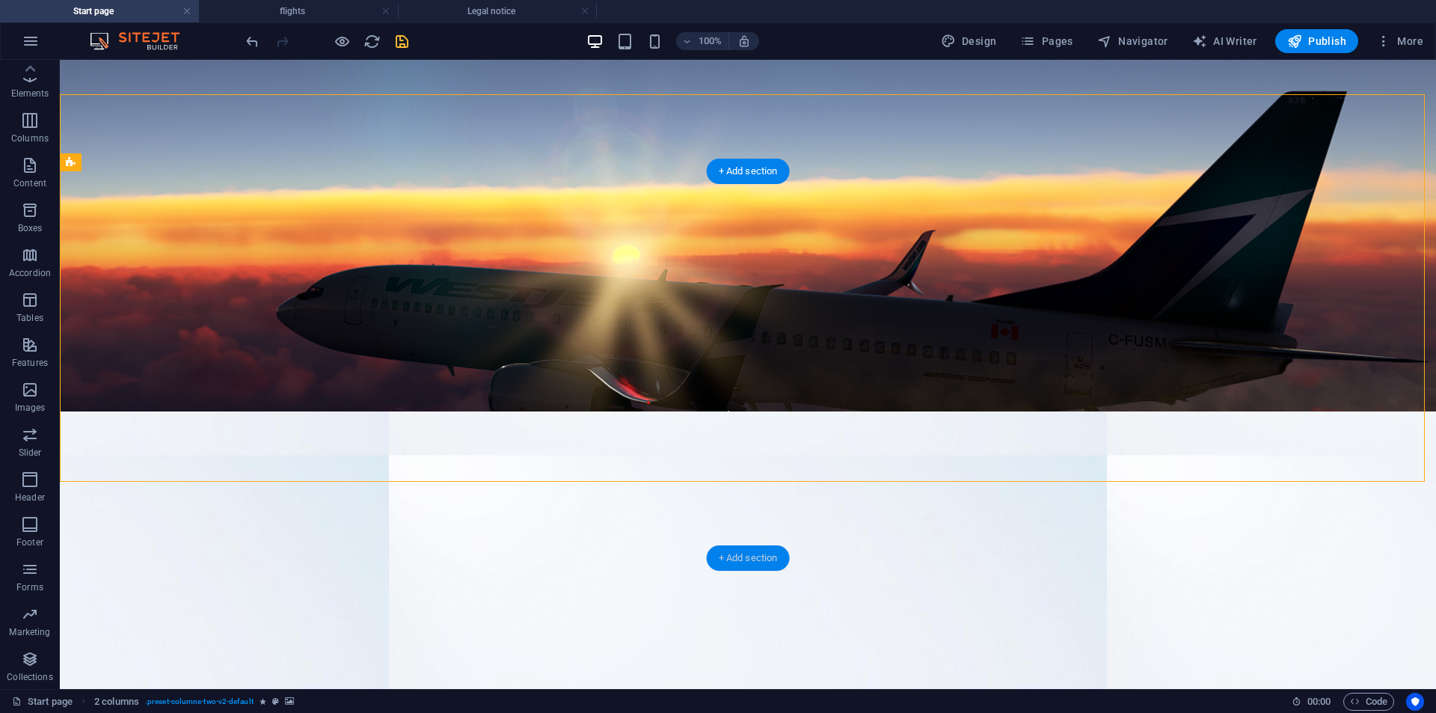
click at [746, 565] on div "+ Add section" at bounding box center [748, 557] width 83 height 25
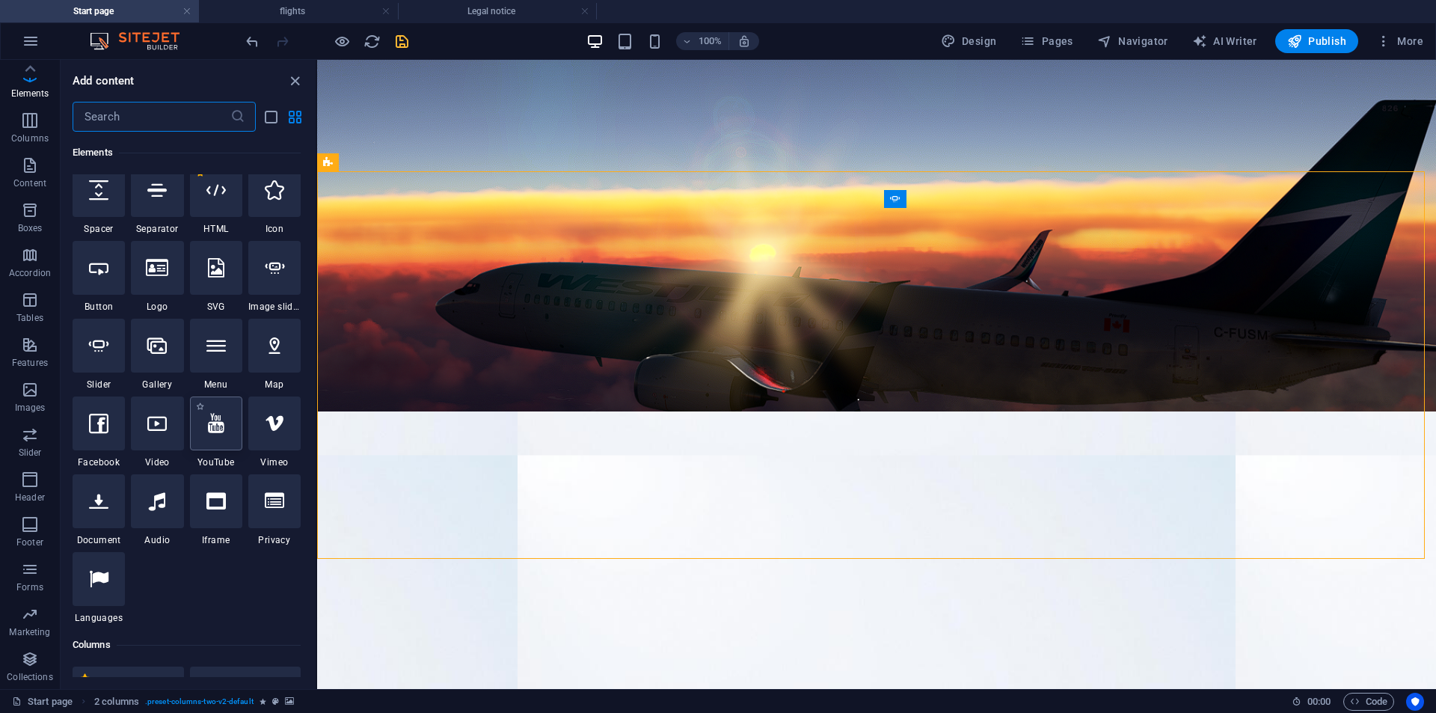
scroll to position [122, 0]
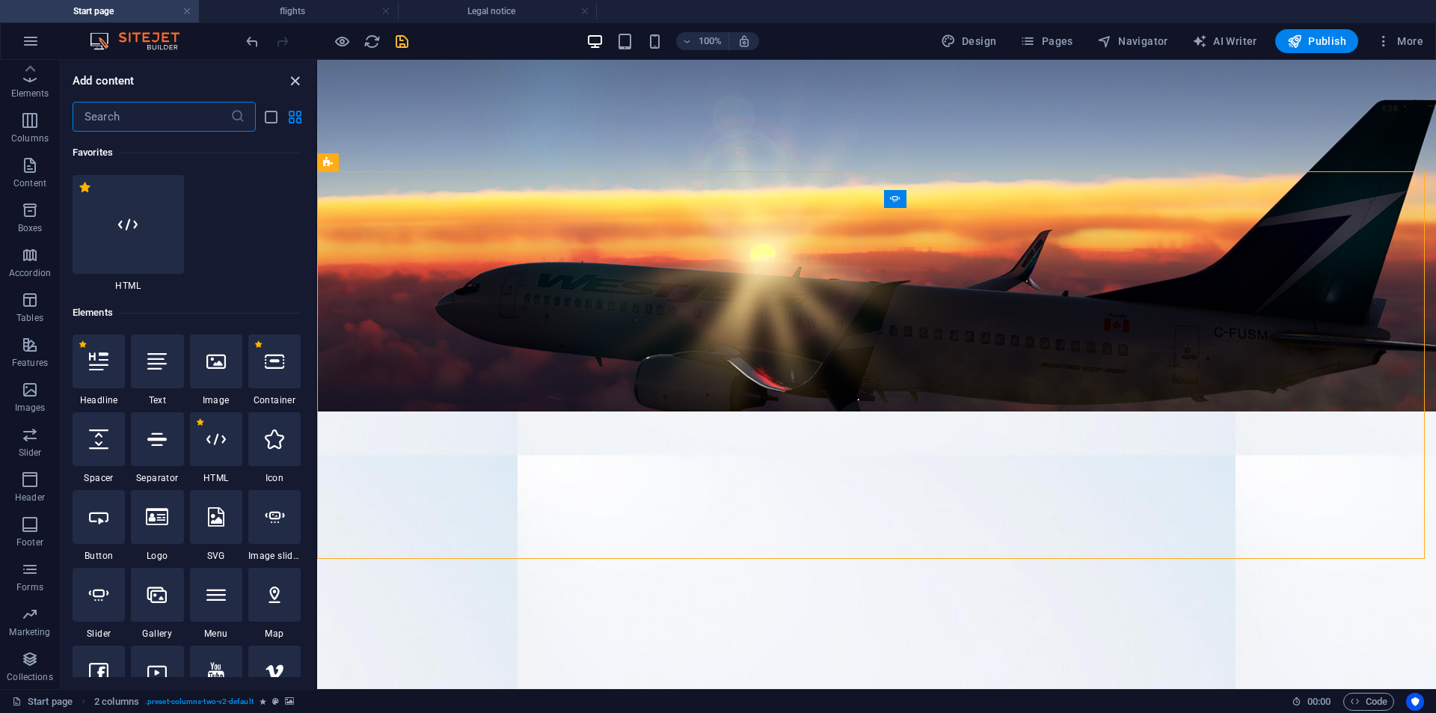
click at [290, 87] on icon "close panel" at bounding box center [294, 81] width 17 height 17
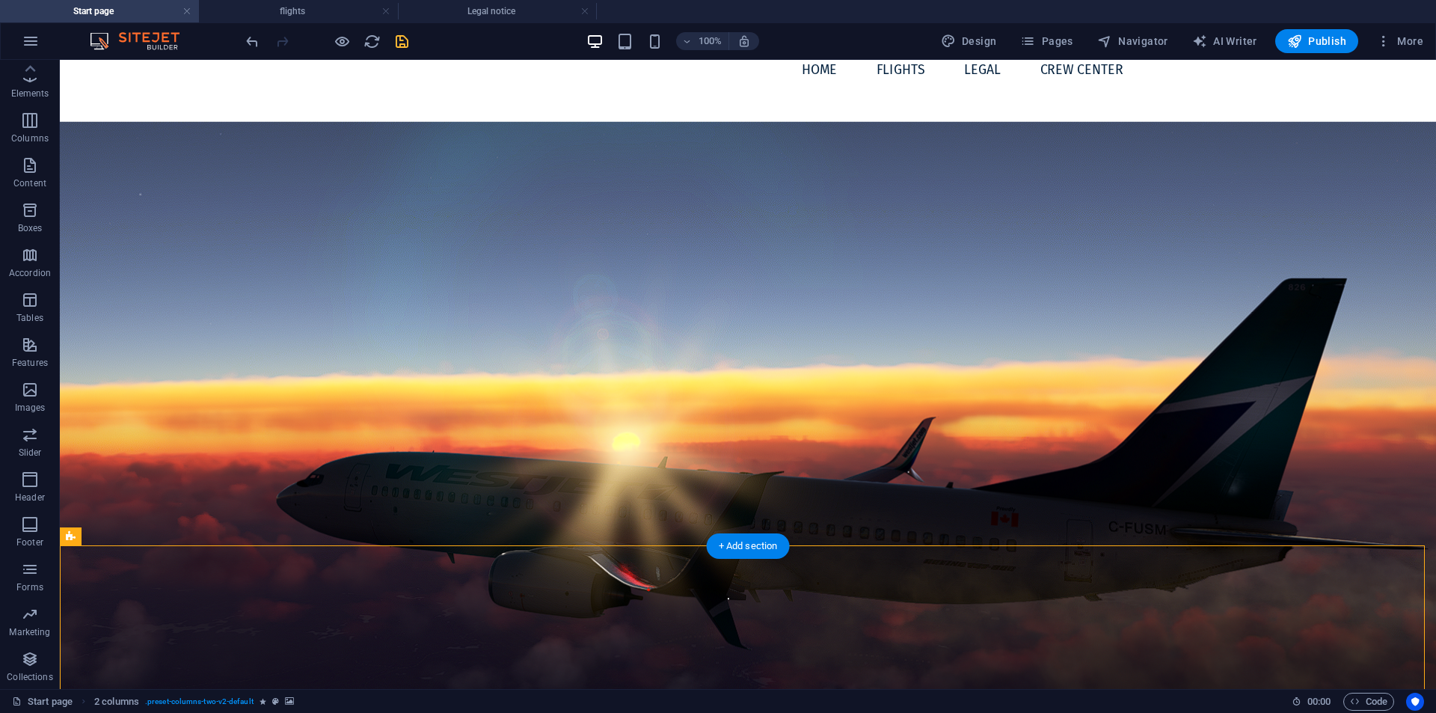
scroll to position [0, 0]
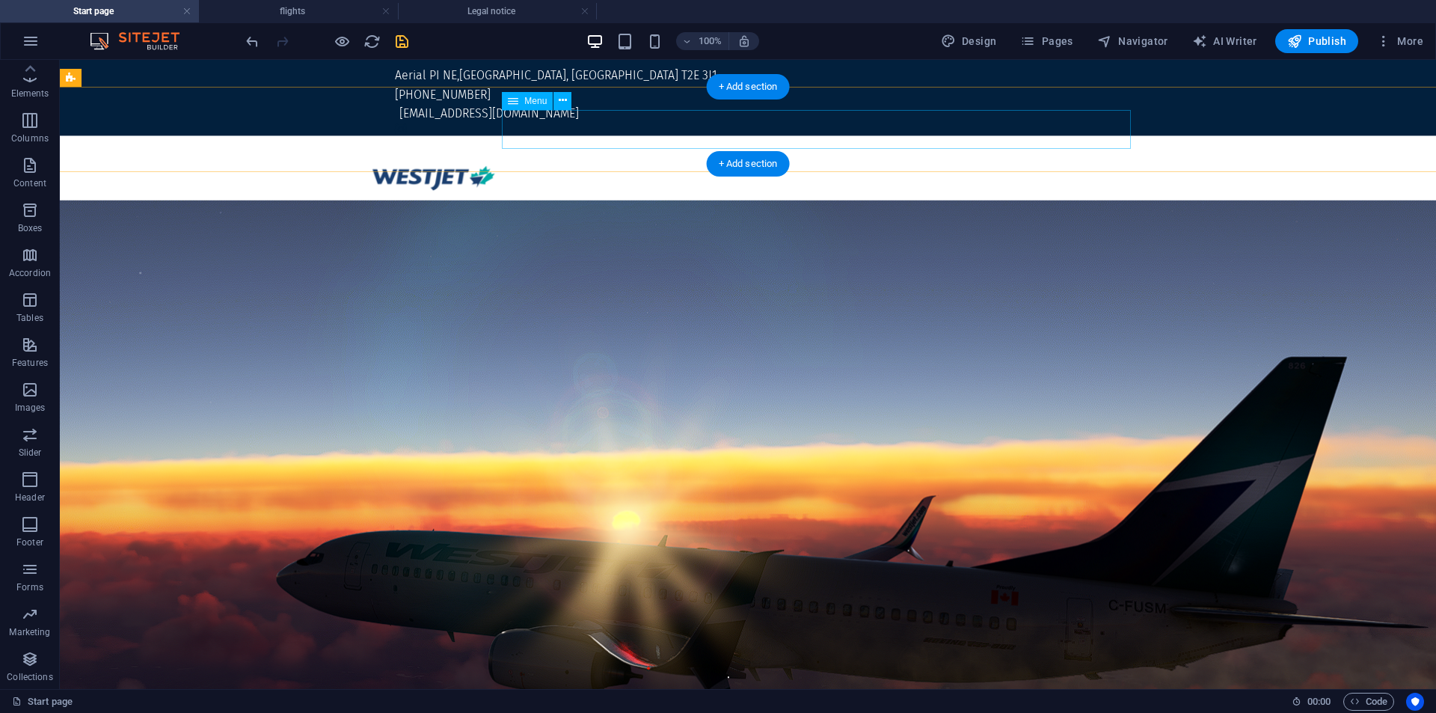
click at [779, 207] on nav "Home flights Legal Crew Center" at bounding box center [748, 227] width 776 height 40
select select
select select "1"
select select
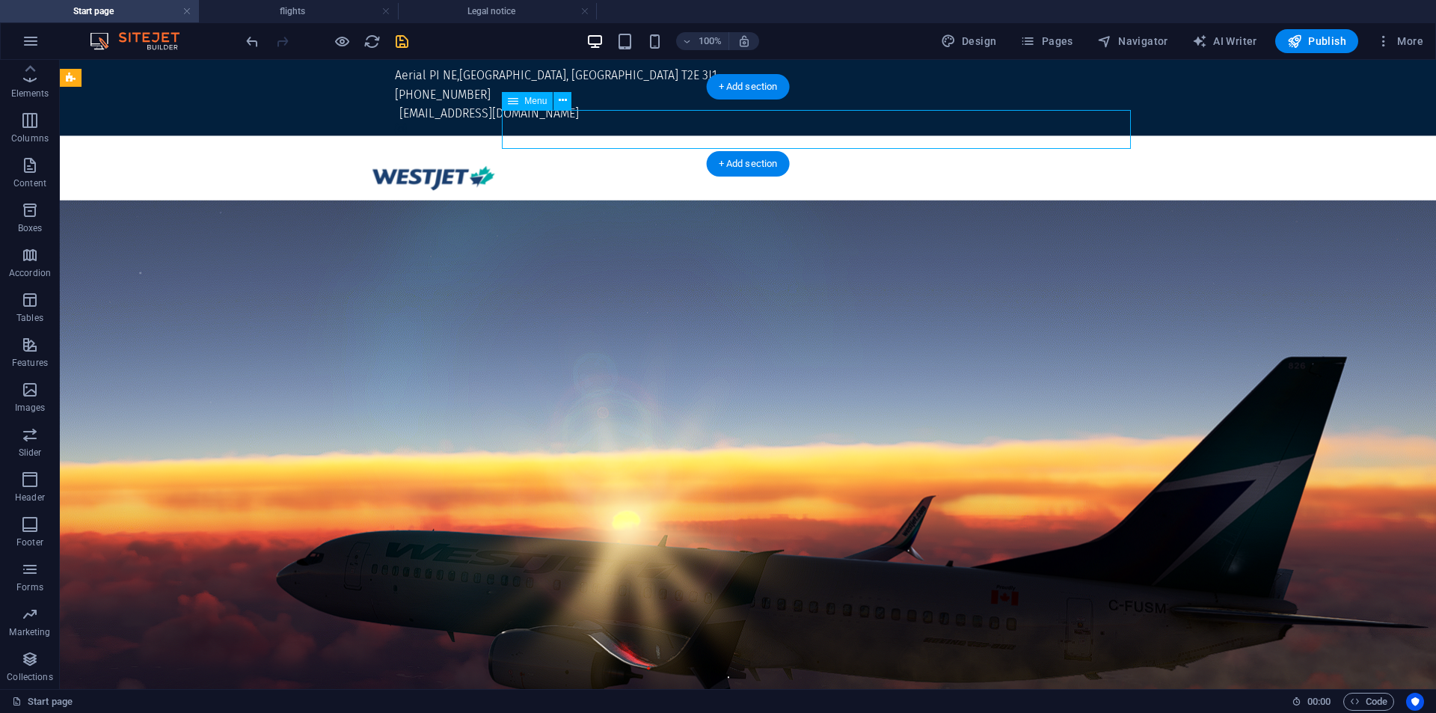
select select "2"
select select
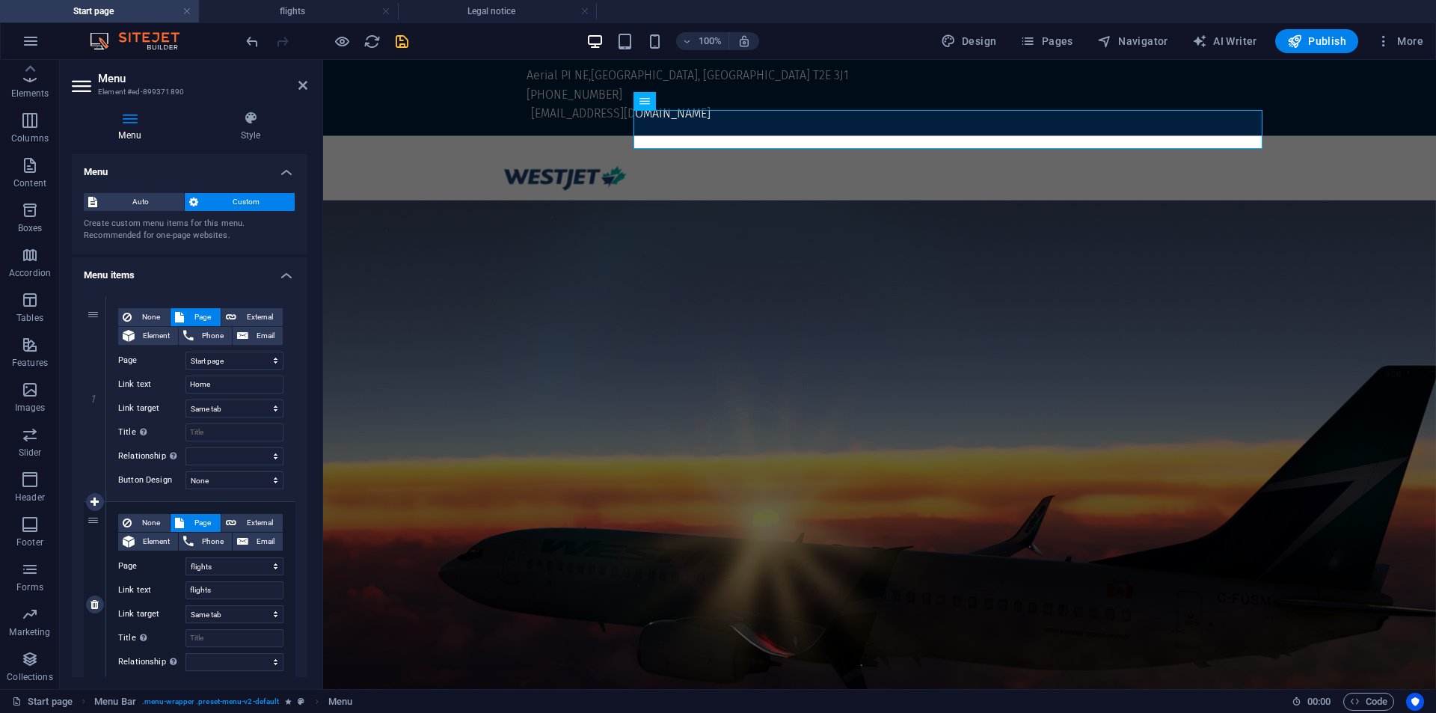
scroll to position [483, 0]
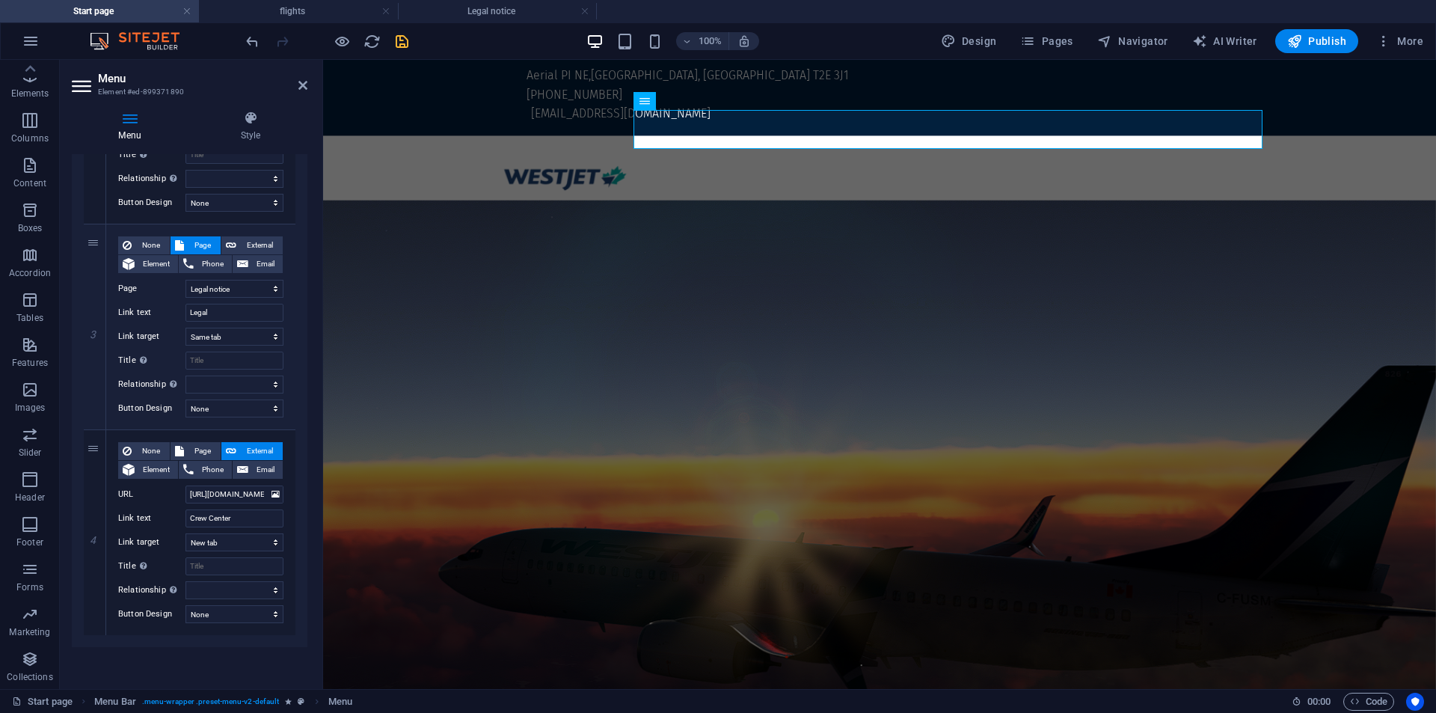
click at [96, 638] on div "1 None Page External Element Phone Email Page Start page flights Legal notice E…" at bounding box center [190, 224] width 236 height 846
click at [98, 639] on icon at bounding box center [94, 635] width 8 height 10
select select
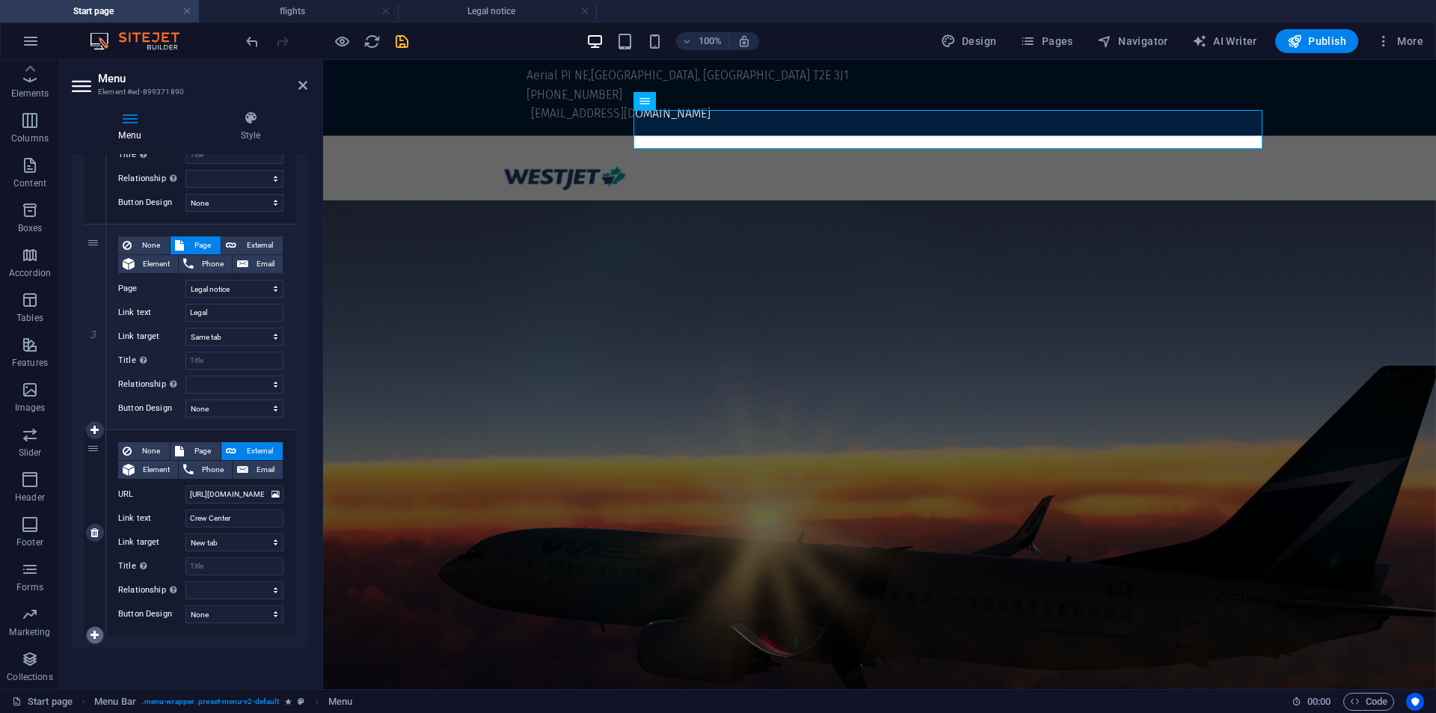
select select
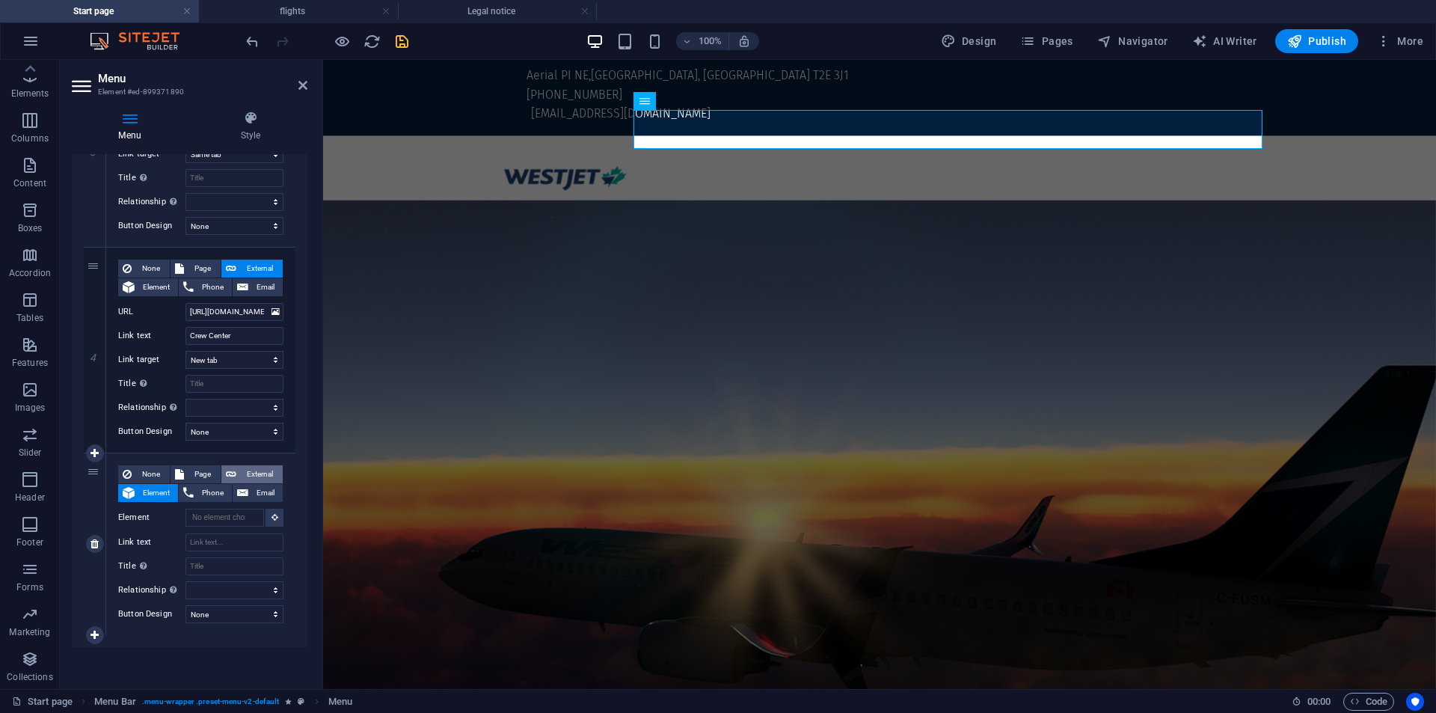
click at [253, 479] on span "External" at bounding box center [259, 474] width 37 height 18
select select
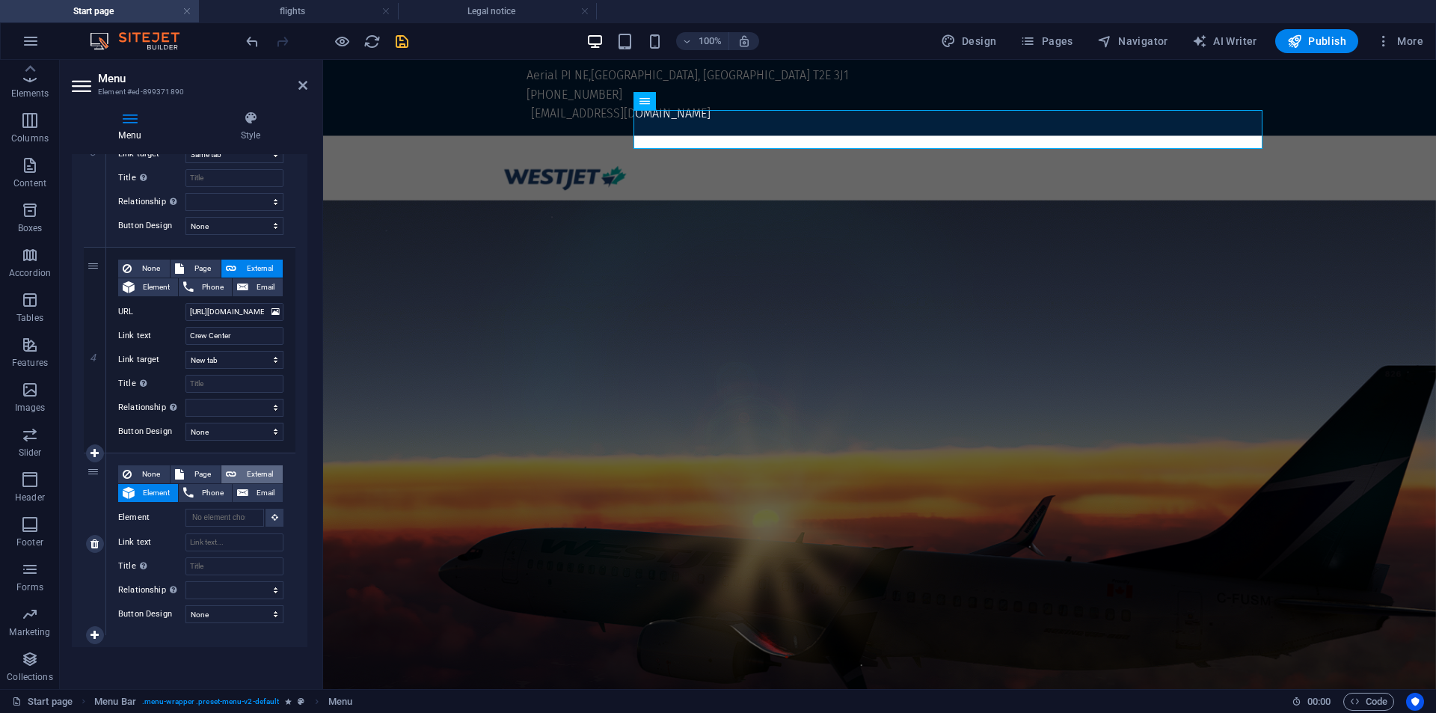
select select "blank"
select select
drag, startPoint x: 295, startPoint y: 450, endPoint x: 200, endPoint y: 513, distance: 113.3
click at [200, 513] on input "URL" at bounding box center [234, 518] width 98 height 18
paste input "[URL][DOMAIN_NAME]"
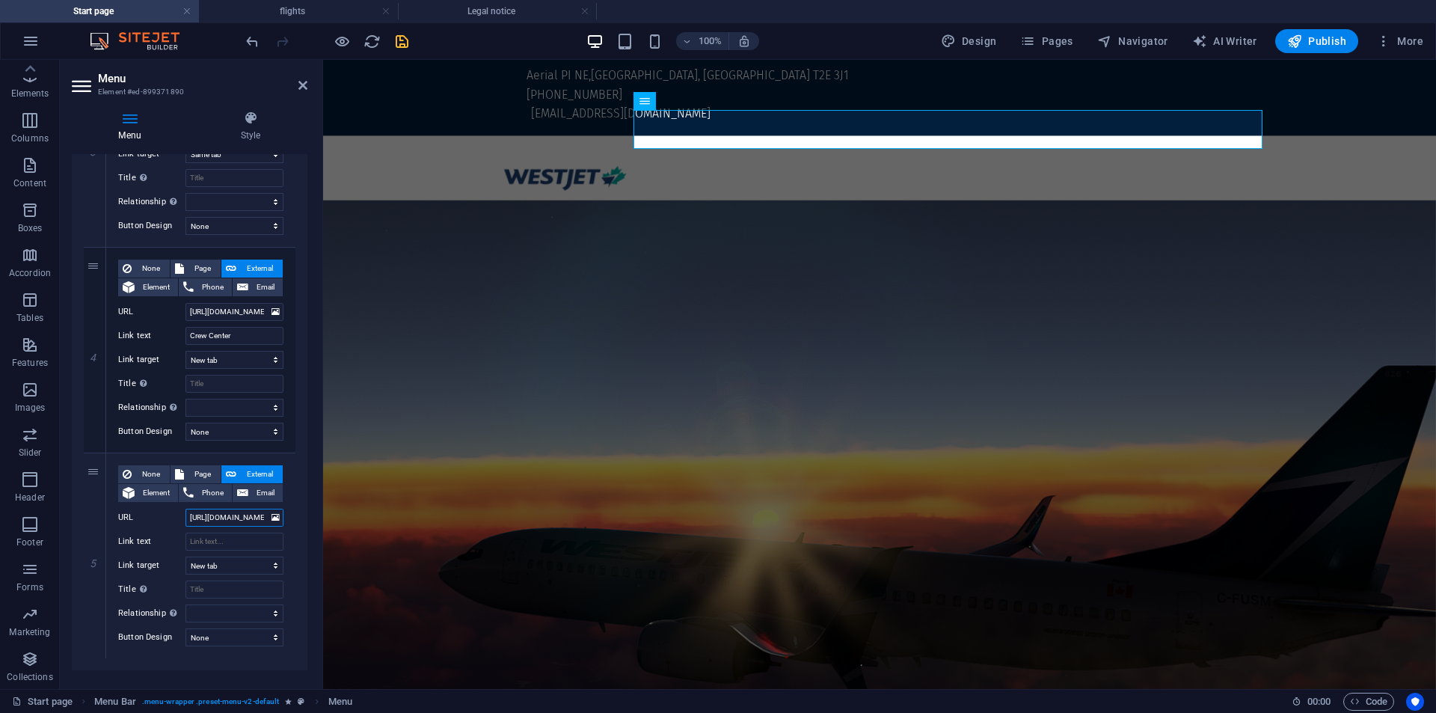
type input "[URL][DOMAIN_NAME]"
select select
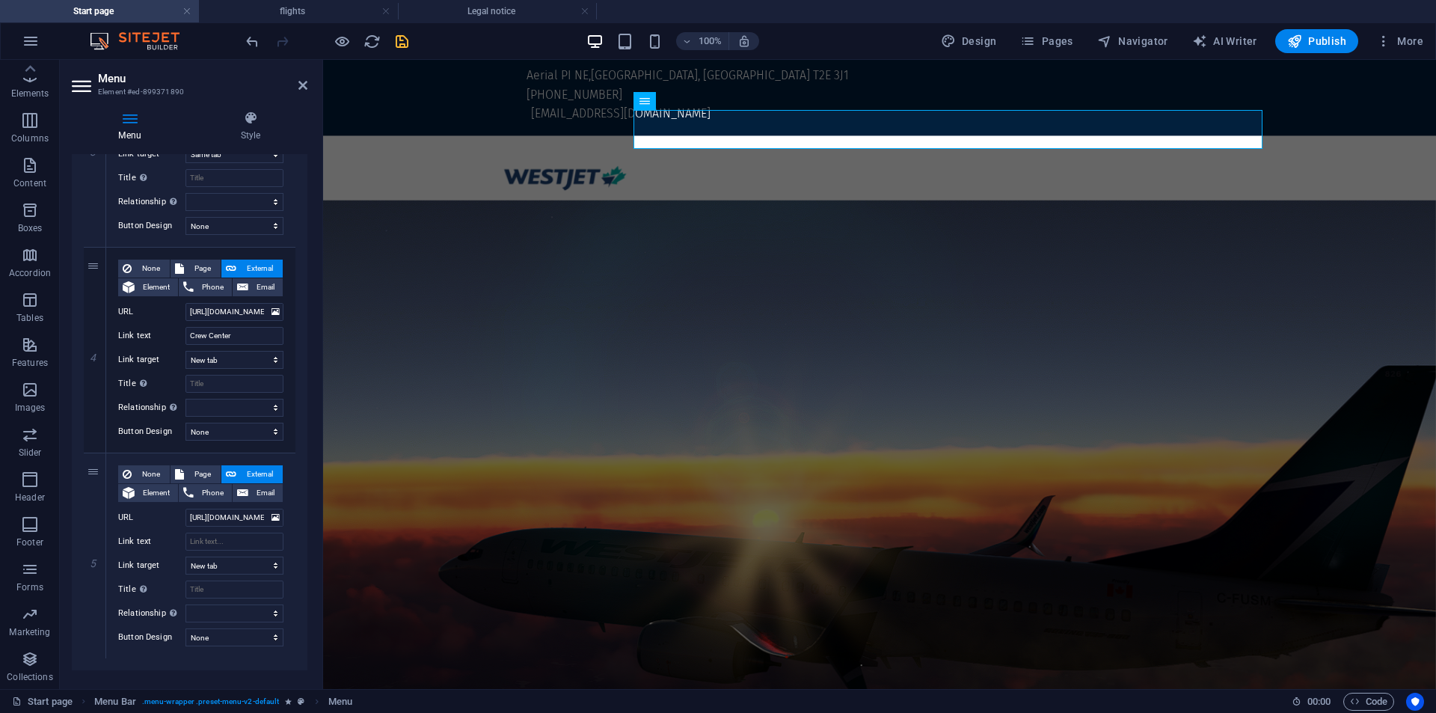
select select
drag, startPoint x: 209, startPoint y: 541, endPoint x: 211, endPoint y: 573, distance: 31.4
click at [209, 541] on input "Link text" at bounding box center [234, 542] width 98 height 18
type input "Discord"
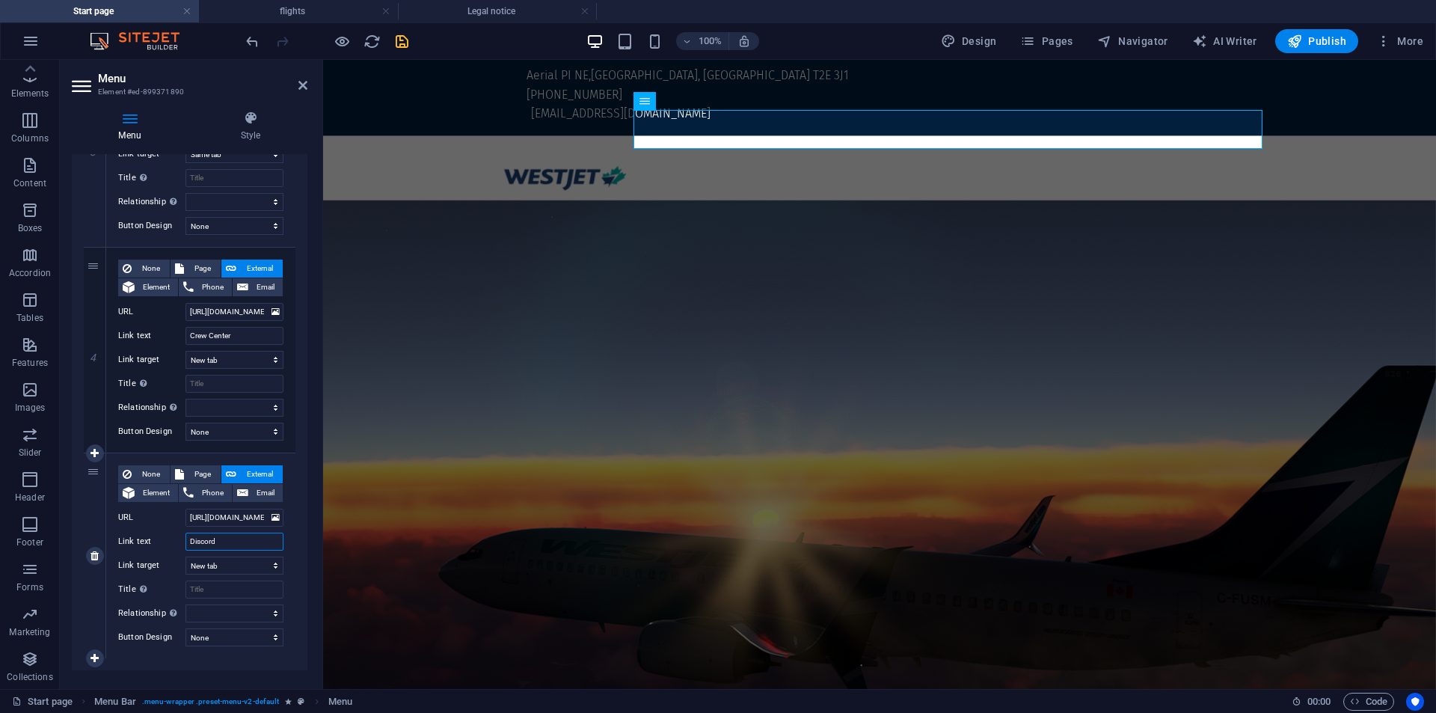
select select
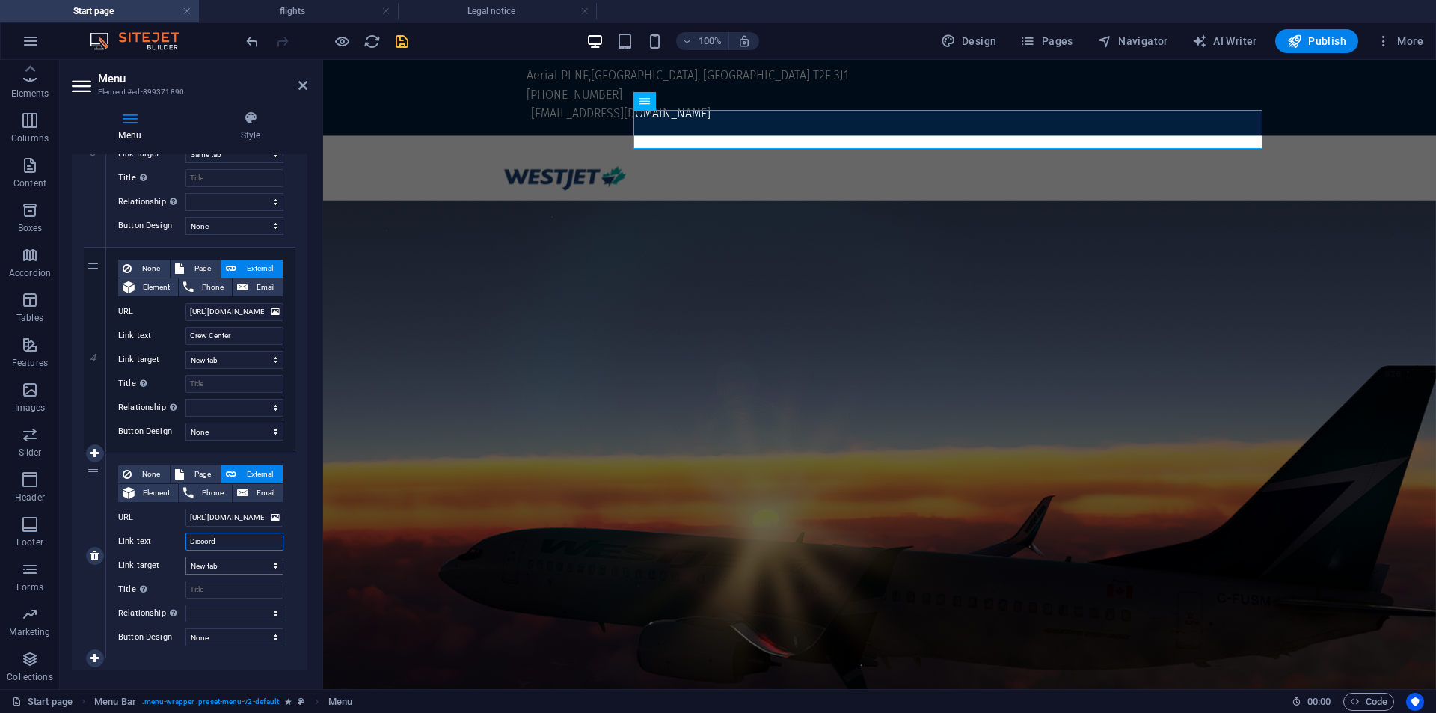
type input "Discord"
click at [236, 566] on select "New tab Same tab Overlay" at bounding box center [234, 565] width 98 height 18
click at [229, 592] on input "Title Additional link description, should not be the same as the link text. The…" at bounding box center [234, 589] width 98 height 18
click at [233, 586] on input "Title Additional link description, should not be the same as the link text. The…" at bounding box center [234, 589] width 98 height 18
type input "Discord"
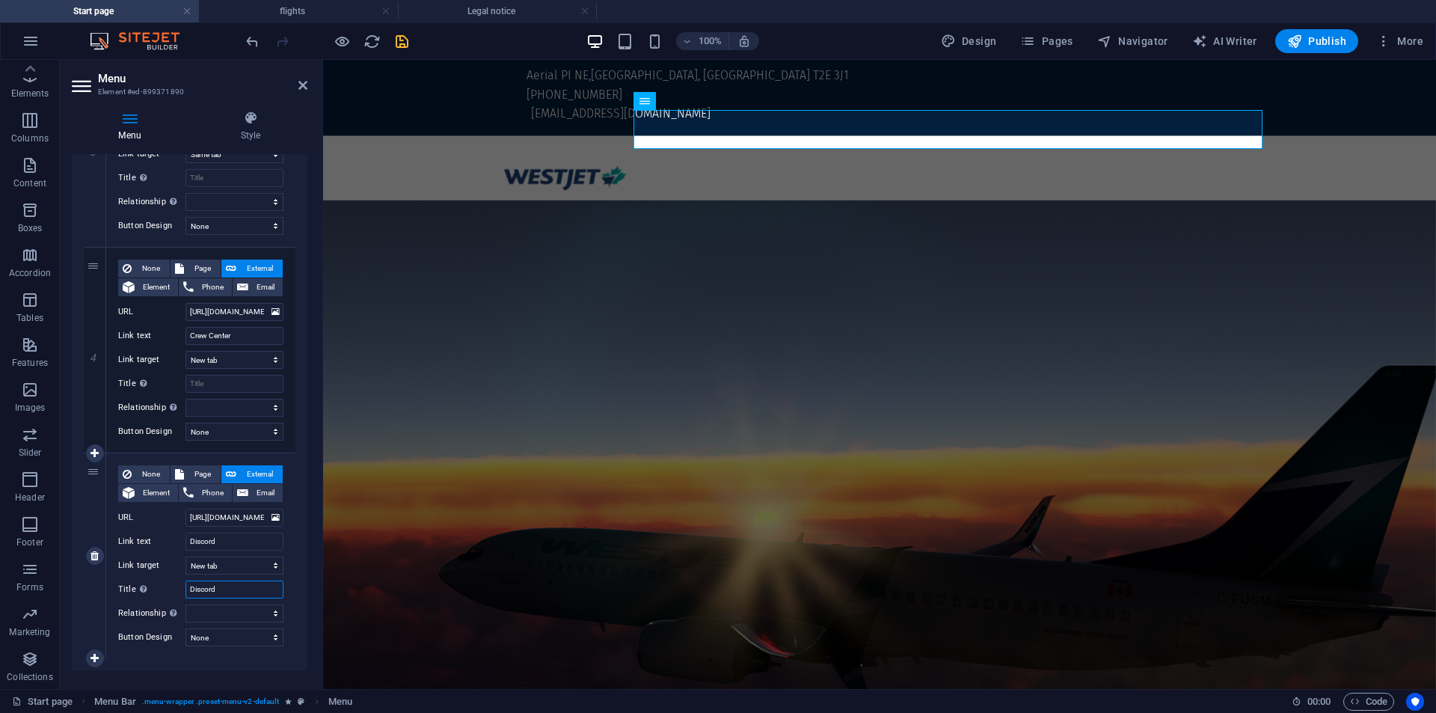
select select
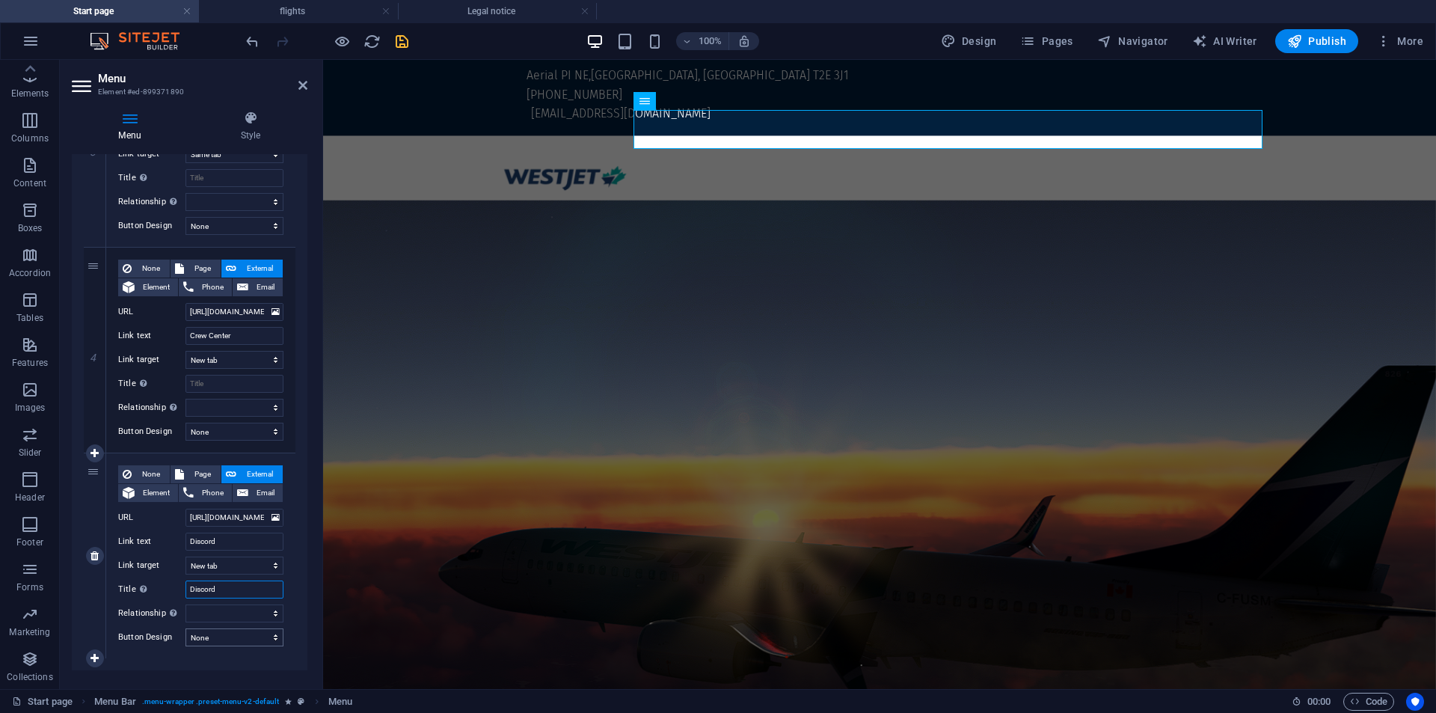
type input "Discord"
click at [248, 630] on select "None Default Primary Secondary" at bounding box center [234, 637] width 98 height 18
click at [268, 641] on select "None Default Primary Secondary" at bounding box center [234, 637] width 98 height 18
select select "primary"
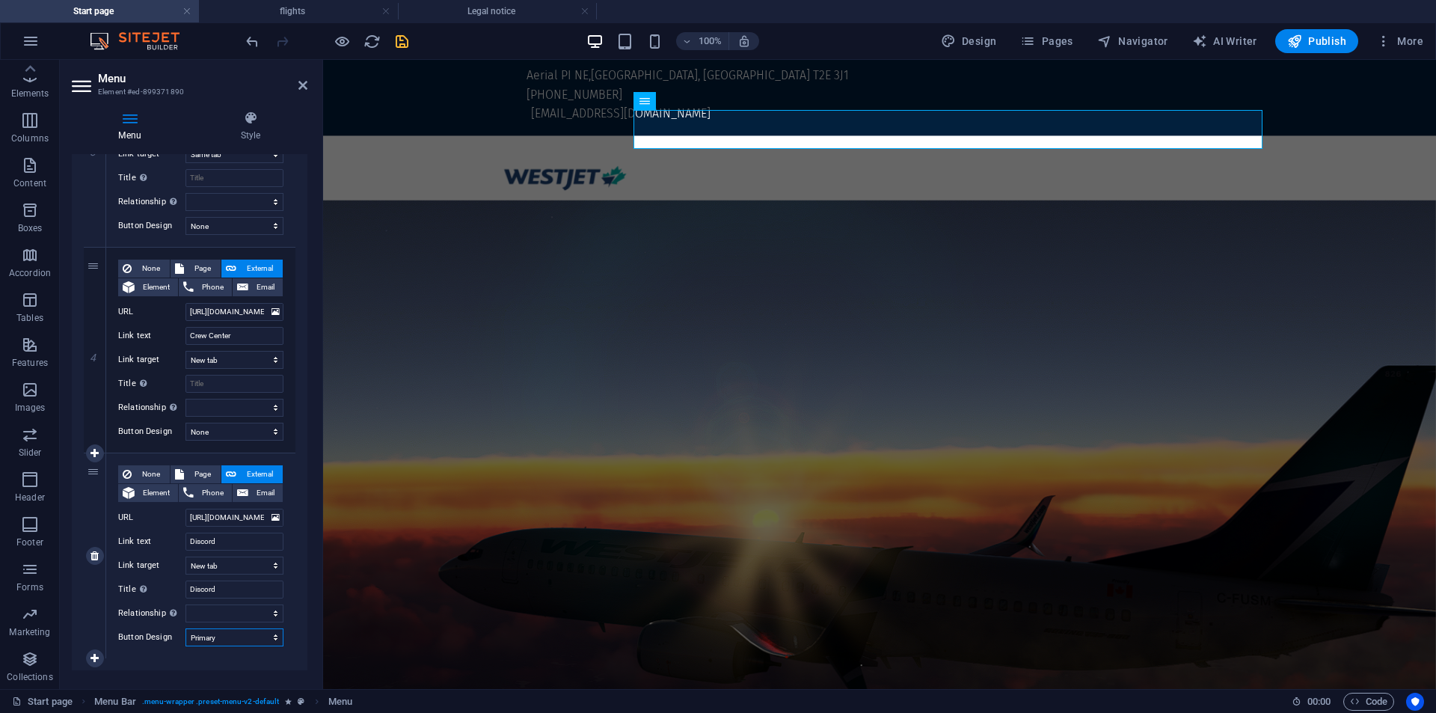
click at [185, 628] on select "None Default Primary Secondary" at bounding box center [234, 637] width 98 height 18
select select
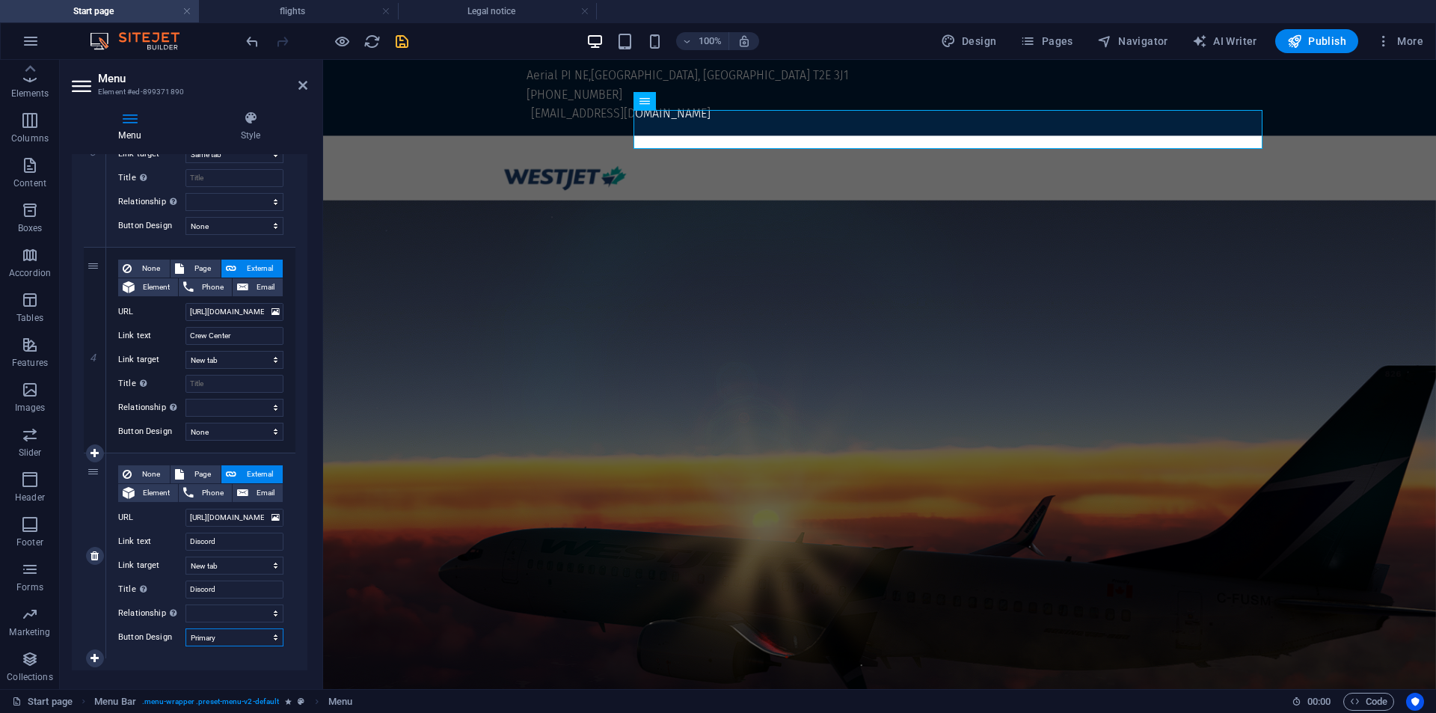
select select
click at [224, 638] on select "None Default Primary Secondary" at bounding box center [234, 637] width 98 height 18
select select
click at [185, 628] on select "None Default Primary Secondary" at bounding box center [234, 637] width 98 height 18
select select
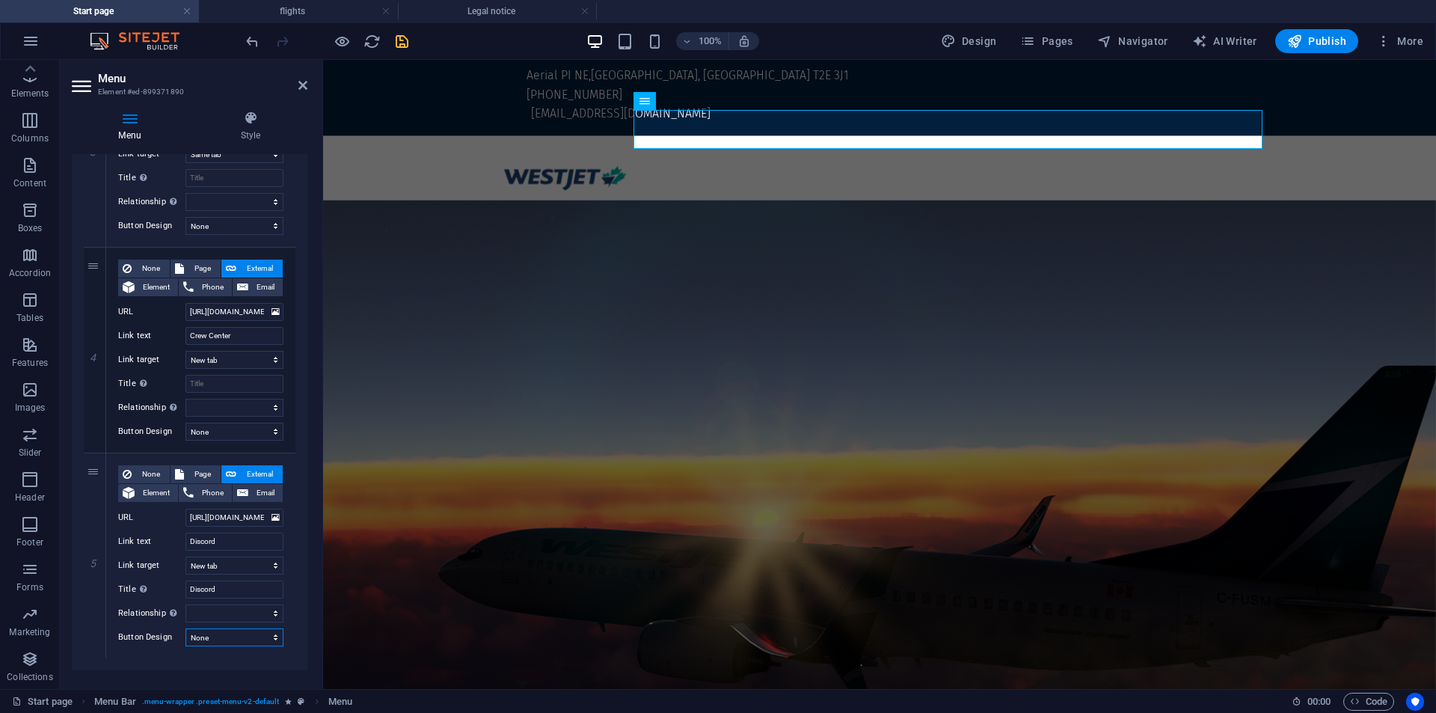
select select
click at [216, 429] on select "None Default Primary Secondary" at bounding box center [234, 432] width 98 height 18
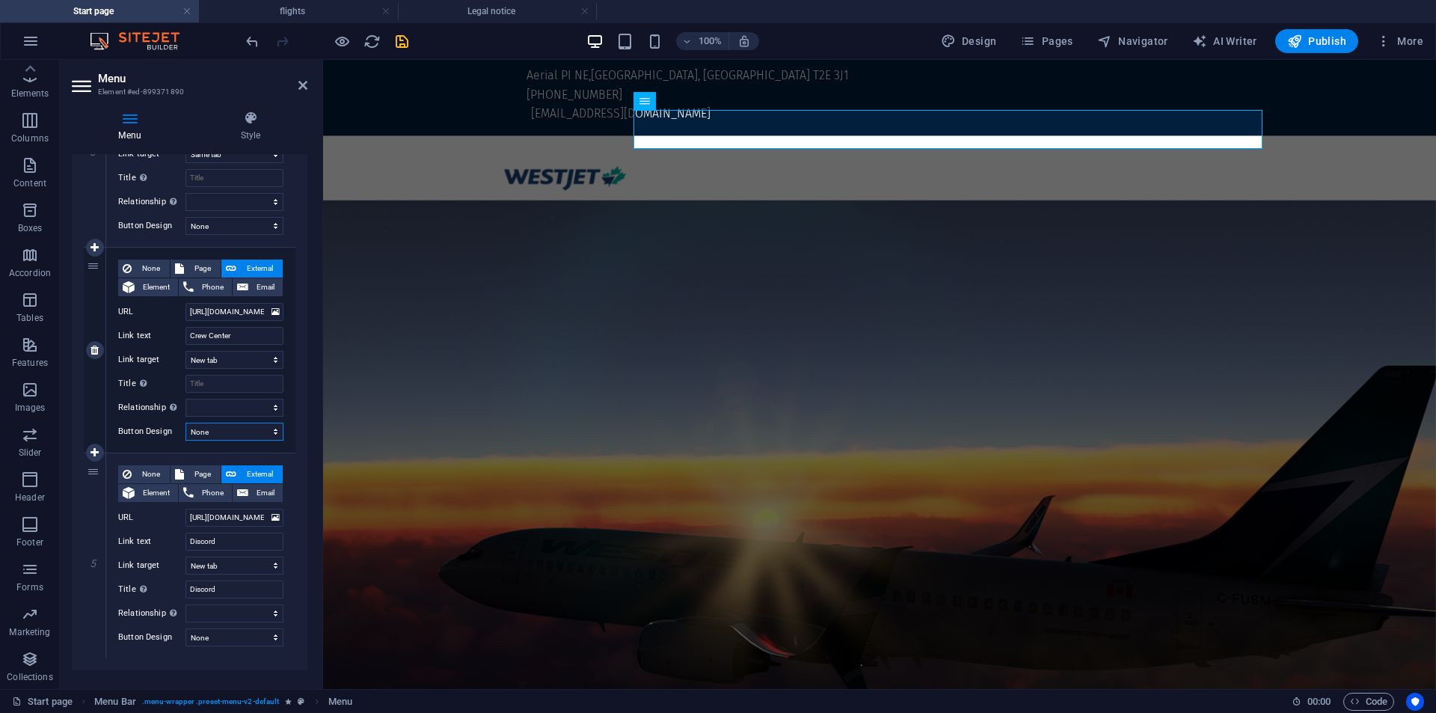
select select "primary"
click at [185, 423] on select "None Default Primary Secondary" at bounding box center [234, 432] width 98 height 18
select select
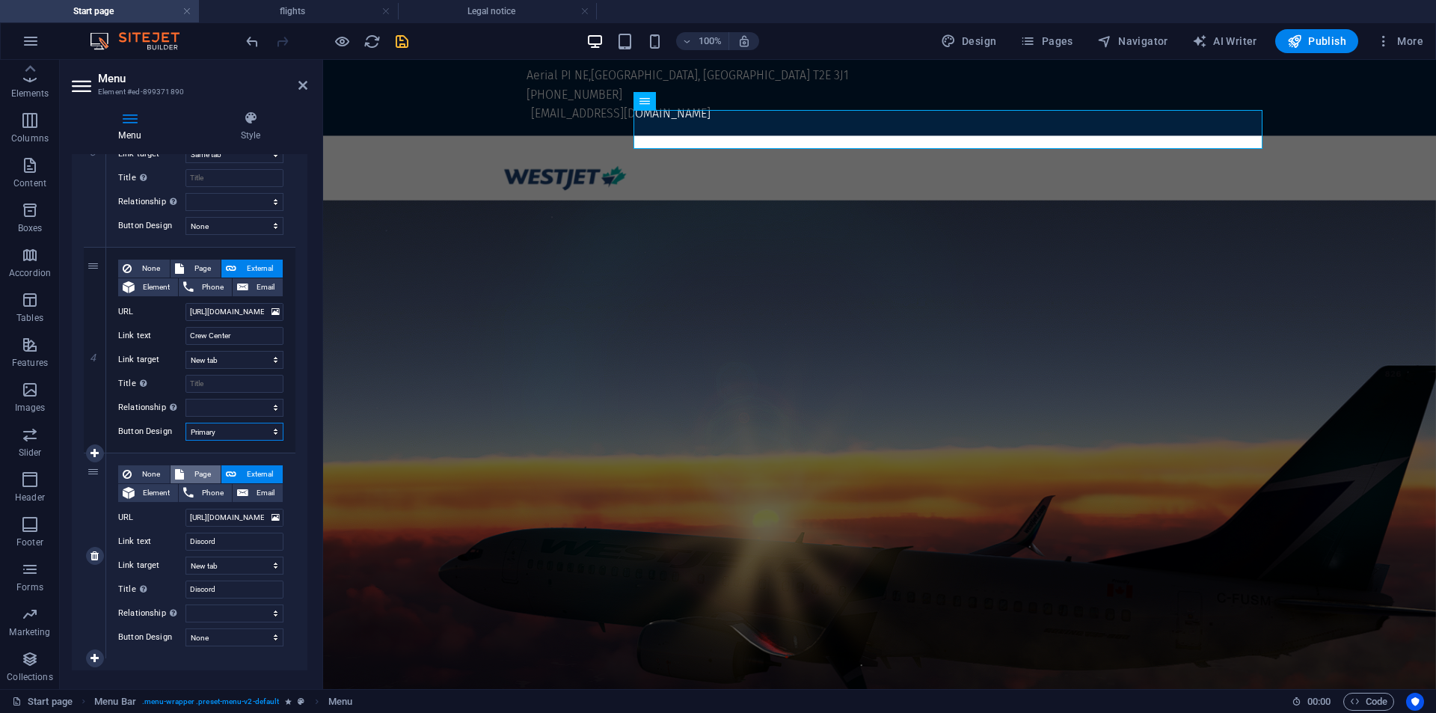
select select
click at [215, 639] on select "None Default Primary Secondary" at bounding box center [234, 637] width 98 height 18
select select "primary"
click at [185, 628] on select "None Default Primary Secondary" at bounding box center [234, 637] width 98 height 18
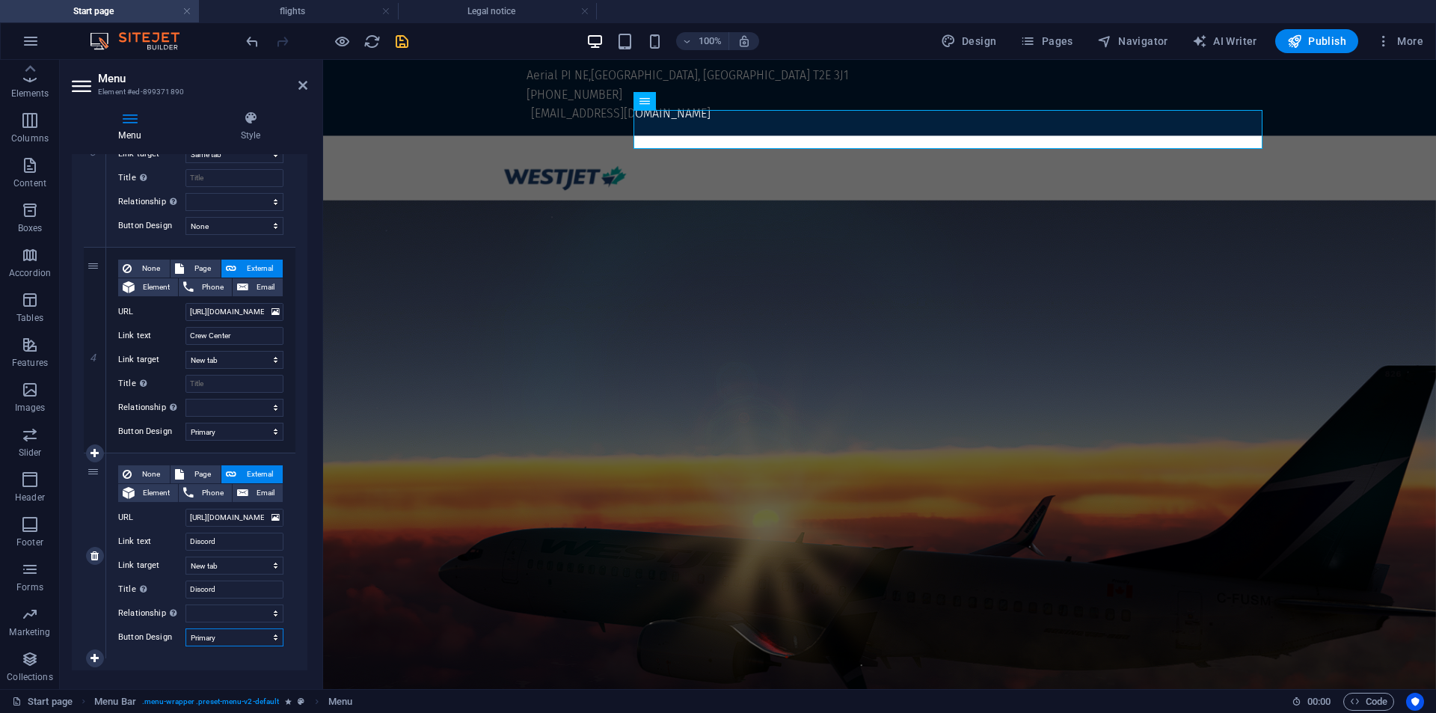
select select
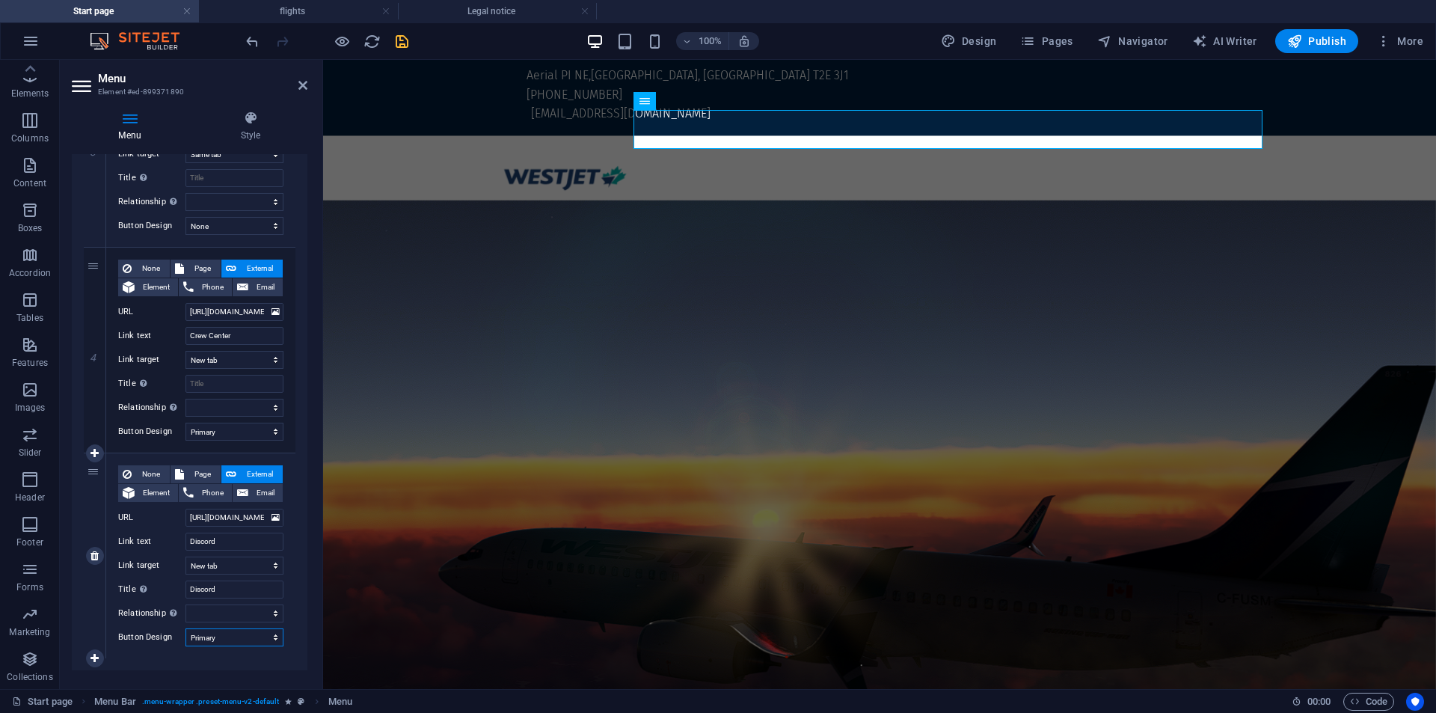
click at [206, 639] on select "None Default Primary Secondary" at bounding box center [234, 637] width 98 height 18
select select
click at [185, 628] on select "None Default Primary Secondary" at bounding box center [234, 637] width 98 height 18
select select
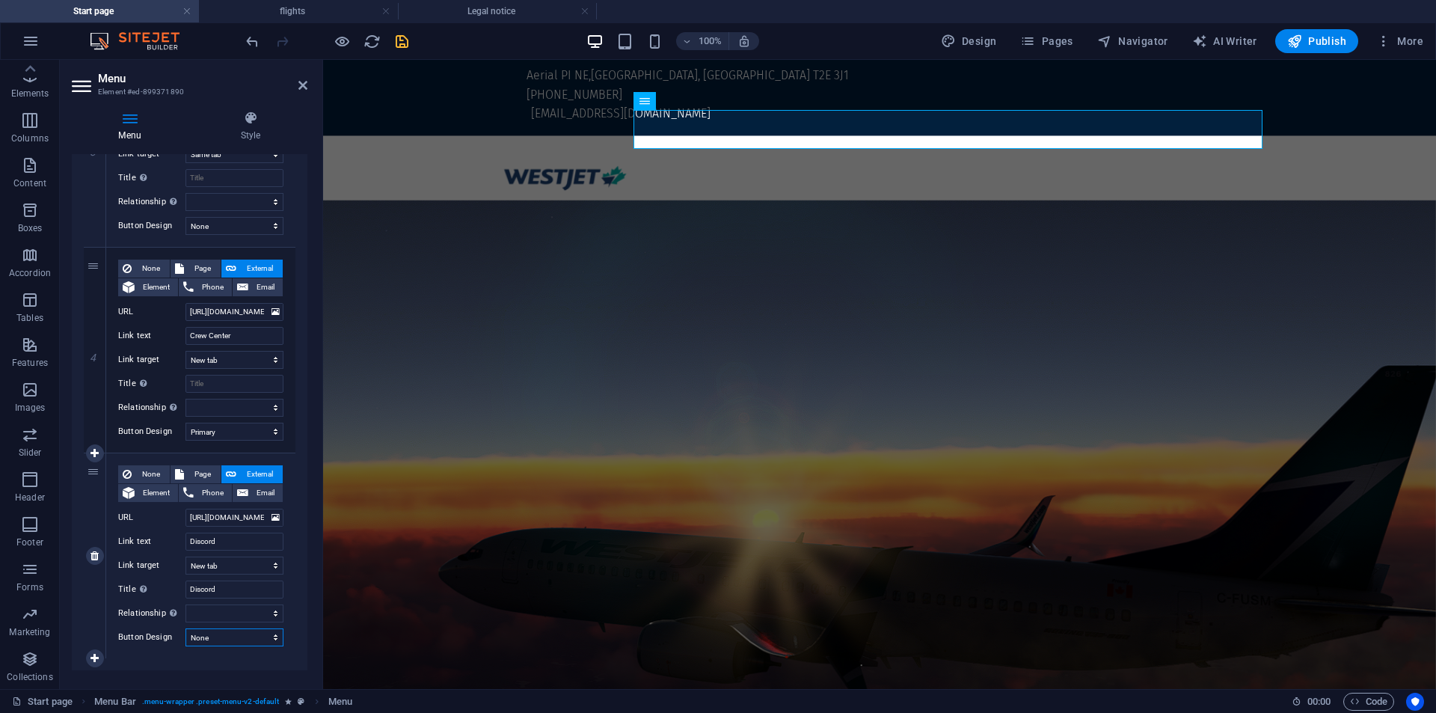
select select
click at [218, 441] on div "None Page External Element Phone Email Page Start page flights Legal notice Ele…" at bounding box center [200, 350] width 189 height 205
click at [222, 438] on select "None Default Primary Secondary" at bounding box center [234, 432] width 98 height 18
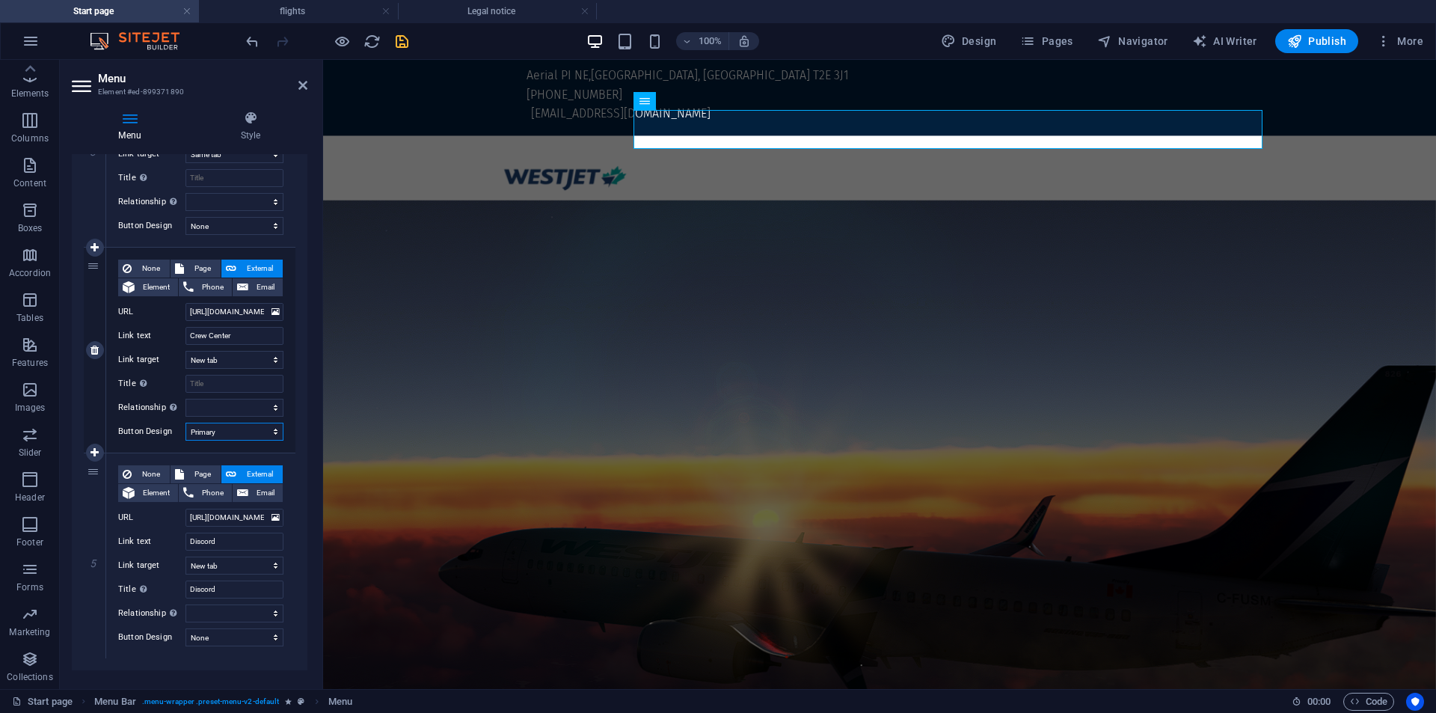
select select
click at [185, 423] on select "None Default Primary Secondary" at bounding box center [234, 432] width 98 height 18
select select
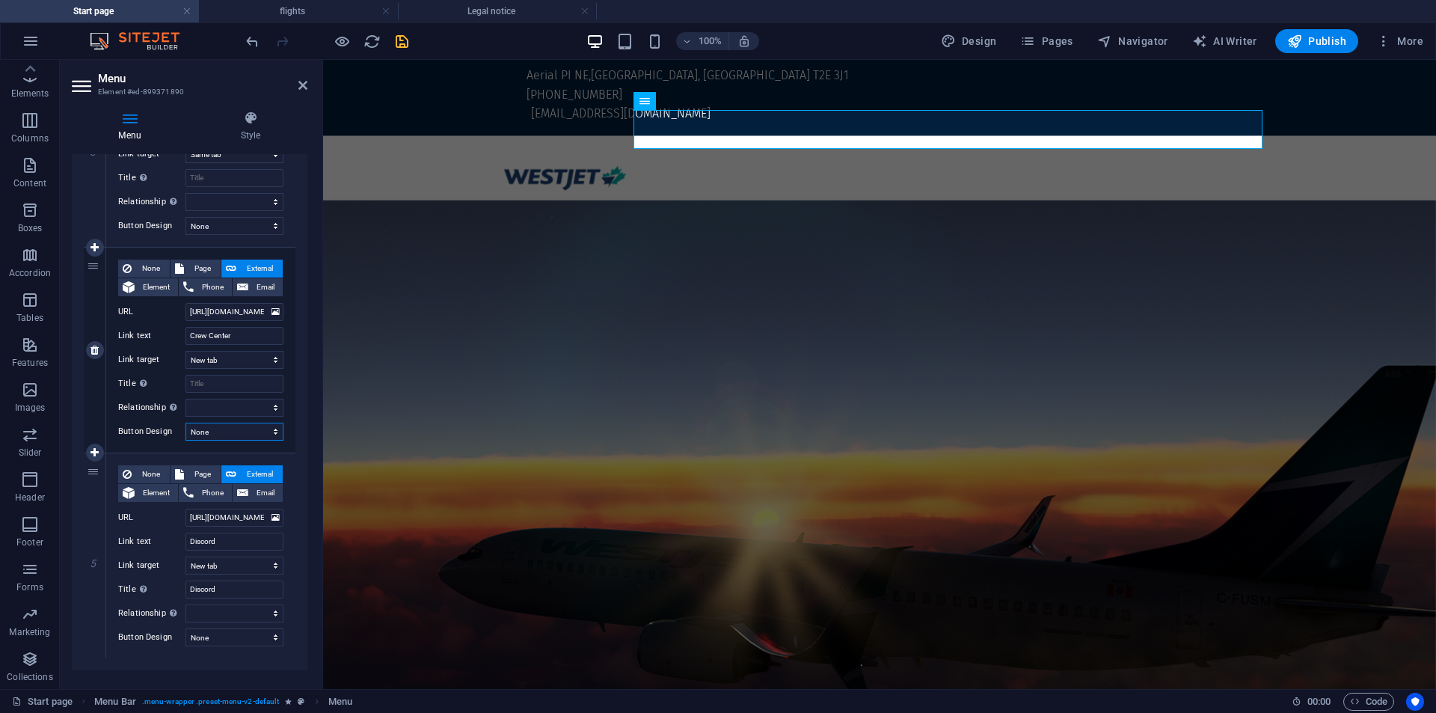
select select
click at [392, 43] on div at bounding box center [327, 41] width 168 height 24
click at [393, 43] on icon "save" at bounding box center [401, 41] width 17 height 17
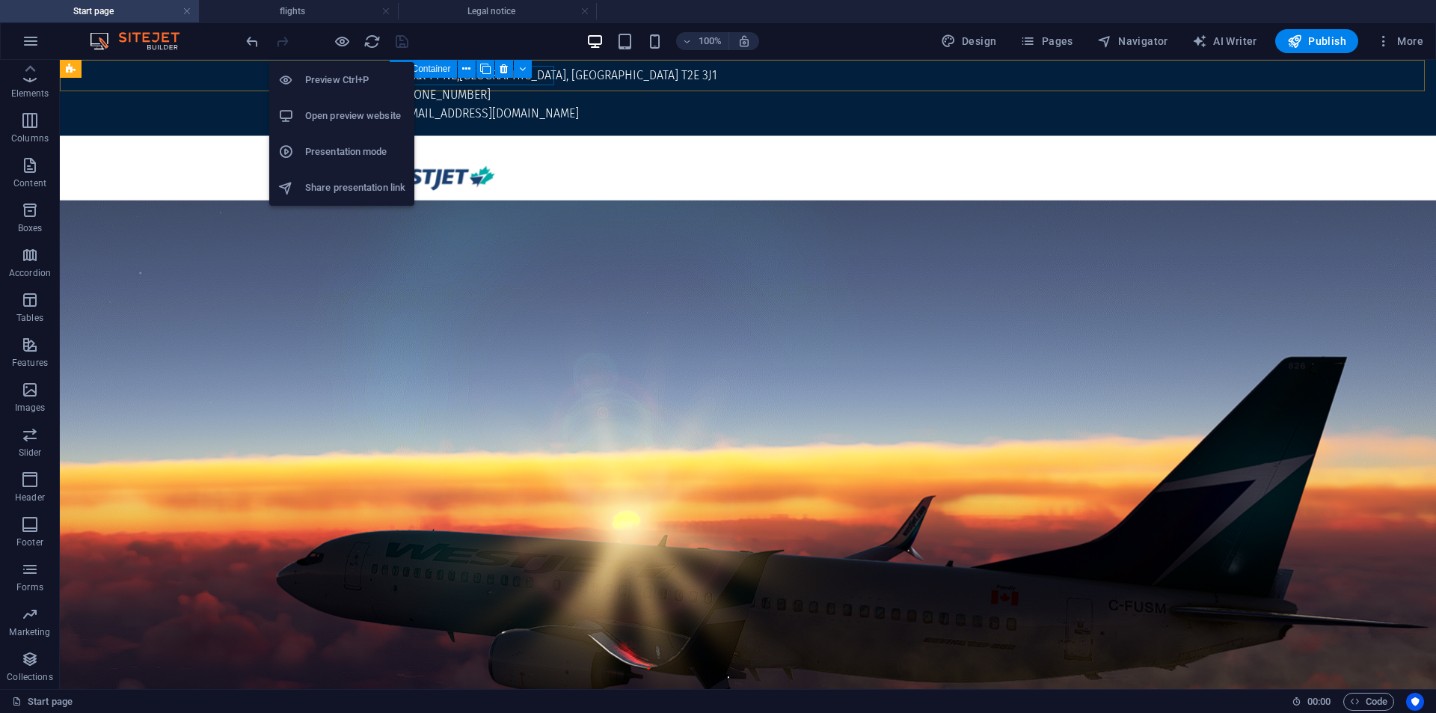
click at [338, 123] on h6 "Open preview website" at bounding box center [355, 116] width 100 height 18
